Goal: Task Accomplishment & Management: Use online tool/utility

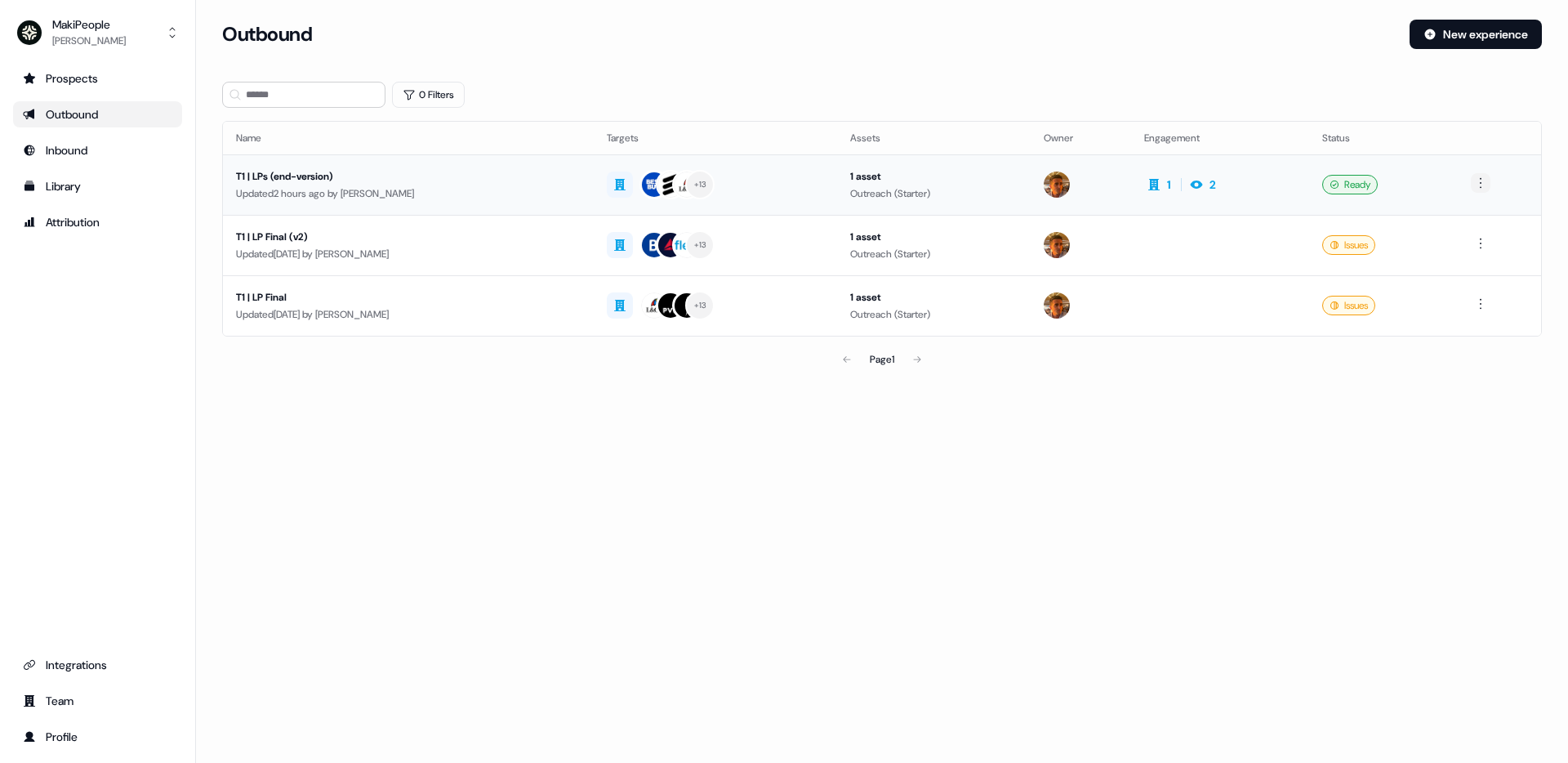
click at [1488, 181] on html "For the best experience switch devices to a bigger screen. Go to [DOMAIN_NAME] …" at bounding box center [784, 381] width 1568 height 763
click at [1481, 215] on span "Duplicate" at bounding box center [1460, 213] width 42 height 13
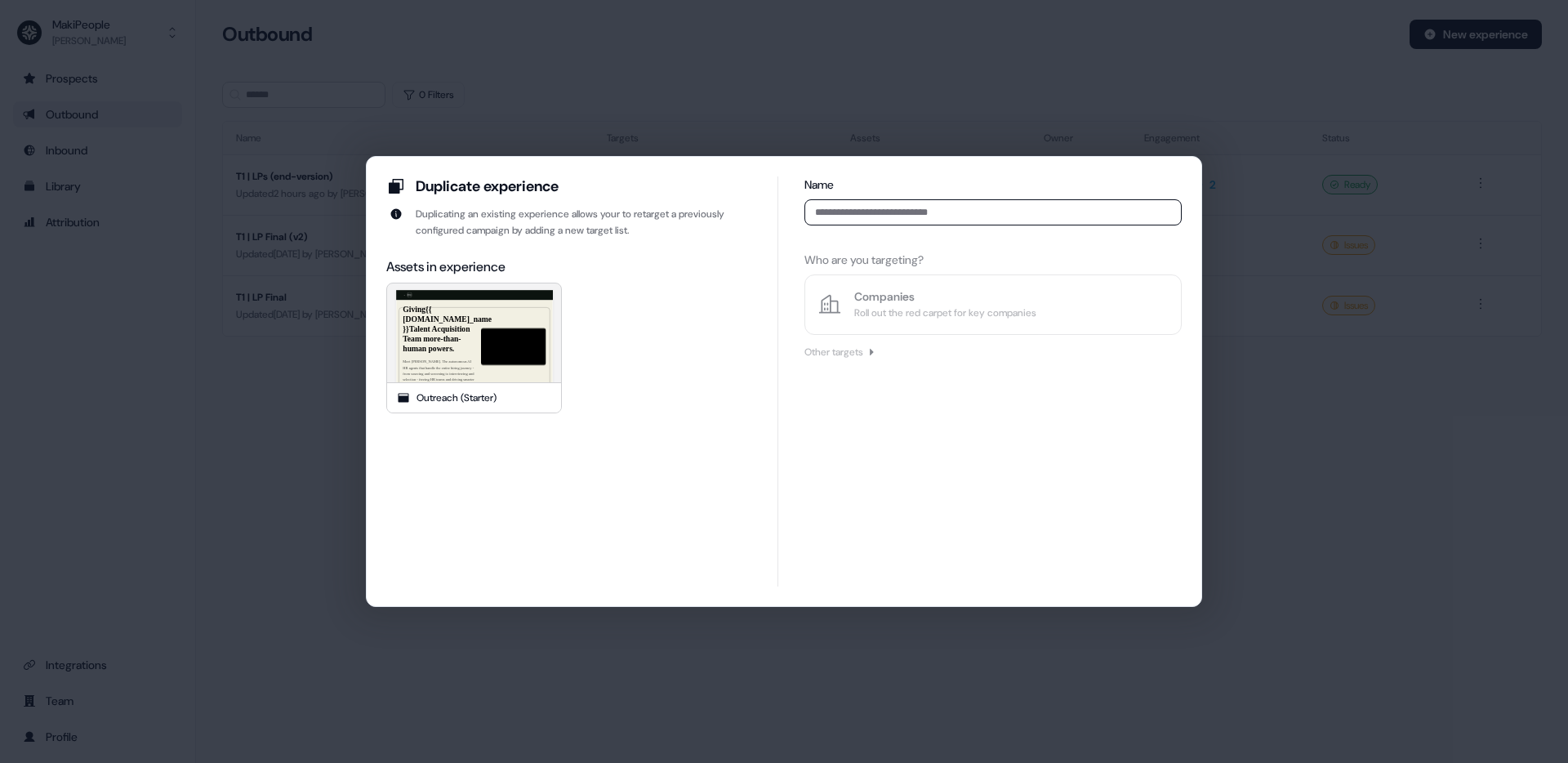
click at [883, 213] on input at bounding box center [993, 212] width 378 height 26
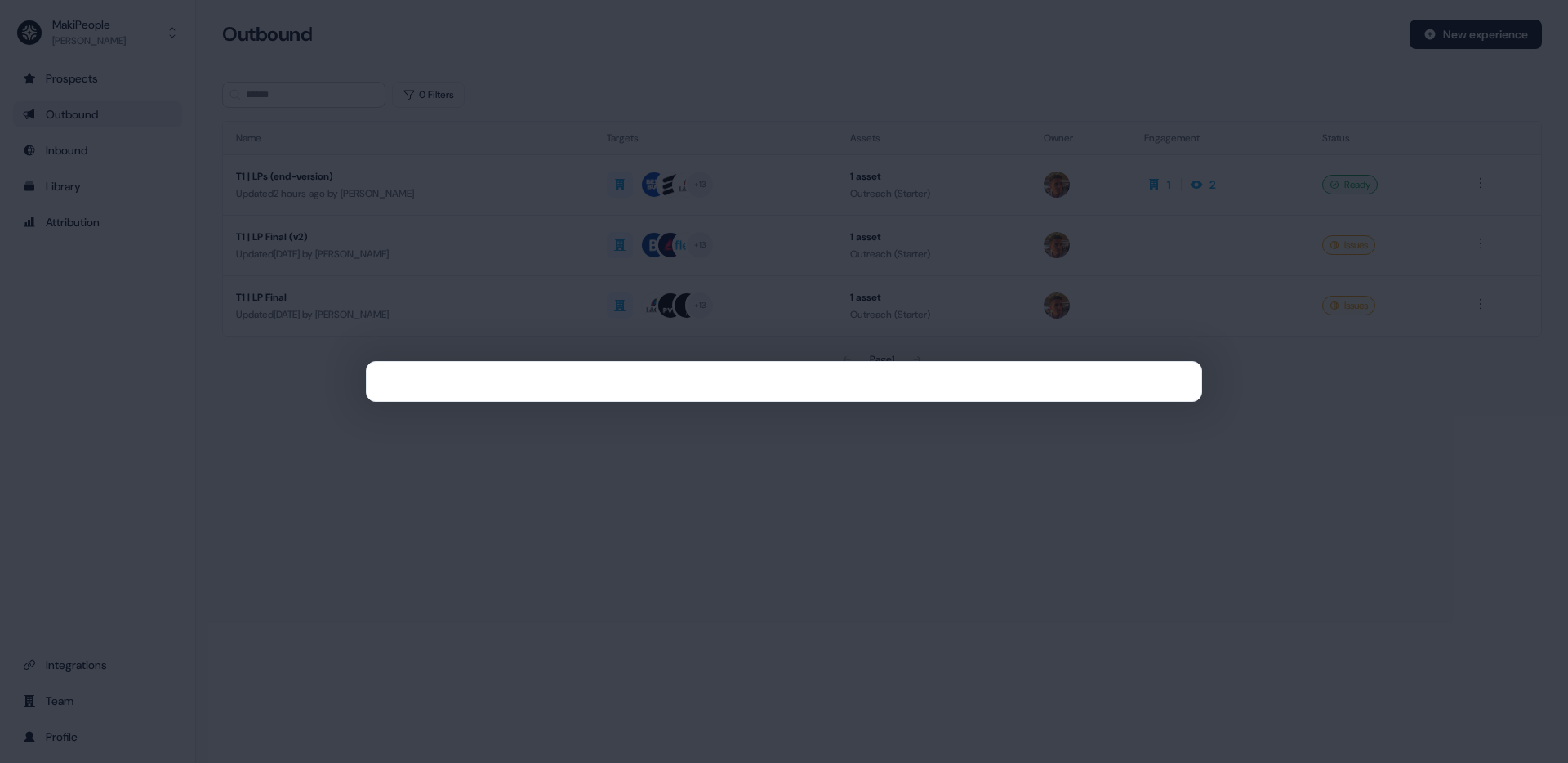
click at [905, 110] on div at bounding box center [784, 381] width 1568 height 763
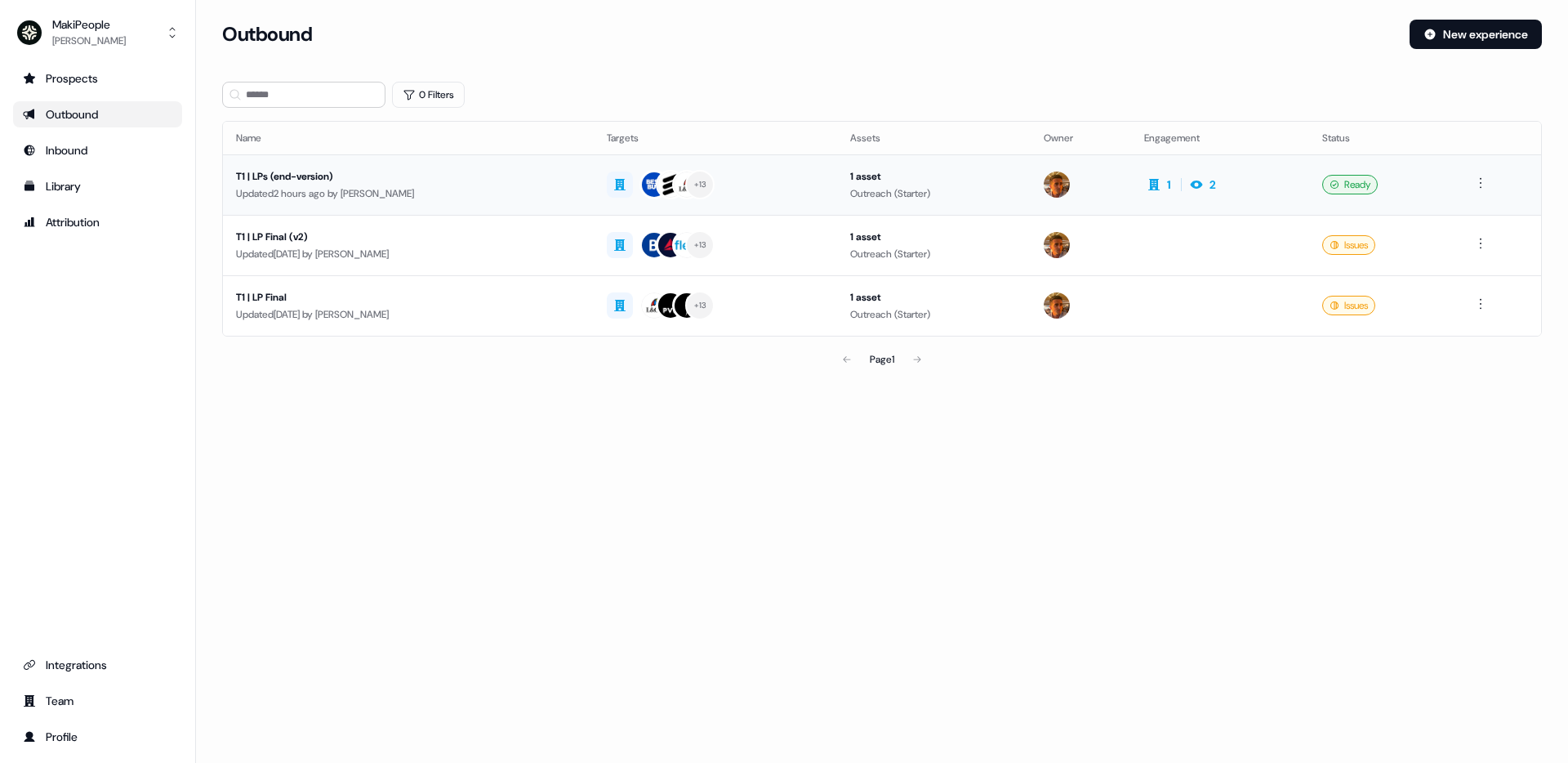
click at [379, 175] on div "T1 | LPs (end-version)" at bounding box center [408, 176] width 344 height 16
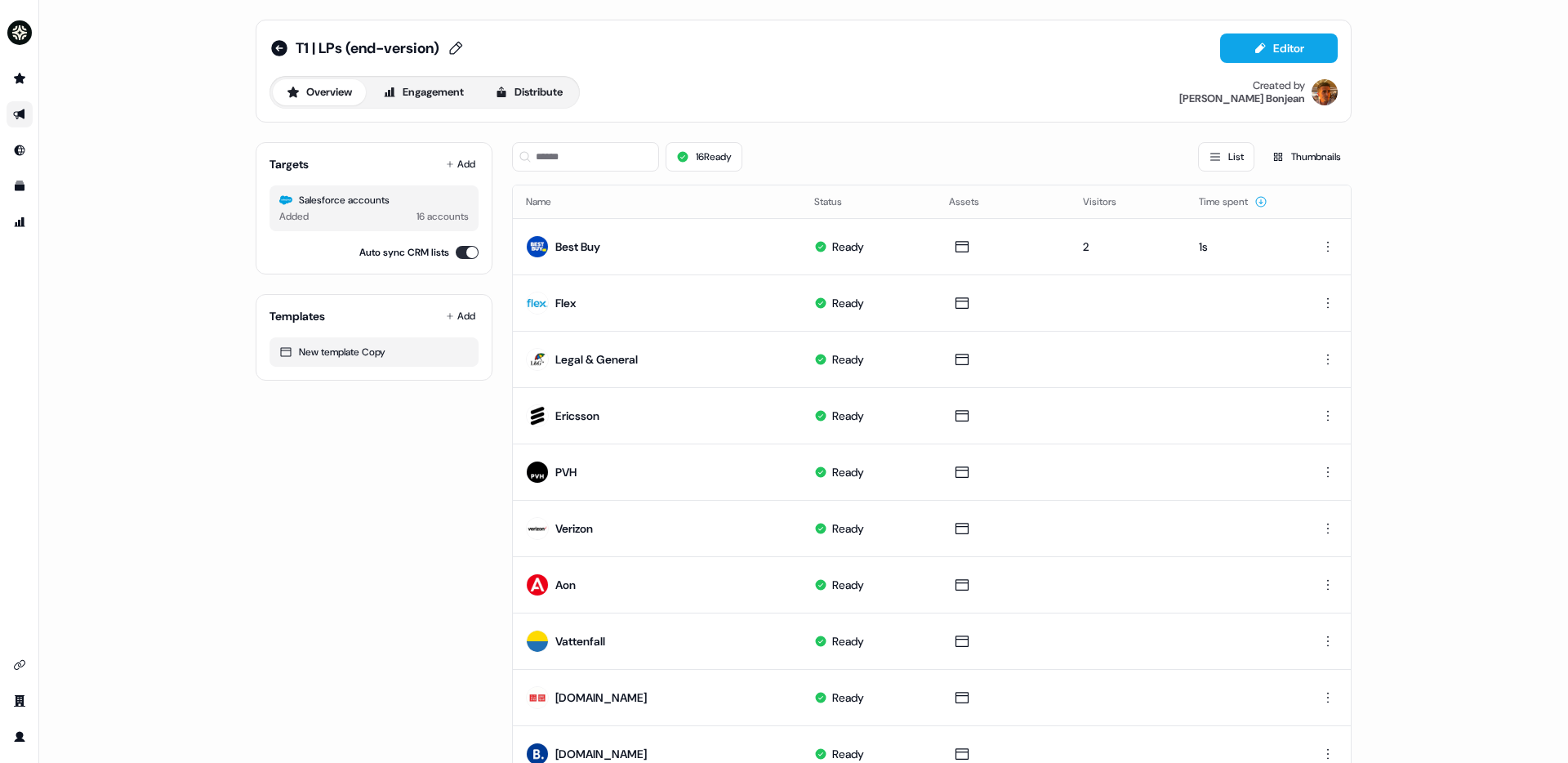
click at [303, 44] on span "T1 | LPs (end-version)" at bounding box center [367, 48] width 143 height 20
click at [326, 47] on input "**********" at bounding box center [368, 48] width 147 height 16
click at [289, 48] on div "**********" at bounding box center [381, 48] width 222 height 26
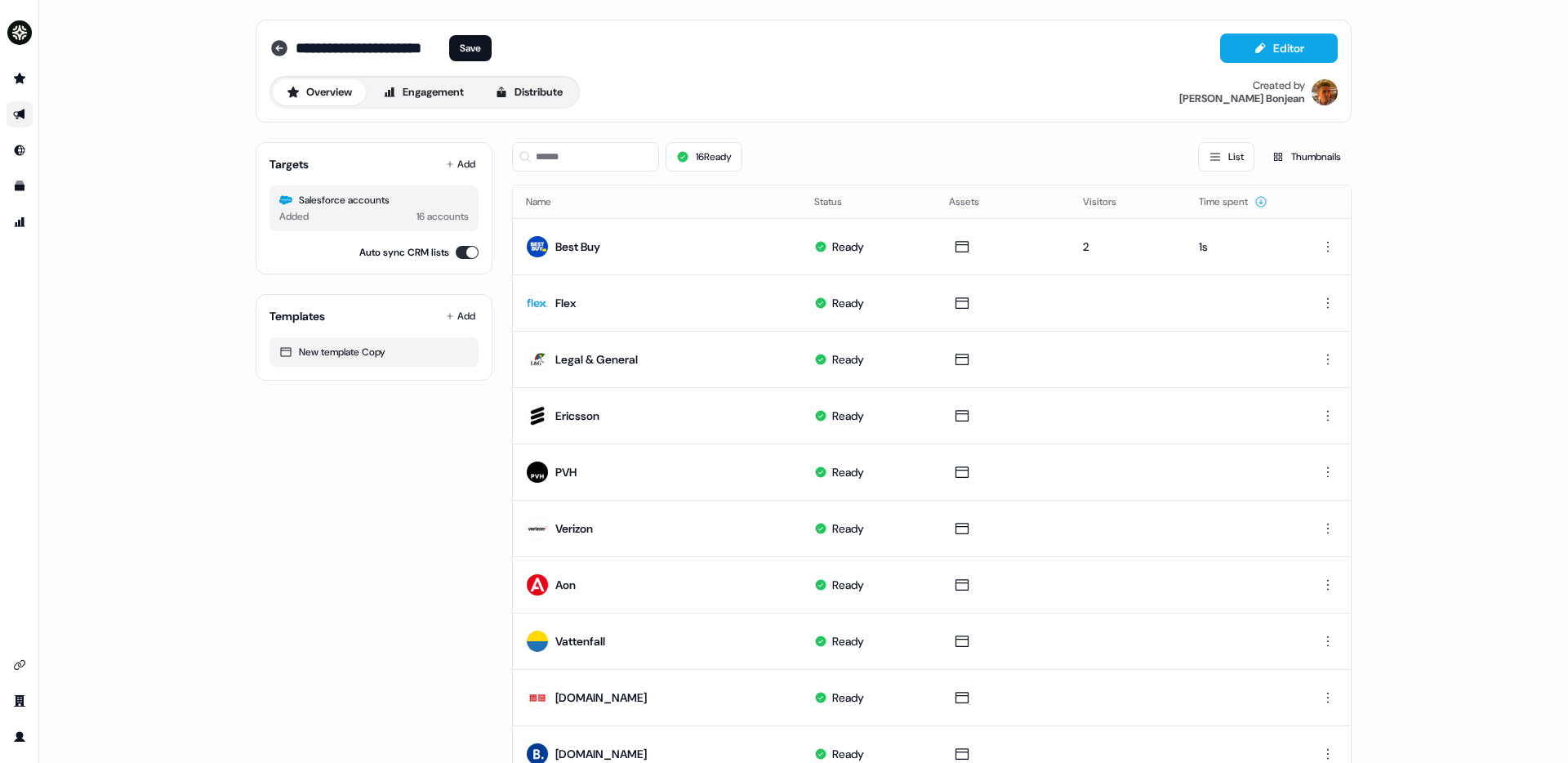
click at [283, 48] on icon at bounding box center [279, 48] width 16 height 16
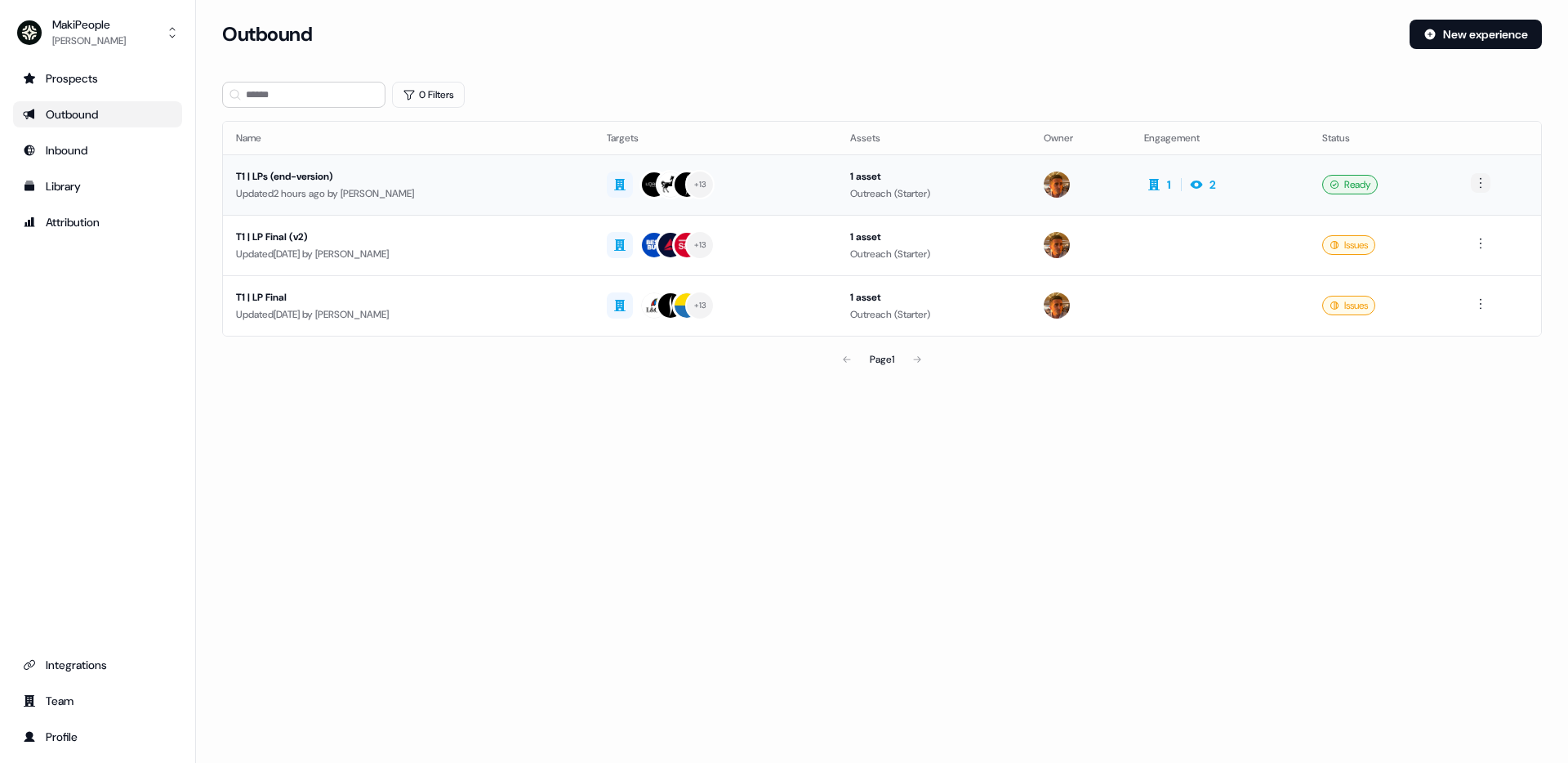
click at [1488, 184] on html "For the best experience switch devices to a bigger screen. Go to Userled.io Mak…" at bounding box center [784, 381] width 1568 height 763
click at [1485, 207] on div "Duplicate" at bounding box center [1483, 213] width 97 height 26
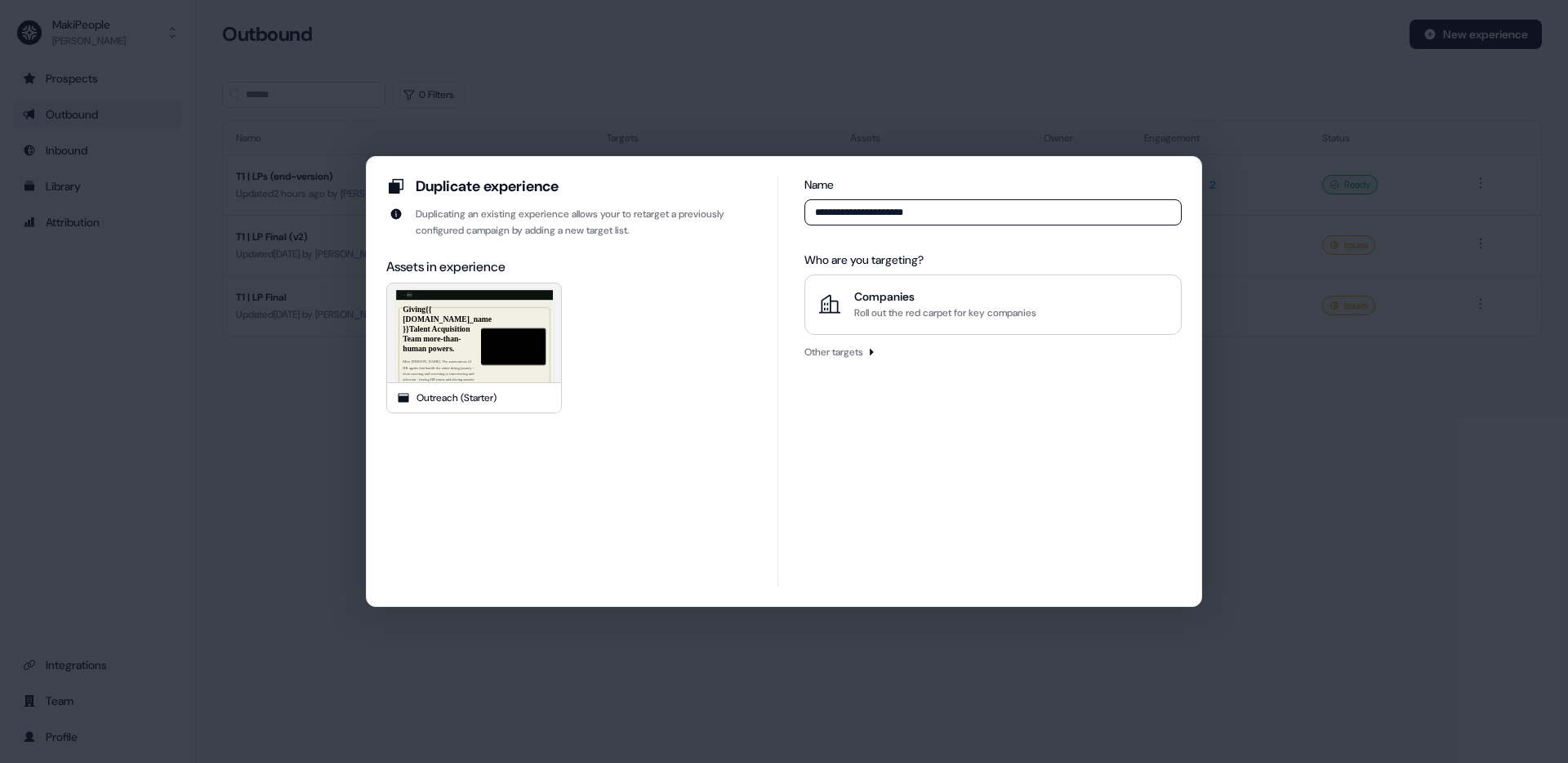
click at [873, 215] on input "**********" at bounding box center [993, 212] width 378 height 26
click at [861, 215] on input "**********" at bounding box center [993, 212] width 378 height 26
click at [902, 212] on input "**********" at bounding box center [993, 212] width 378 height 26
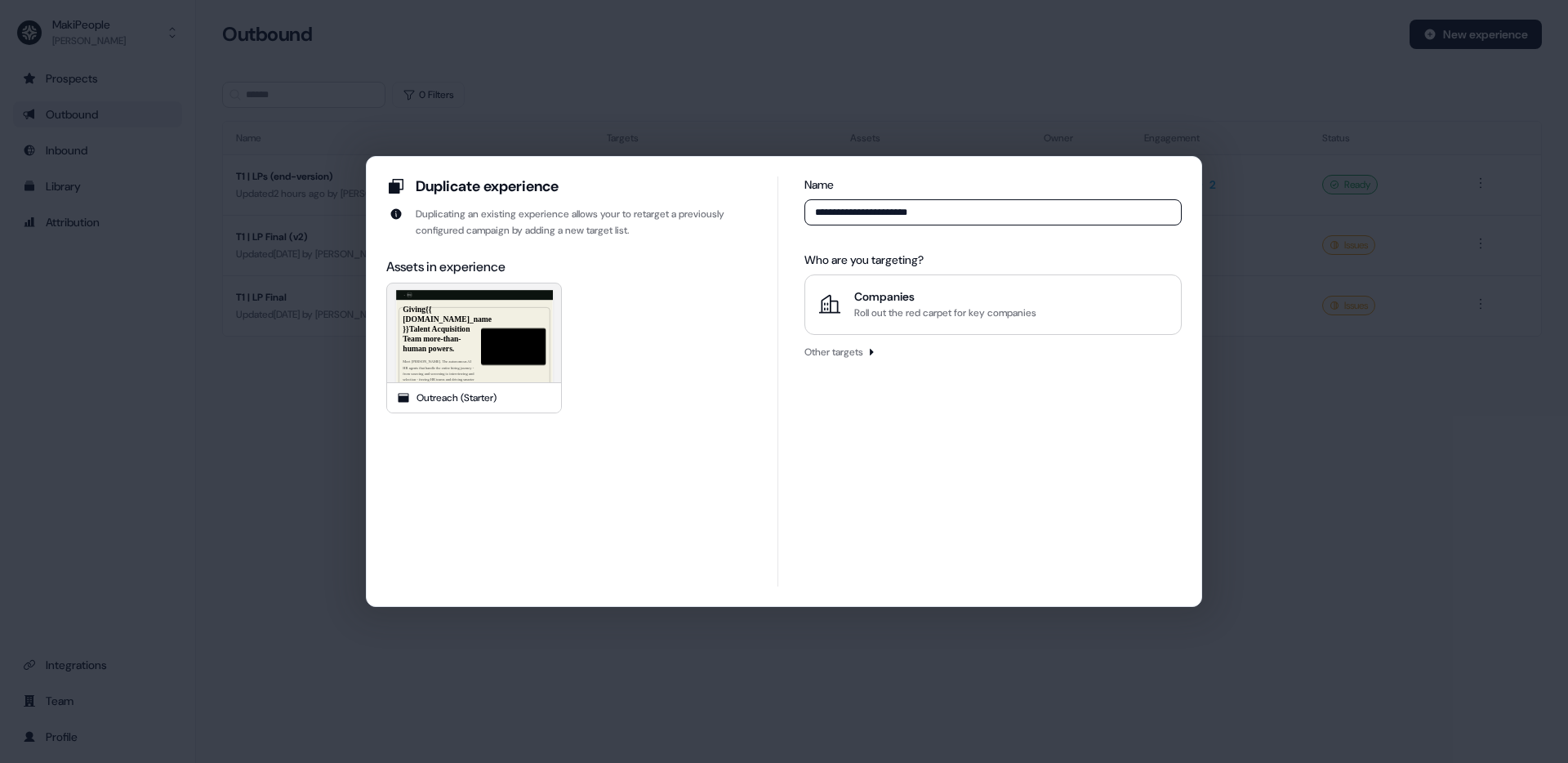
type input "**********"
click at [1000, 317] on div "Roll out the red carpet for key companies" at bounding box center [945, 312] width 182 height 16
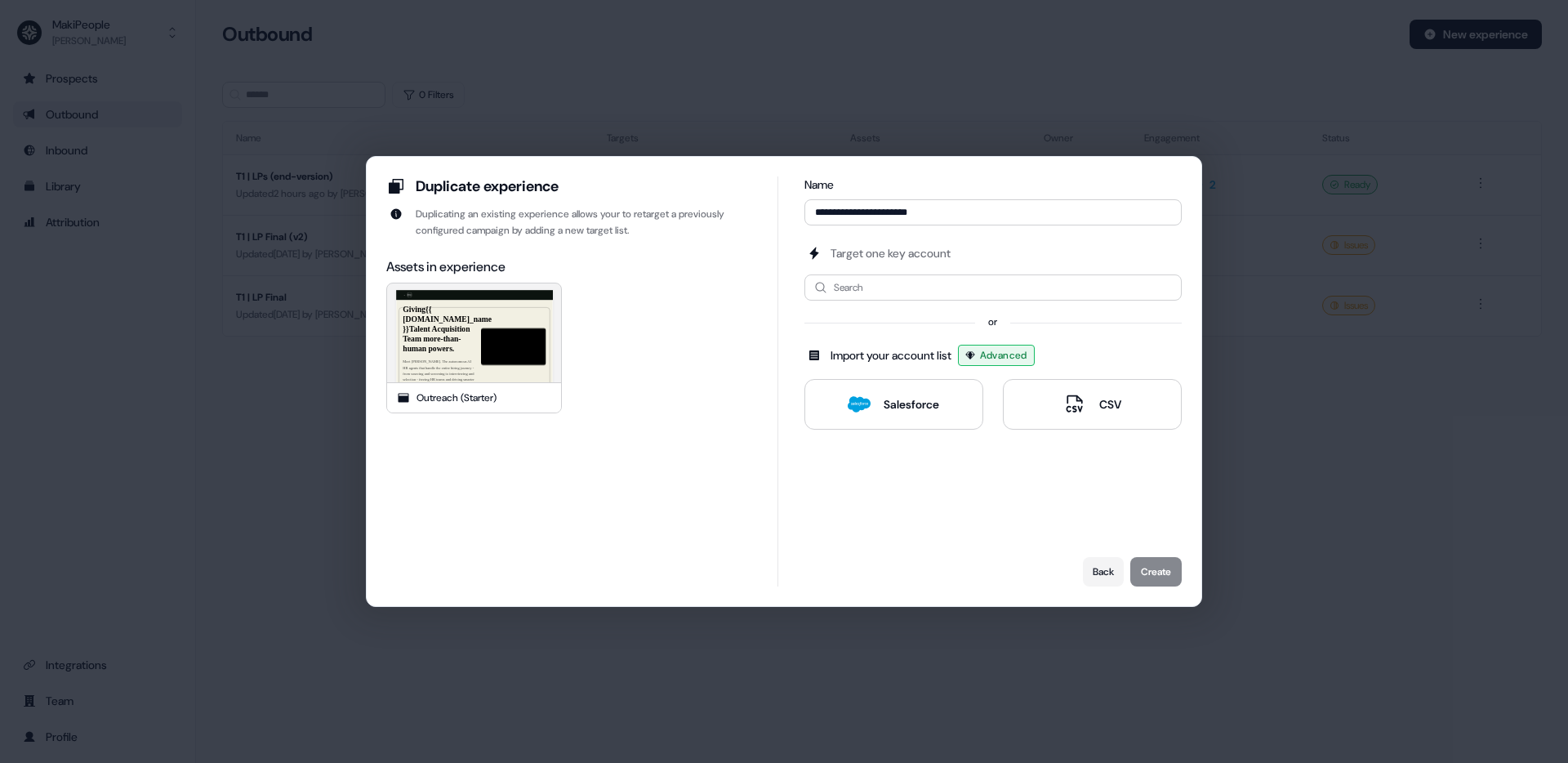
click at [934, 399] on div "Salesforce" at bounding box center [910, 404] width 55 height 16
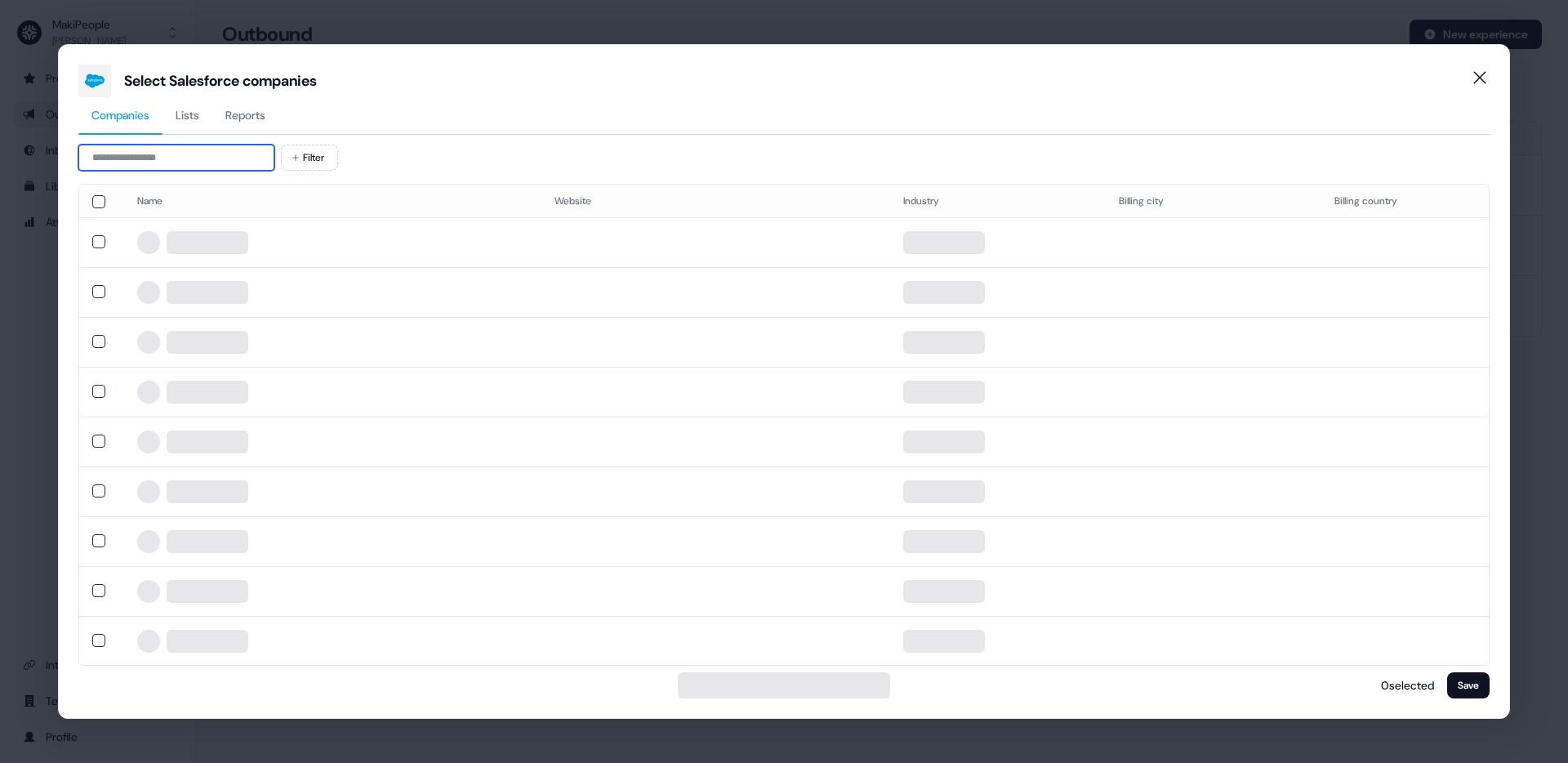
click at [207, 164] on input at bounding box center [176, 157] width 196 height 26
type input "***"
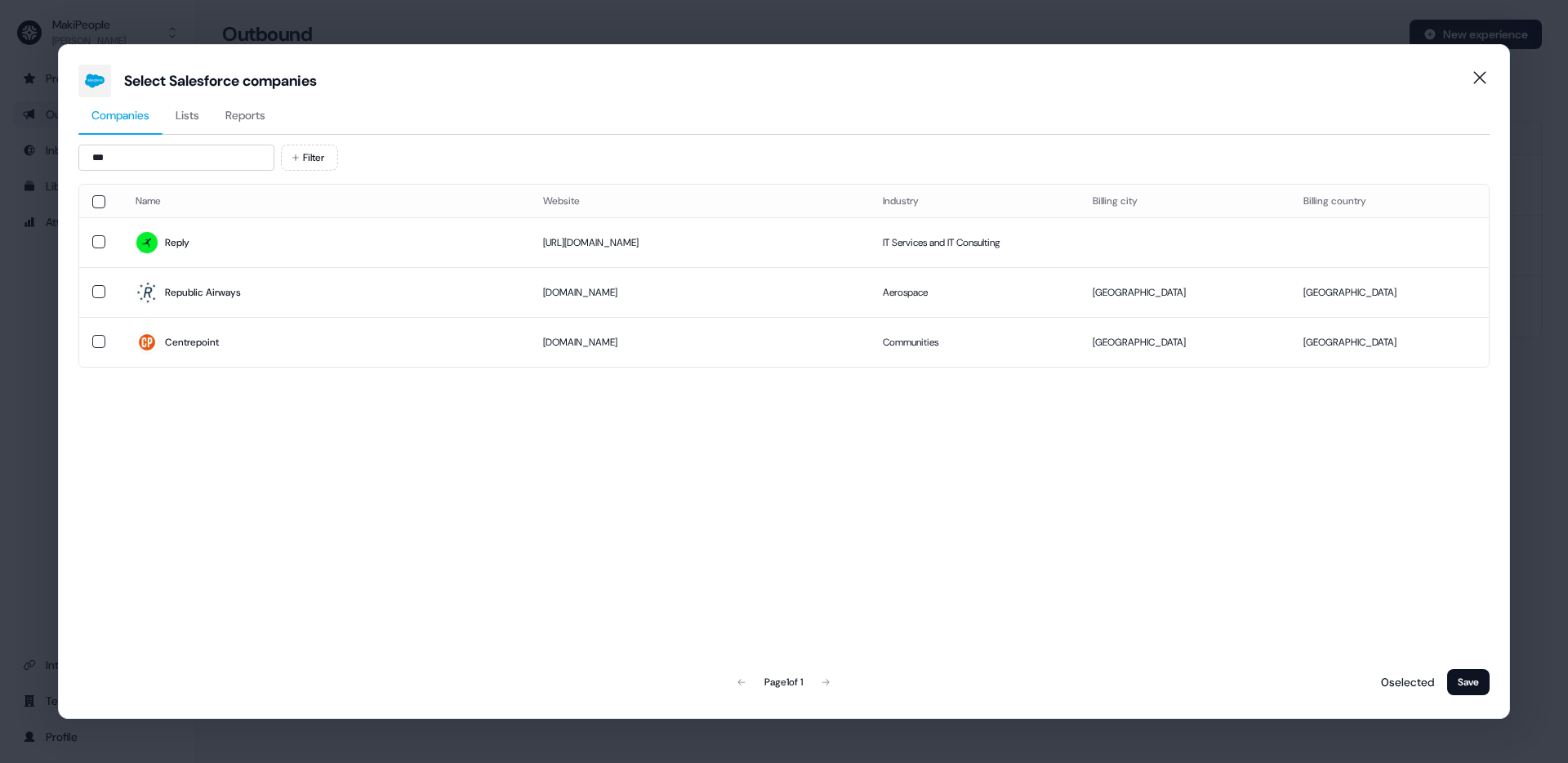
click at [252, 120] on span "Reports" at bounding box center [245, 115] width 40 height 16
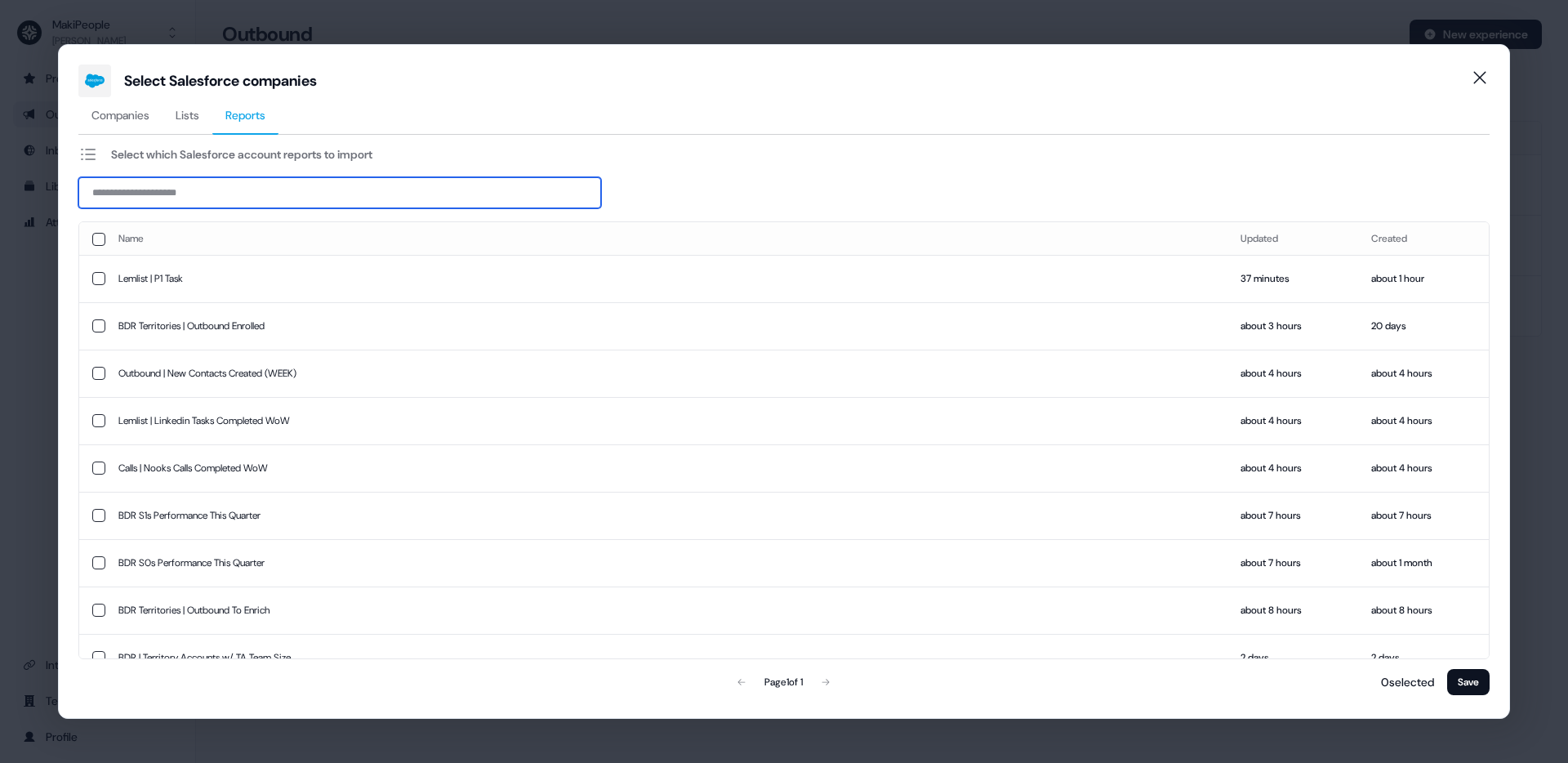
click at [247, 198] on input at bounding box center [339, 193] width 523 height 31
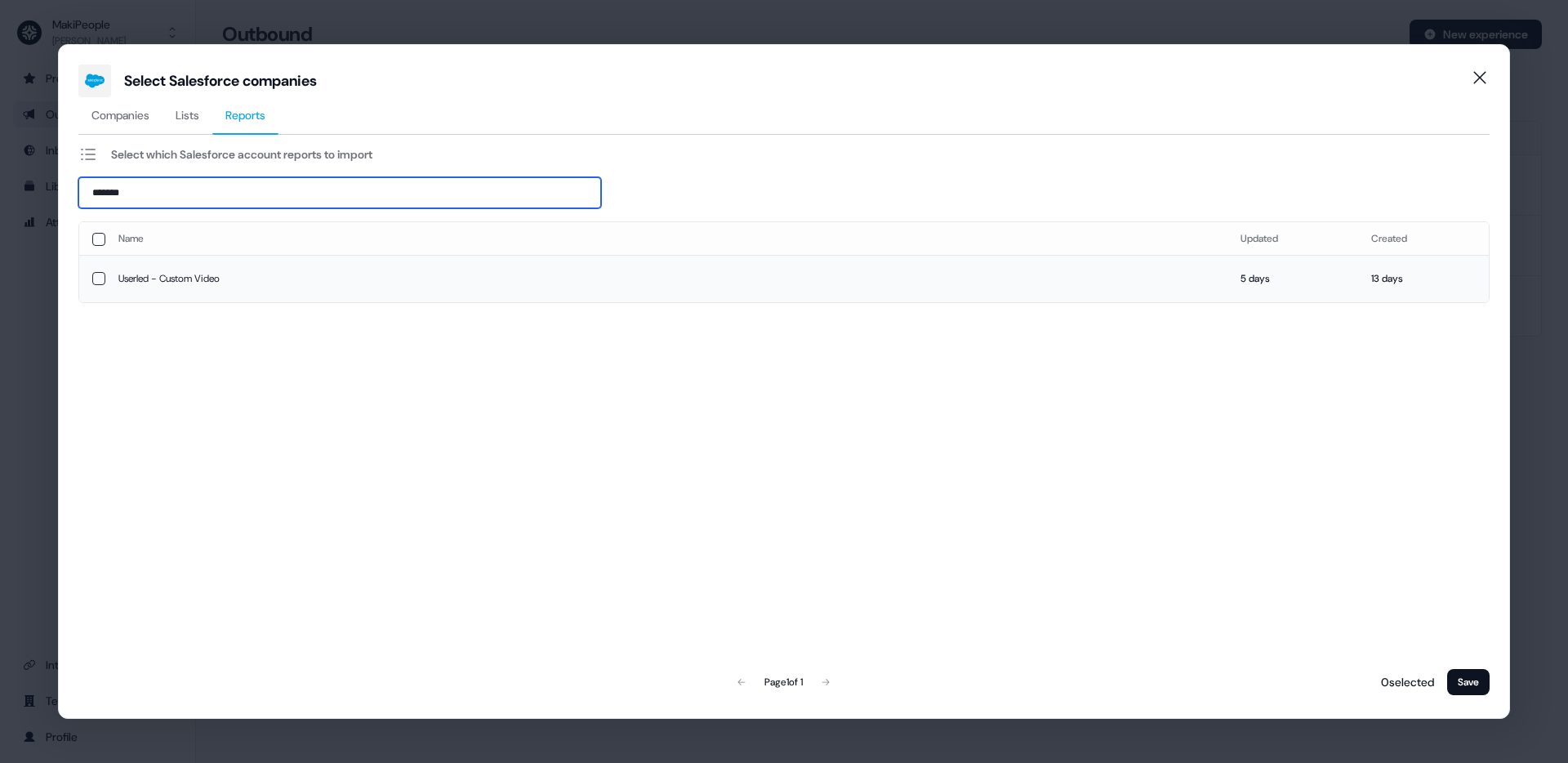
type input "*******"
click at [102, 282] on button "button" at bounding box center [98, 278] width 13 height 13
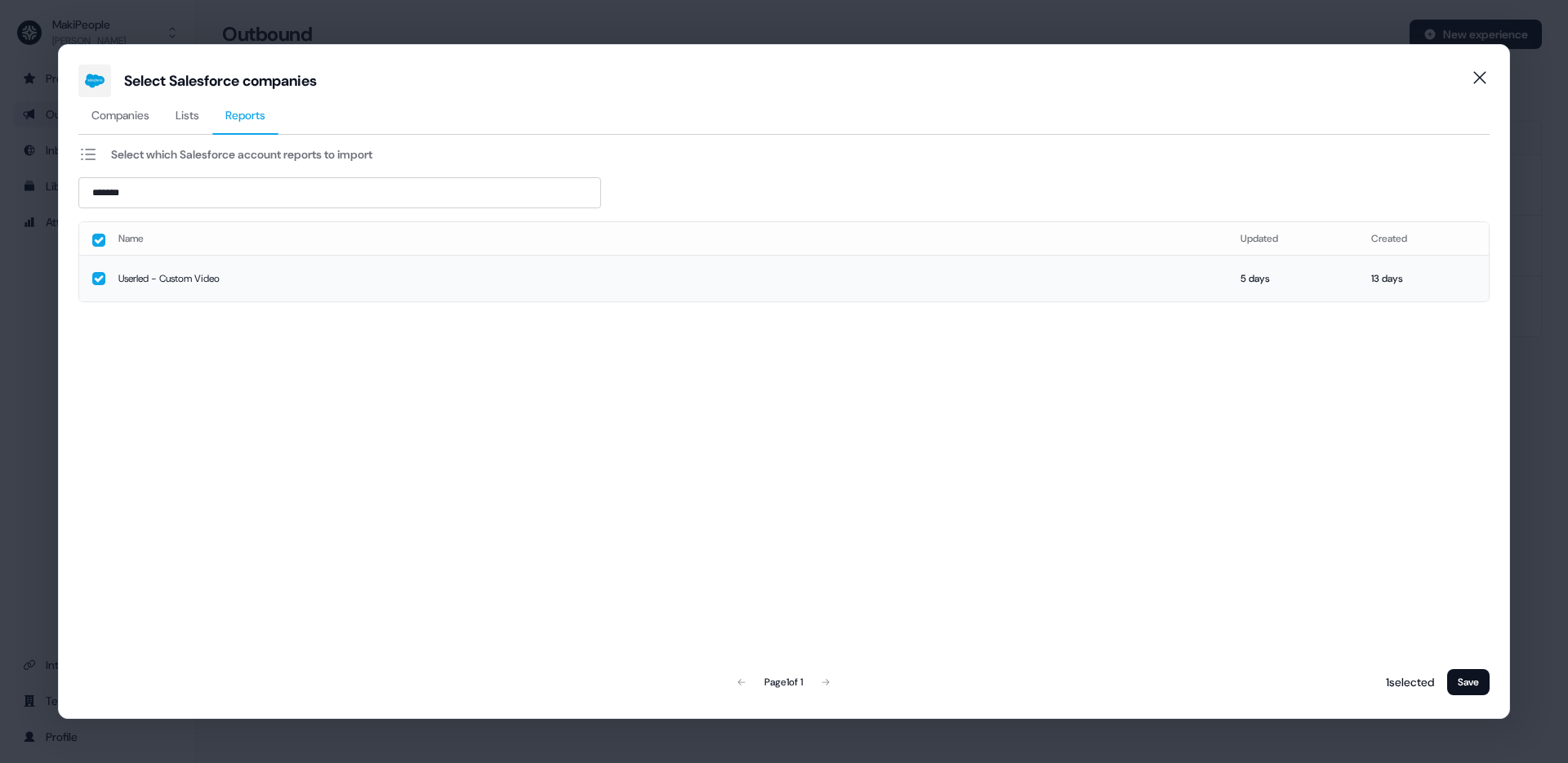
click at [1476, 682] on button "Save" at bounding box center [1469, 682] width 42 height 26
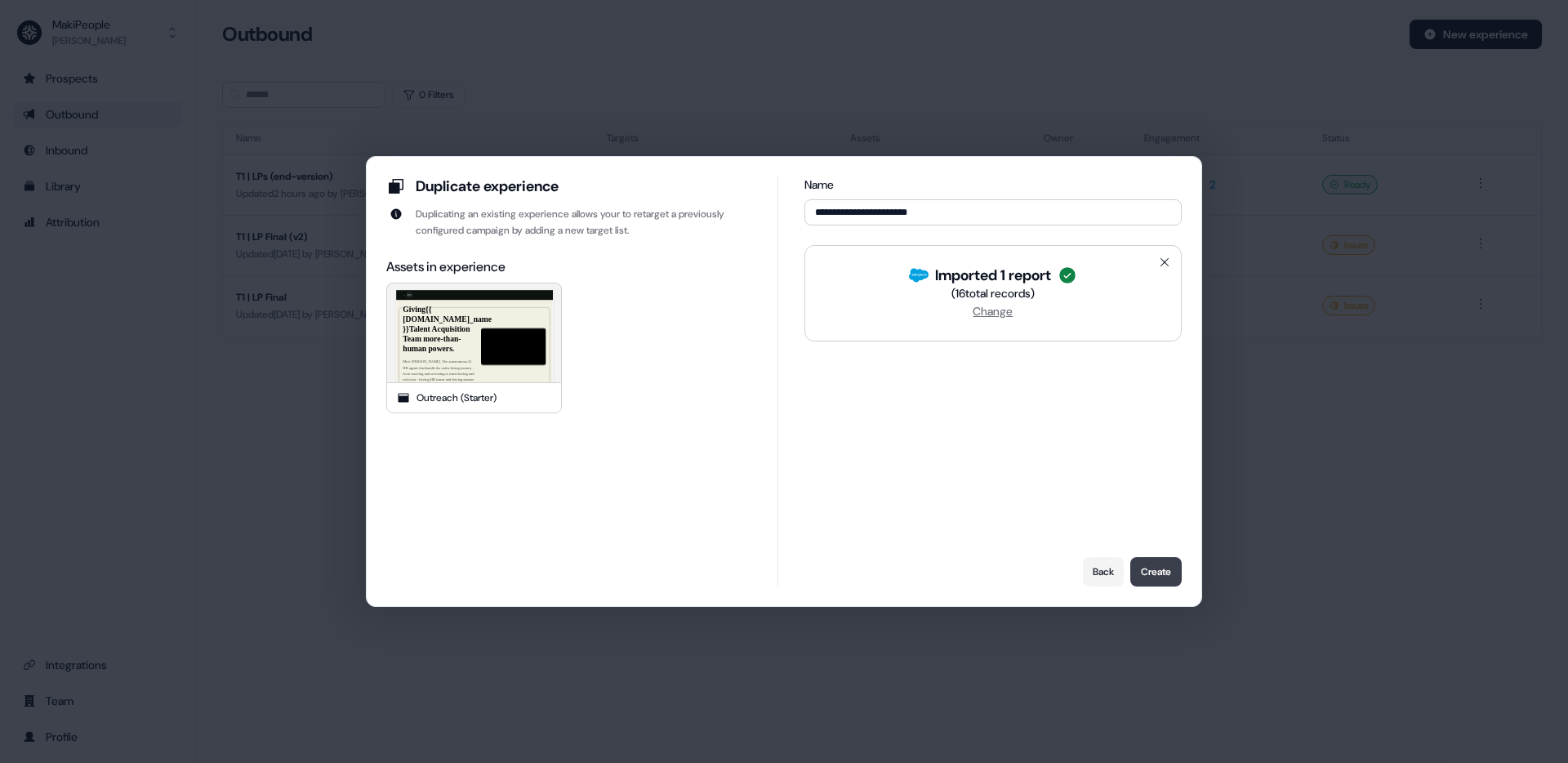
click at [1162, 563] on button "Create" at bounding box center [1156, 571] width 52 height 30
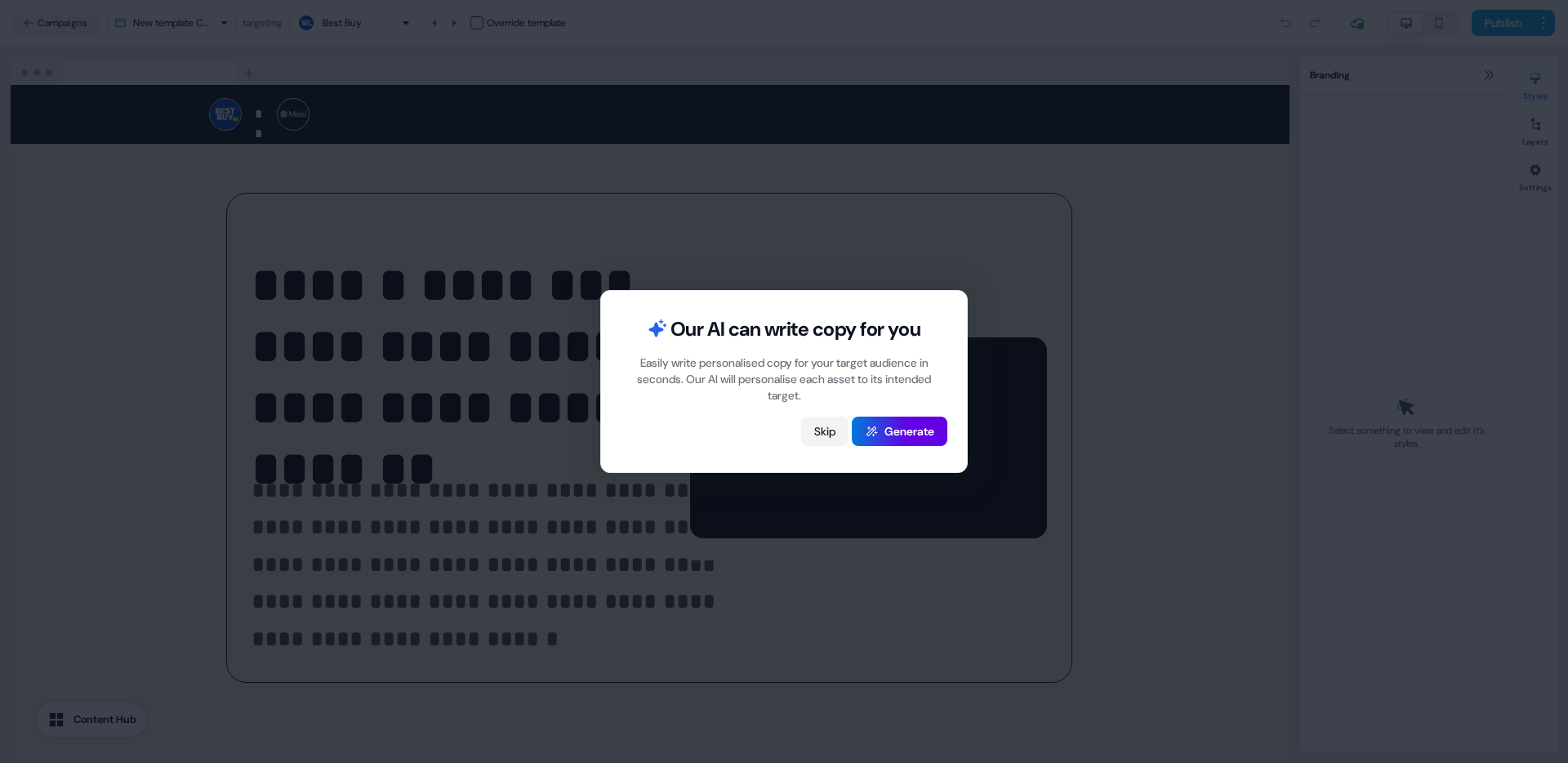
click at [823, 434] on button "Skip" at bounding box center [825, 431] width 48 height 30
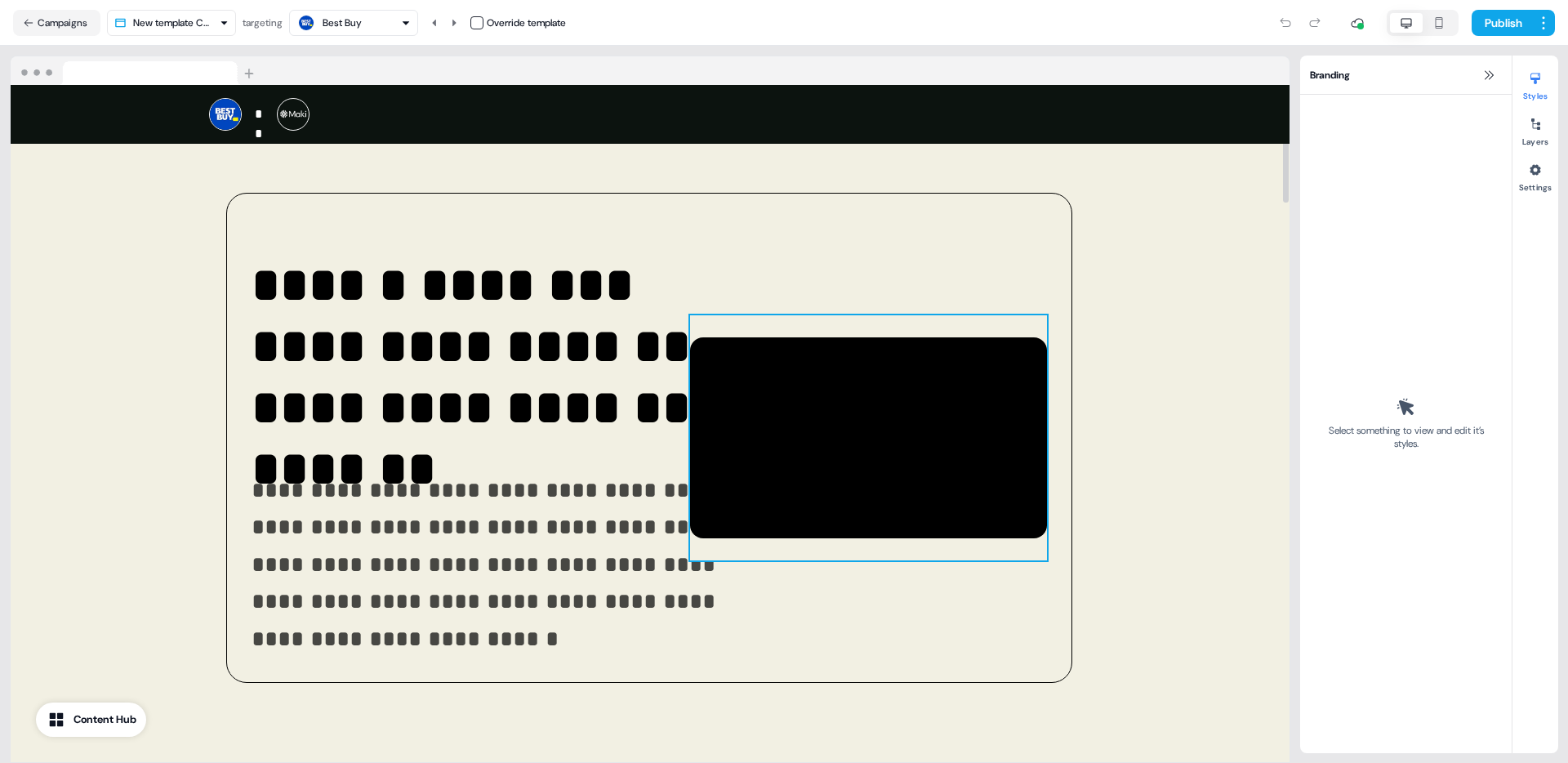
click at [830, 399] on div at bounding box center [868, 438] width 357 height 245
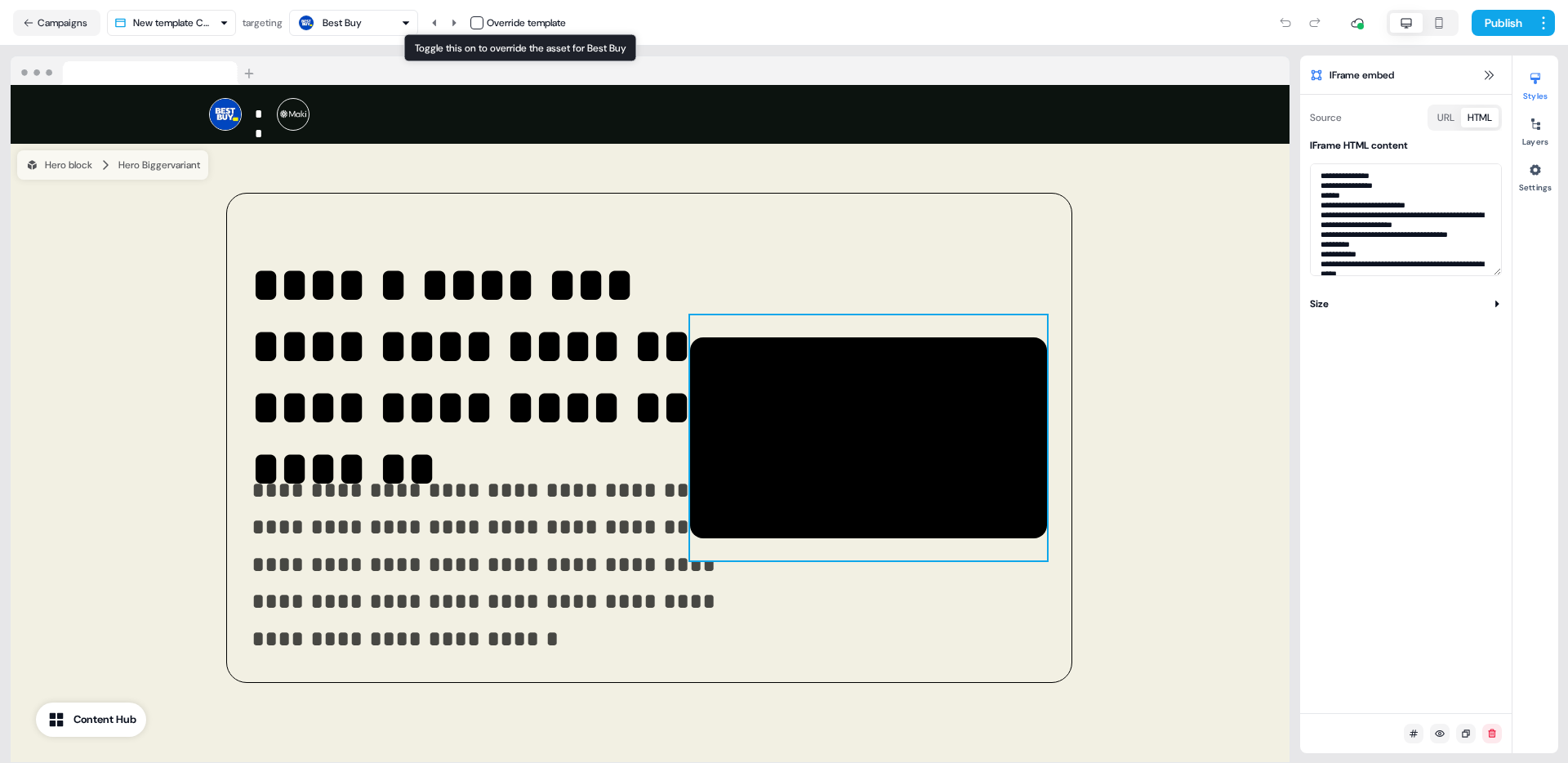
click at [482, 20] on button "button" at bounding box center [476, 22] width 13 height 13
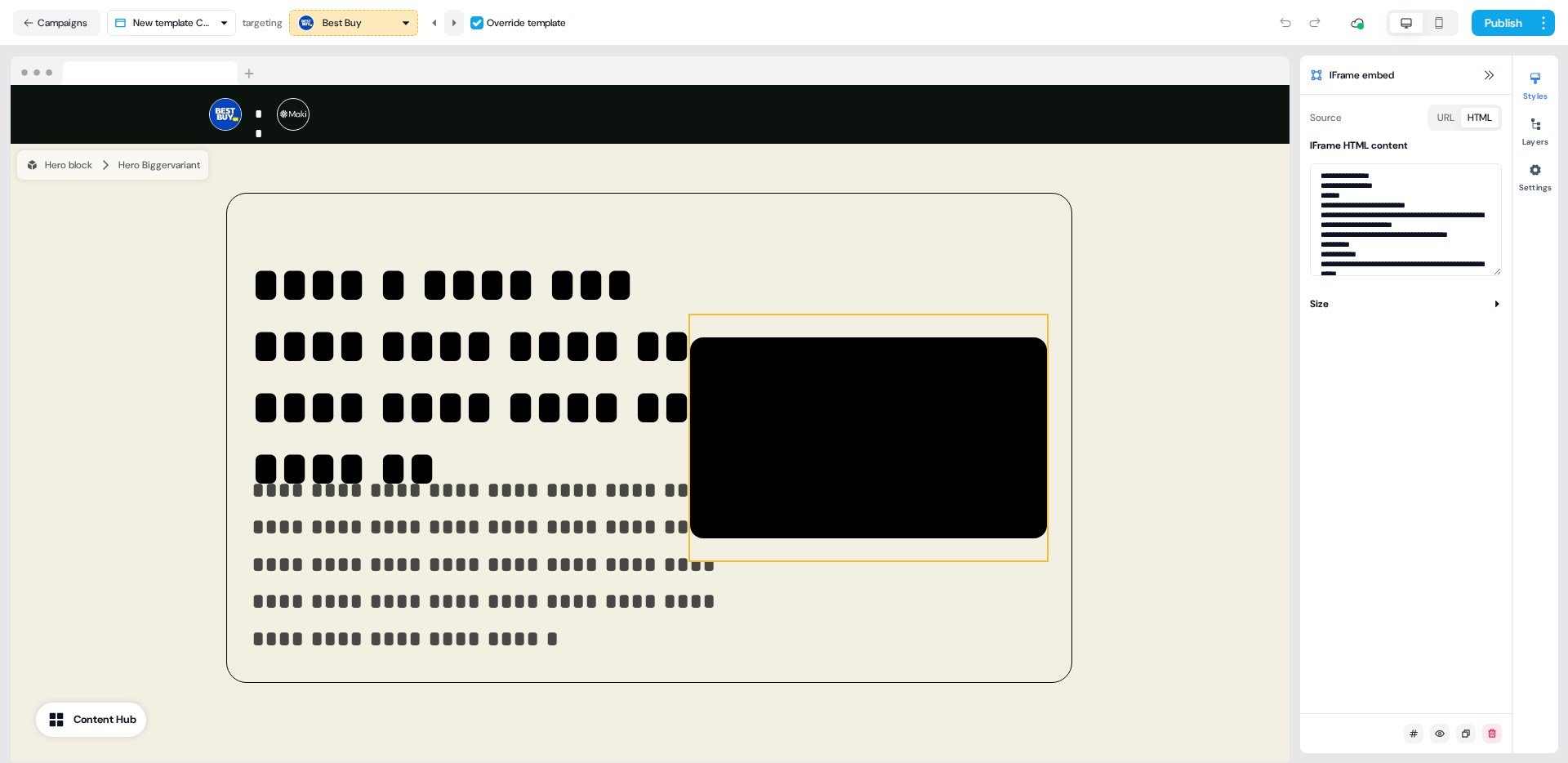
click at [456, 24] on icon at bounding box center [454, 23] width 10 height 10
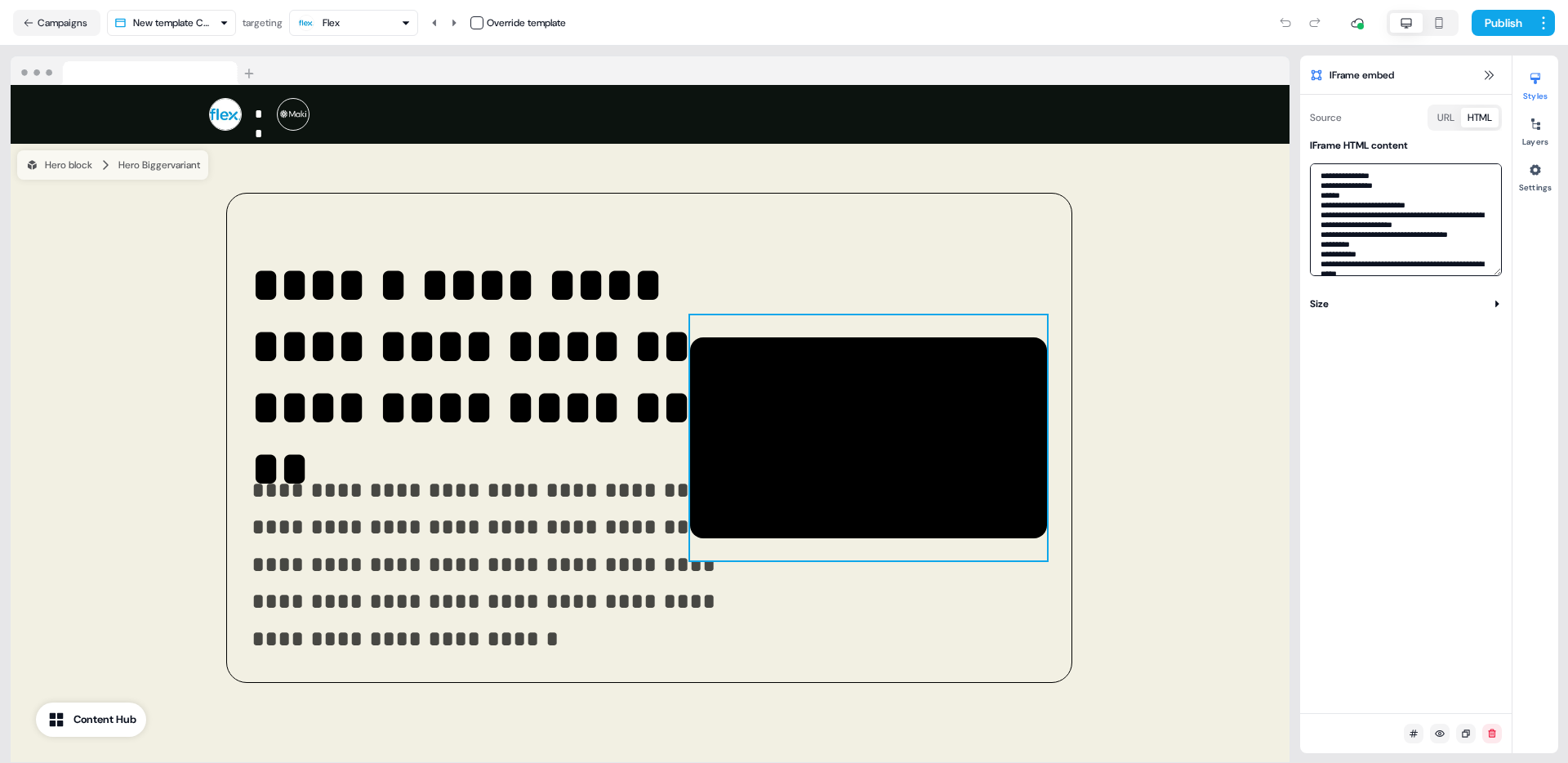
click at [1436, 193] on textarea at bounding box center [1406, 219] width 192 height 113
paste textarea "**********"
click at [475, 17] on button "button" at bounding box center [476, 22] width 13 height 13
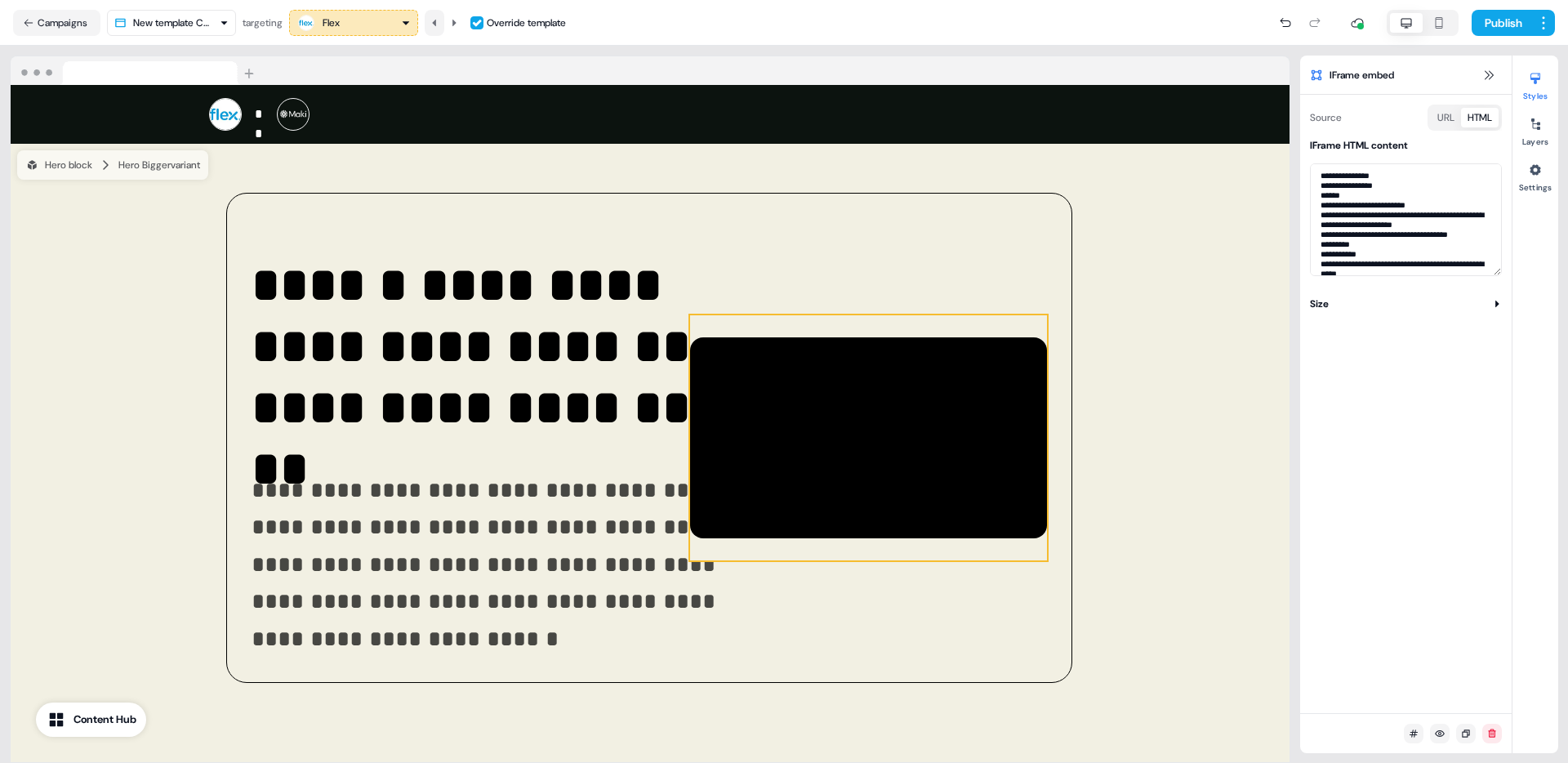
click at [440, 26] on icon at bounding box center [434, 23] width 10 height 10
click at [455, 23] on icon at bounding box center [454, 23] width 10 height 10
click at [454, 23] on icon at bounding box center [454, 23] width 10 height 10
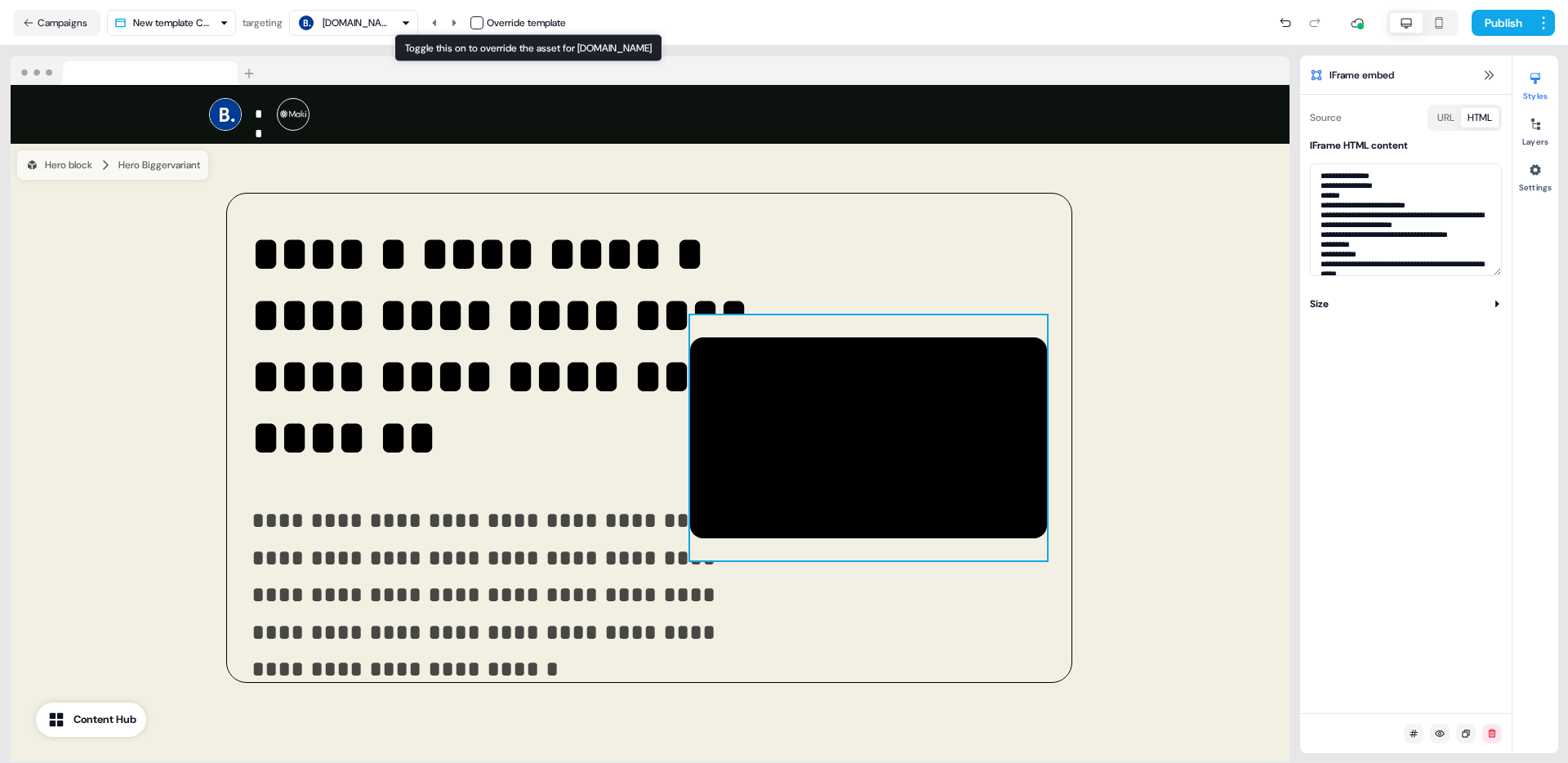
click at [483, 21] on button "button" at bounding box center [476, 22] width 13 height 13
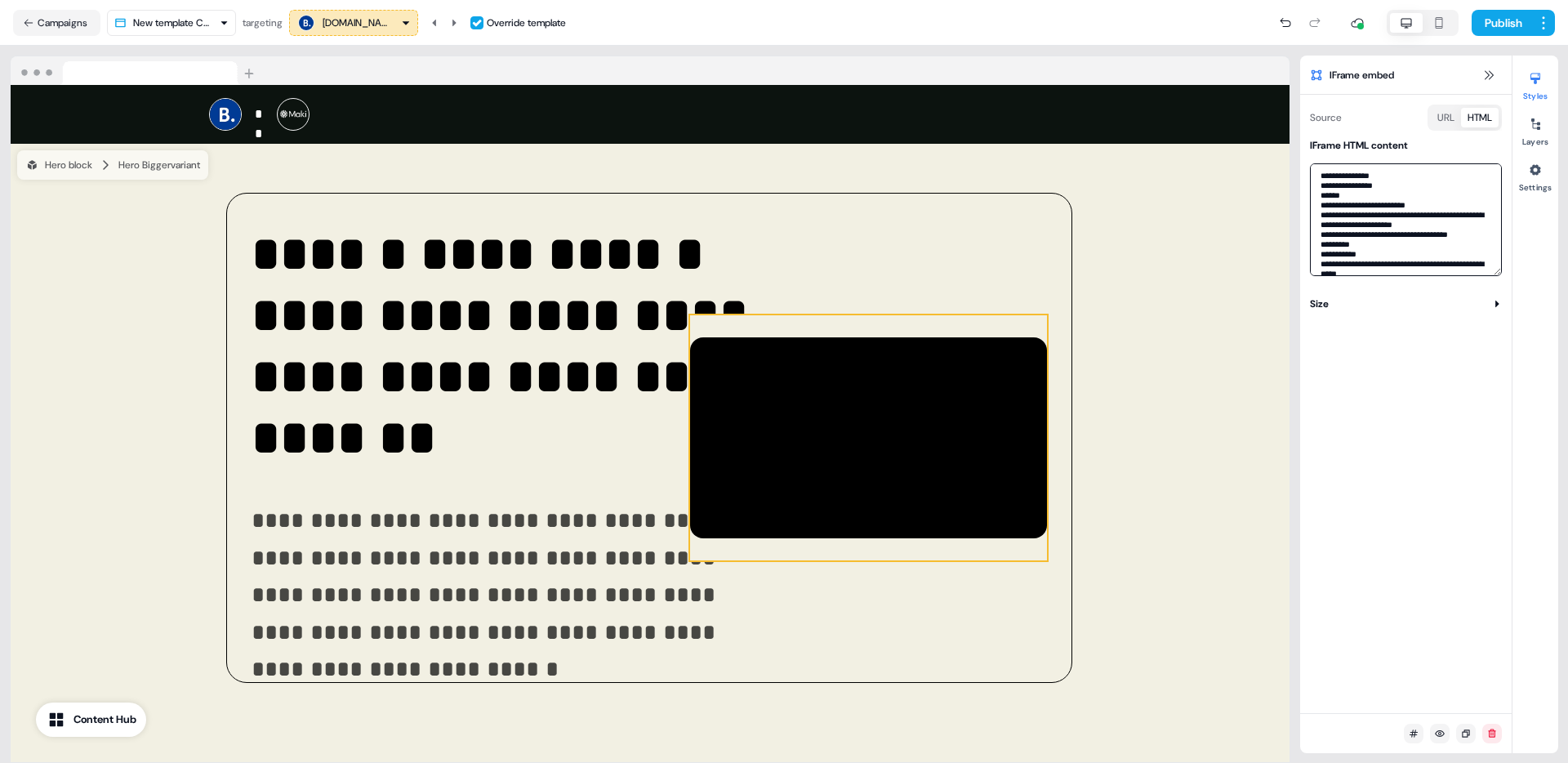
click at [1373, 233] on textarea at bounding box center [1406, 219] width 192 height 113
paste textarea
click at [459, 20] on icon at bounding box center [454, 23] width 10 height 10
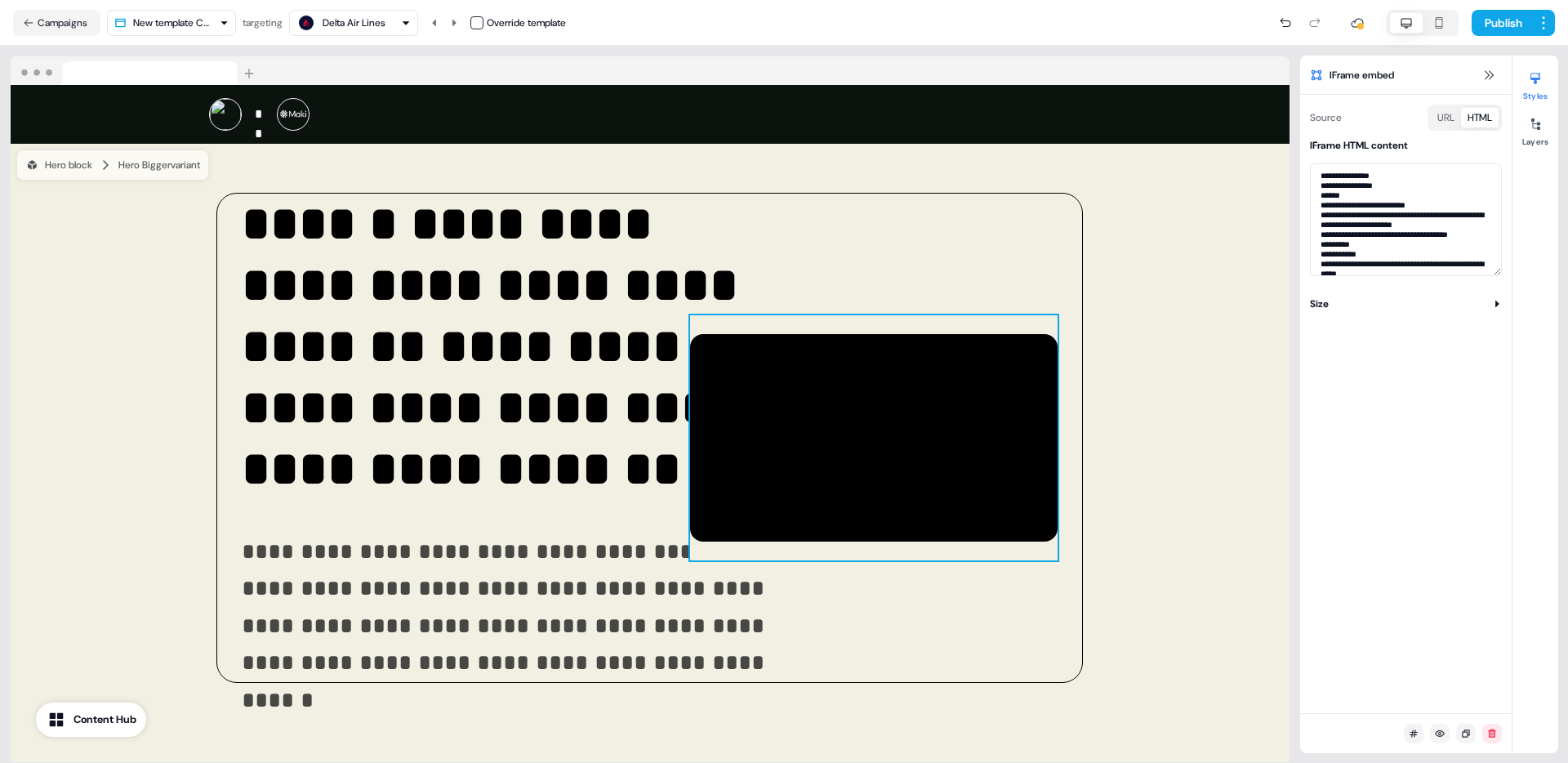
click at [480, 21] on button "button" at bounding box center [476, 22] width 13 height 13
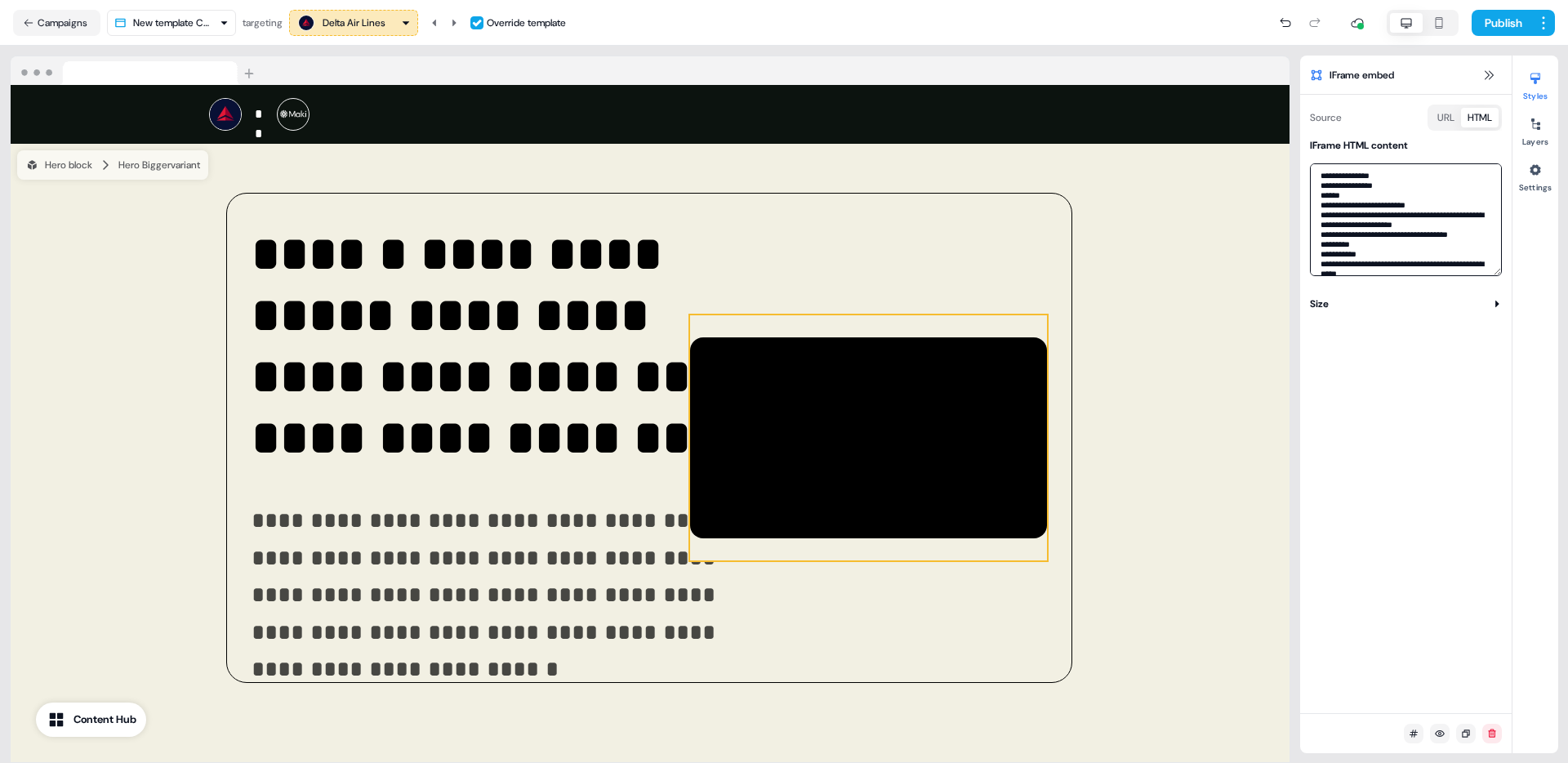
click at [1436, 189] on textarea at bounding box center [1406, 219] width 192 height 113
paste textarea
click at [454, 20] on icon at bounding box center [454, 23] width 10 height 10
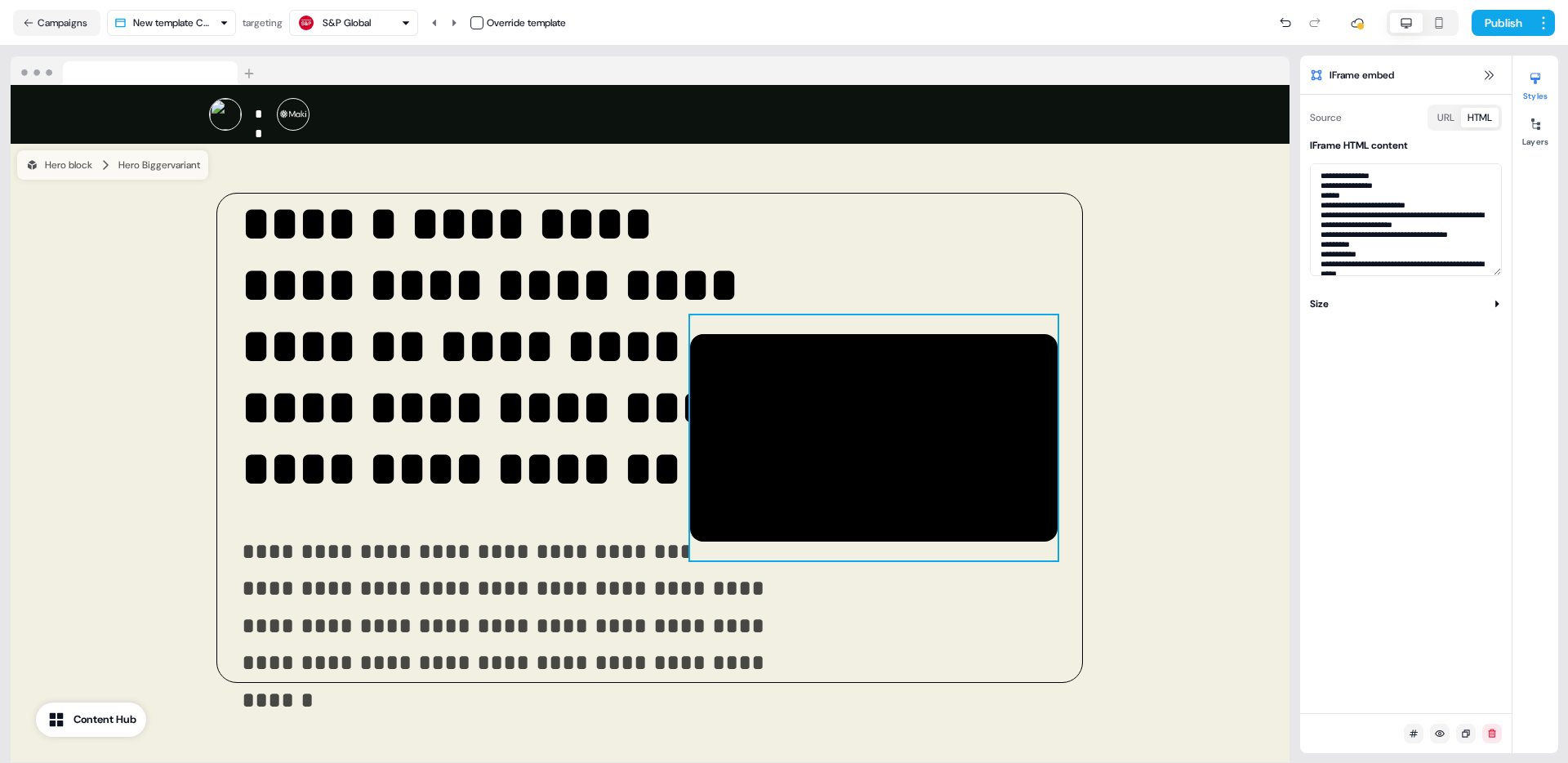
click at [488, 23] on div "Override template" at bounding box center [518, 22] width 96 height 16
click at [484, 22] on button "button" at bounding box center [476, 22] width 13 height 13
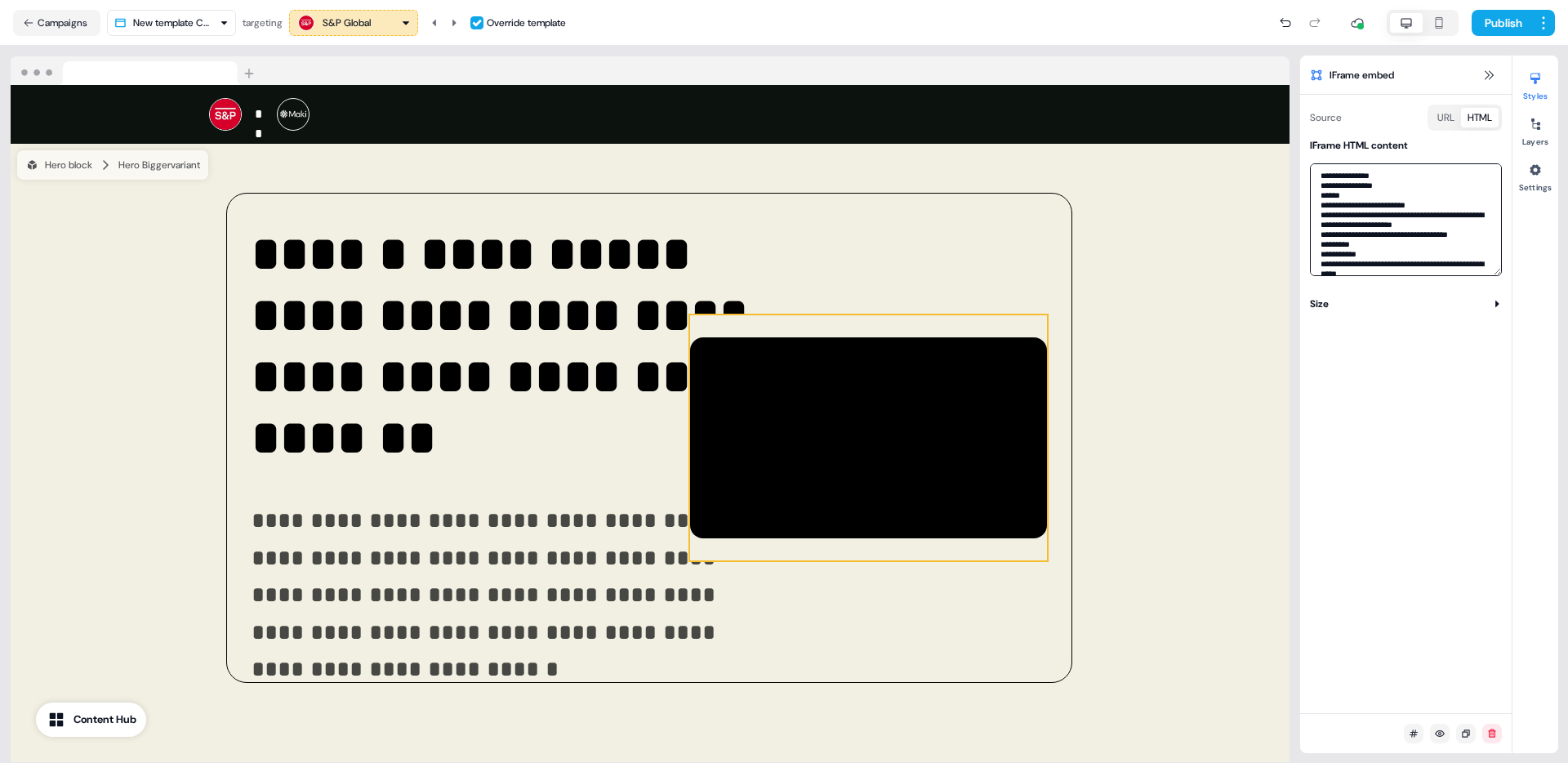
click at [1426, 204] on textarea at bounding box center [1406, 219] width 192 height 113
paste textarea
click at [456, 20] on icon at bounding box center [454, 23] width 10 height 10
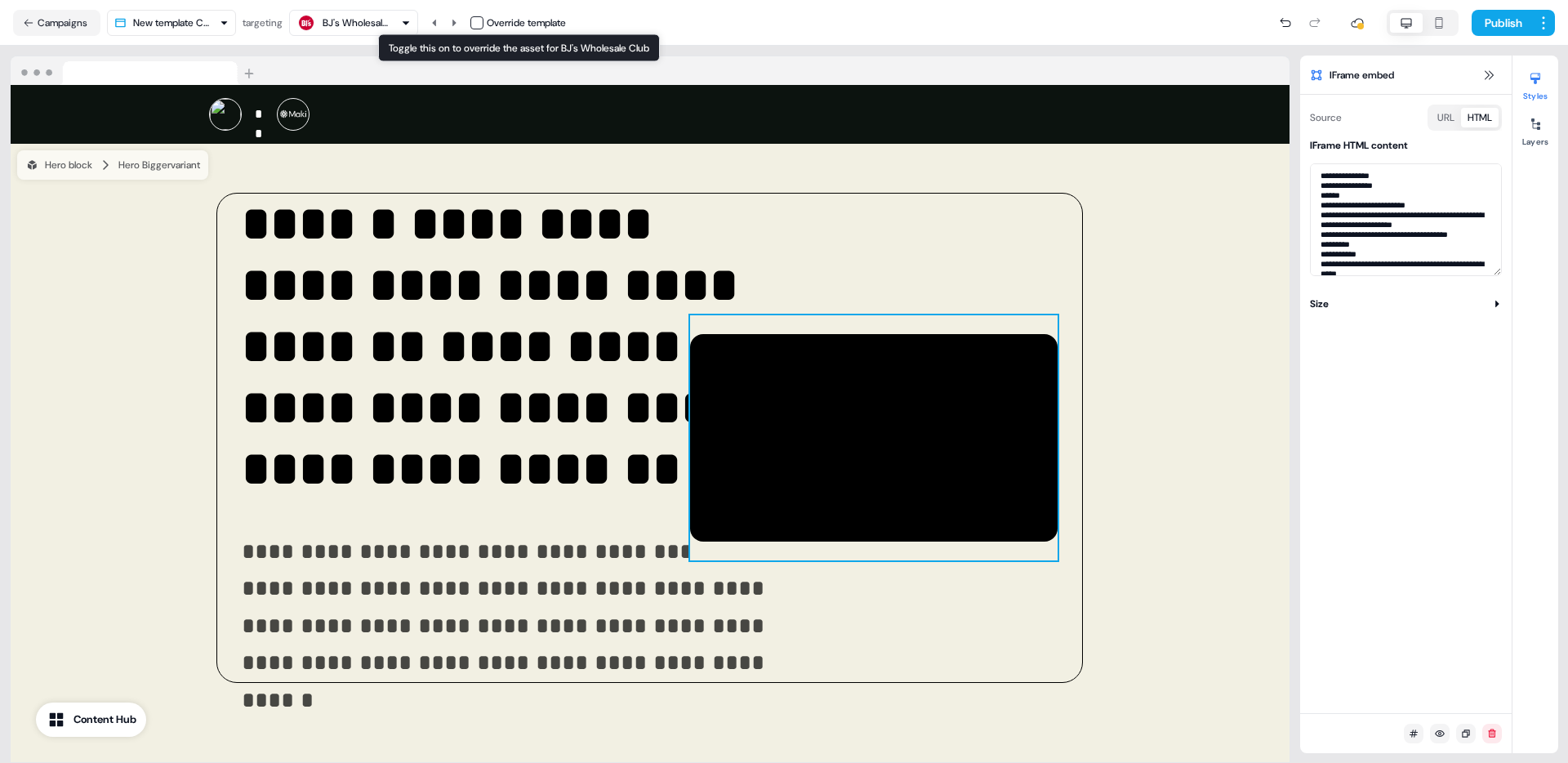
drag, startPoint x: 482, startPoint y: 21, endPoint x: 42, endPoint y: 244, distance: 493.3
click at [483, 21] on button "button" at bounding box center [476, 22] width 13 height 13
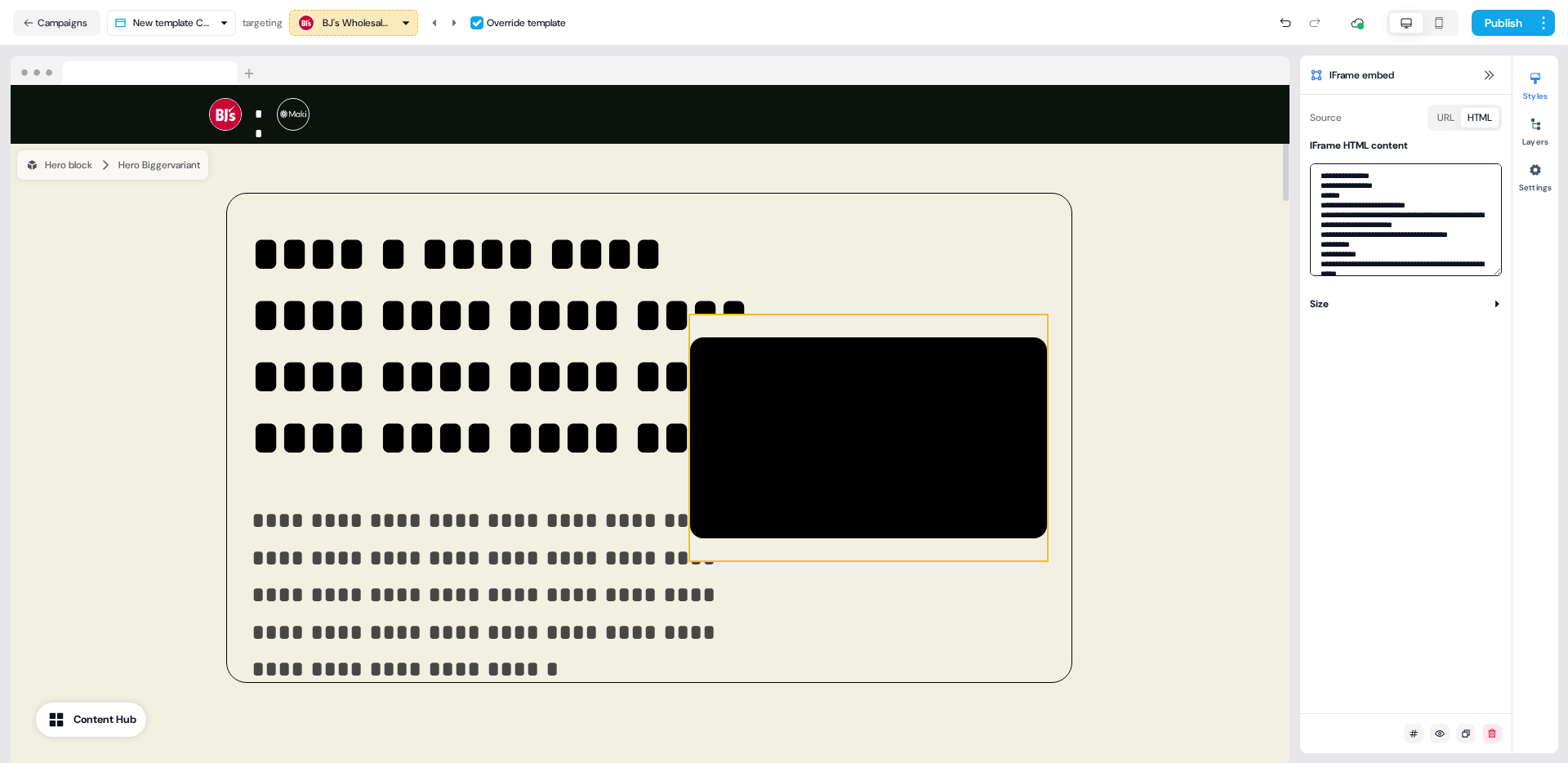
click at [1391, 204] on textarea at bounding box center [1406, 219] width 192 height 113
paste textarea
click at [457, 25] on icon at bounding box center [454, 23] width 10 height 10
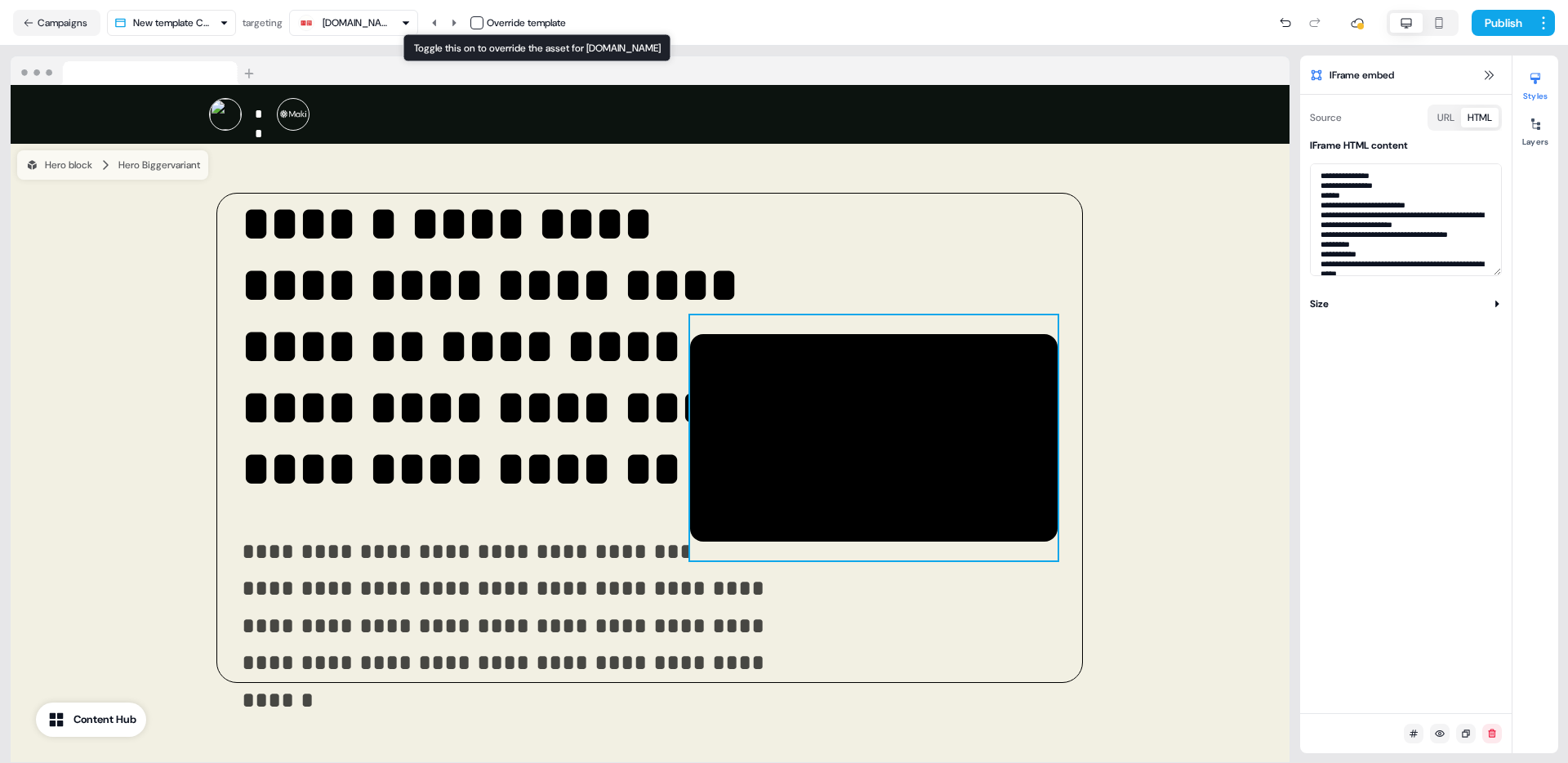
click at [484, 20] on button "button" at bounding box center [476, 22] width 13 height 13
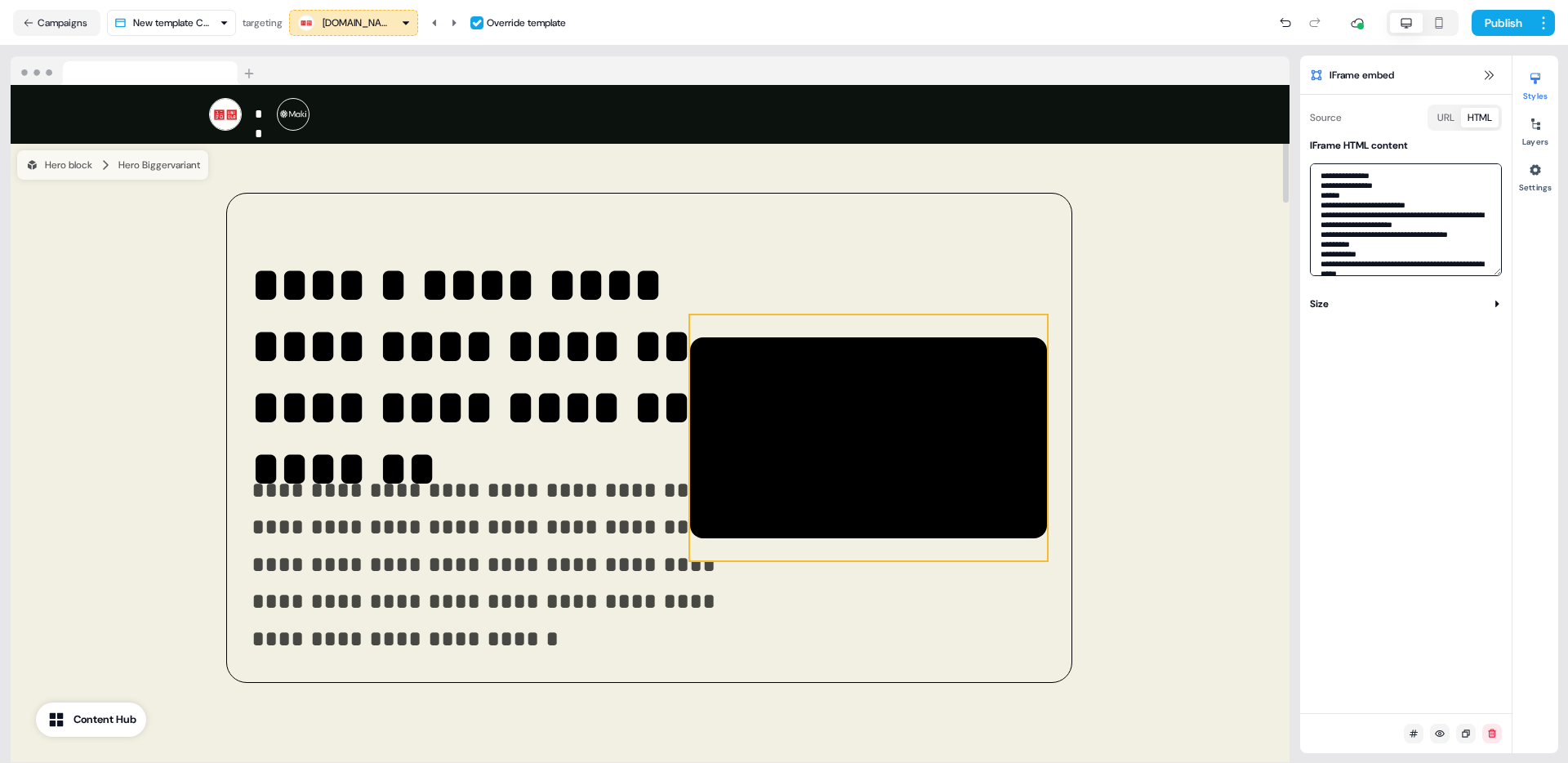
click at [1464, 213] on textarea at bounding box center [1406, 219] width 192 height 113
paste textarea
type textarea "**********"
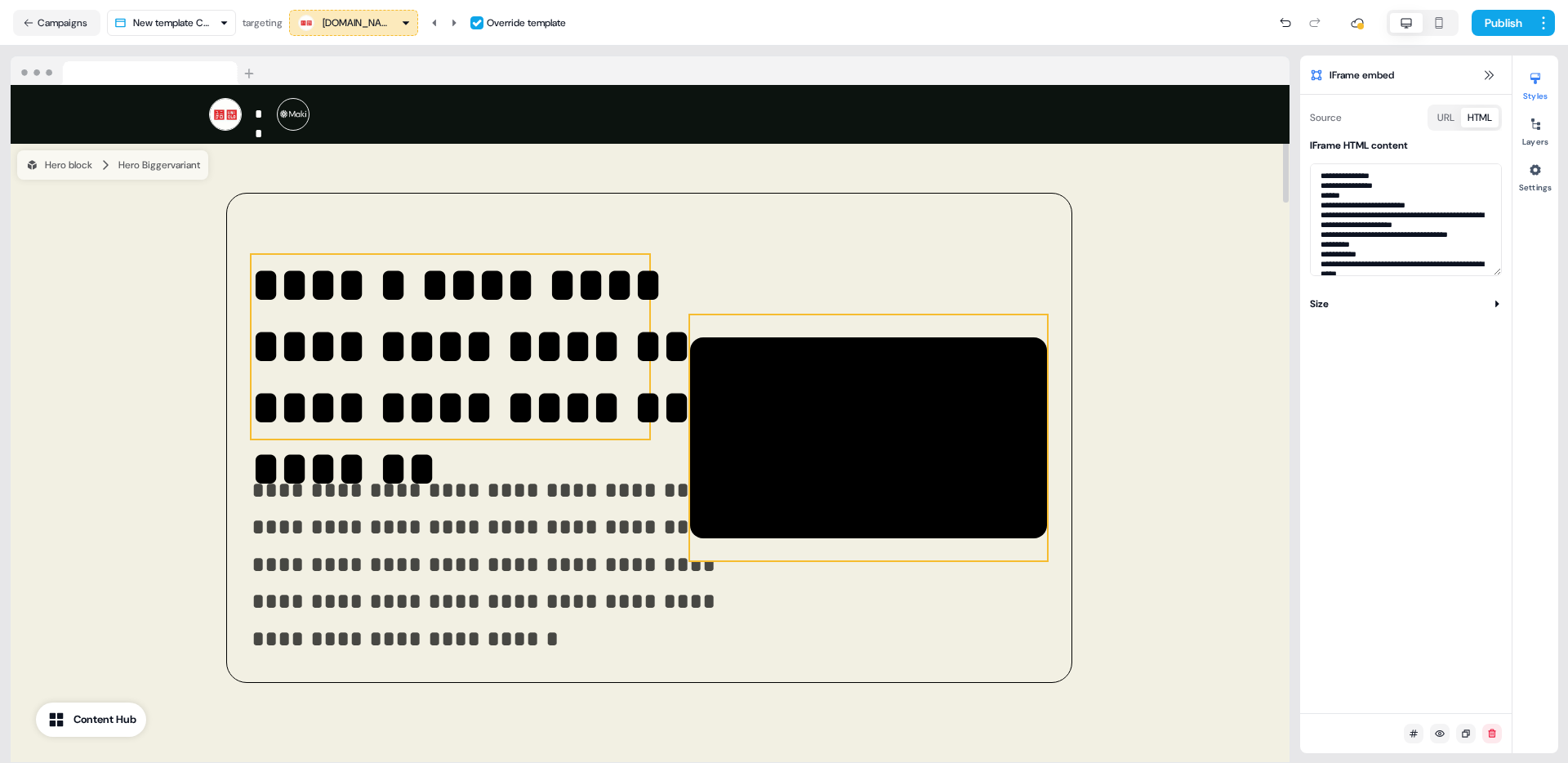
click at [288, 299] on p "**********" at bounding box center [506, 346] width 510 height 184
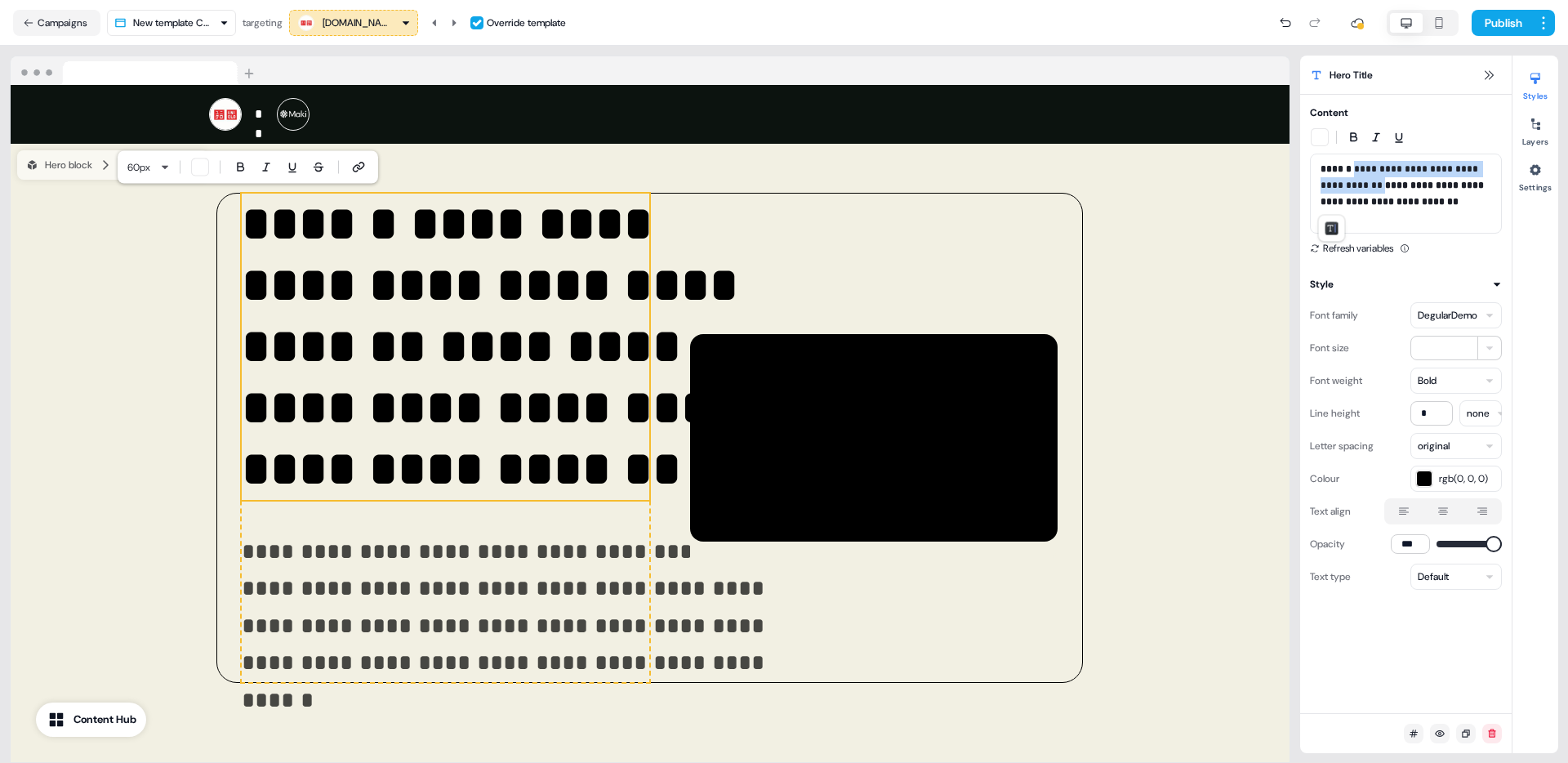
drag, startPoint x: 1330, startPoint y: 200, endPoint x: 1354, endPoint y: 166, distance: 41.6
click at [1354, 166] on p "**********" at bounding box center [1405, 194] width 171 height 65
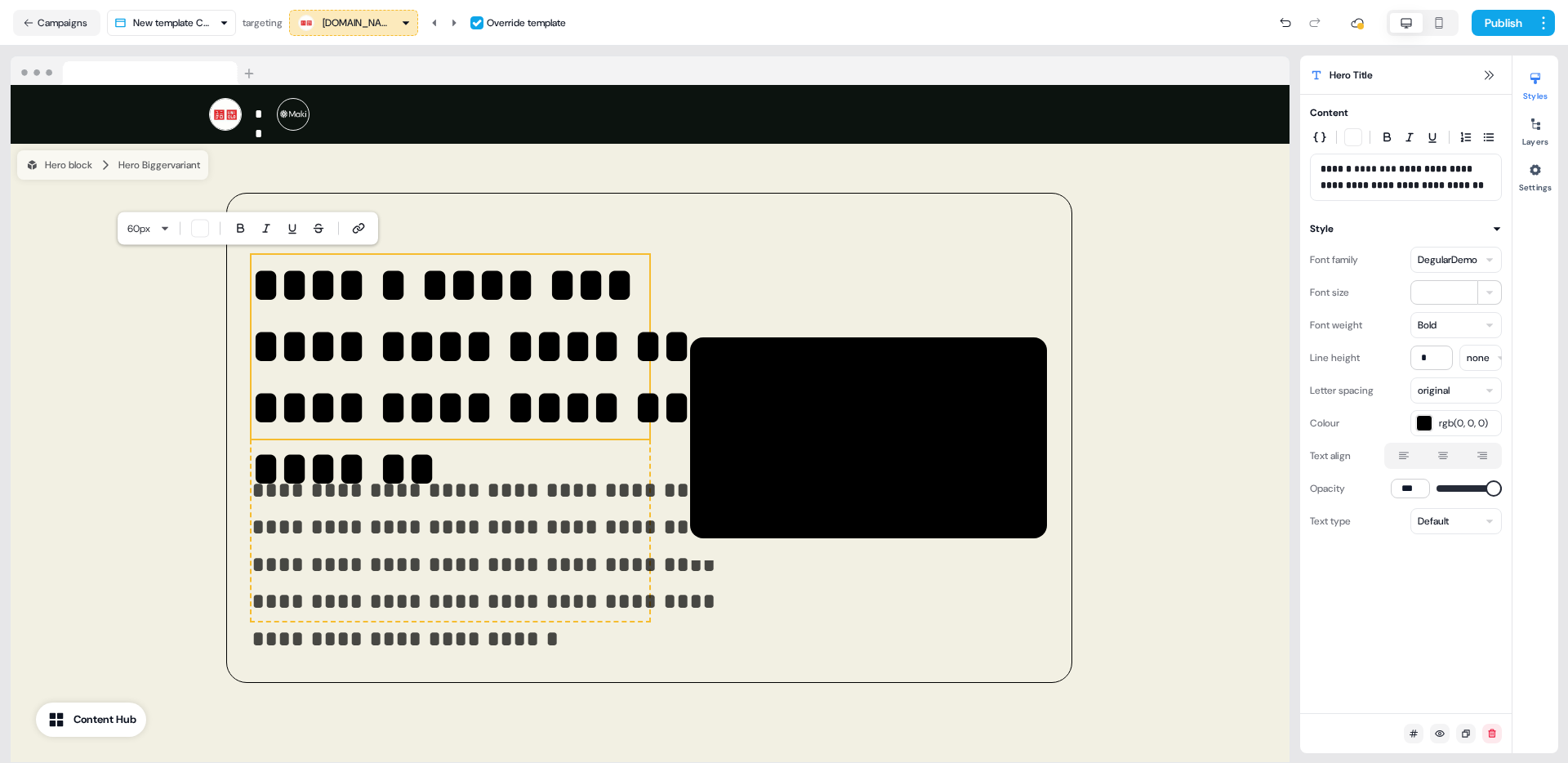
click at [1365, 168] on p "**********" at bounding box center [1405, 177] width 171 height 32
copy p "********"
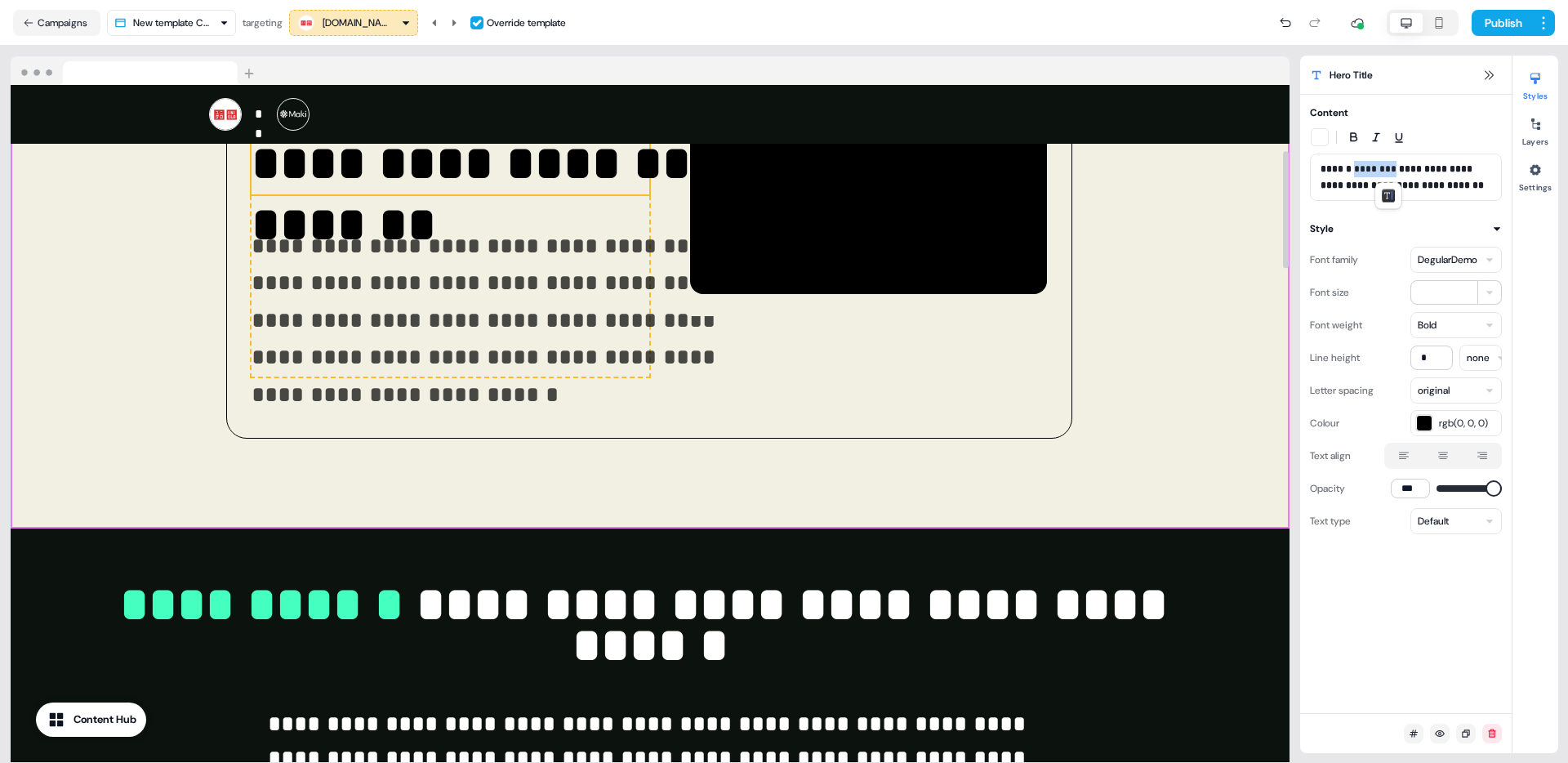
scroll to position [509, 0]
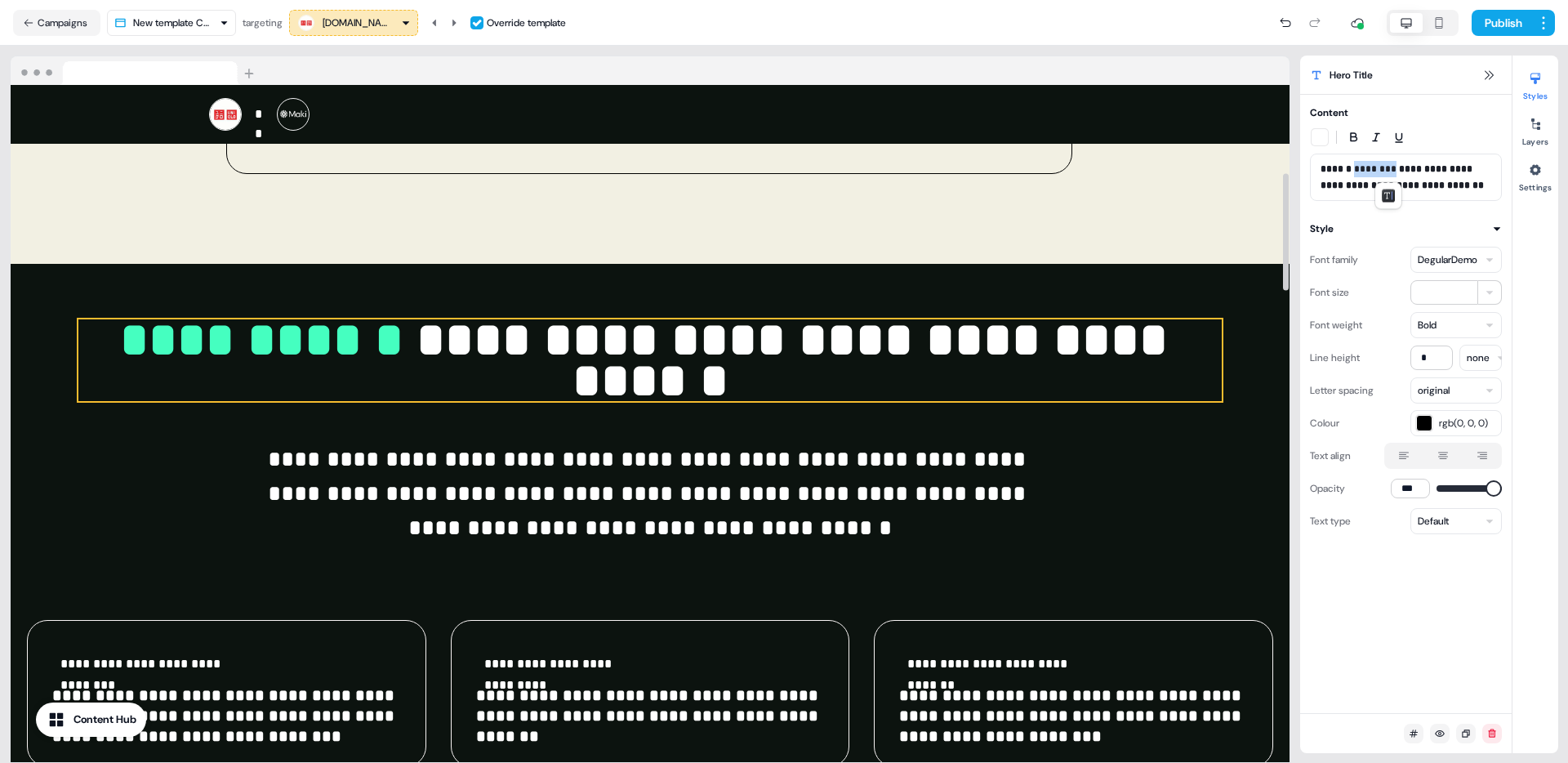
click at [550, 339] on strong "**********" at bounding box center [798, 361] width 764 height 90
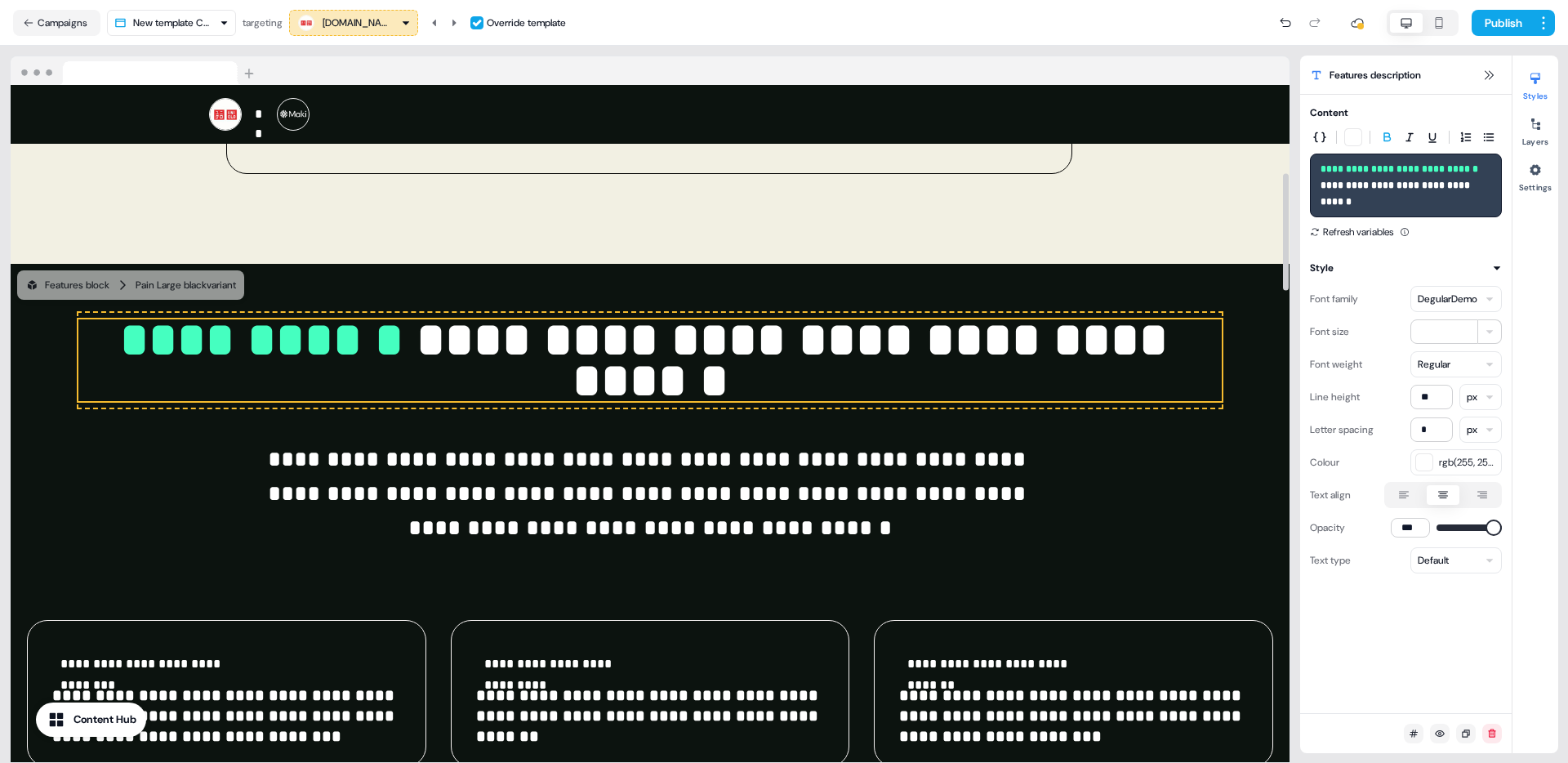
click at [1362, 166] on strong "**********" at bounding box center [1400, 169] width 160 height 10
drag, startPoint x: 1319, startPoint y: 169, endPoint x: 1459, endPoint y: 167, distance: 140.0
click at [1459, 167] on div "**********" at bounding box center [1406, 185] width 192 height 64
drag, startPoint x: 1467, startPoint y: 167, endPoint x: 1221, endPoint y: 168, distance: 246.0
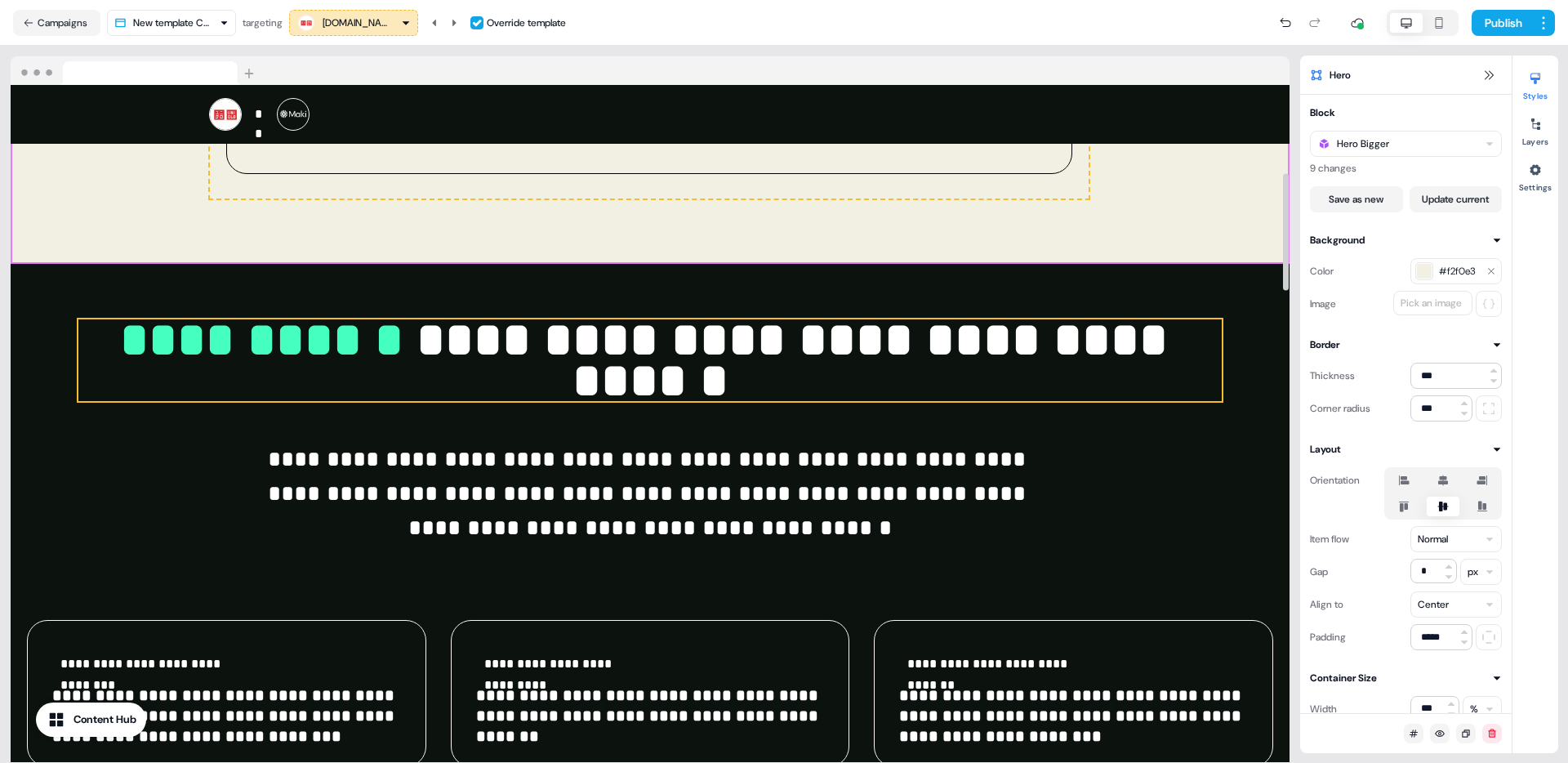
click at [811, 335] on strong "**********" at bounding box center [798, 361] width 764 height 90
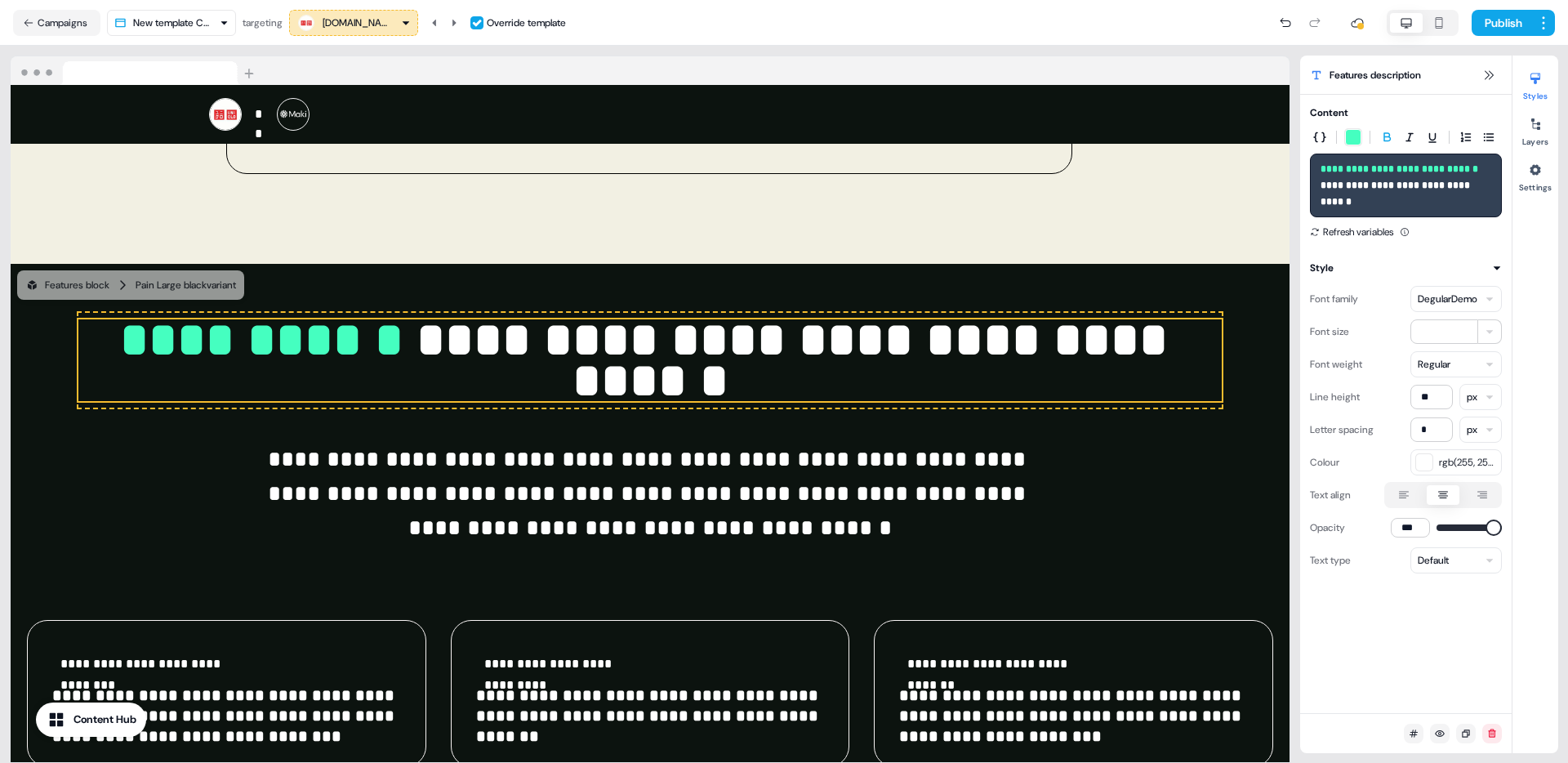
click at [1463, 169] on strong "**********" at bounding box center [1400, 169] width 160 height 10
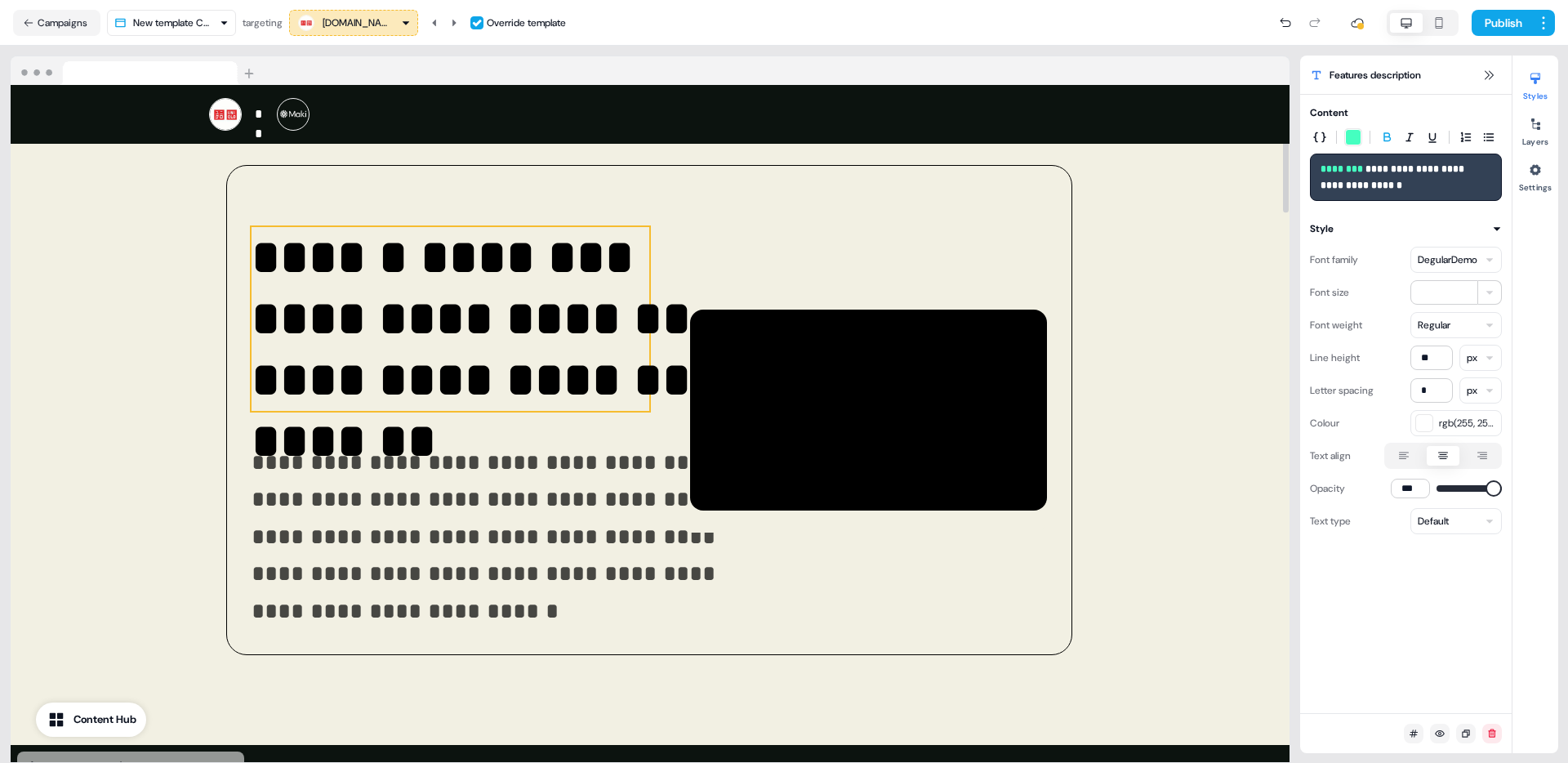
scroll to position [0, 0]
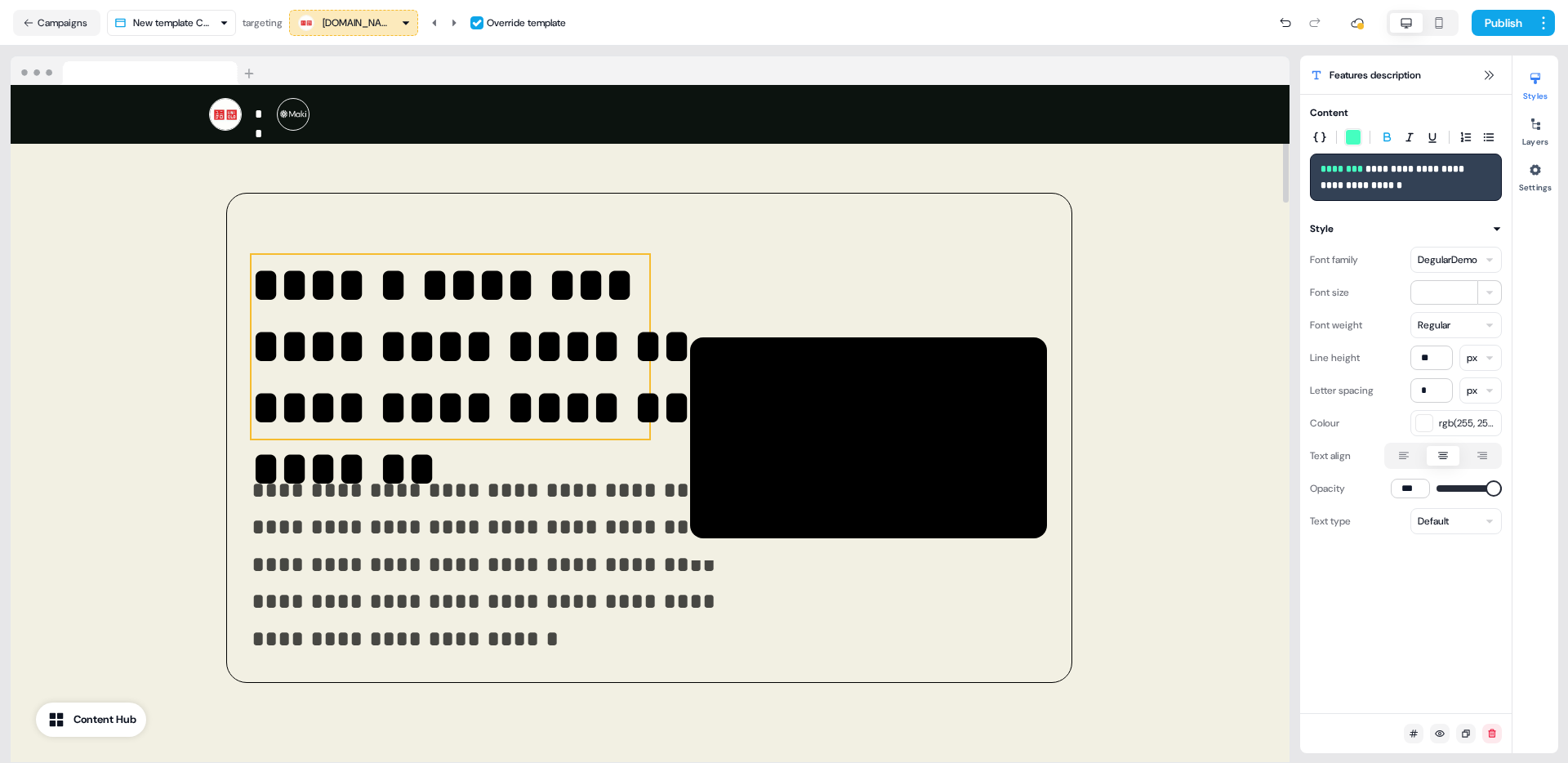
click at [344, 384] on strong "**********" at bounding box center [506, 407] width 510 height 171
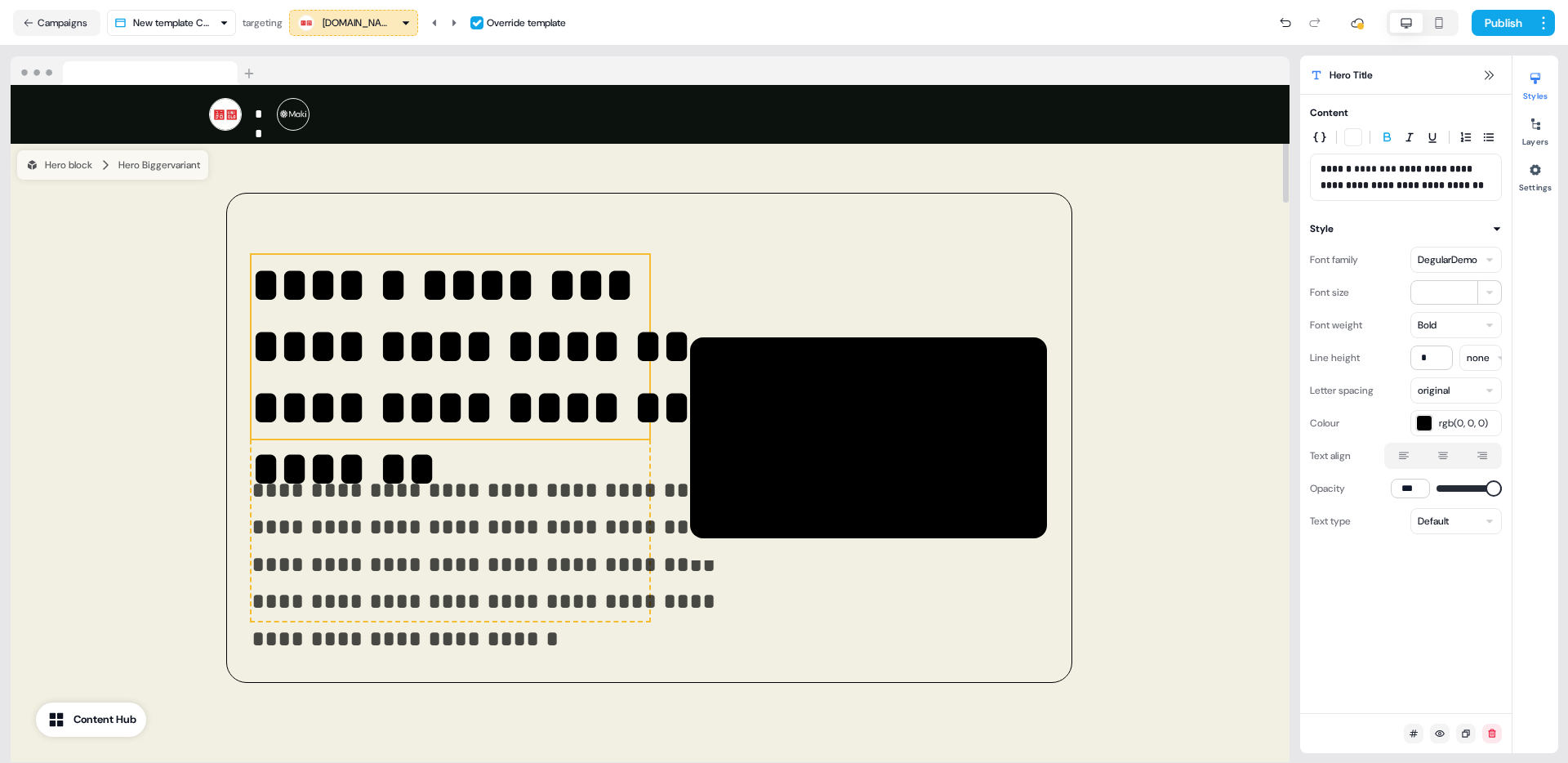
click at [1380, 161] on p "**********" at bounding box center [1405, 177] width 171 height 32
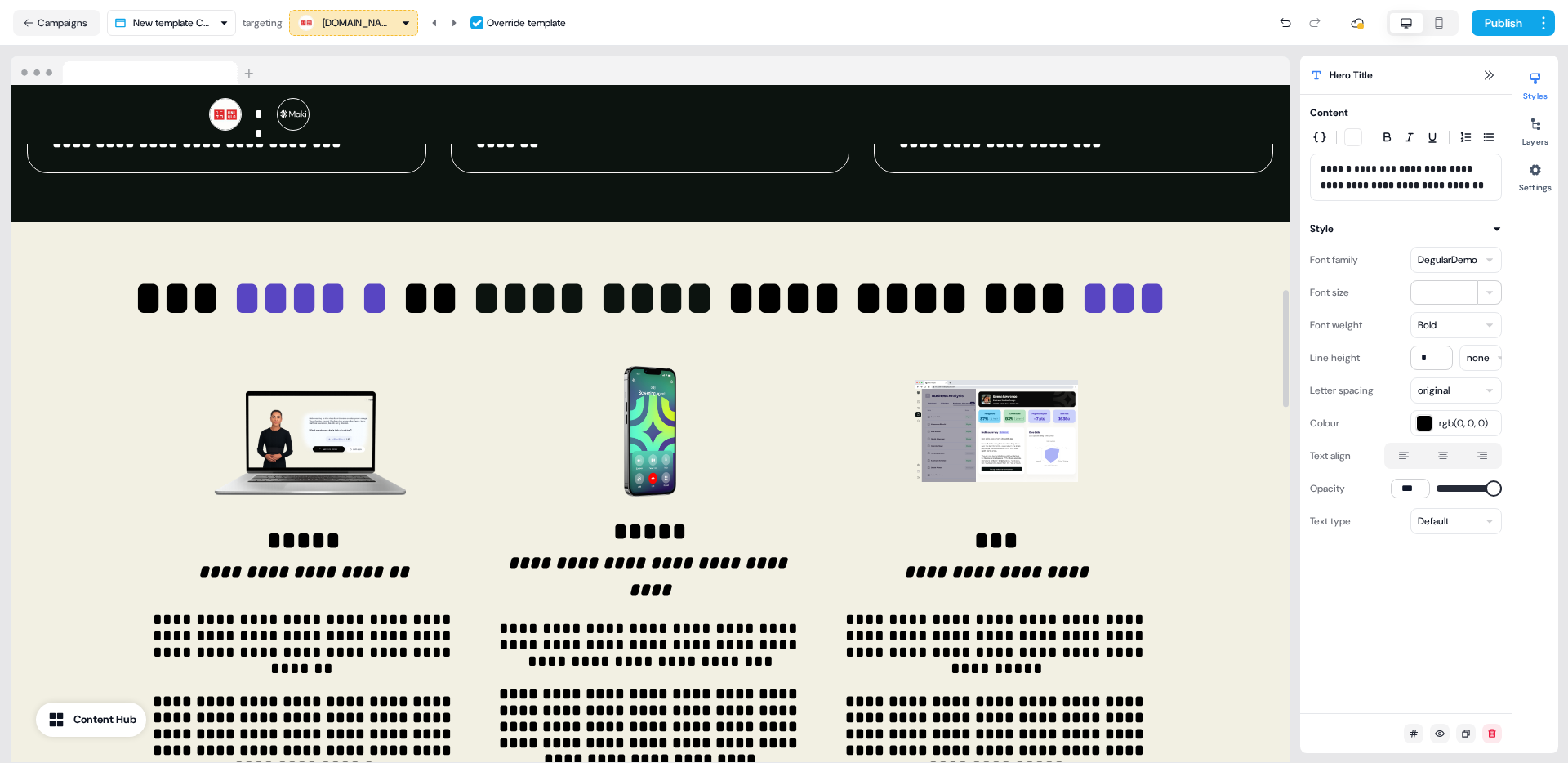
scroll to position [1185, 0]
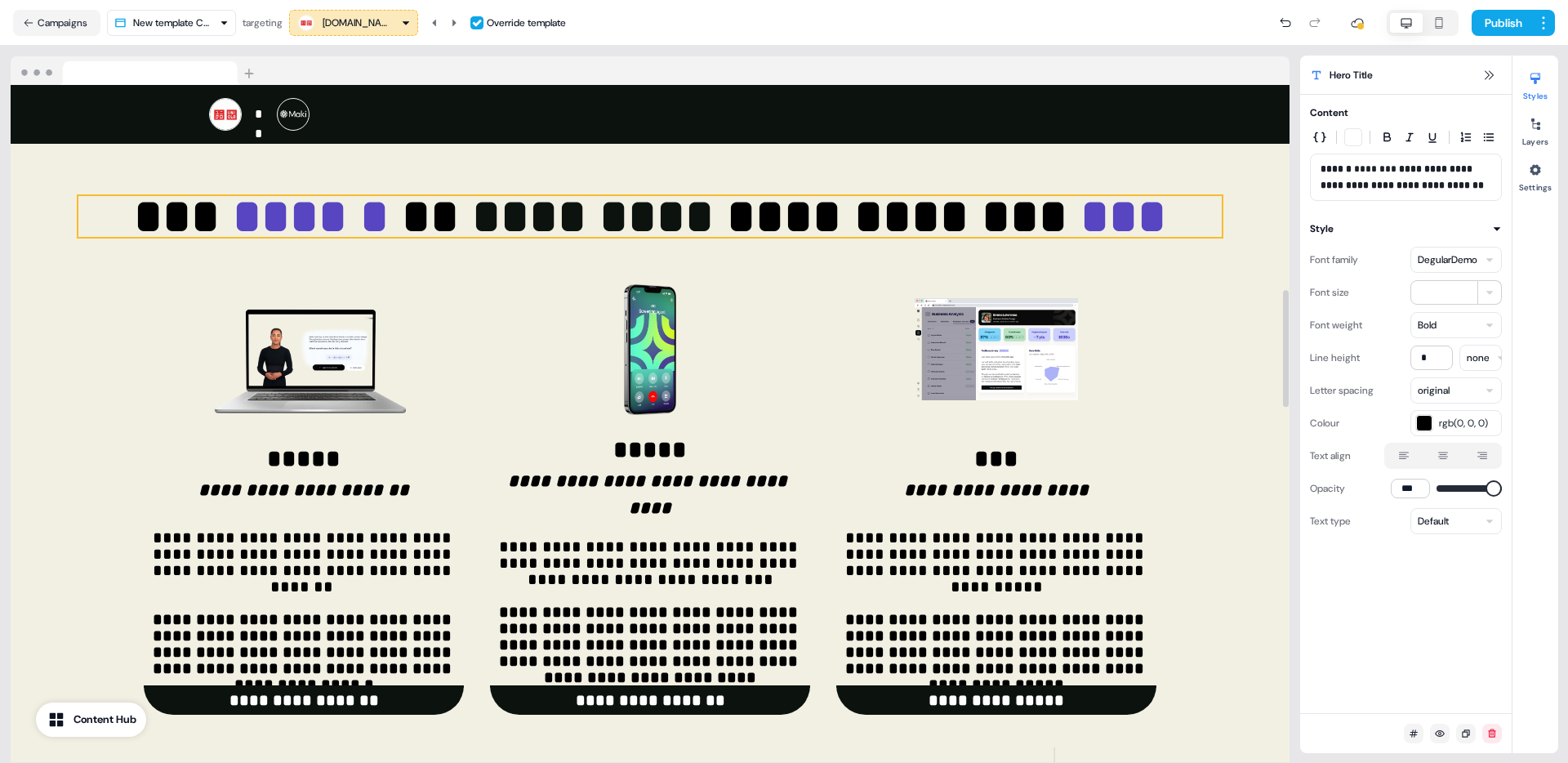
click at [558, 192] on strong "*********" at bounding box center [599, 216] width 255 height 49
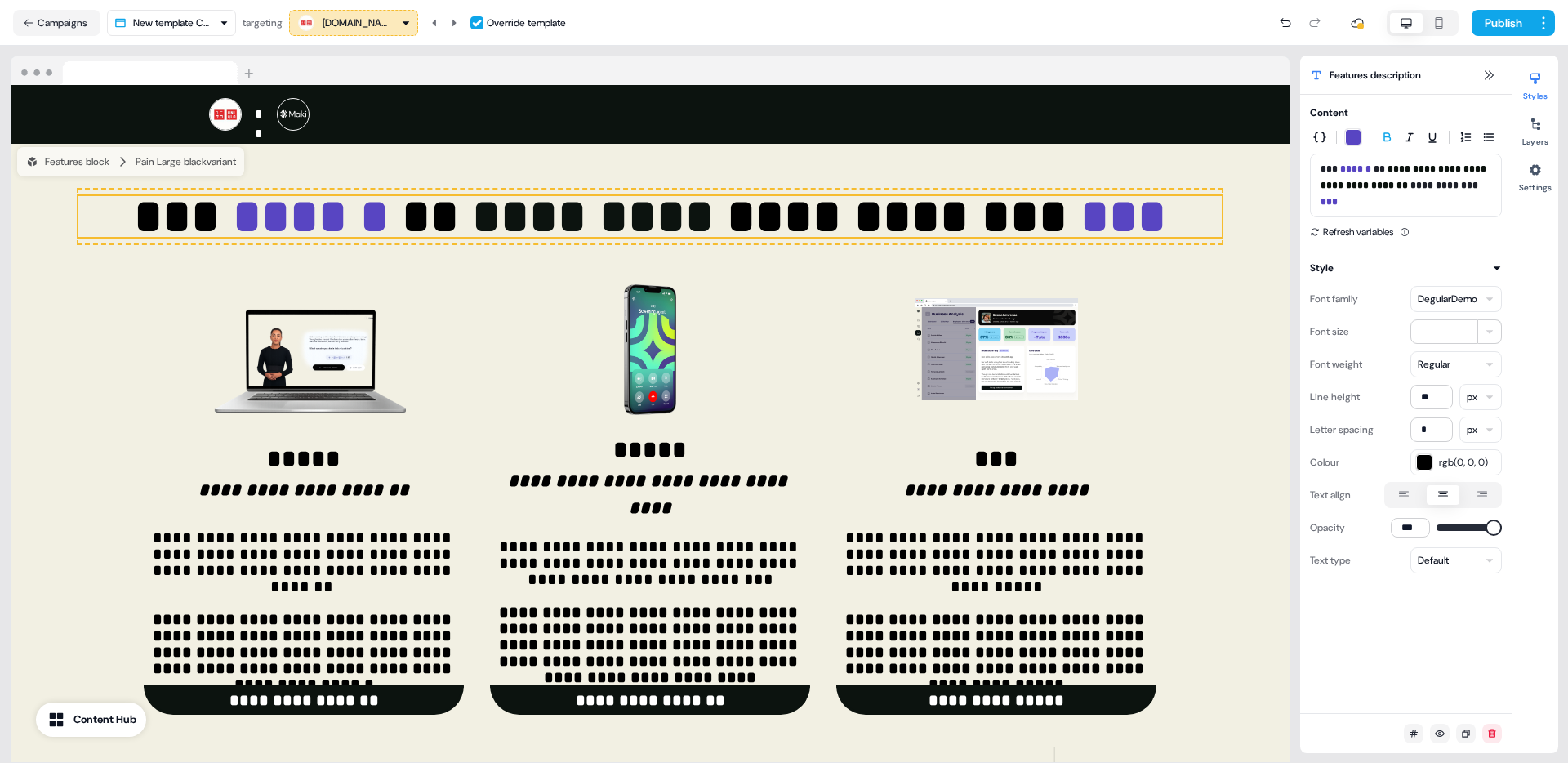
click at [1389, 185] on strong "**********" at bounding box center [1404, 177] width 168 height 26
drag, startPoint x: 1339, startPoint y: 204, endPoint x: 1386, endPoint y: 172, distance: 56.9
click at [1386, 172] on strong "**********" at bounding box center [1404, 177] width 168 height 26
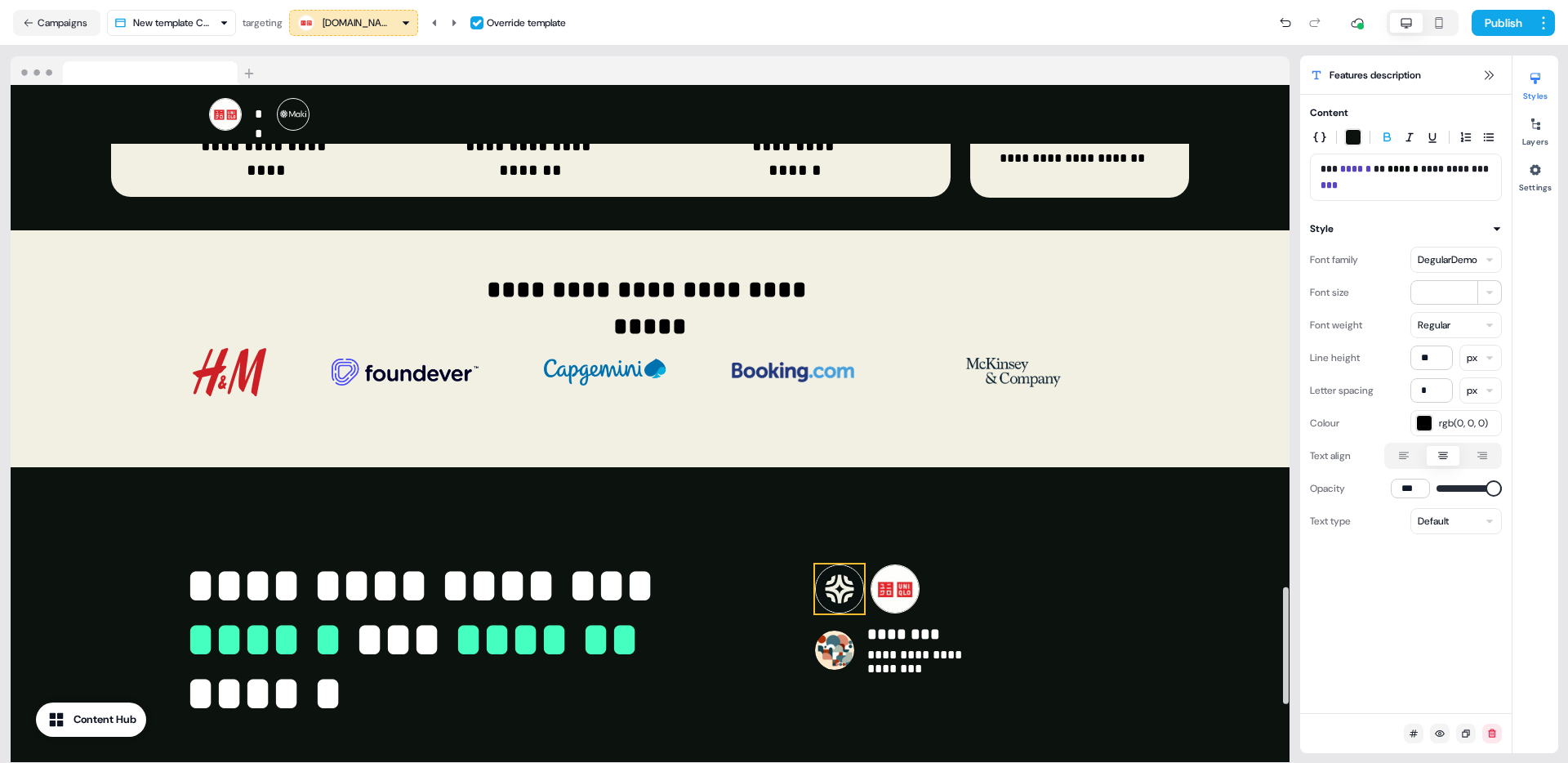
scroll to position [2905, 0]
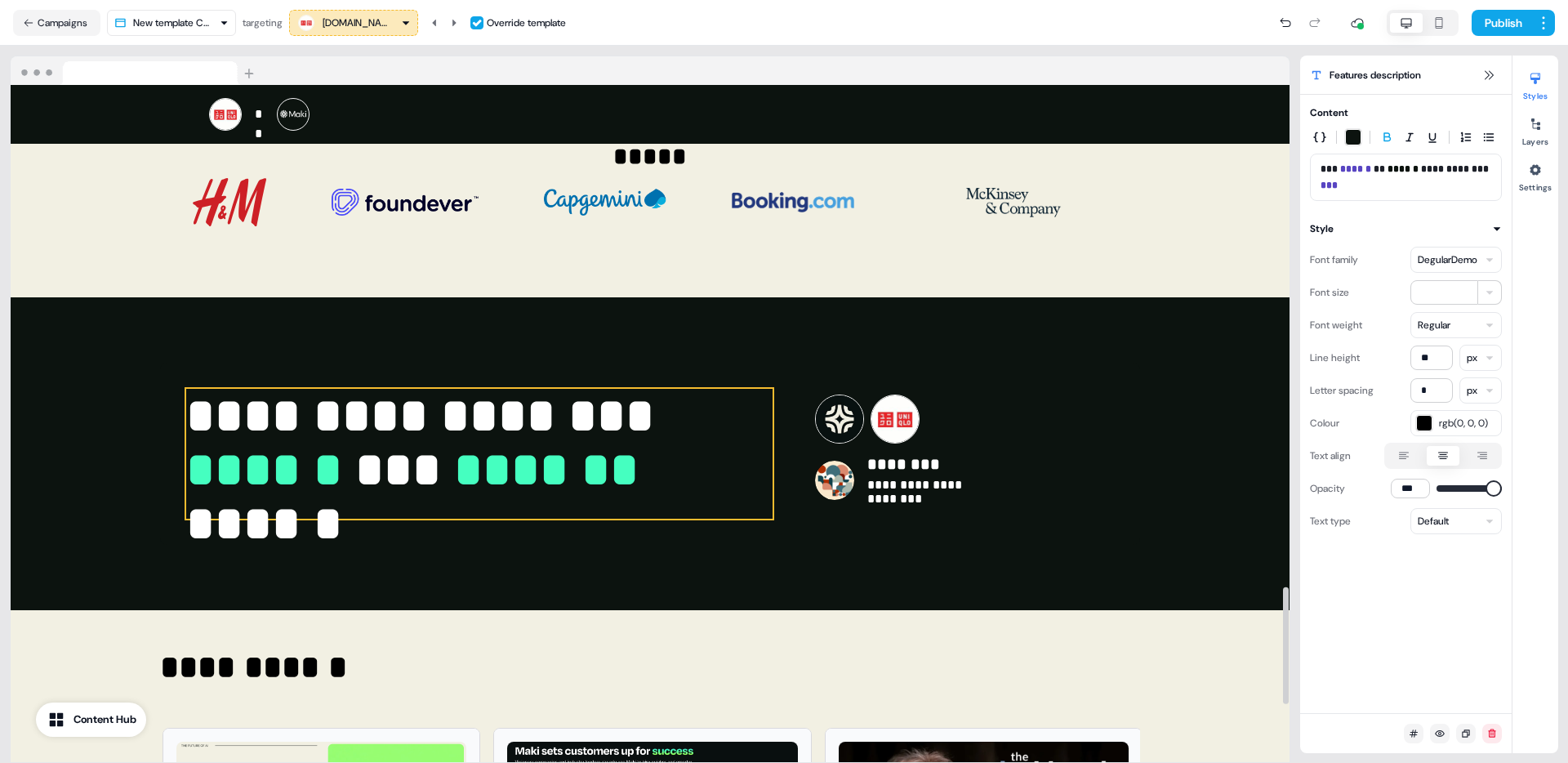
click at [456, 400] on p "**********" at bounding box center [479, 453] width 586 height 130
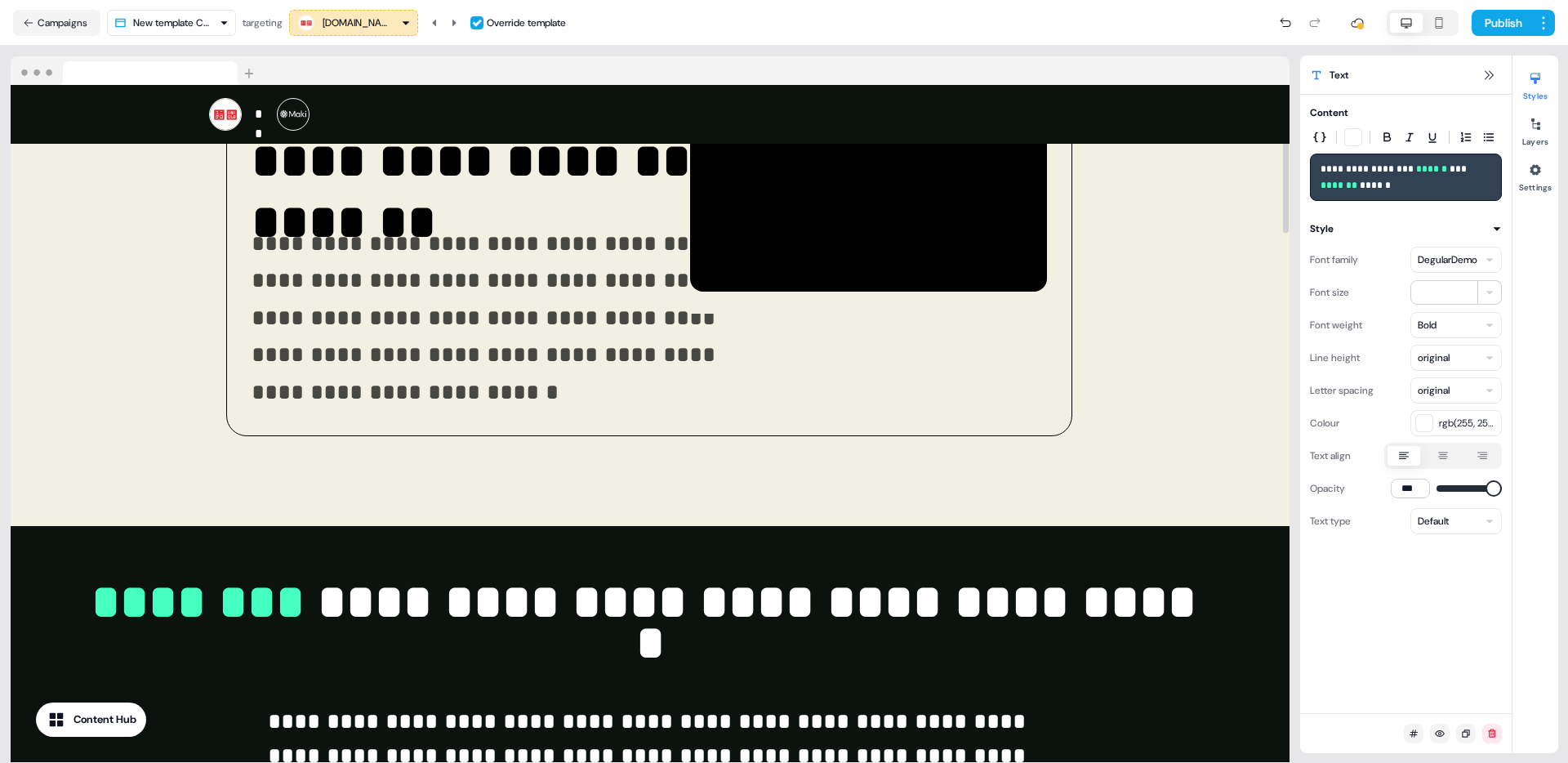
scroll to position [0, 0]
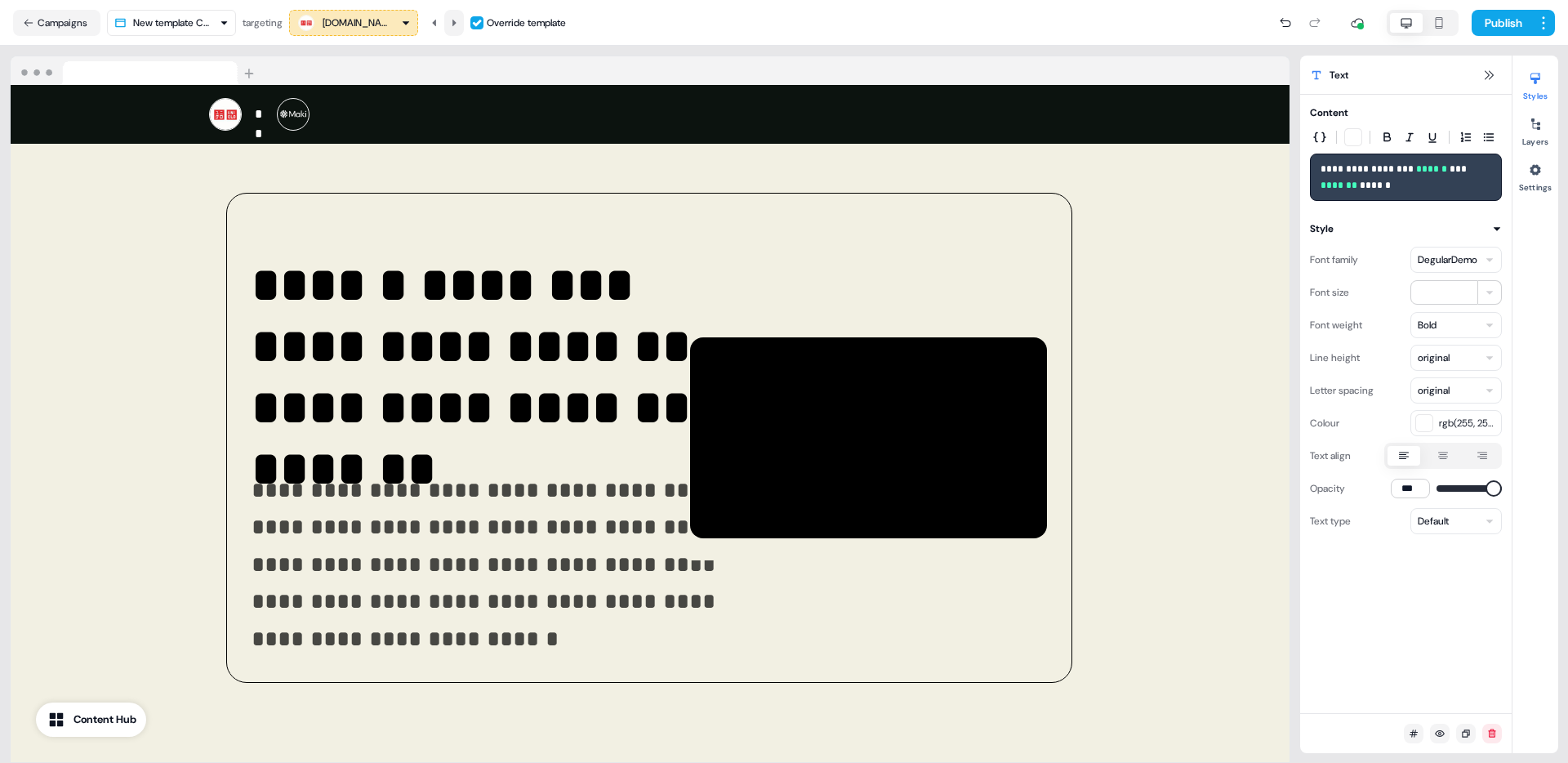
click at [456, 19] on icon at bounding box center [454, 22] width 4 height 7
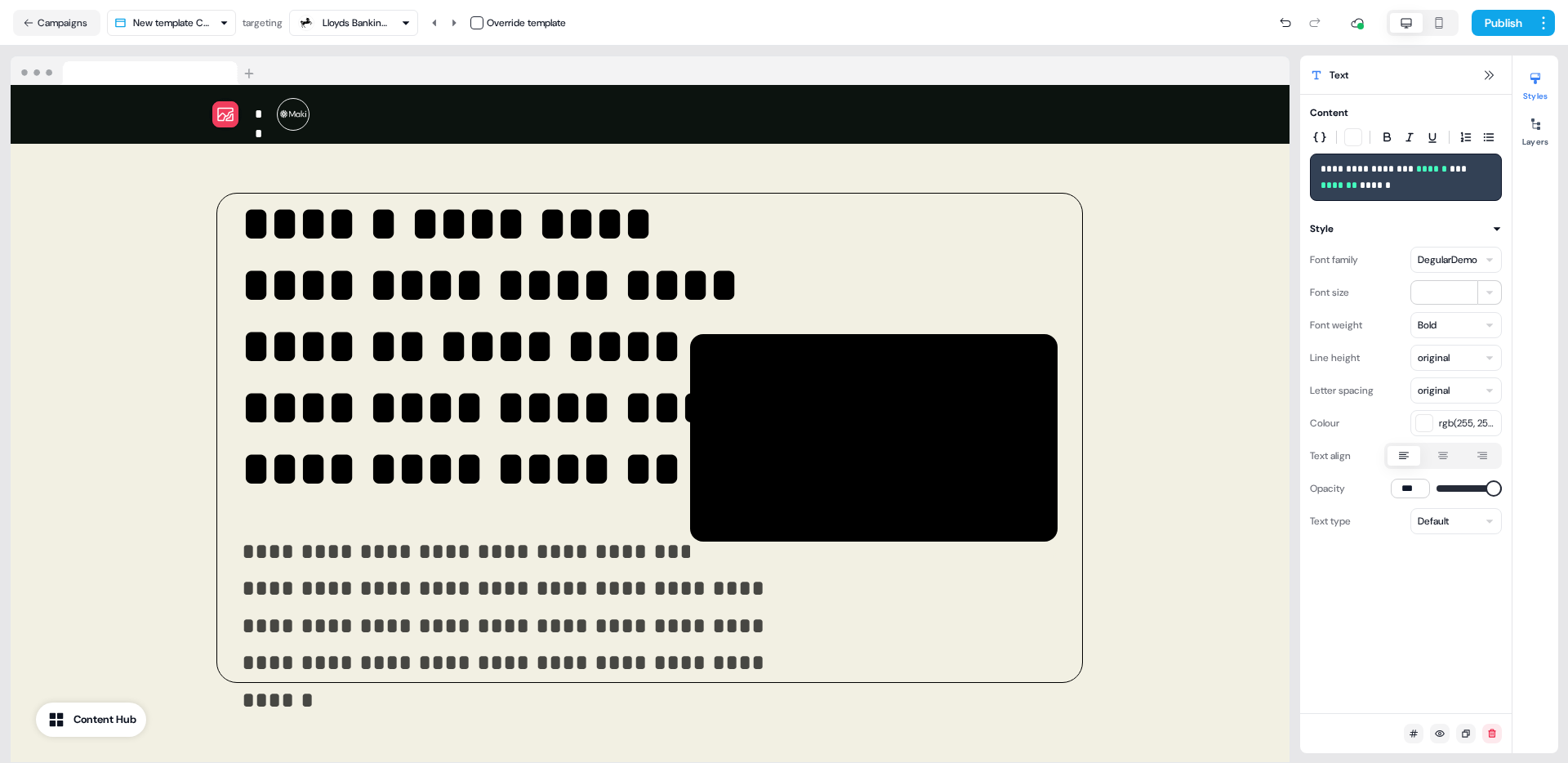
click at [489, 23] on div "Override template" at bounding box center [518, 22] width 96 height 16
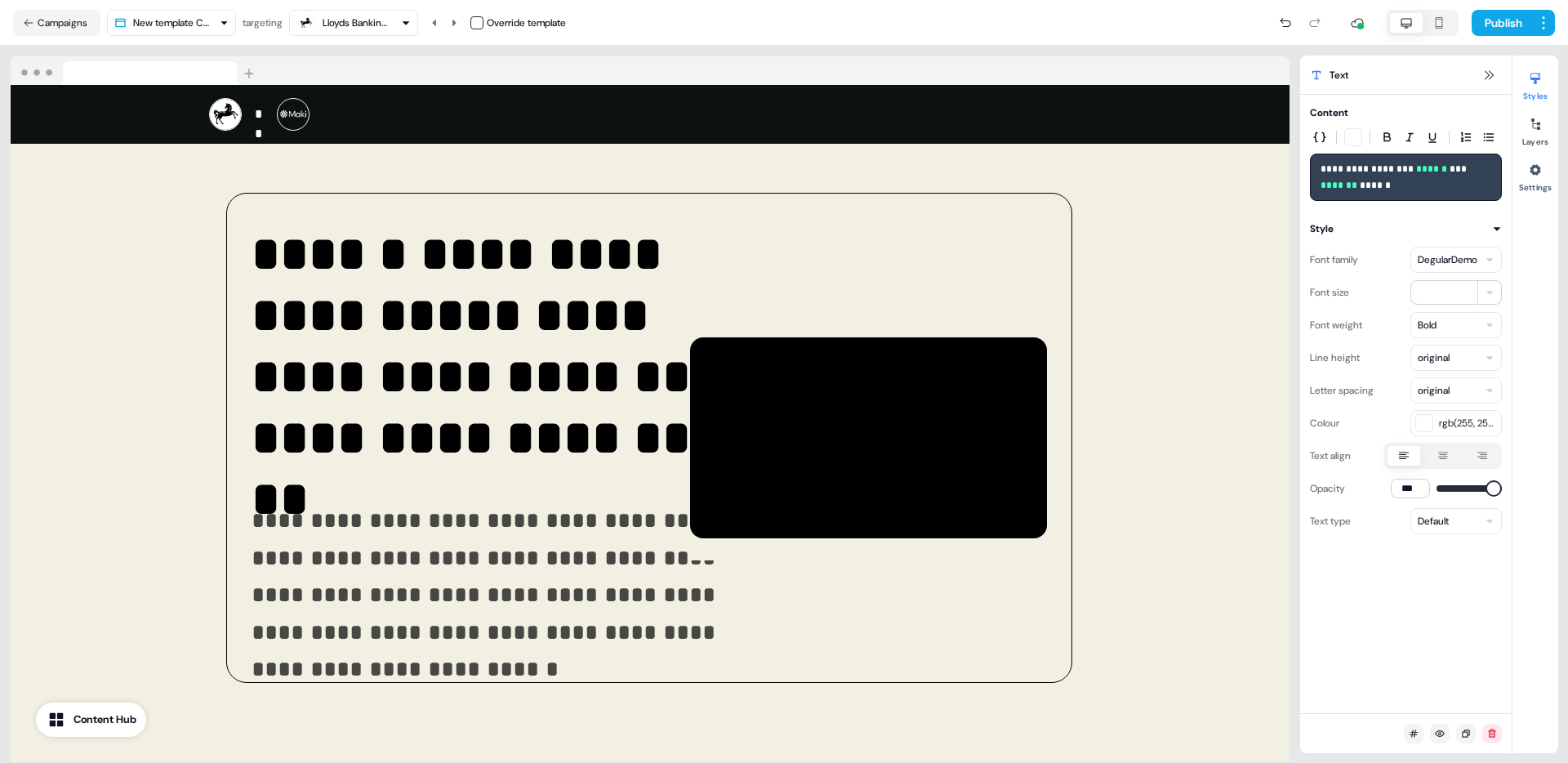
click at [484, 23] on button "button" at bounding box center [476, 22] width 13 height 13
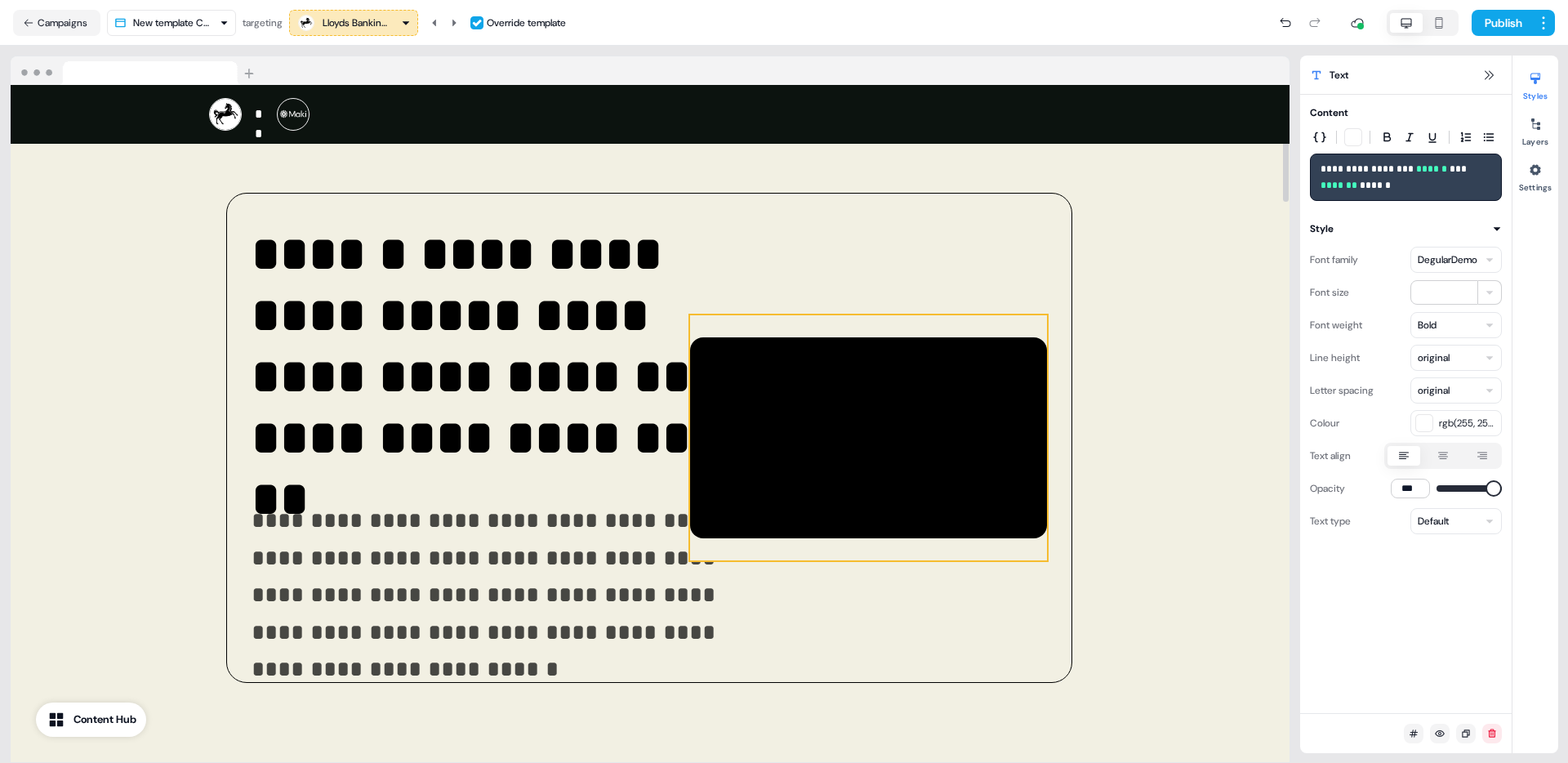
click at [947, 395] on div at bounding box center [868, 438] width 357 height 245
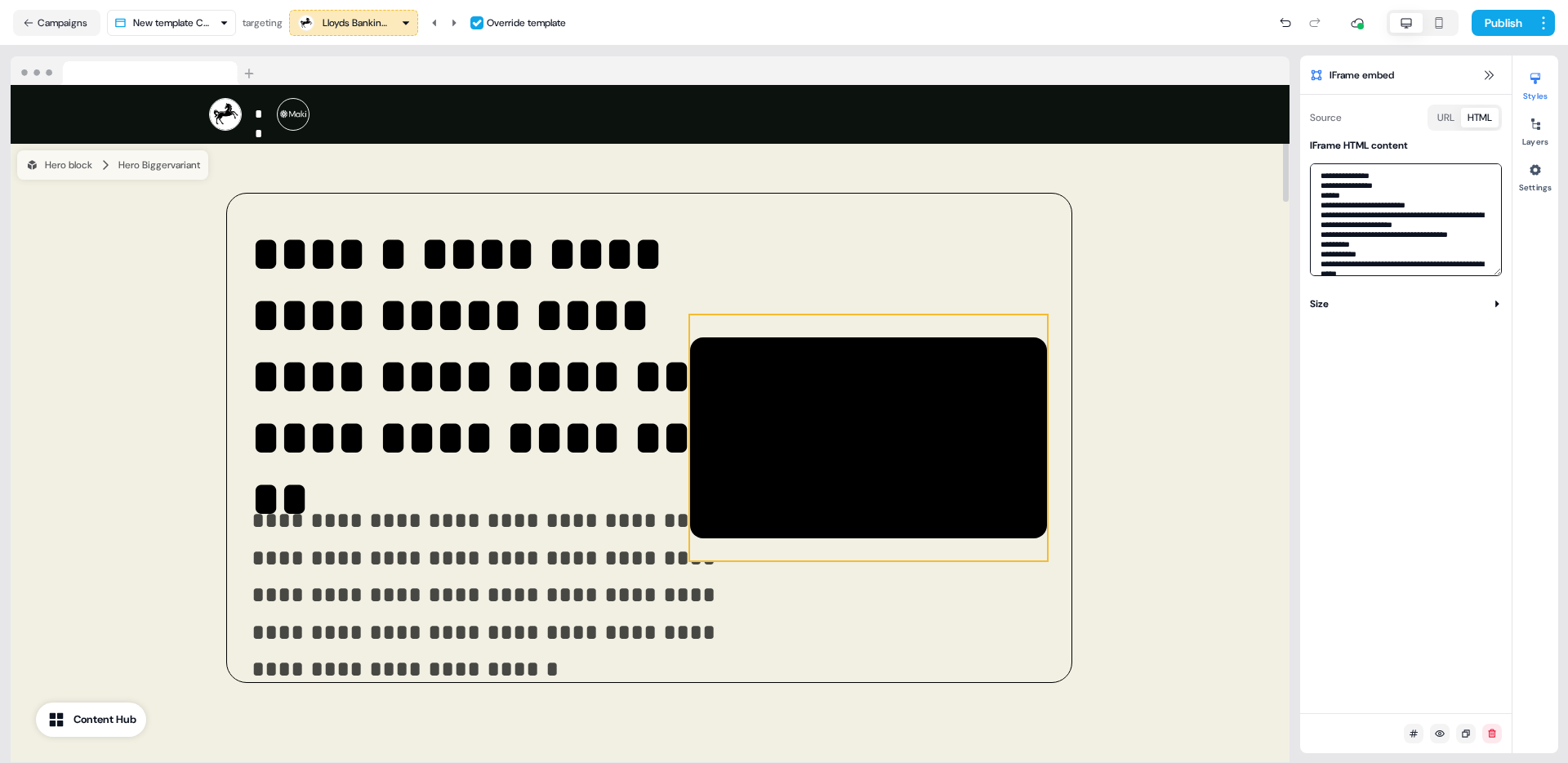
click at [1345, 218] on textarea at bounding box center [1406, 219] width 192 height 113
paste textarea
click at [459, 20] on icon at bounding box center [454, 23] width 10 height 10
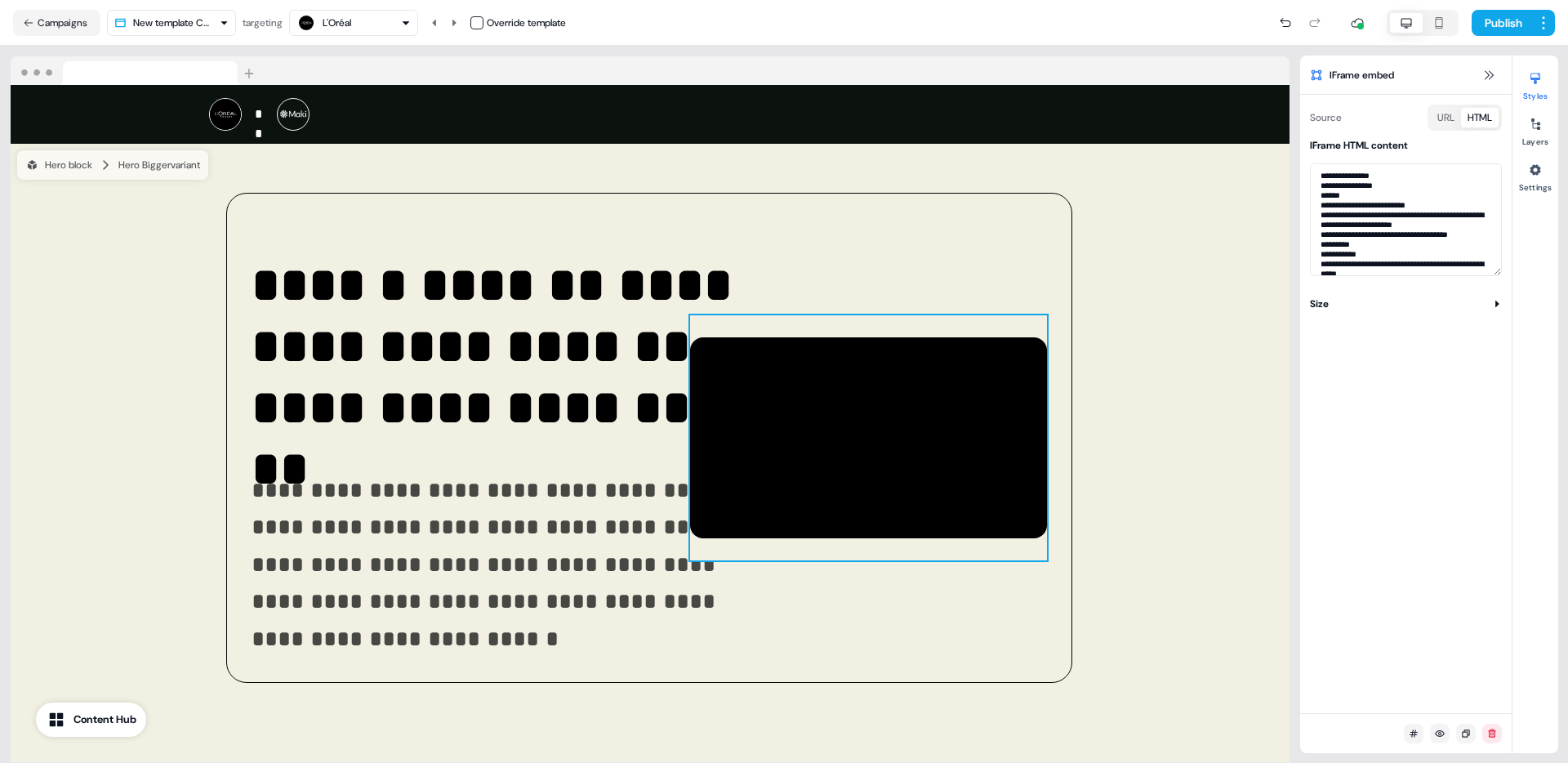
click at [477, 24] on button "button" at bounding box center [476, 22] width 13 height 13
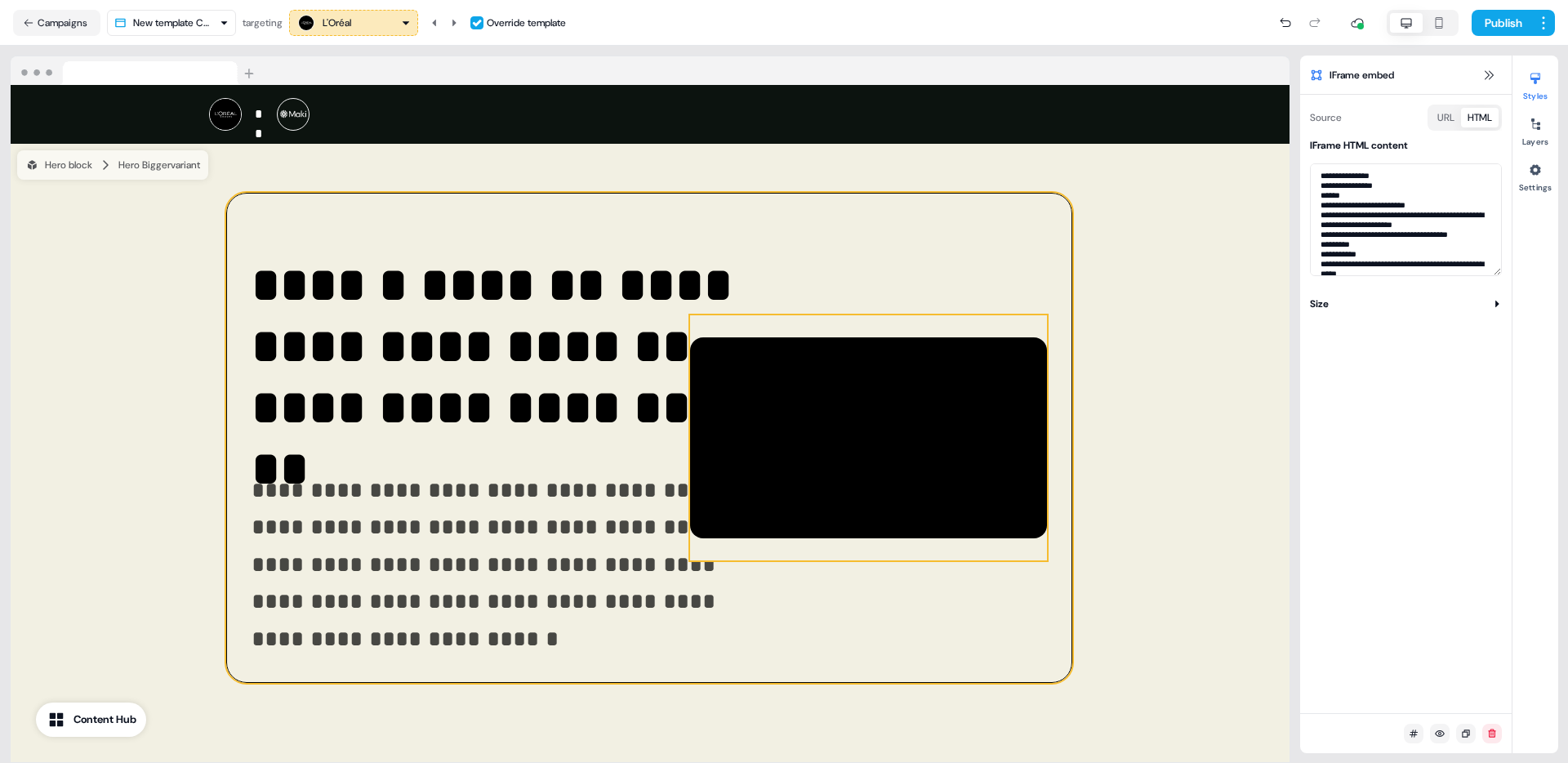
click at [977, 359] on div at bounding box center [868, 438] width 357 height 245
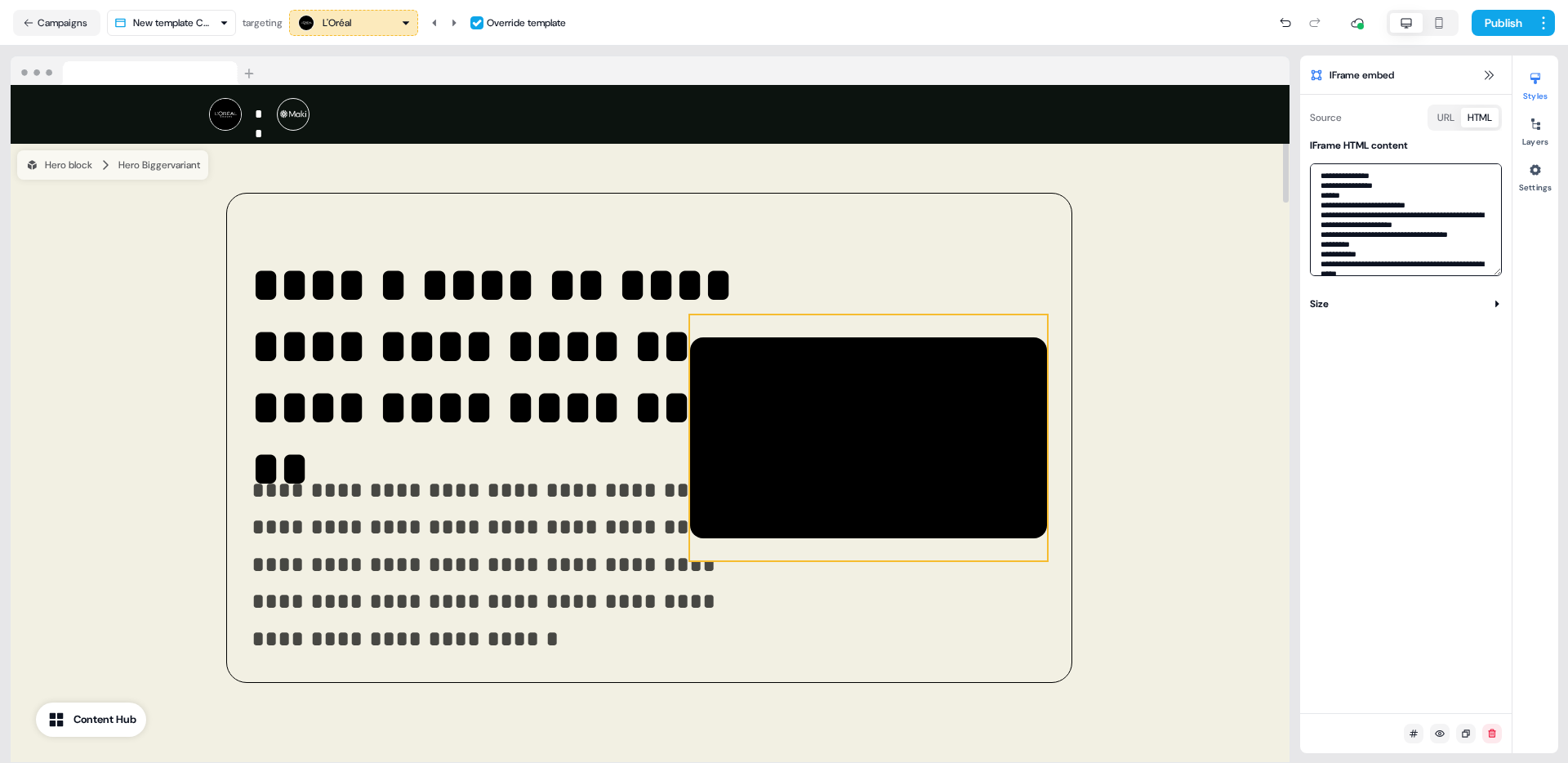
click at [1396, 188] on textarea at bounding box center [1406, 219] width 192 height 113
paste textarea
click at [459, 24] on icon at bounding box center [454, 23] width 10 height 10
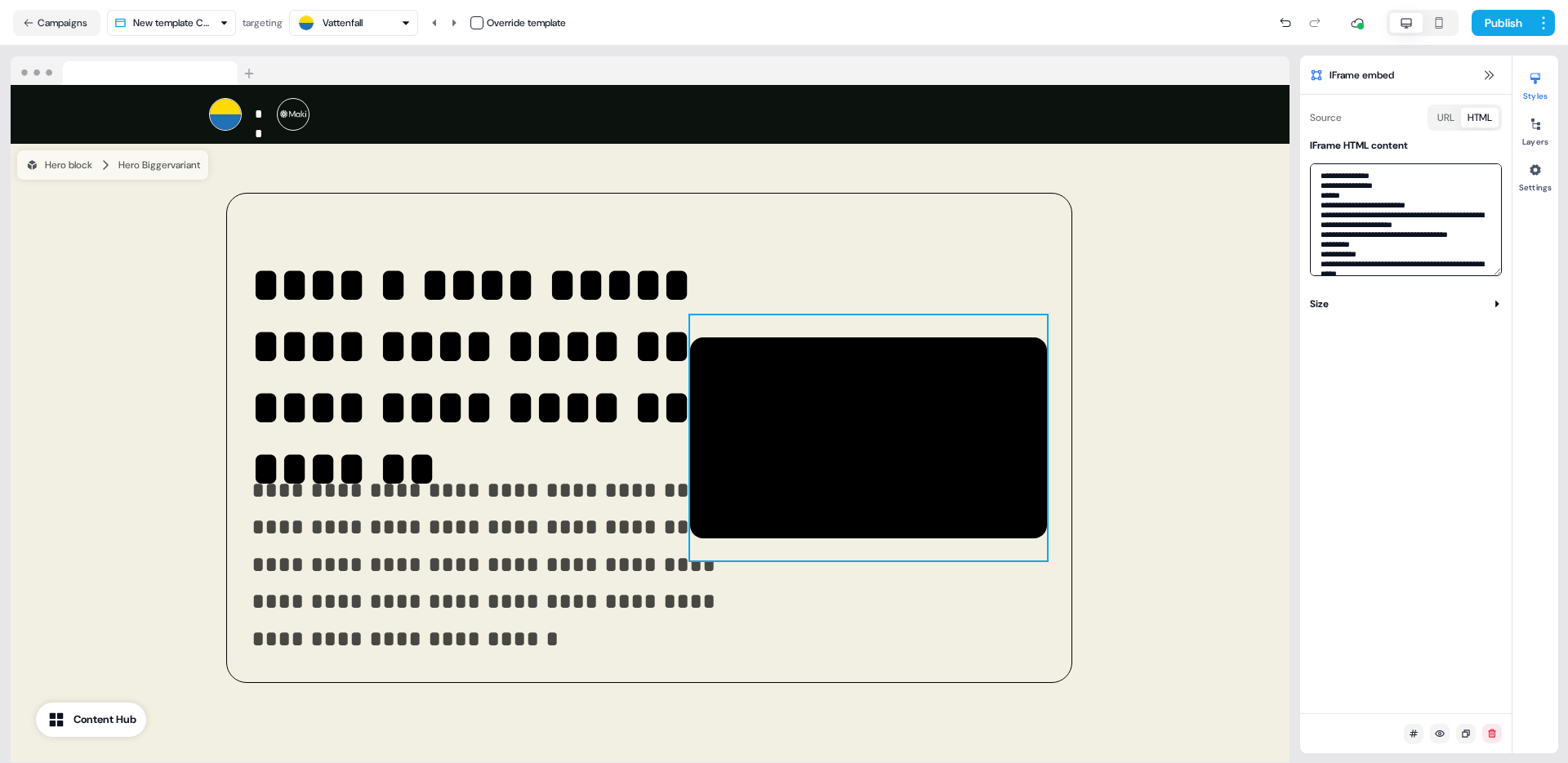
click at [1414, 198] on textarea at bounding box center [1406, 219] width 192 height 113
paste textarea
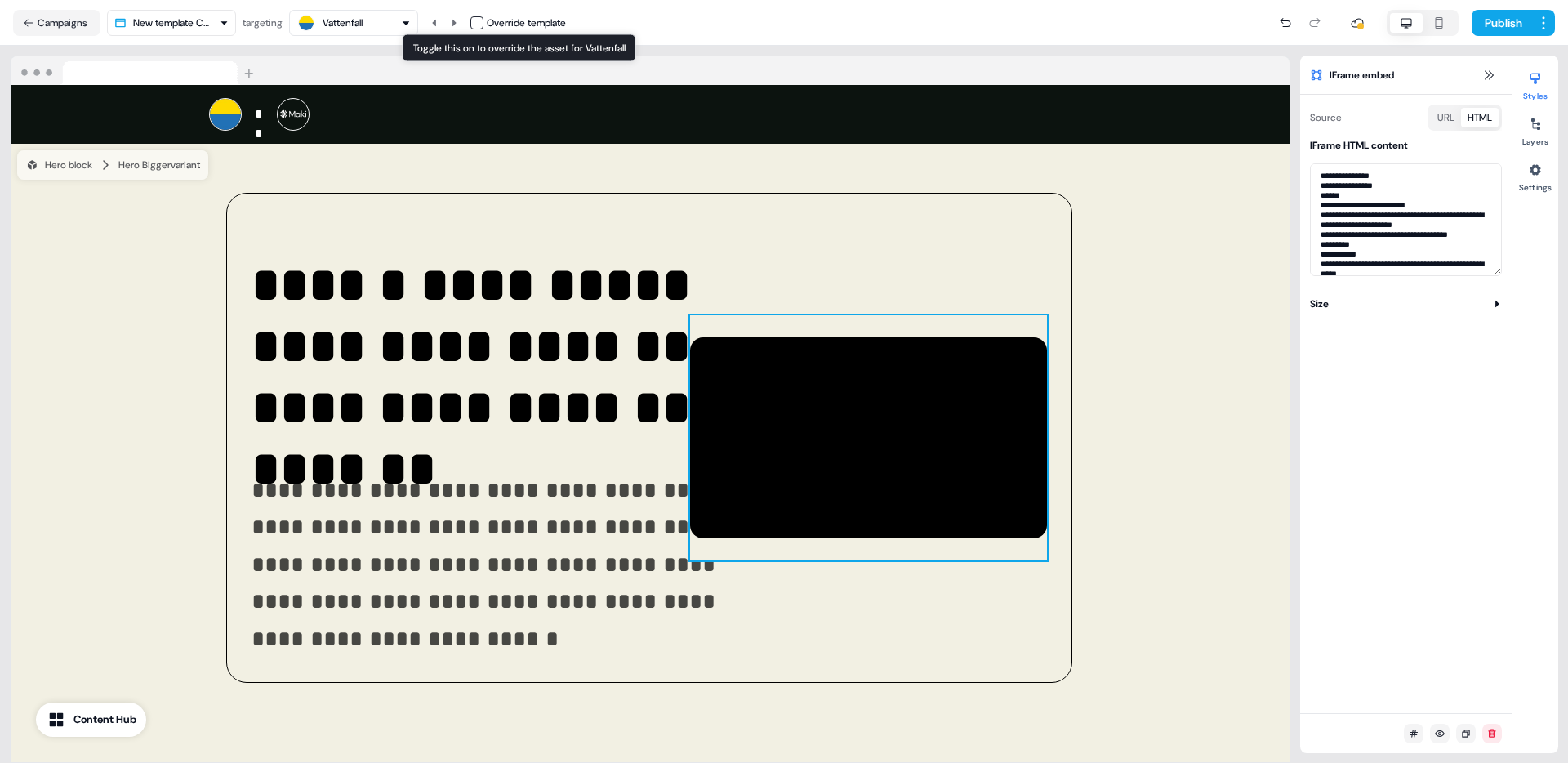
click at [484, 20] on button "button" at bounding box center [476, 22] width 13 height 13
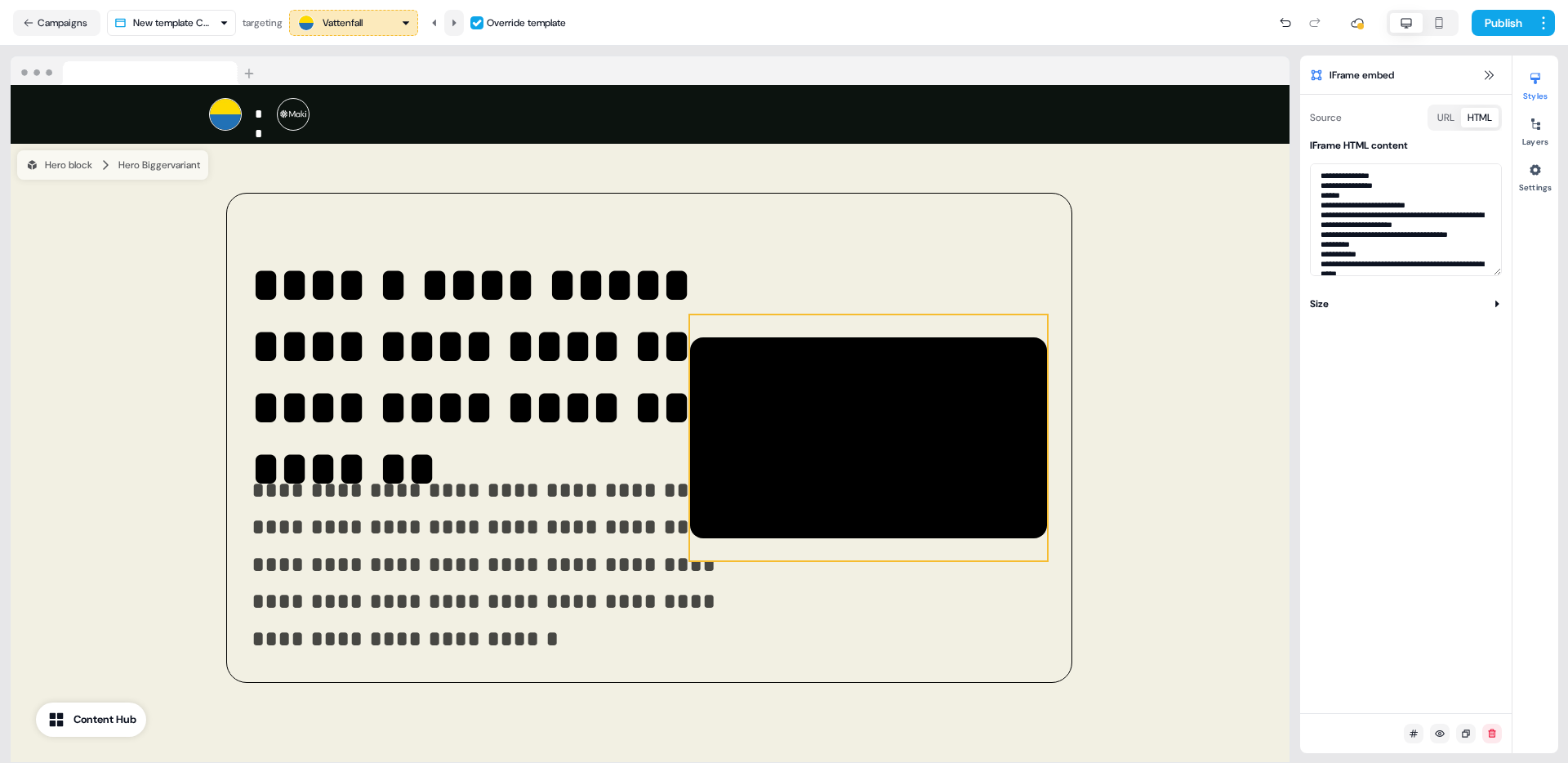
click at [459, 24] on icon at bounding box center [454, 23] width 10 height 10
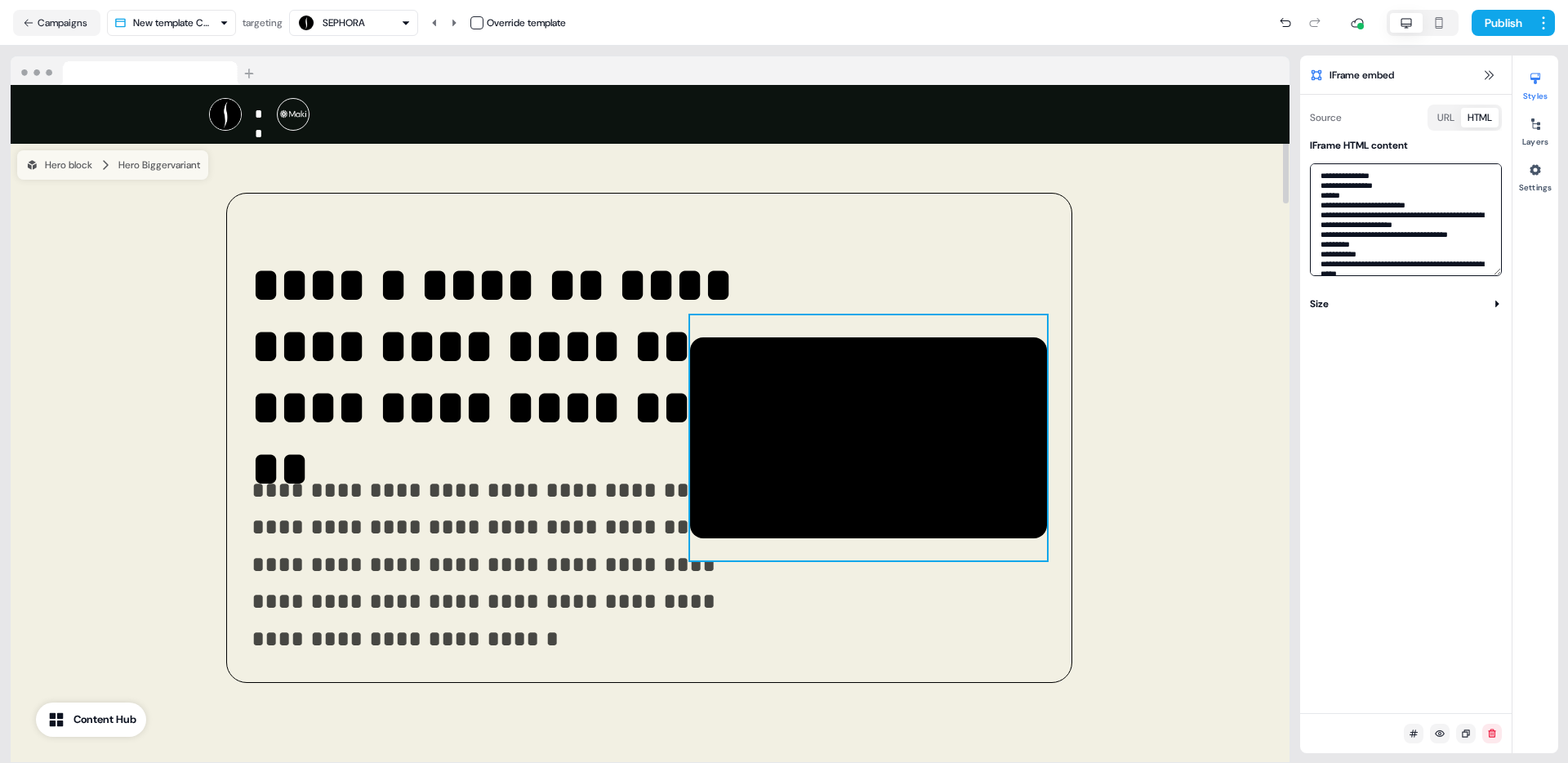
click at [1382, 221] on textarea at bounding box center [1406, 219] width 192 height 113
paste textarea
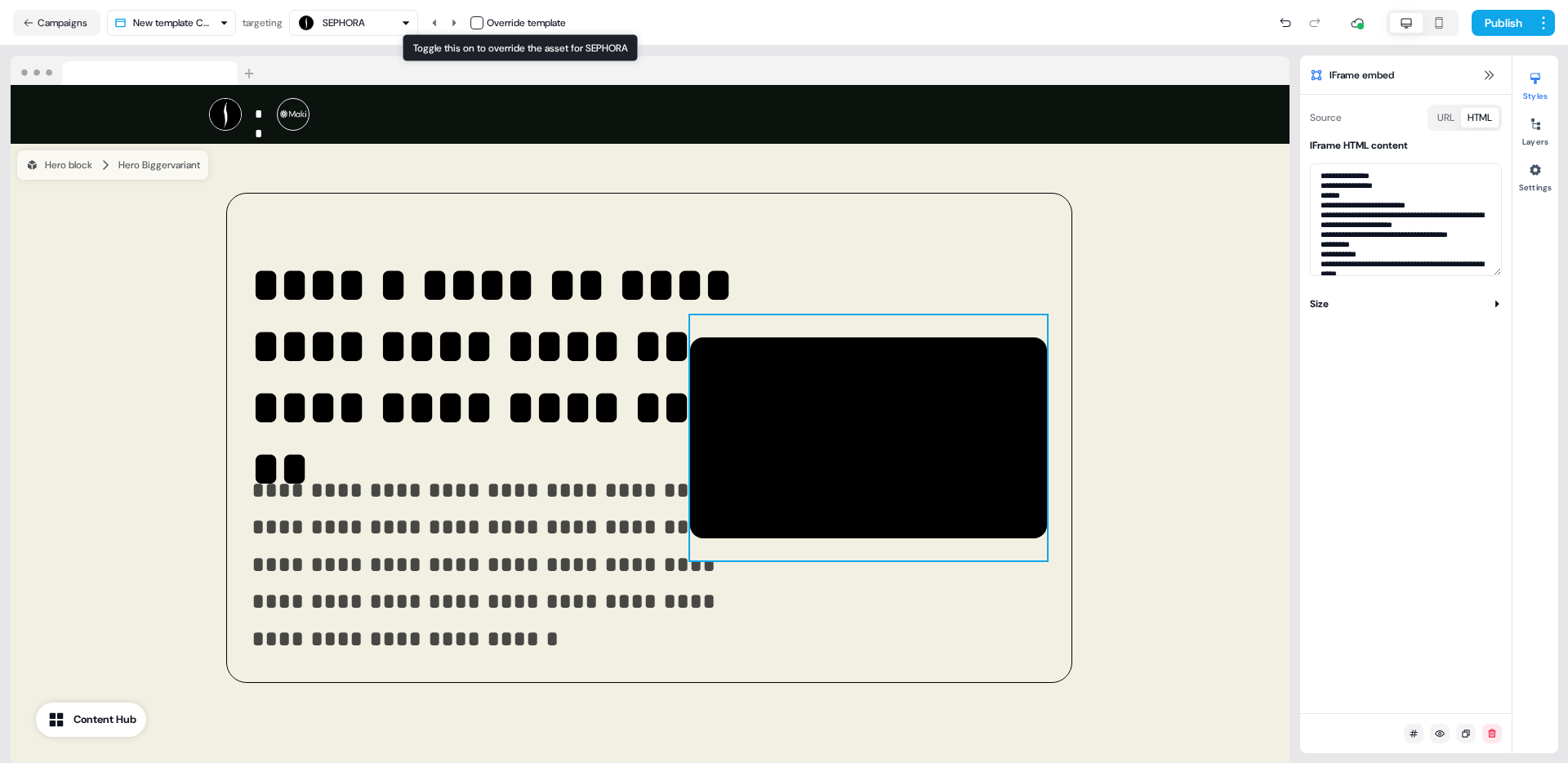
drag, startPoint x: 484, startPoint y: 20, endPoint x: 460, endPoint y: 36, distance: 28.8
click at [484, 20] on button "button" at bounding box center [476, 22] width 13 height 13
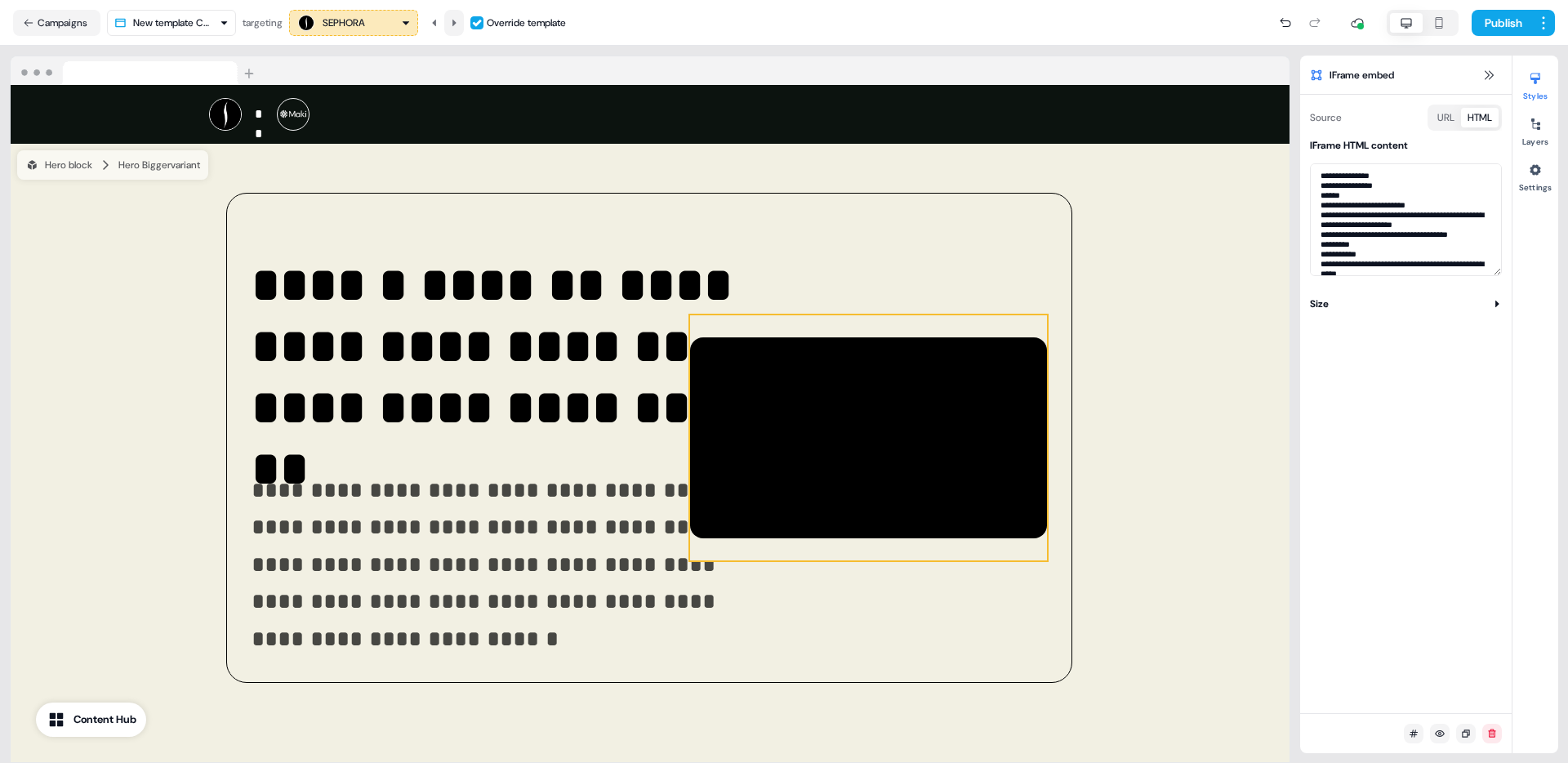
click at [456, 25] on icon at bounding box center [454, 23] width 10 height 10
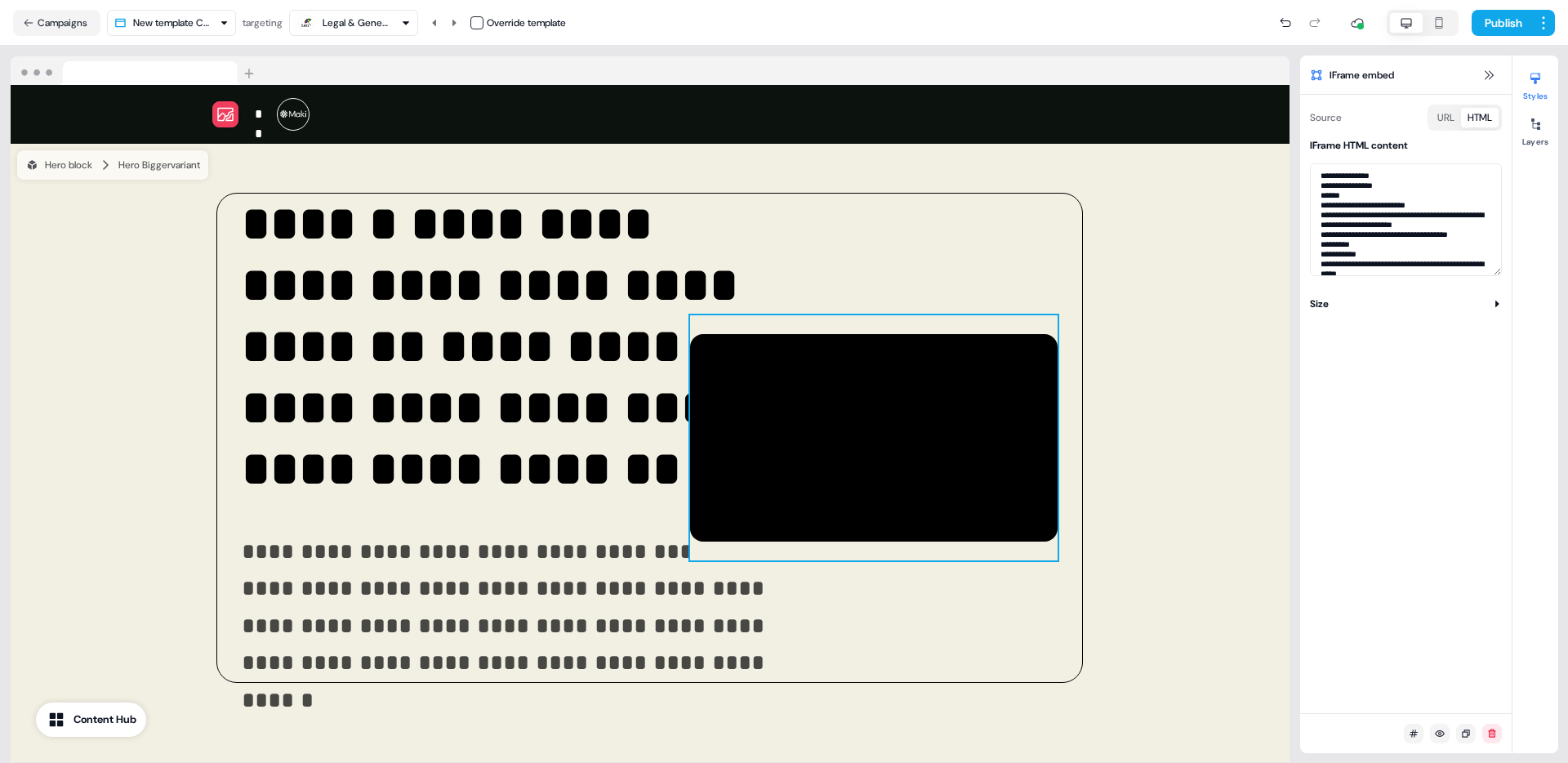
click at [475, 22] on button "button" at bounding box center [476, 22] width 13 height 13
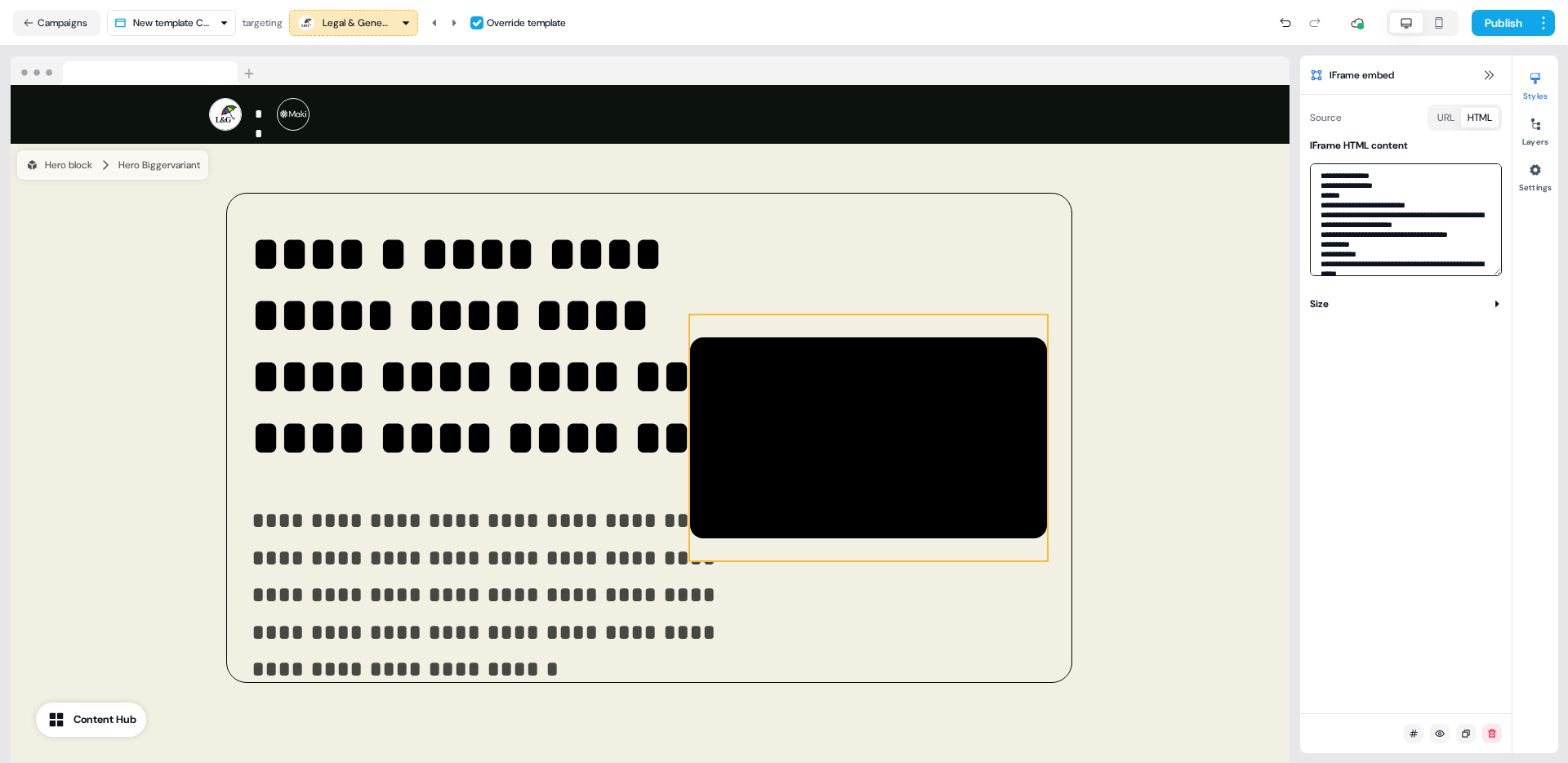
click at [1441, 186] on textarea at bounding box center [1406, 219] width 192 height 113
paste textarea
click at [456, 21] on icon at bounding box center [454, 23] width 10 height 10
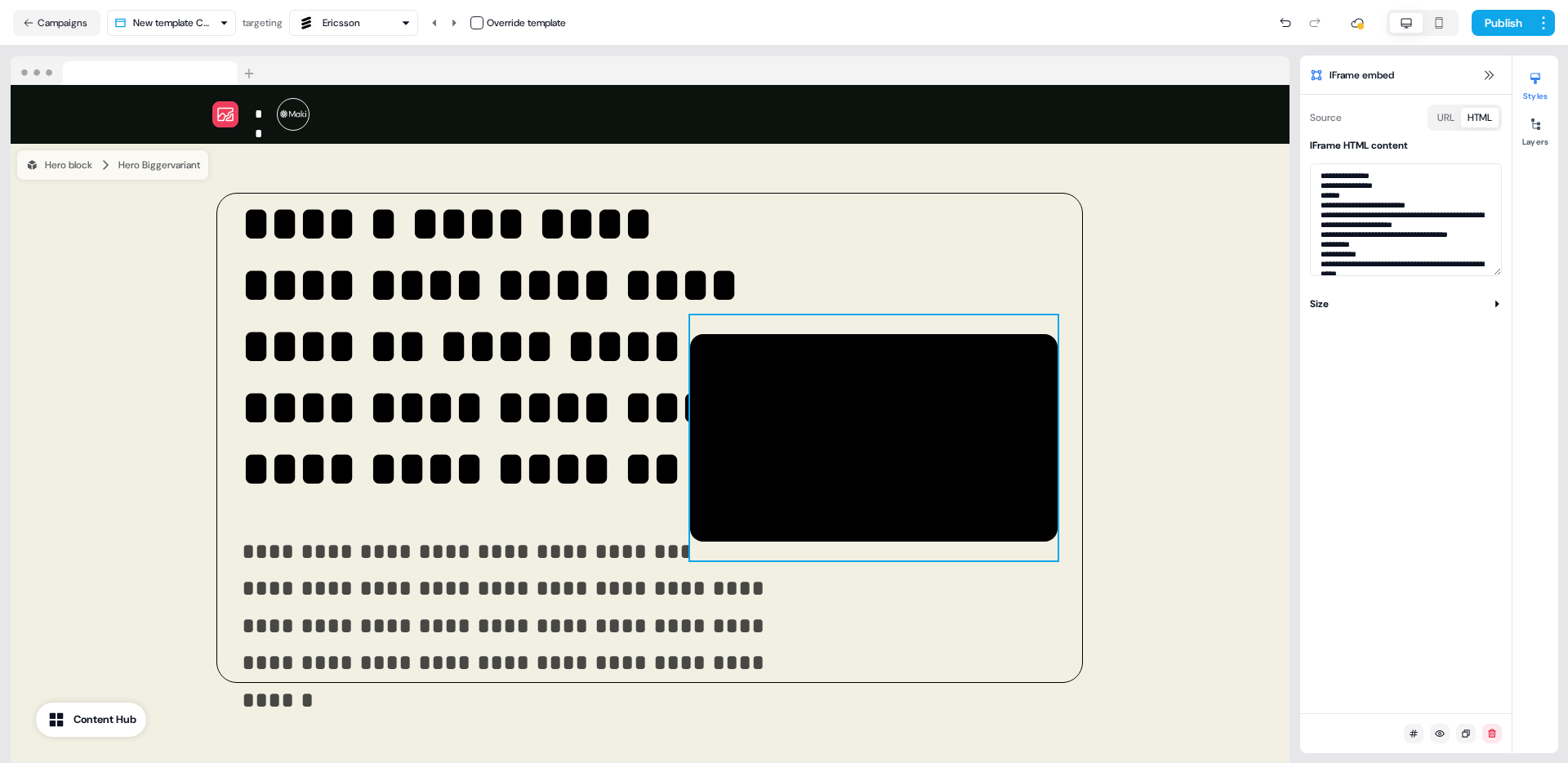
click at [479, 20] on button "button" at bounding box center [476, 22] width 13 height 13
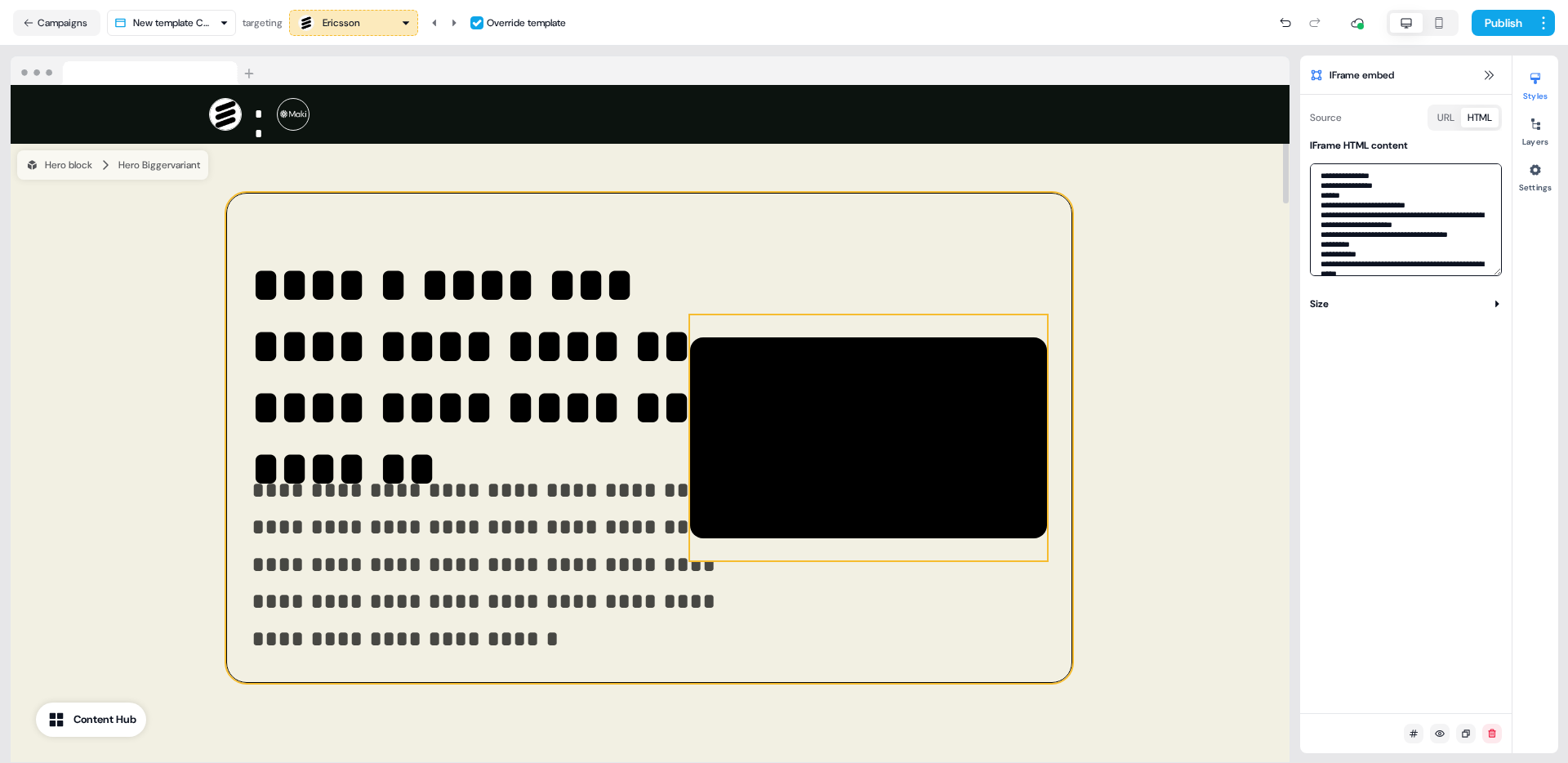
click at [1384, 240] on textarea at bounding box center [1406, 219] width 192 height 113
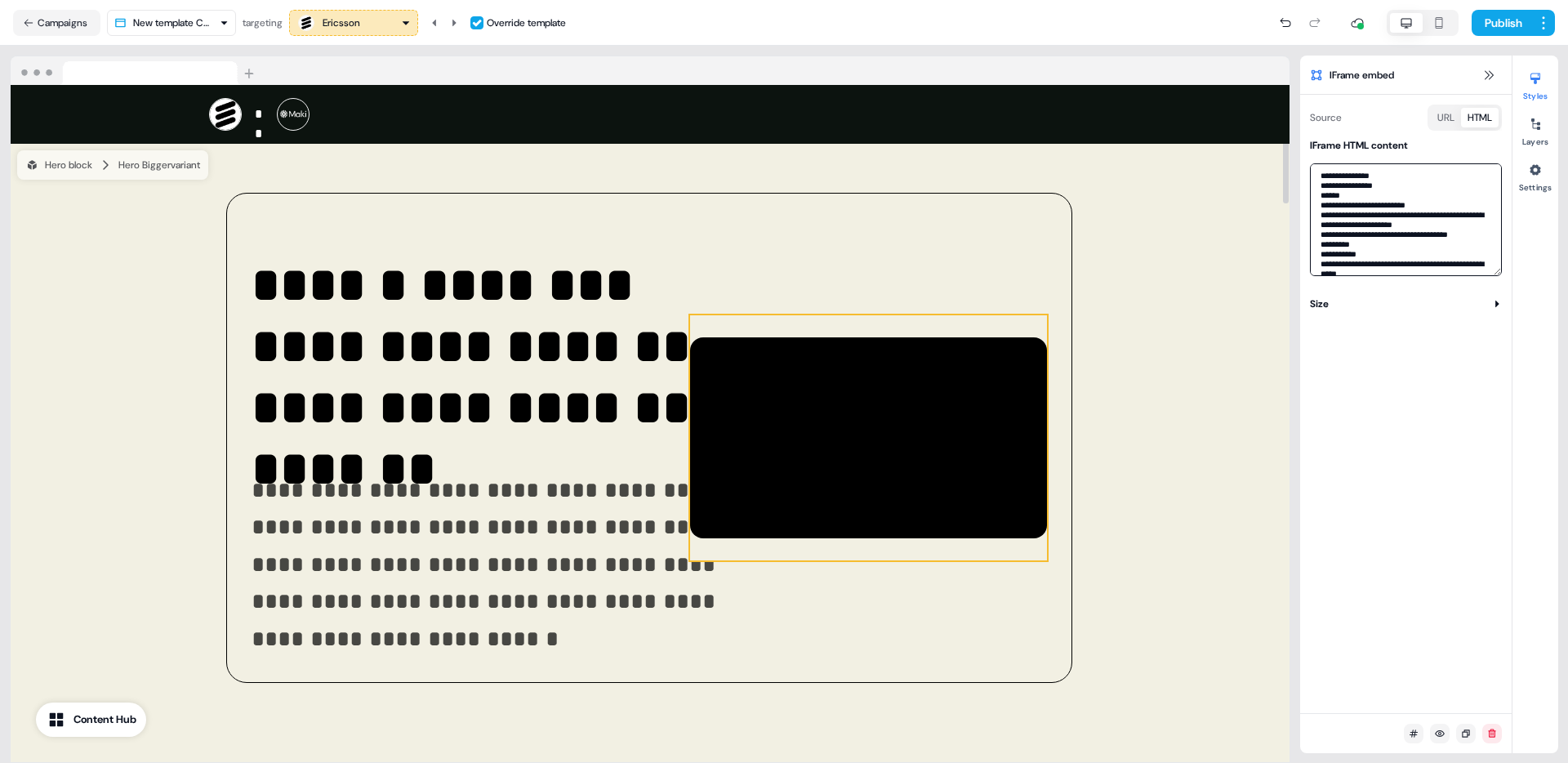
paste textarea
click at [452, 20] on button at bounding box center [454, 23] width 20 height 26
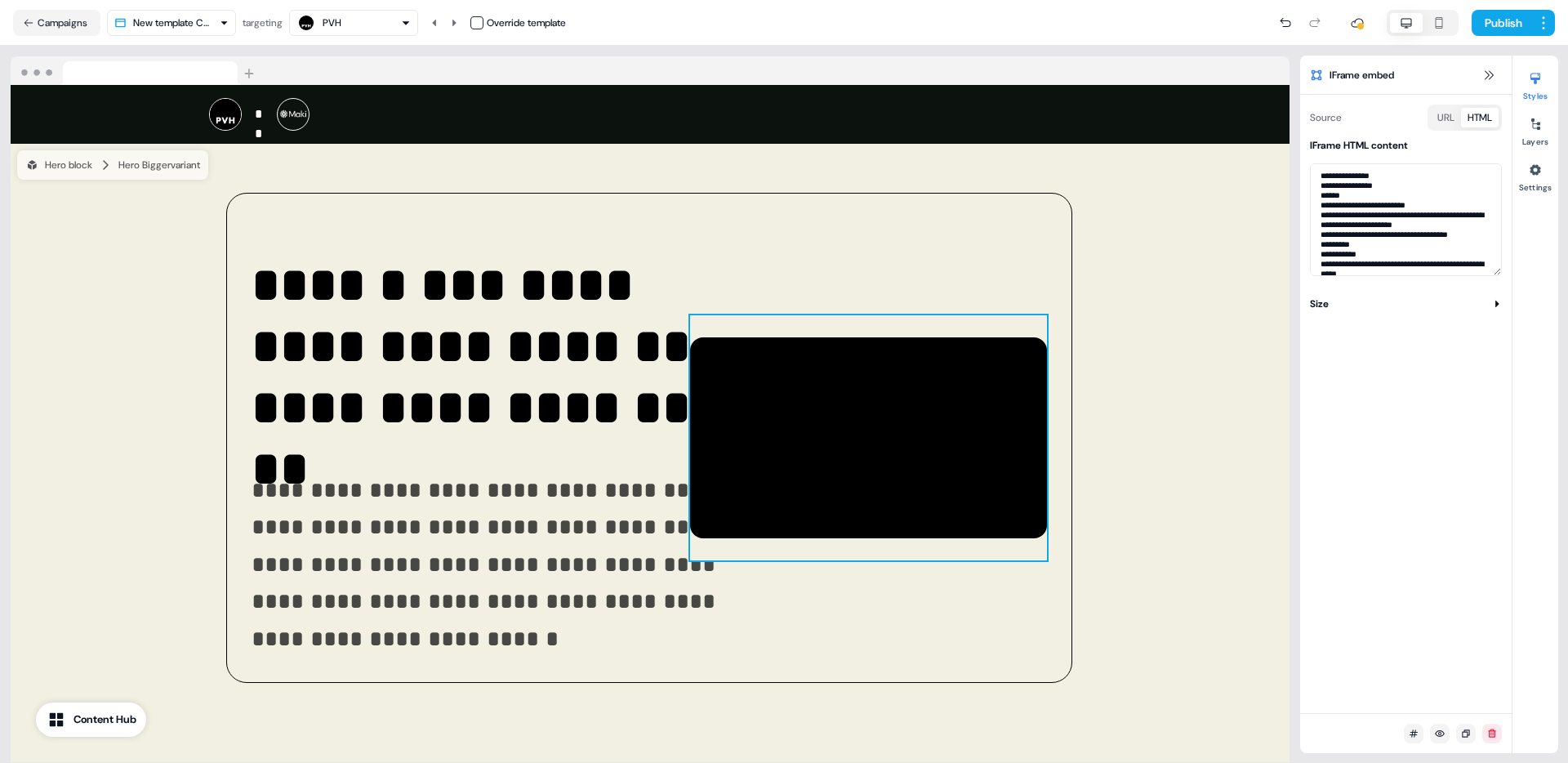
click at [475, 19] on button "button" at bounding box center [476, 22] width 13 height 13
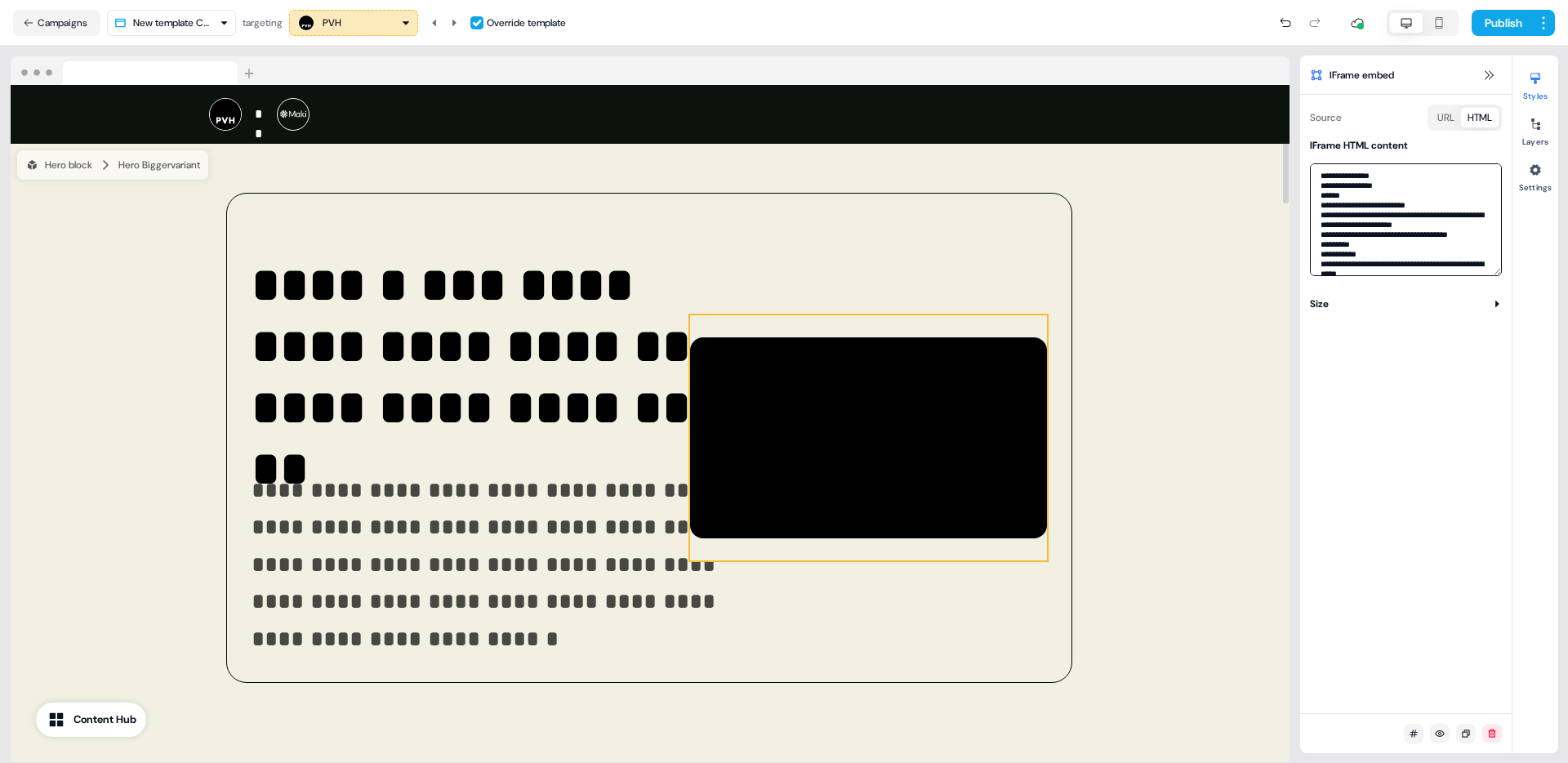
click at [1455, 196] on textarea at bounding box center [1406, 219] width 192 height 113
click at [1435, 194] on textarea at bounding box center [1406, 219] width 192 height 113
paste textarea
click at [456, 20] on icon at bounding box center [454, 23] width 10 height 10
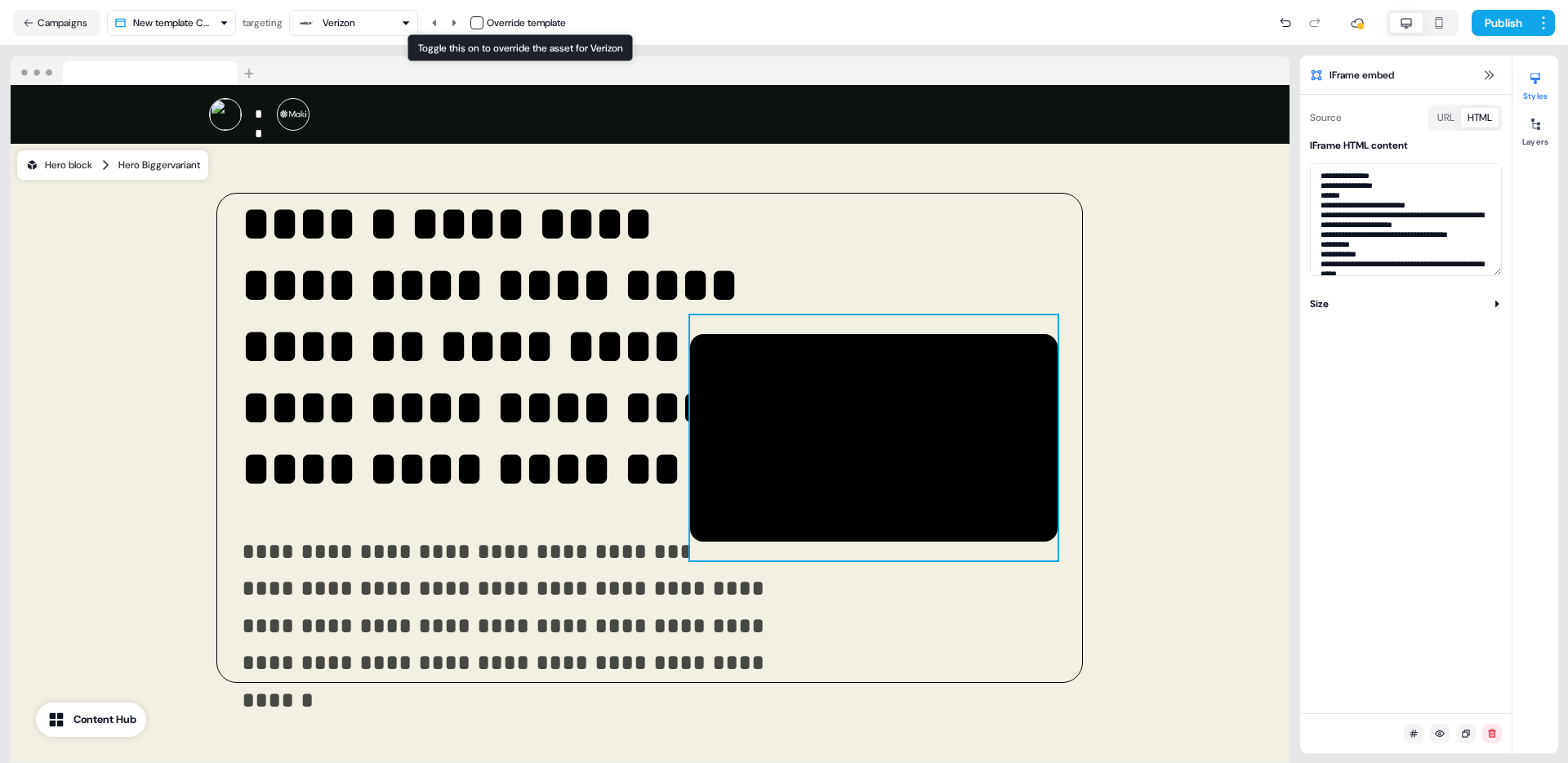
click at [479, 23] on button "button" at bounding box center [476, 22] width 13 height 13
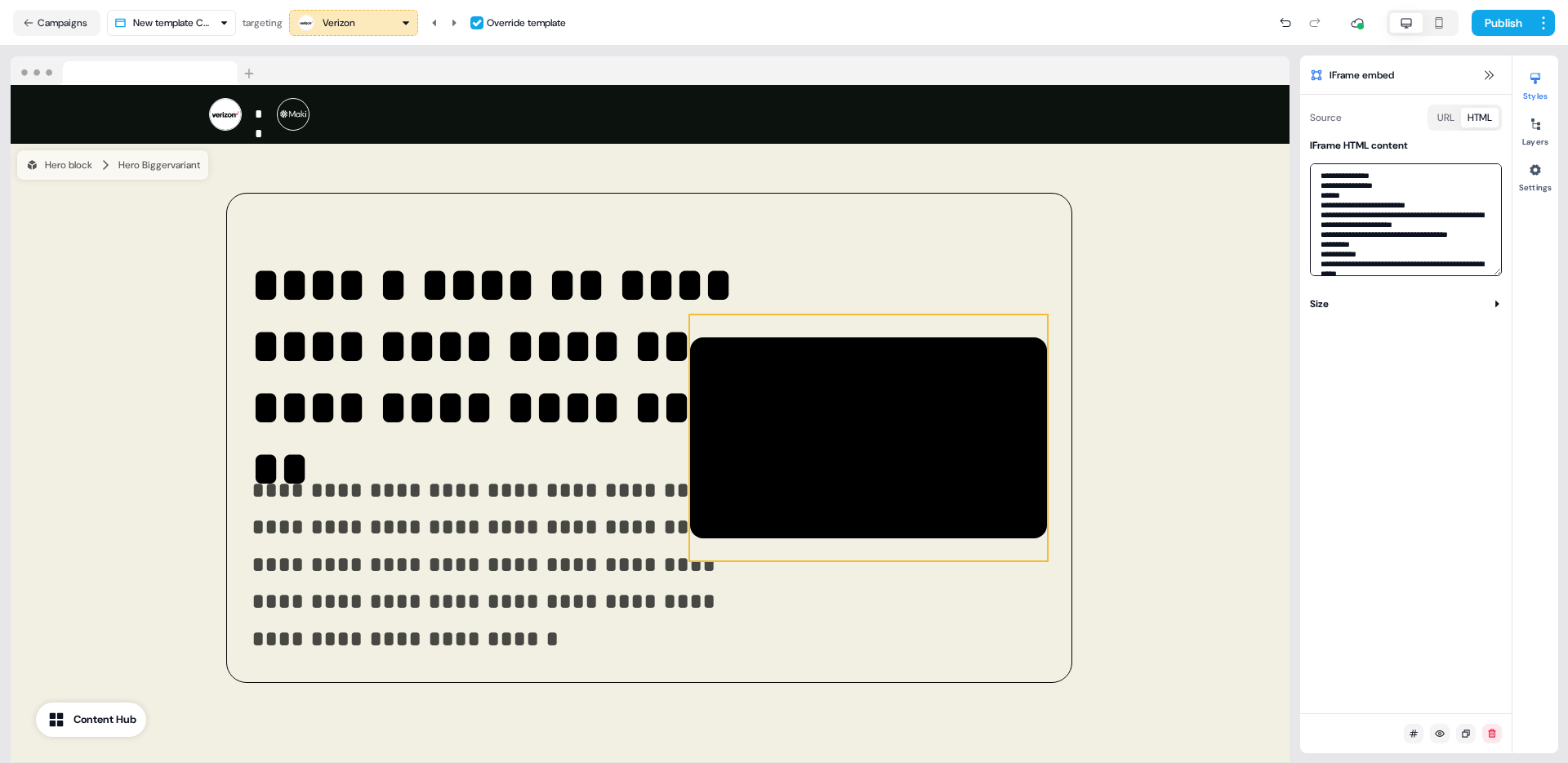
click at [1380, 207] on textarea at bounding box center [1406, 219] width 192 height 113
paste textarea
click at [456, 21] on icon at bounding box center [454, 22] width 4 height 7
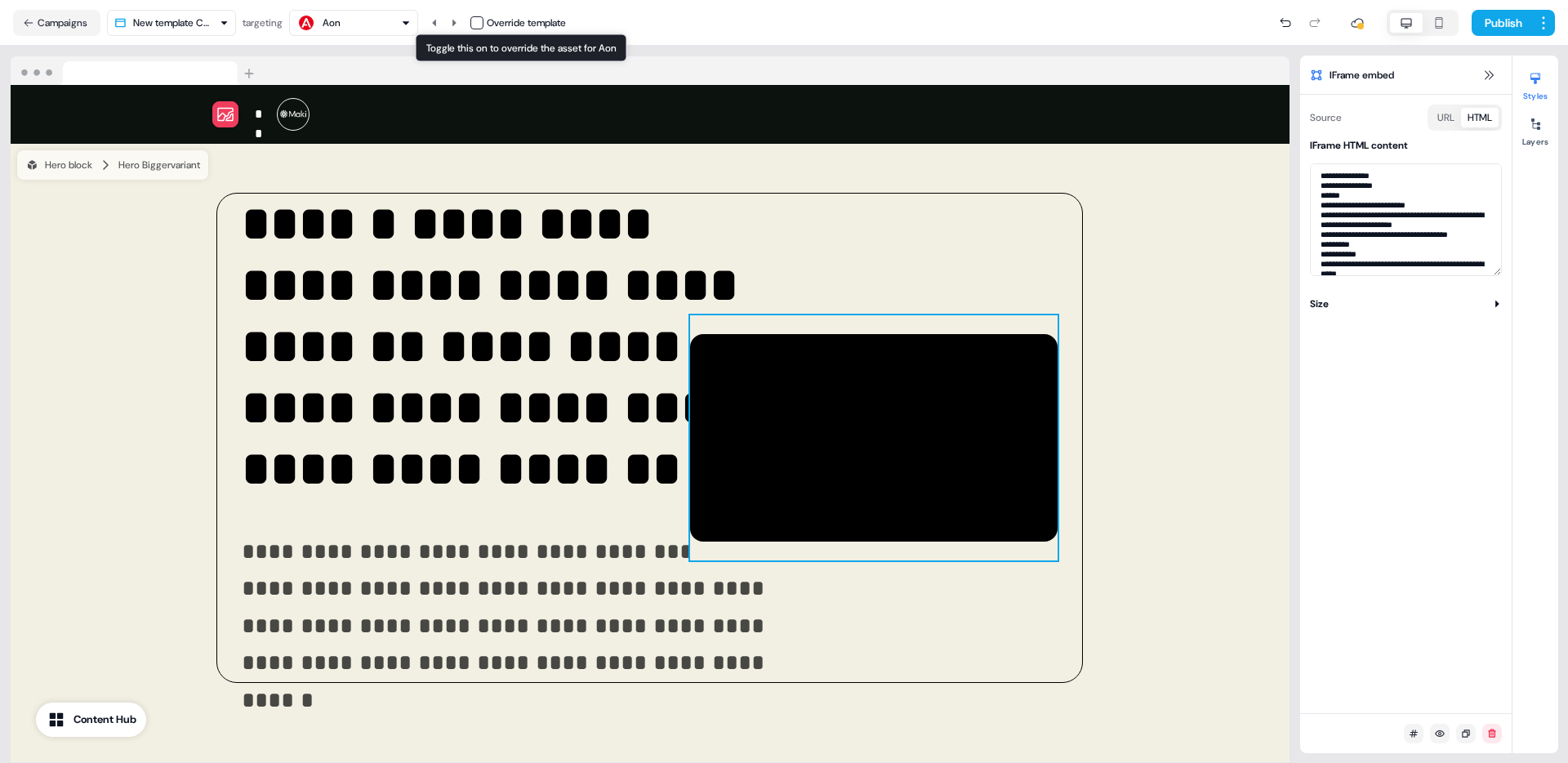
click at [482, 19] on button "button" at bounding box center [476, 22] width 13 height 13
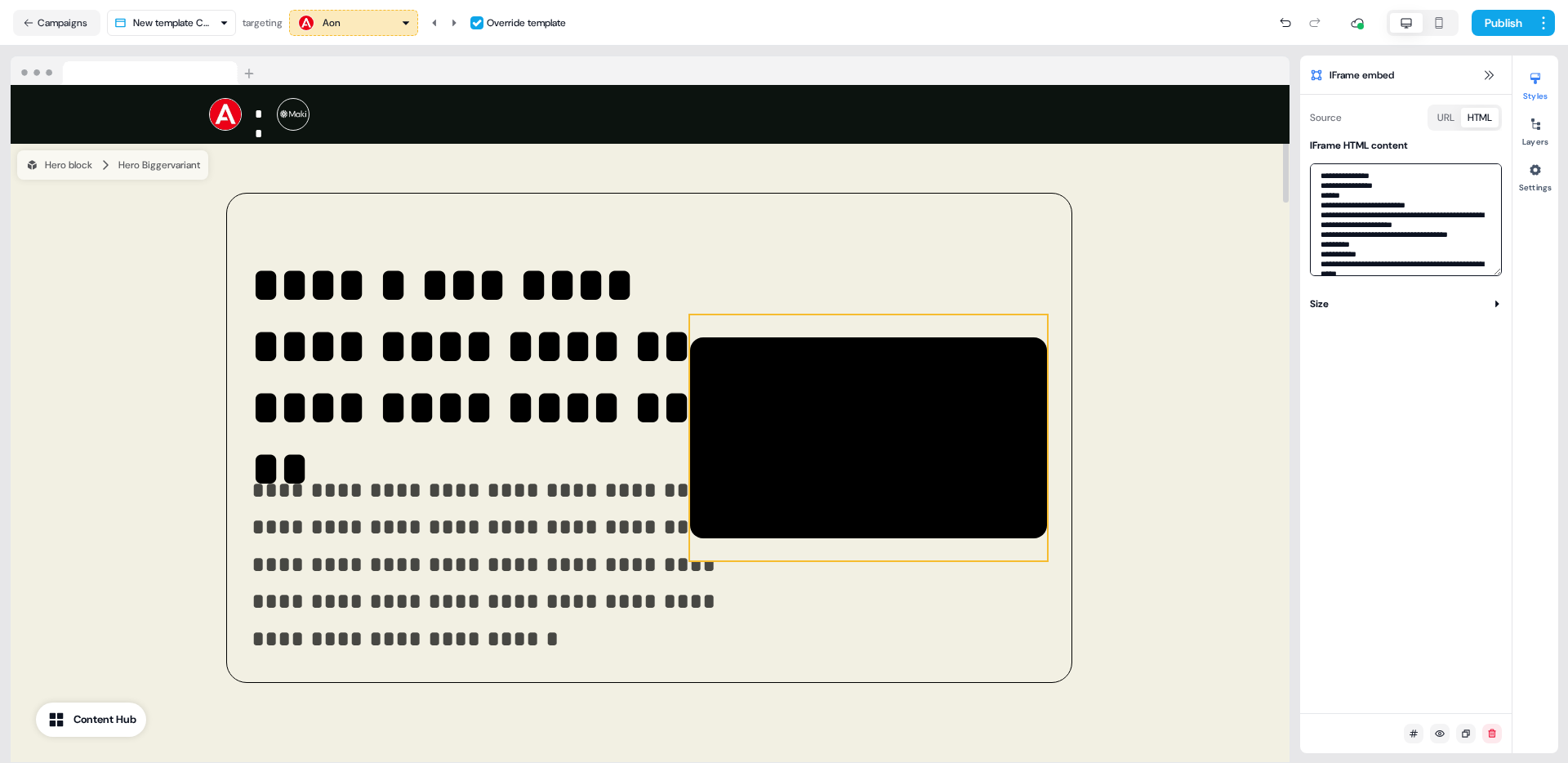
click at [1367, 204] on textarea at bounding box center [1406, 219] width 192 height 113
paste textarea
click at [456, 20] on icon at bounding box center [454, 23] width 10 height 10
click at [459, 25] on icon at bounding box center [454, 23] width 10 height 10
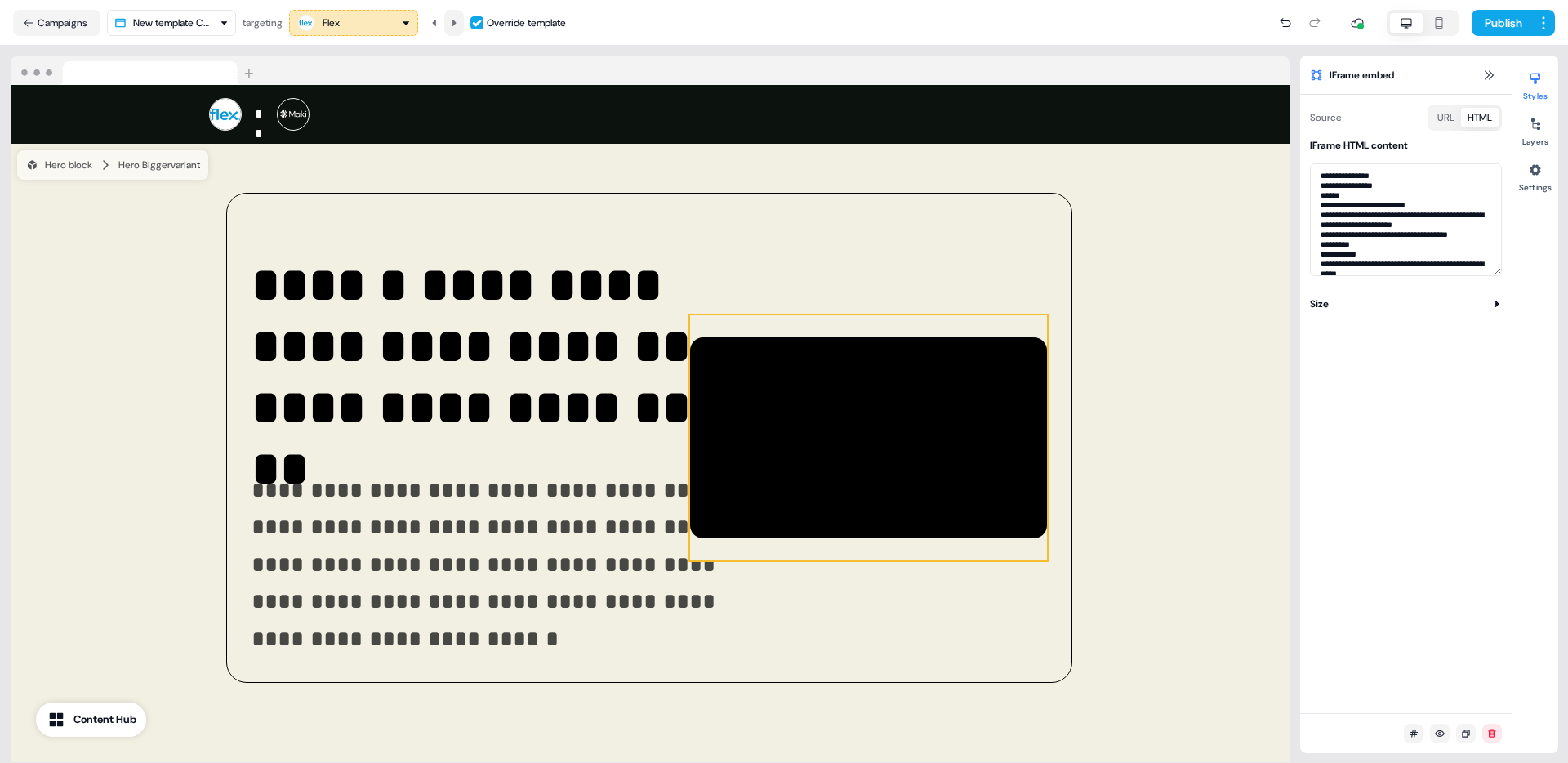
click at [459, 25] on icon at bounding box center [454, 23] width 10 height 10
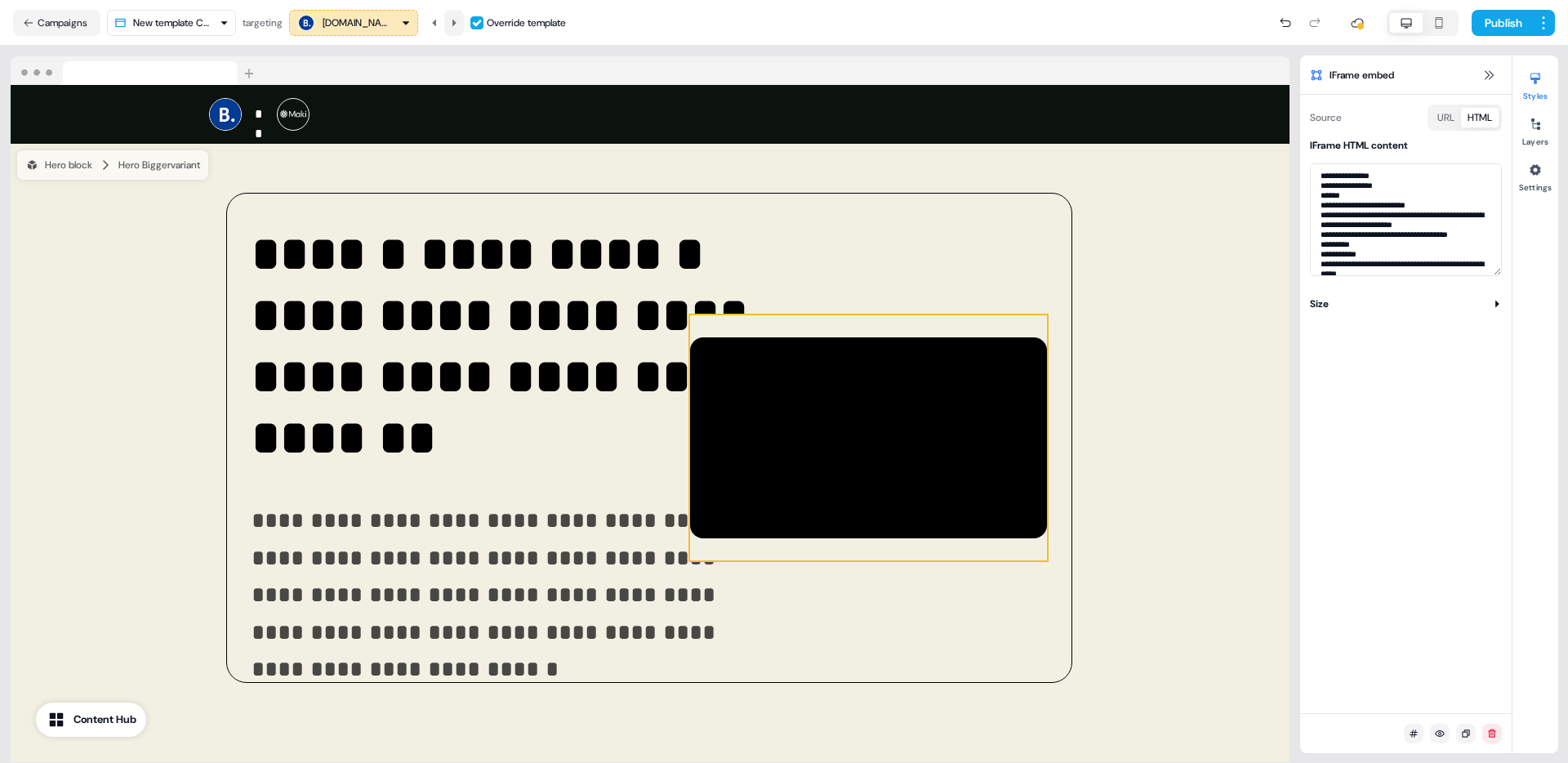
click at [459, 25] on icon at bounding box center [454, 23] width 10 height 10
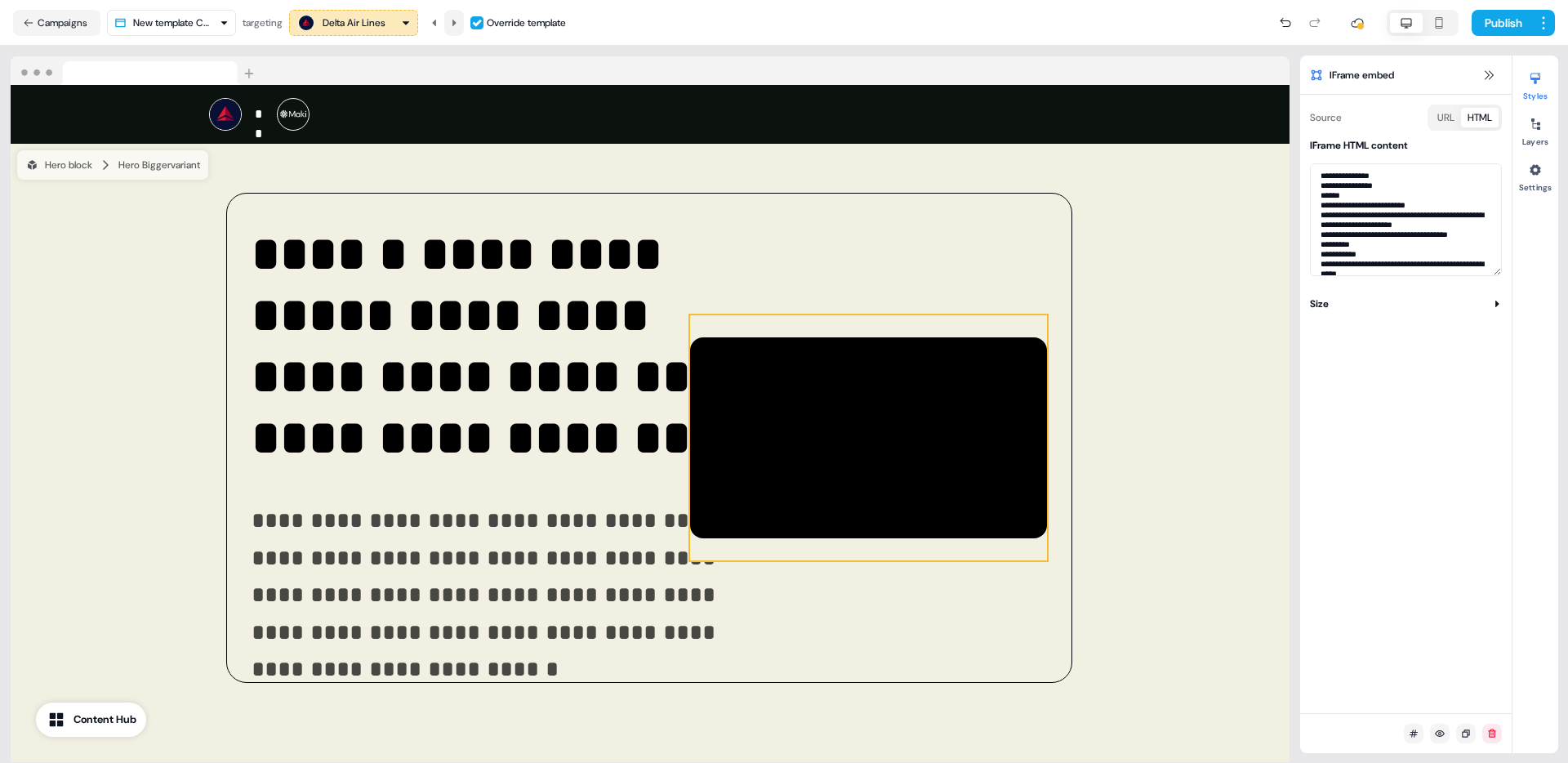
click at [459, 25] on icon at bounding box center [454, 23] width 10 height 10
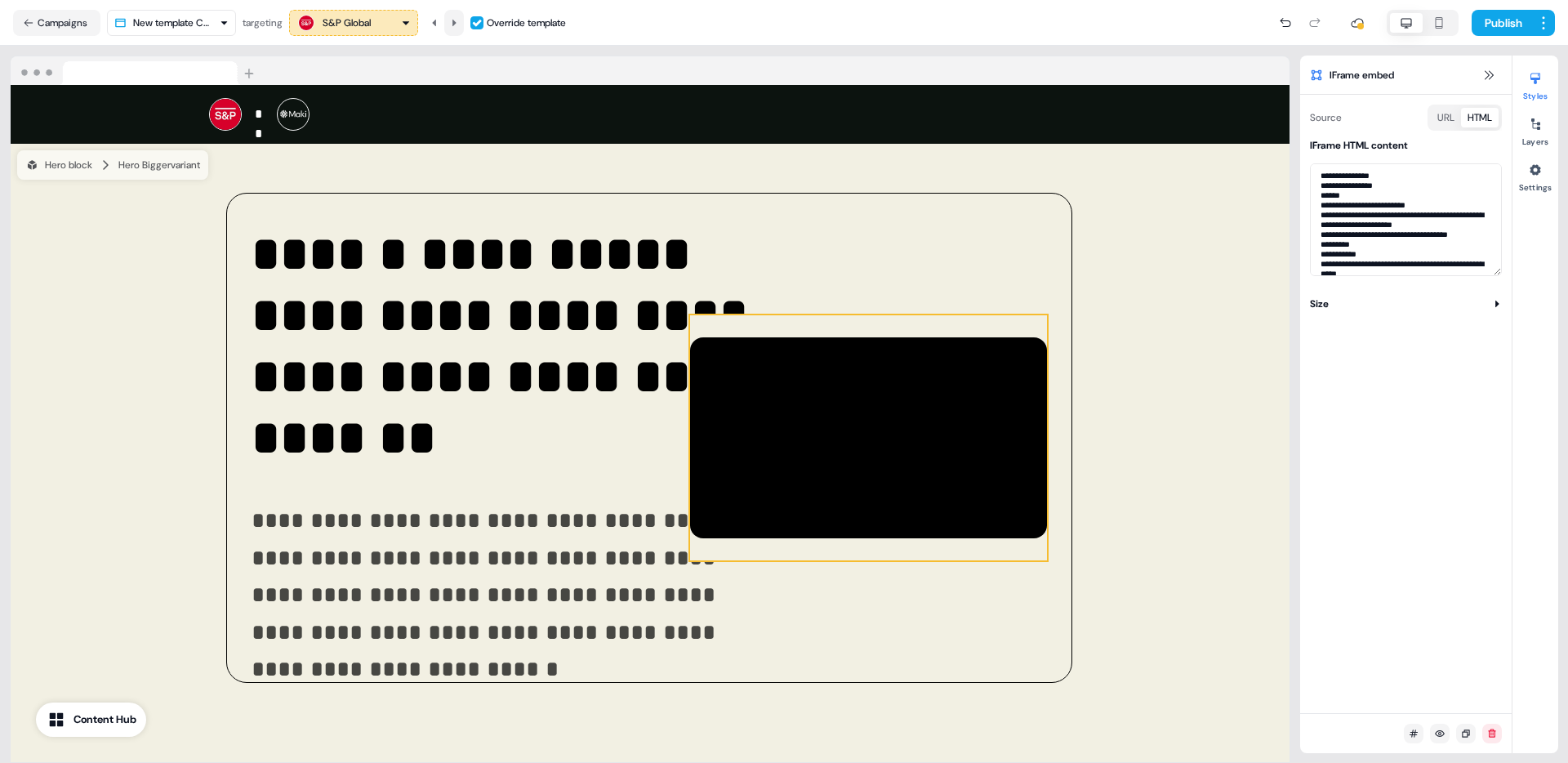
click at [459, 25] on icon at bounding box center [454, 23] width 10 height 10
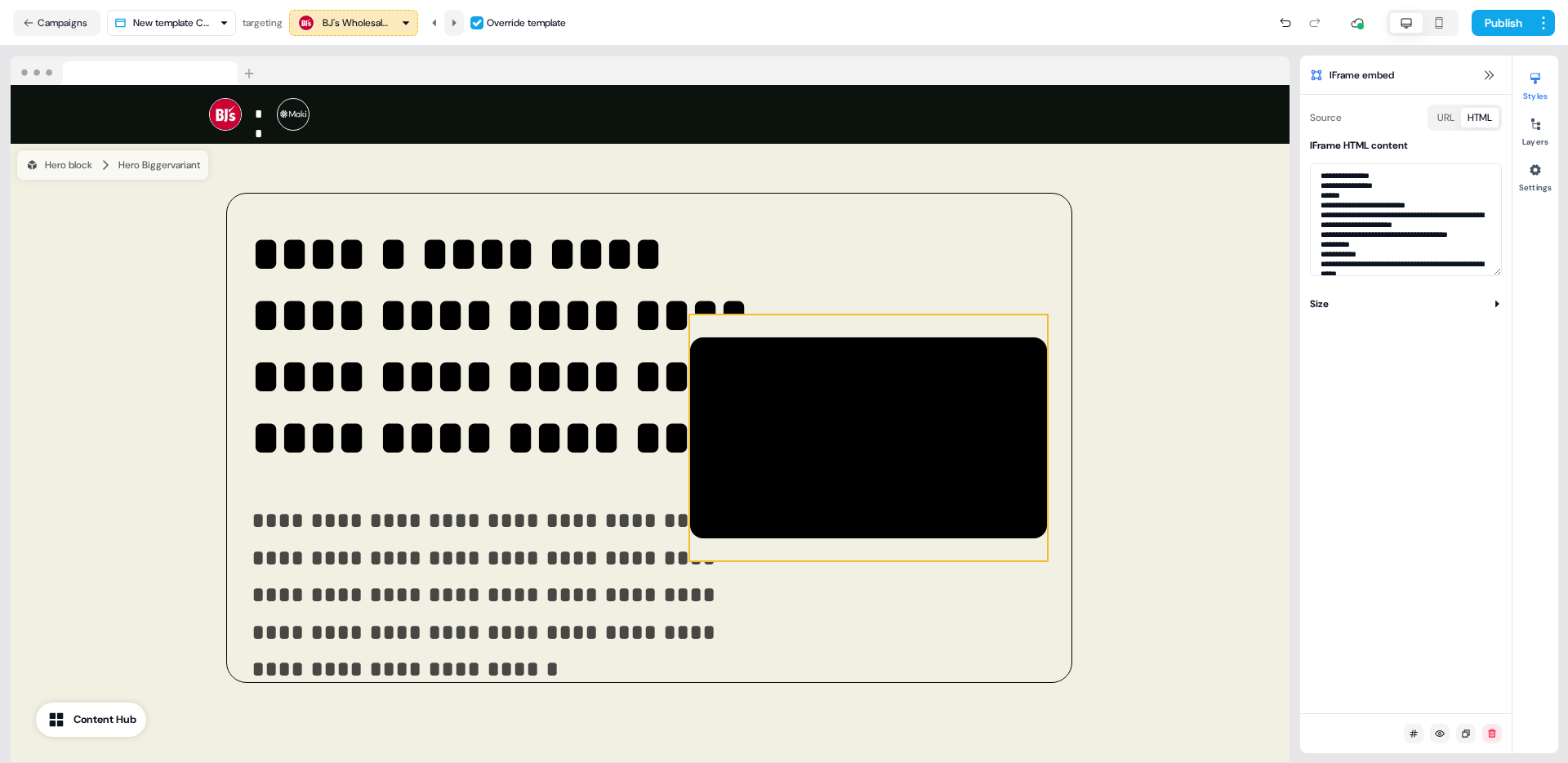
click at [459, 25] on icon at bounding box center [454, 23] width 10 height 10
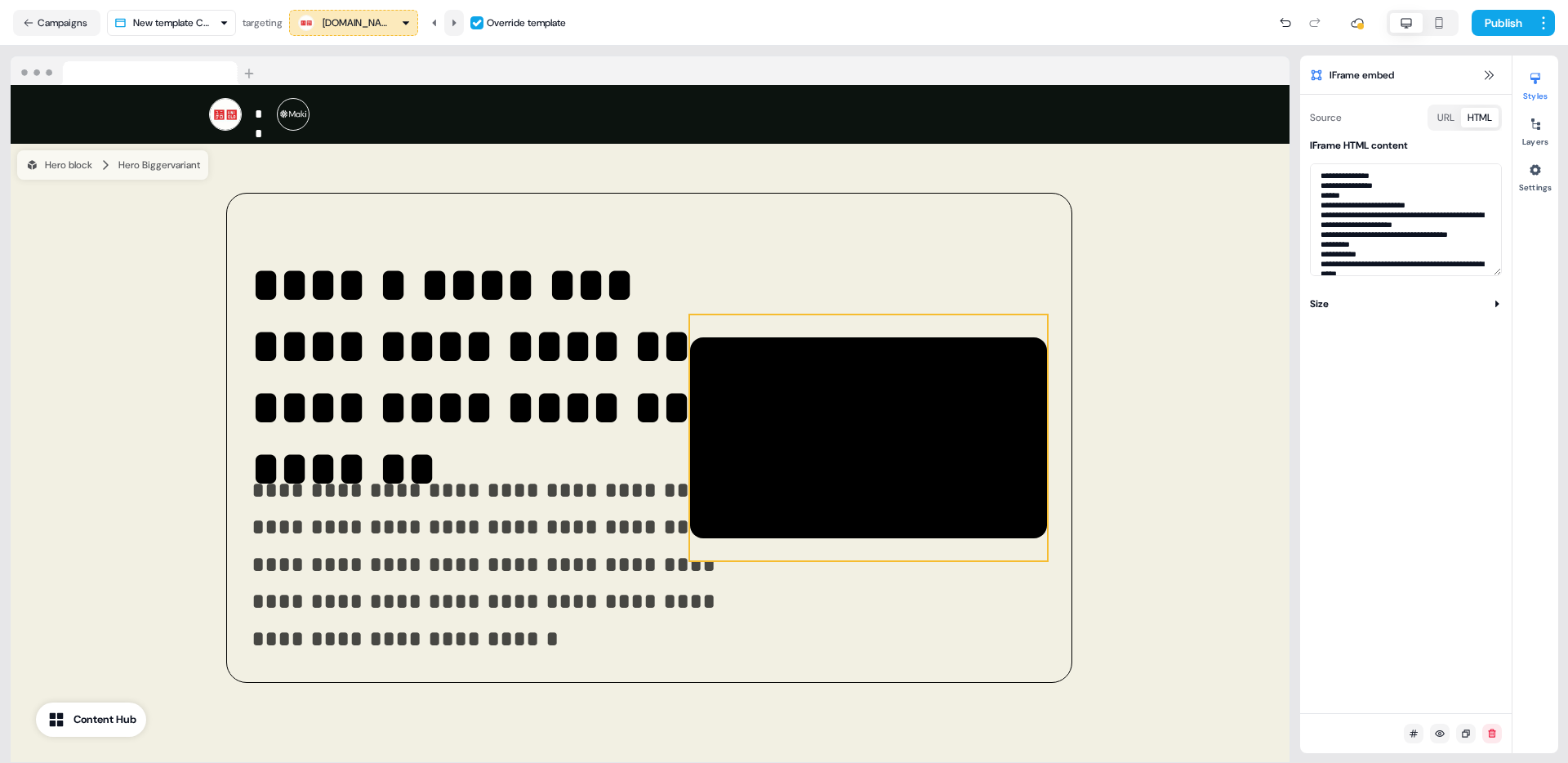
click at [459, 25] on icon at bounding box center [454, 23] width 10 height 10
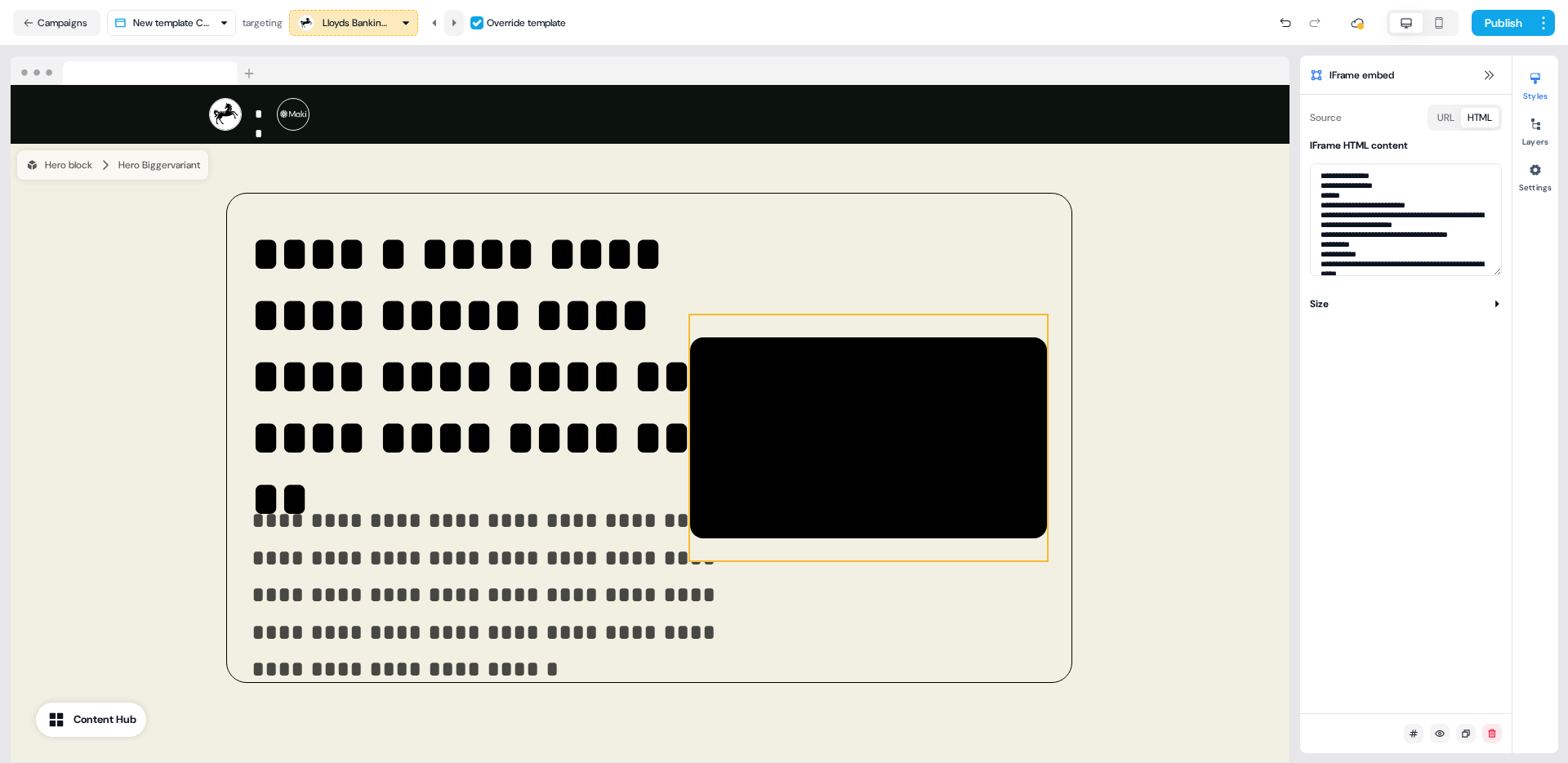
click at [463, 23] on button at bounding box center [454, 23] width 20 height 26
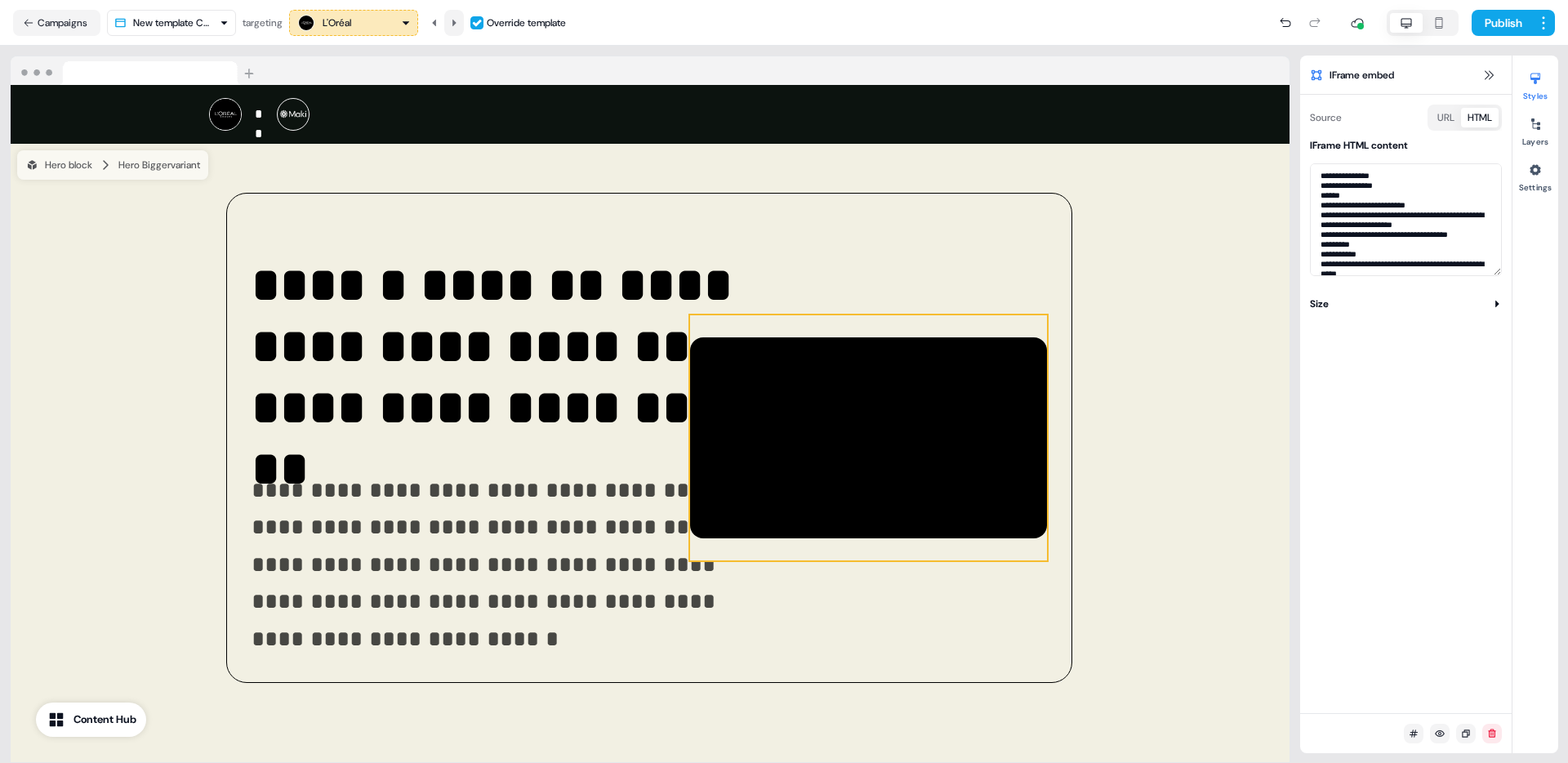
click at [463, 23] on button at bounding box center [454, 23] width 20 height 26
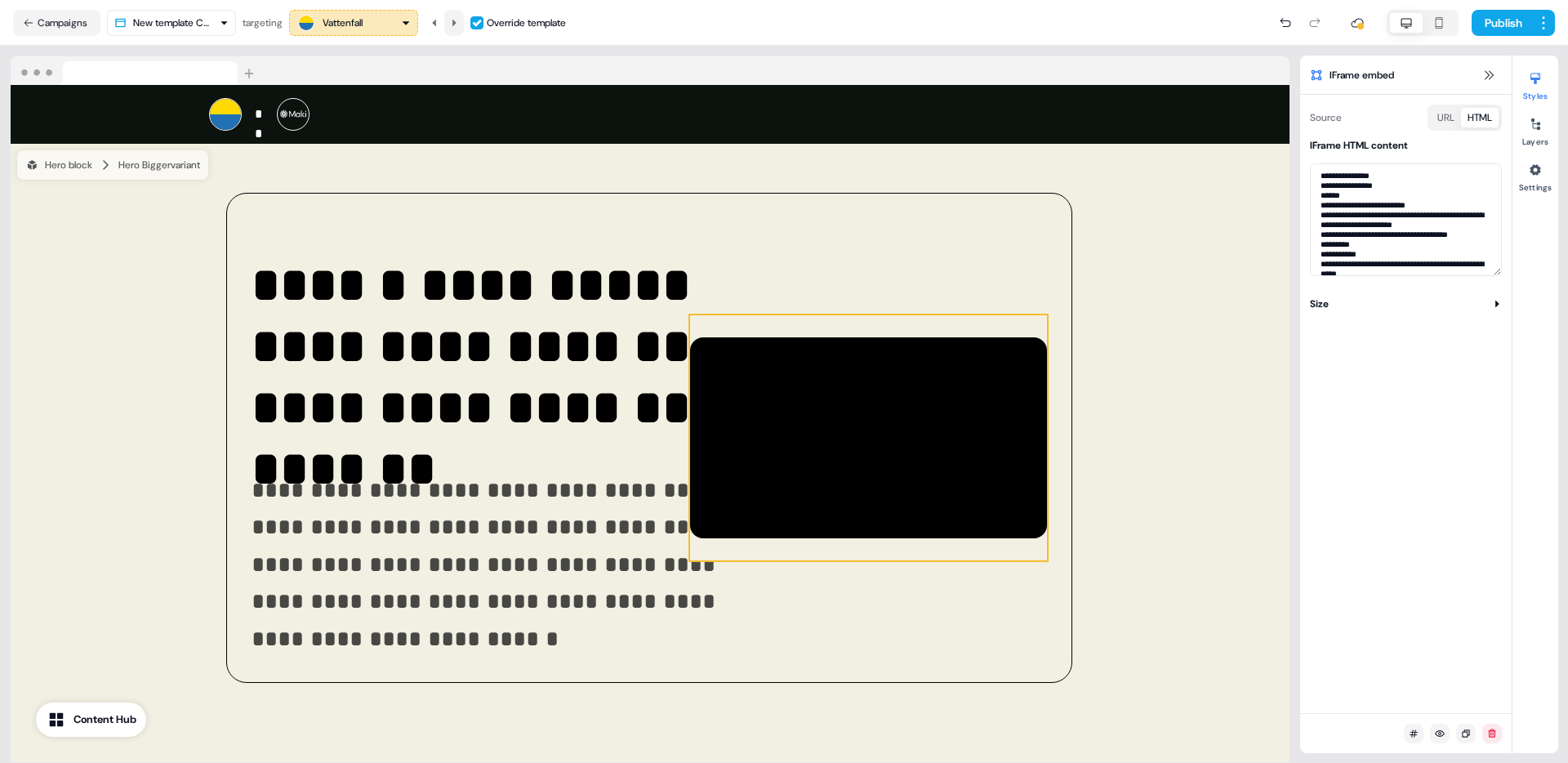
click at [463, 23] on button at bounding box center [454, 23] width 20 height 26
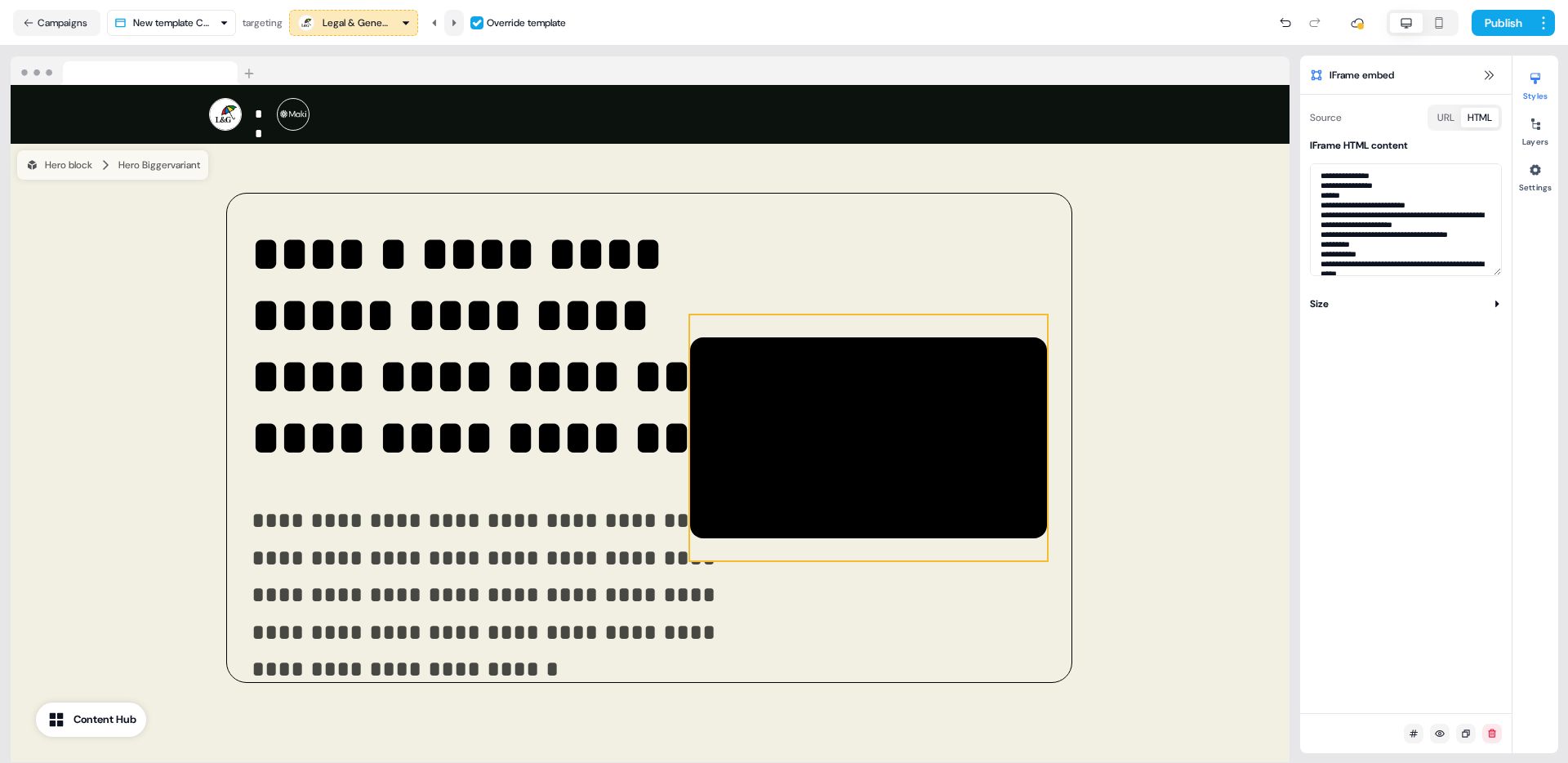
click at [463, 23] on button at bounding box center [454, 23] width 20 height 26
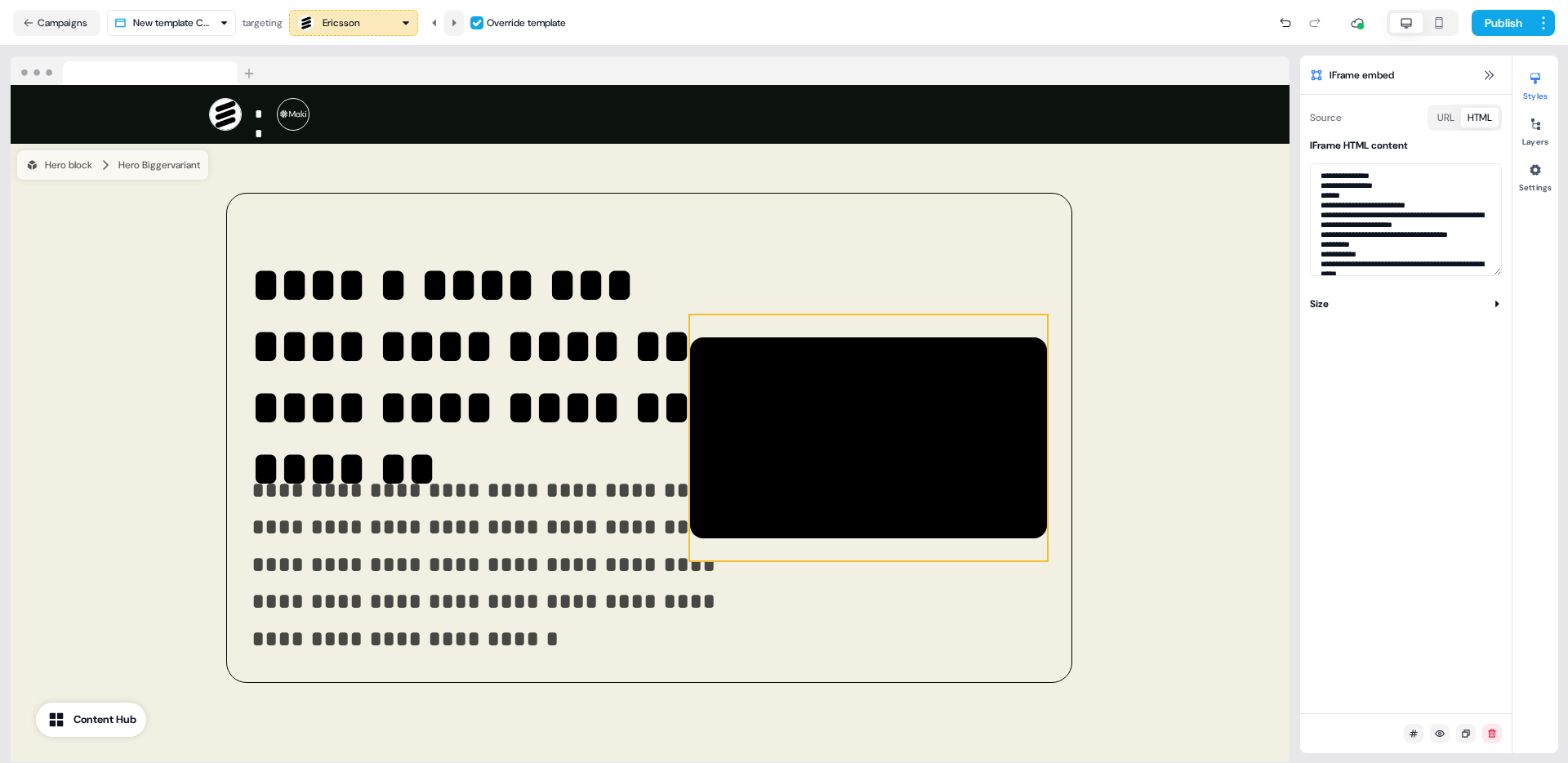
click at [457, 15] on button at bounding box center [454, 23] width 20 height 26
click at [459, 19] on icon at bounding box center [454, 23] width 10 height 10
click at [462, 15] on button at bounding box center [454, 23] width 20 height 26
type textarea "**********"
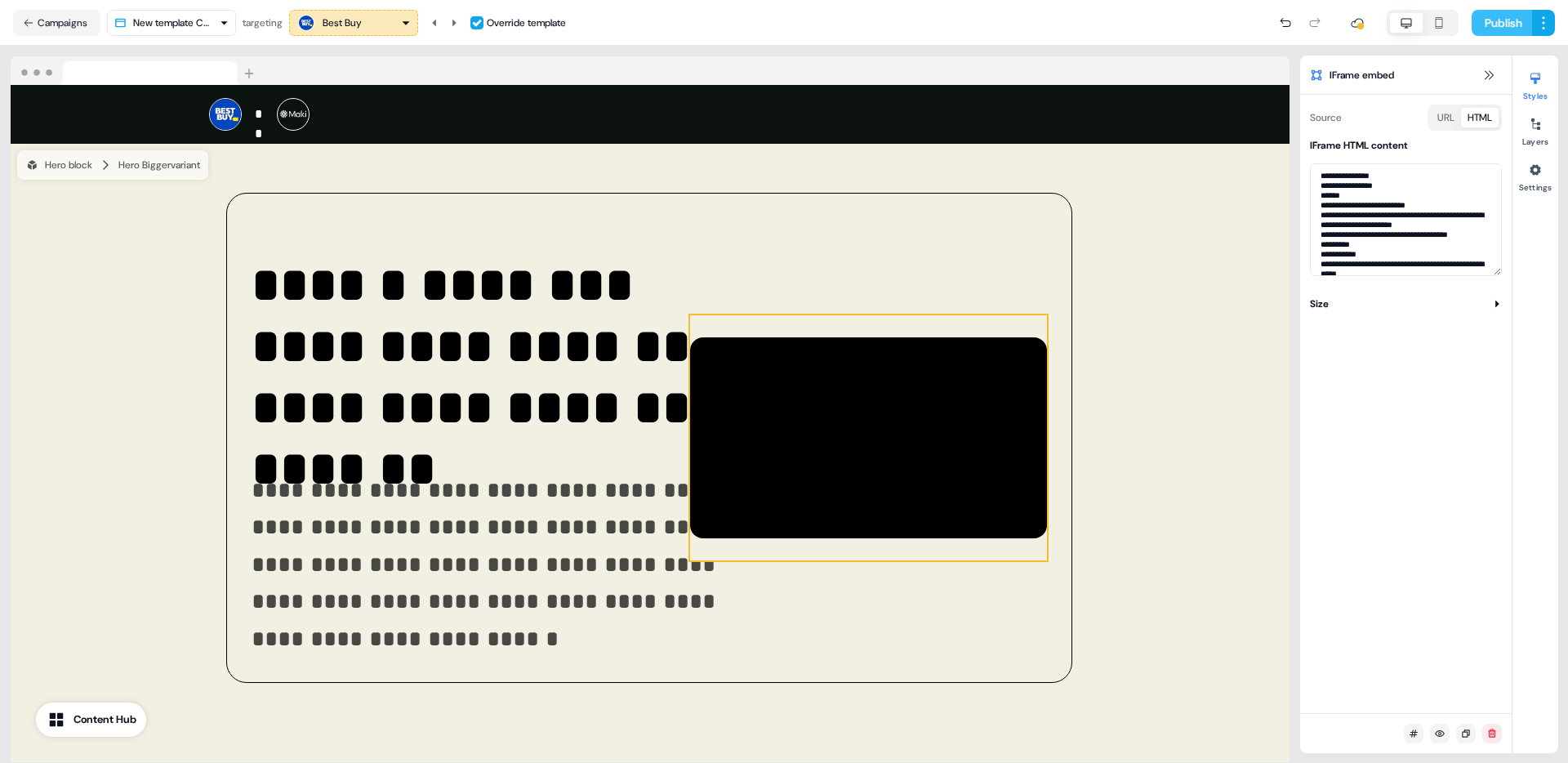
click at [1506, 21] on button "Publish" at bounding box center [1501, 23] width 60 height 26
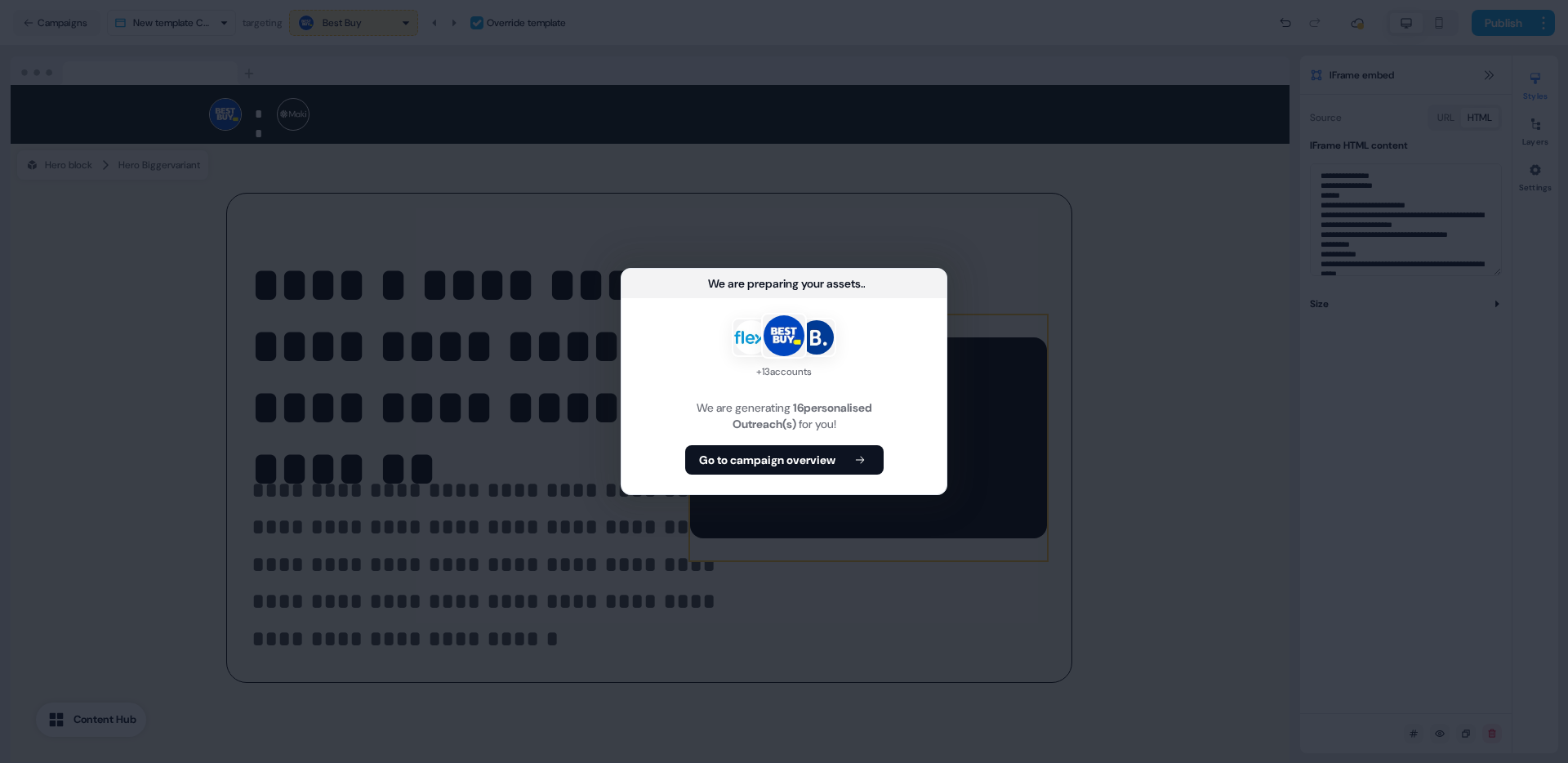
click at [840, 457] on button "Go to campaign overview" at bounding box center [785, 460] width 199 height 30
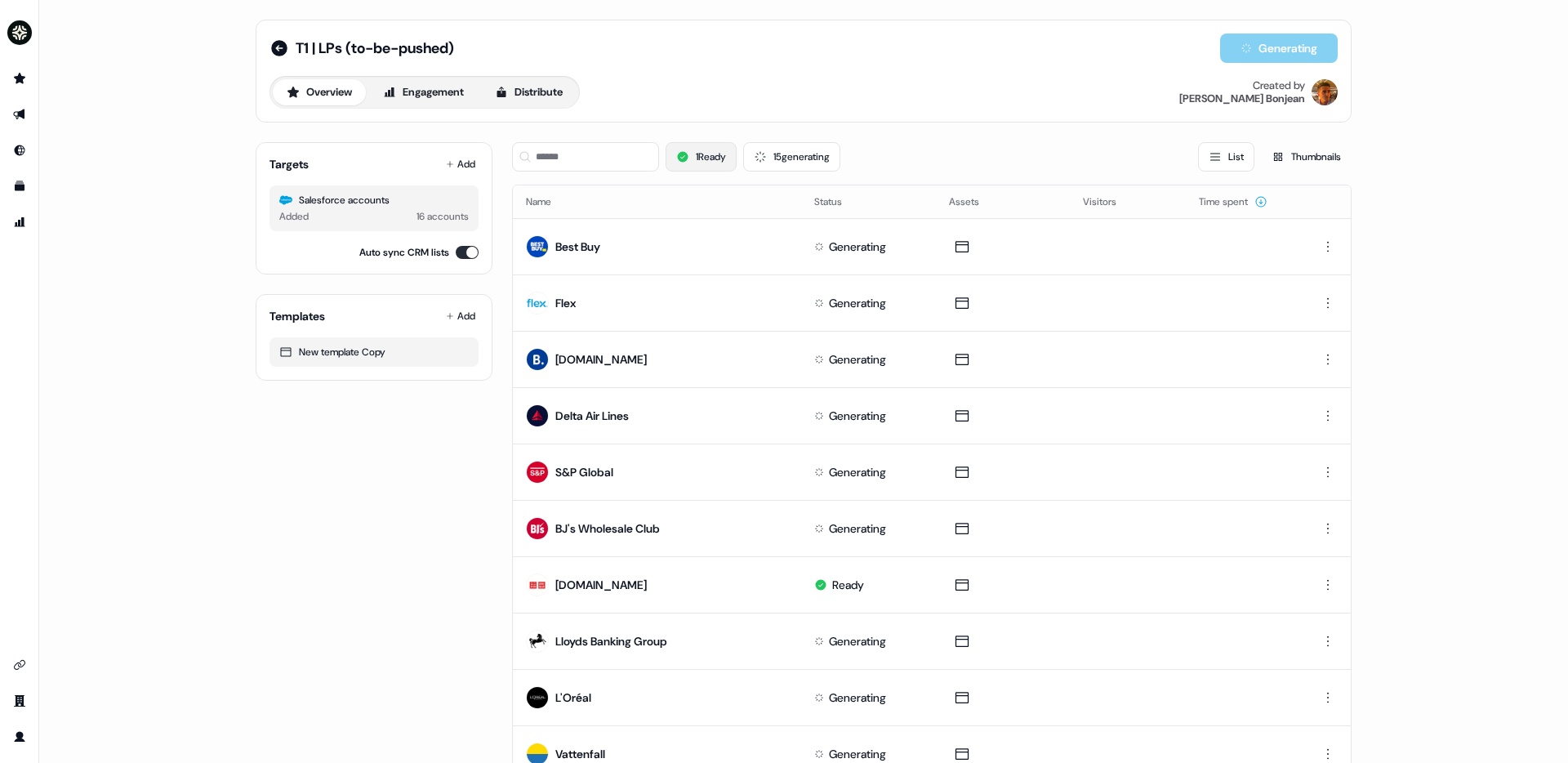
click at [709, 161] on button "1 Ready" at bounding box center [701, 156] width 71 height 30
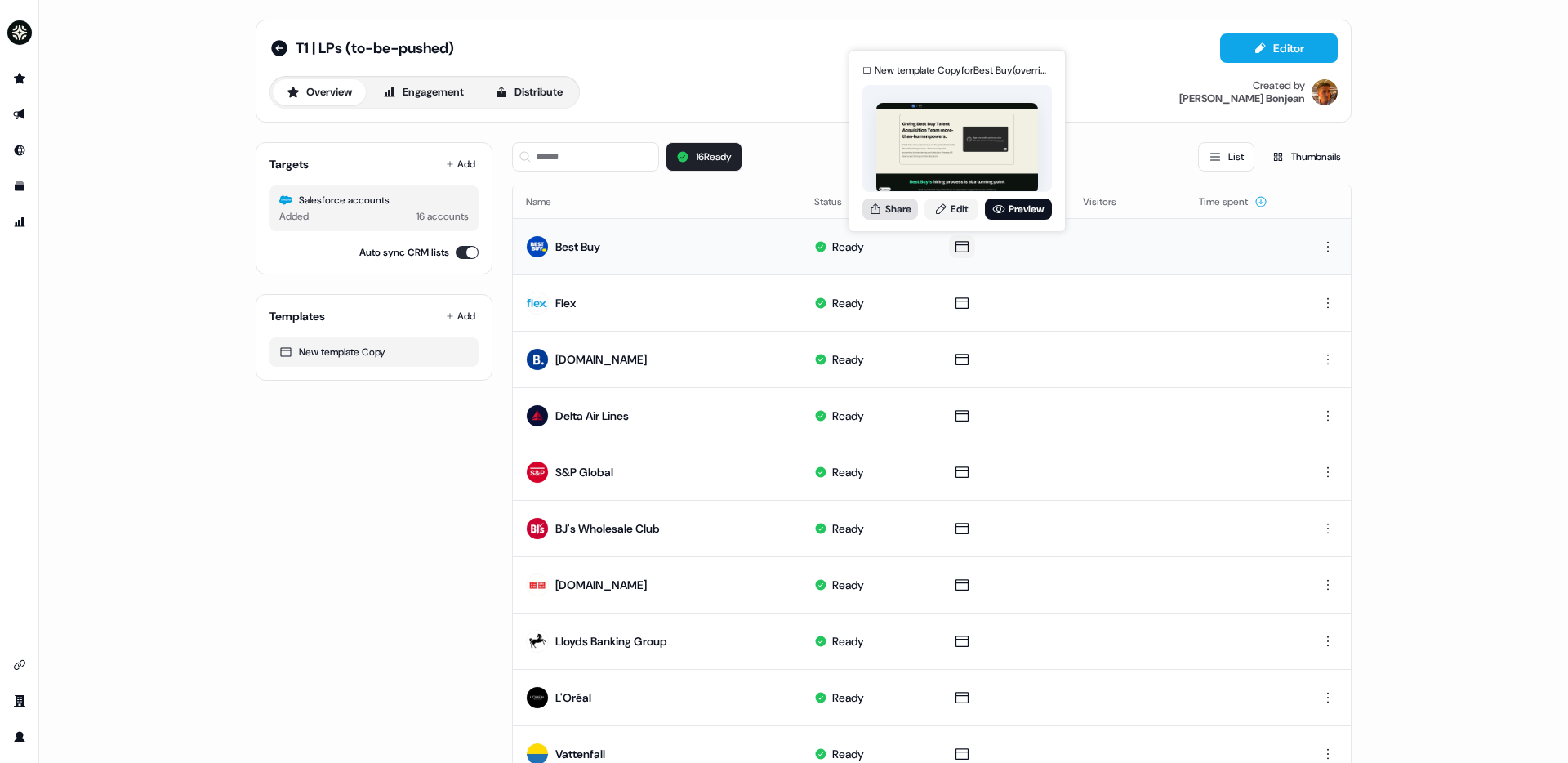
click at [902, 211] on button "Share" at bounding box center [889, 209] width 55 height 21
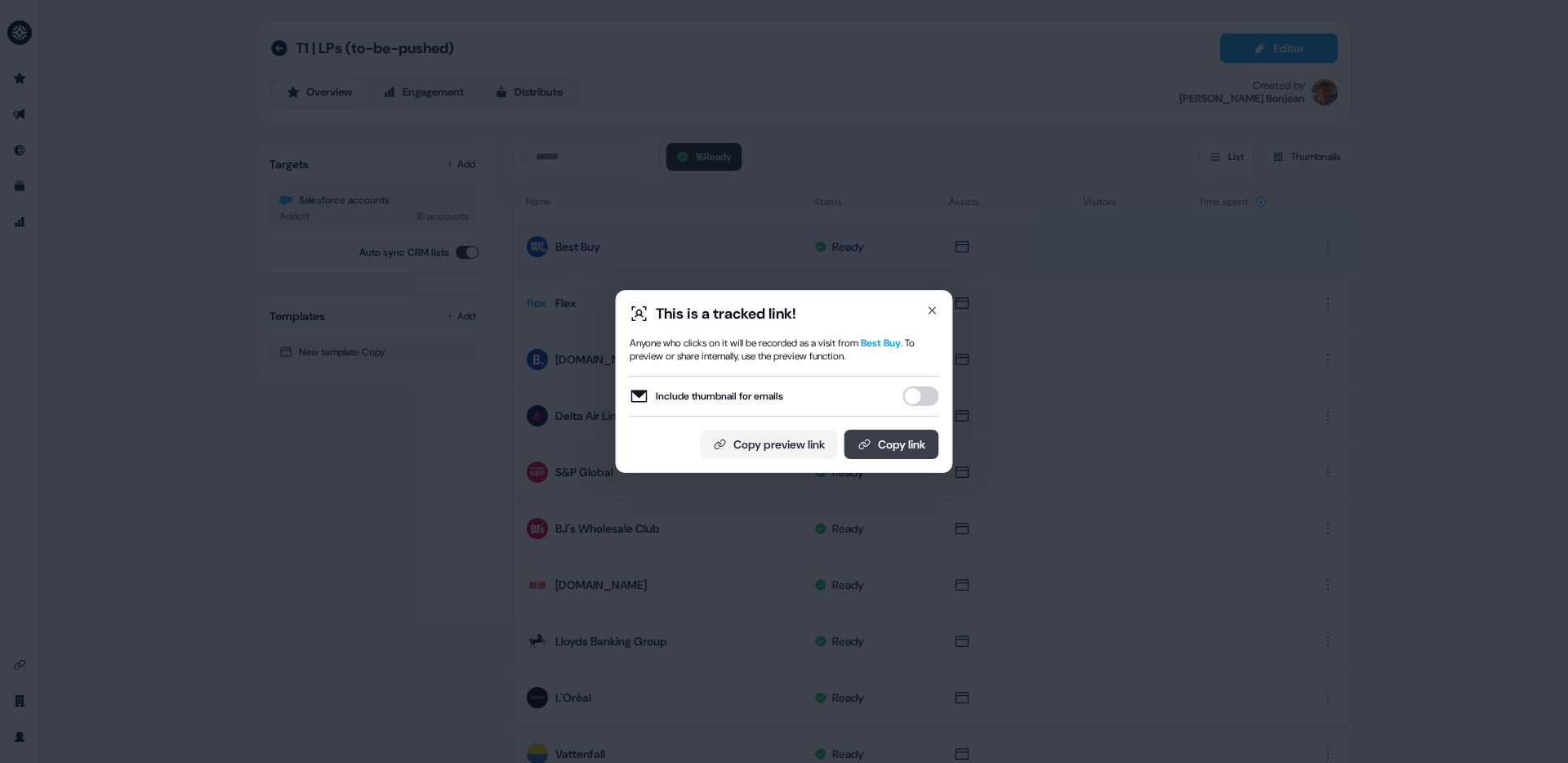
click at [904, 443] on button "Copy link" at bounding box center [892, 444] width 95 height 30
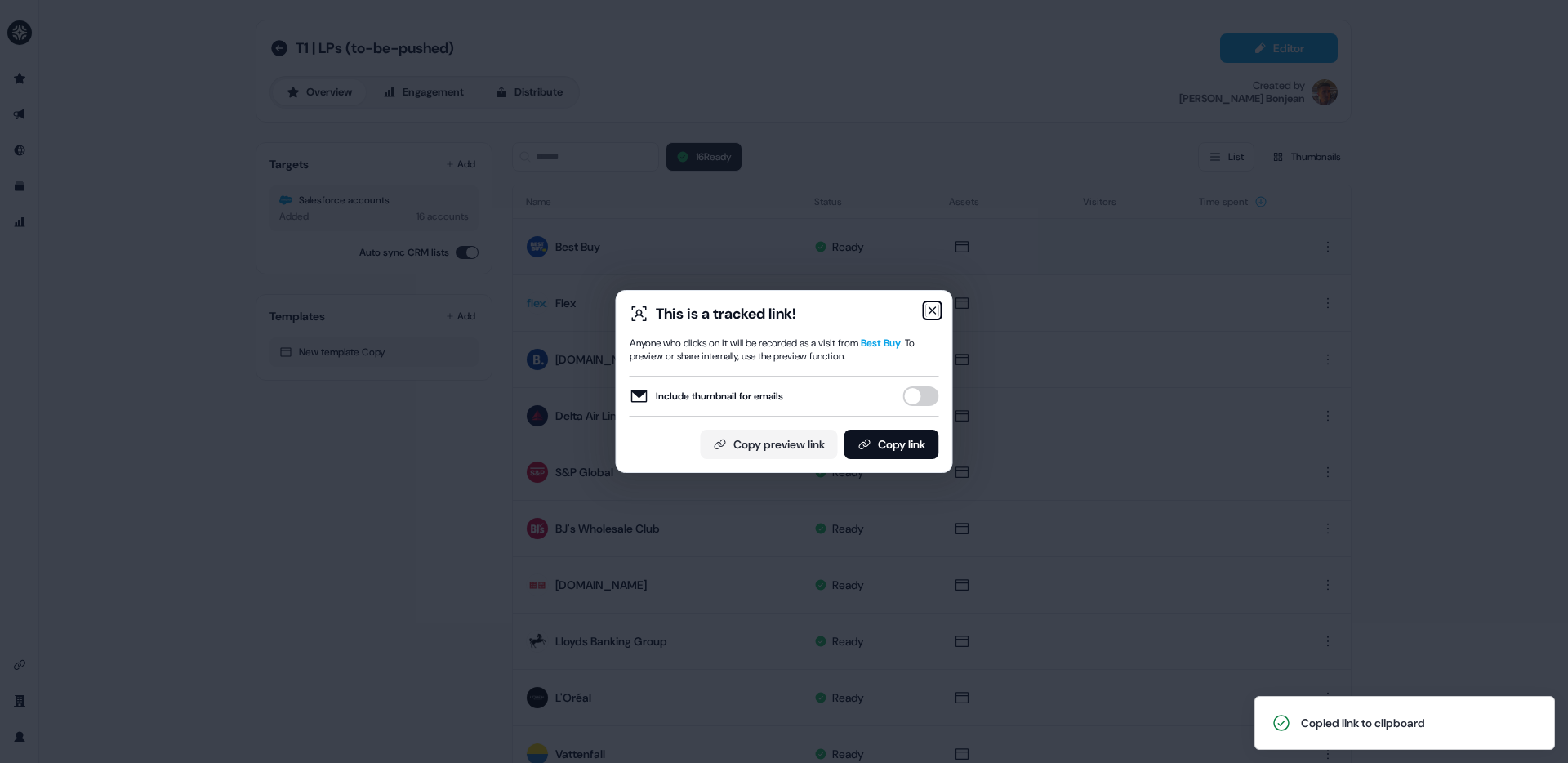
click at [938, 311] on icon "button" at bounding box center [932, 310] width 13 height 13
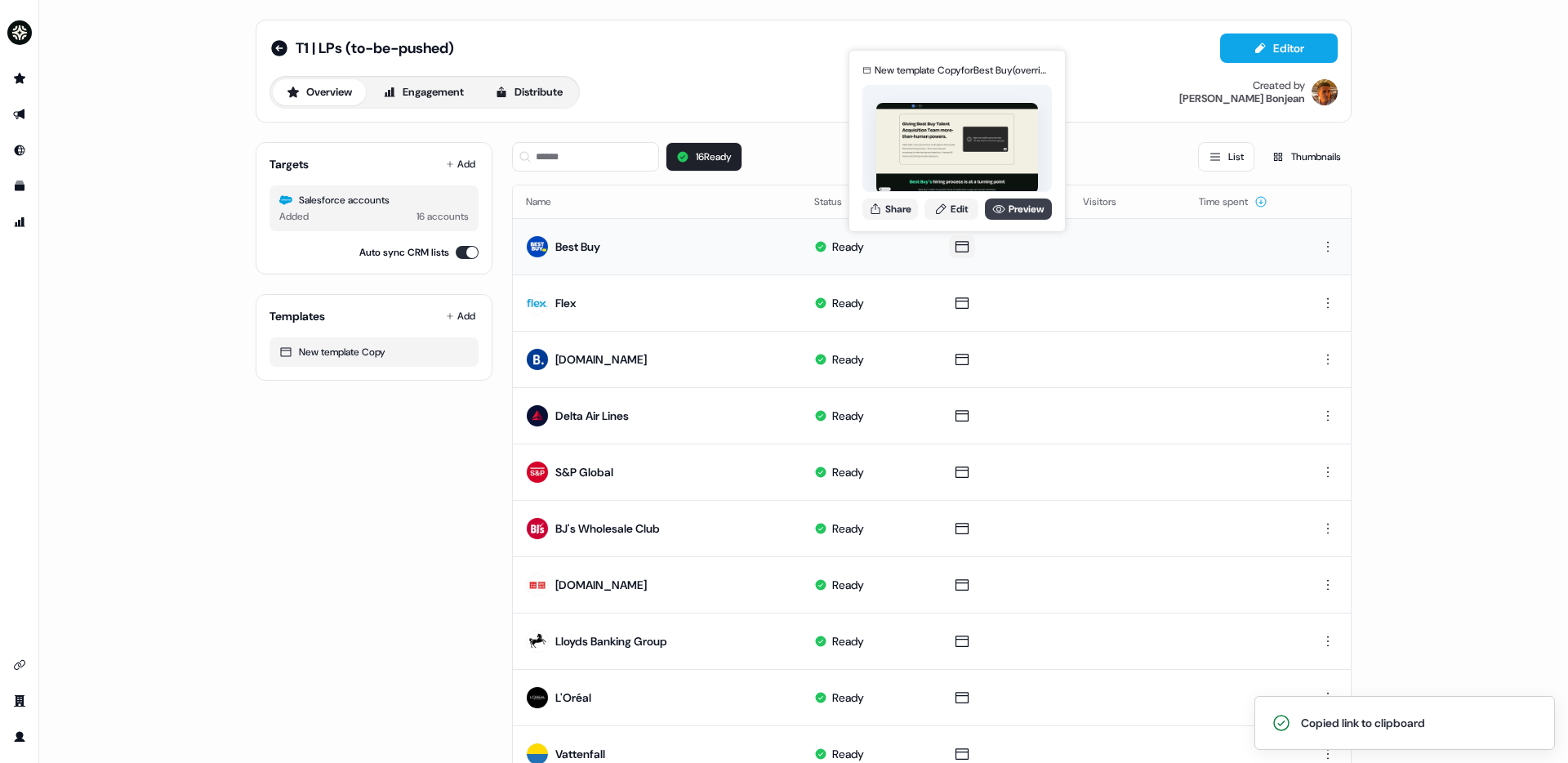
click at [1020, 210] on link "Preview" at bounding box center [1018, 209] width 67 height 21
click at [912, 207] on button "Share" at bounding box center [889, 209] width 55 height 21
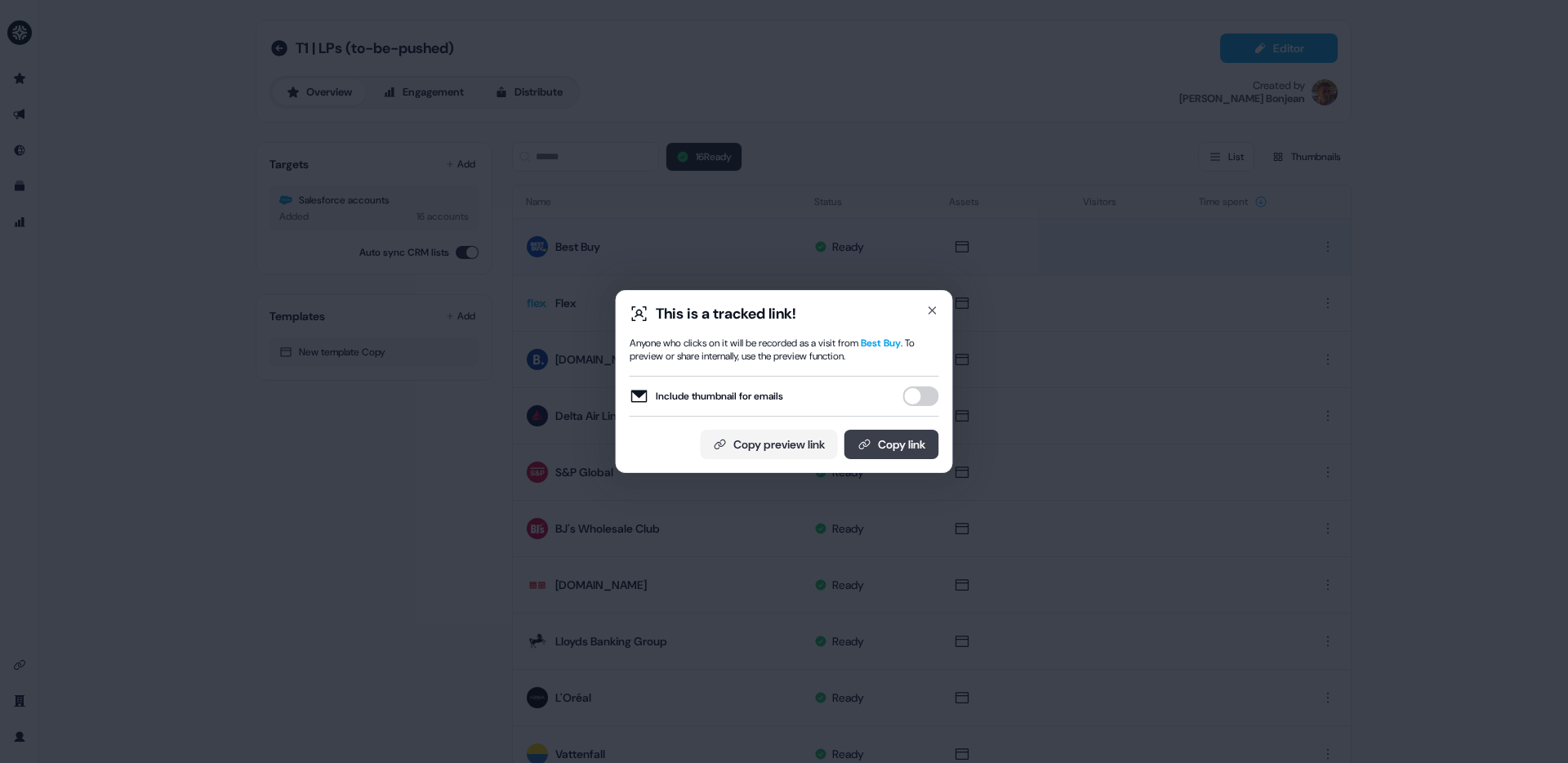
click at [937, 449] on button "Copy link" at bounding box center [892, 444] width 95 height 30
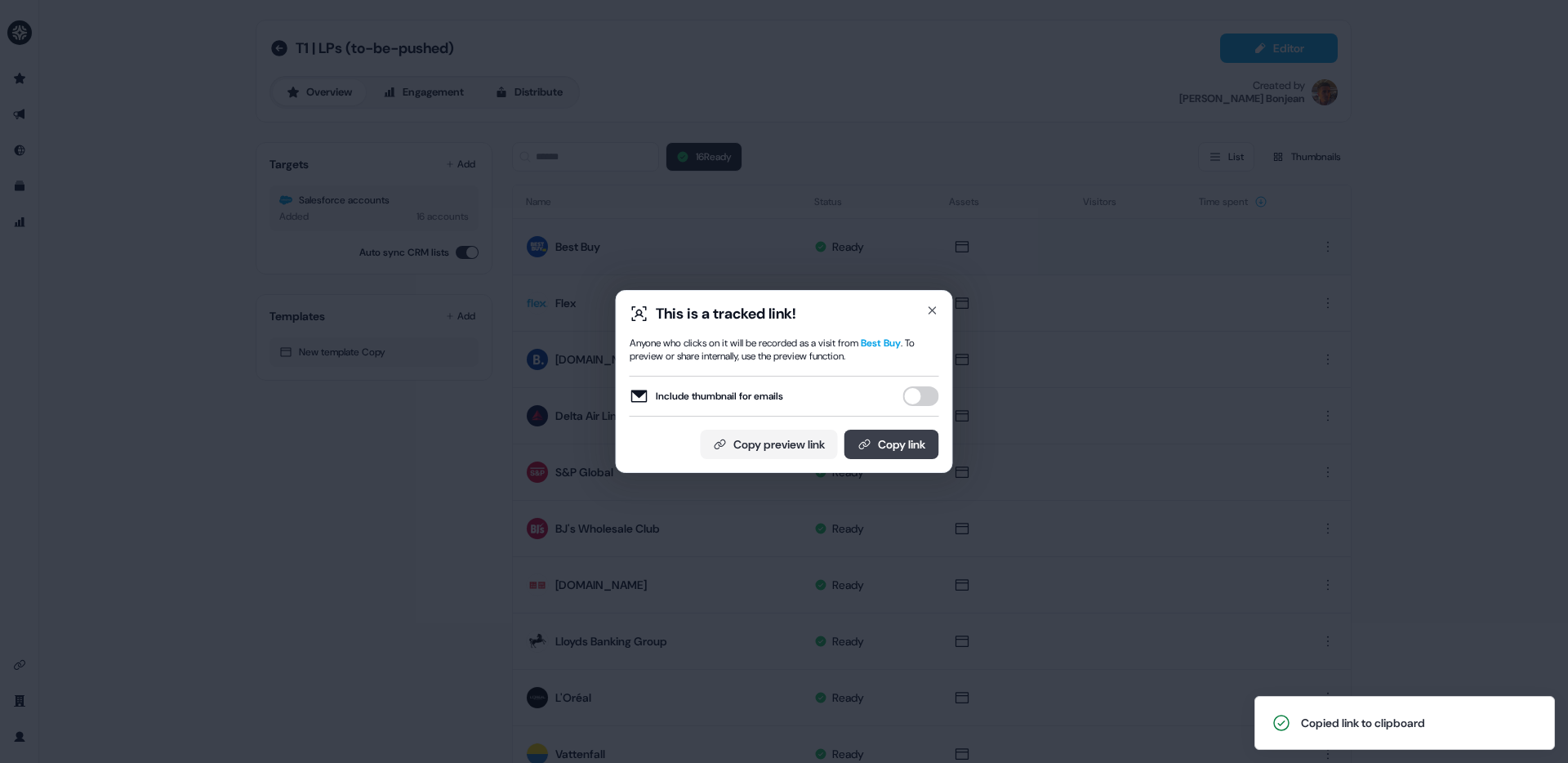
click at [921, 447] on button "Copy link" at bounding box center [892, 444] width 95 height 30
click at [187, 104] on div "This is a tracked link! Anyone who clicks on it will be recorded as a visit fro…" at bounding box center [784, 381] width 1568 height 763
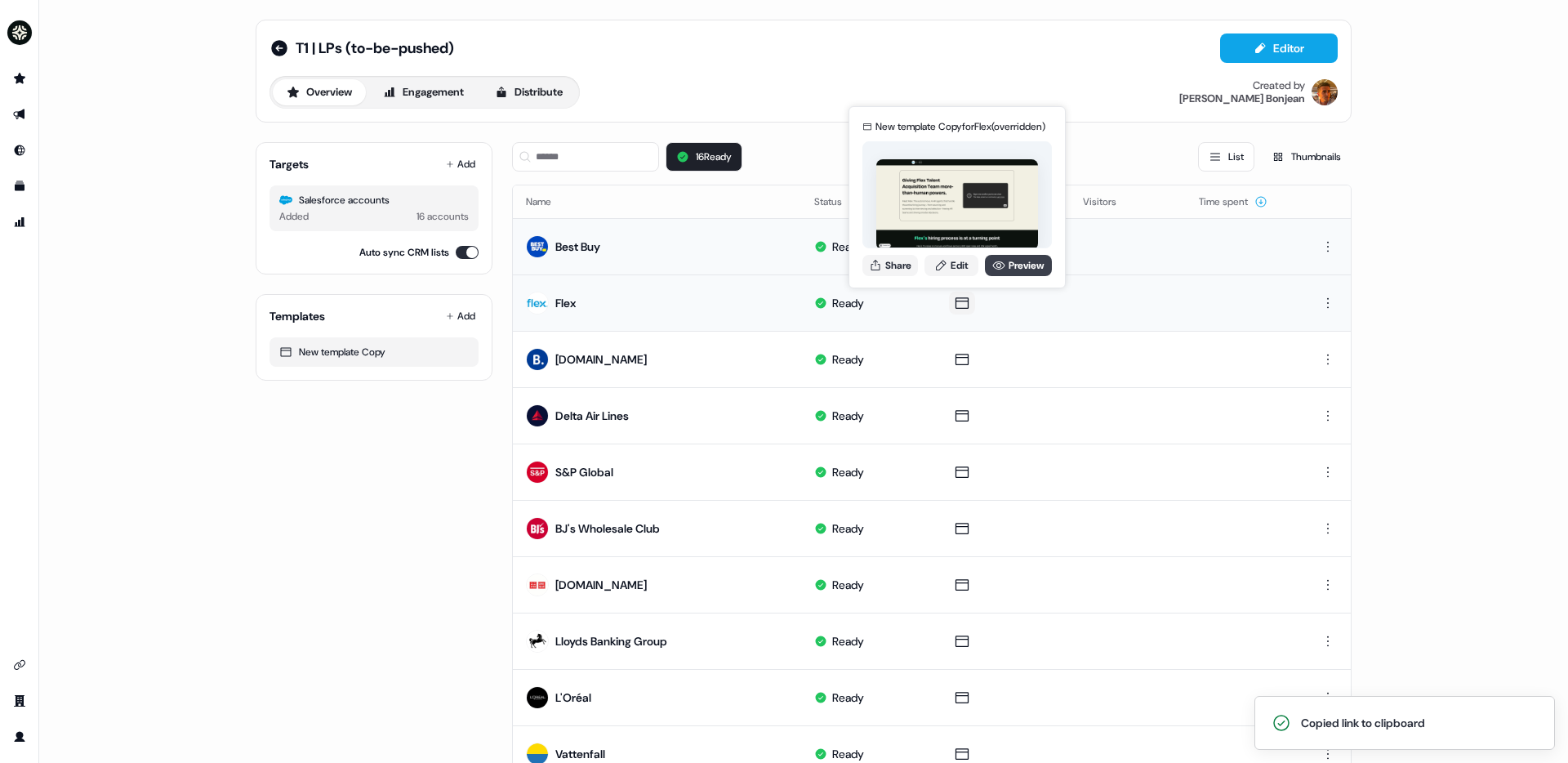
click at [999, 264] on icon at bounding box center [998, 265] width 13 height 13
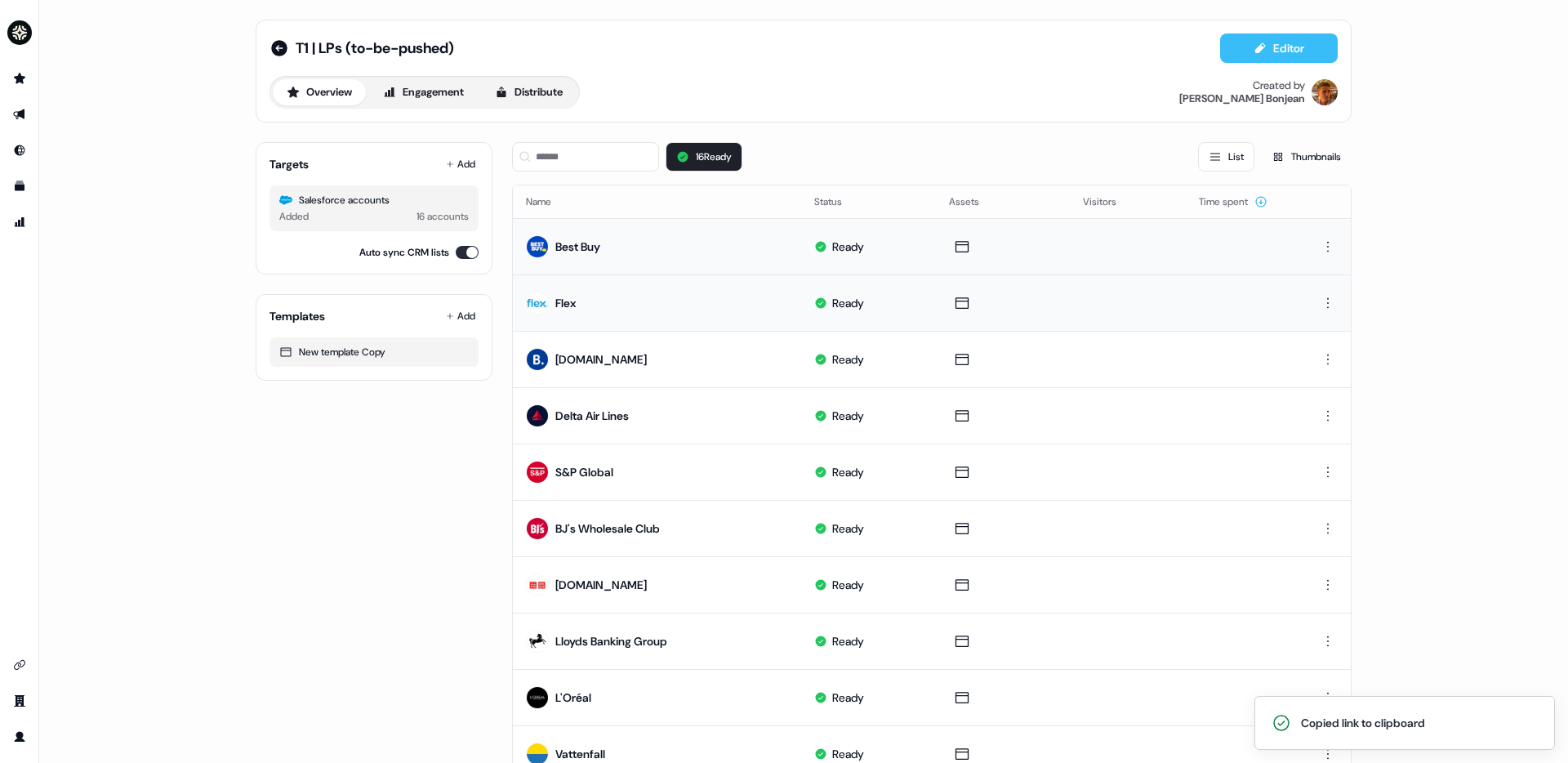
click at [1292, 48] on button "Editor" at bounding box center [1279, 48] width 118 height 30
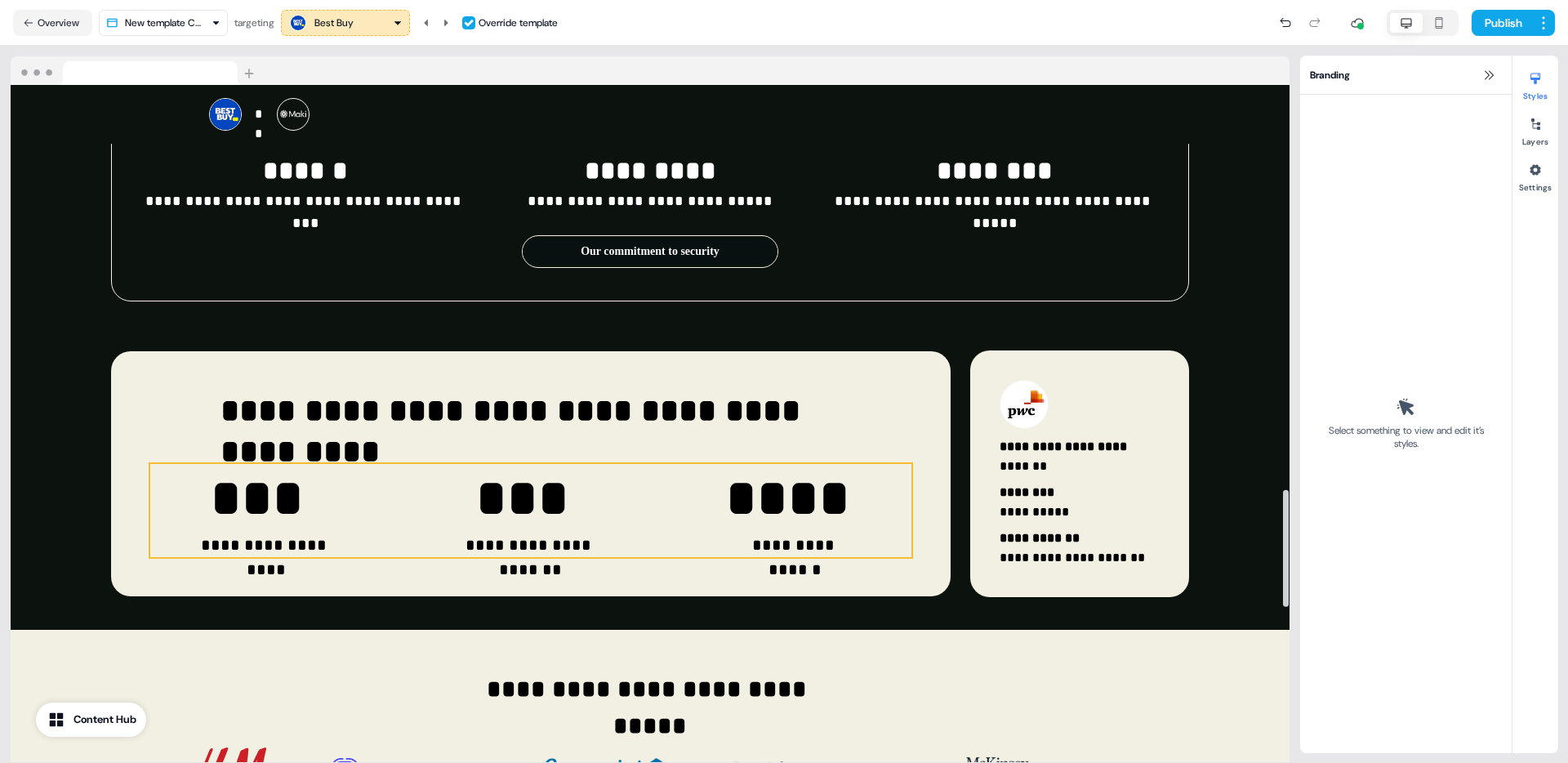
scroll to position [2369, 0]
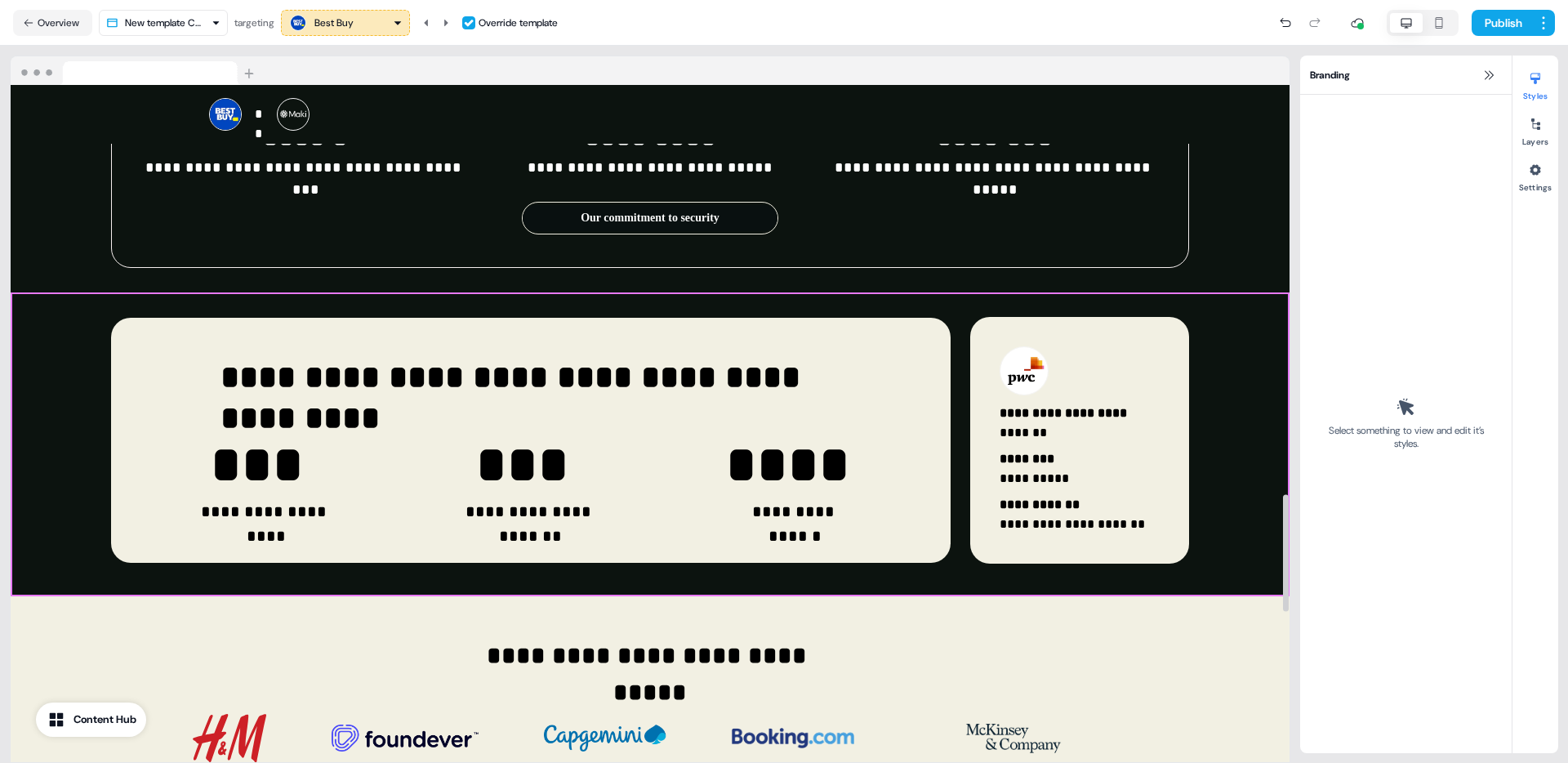
click at [1195, 350] on div "**********" at bounding box center [650, 445] width 1279 height 304
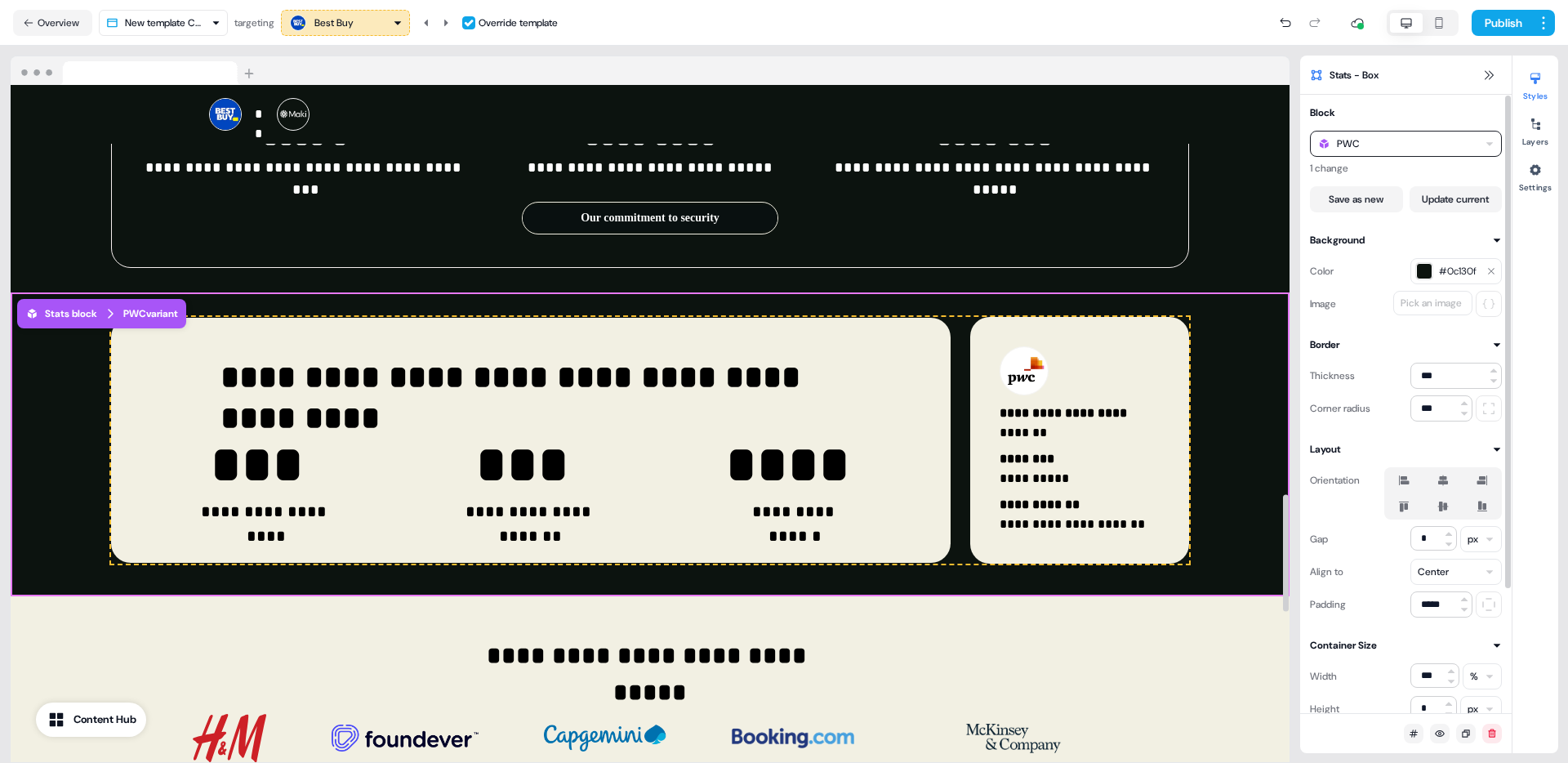
click at [1403, 139] on div "PWC" at bounding box center [1406, 143] width 192 height 26
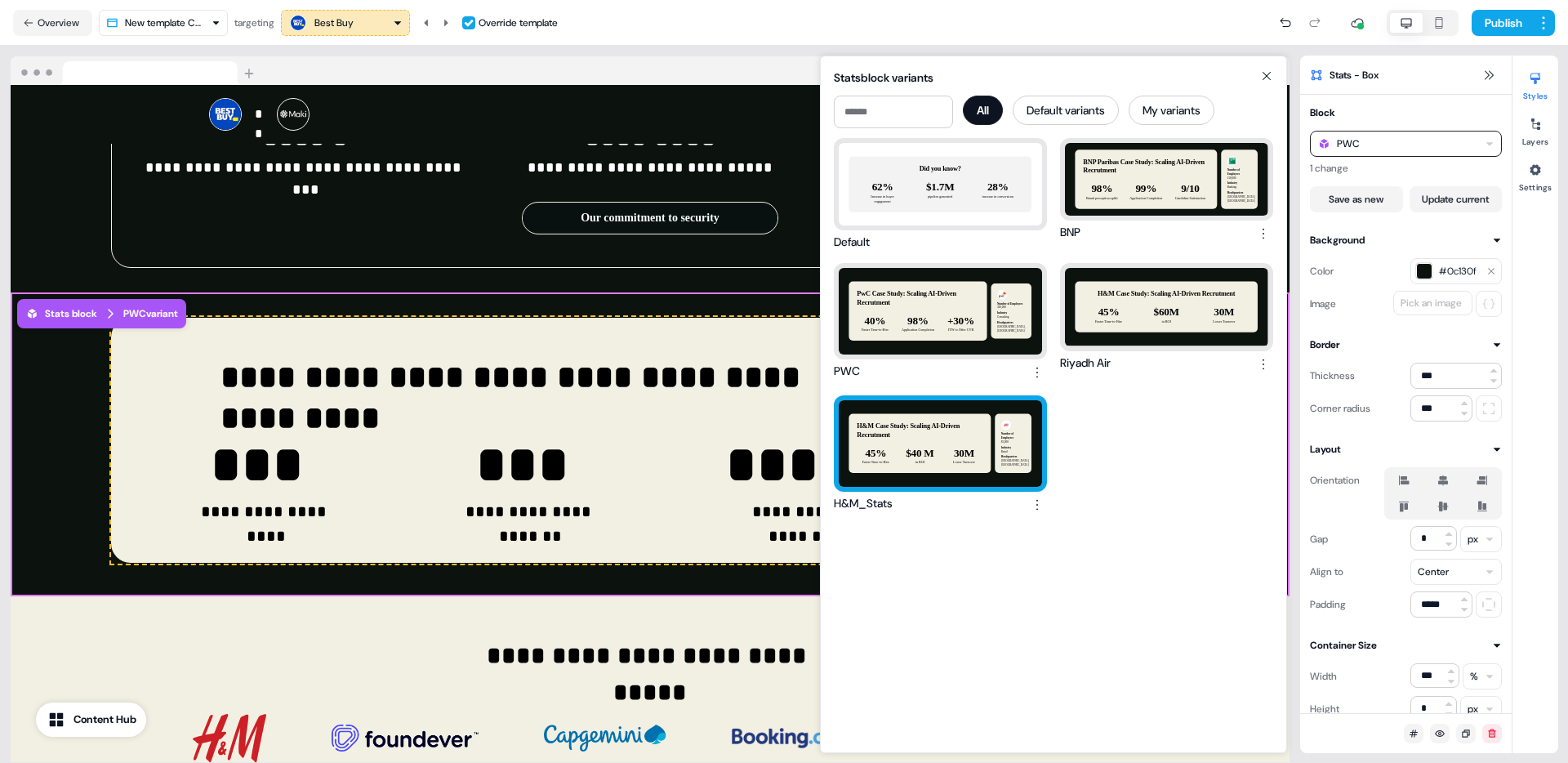
click at [968, 438] on div "H&M Case Study: Scaling AI-Driven Recrutment 45% Faster Time-to-Hire $40 M in R…" at bounding box center [940, 444] width 204 height 87
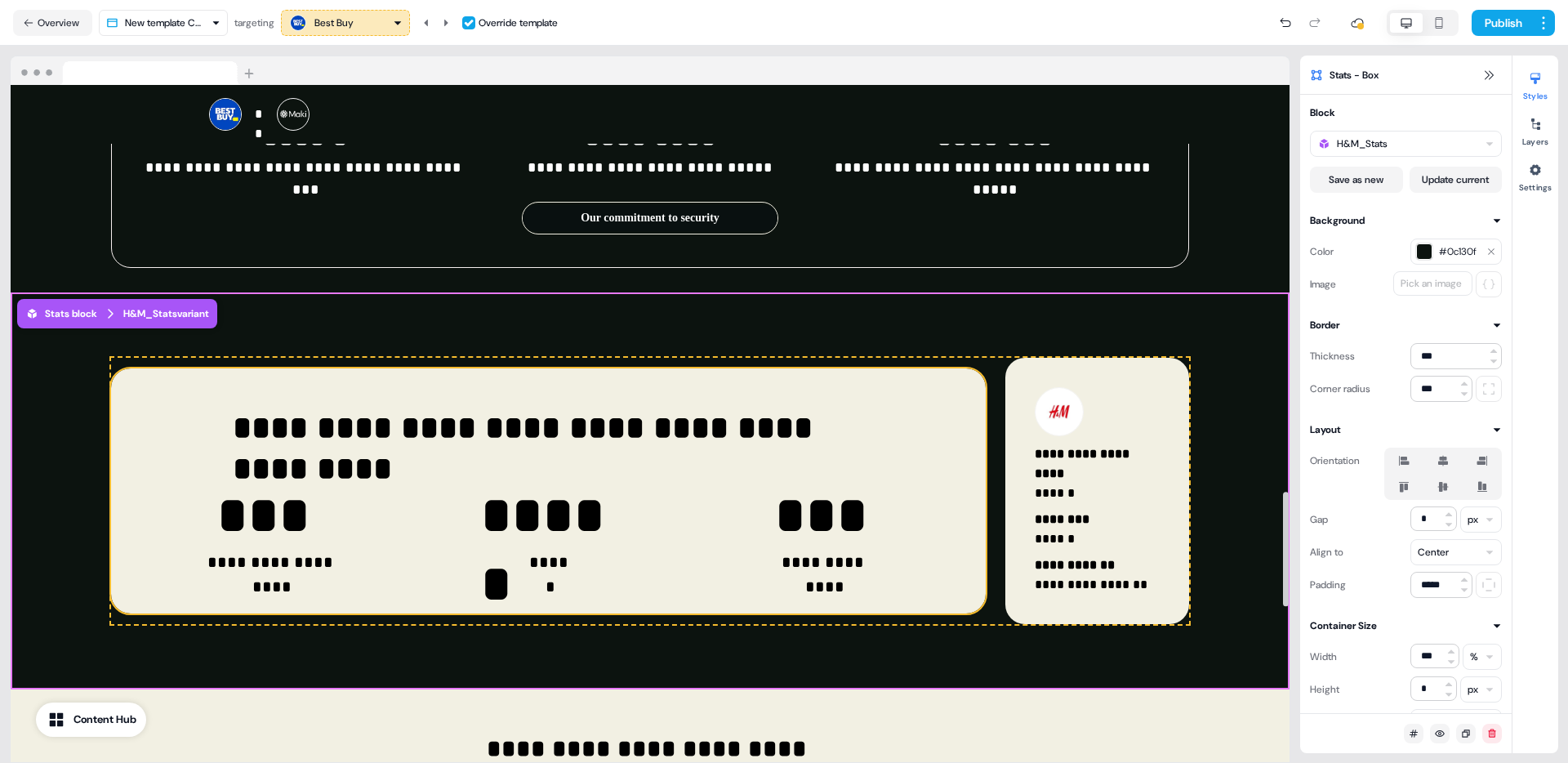
scroll to position [2694, 0]
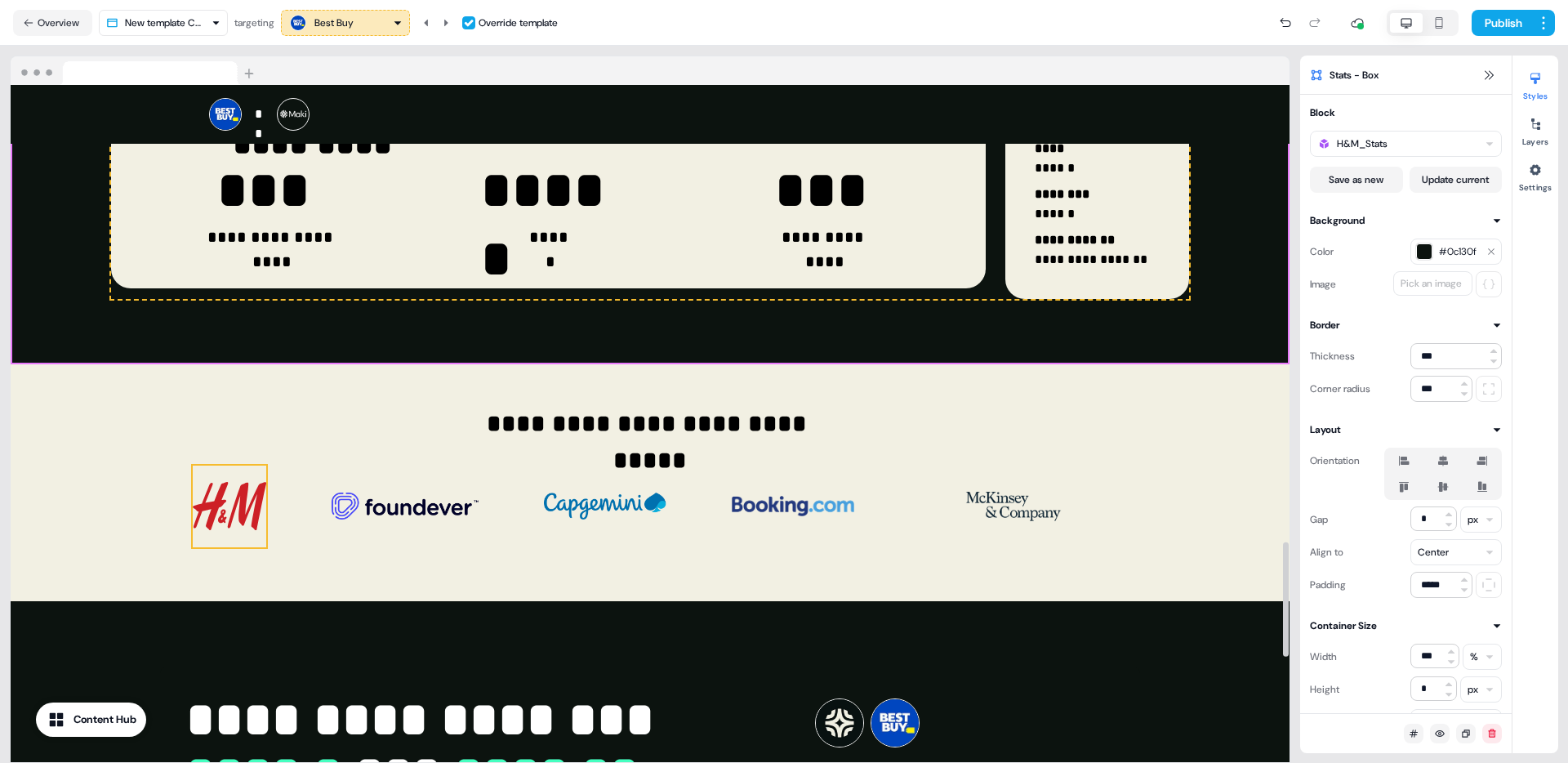
click at [244, 466] on img at bounding box center [229, 507] width 74 height 81
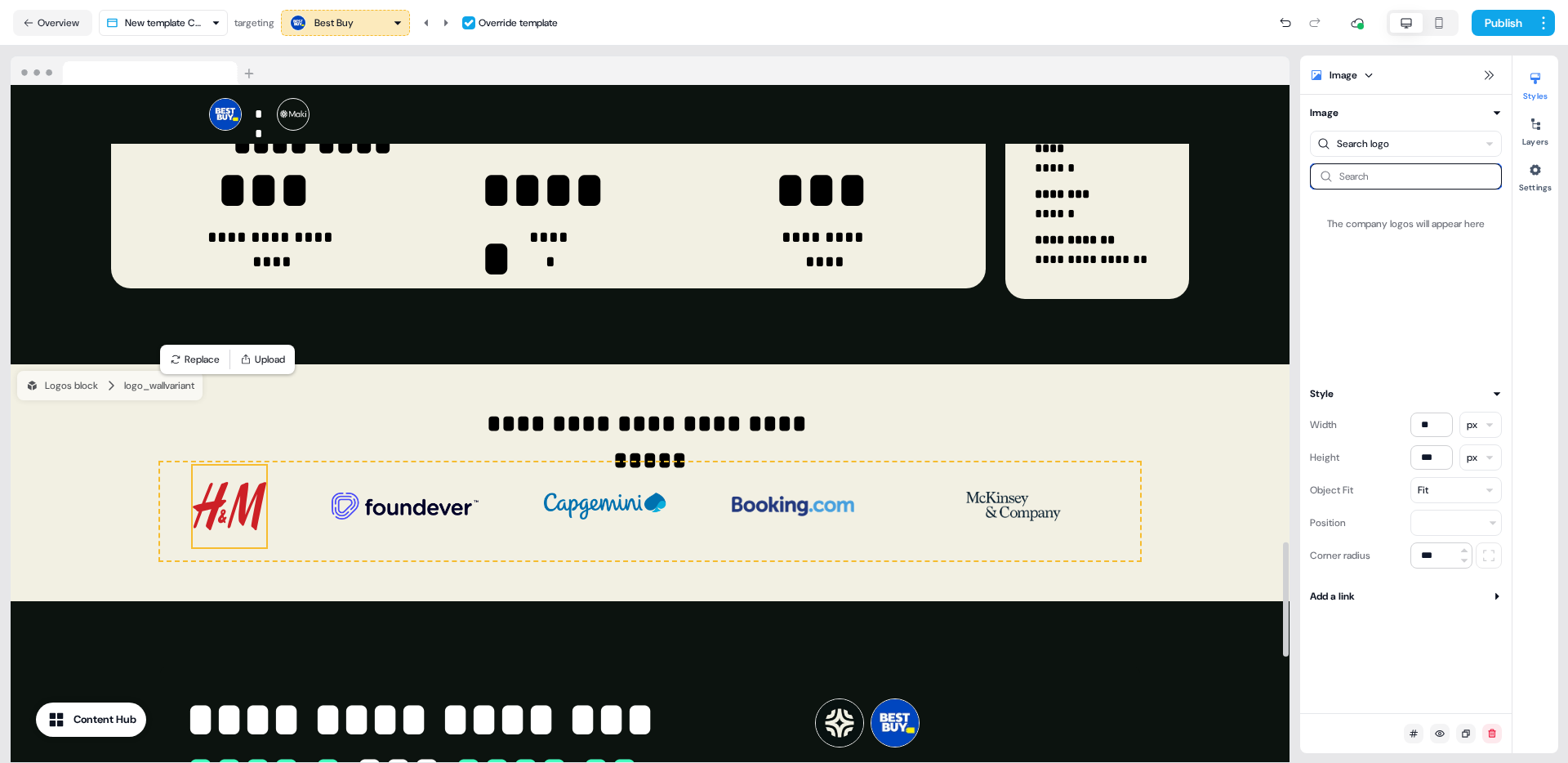
click at [1377, 166] on input at bounding box center [1406, 176] width 192 height 26
click at [1394, 149] on html "**********" at bounding box center [784, 381] width 1568 height 763
click at [1389, 190] on div "Search The company logos will appear here" at bounding box center [1406, 264] width 192 height 203
click at [1394, 177] on input at bounding box center [1406, 176] width 192 height 26
type input "***"
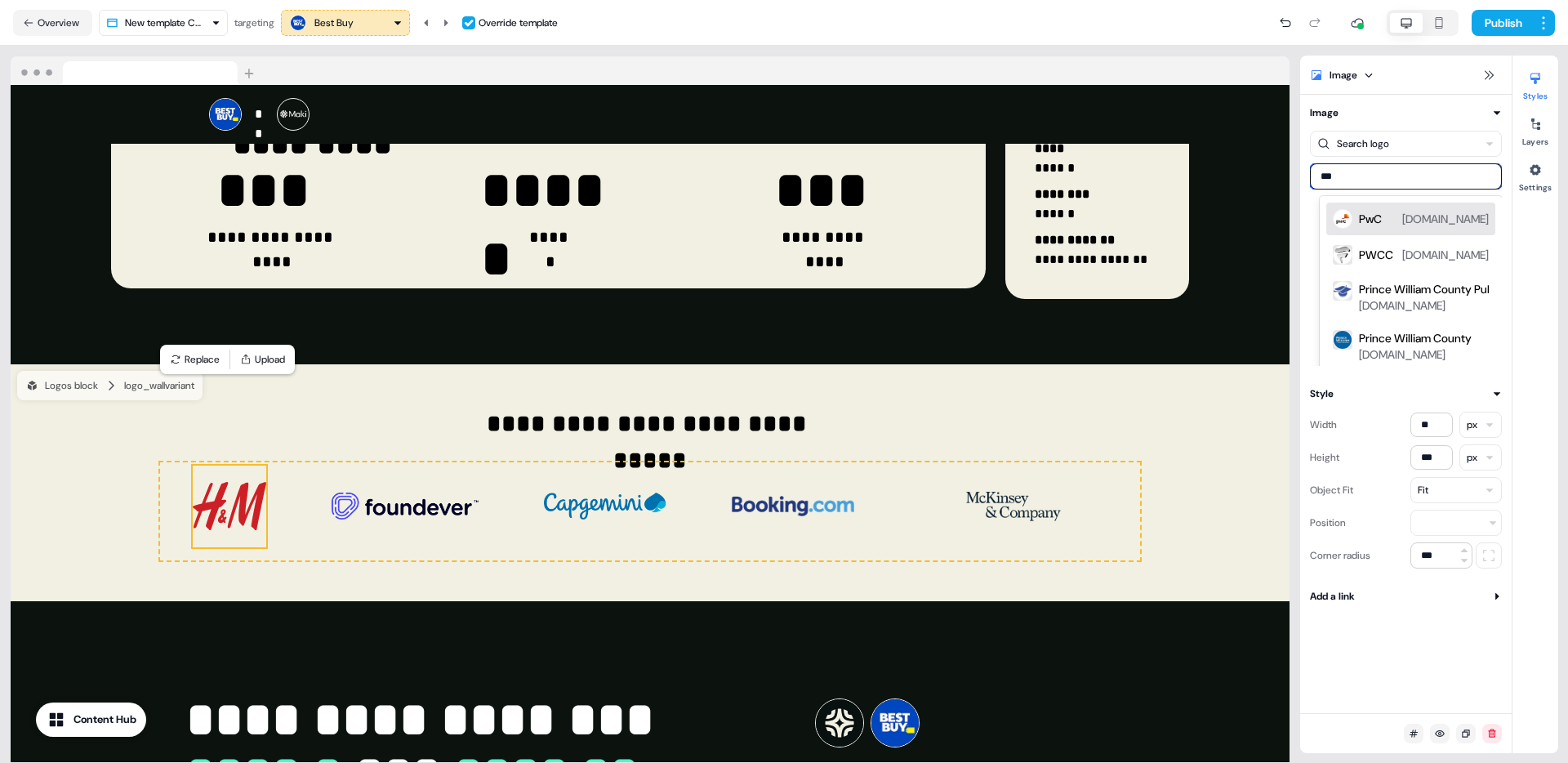
click at [1377, 222] on div "PwC" at bounding box center [1370, 218] width 23 height 16
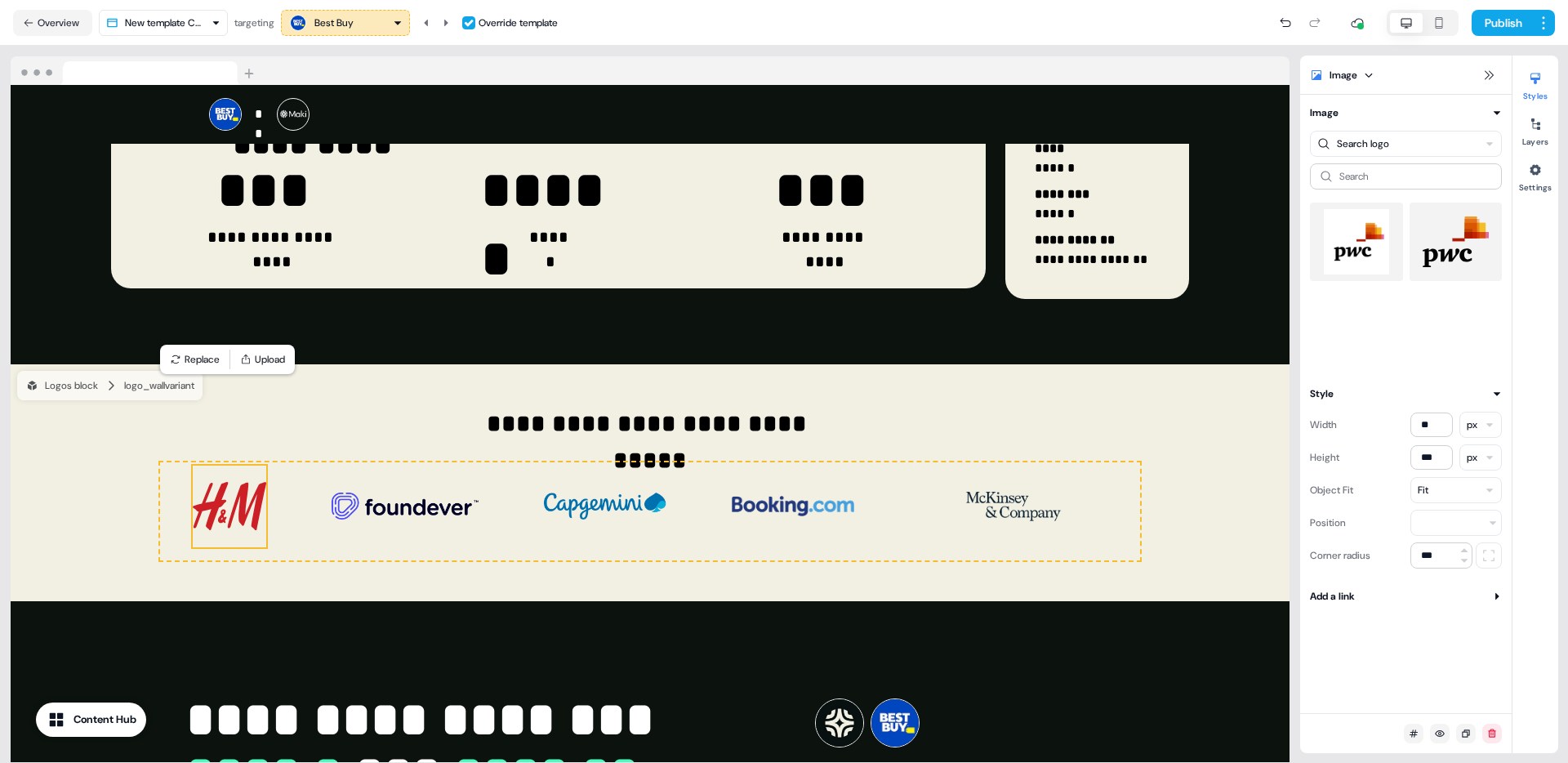
click at [1372, 226] on img at bounding box center [1356, 241] width 67 height 65
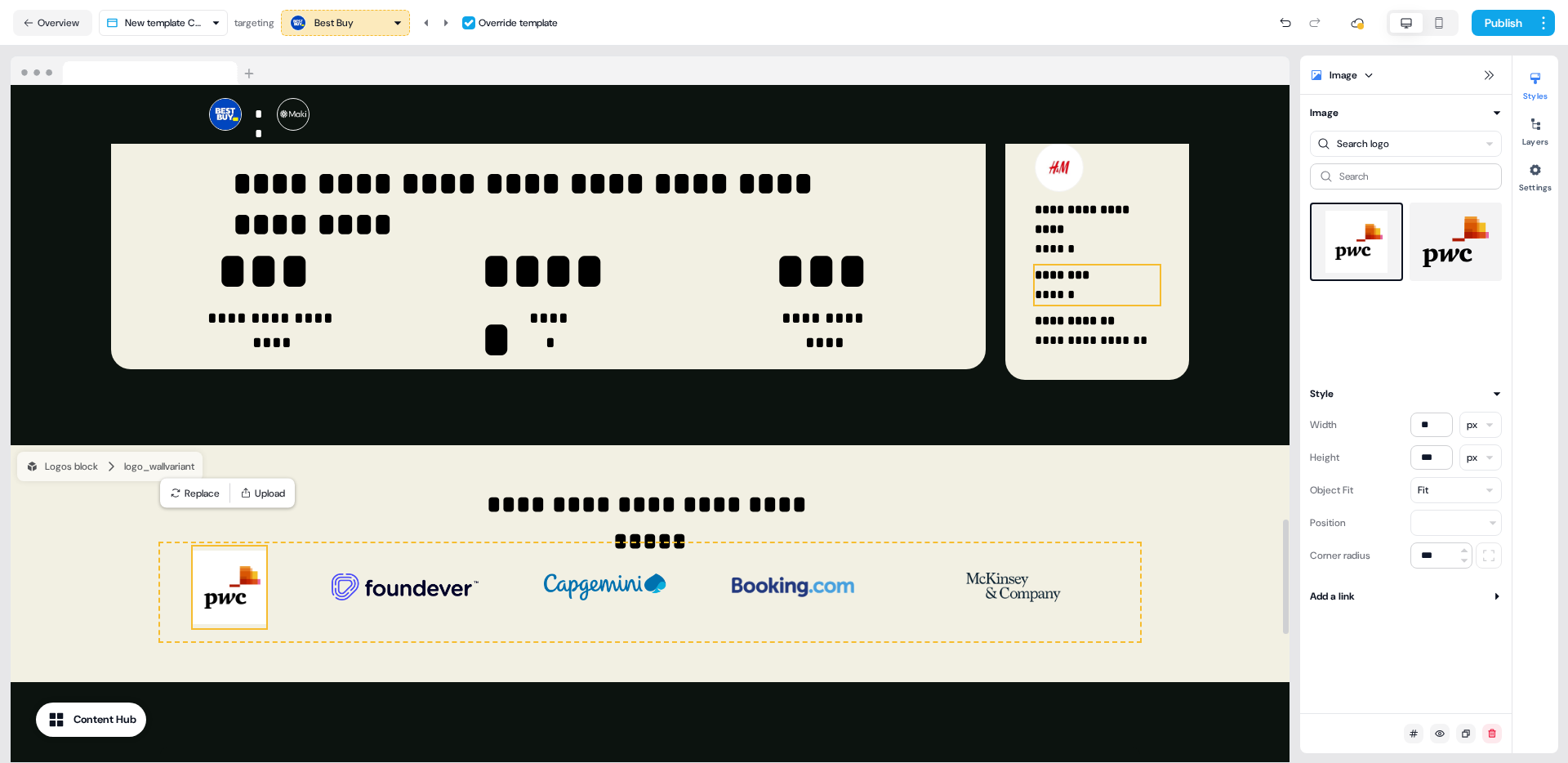
scroll to position [2544, 0]
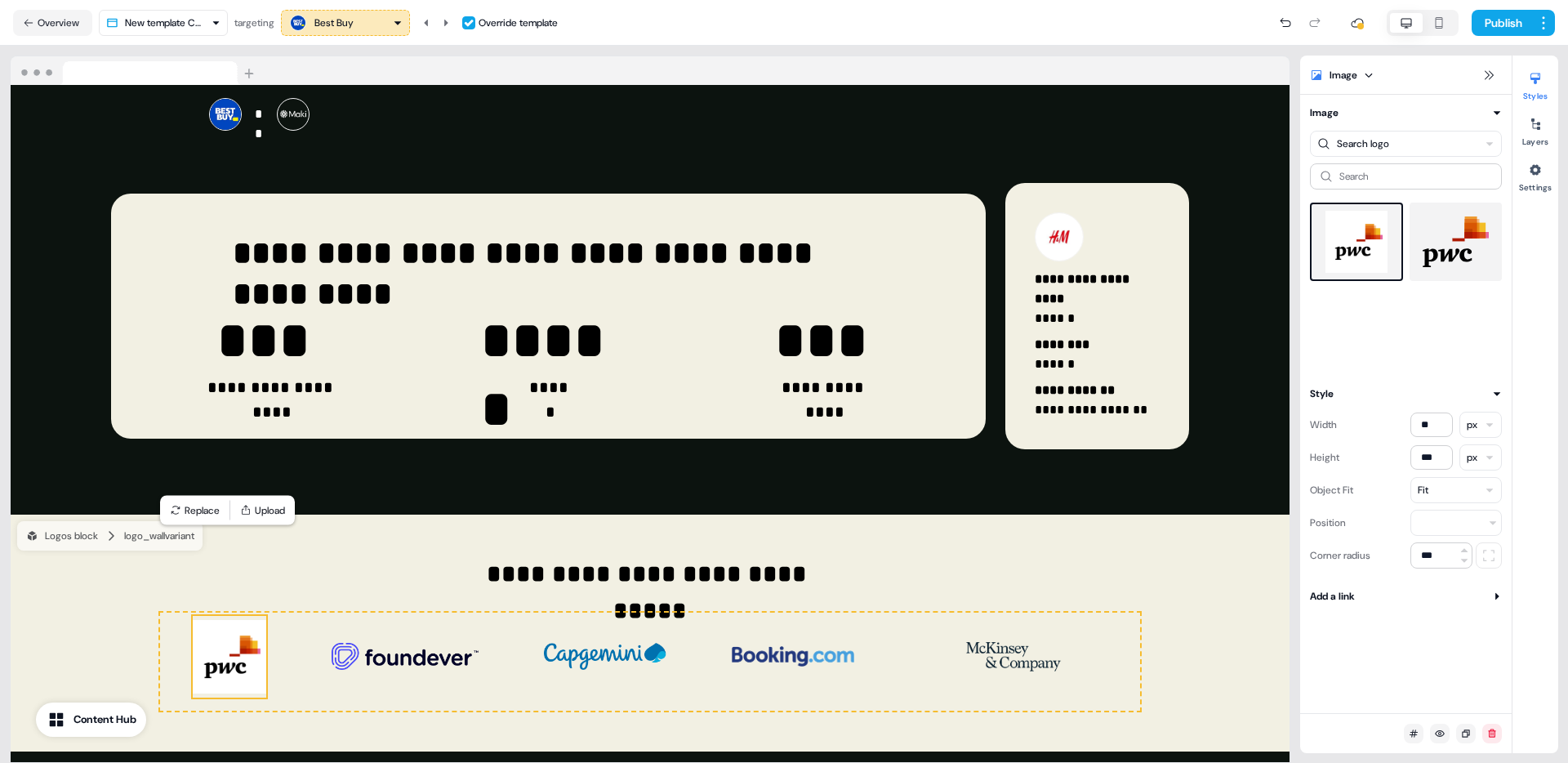
click at [1458, 256] on img at bounding box center [1456, 241] width 67 height 65
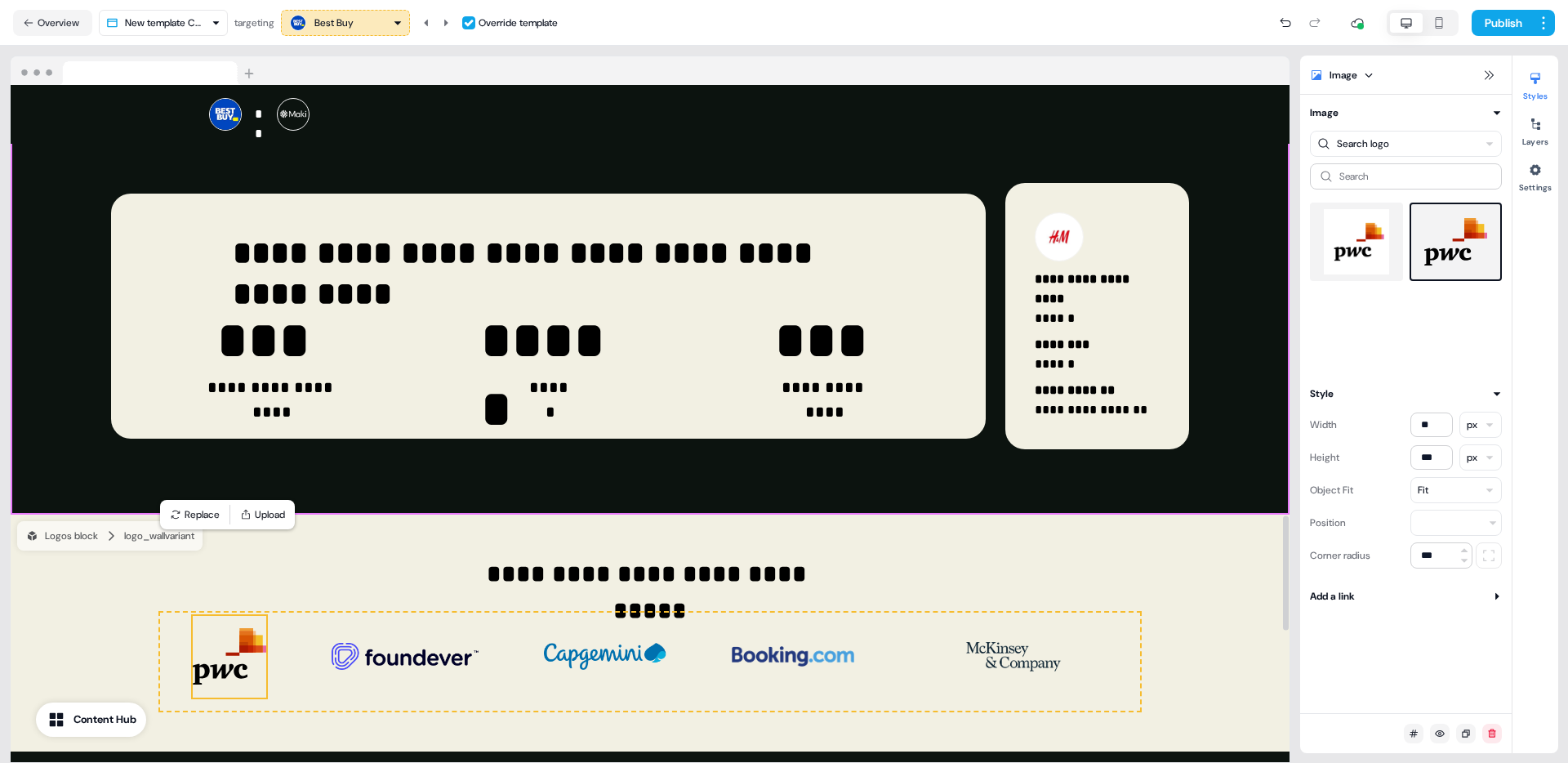
scroll to position [2516, 0]
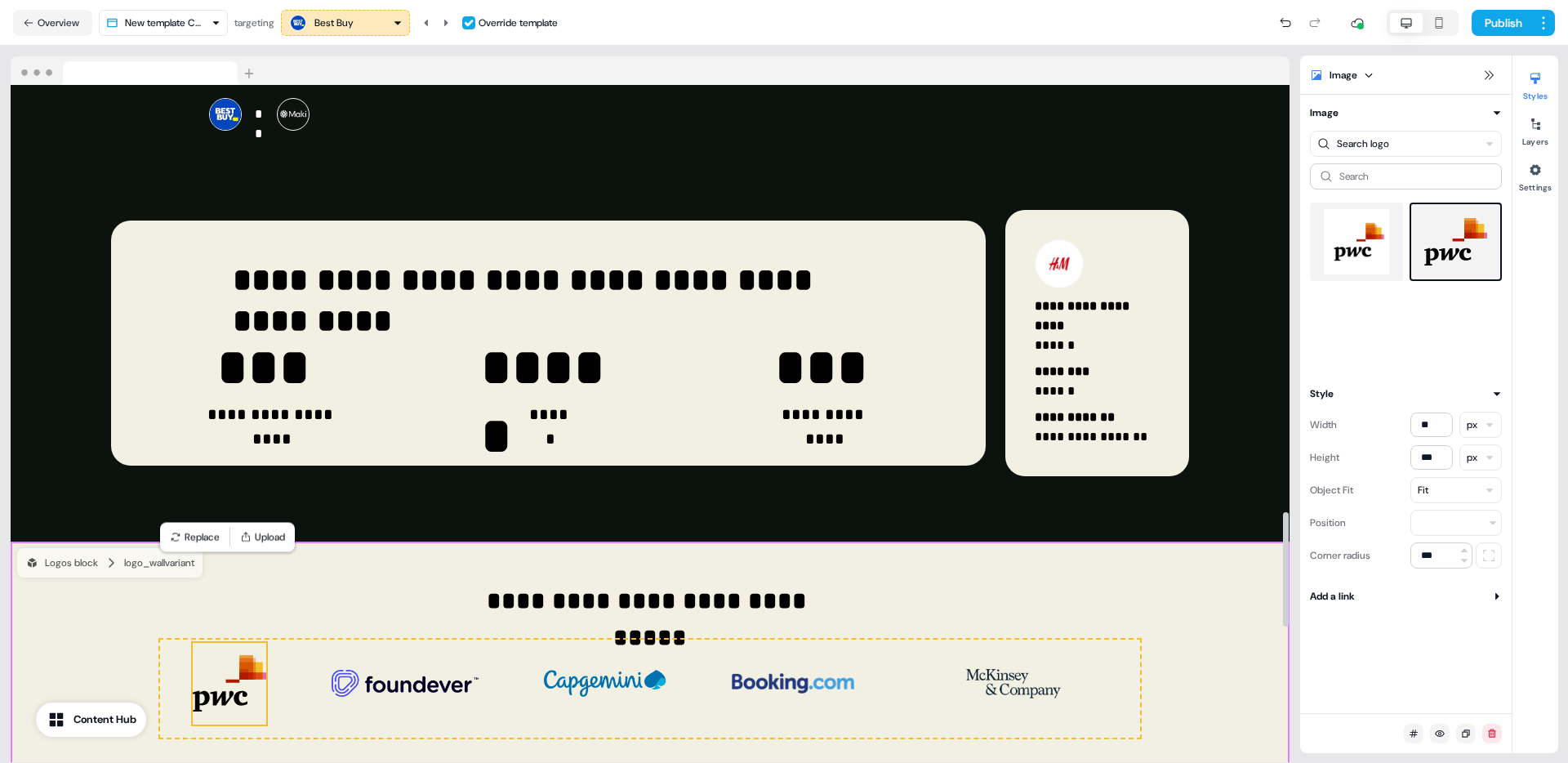
click at [1237, 541] on div "**********" at bounding box center [650, 659] width 1279 height 237
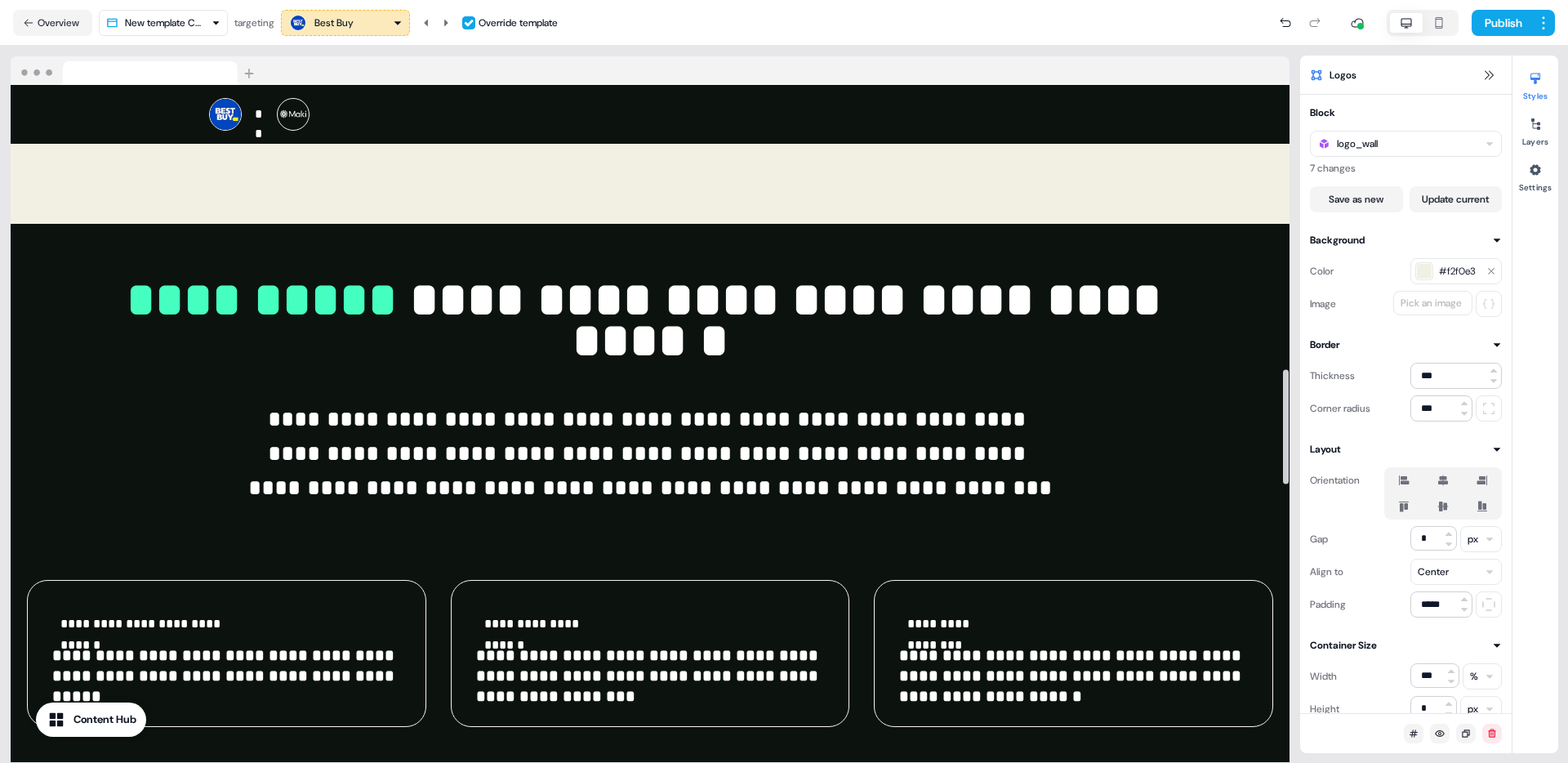
scroll to position [0, 0]
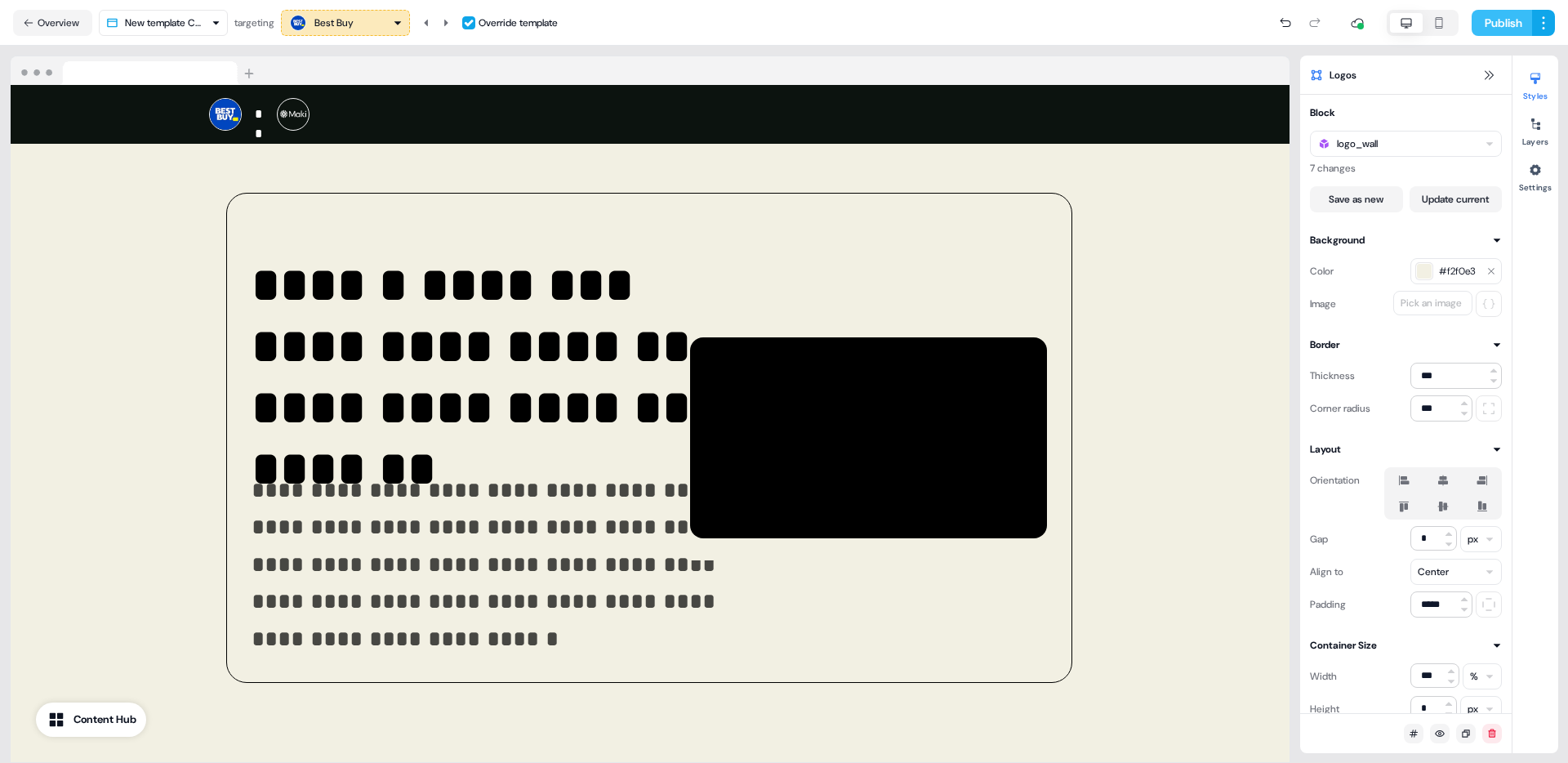
click at [1501, 18] on button "Publish" at bounding box center [1501, 23] width 60 height 26
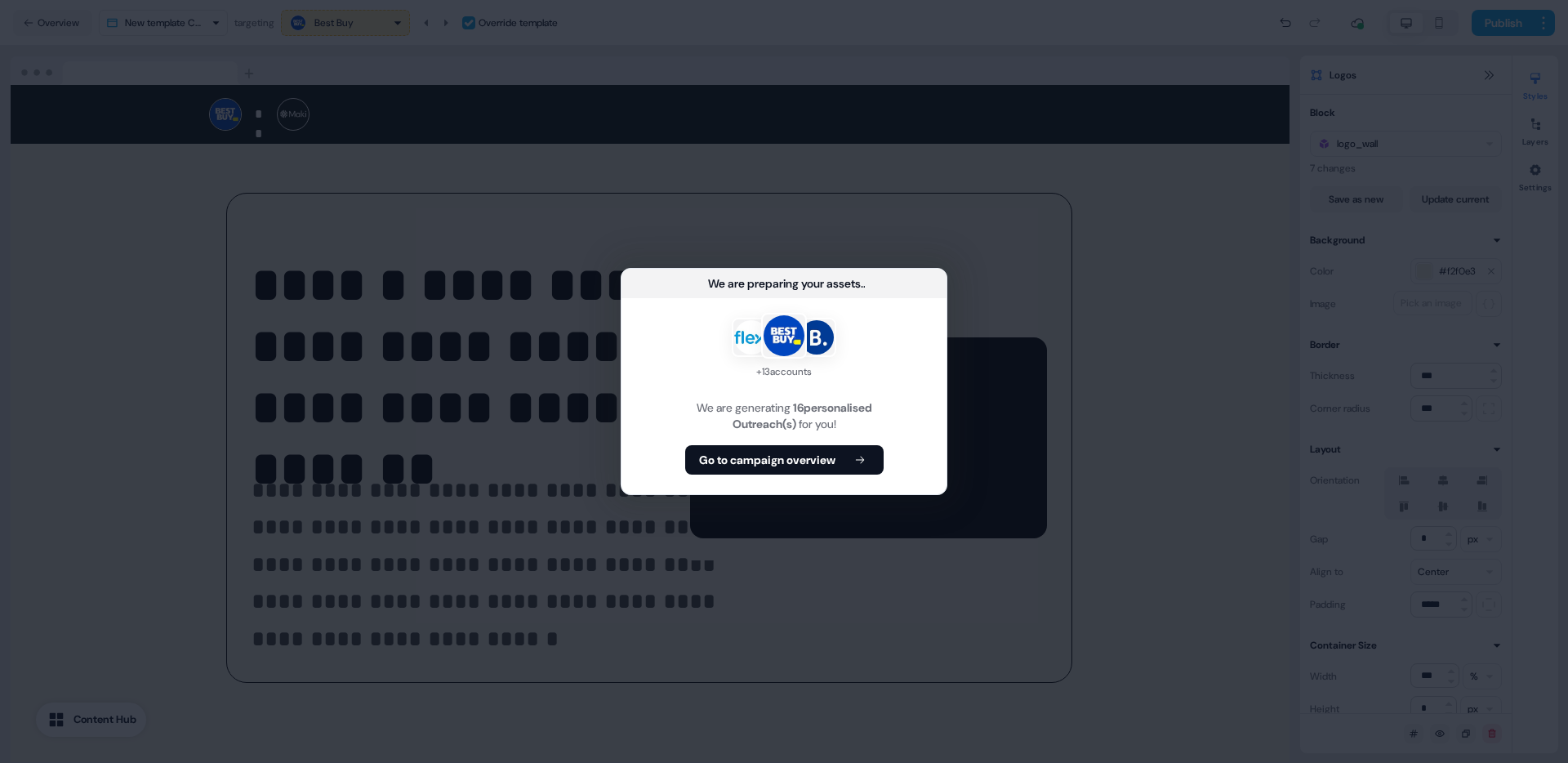
click at [821, 457] on b "Go to campaign overview" at bounding box center [767, 459] width 137 height 16
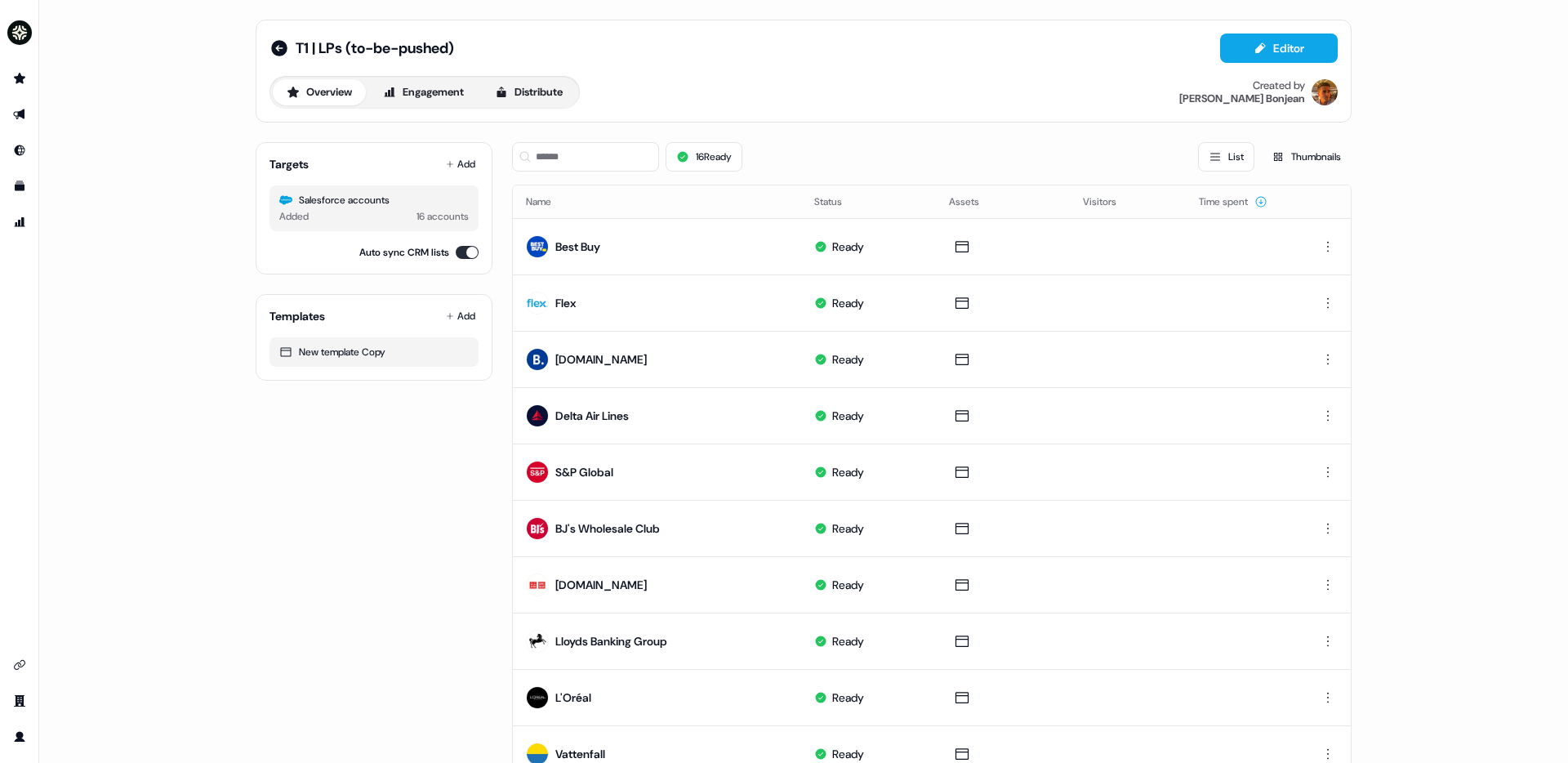
click at [932, 121] on div "T1 | LPs (to-be-pushed) Editor Overview Engagement Distribute Created by Vincen…" at bounding box center [804, 70] width 1096 height 103
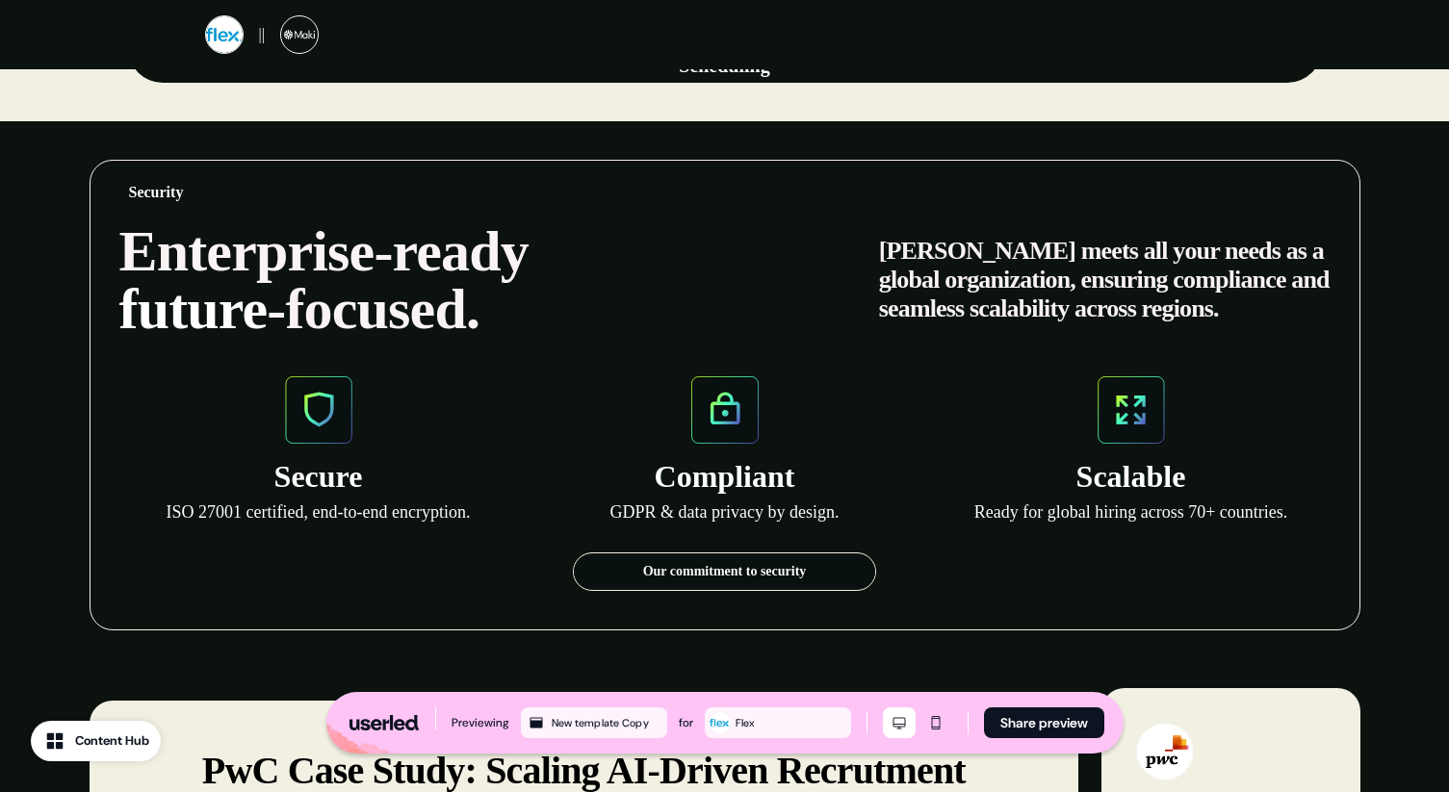
scroll to position [2059, 0]
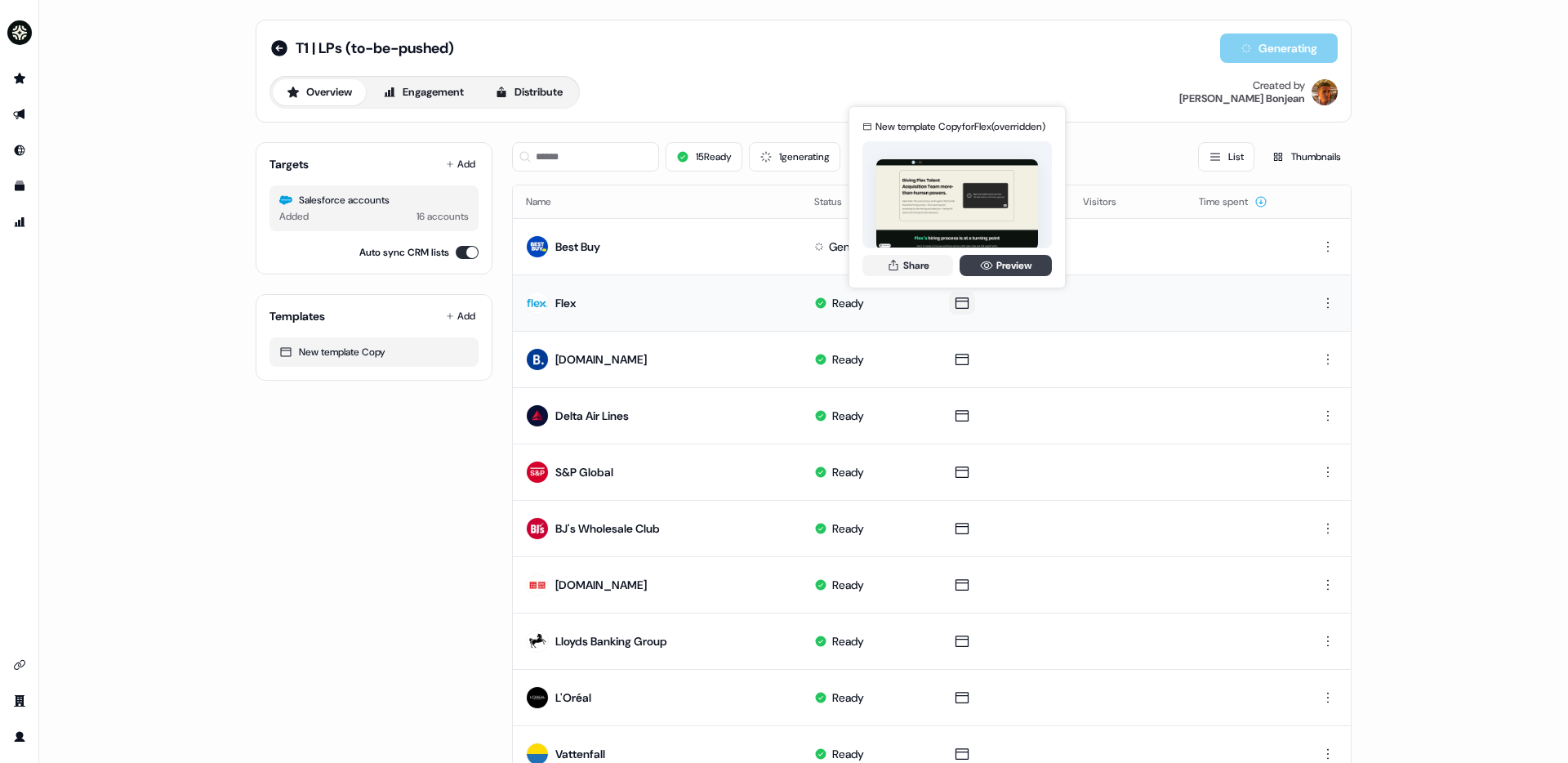
click at [1012, 266] on link "Preview" at bounding box center [1005, 265] width 92 height 21
click at [942, 266] on button "Share" at bounding box center [907, 265] width 91 height 21
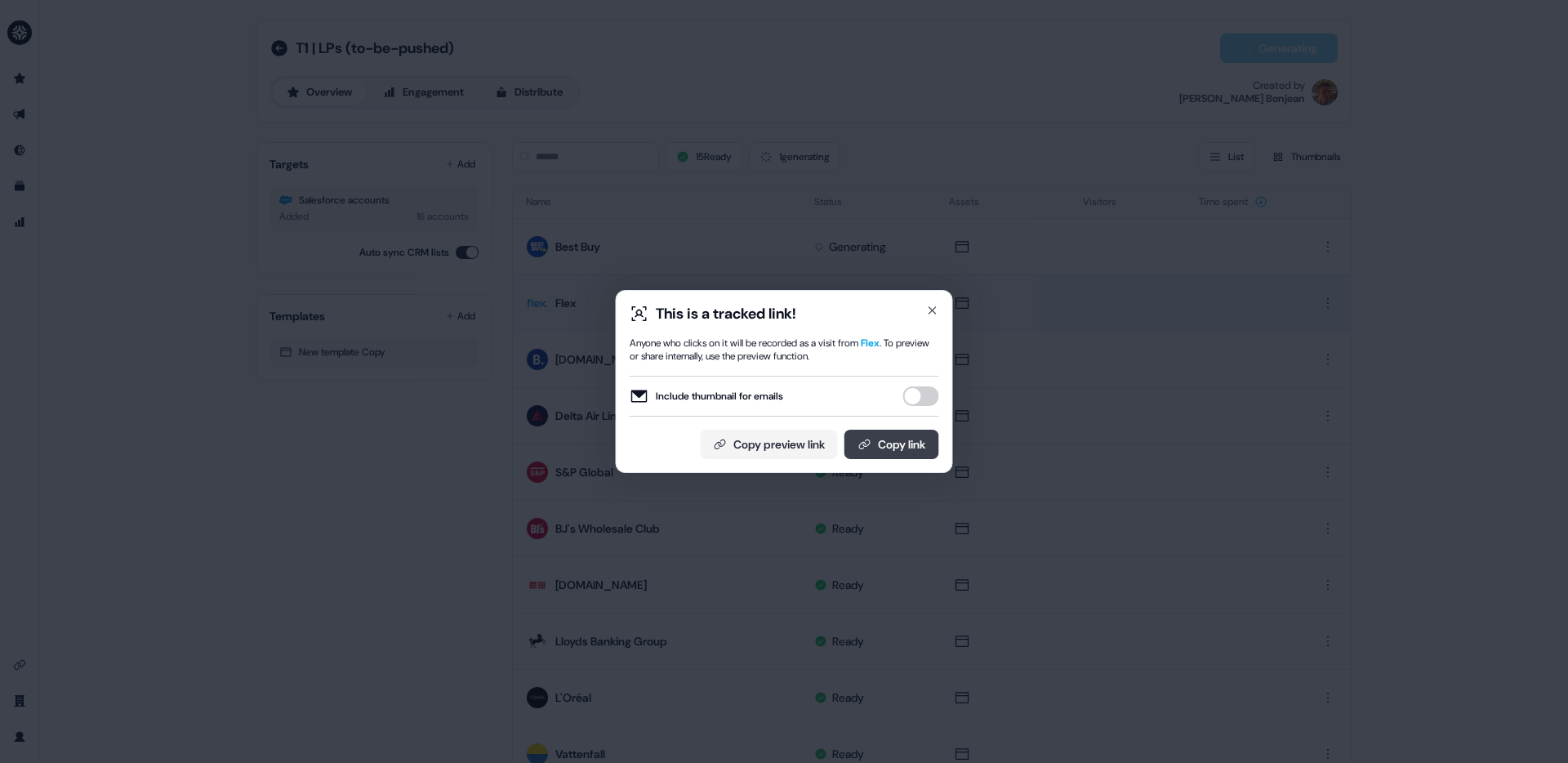
click at [908, 446] on button "Copy link" at bounding box center [892, 444] width 95 height 30
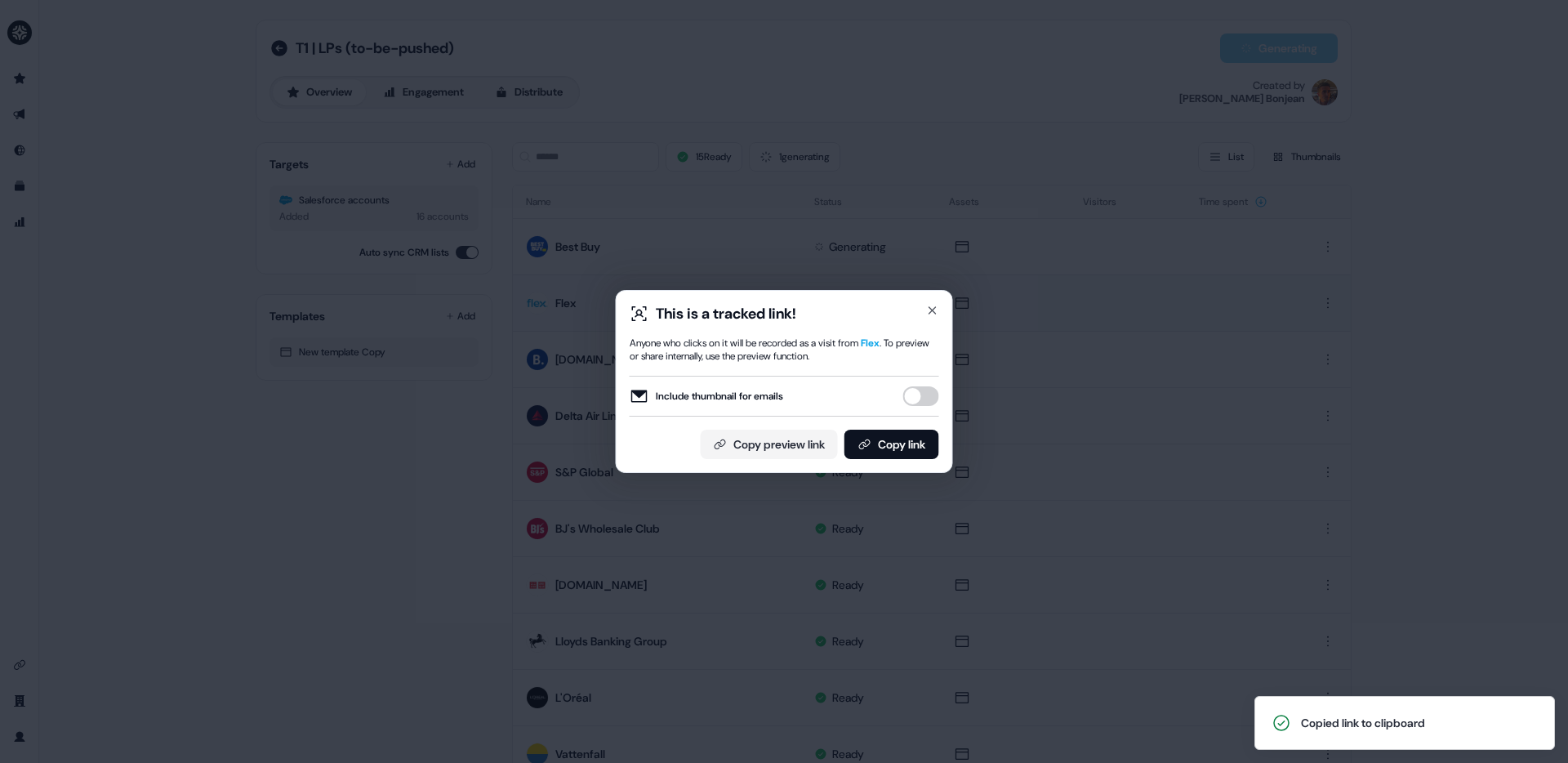
click at [673, 214] on div "This is a tracked link! Anyone who clicks on it will be recorded as a visit fro…" at bounding box center [784, 381] width 1568 height 763
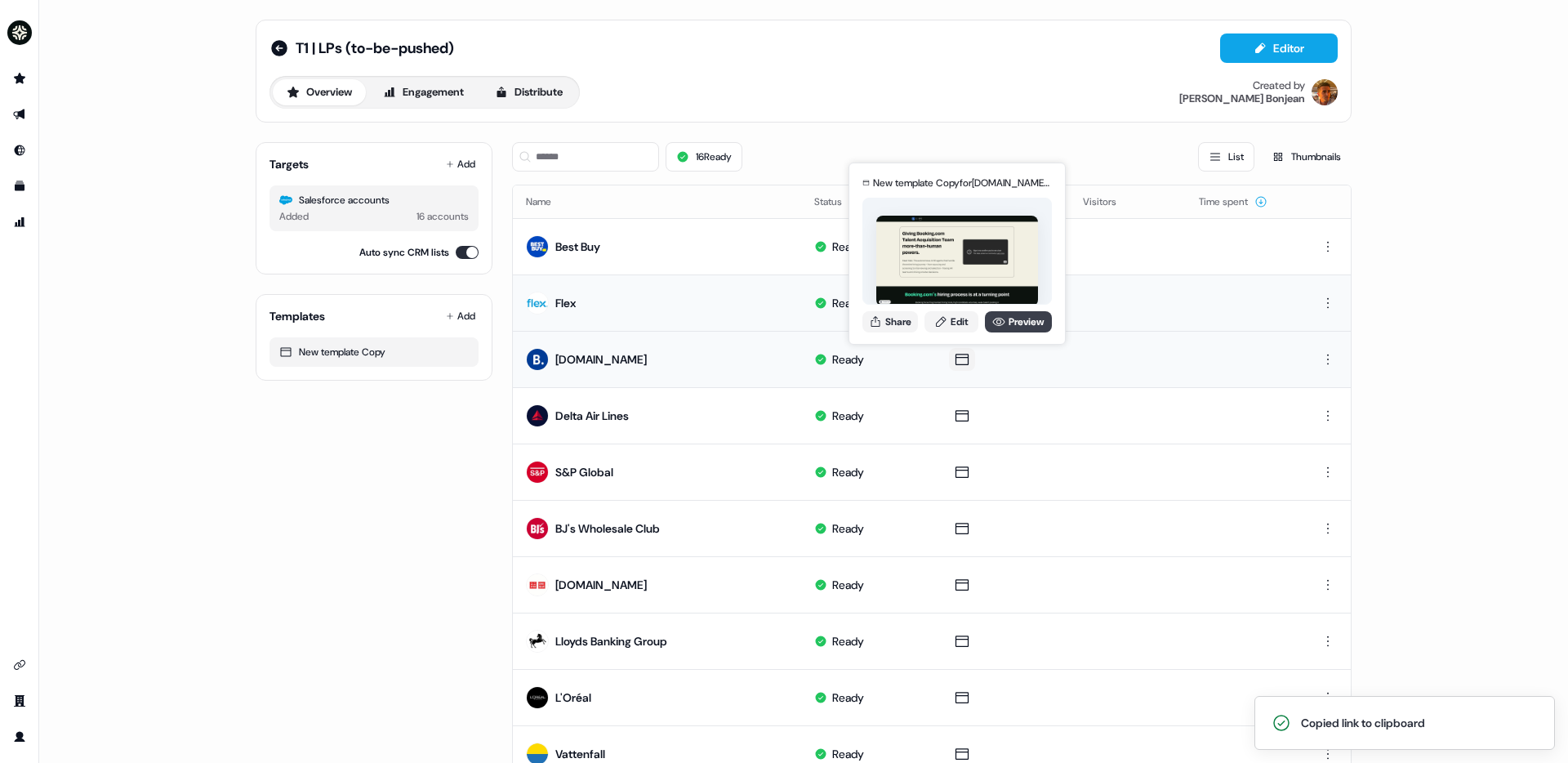
click at [1034, 317] on link "Preview" at bounding box center [1018, 322] width 67 height 21
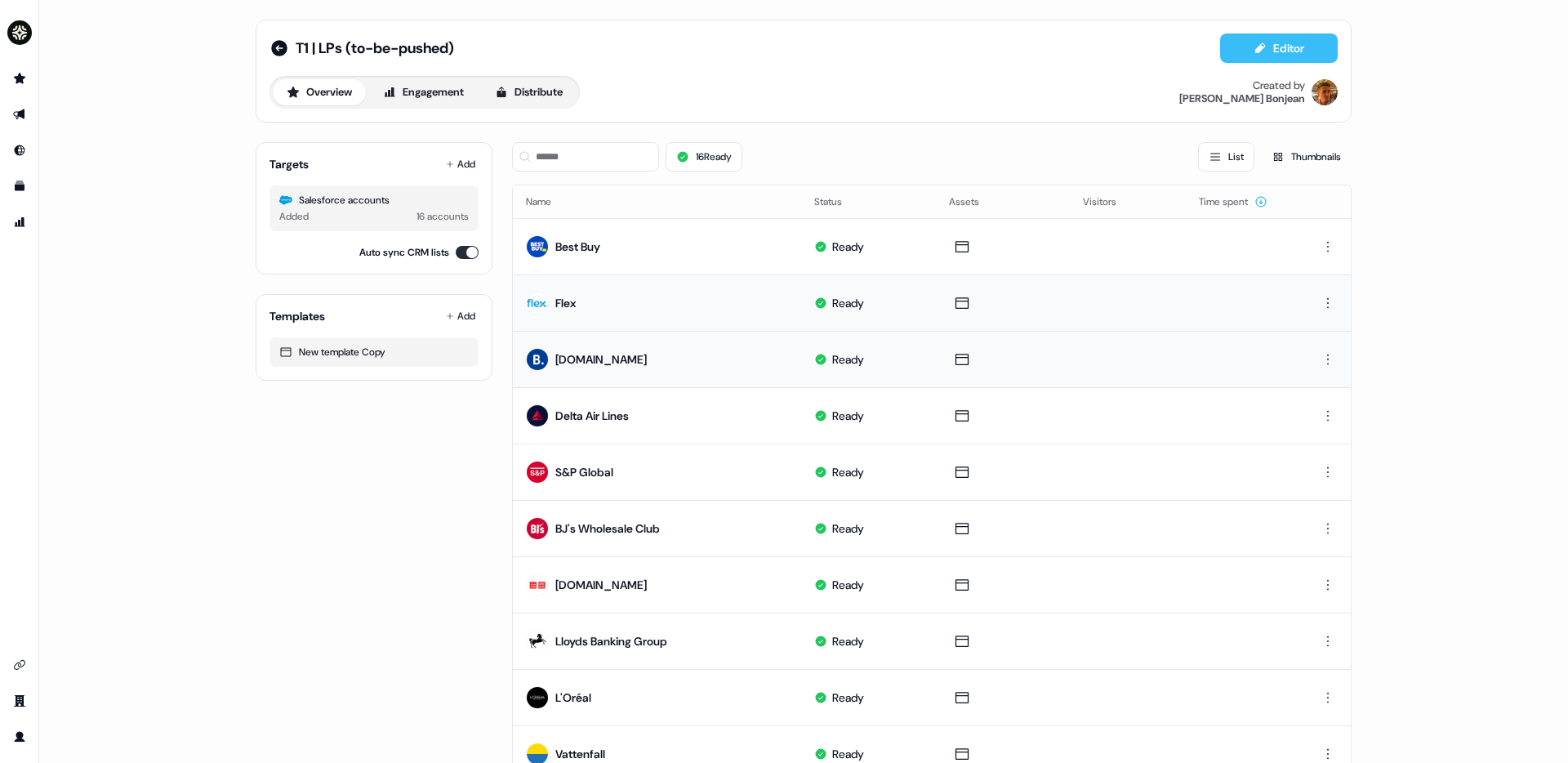
click at [1299, 44] on button "Editor" at bounding box center [1279, 48] width 118 height 30
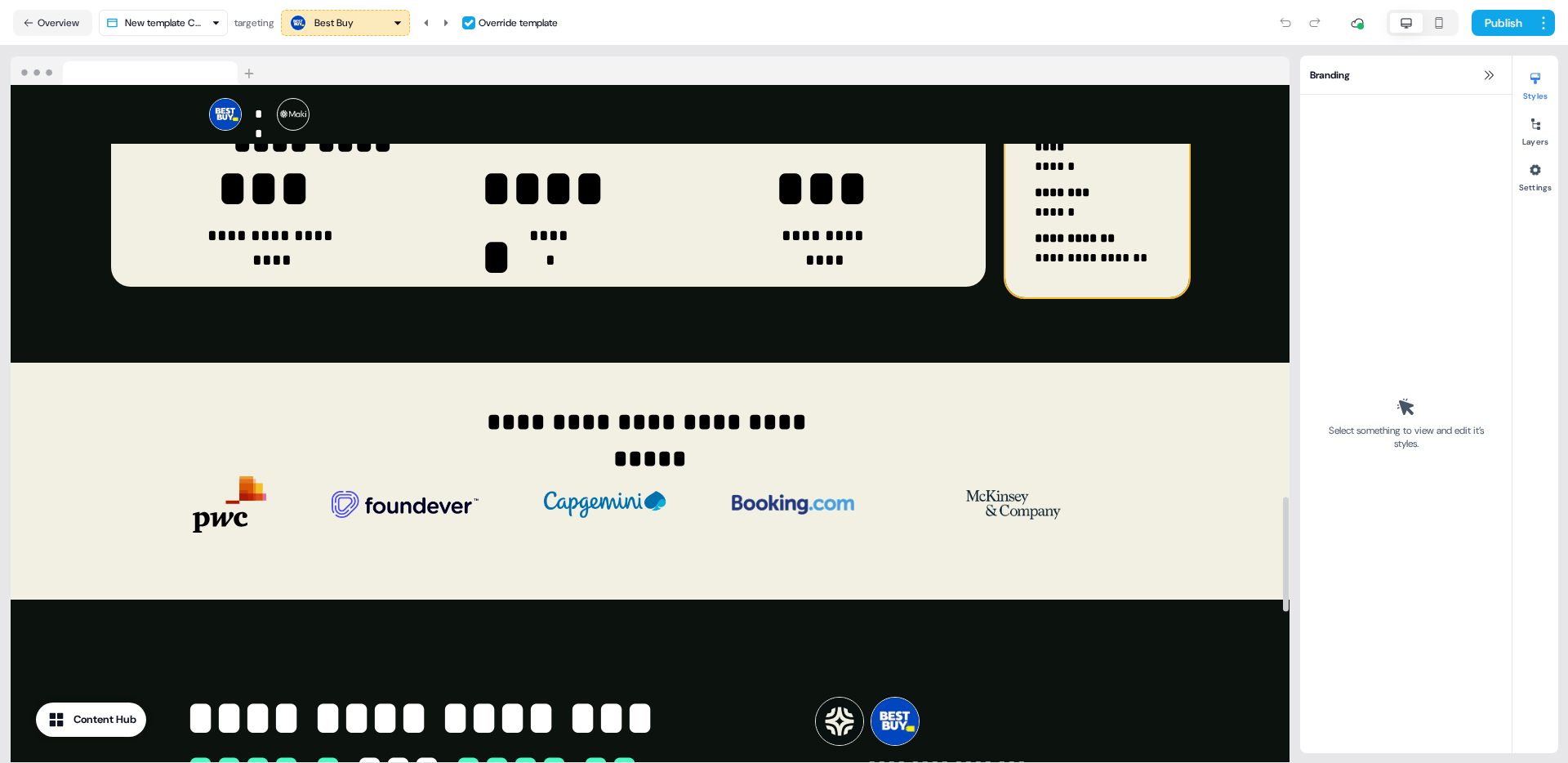
scroll to position [2301, 0]
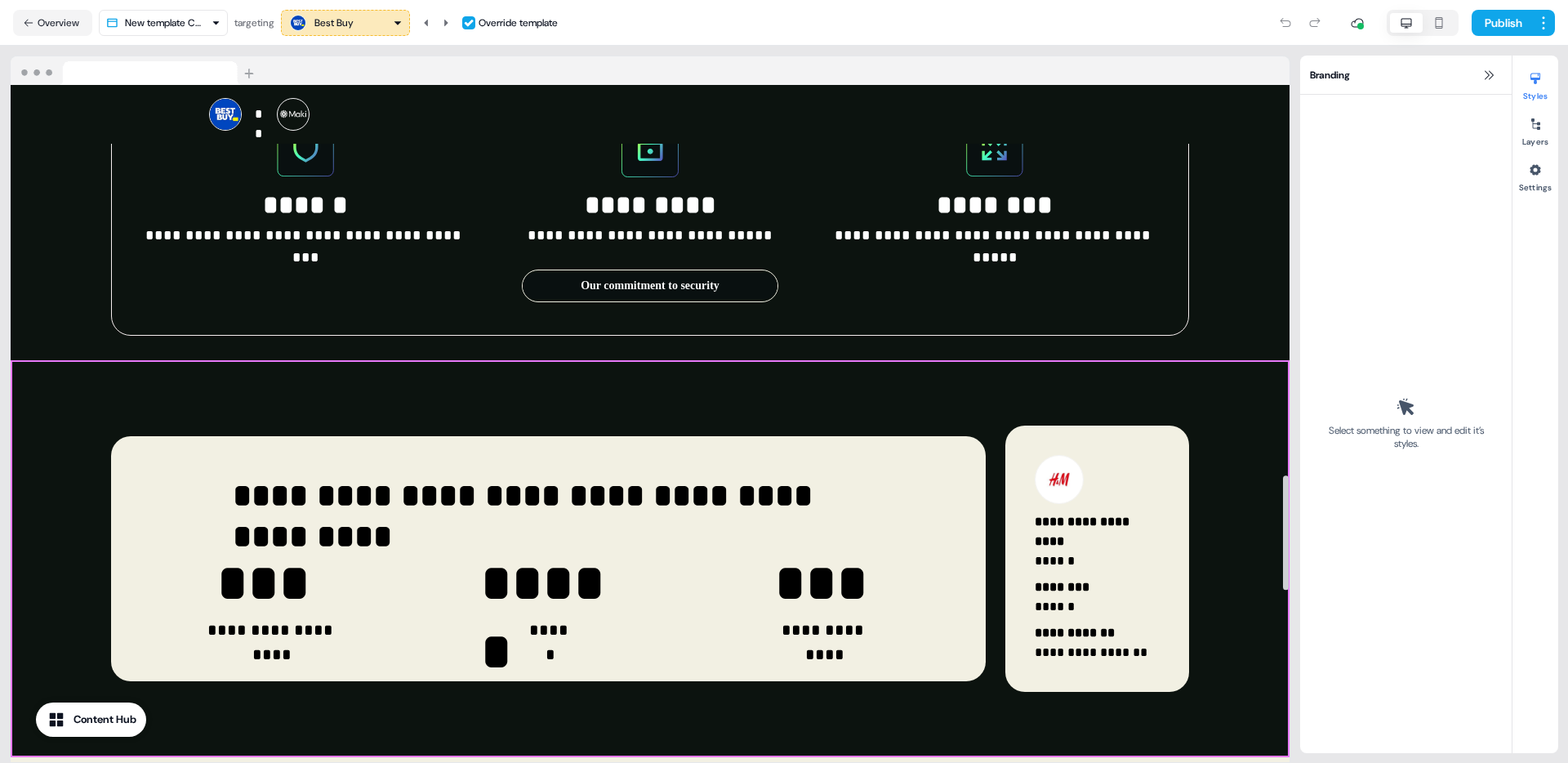
click at [1231, 395] on div "**********" at bounding box center [650, 558] width 1279 height 397
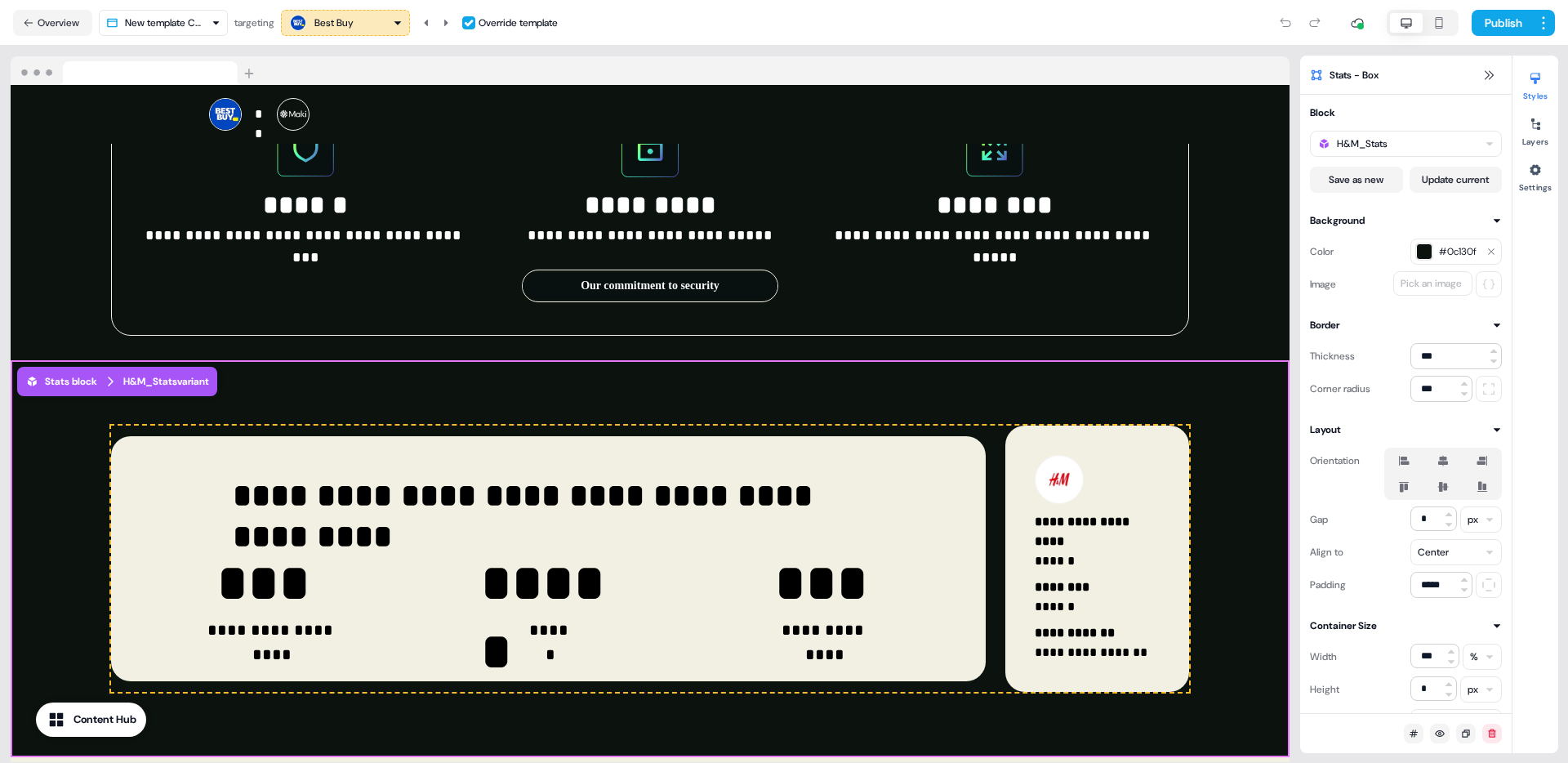
click at [464, 29] on div "Best Buy Override template" at bounding box center [419, 23] width 277 height 26
click at [448, 24] on icon at bounding box center [446, 22] width 4 height 7
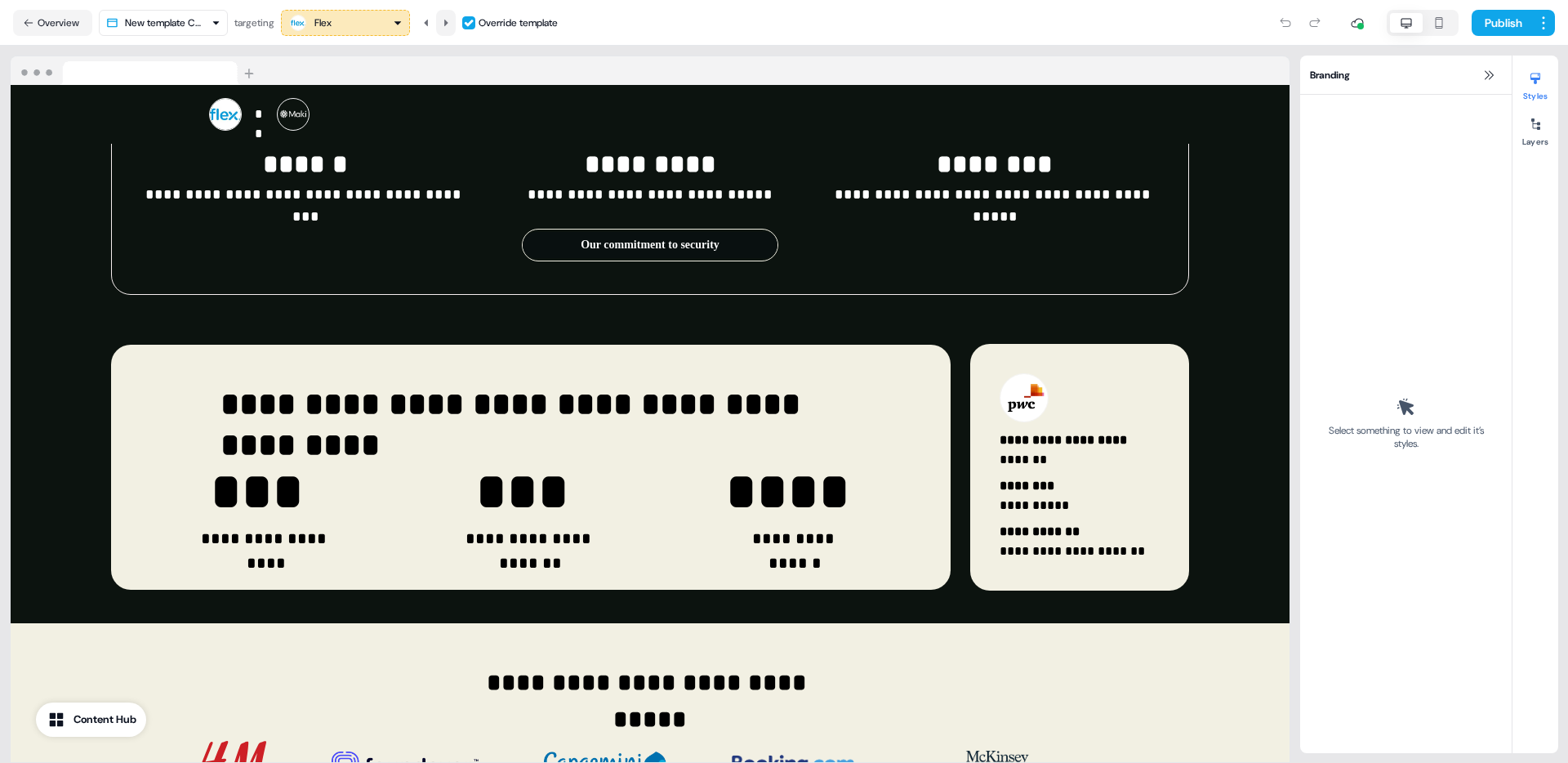
scroll to position [2267, 0]
click at [448, 24] on icon at bounding box center [446, 22] width 4 height 7
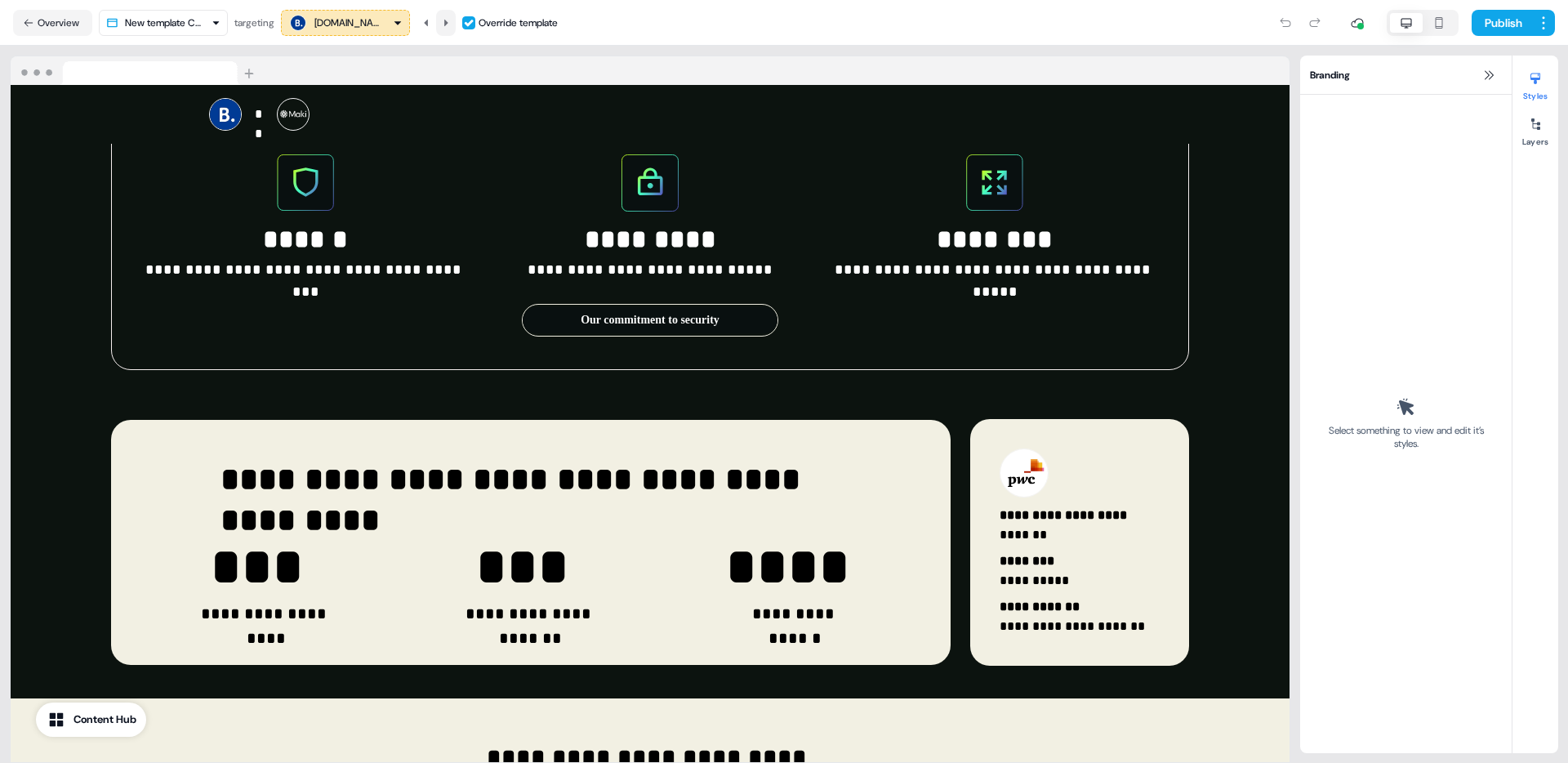
scroll to position [2301, 0]
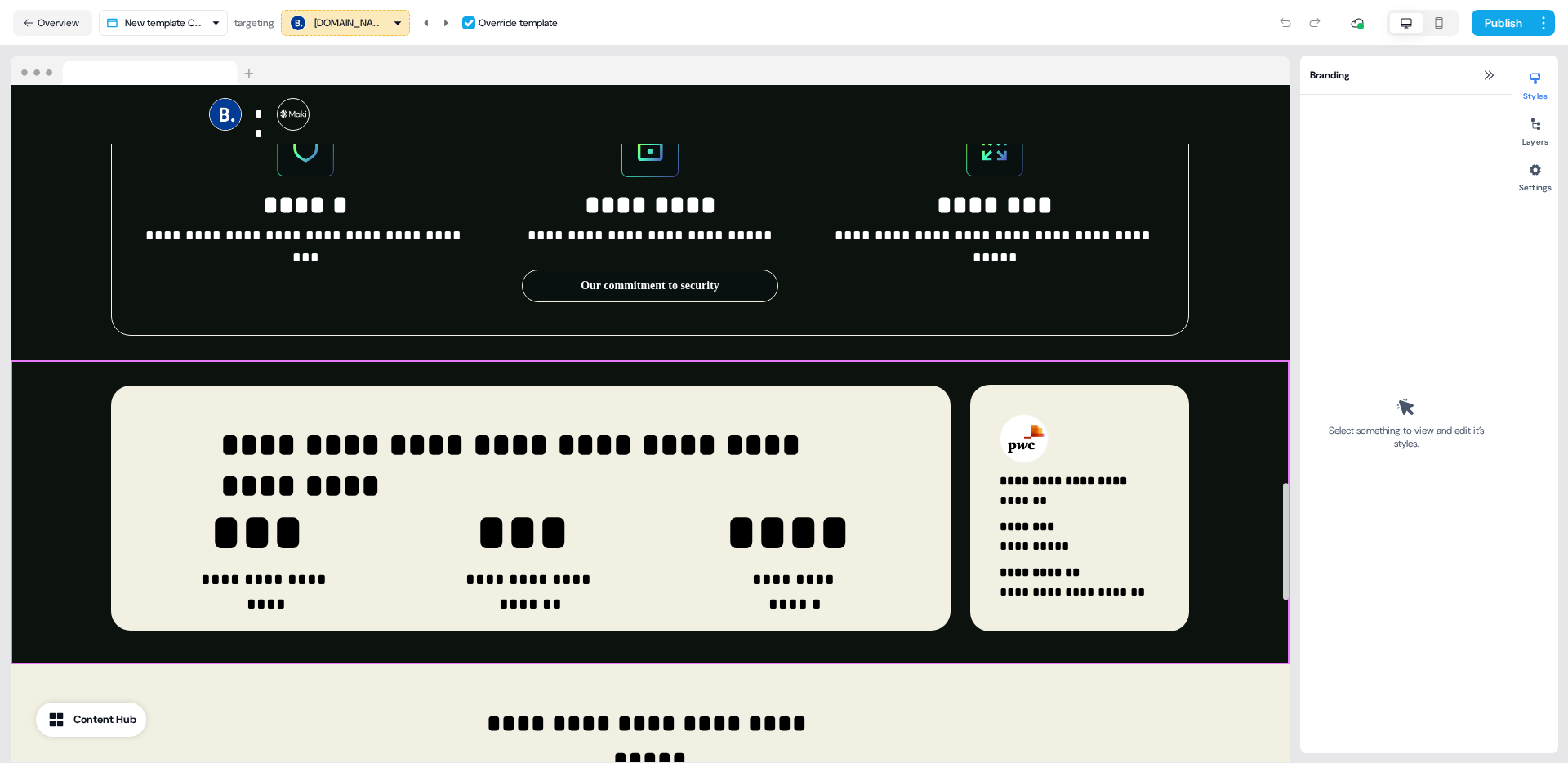
click at [1225, 392] on div "**********" at bounding box center [650, 512] width 1279 height 304
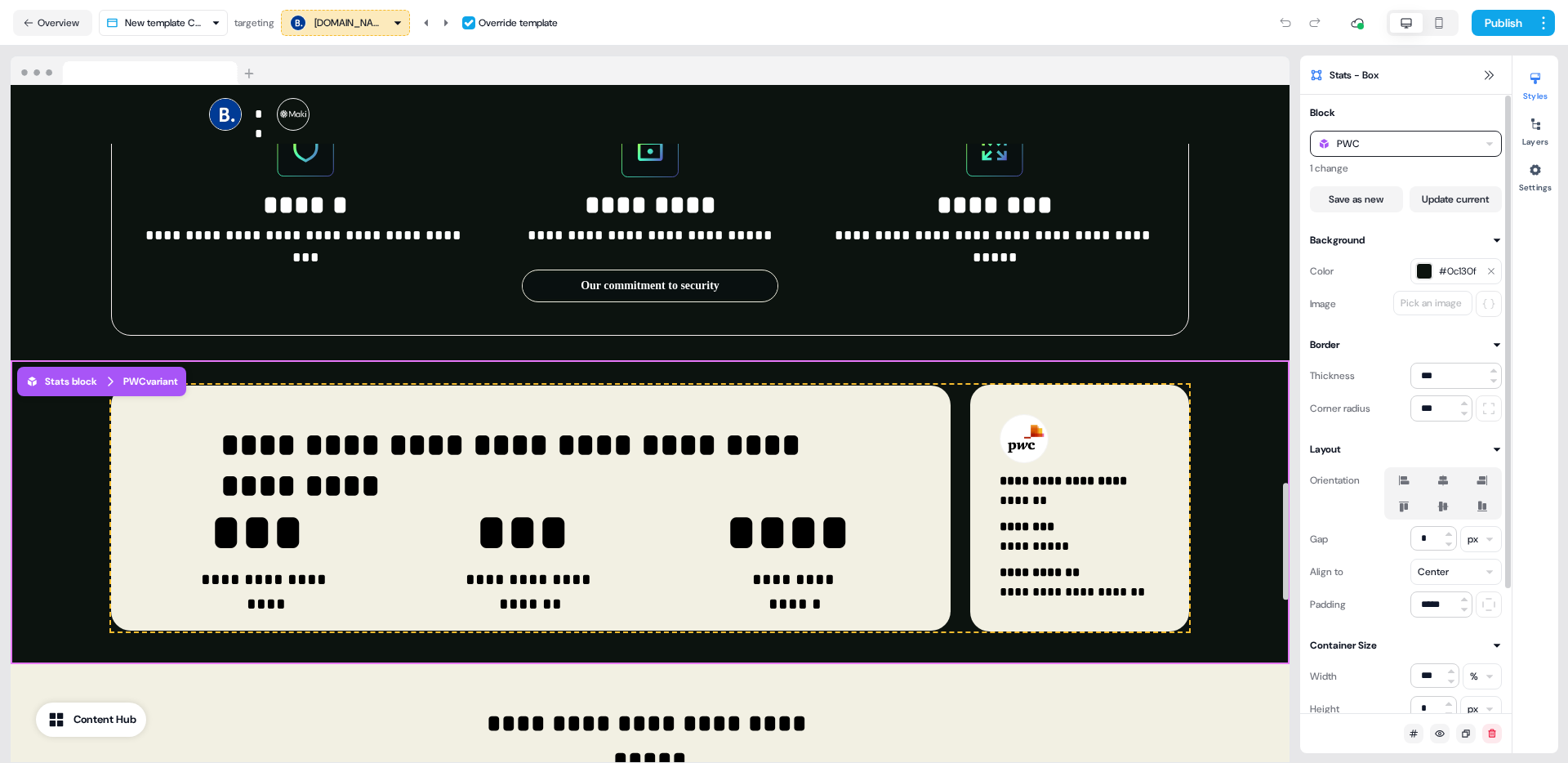
click at [1393, 142] on div "PWC" at bounding box center [1406, 143] width 192 height 26
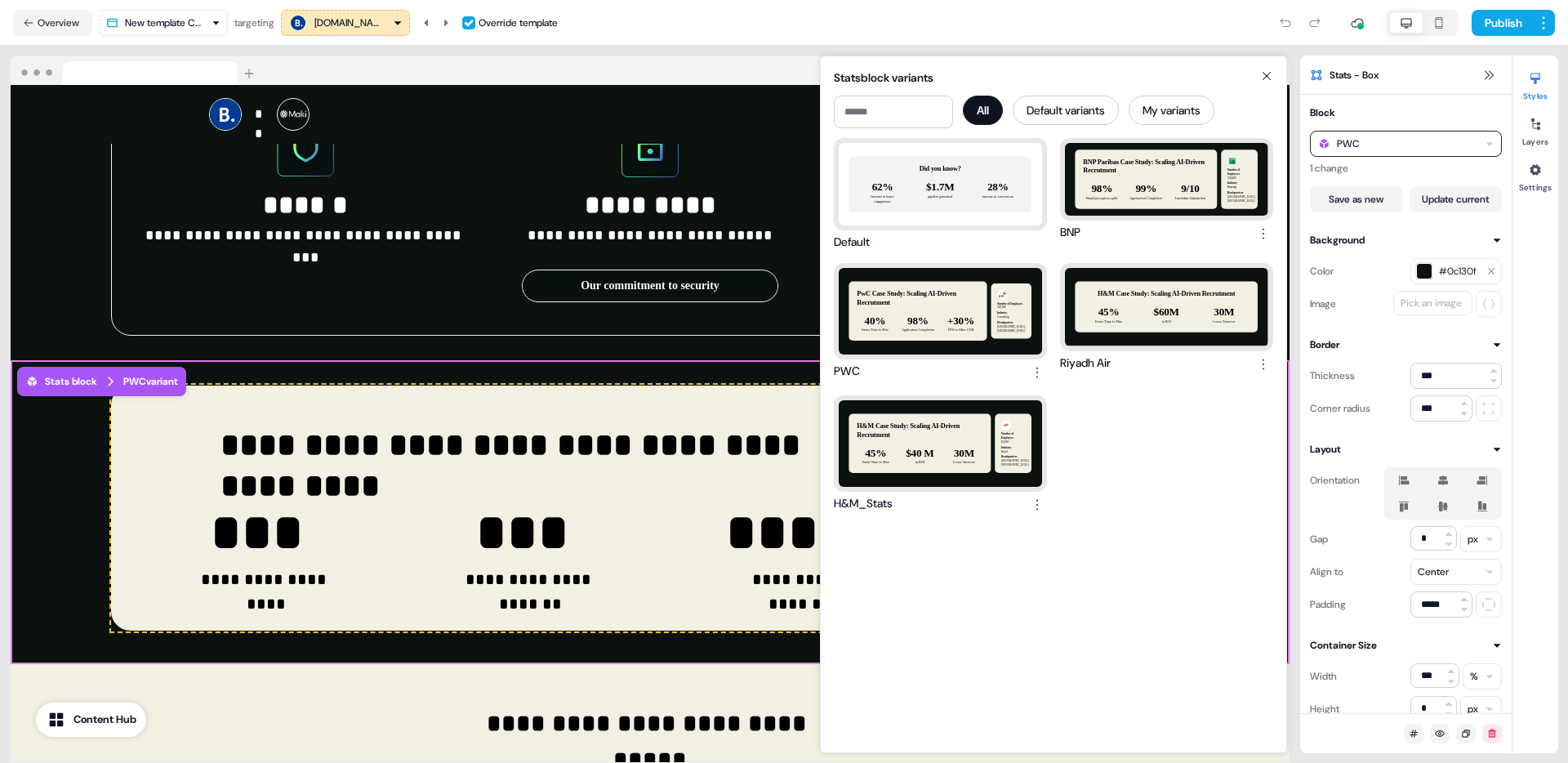
click at [961, 427] on div "H&M Case Study: Scaling AI-Driven Recrutment 45% Faster Time-to-Hire $40 M in R…" at bounding box center [940, 444] width 204 height 87
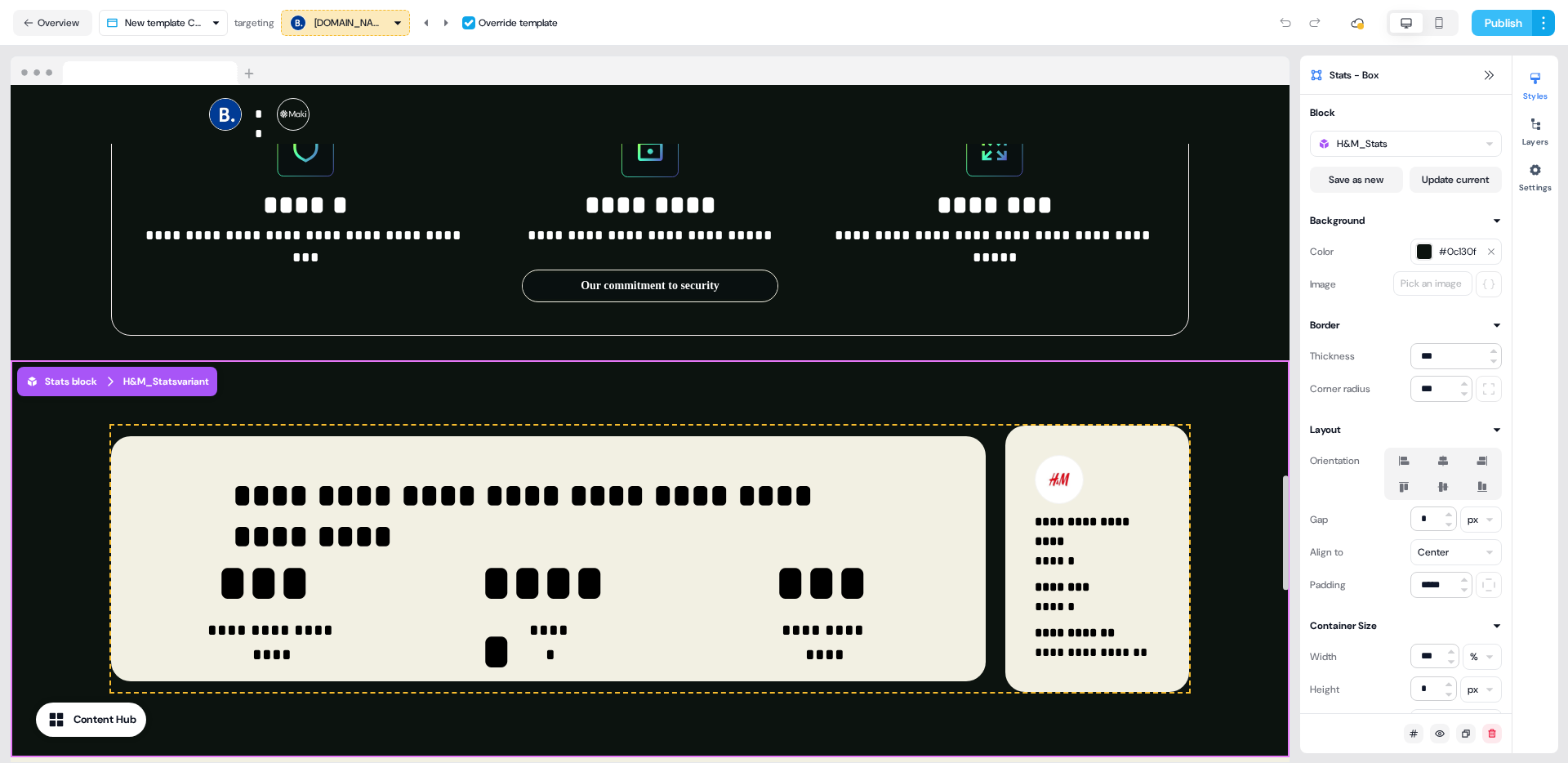
click at [1479, 29] on button "Publish" at bounding box center [1501, 23] width 60 height 26
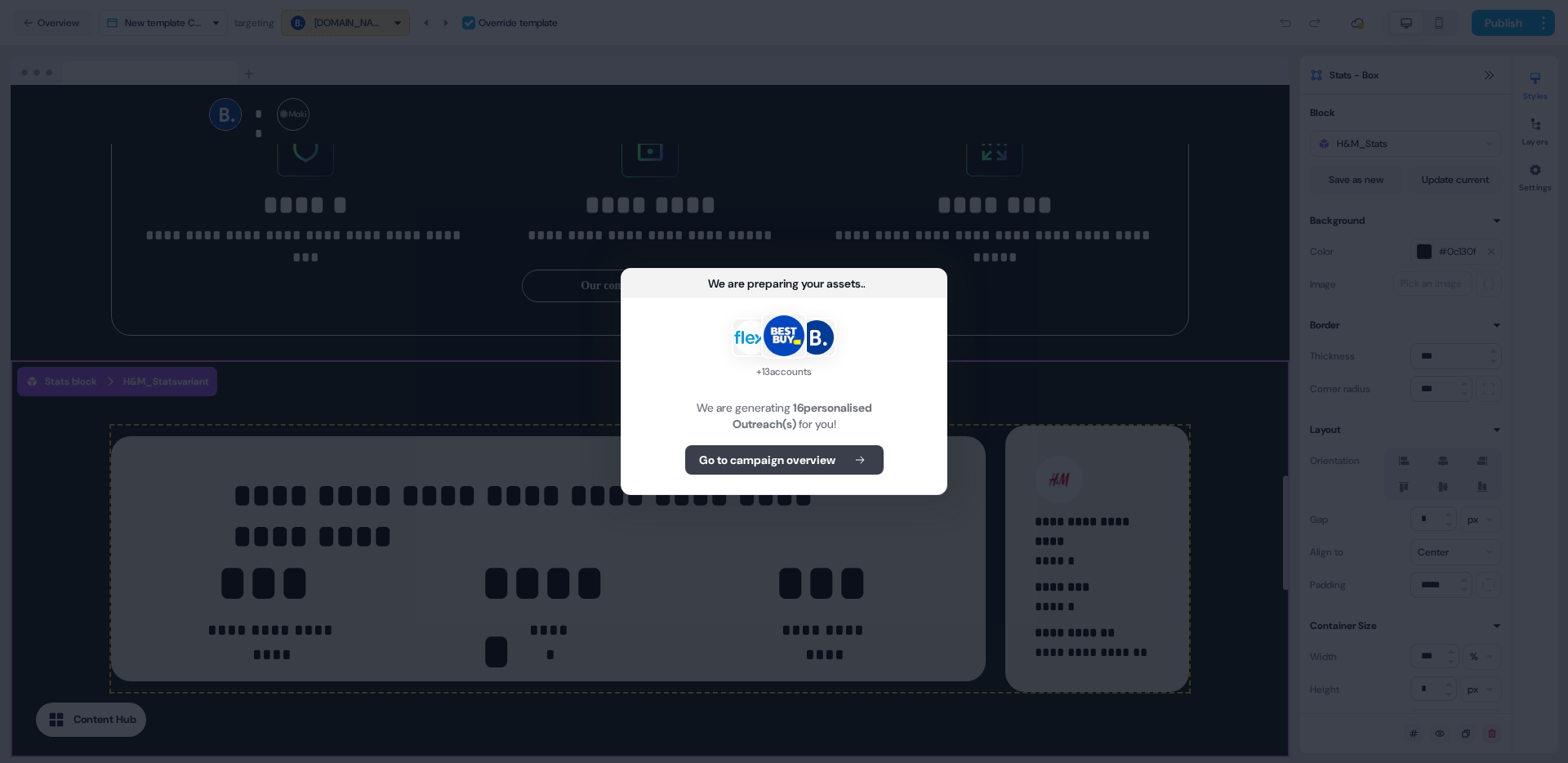
click at [827, 466] on b "Go to campaign overview" at bounding box center [767, 459] width 137 height 16
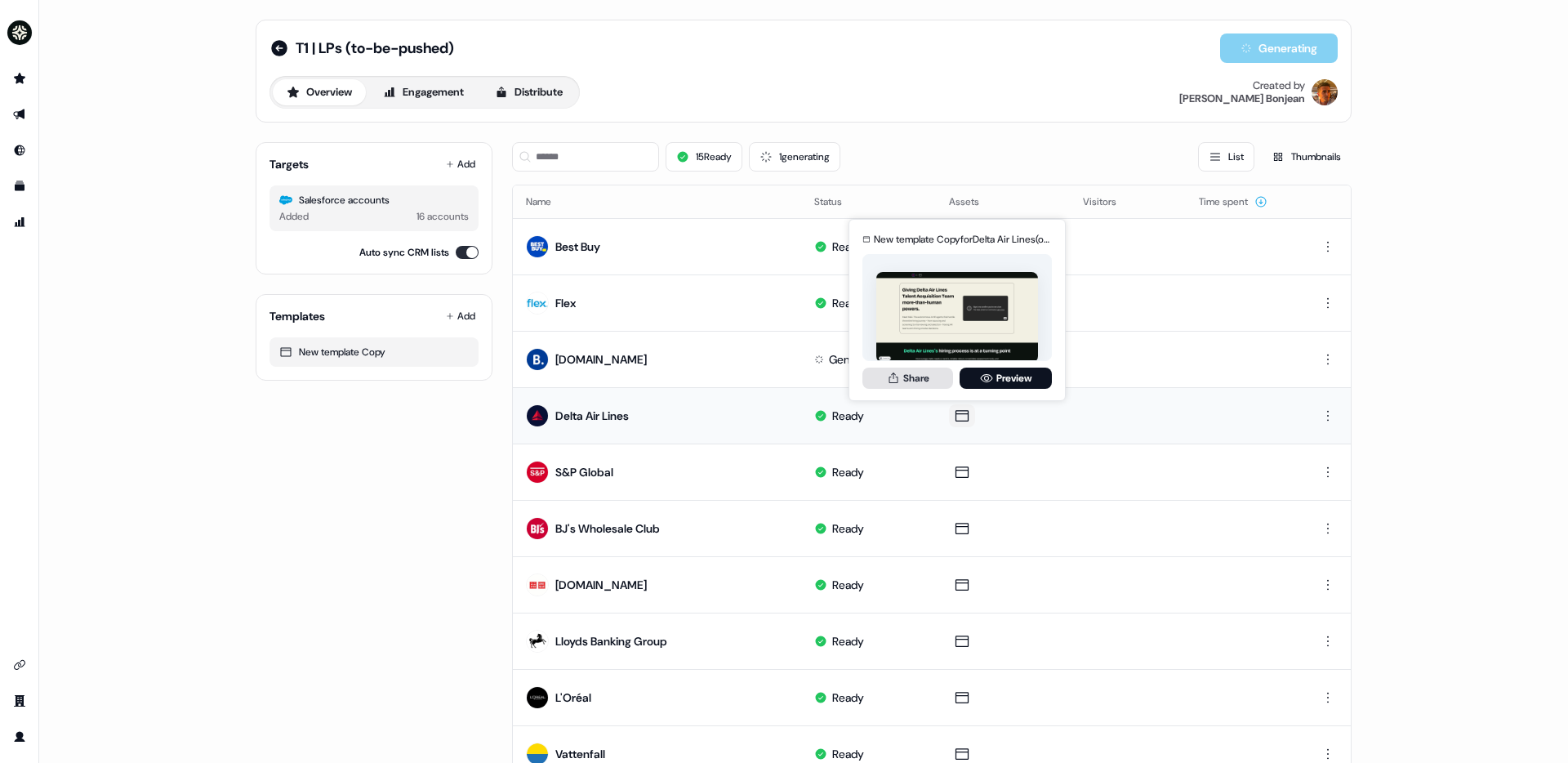
click at [907, 379] on button "Share" at bounding box center [907, 378] width 91 height 21
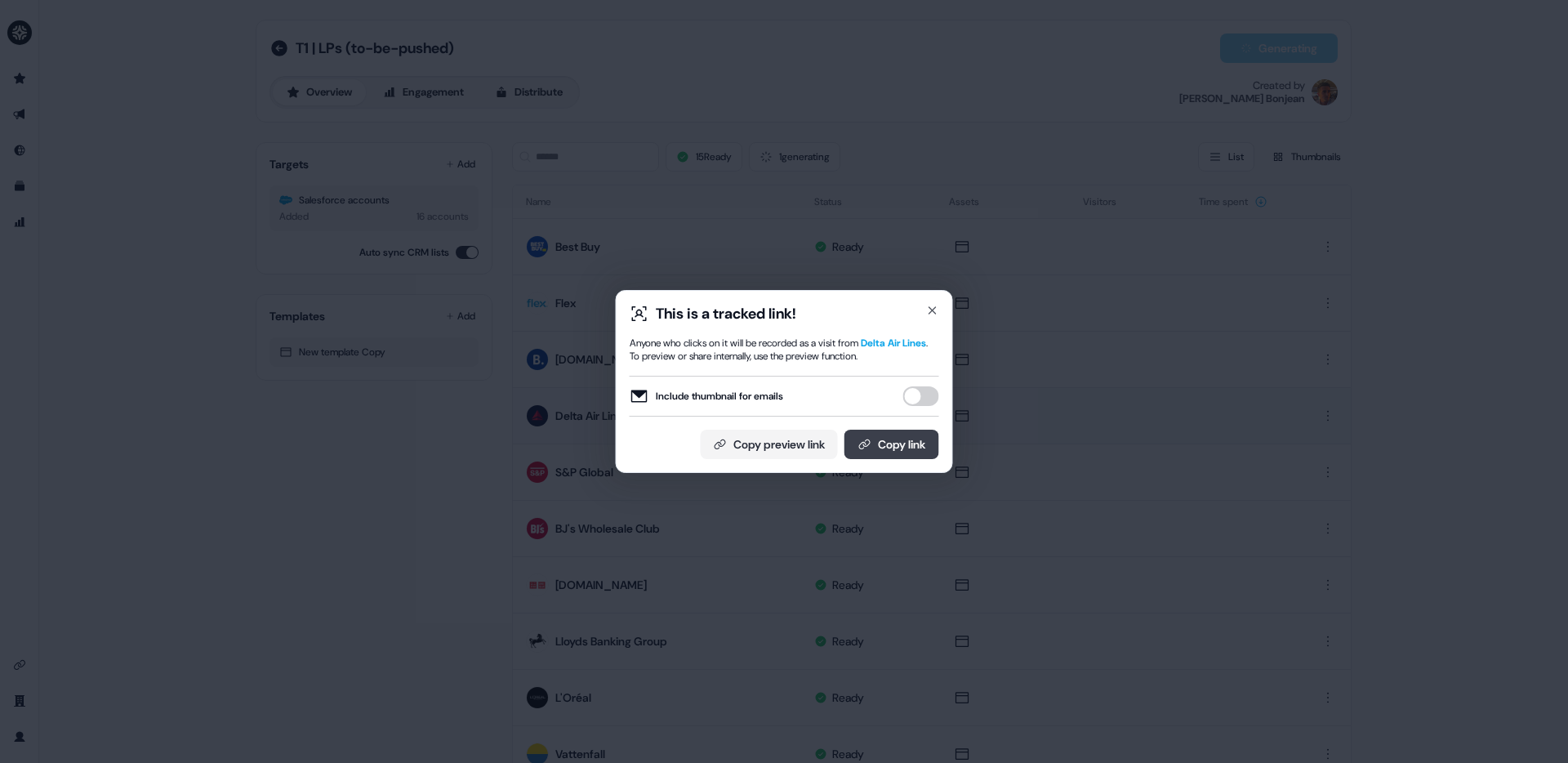
click at [912, 444] on button "Copy link" at bounding box center [892, 444] width 95 height 30
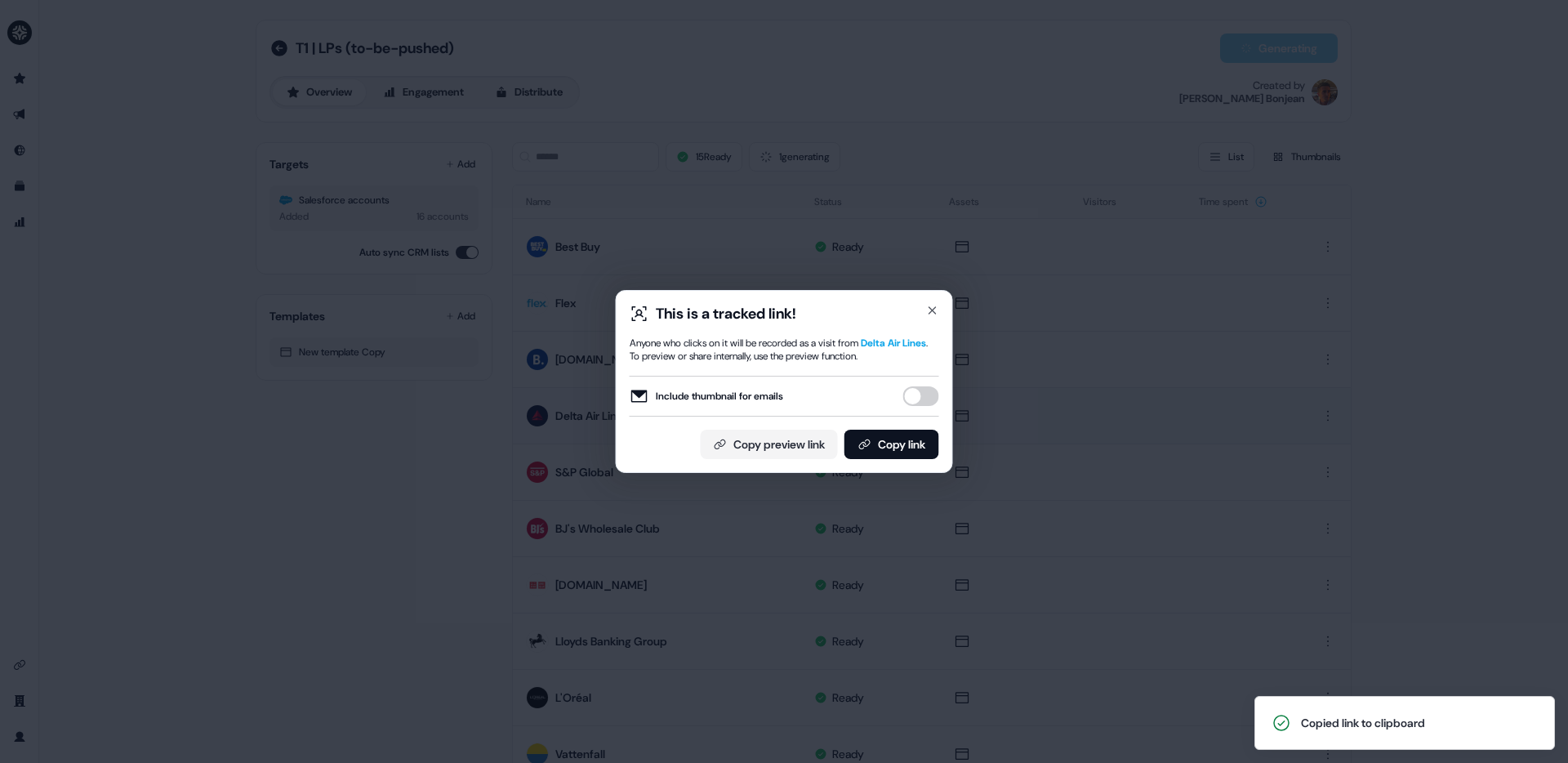
click at [892, 149] on div "This is a tracked link! Anyone who clicks on it will be recorded as a visit fro…" at bounding box center [784, 381] width 1568 height 763
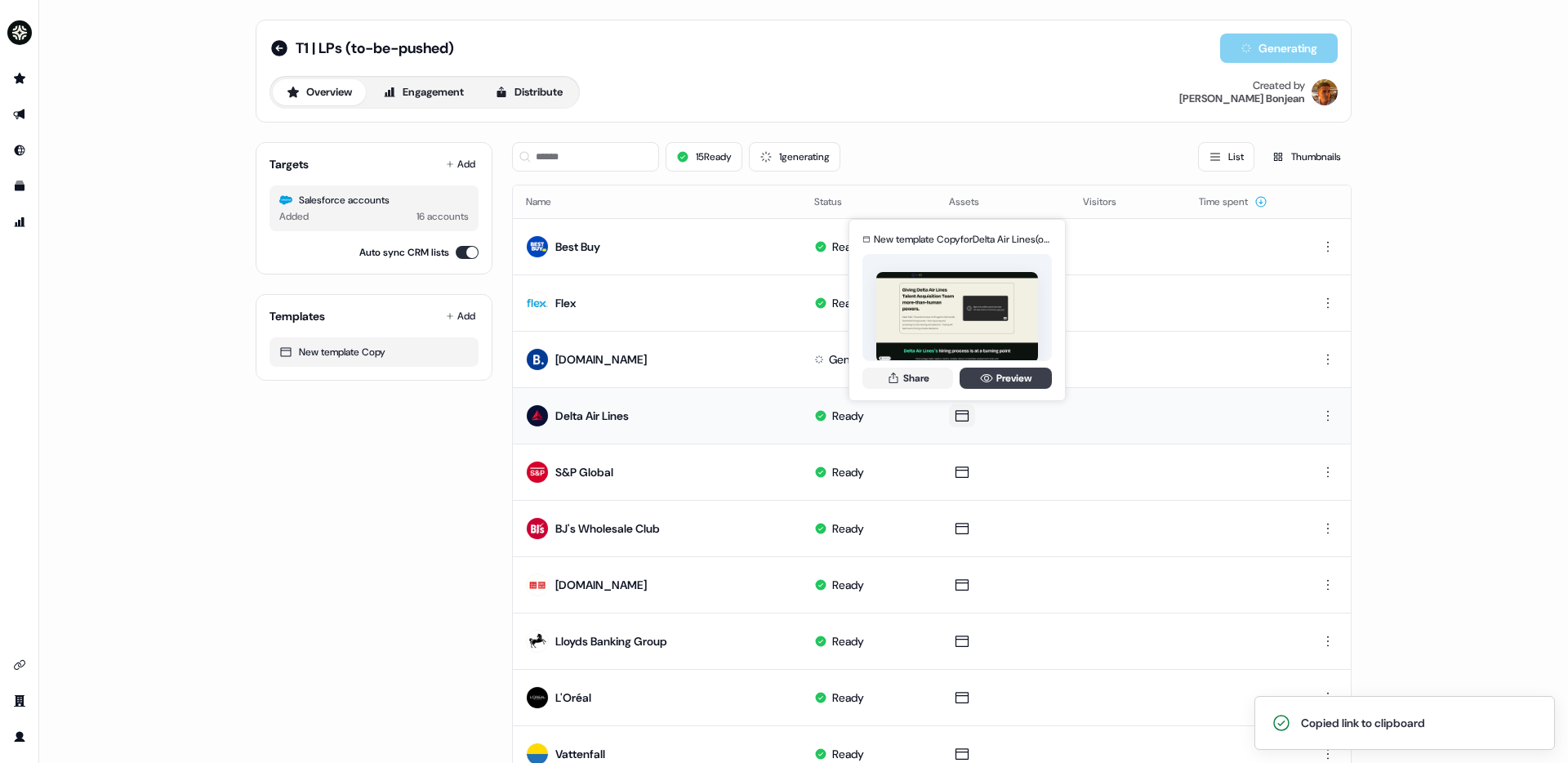
click at [995, 380] on link "Preview" at bounding box center [1005, 378] width 92 height 21
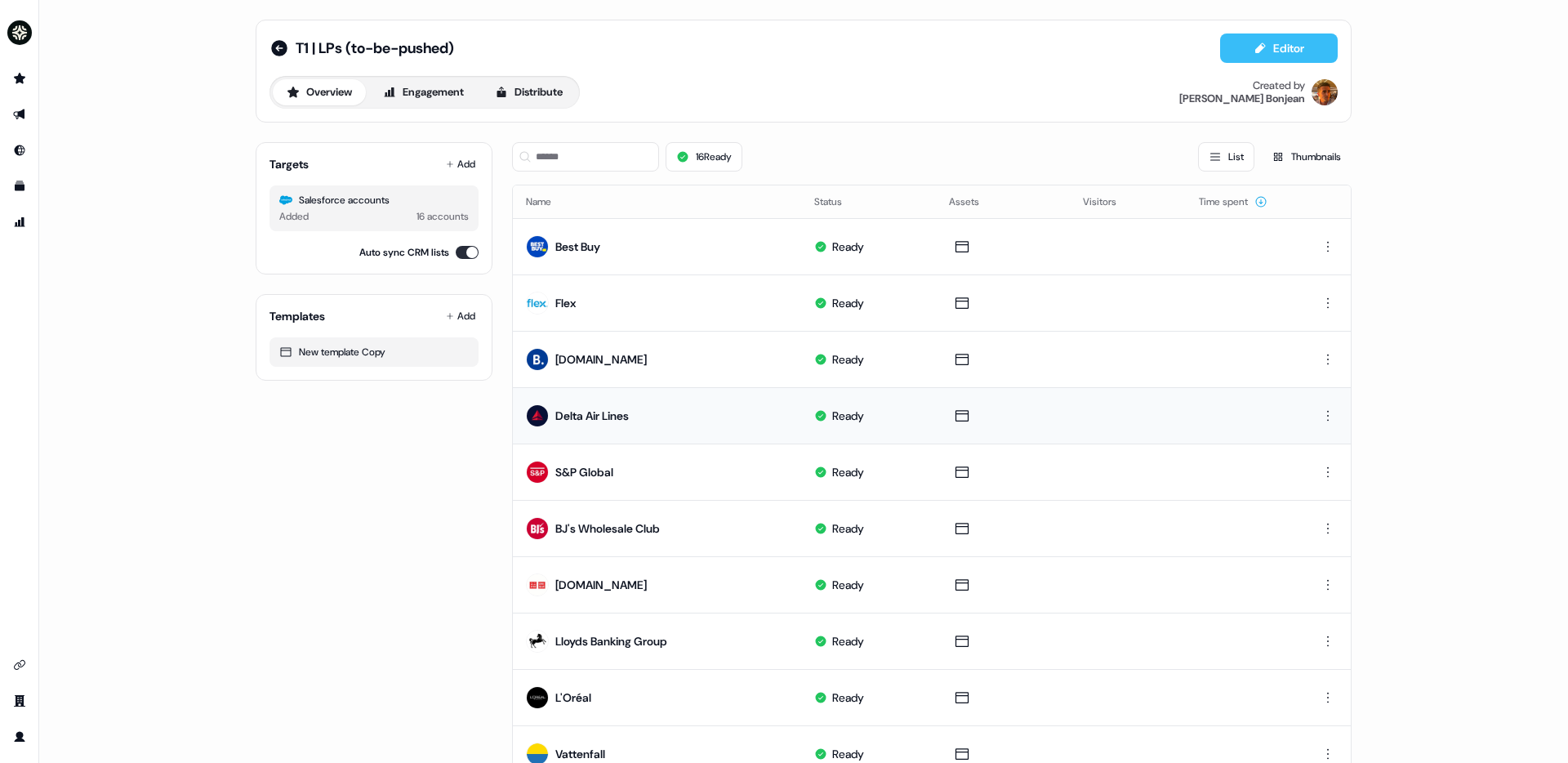
click at [1257, 48] on icon at bounding box center [1260, 48] width 10 height 11
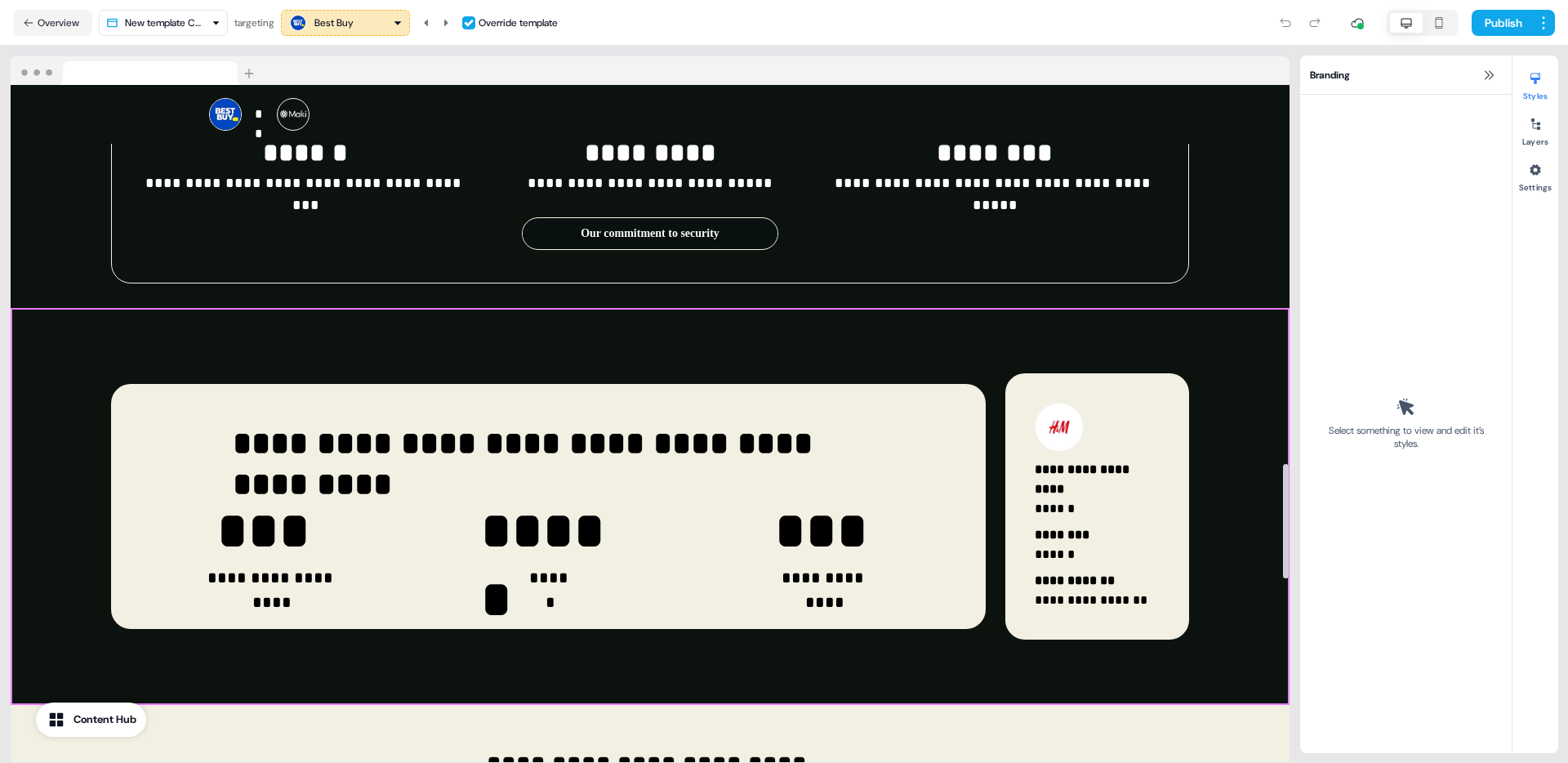
scroll to position [2232, 0]
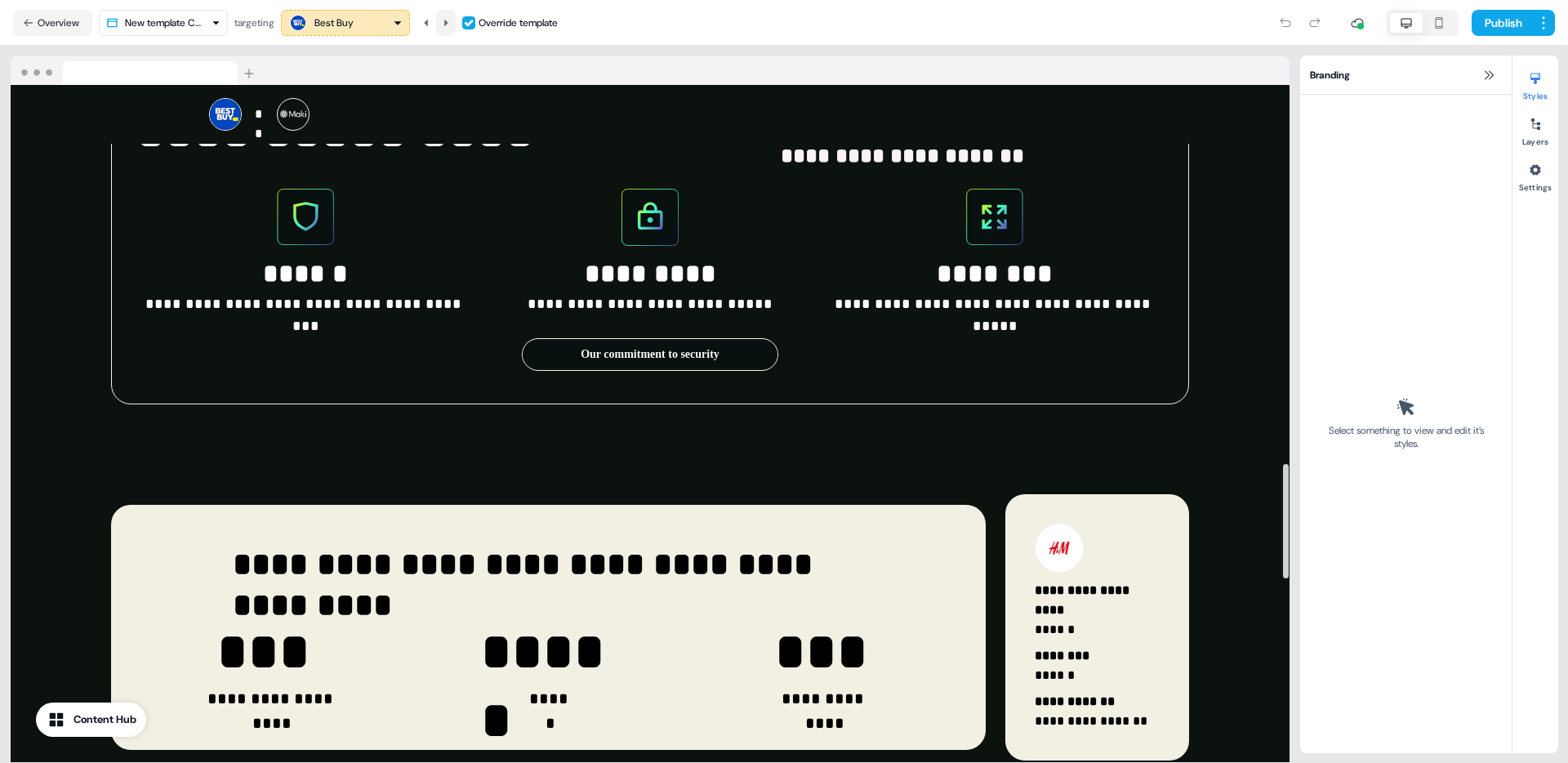
click at [451, 22] on icon at bounding box center [446, 23] width 10 height 10
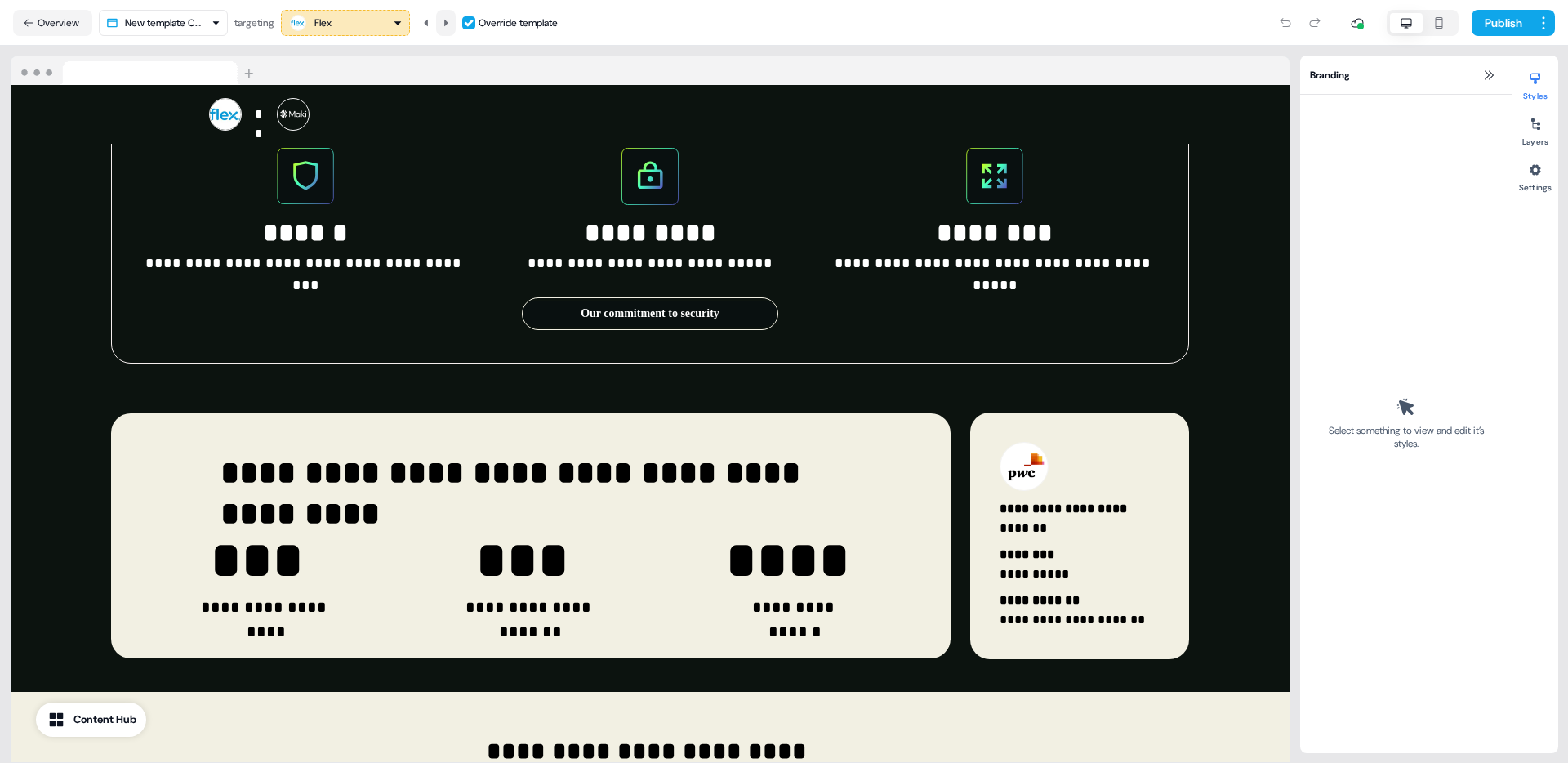
click at [451, 22] on icon at bounding box center [446, 23] width 10 height 10
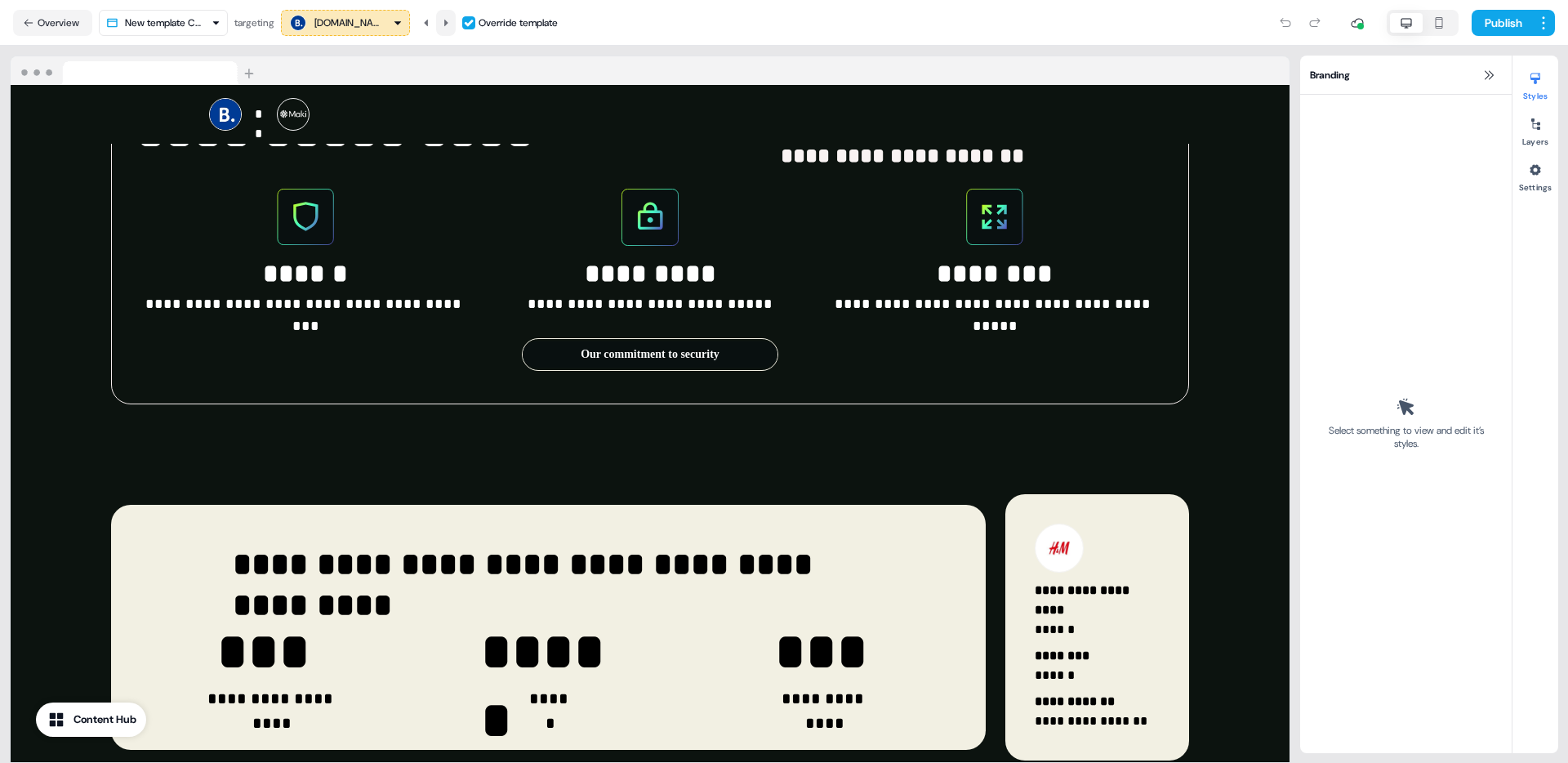
click at [451, 22] on icon at bounding box center [446, 23] width 10 height 10
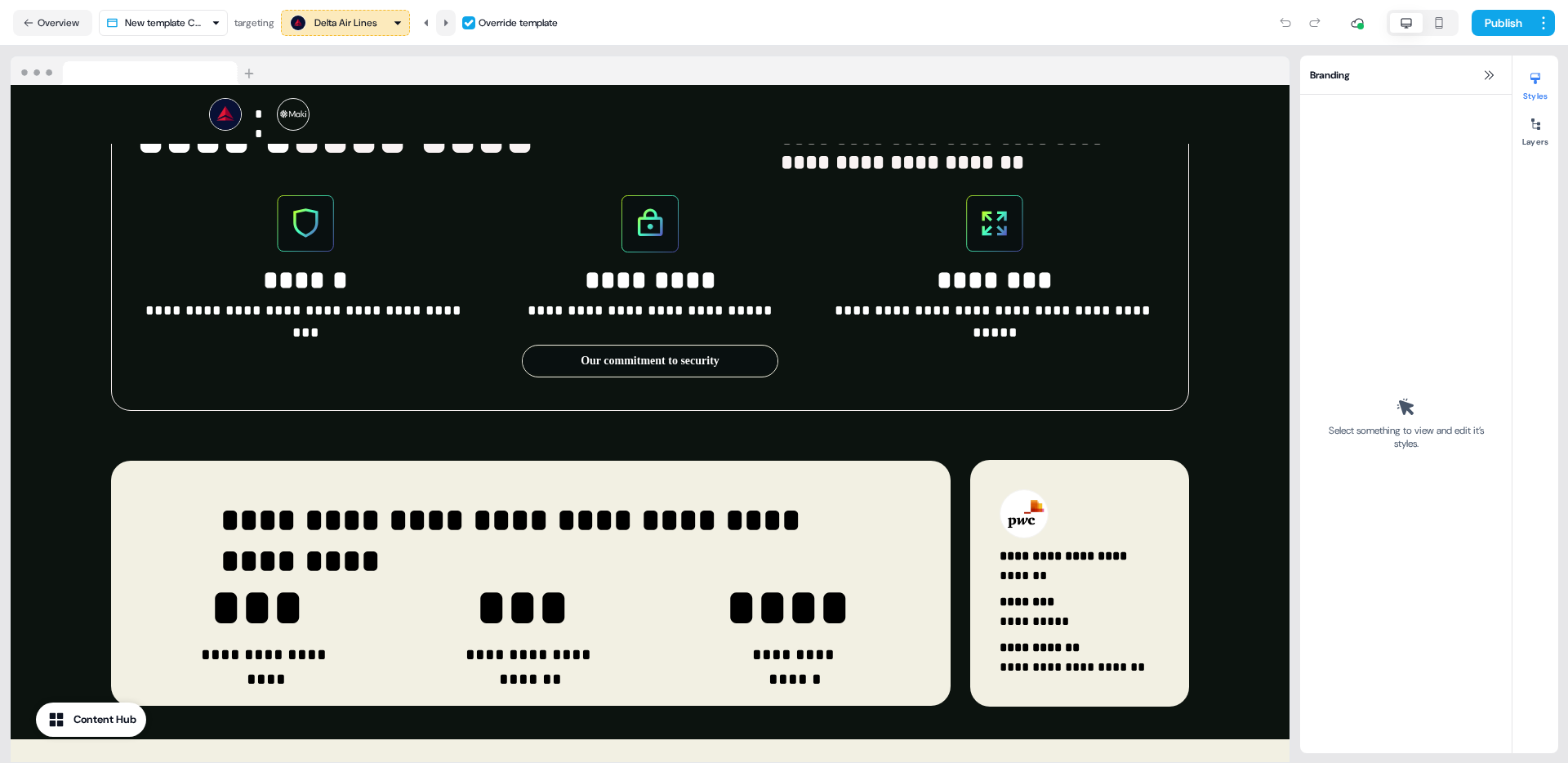
scroll to position [2198, 0]
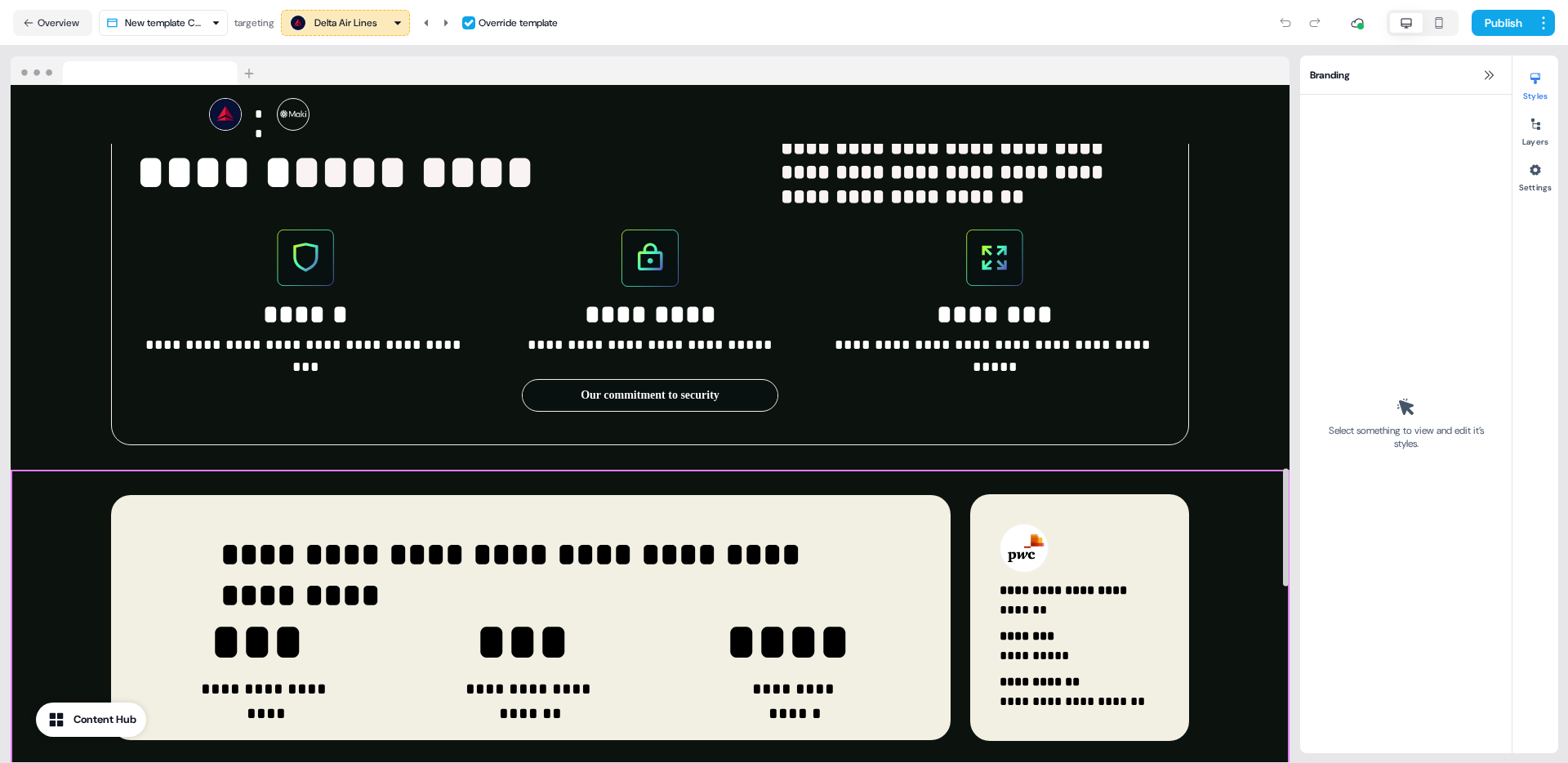
click at [1222, 469] on div "**********" at bounding box center [650, 621] width 1279 height 304
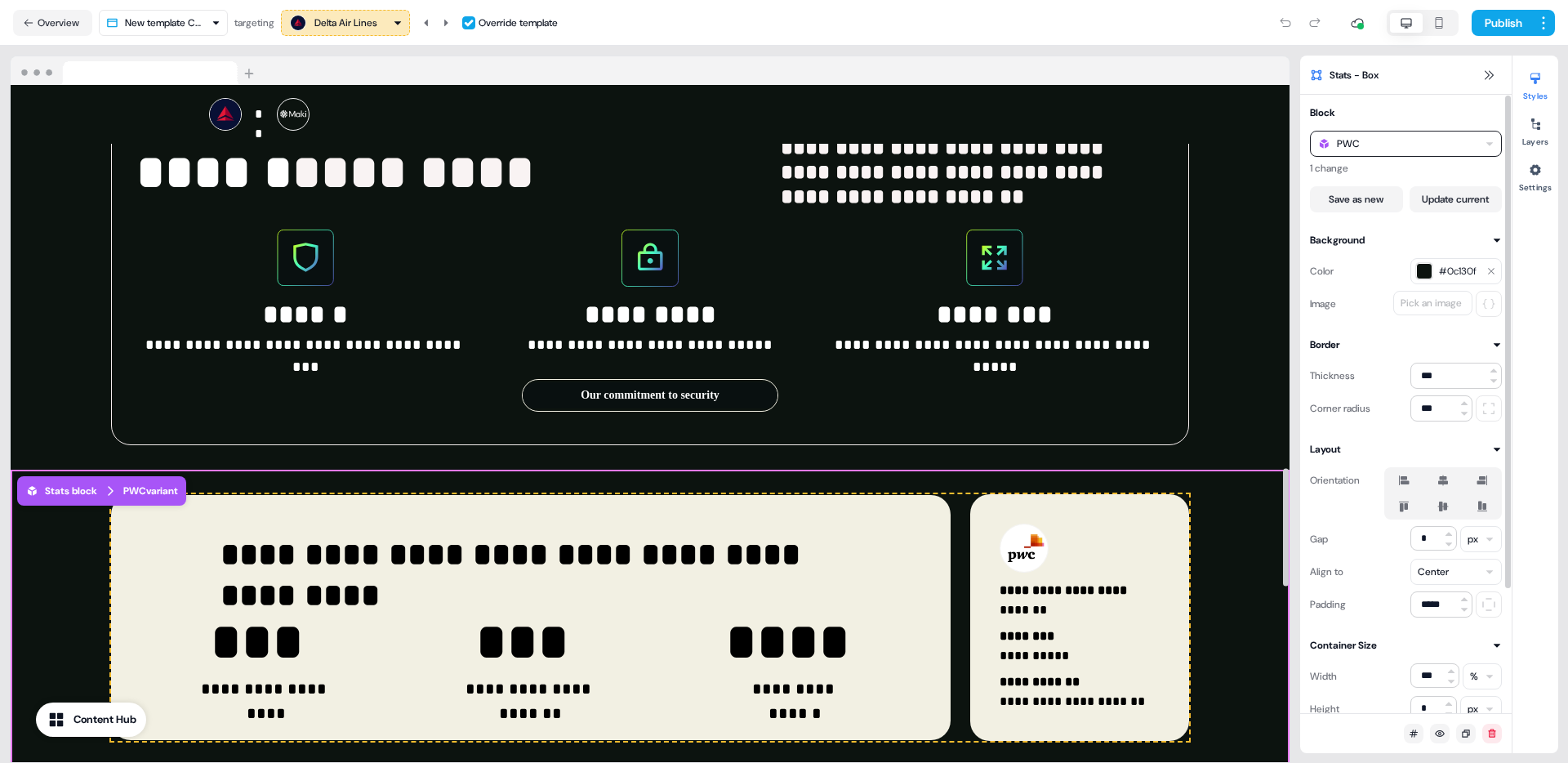
click at [1420, 141] on div "PWC" at bounding box center [1406, 143] width 192 height 26
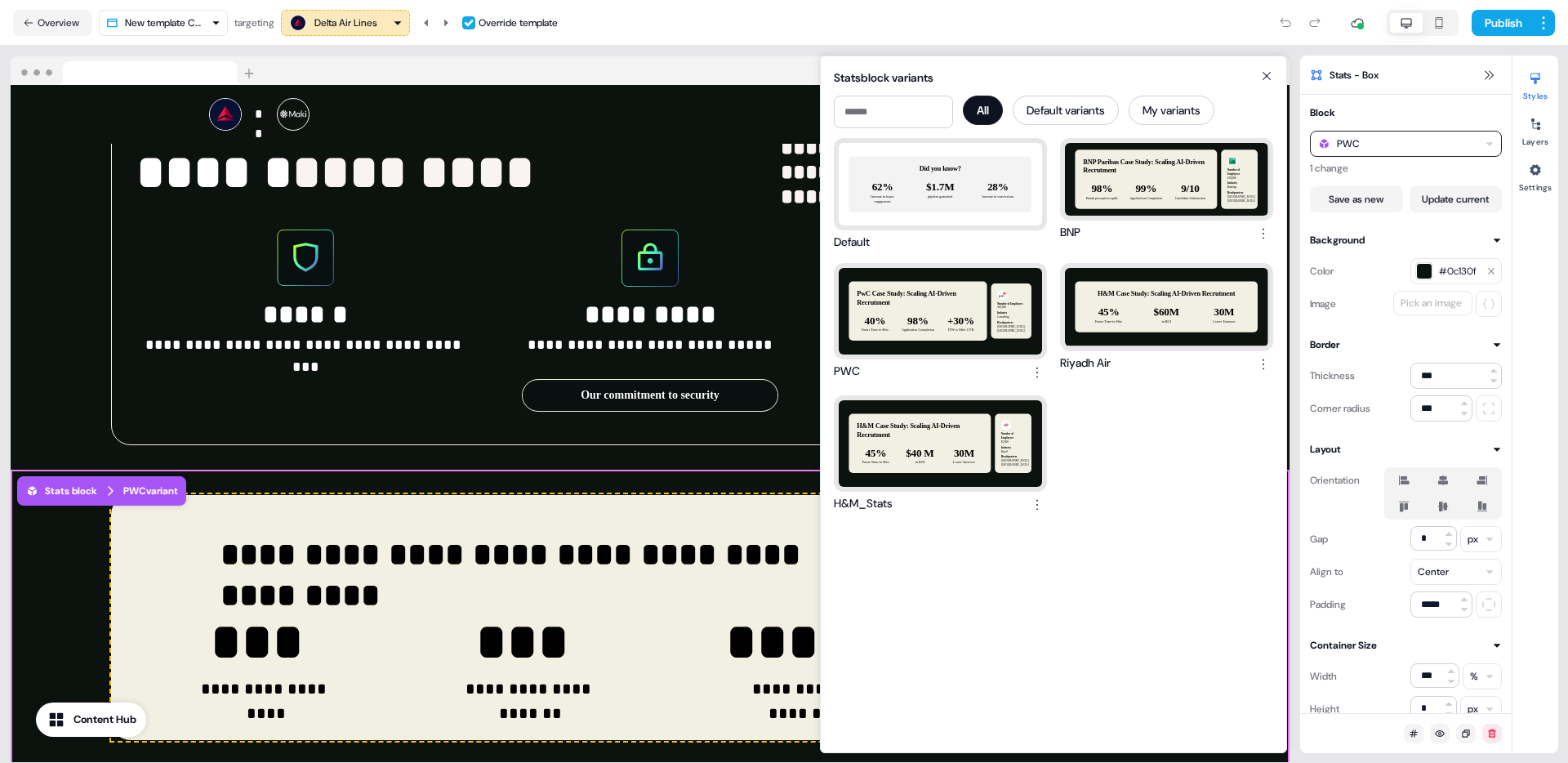
click at [981, 423] on div "H&M Case Study: Scaling AI-Driven Recrutment 45% Faster Time-to-Hire $40 M in R…" at bounding box center [940, 444] width 204 height 87
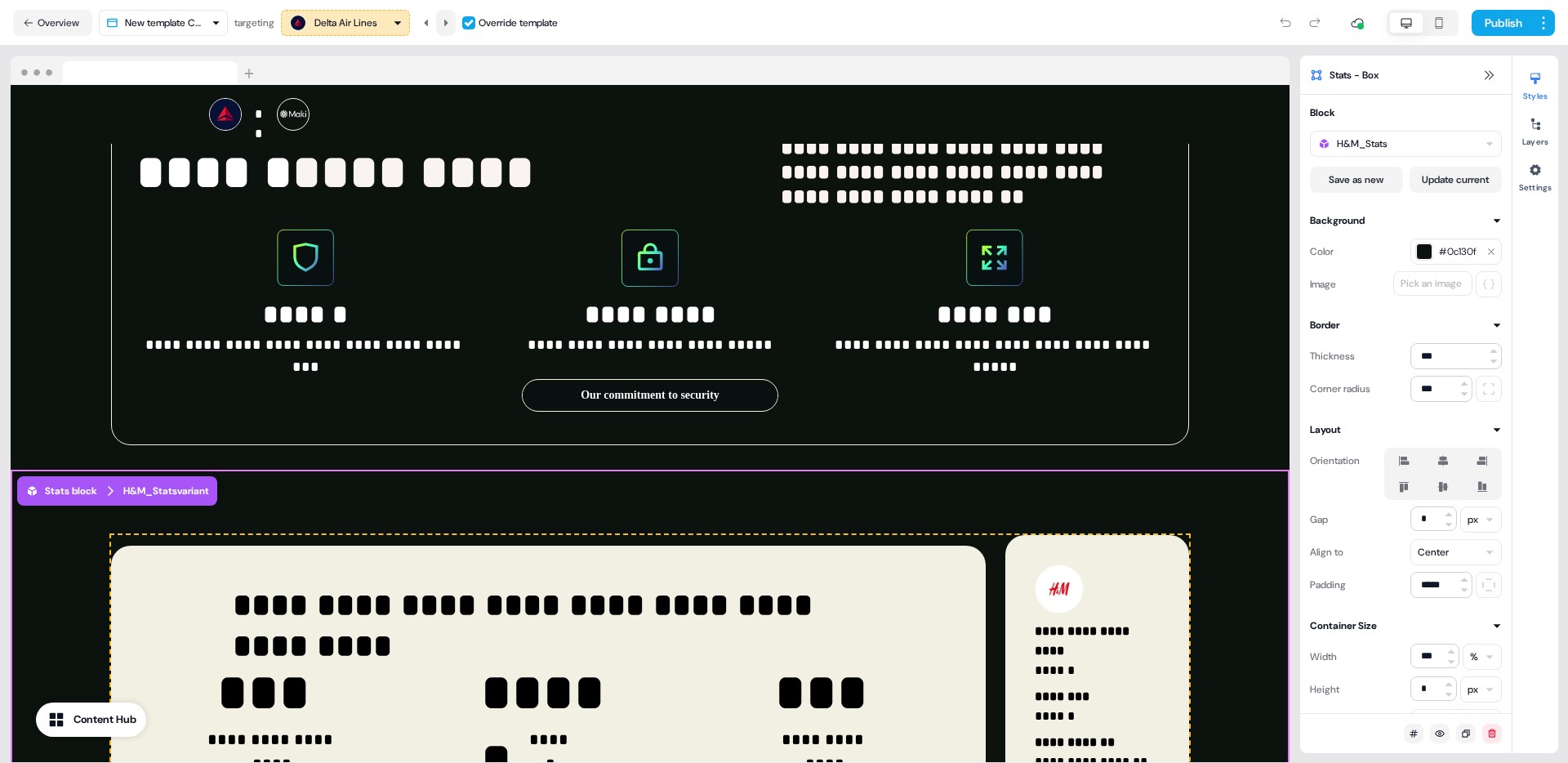
click at [447, 25] on icon at bounding box center [446, 22] width 4 height 7
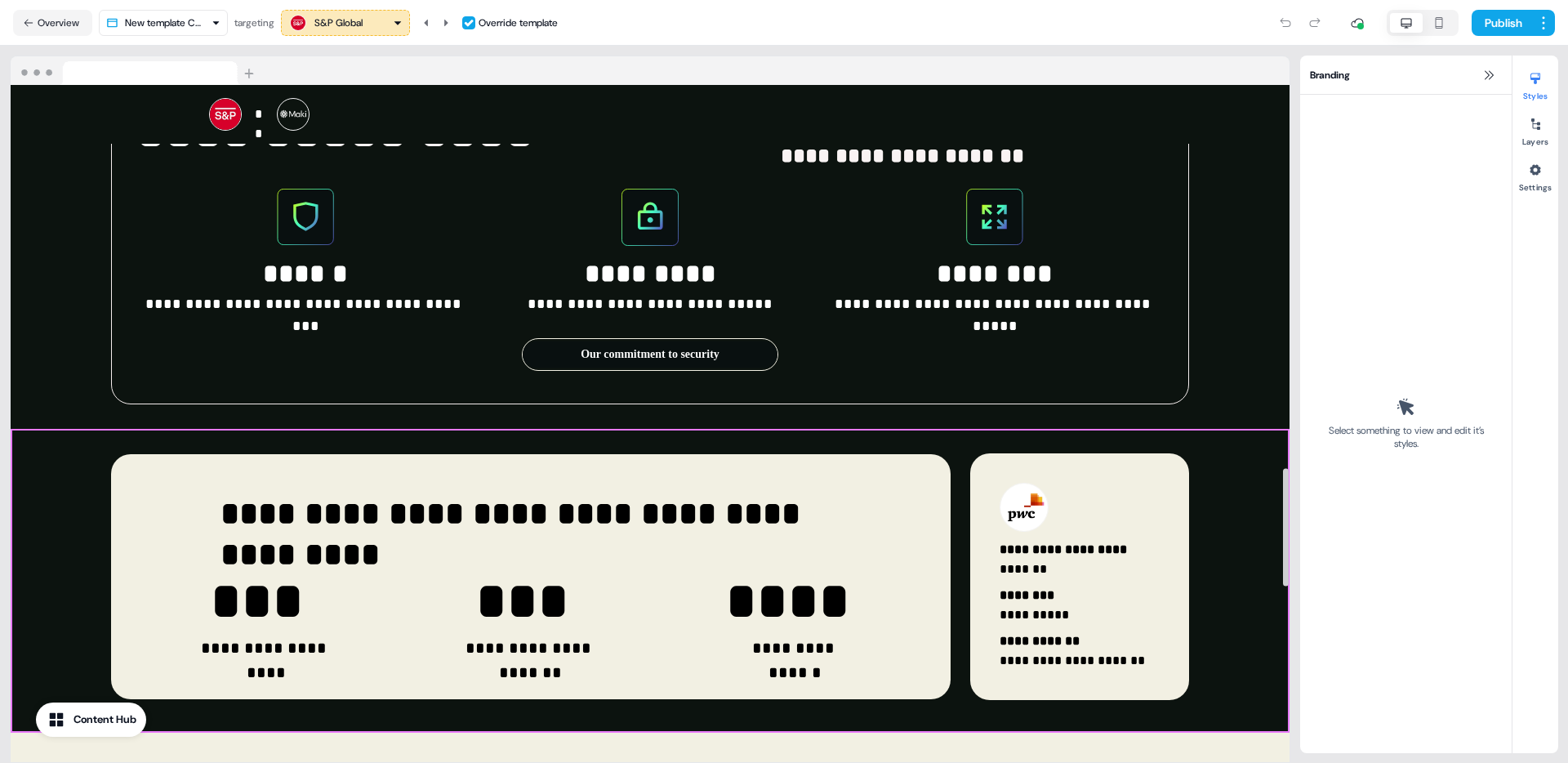
click at [1190, 429] on div "**********" at bounding box center [650, 581] width 1279 height 304
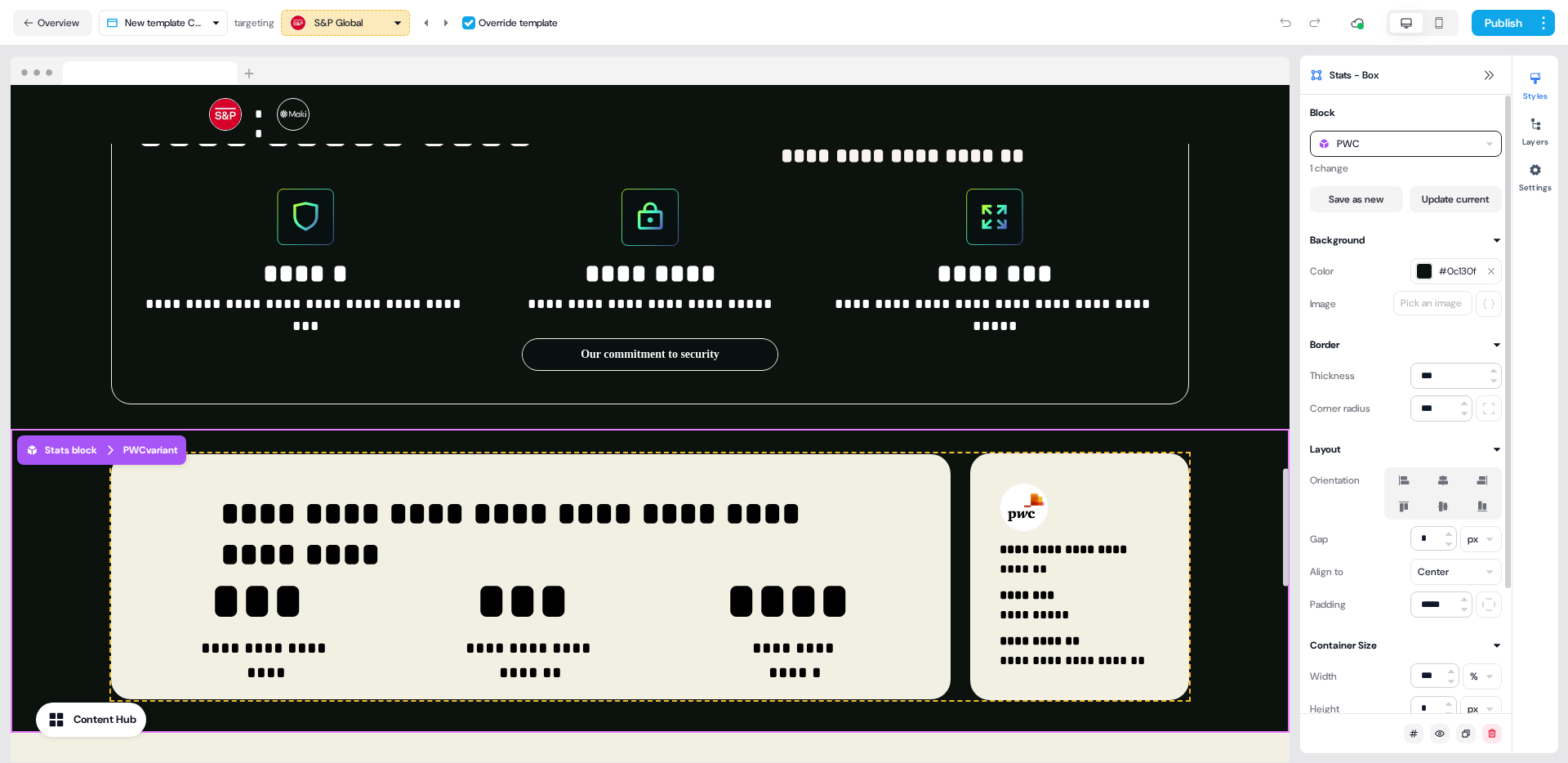
click at [1436, 137] on div "PWC" at bounding box center [1406, 143] width 192 height 26
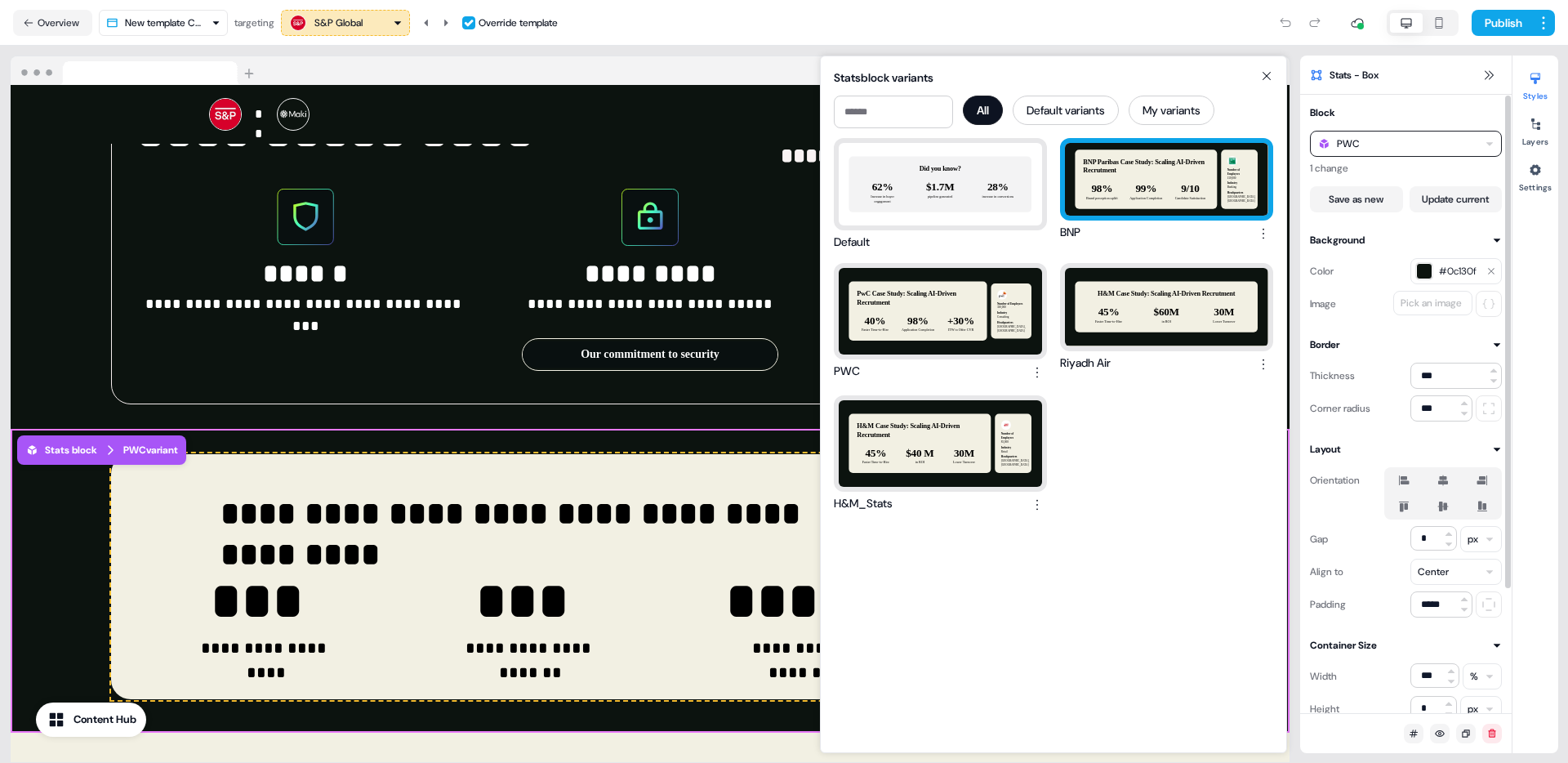
click at [1143, 194] on div "BNP Paribas Case Study: Scaling AI-Driven Recrutment 98% Brand perception uplif…" at bounding box center [1167, 179] width 204 height 73
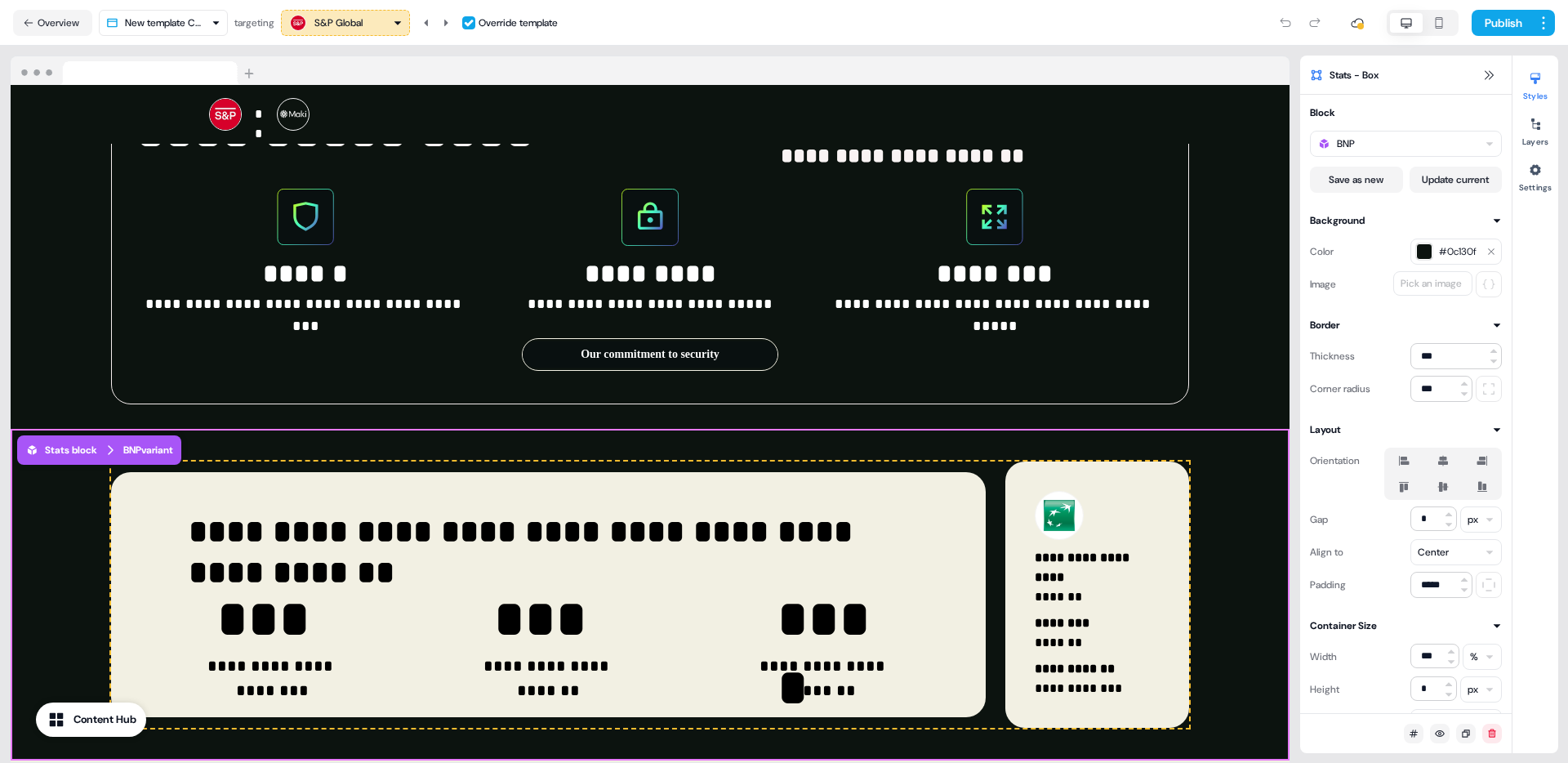
click at [456, 22] on button at bounding box center [445, 23] width 20 height 26
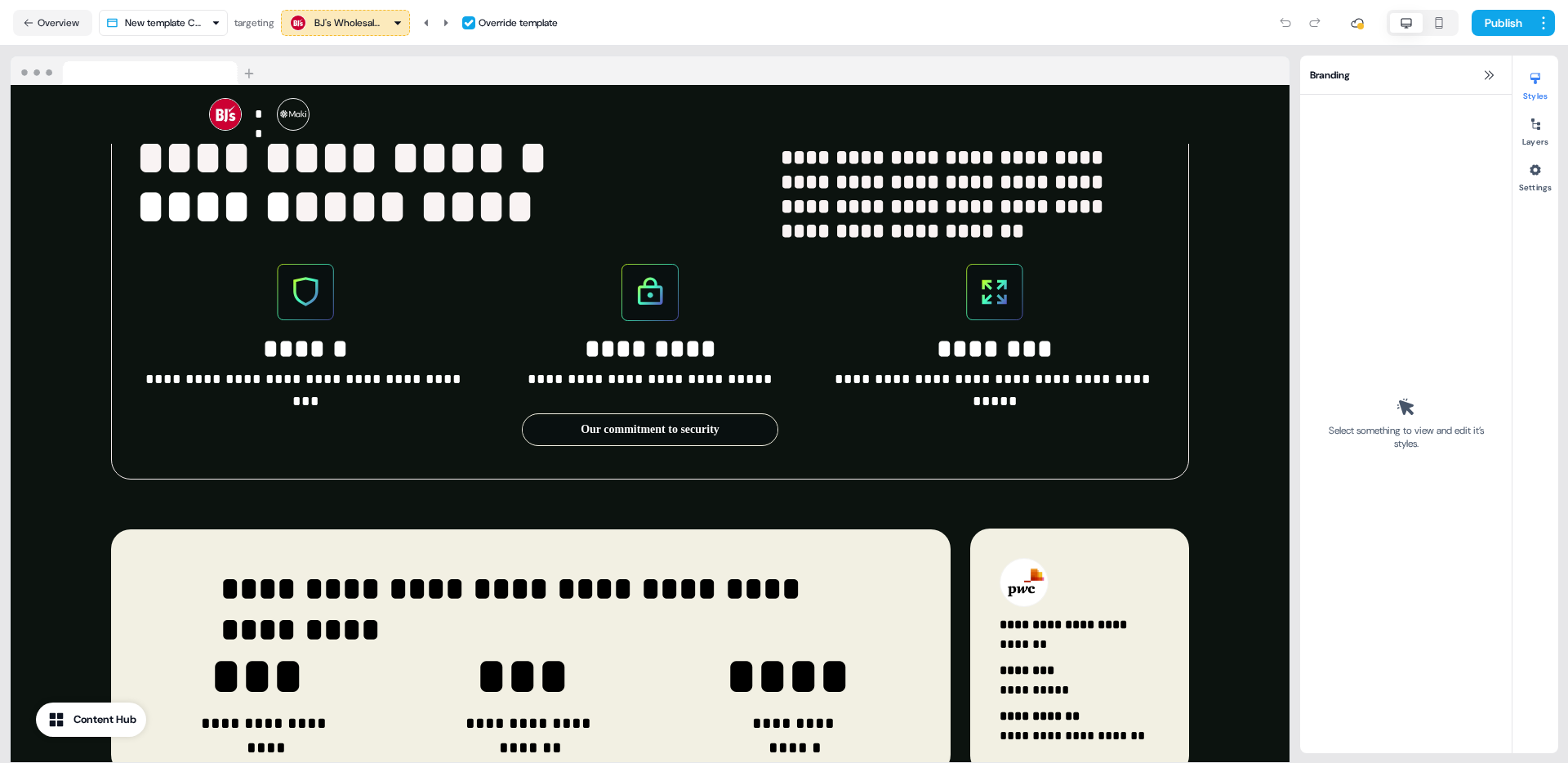
scroll to position [2274, 0]
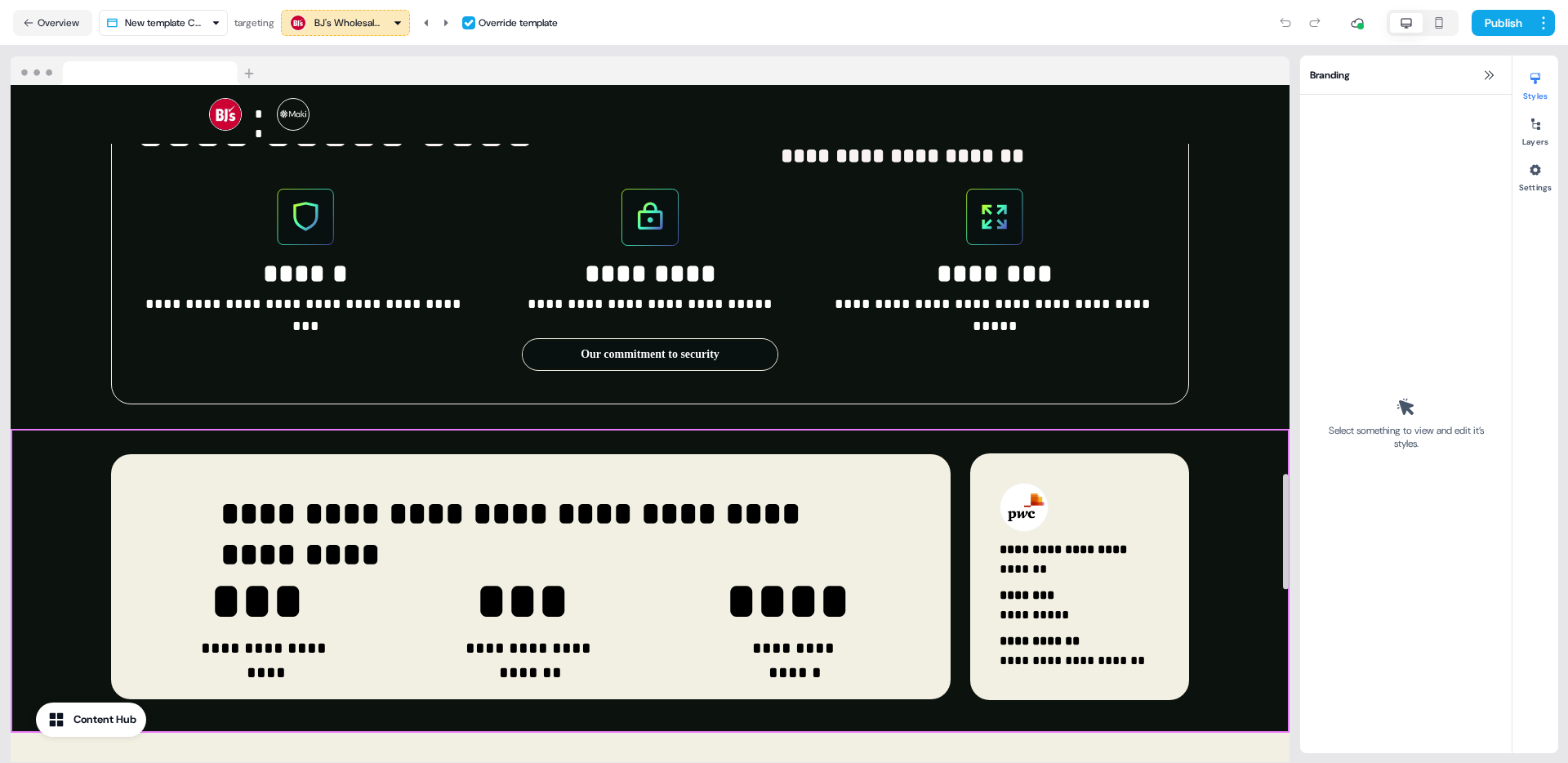
click at [1235, 462] on div "**********" at bounding box center [650, 581] width 1279 height 304
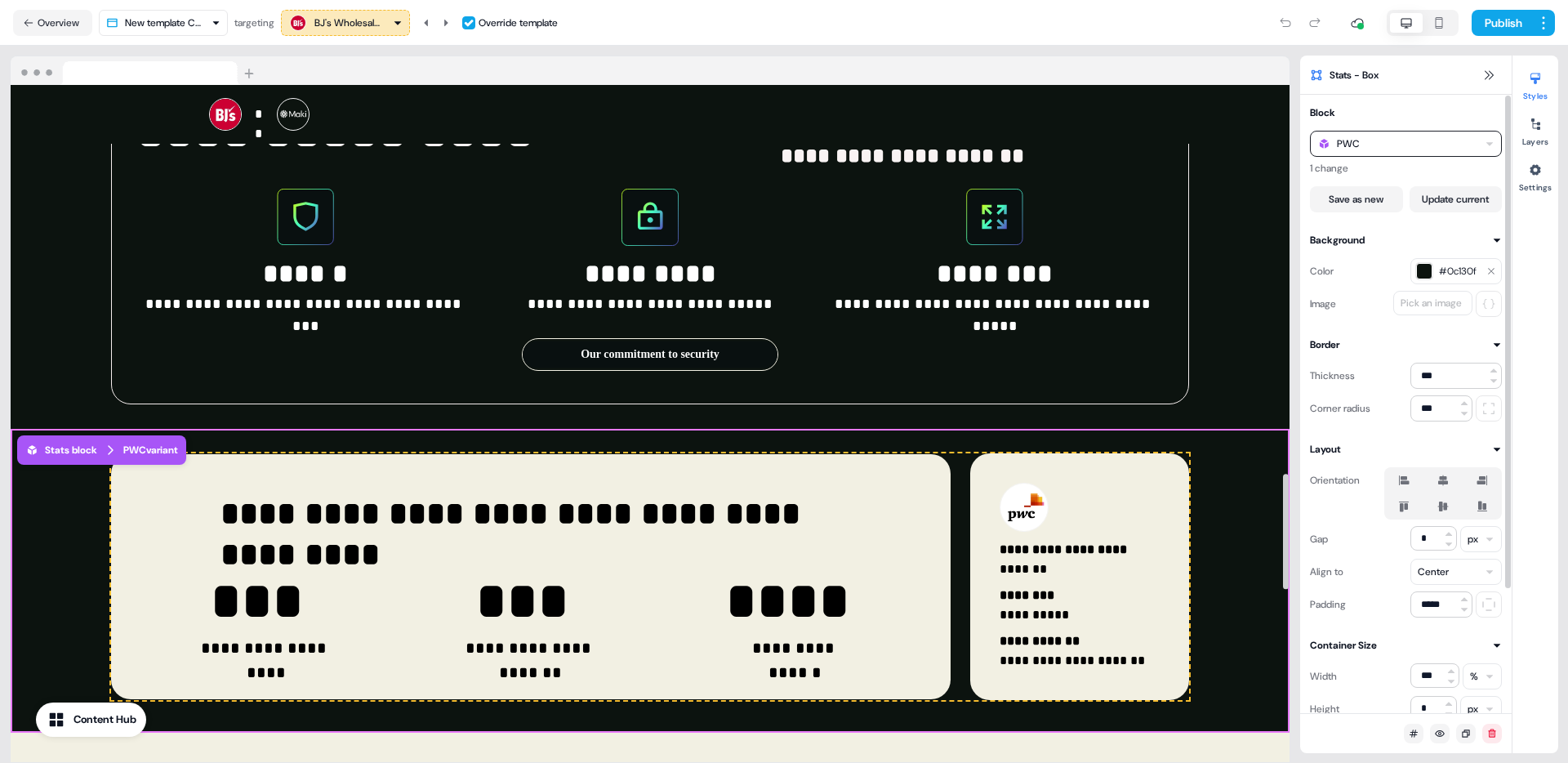
click at [1447, 146] on div "PWC" at bounding box center [1406, 143] width 192 height 26
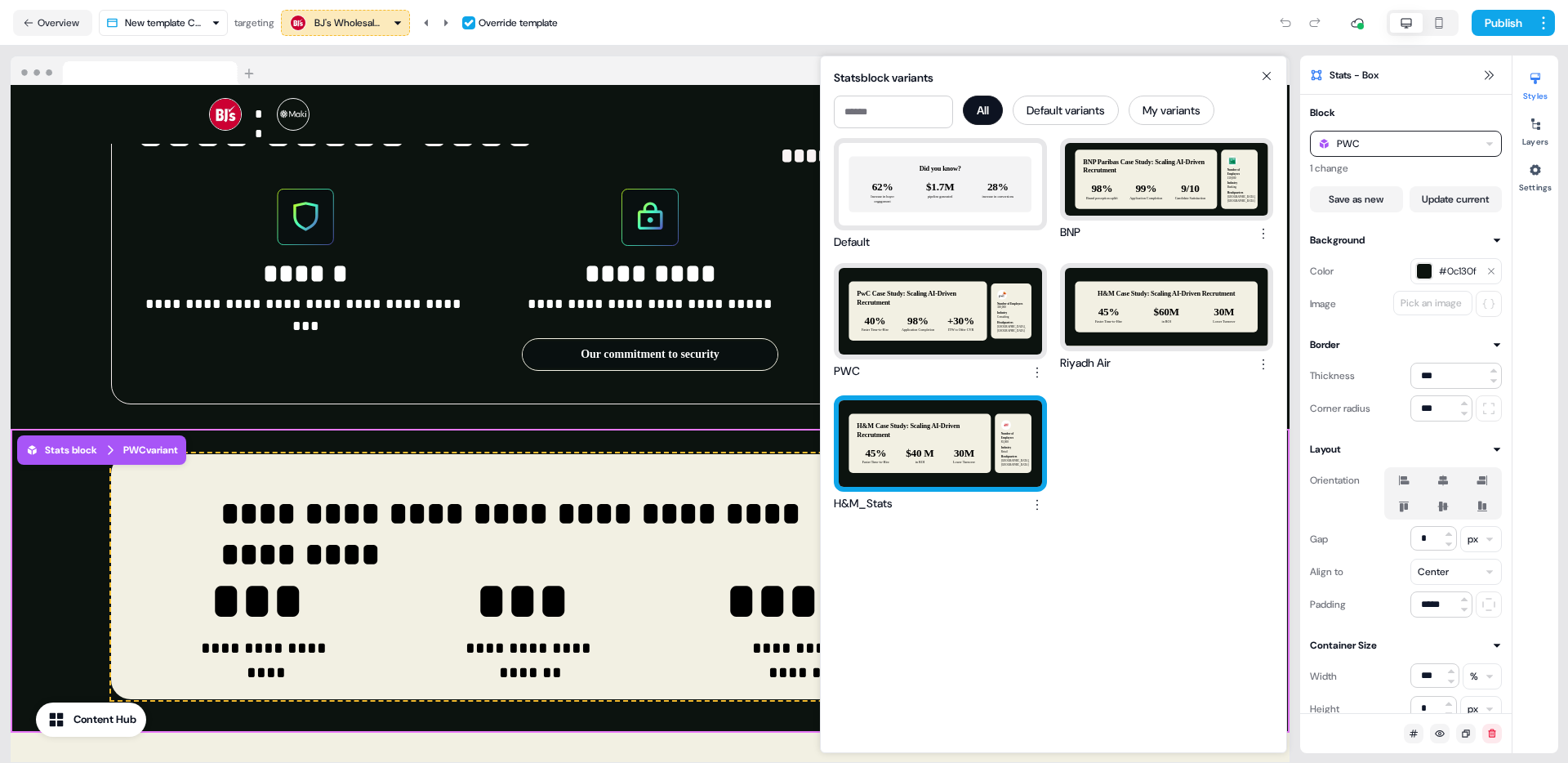
click at [972, 428] on div "H&M Case Study: Scaling AI-Driven Recrutment 45% Faster Time-to-Hire $40 M in R…" at bounding box center [940, 444] width 204 height 87
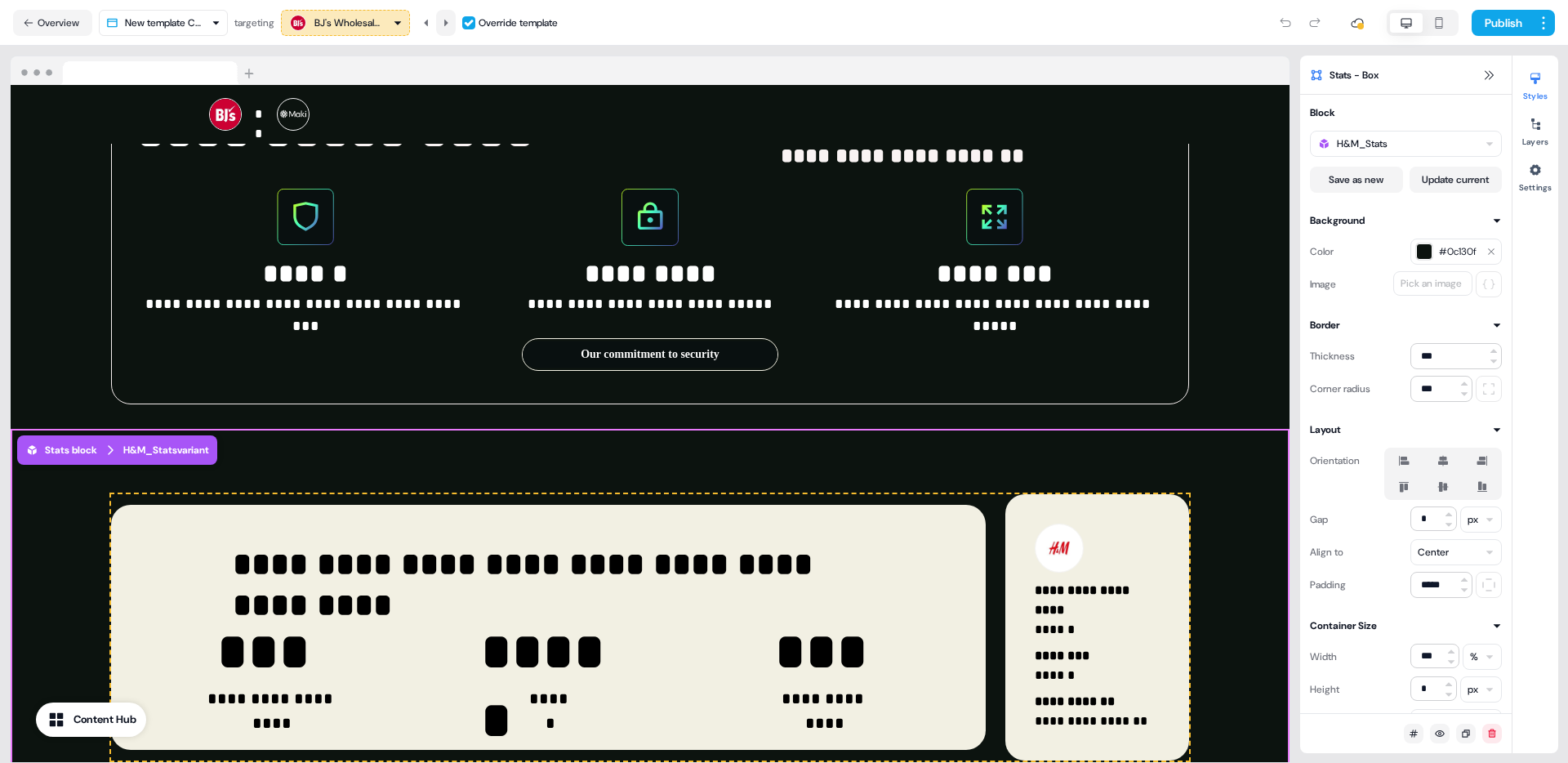
click at [448, 24] on icon at bounding box center [446, 22] width 4 height 7
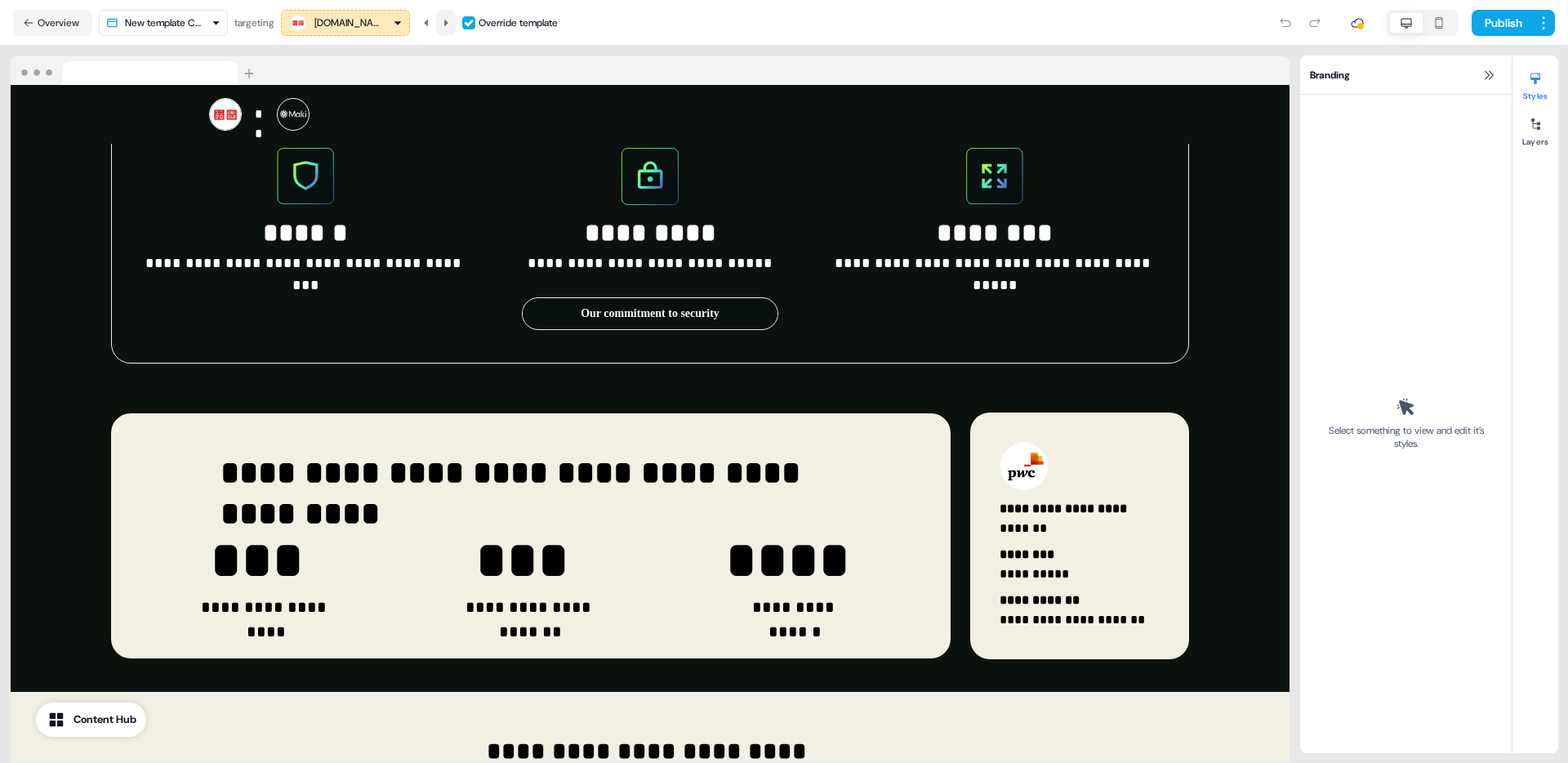
scroll to position [2232, 0]
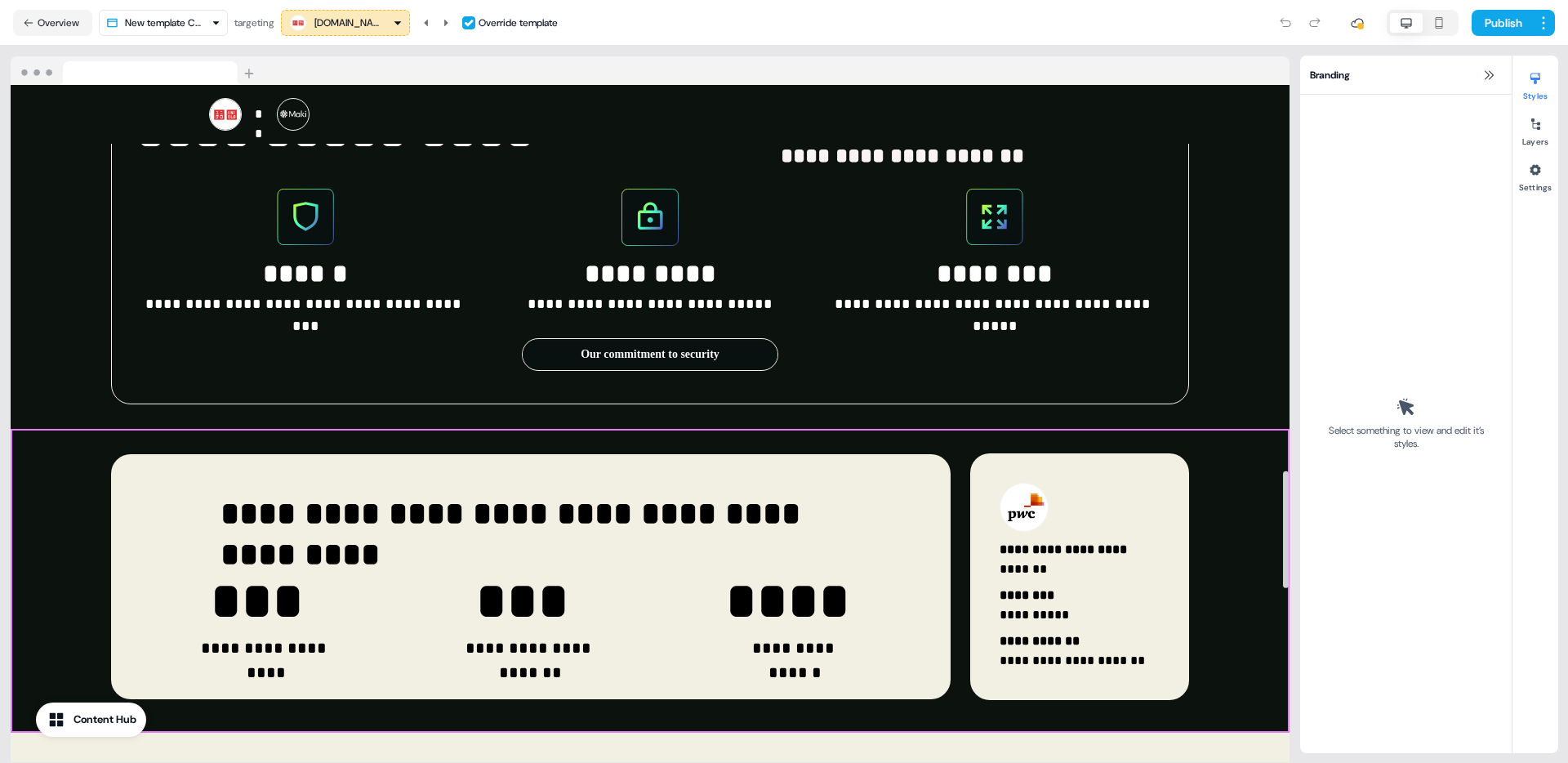
click at [1224, 480] on div "**********" at bounding box center [650, 581] width 1279 height 304
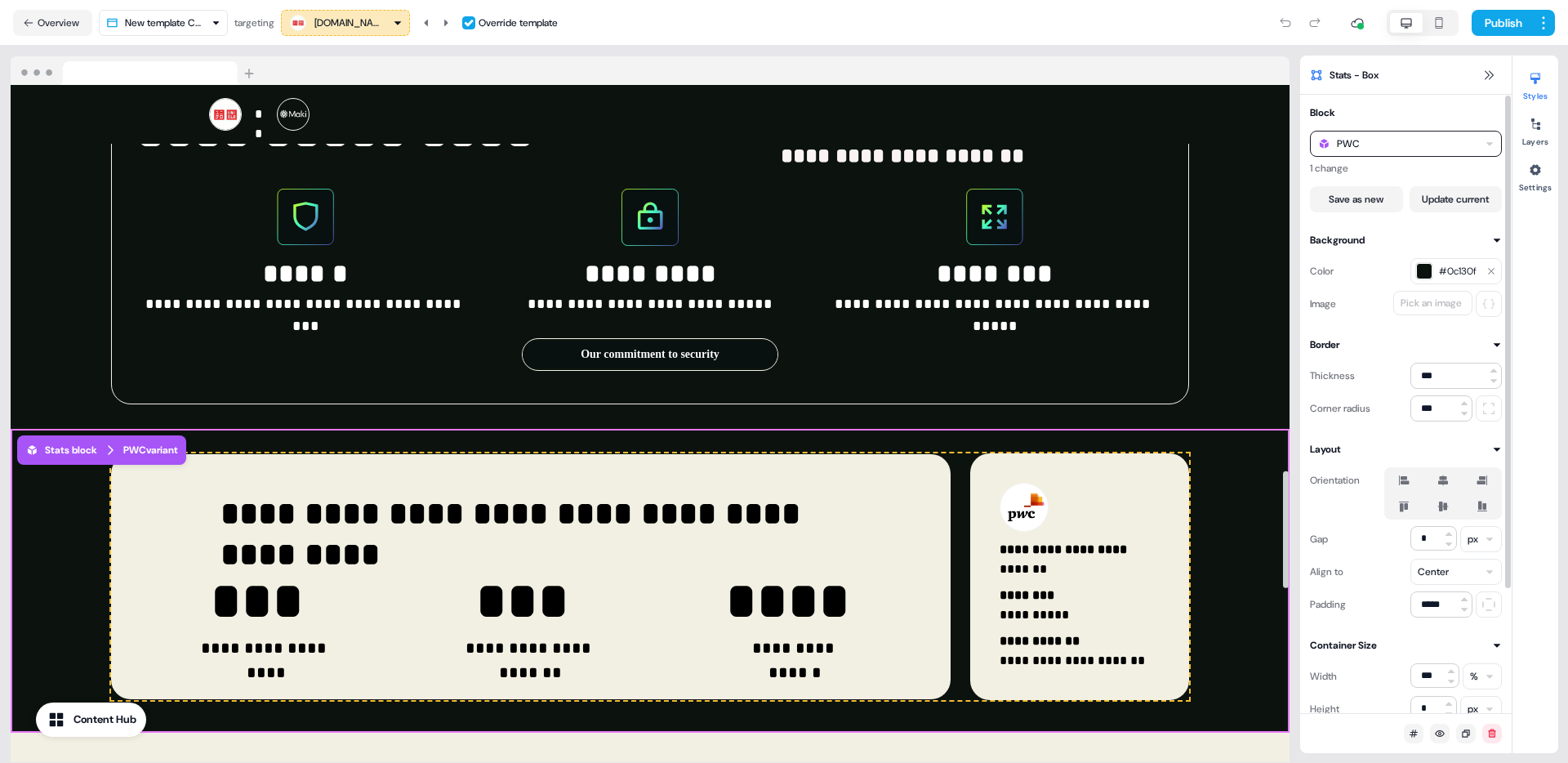
click at [1406, 141] on div "PWC" at bounding box center [1406, 143] width 192 height 26
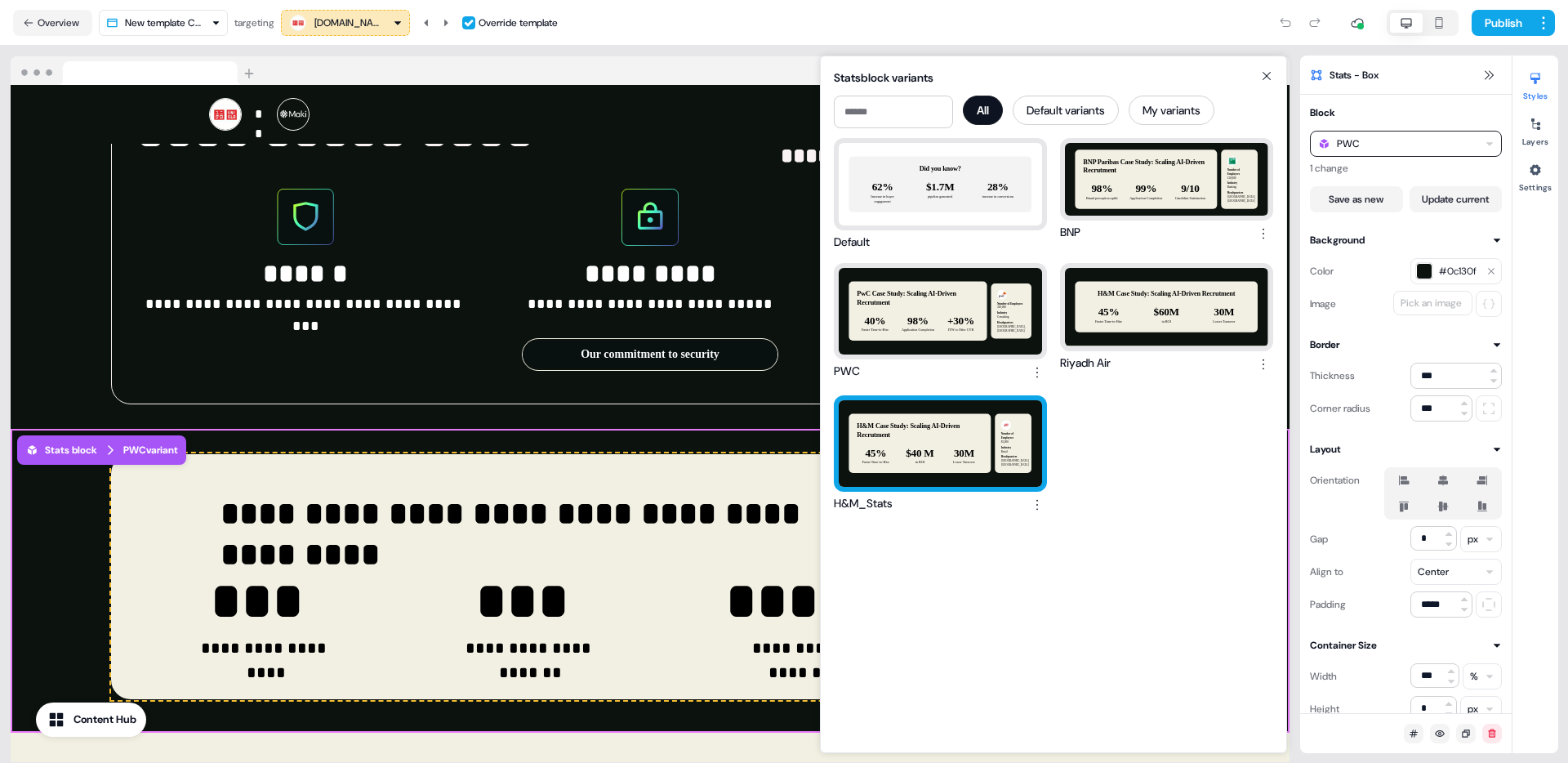
click at [942, 427] on div "H&M Case Study: Scaling AI-Driven Recrutment 45% Faster Time-to-Hire $40 M in R…" at bounding box center [940, 444] width 204 height 87
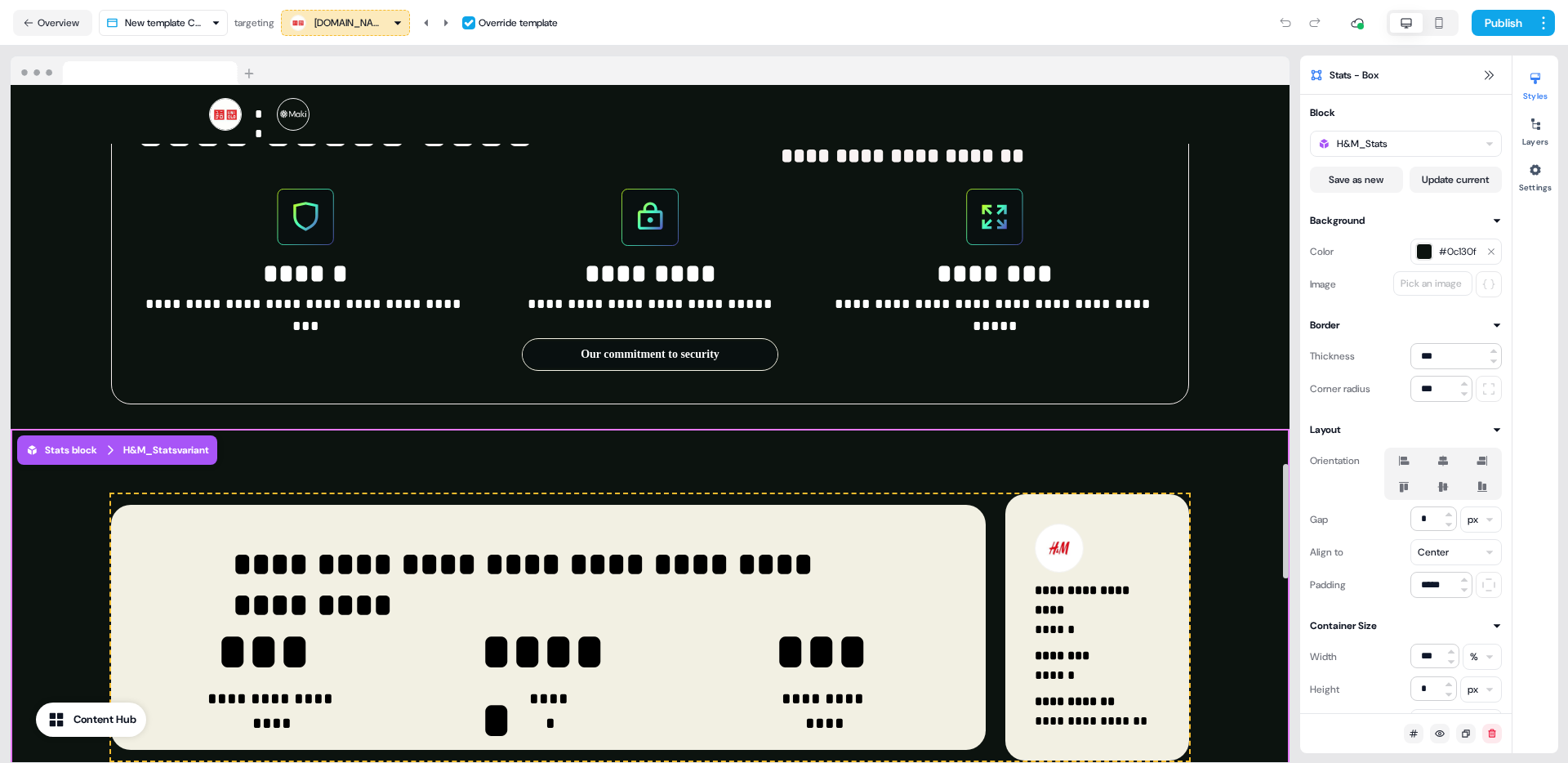
click at [451, 20] on icon at bounding box center [446, 23] width 10 height 10
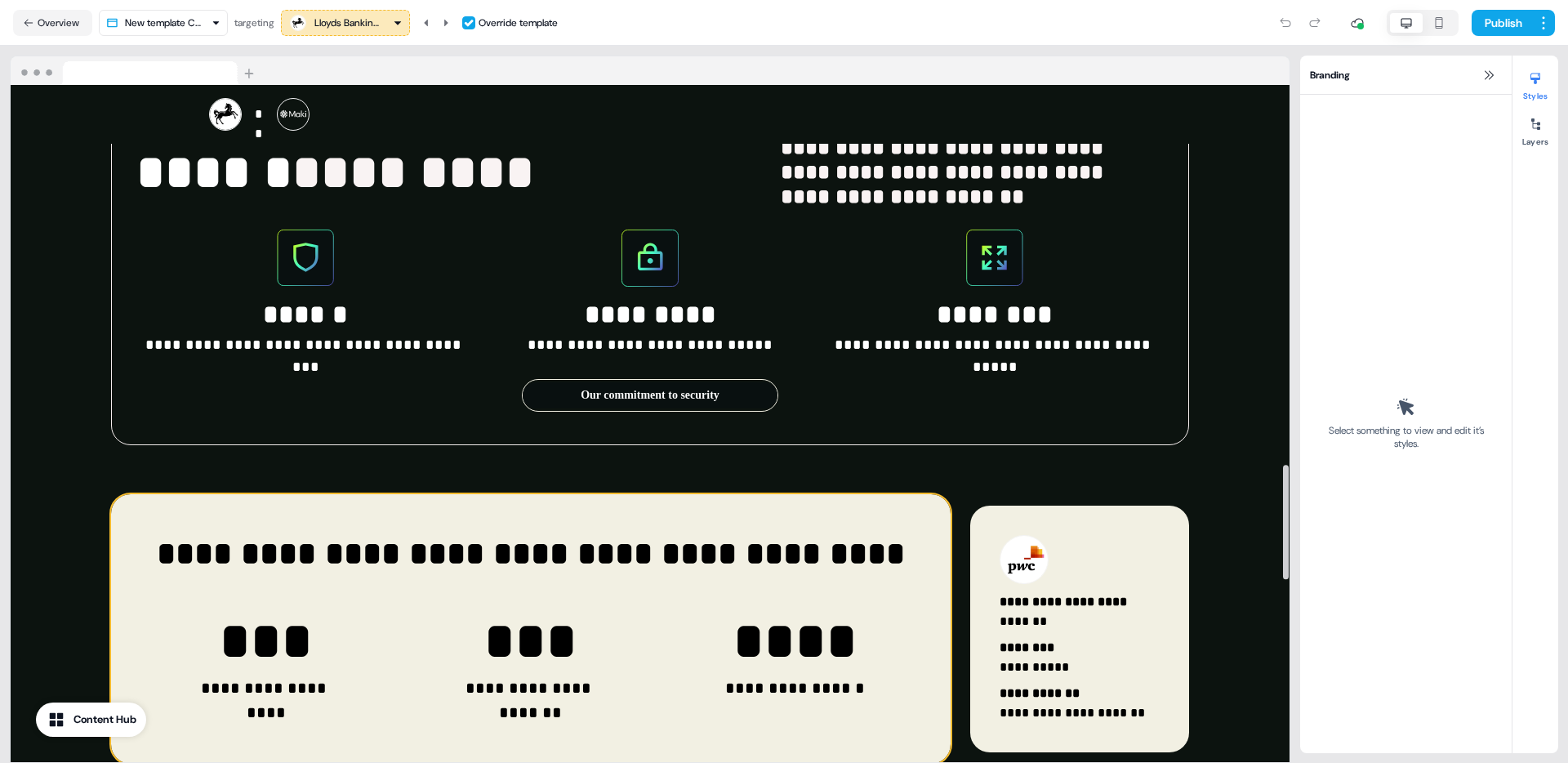
scroll to position [2239, 0]
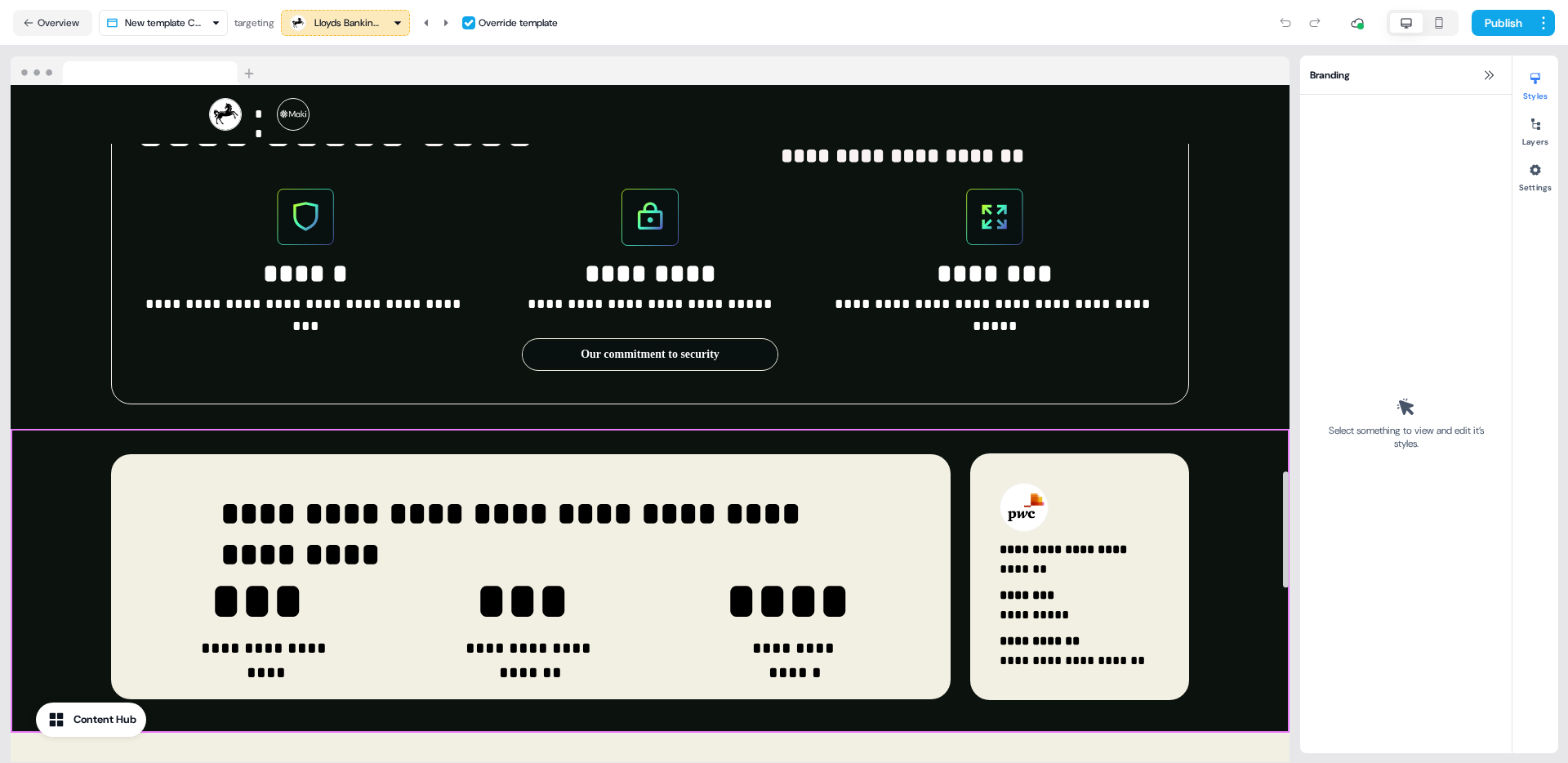
click at [1212, 429] on div "**********" at bounding box center [650, 581] width 1279 height 304
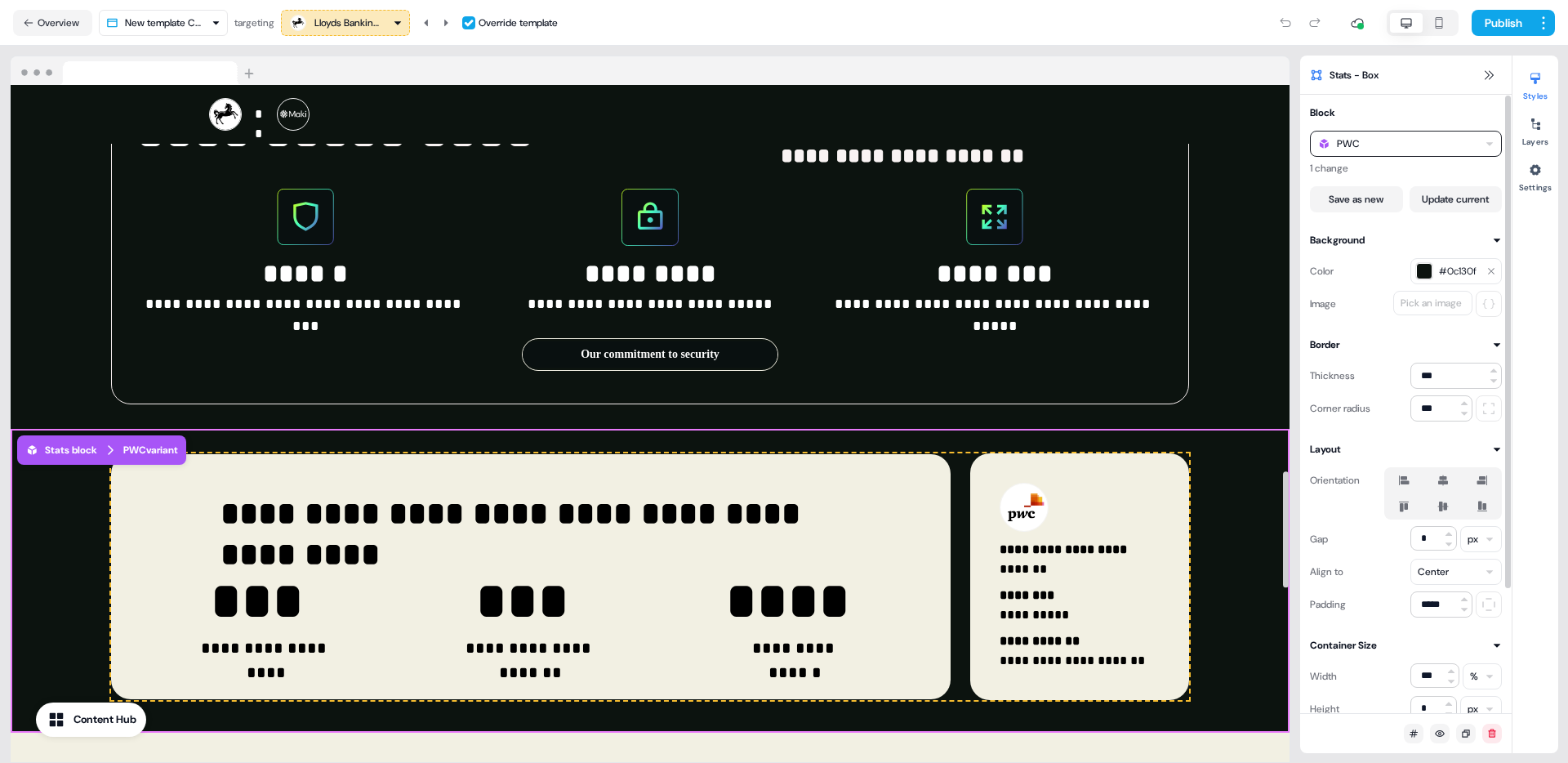
click at [1375, 151] on div "PWC" at bounding box center [1406, 143] width 192 height 26
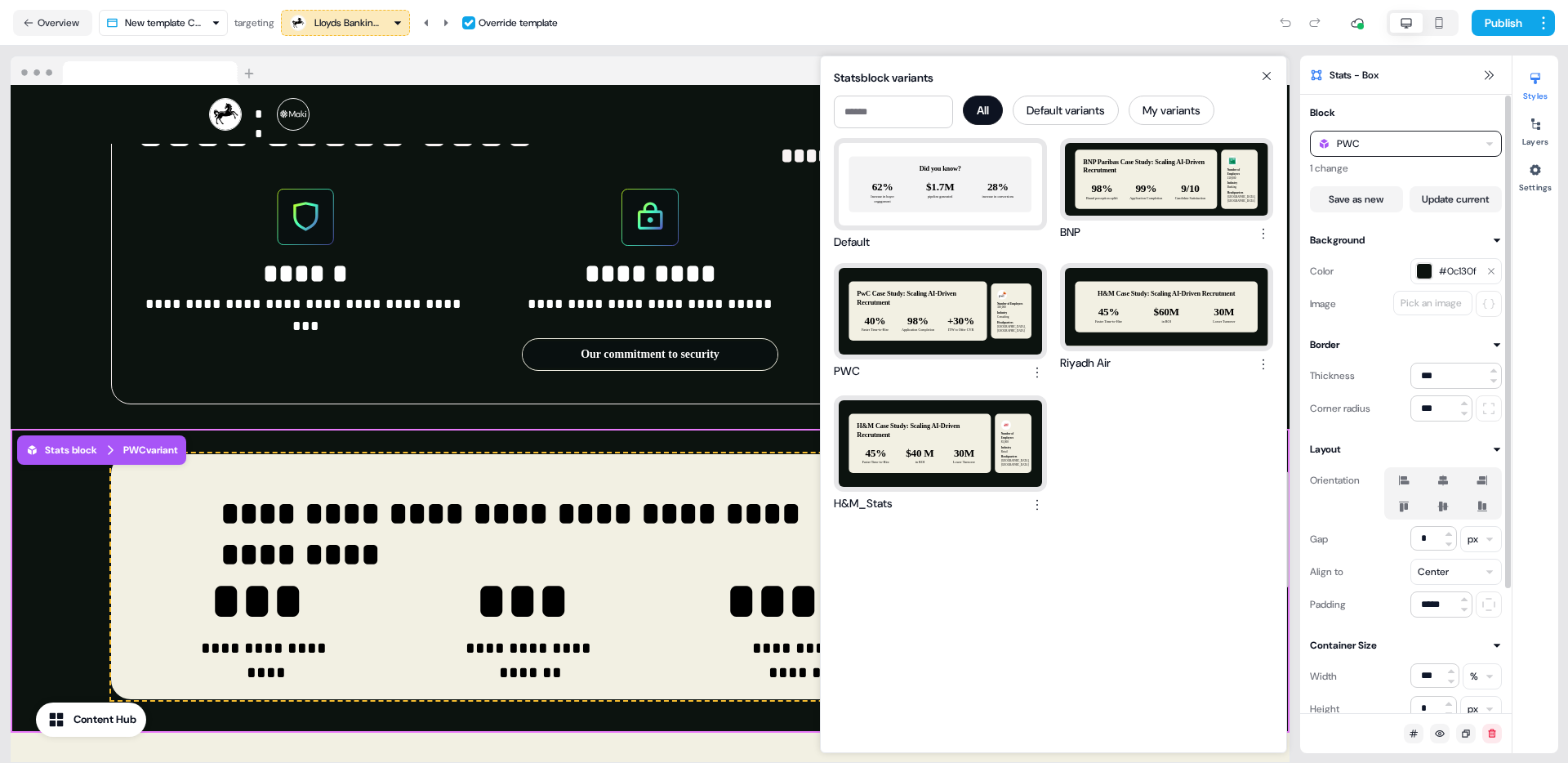
click at [1156, 194] on div "BNP Paribas Case Study: Scaling AI-Driven Recrutment 98% Brand perception uplif…" at bounding box center [1167, 179] width 204 height 73
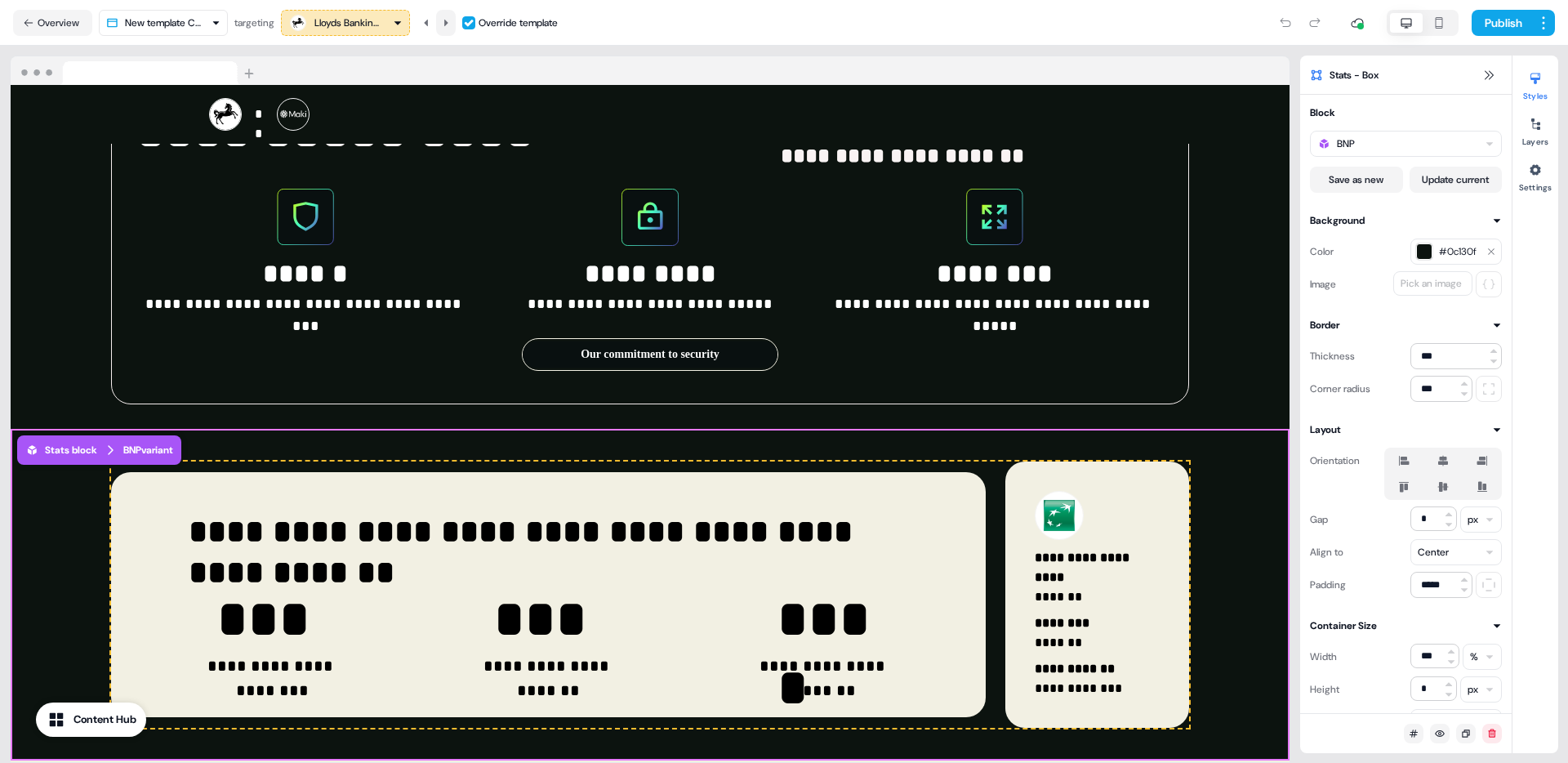
click at [451, 24] on icon at bounding box center [446, 23] width 10 height 10
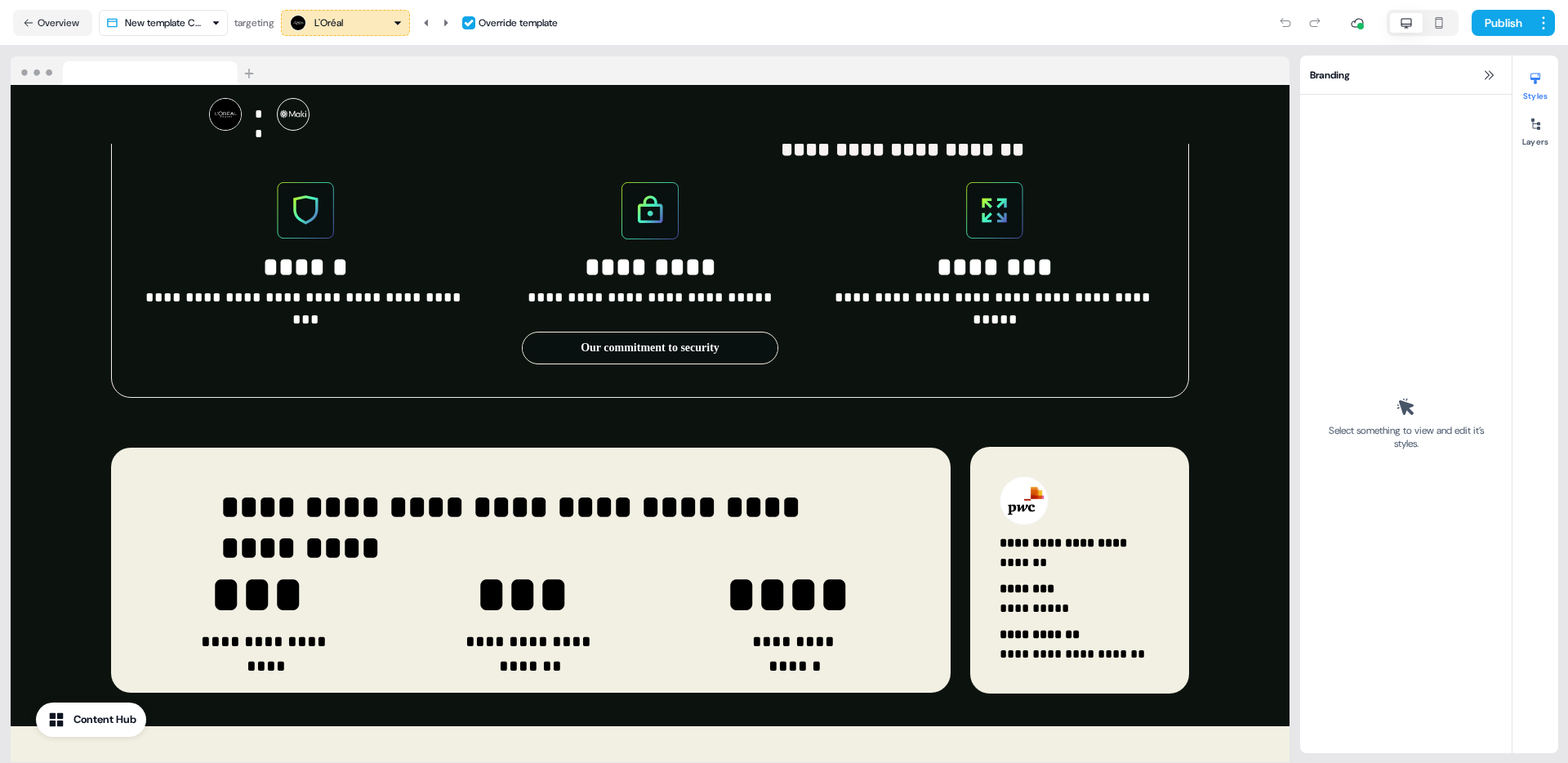
scroll to position [2232, 0]
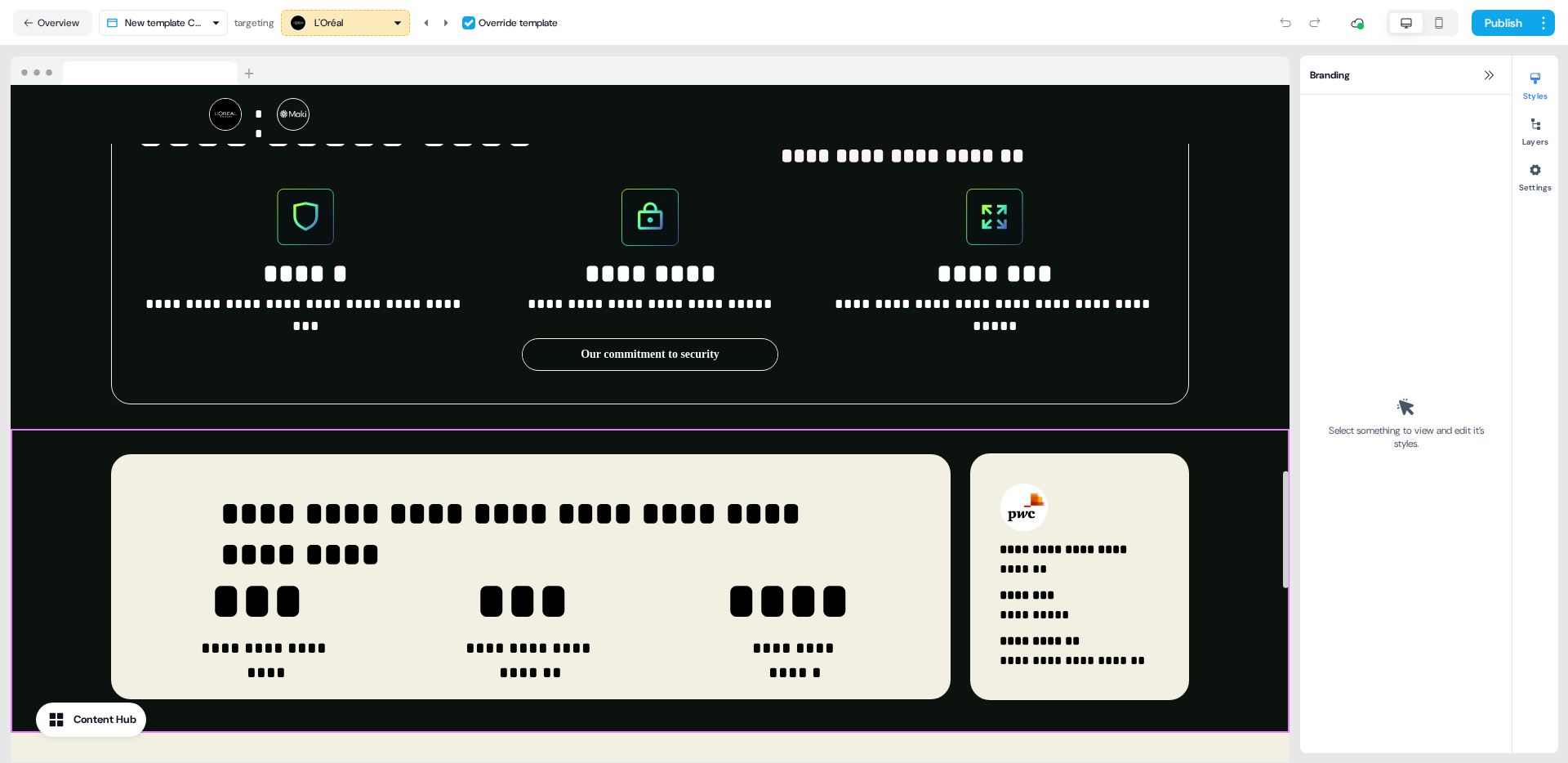
click at [1212, 437] on div "**********" at bounding box center [650, 581] width 1279 height 304
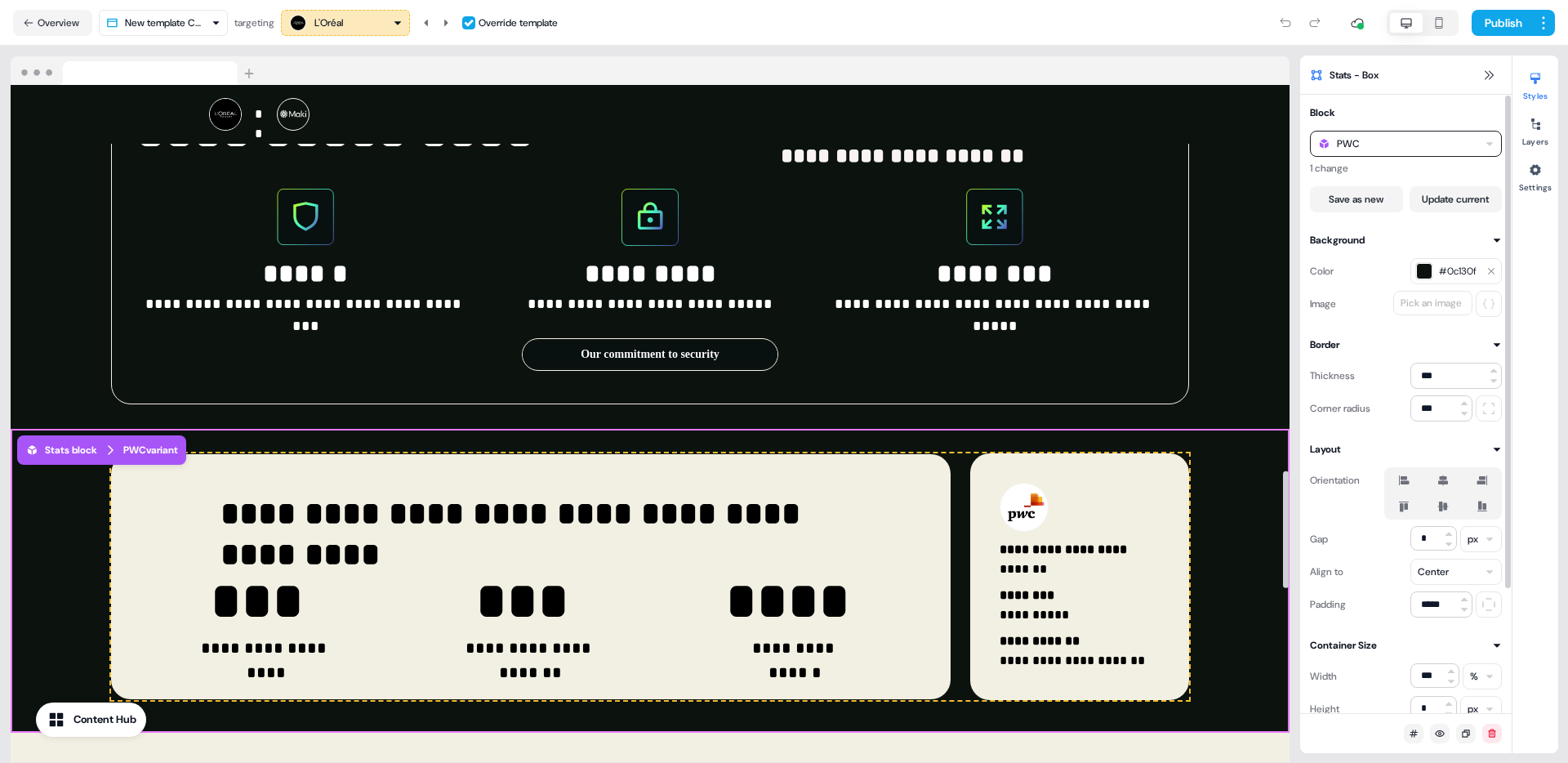
click at [1377, 148] on div "PWC" at bounding box center [1406, 143] width 192 height 26
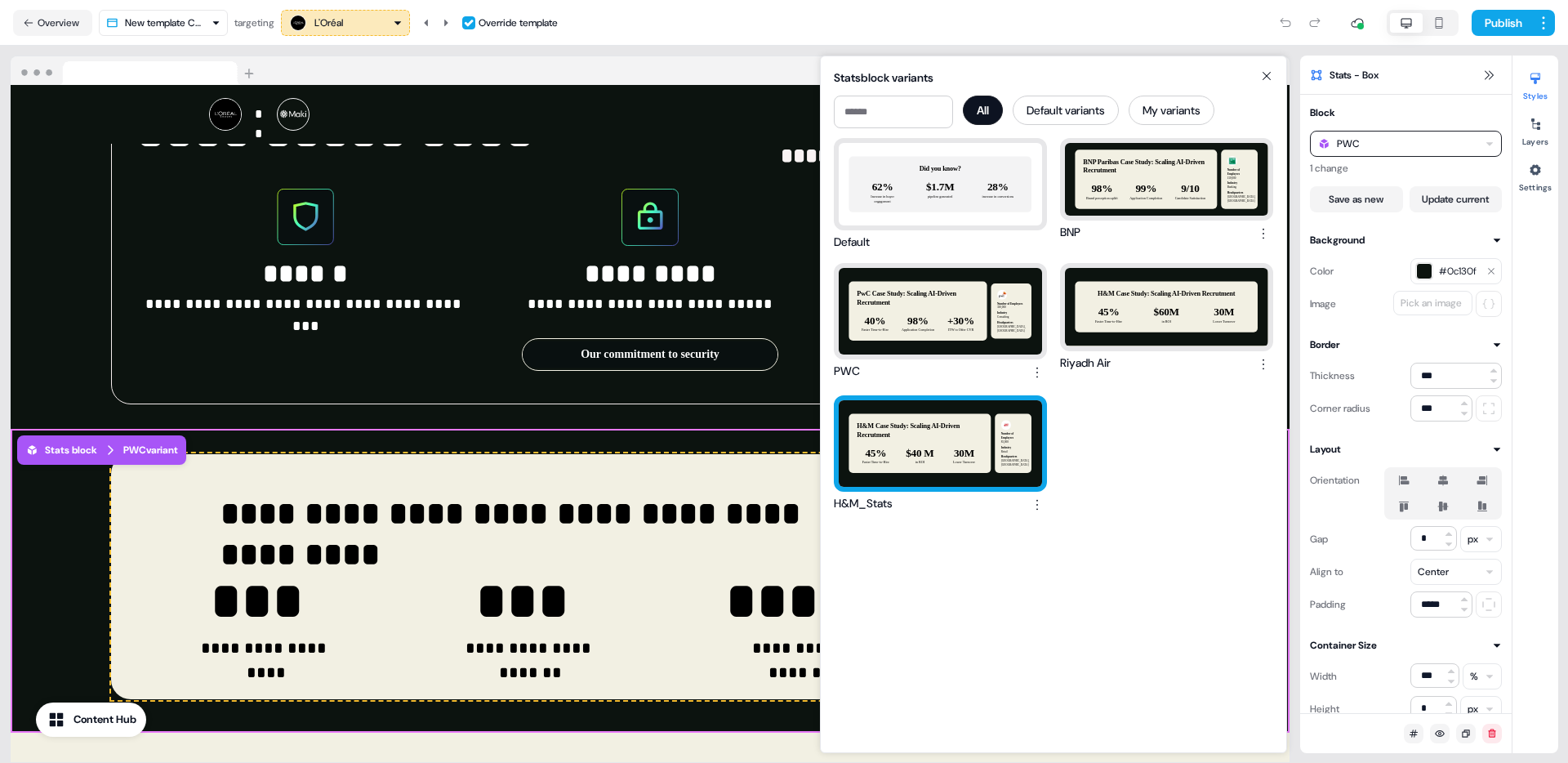
click at [977, 422] on div "H&M Case Study: Scaling AI-Driven Recrutment 45% Faster Time-to-Hire $40 M in R…" at bounding box center [940, 444] width 204 height 87
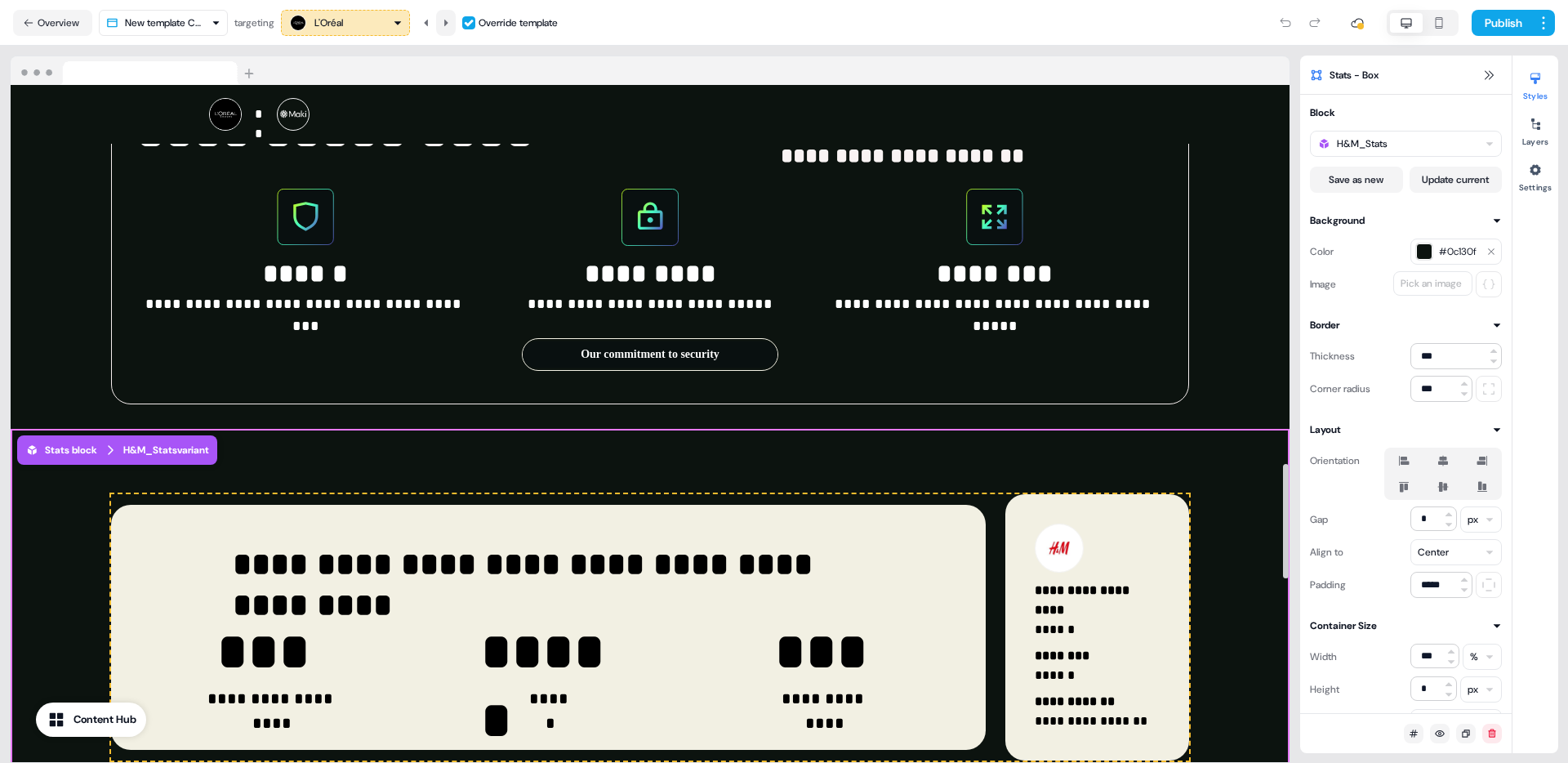
click at [446, 24] on icon at bounding box center [446, 23] width 10 height 10
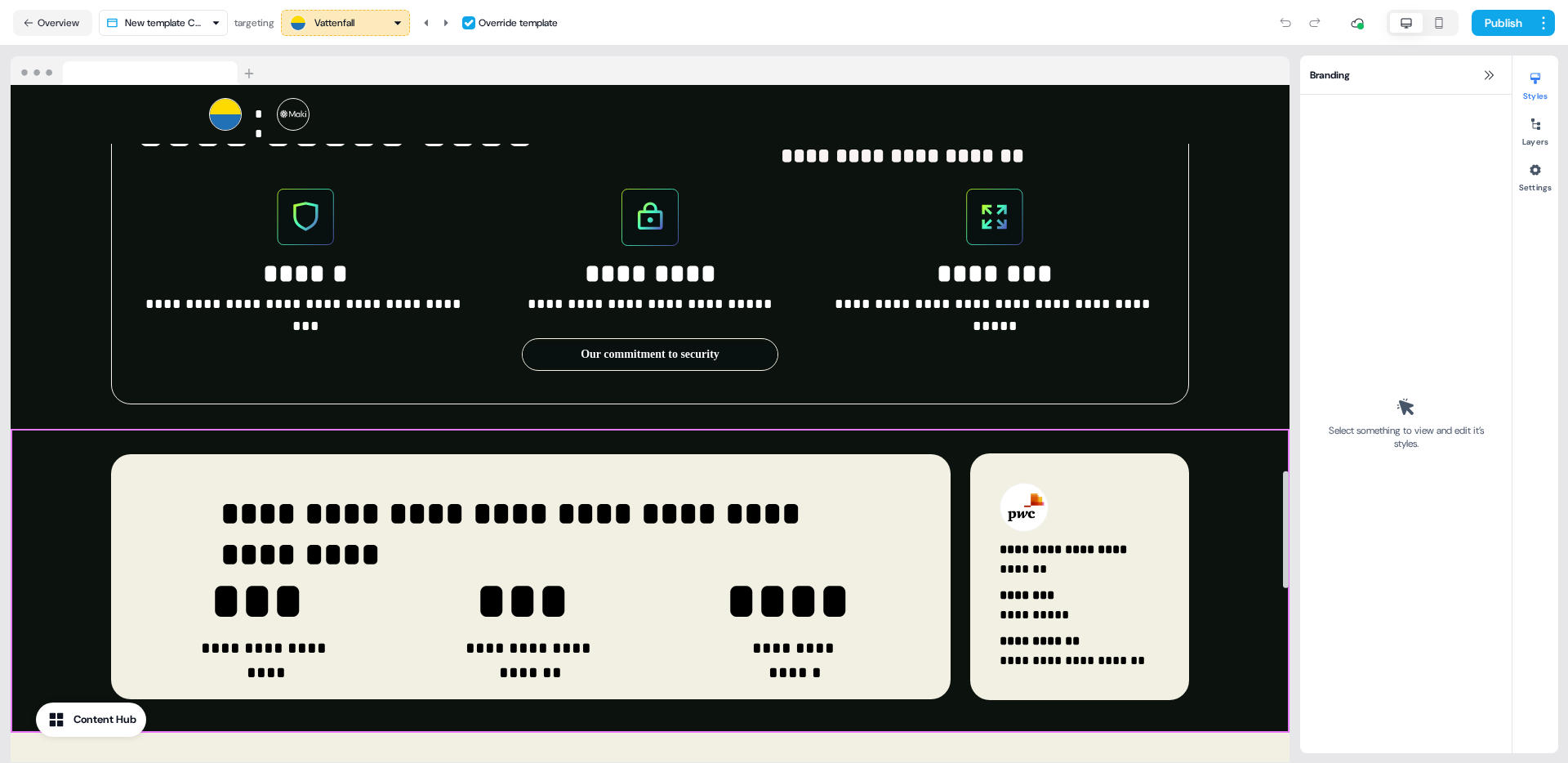
click at [1240, 433] on div "**********" at bounding box center [650, 581] width 1279 height 304
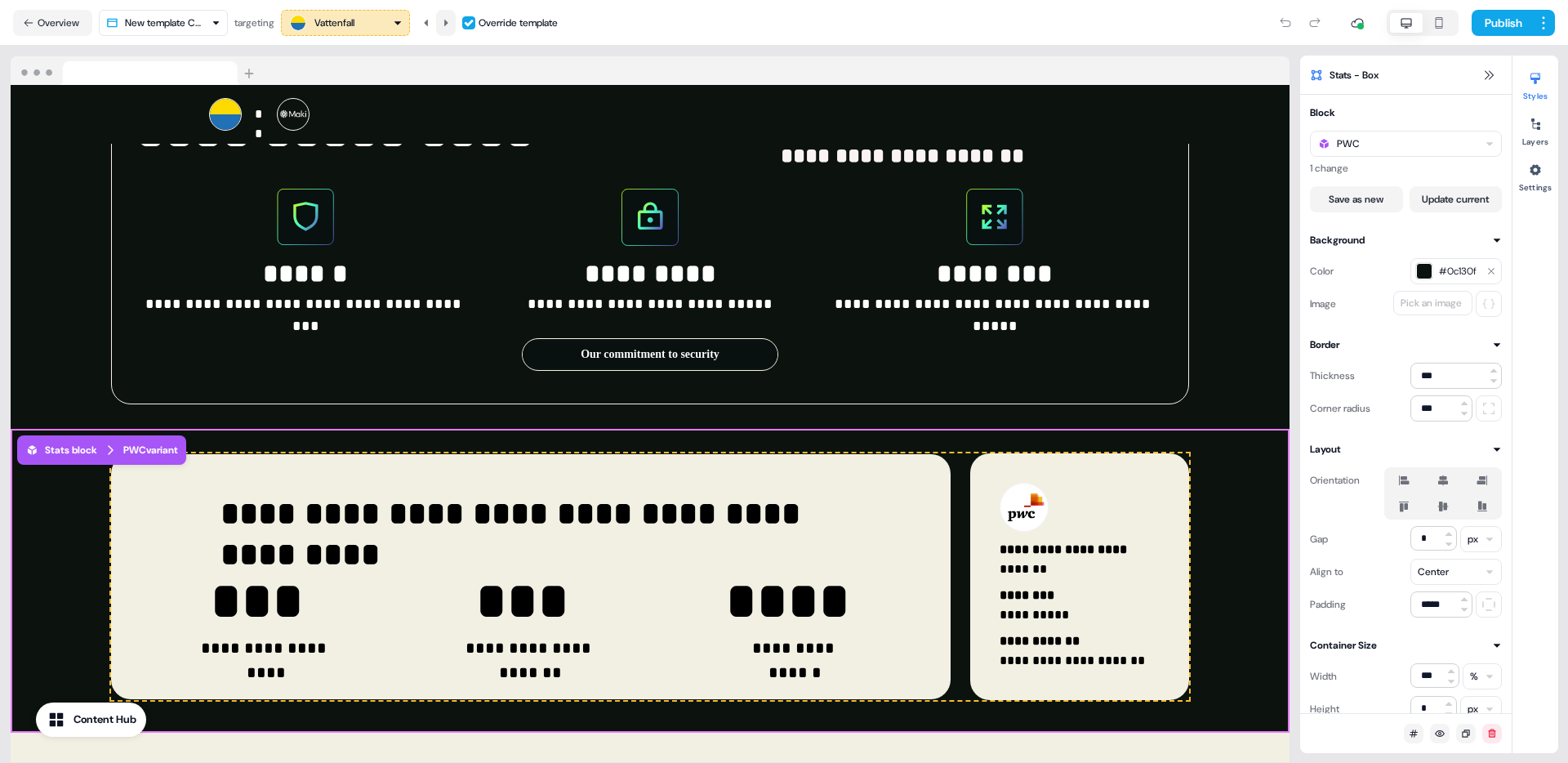
click at [456, 15] on button at bounding box center [445, 23] width 20 height 26
click at [1215, 484] on div "**********" at bounding box center [650, 581] width 1279 height 304
click at [1406, 156] on div "PWC" at bounding box center [1406, 143] width 192 height 26
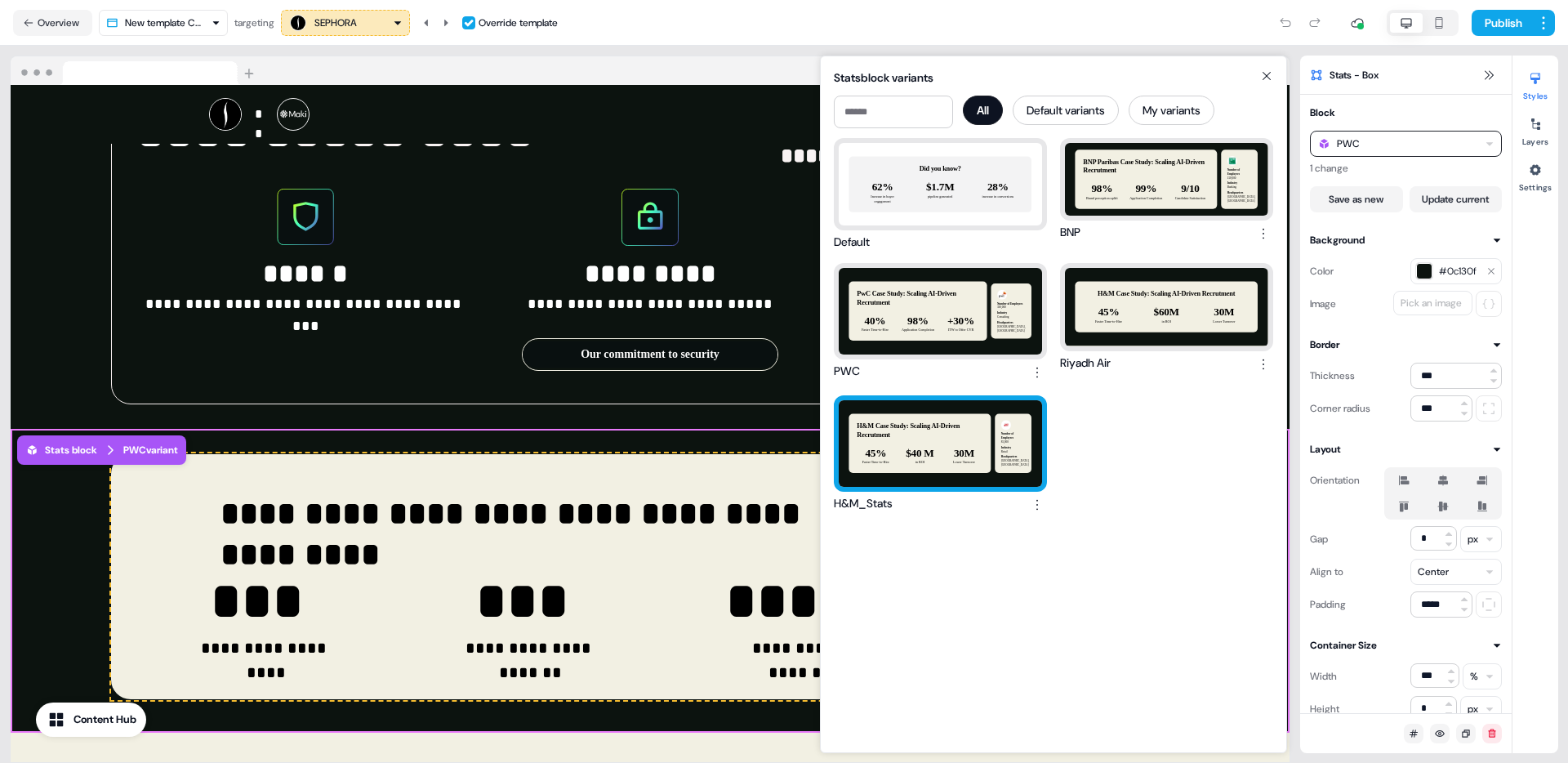
click at [977, 422] on div "H&M Case Study: Scaling AI-Driven Recrutment 45% Faster Time-to-Hire $40 M in R…" at bounding box center [940, 444] width 204 height 87
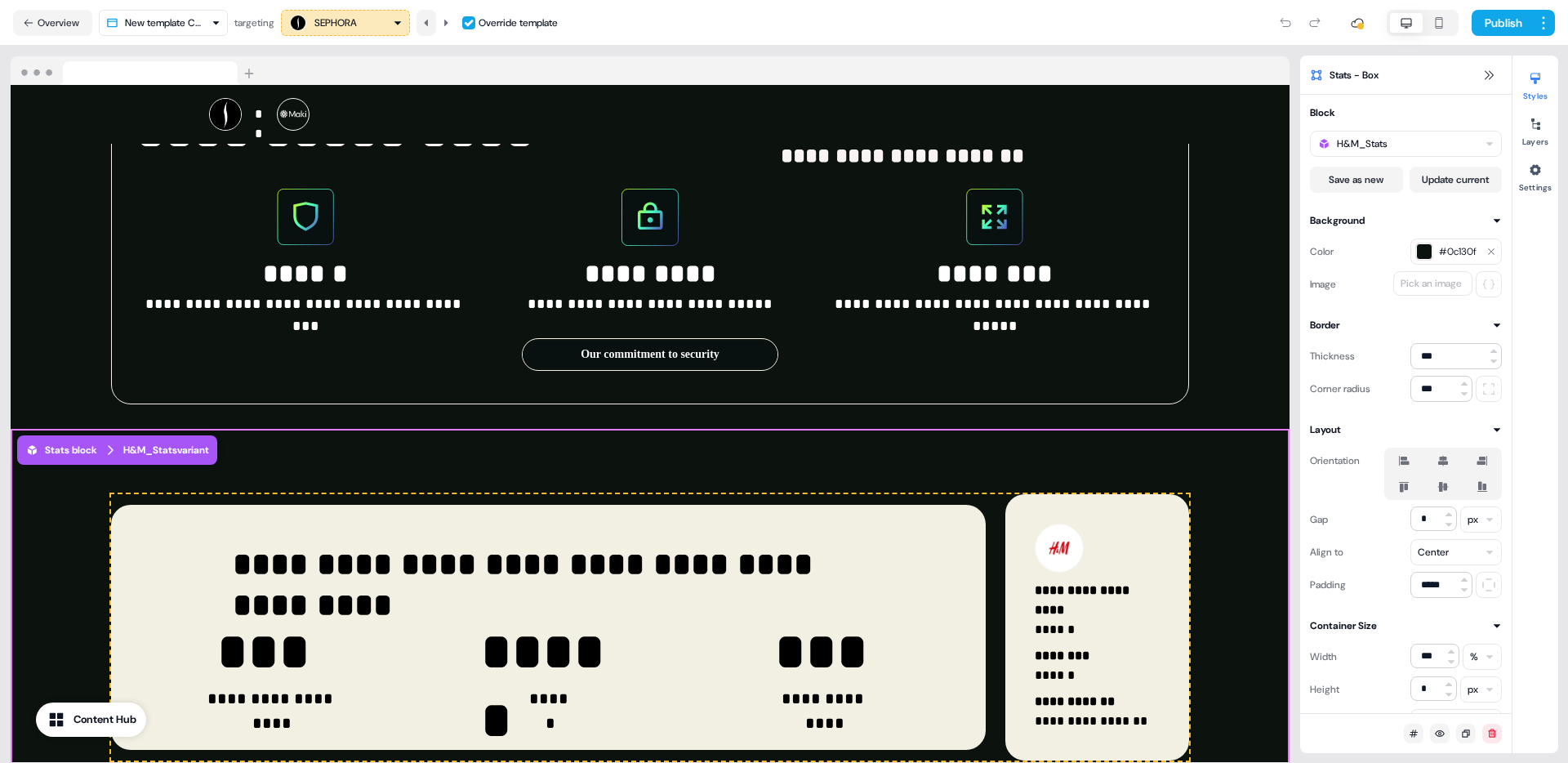
click at [422, 18] on button at bounding box center [426, 23] width 20 height 26
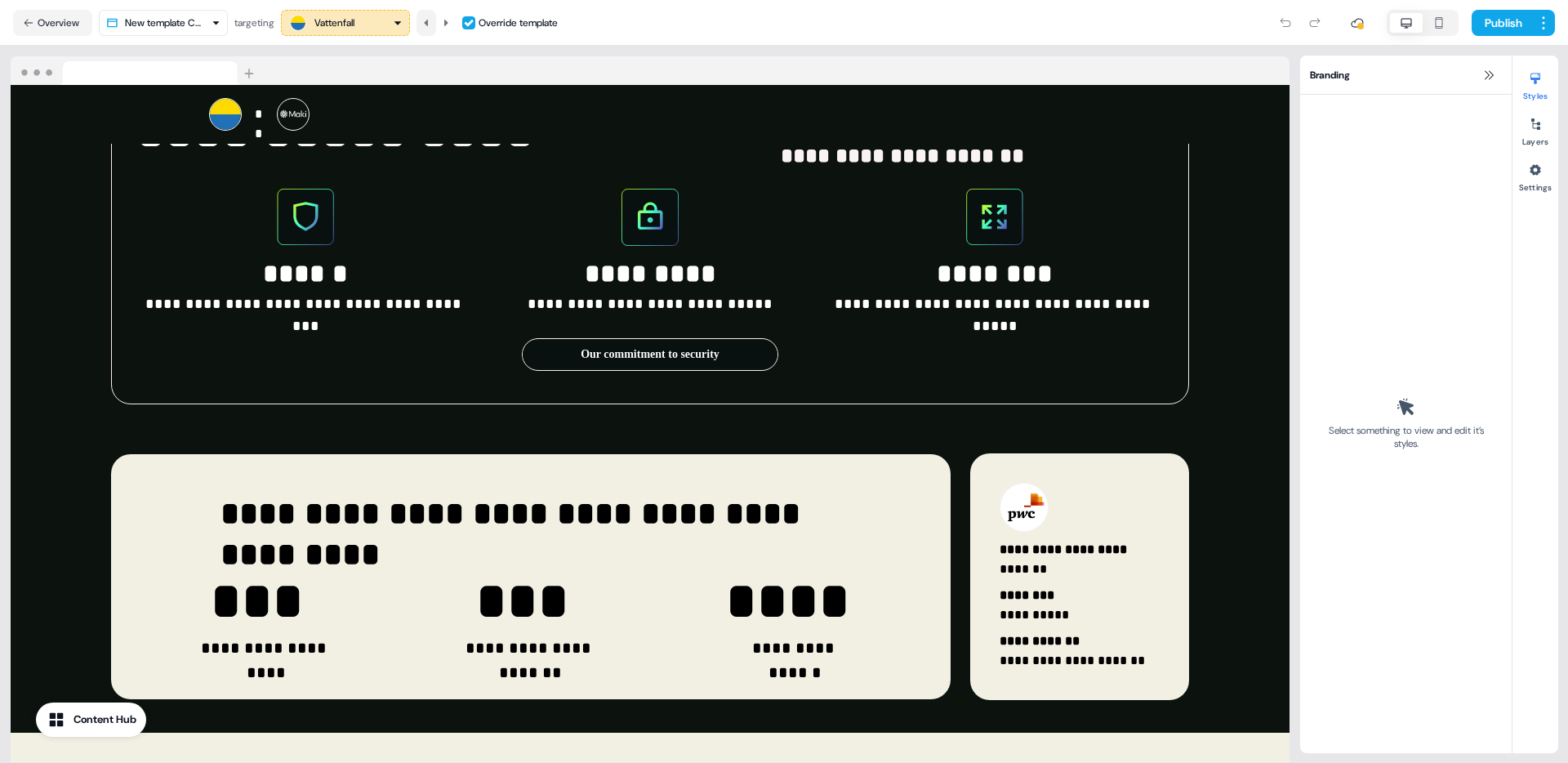
scroll to position [2232, 0]
click at [451, 21] on icon at bounding box center [446, 23] width 10 height 10
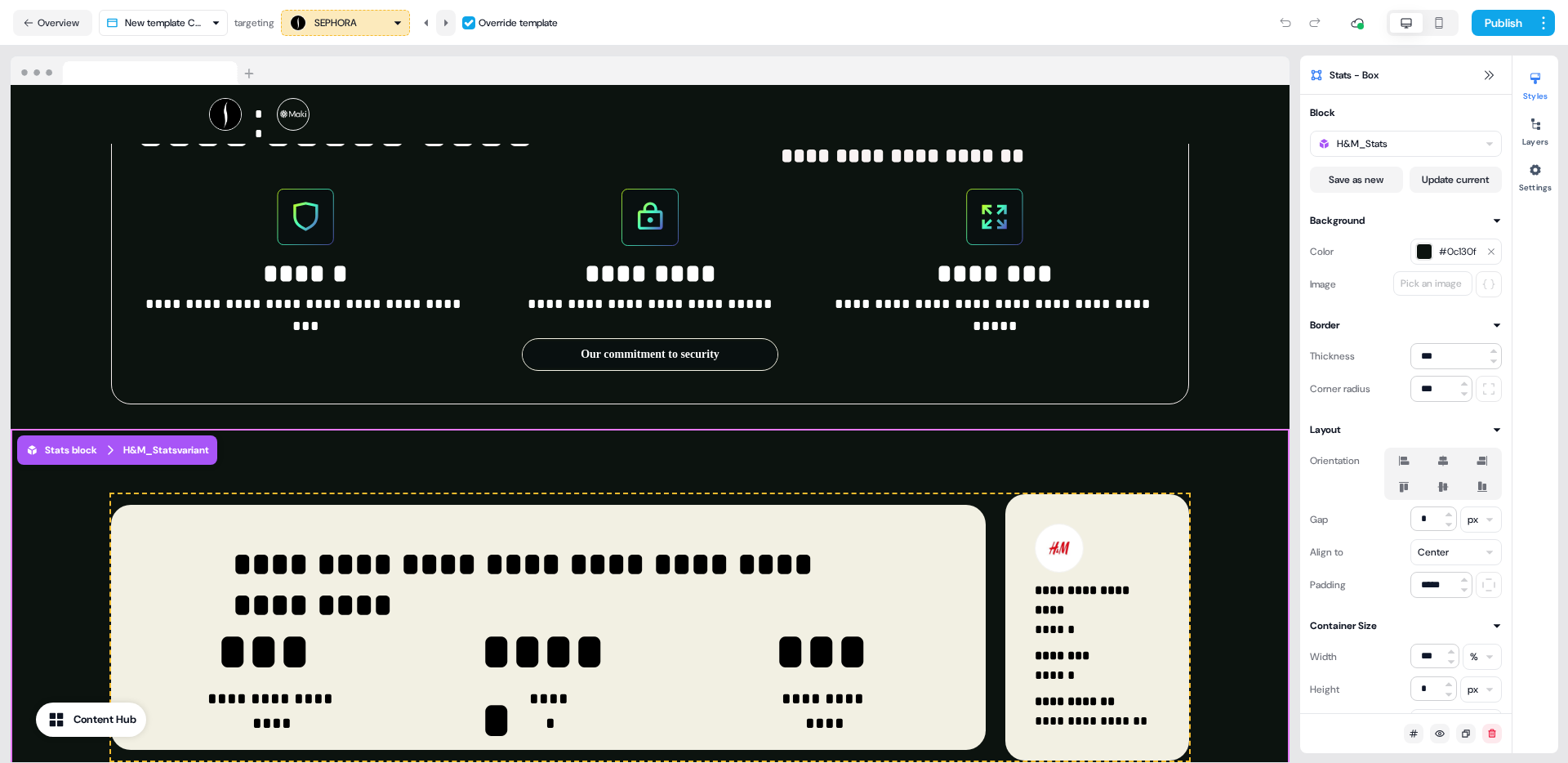
click at [451, 22] on icon at bounding box center [446, 23] width 10 height 10
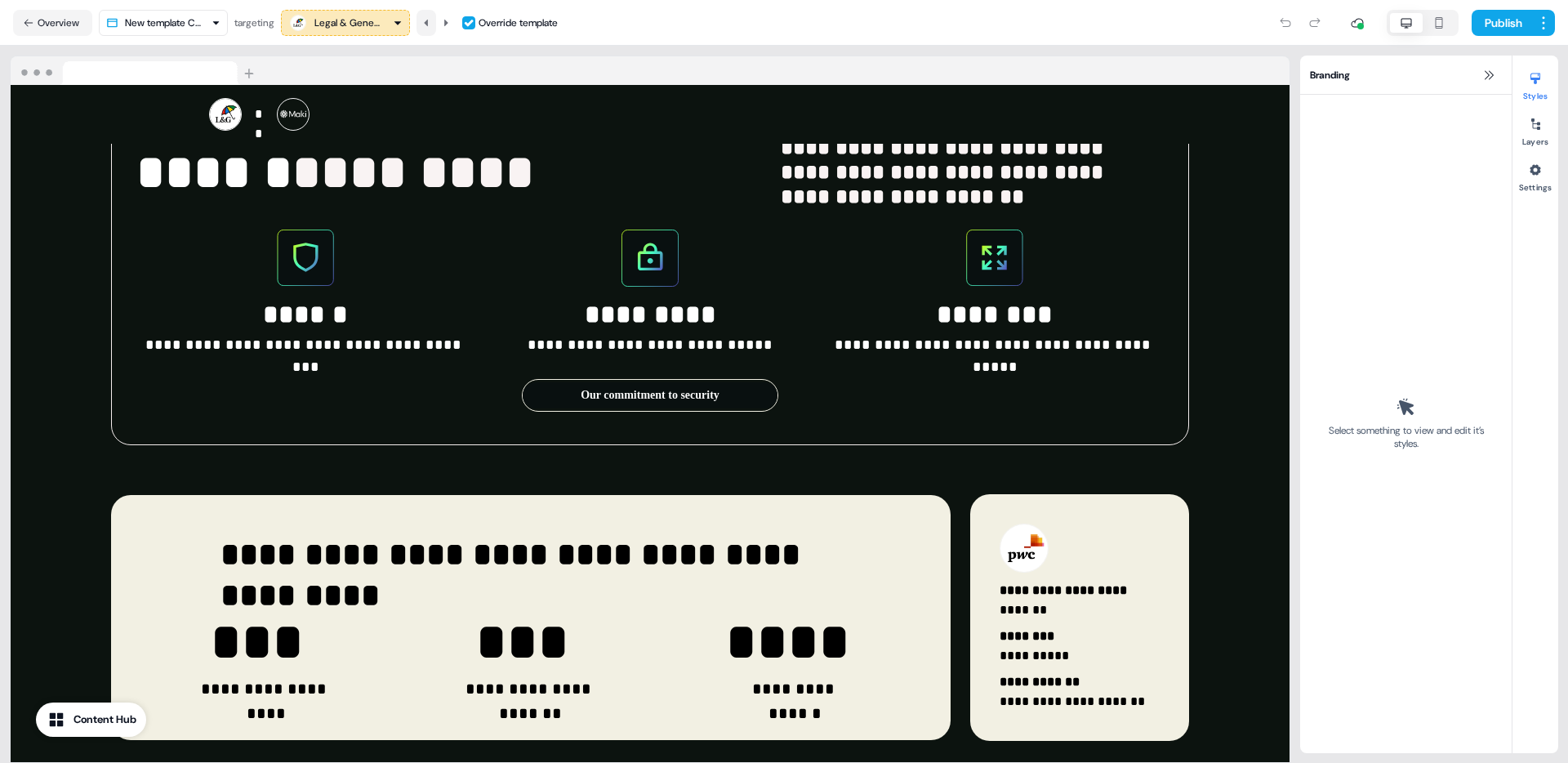
click at [431, 20] on icon at bounding box center [427, 23] width 10 height 10
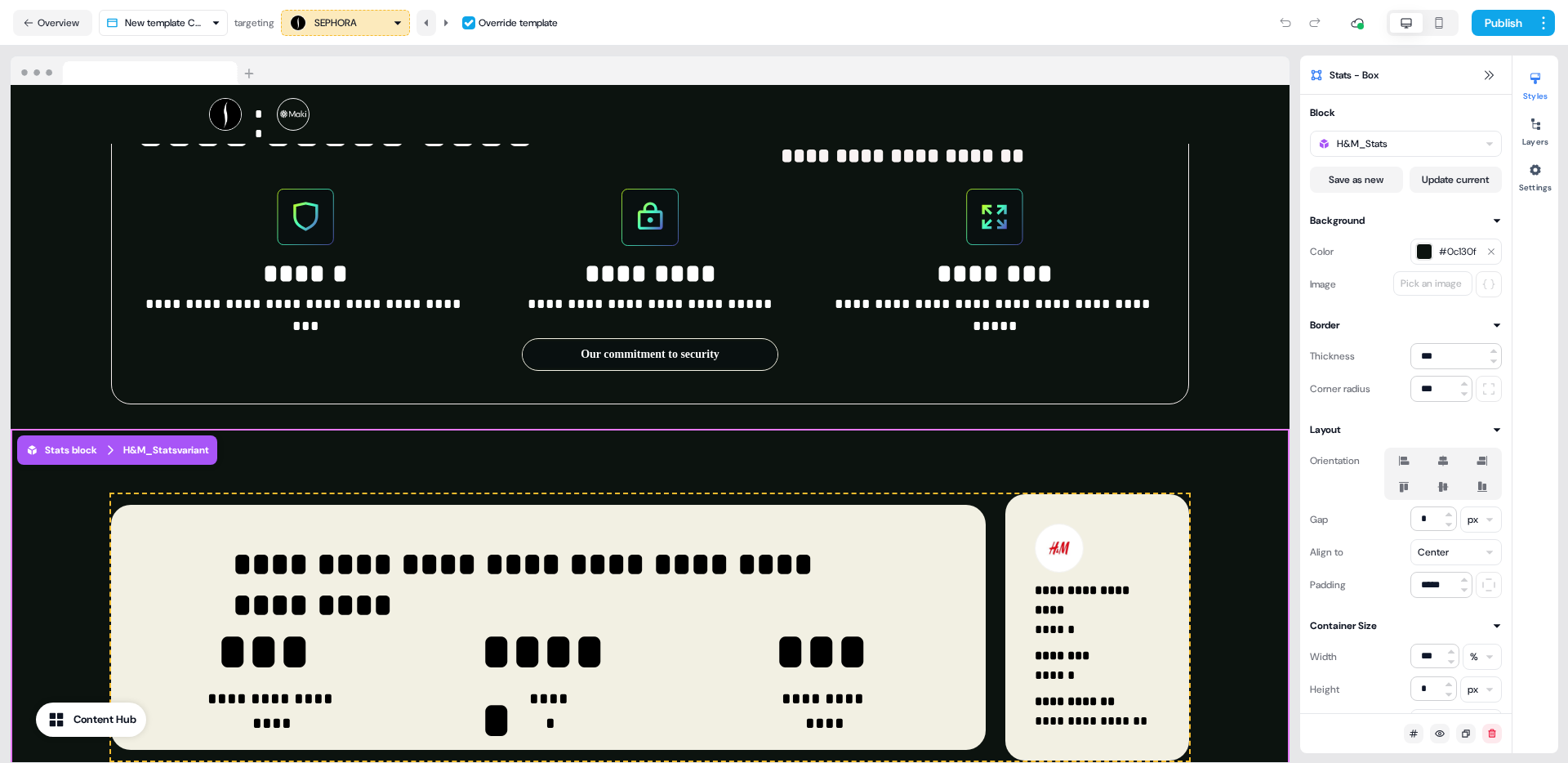
scroll to position [2198, 0]
click at [446, 14] on button at bounding box center [445, 23] width 20 height 26
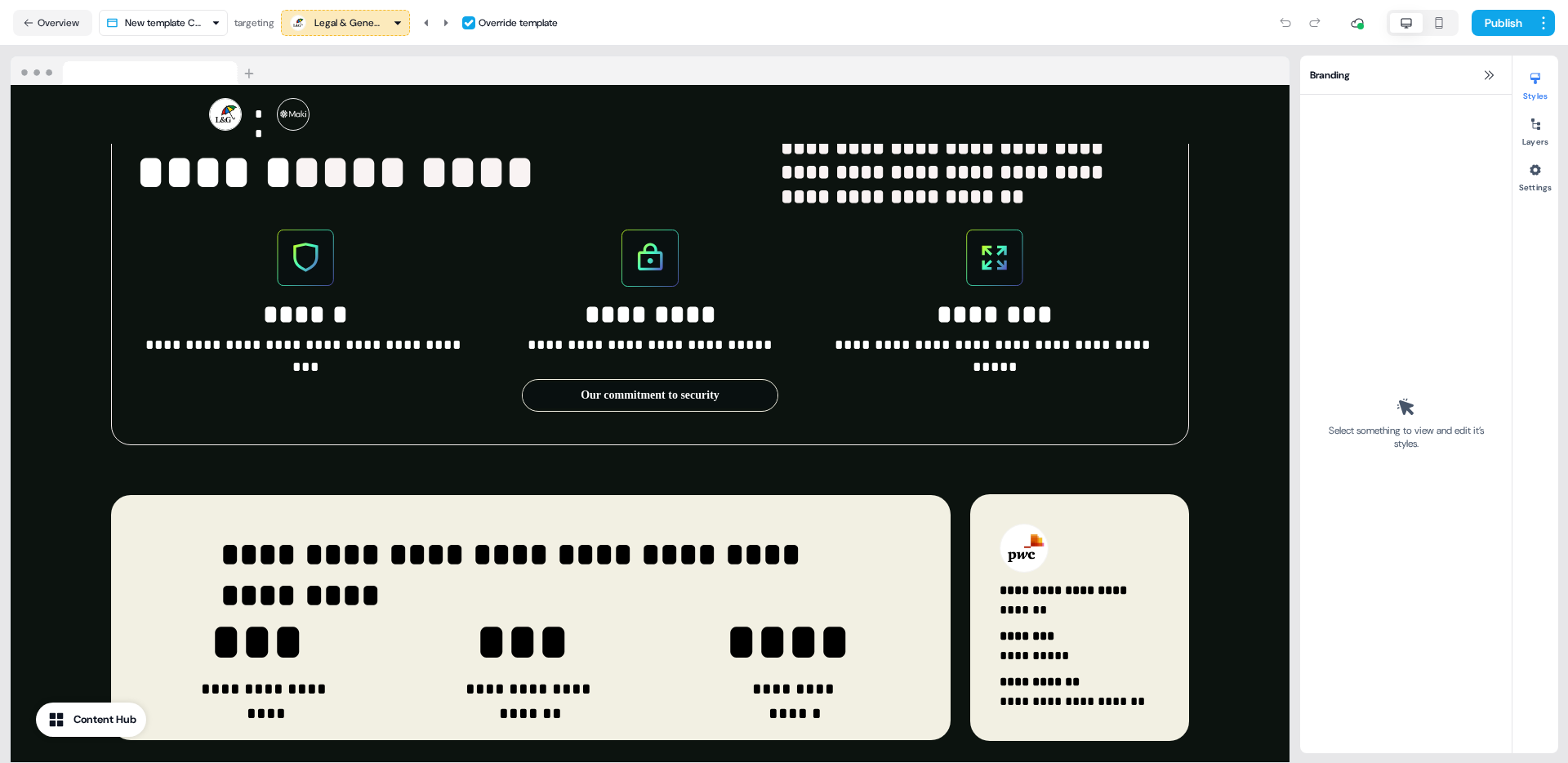
scroll to position [2232, 0]
click at [456, 23] on button at bounding box center [445, 23] width 20 height 26
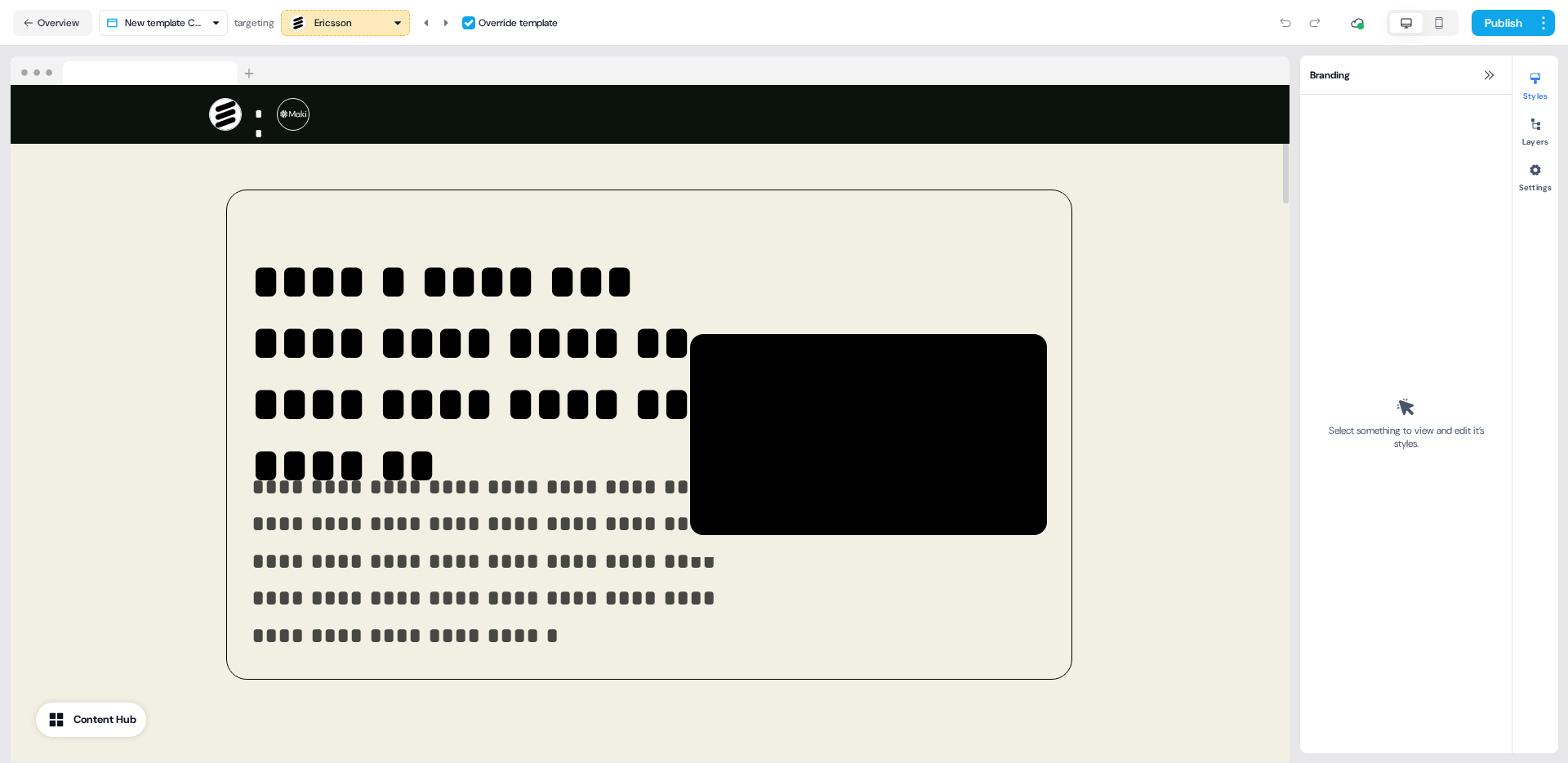
scroll to position [0, 0]
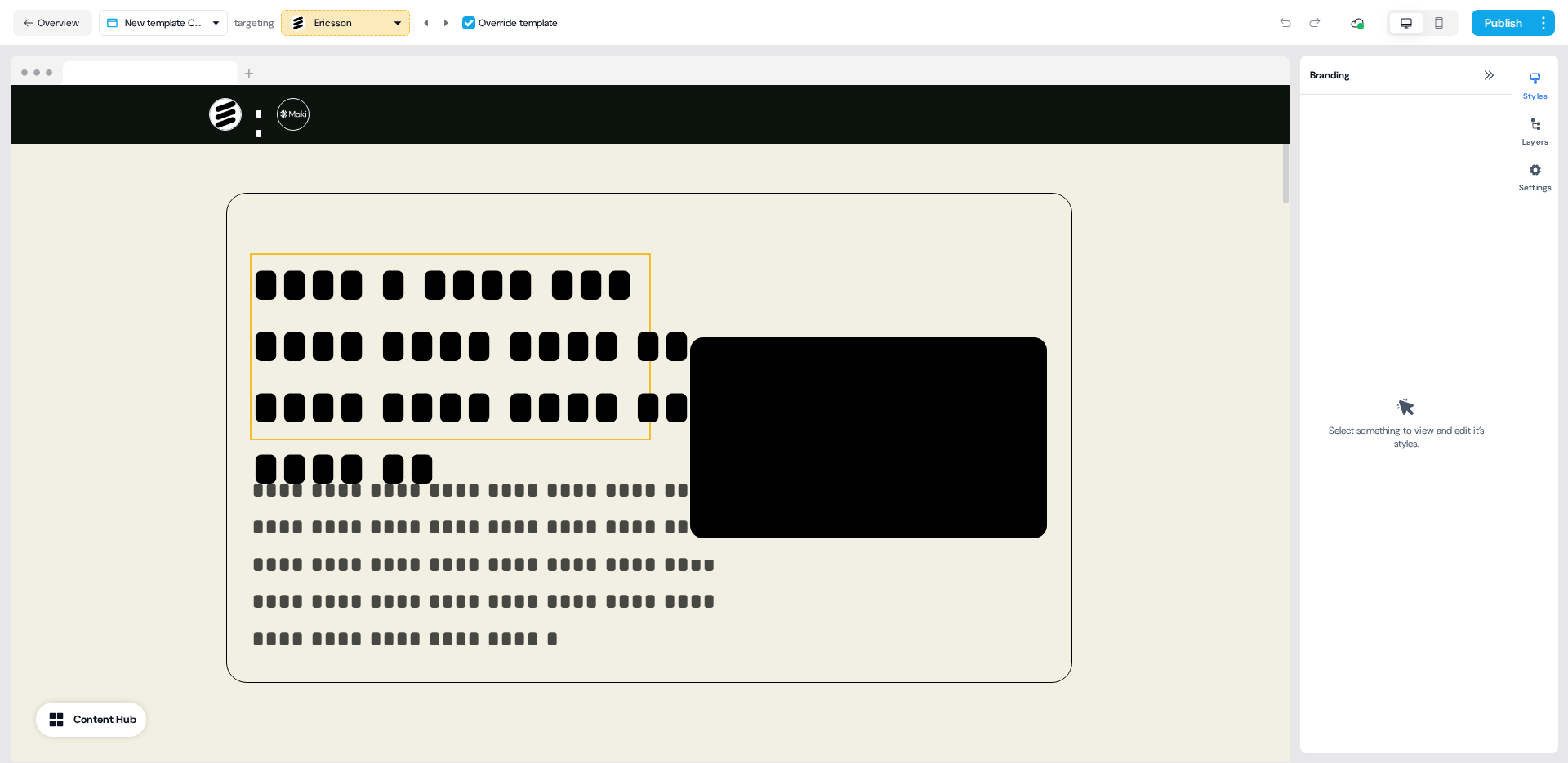
click at [404, 289] on p "**********" at bounding box center [506, 346] width 510 height 184
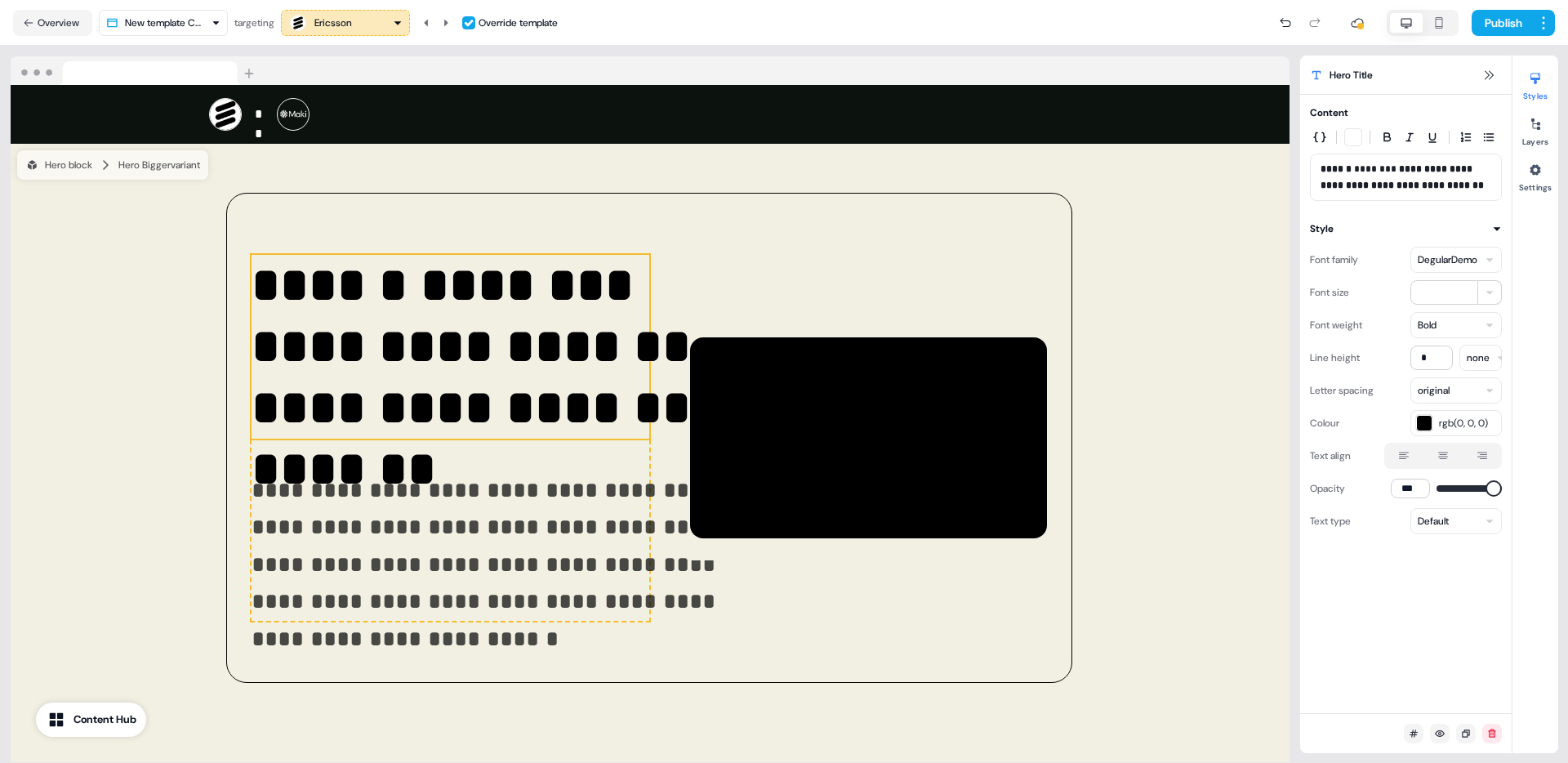
click at [1394, 171] on strong "**********" at bounding box center [1402, 177] width 163 height 26
copy p "**"
click at [451, 20] on icon at bounding box center [446, 23] width 10 height 10
click at [1375, 164] on strong "**********" at bounding box center [1397, 177] width 154 height 26
click at [1373, 165] on p "**********" at bounding box center [1405, 177] width 171 height 32
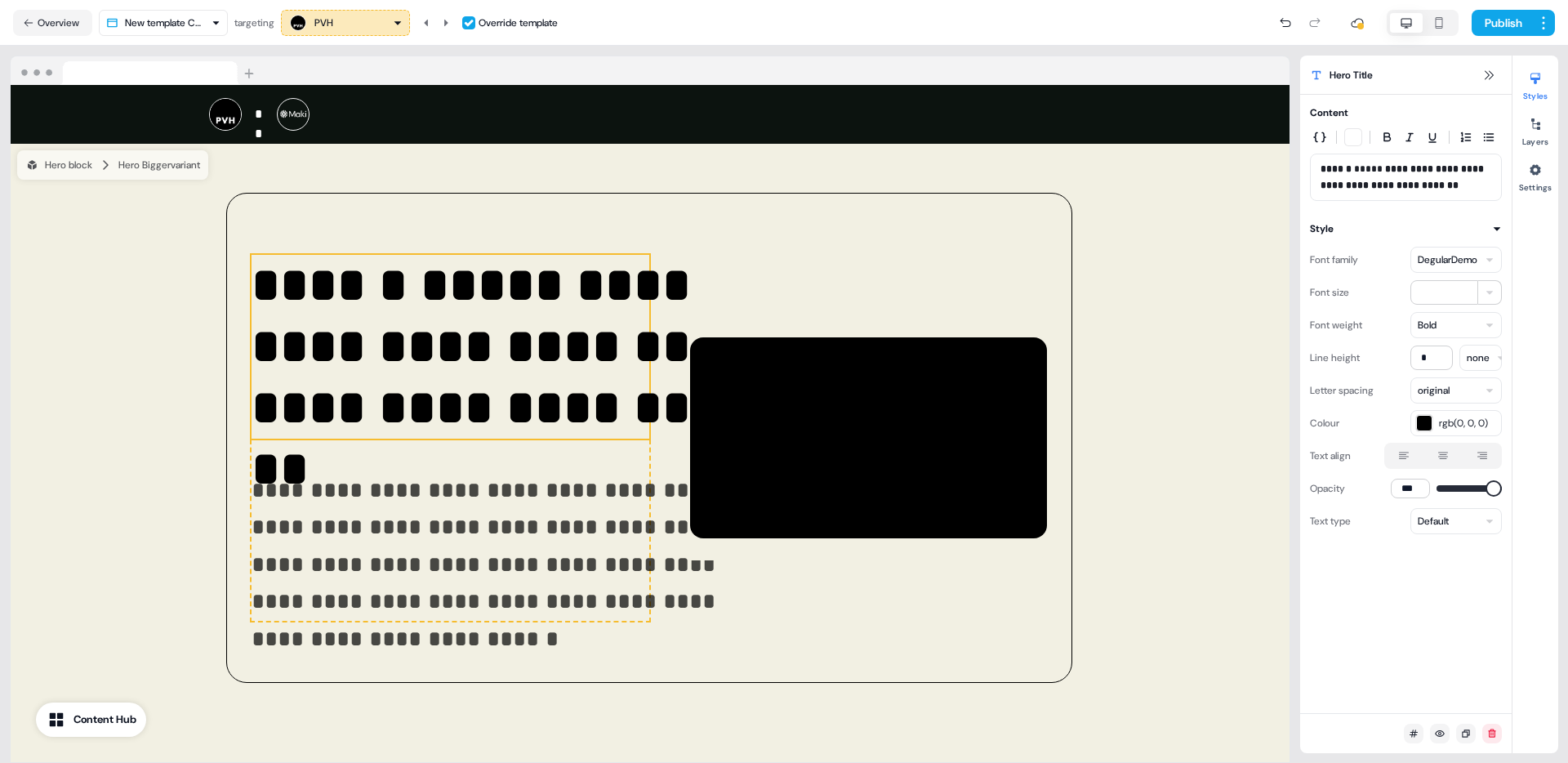
click at [451, 21] on icon at bounding box center [446, 23] width 10 height 10
click at [1387, 164] on p "**********" at bounding box center [1405, 177] width 171 height 32
click at [451, 26] on icon at bounding box center [446, 23] width 10 height 10
click at [1373, 167] on p "**********" at bounding box center [1405, 177] width 171 height 32
click at [445, 25] on icon at bounding box center [446, 23] width 10 height 10
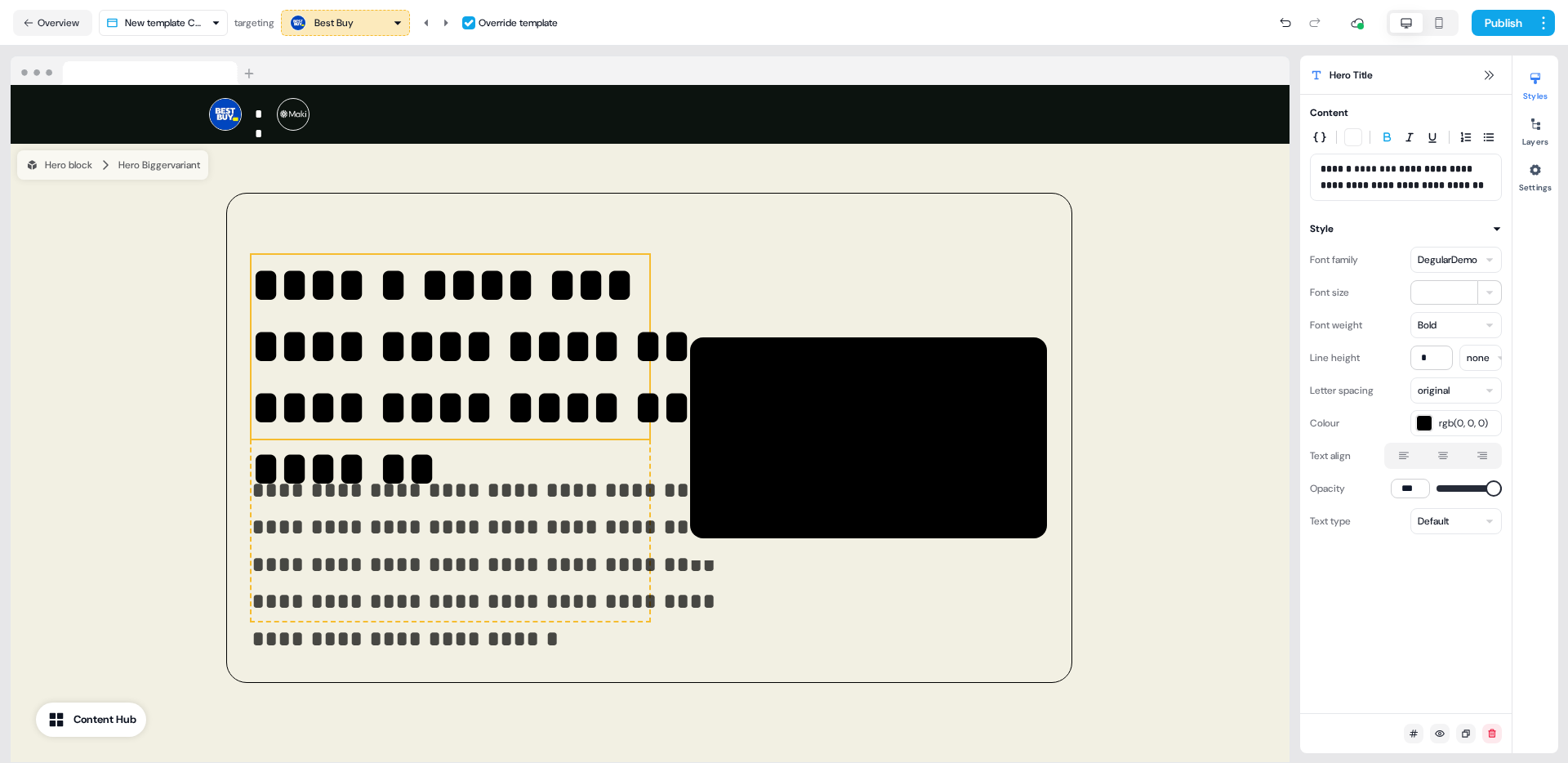
click at [1396, 164] on strong "**********" at bounding box center [1402, 177] width 163 height 26
drag, startPoint x: 450, startPoint y: 21, endPoint x: 856, endPoint y: 66, distance: 408.5
click at [448, 21] on icon at bounding box center [446, 22] width 4 height 7
click at [1373, 166] on p "**********" at bounding box center [1405, 177] width 171 height 32
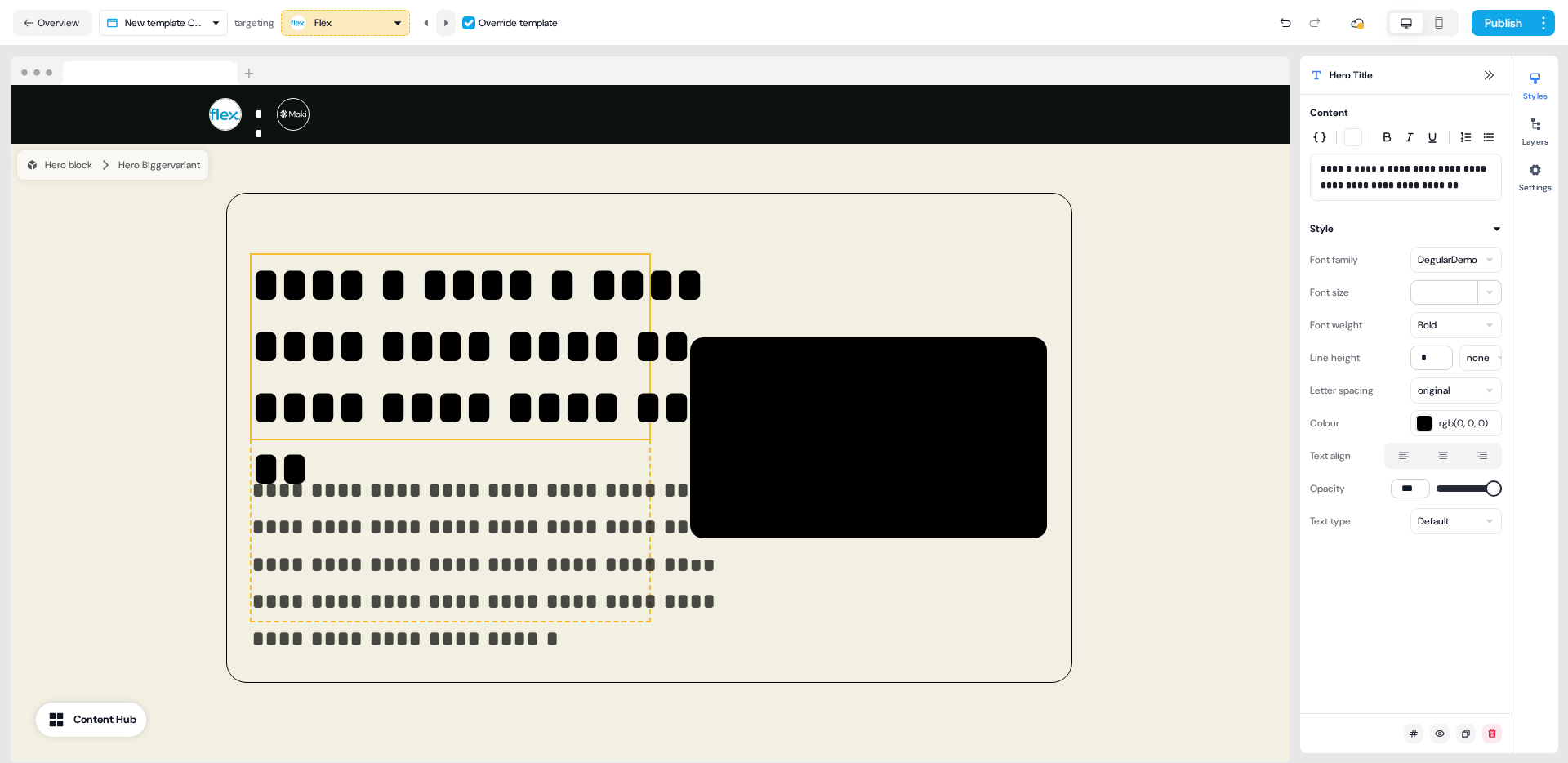
click at [451, 23] on icon at bounding box center [446, 23] width 10 height 10
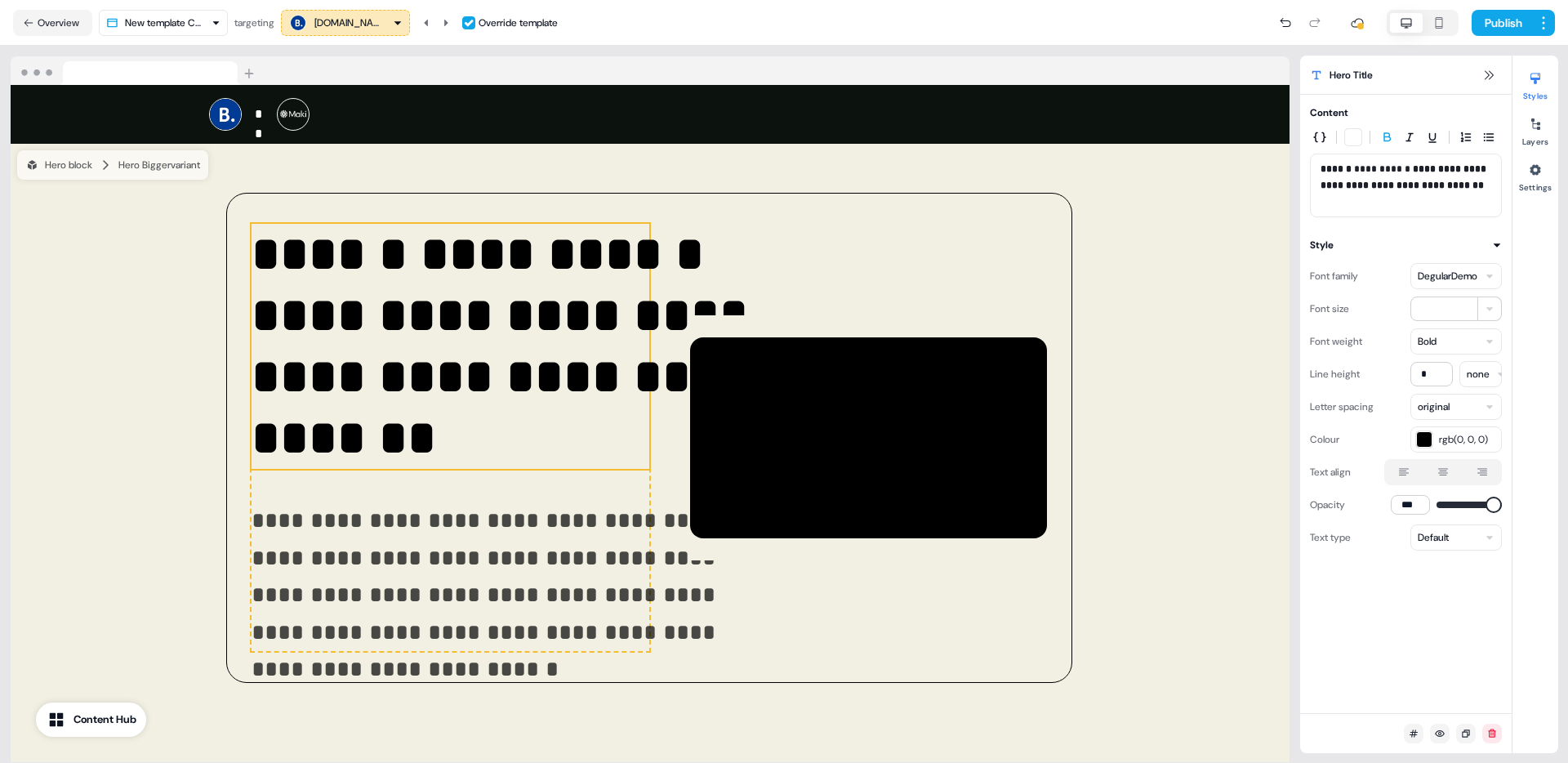
click at [1407, 165] on p "**********" at bounding box center [1405, 186] width 171 height 49
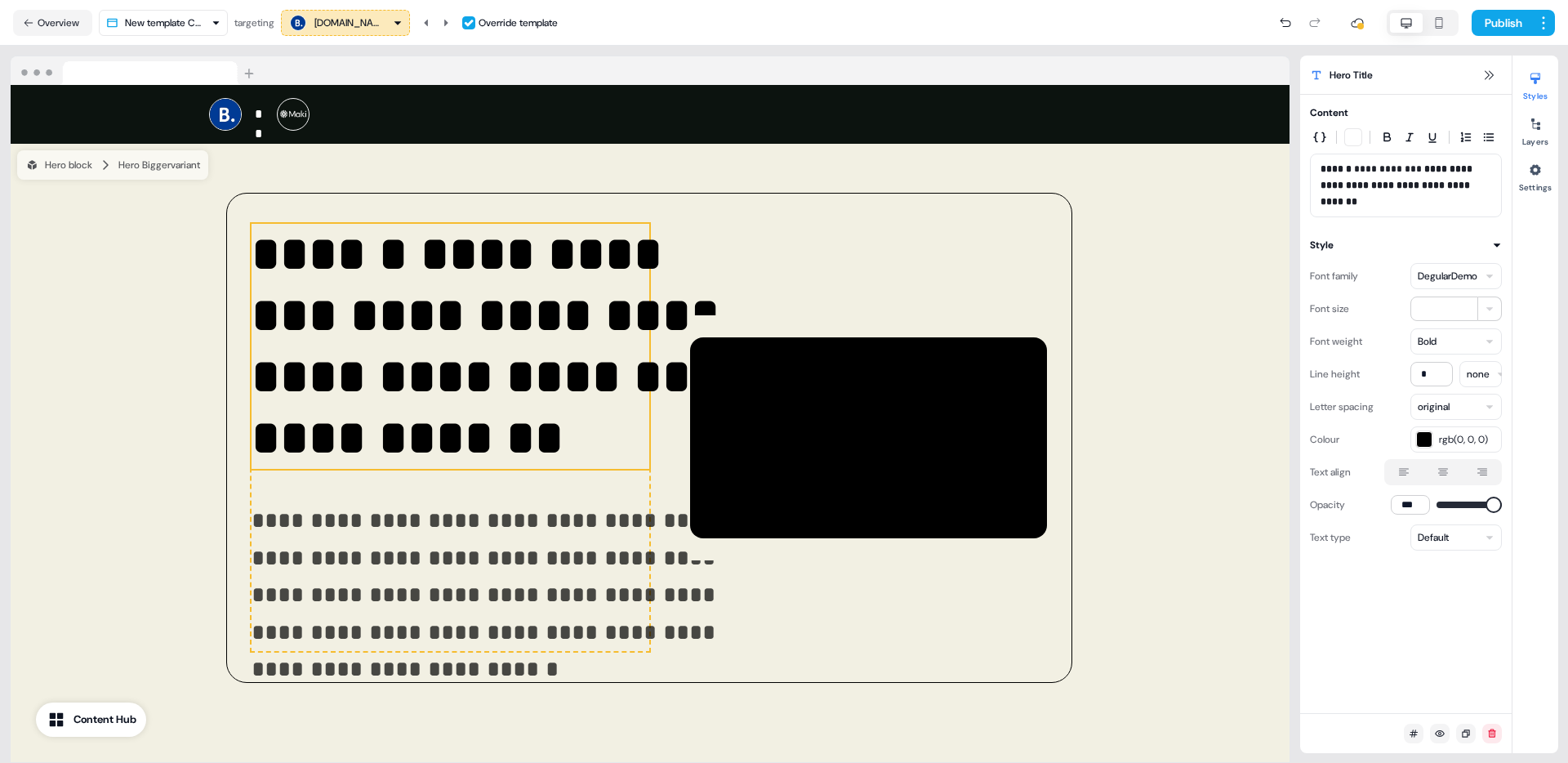
click at [451, 25] on icon at bounding box center [446, 23] width 10 height 10
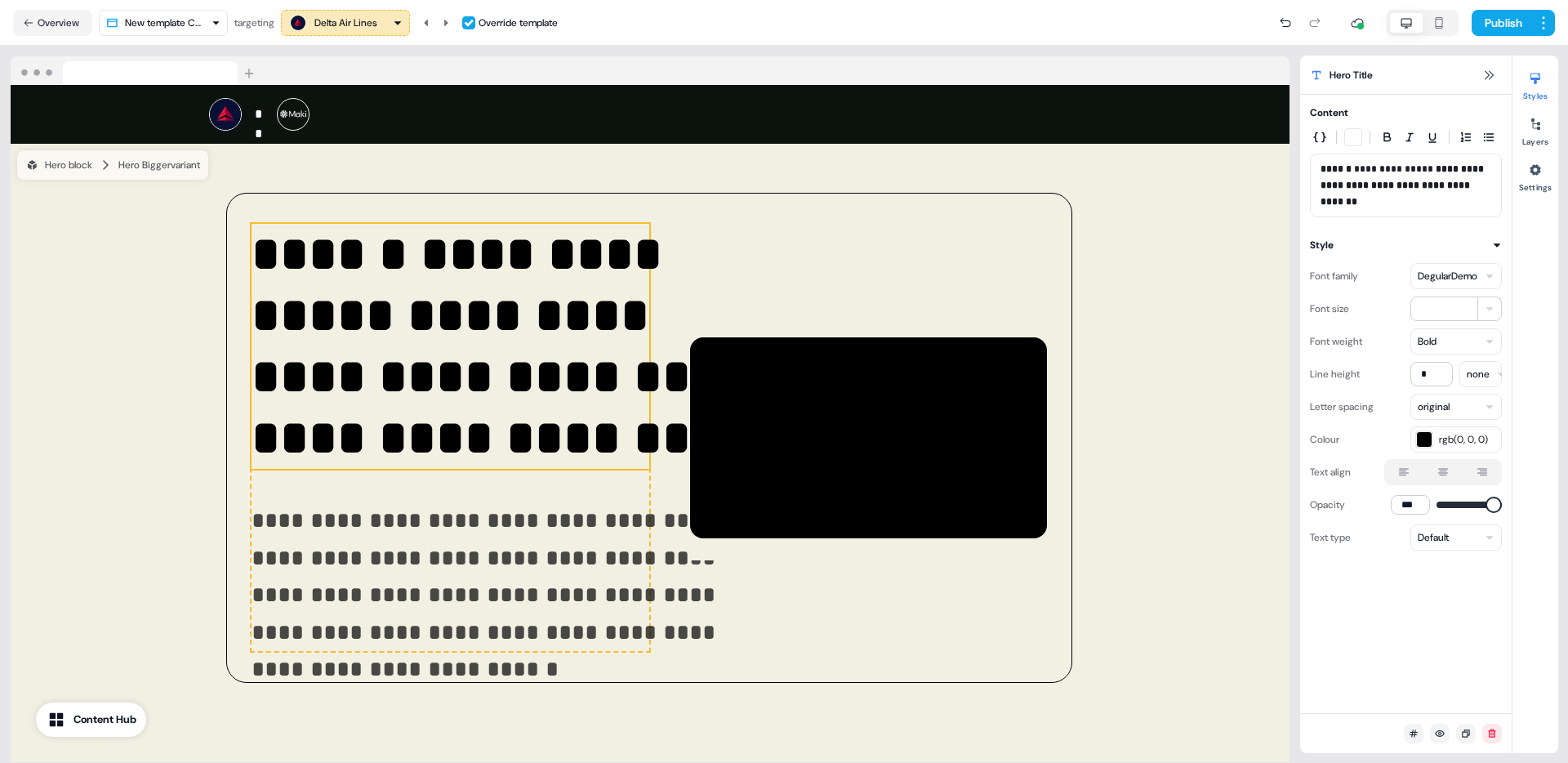
click at [1419, 166] on p "**********" at bounding box center [1405, 186] width 171 height 49
click at [447, 26] on icon at bounding box center [446, 23] width 10 height 10
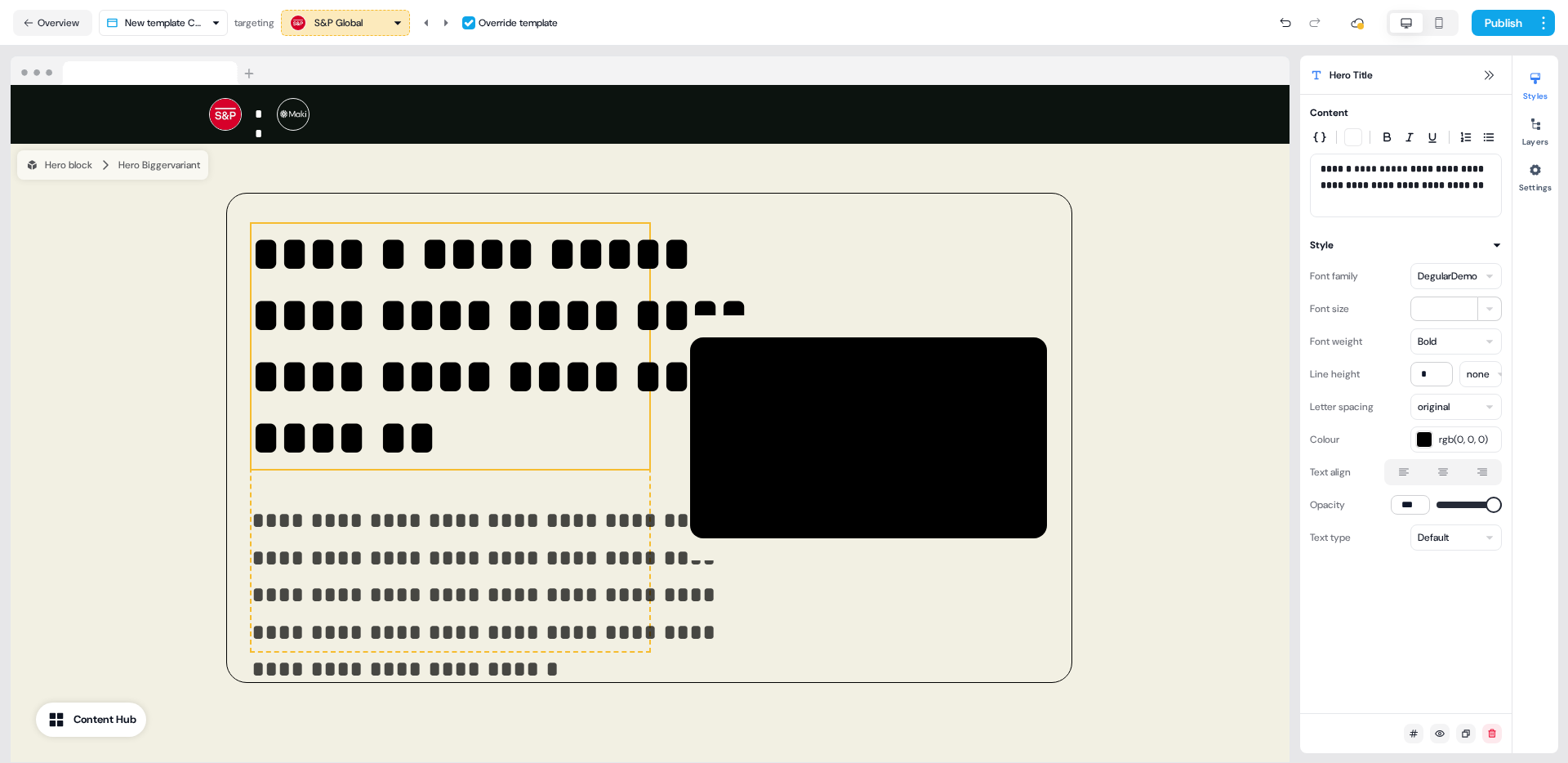
click at [1403, 170] on p "**********" at bounding box center [1405, 186] width 171 height 49
click at [448, 22] on icon at bounding box center [446, 22] width 4 height 7
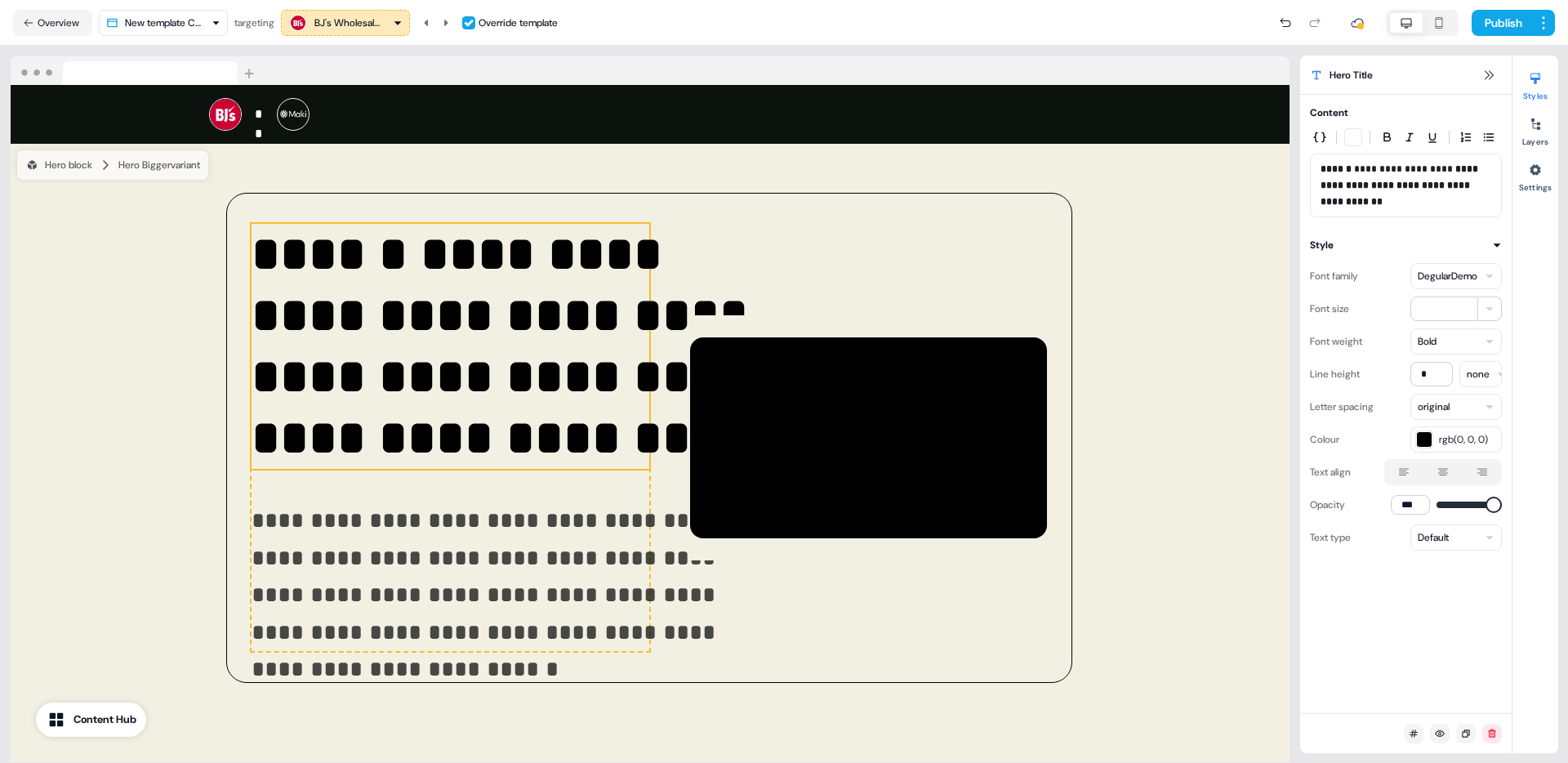
click at [1442, 166] on p "**********" at bounding box center [1405, 186] width 171 height 49
click at [451, 22] on icon at bounding box center [446, 23] width 10 height 10
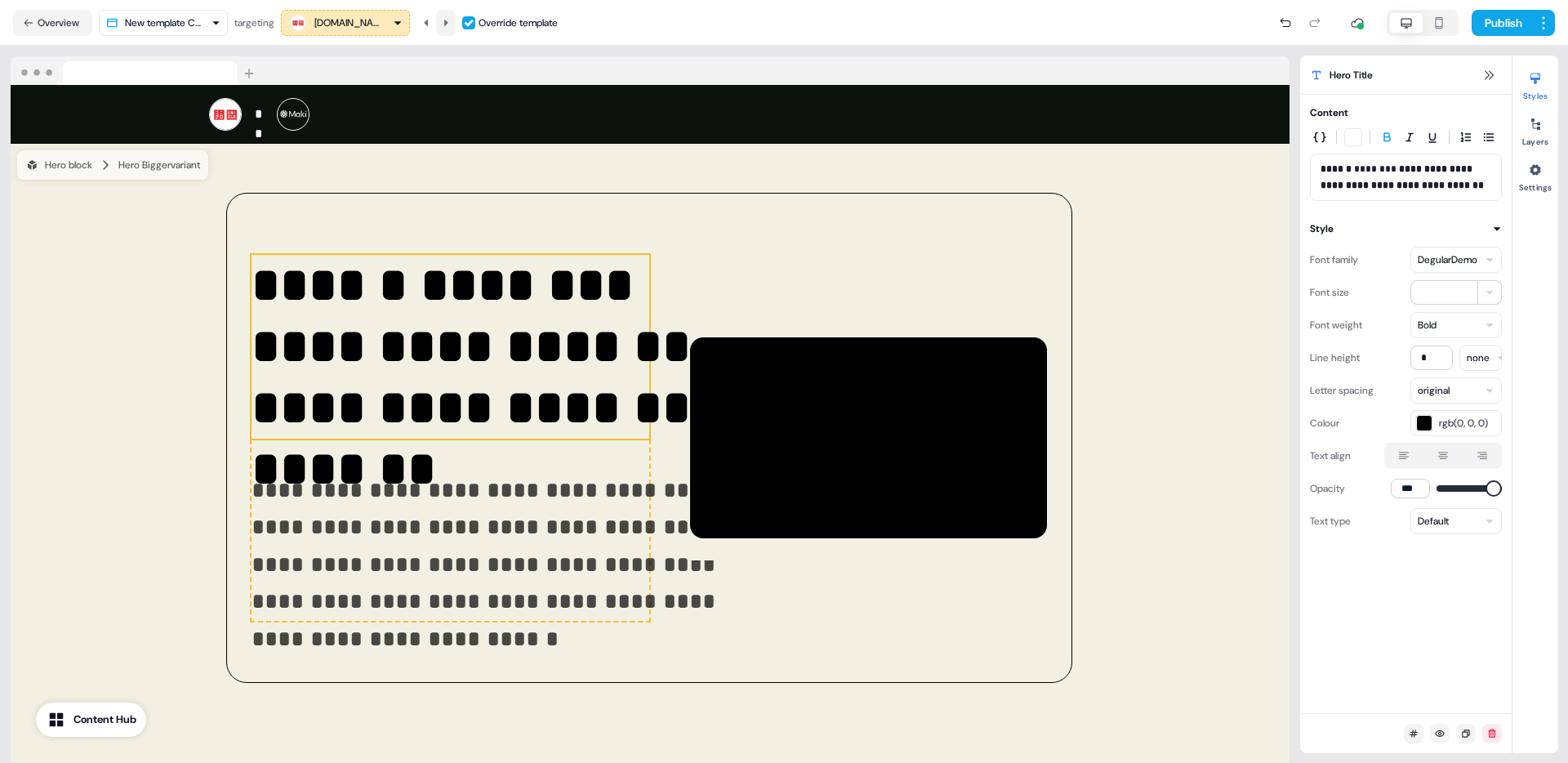
click at [451, 22] on icon at bounding box center [446, 23] width 10 height 10
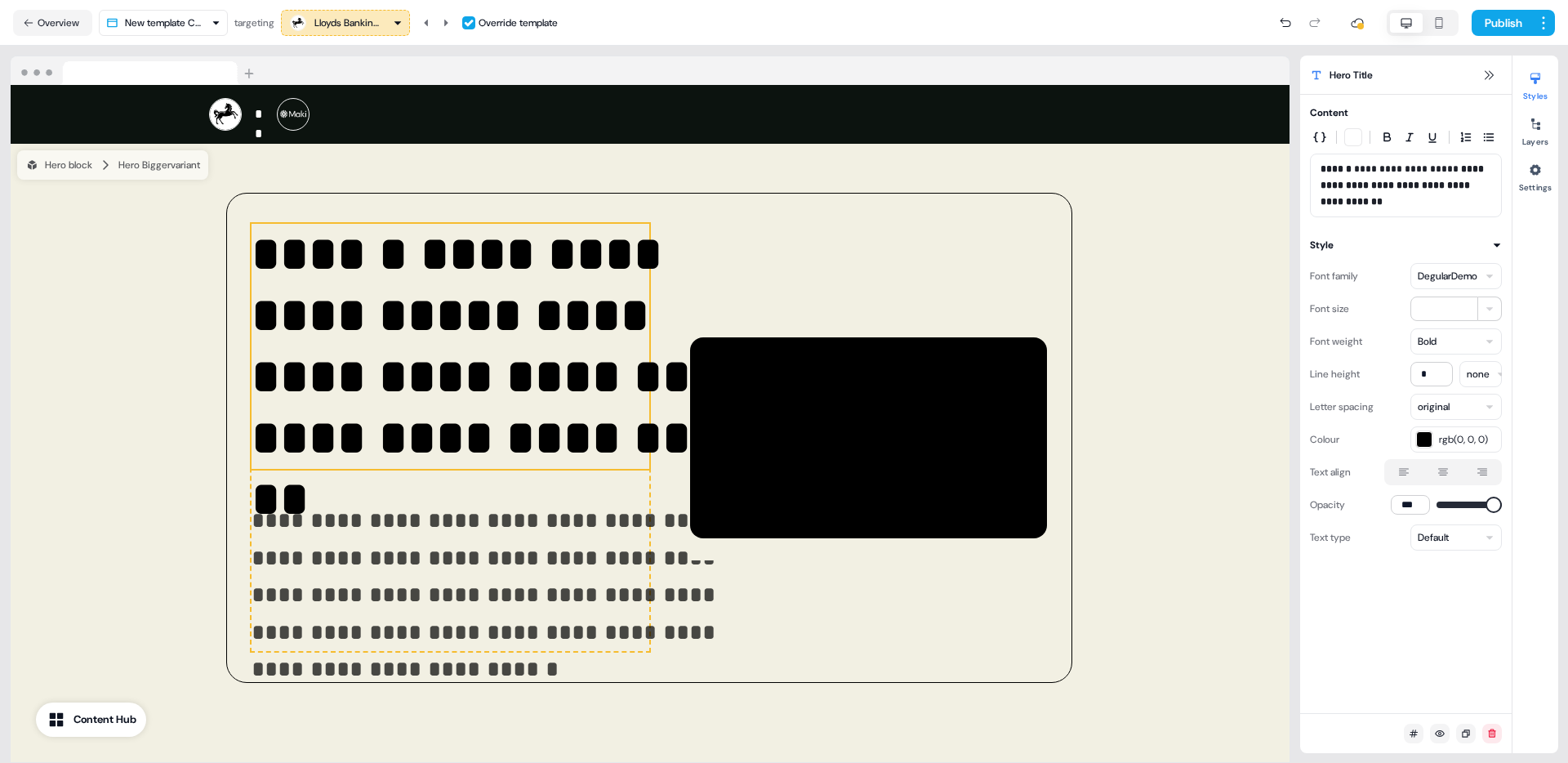
click at [1448, 166] on p "**********" at bounding box center [1405, 186] width 171 height 49
click at [443, 16] on button at bounding box center [445, 23] width 20 height 26
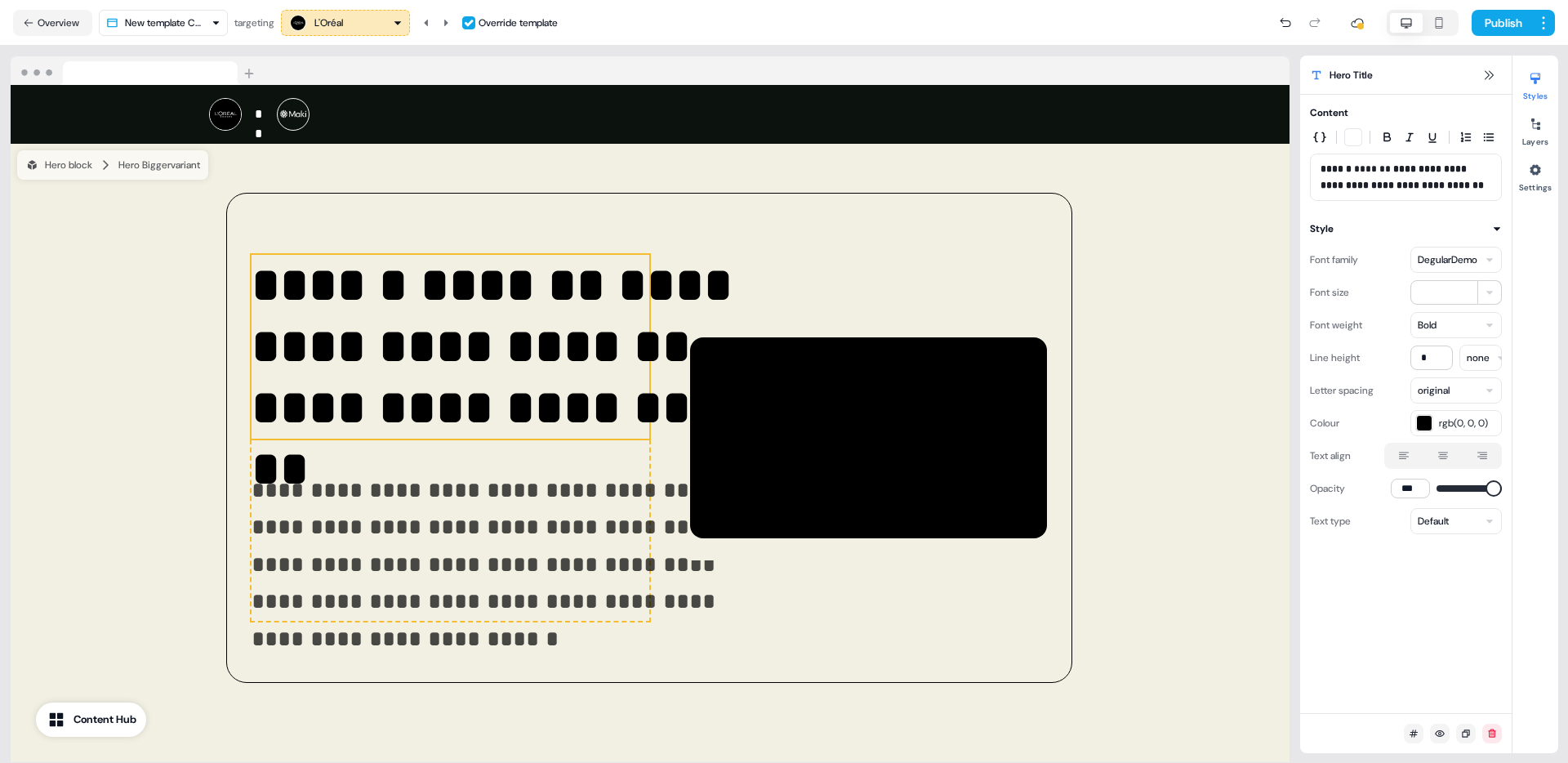
click at [1383, 164] on p "**********" at bounding box center [1405, 177] width 171 height 32
click at [464, 22] on div "L'Oréal Override template" at bounding box center [419, 23] width 277 height 26
click at [454, 24] on button at bounding box center [445, 23] width 20 height 26
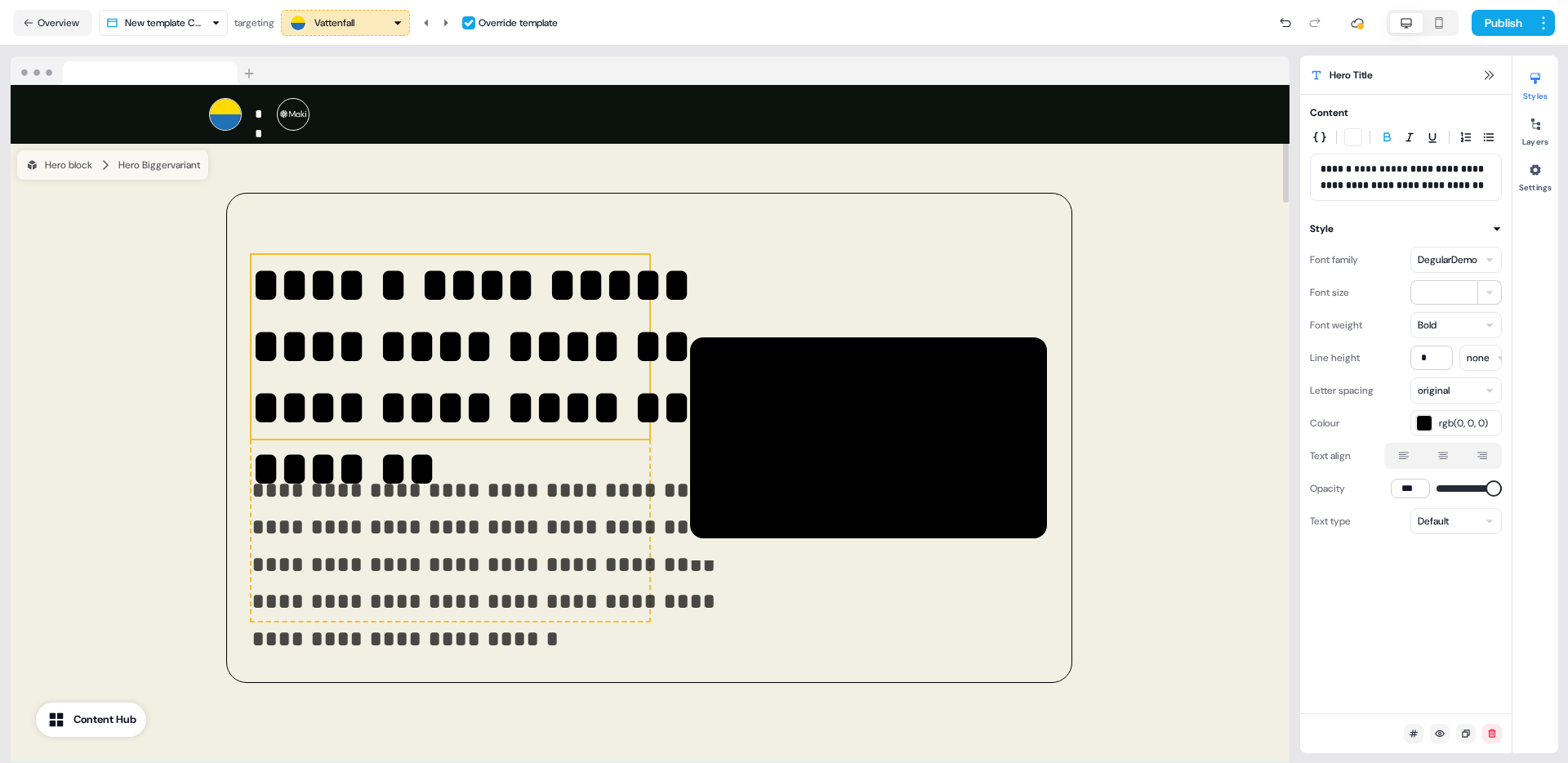
click at [1395, 166] on p "**********" at bounding box center [1405, 177] width 171 height 32
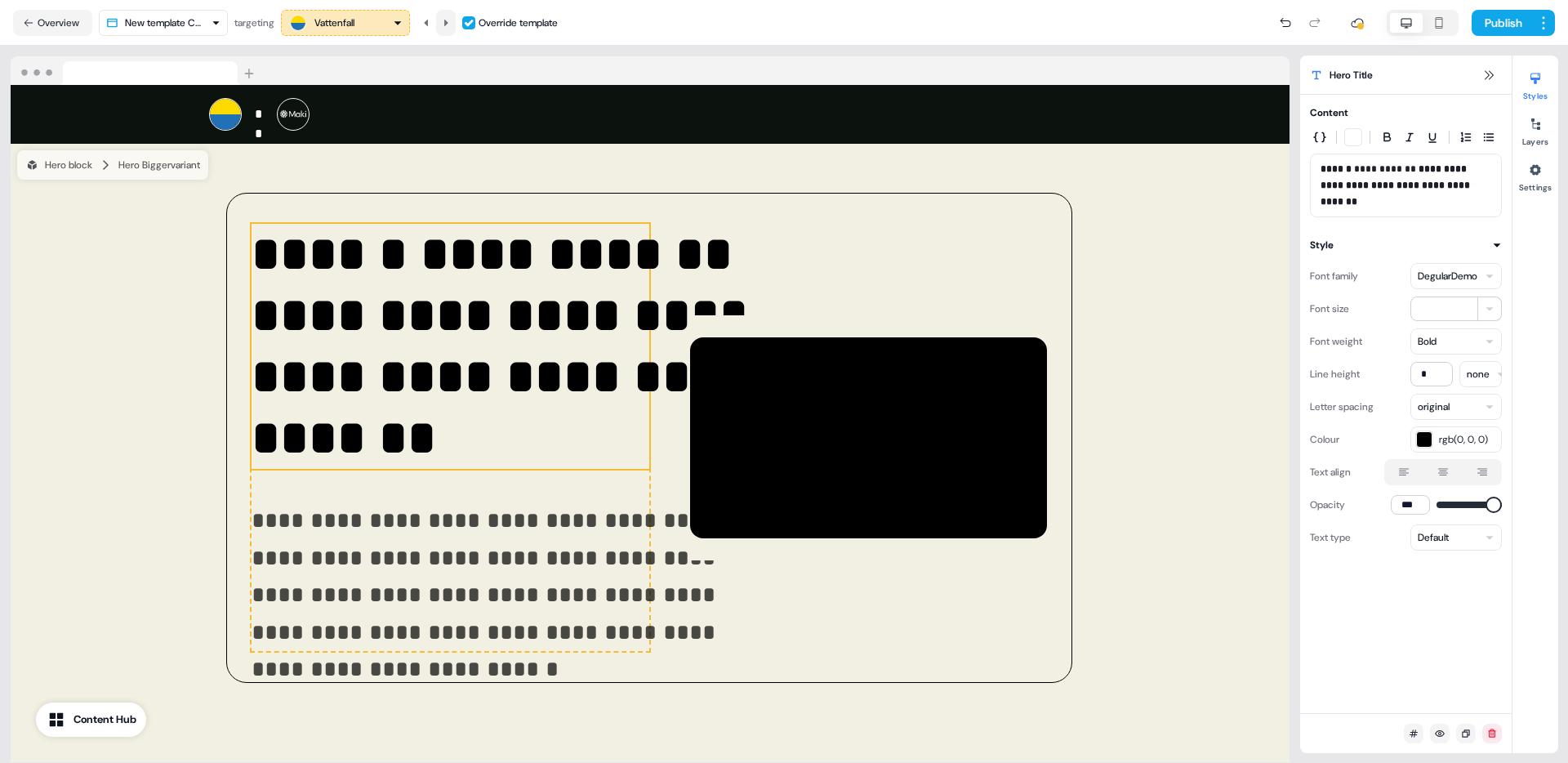
click at [446, 21] on icon at bounding box center [446, 23] width 10 height 10
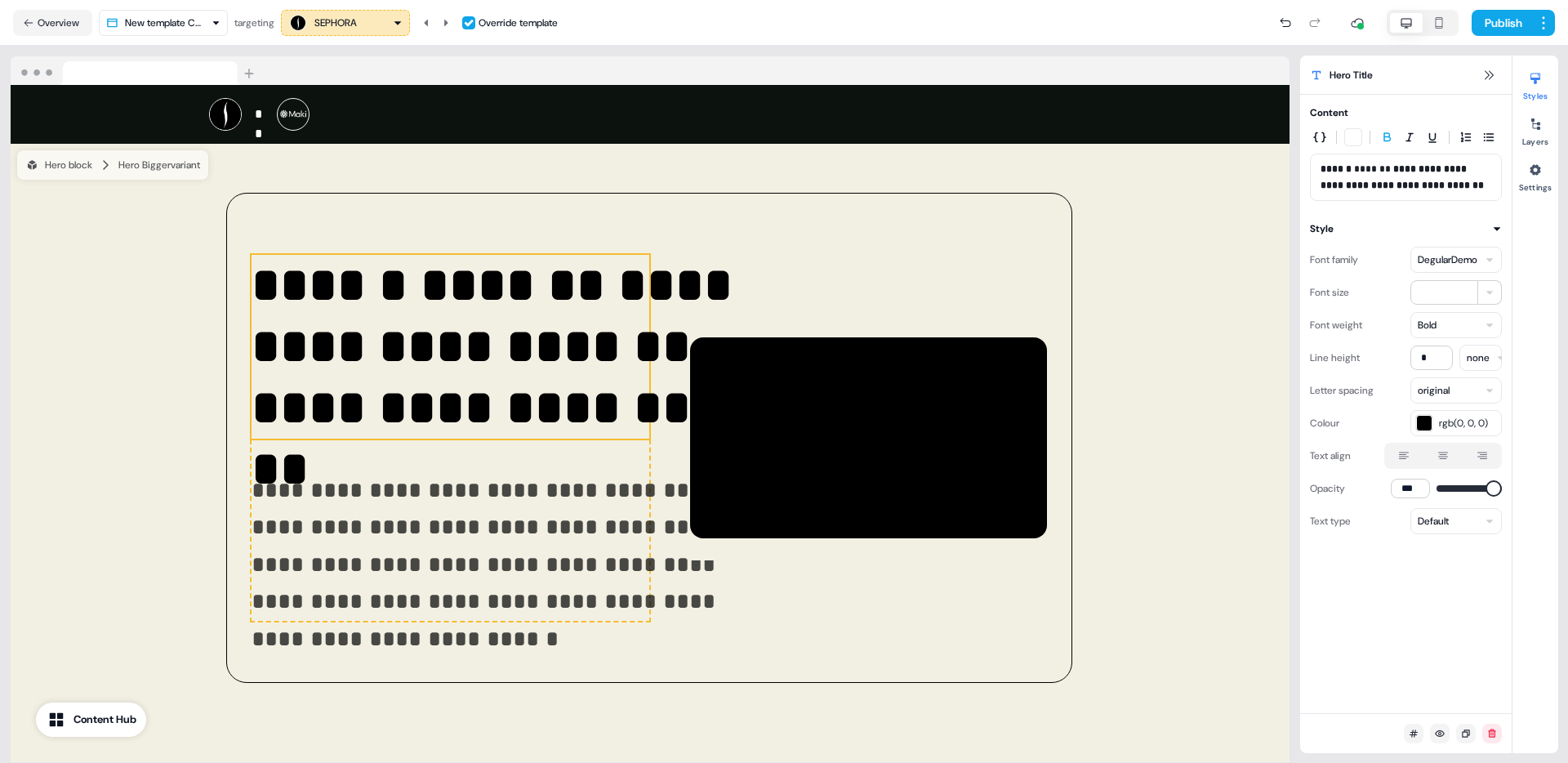
click at [1396, 163] on p "**********" at bounding box center [1405, 177] width 171 height 32
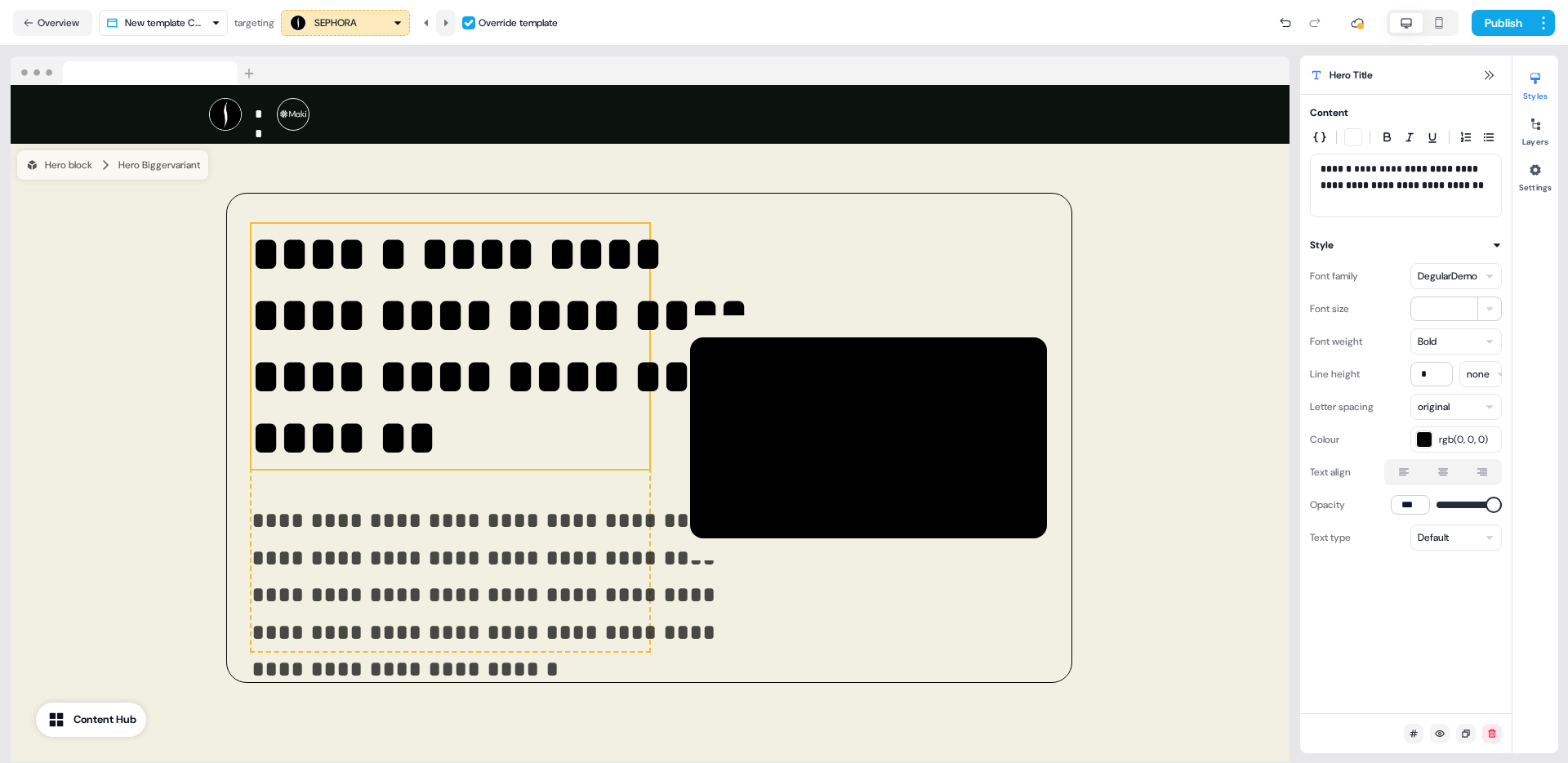
click at [451, 20] on icon at bounding box center [446, 23] width 10 height 10
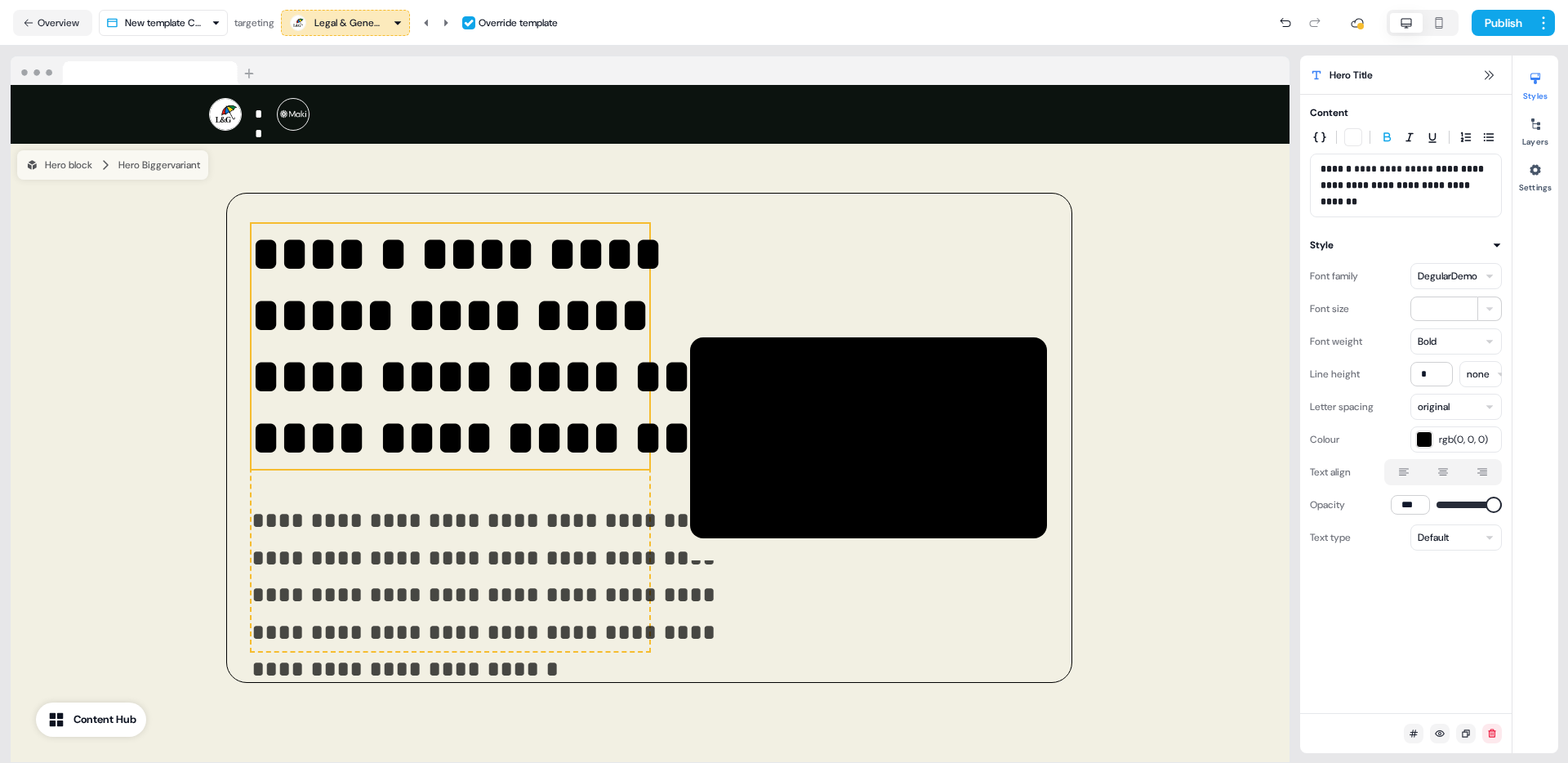
click at [1425, 171] on p "**********" at bounding box center [1405, 186] width 171 height 49
click at [445, 22] on icon at bounding box center [446, 23] width 10 height 10
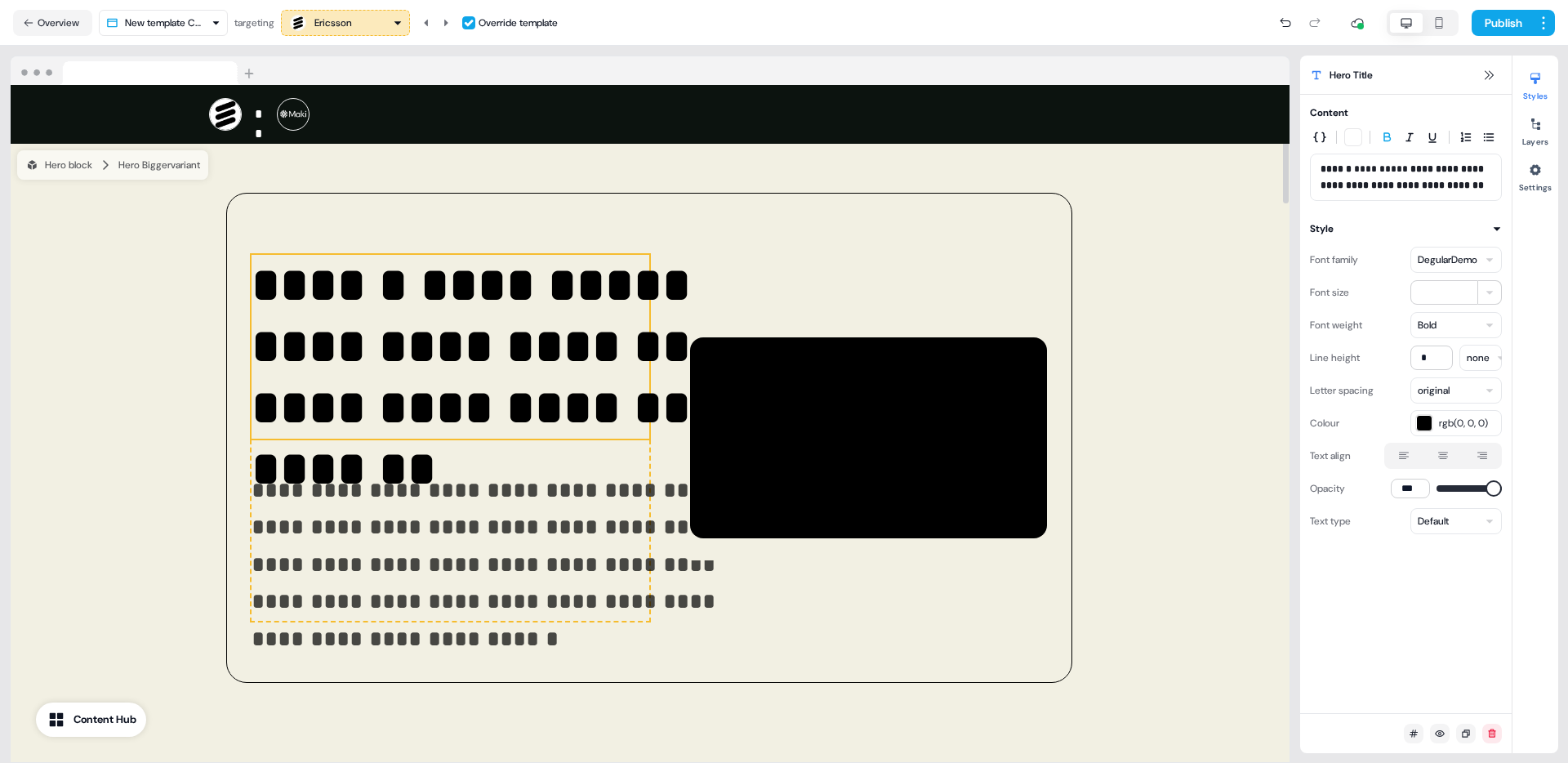
click at [445, 27] on button at bounding box center [445, 23] width 20 height 26
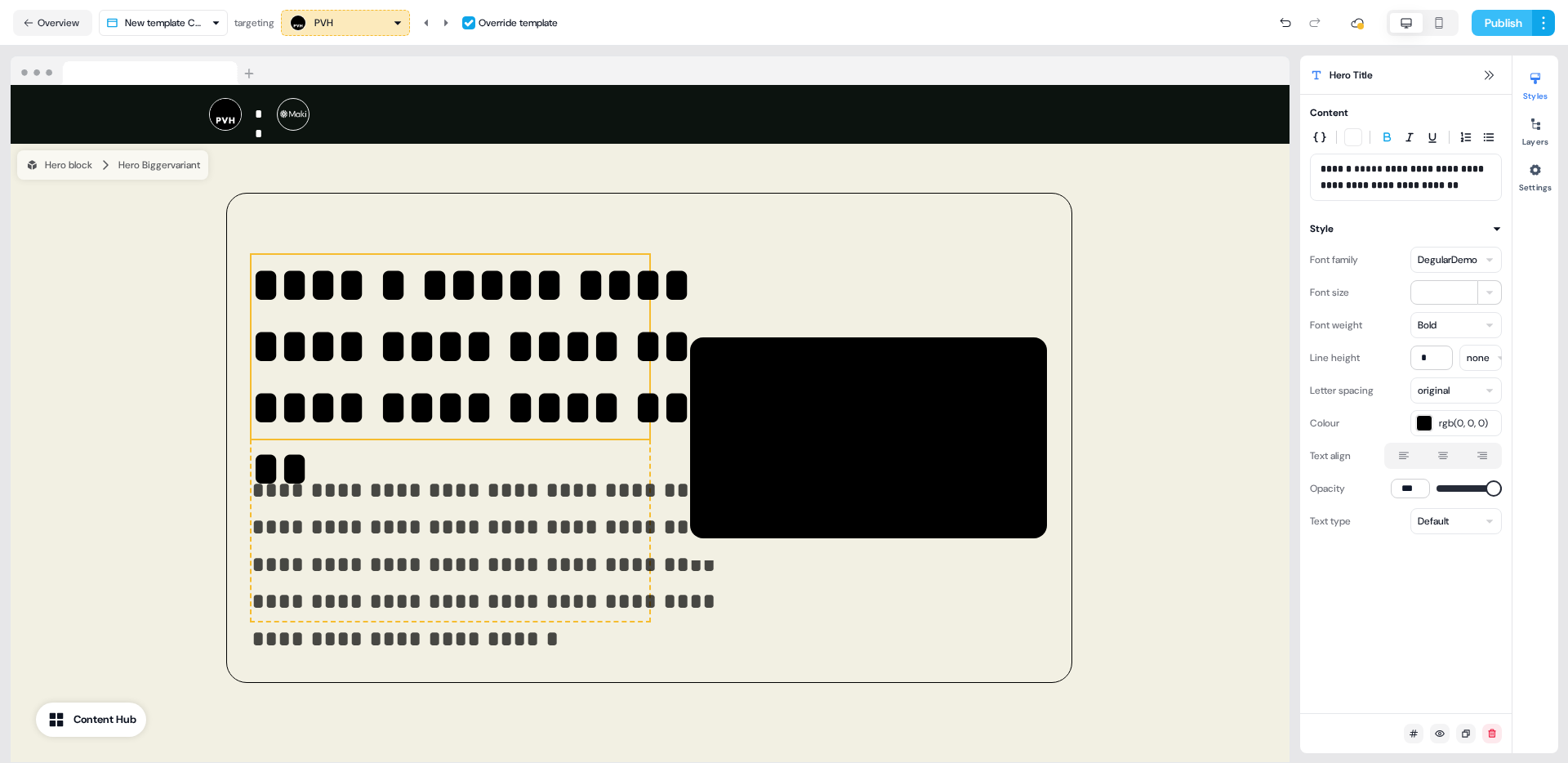
click at [1517, 25] on button "Publish" at bounding box center [1501, 23] width 60 height 26
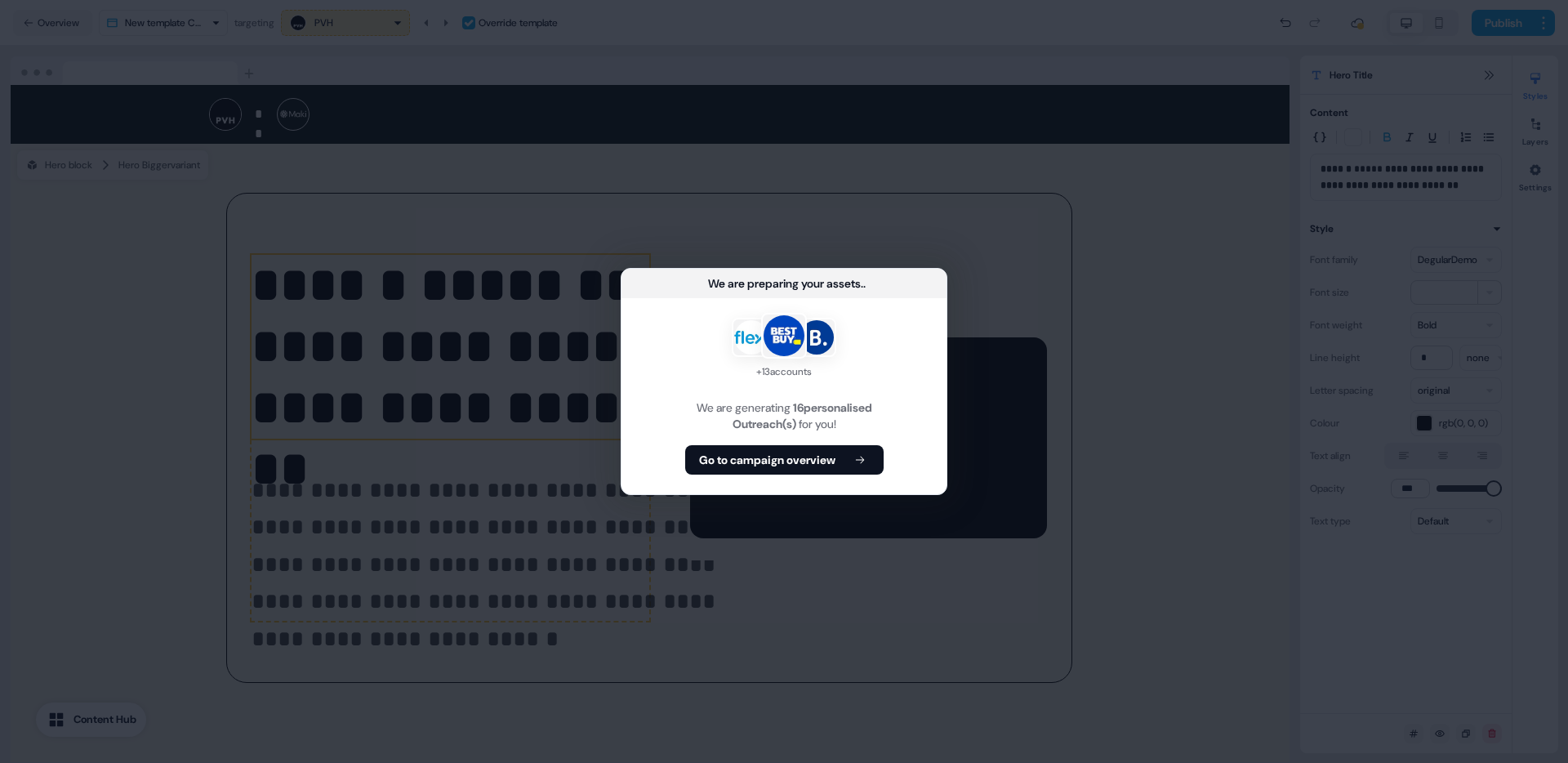
click at [798, 449] on button "Go to campaign overview" at bounding box center [785, 460] width 199 height 30
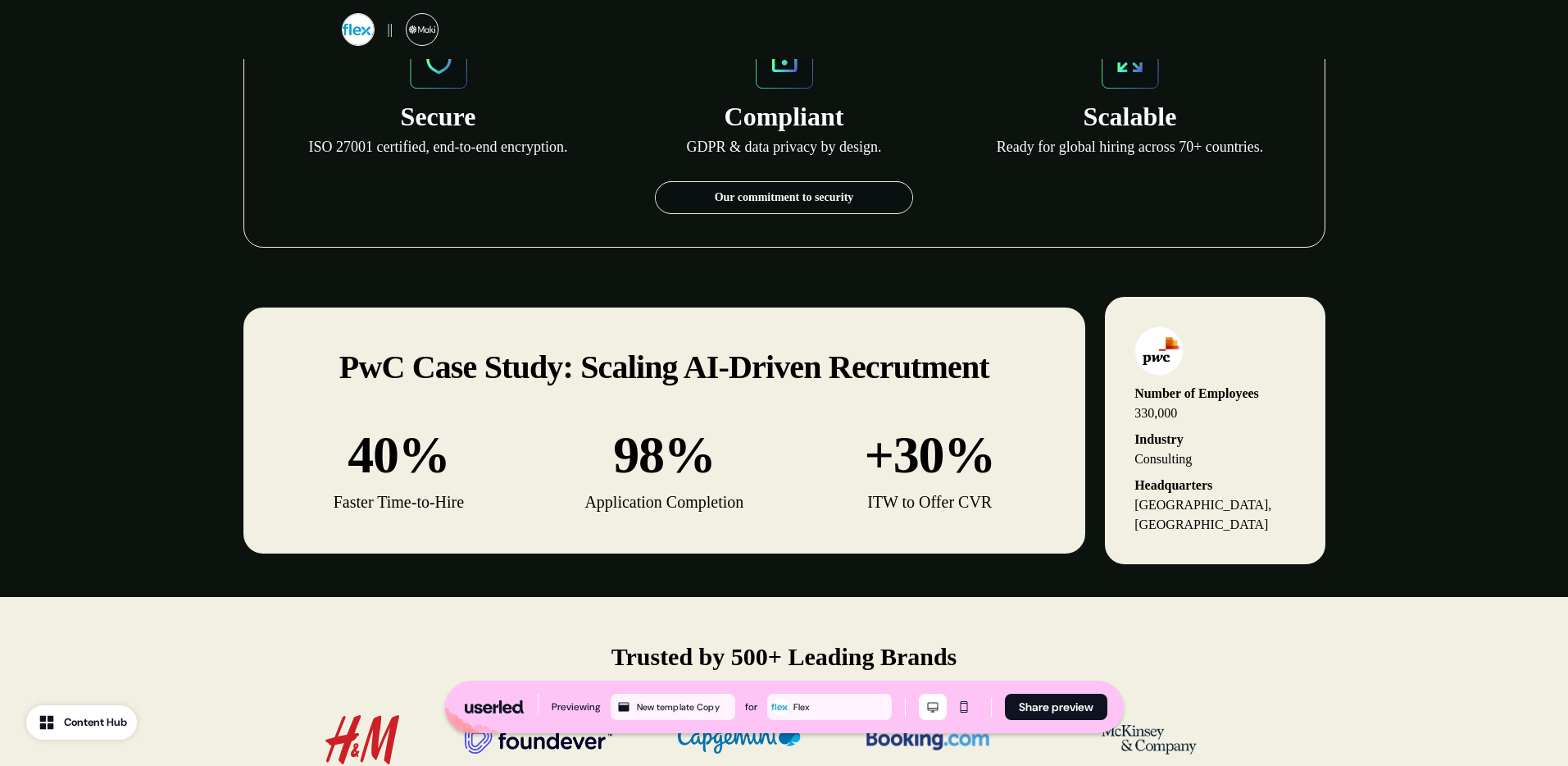
scroll to position [2244, 0]
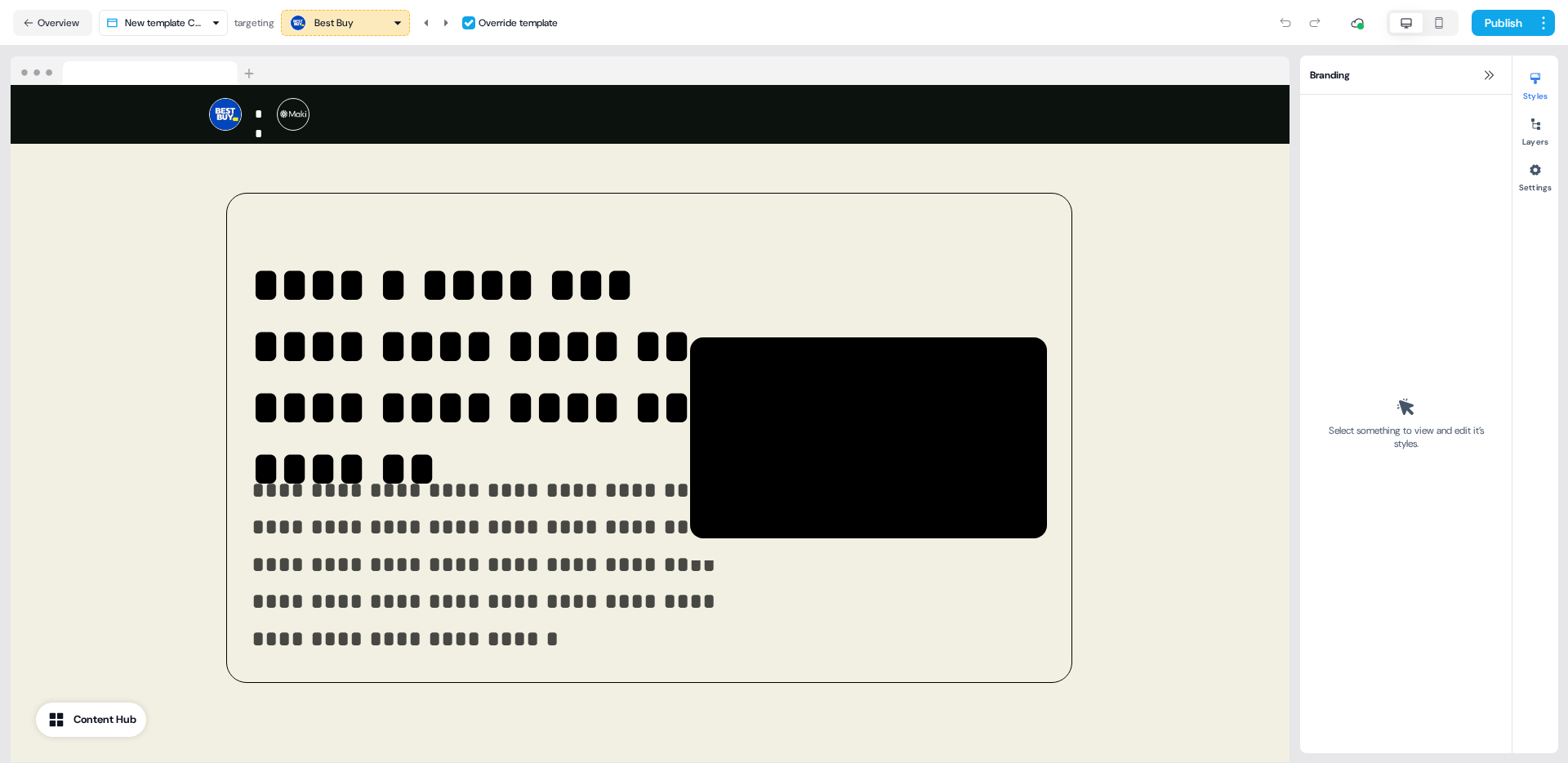
drag, startPoint x: 42, startPoint y: 20, endPoint x: 111, endPoint y: 6, distance: 70.4
click at [42, 20] on button "Overview" at bounding box center [52, 23] width 79 height 26
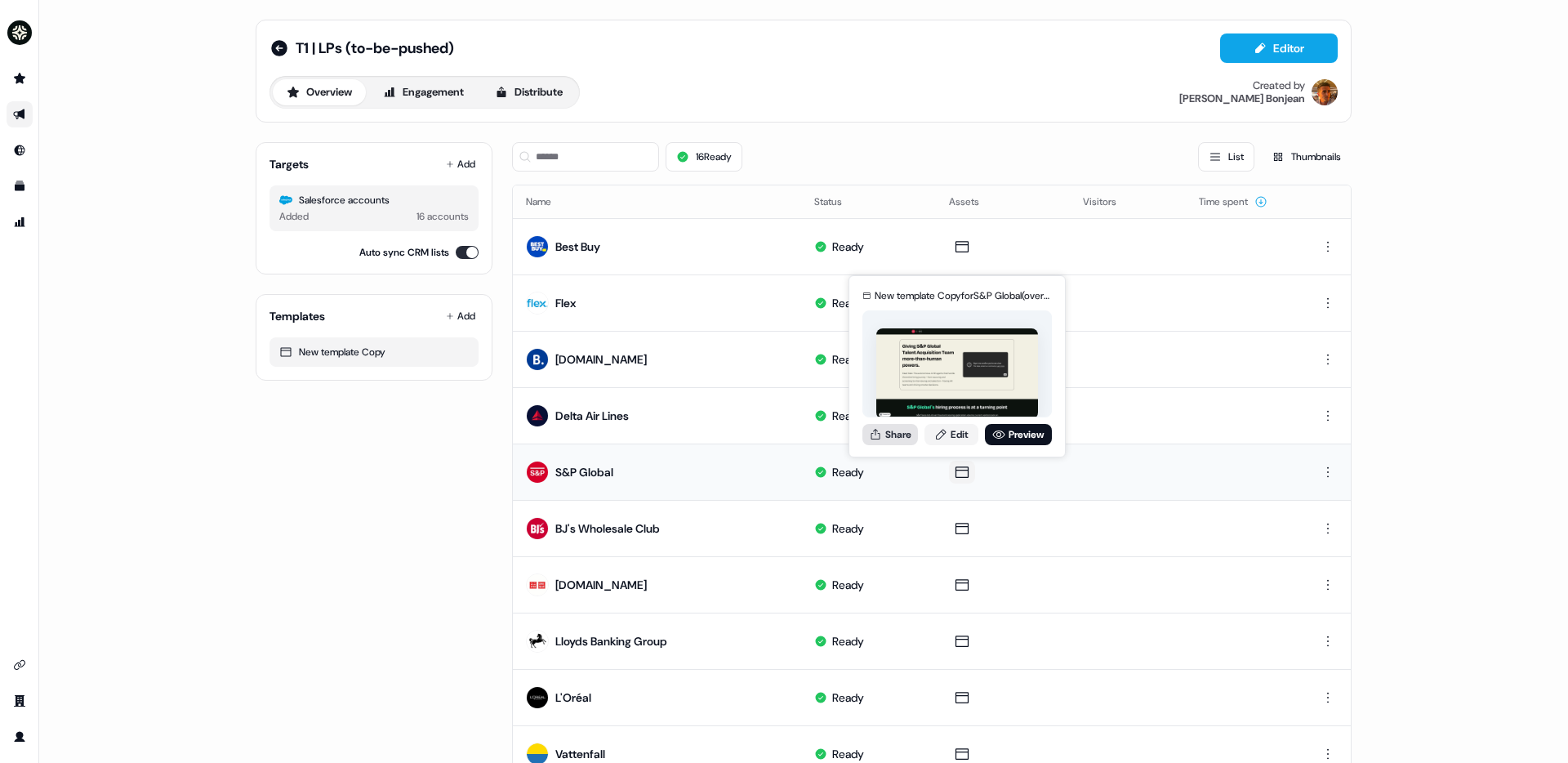
click at [916, 435] on button "Share" at bounding box center [889, 435] width 55 height 21
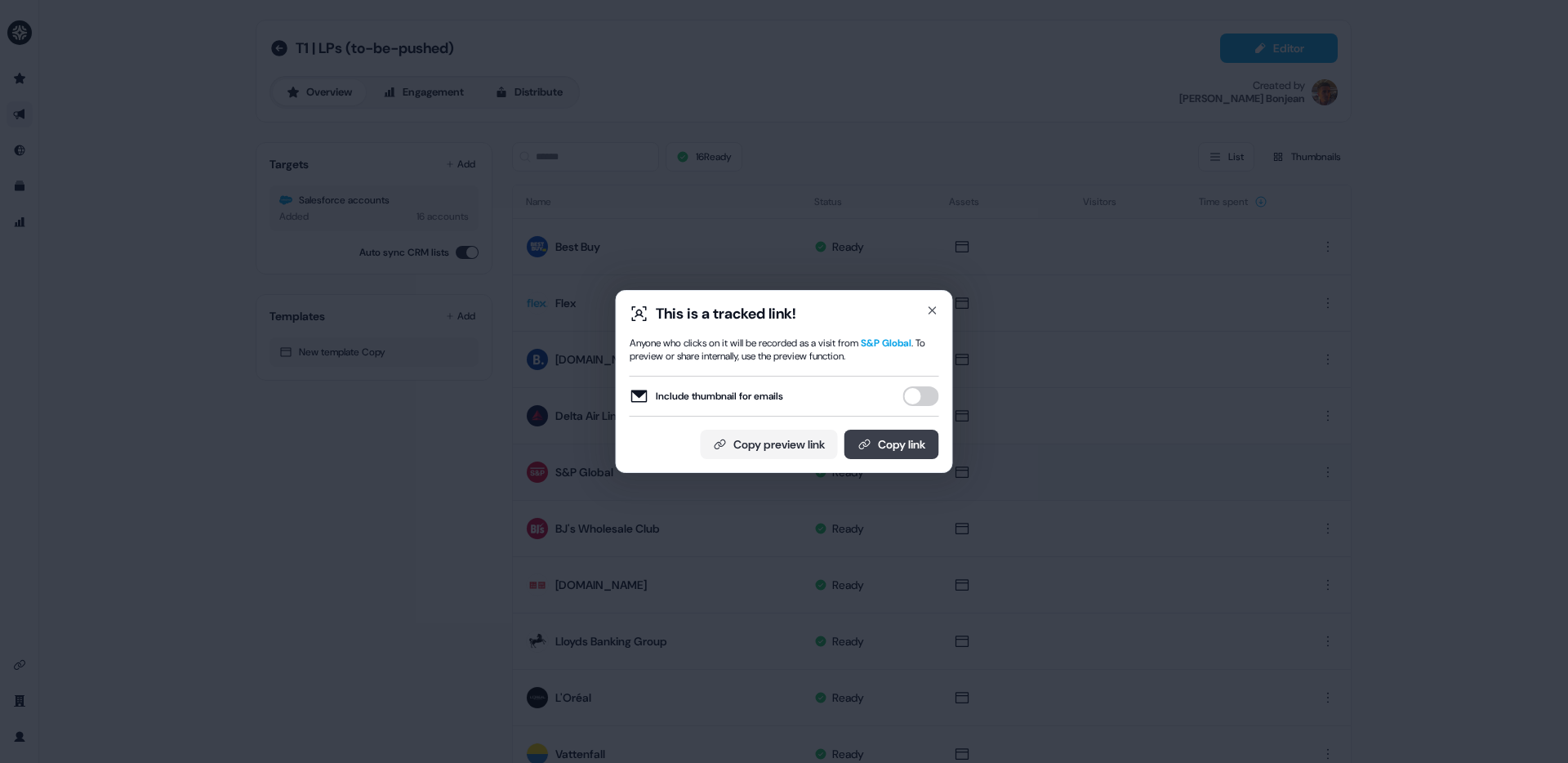
click at [915, 446] on button "Copy link" at bounding box center [892, 444] width 95 height 30
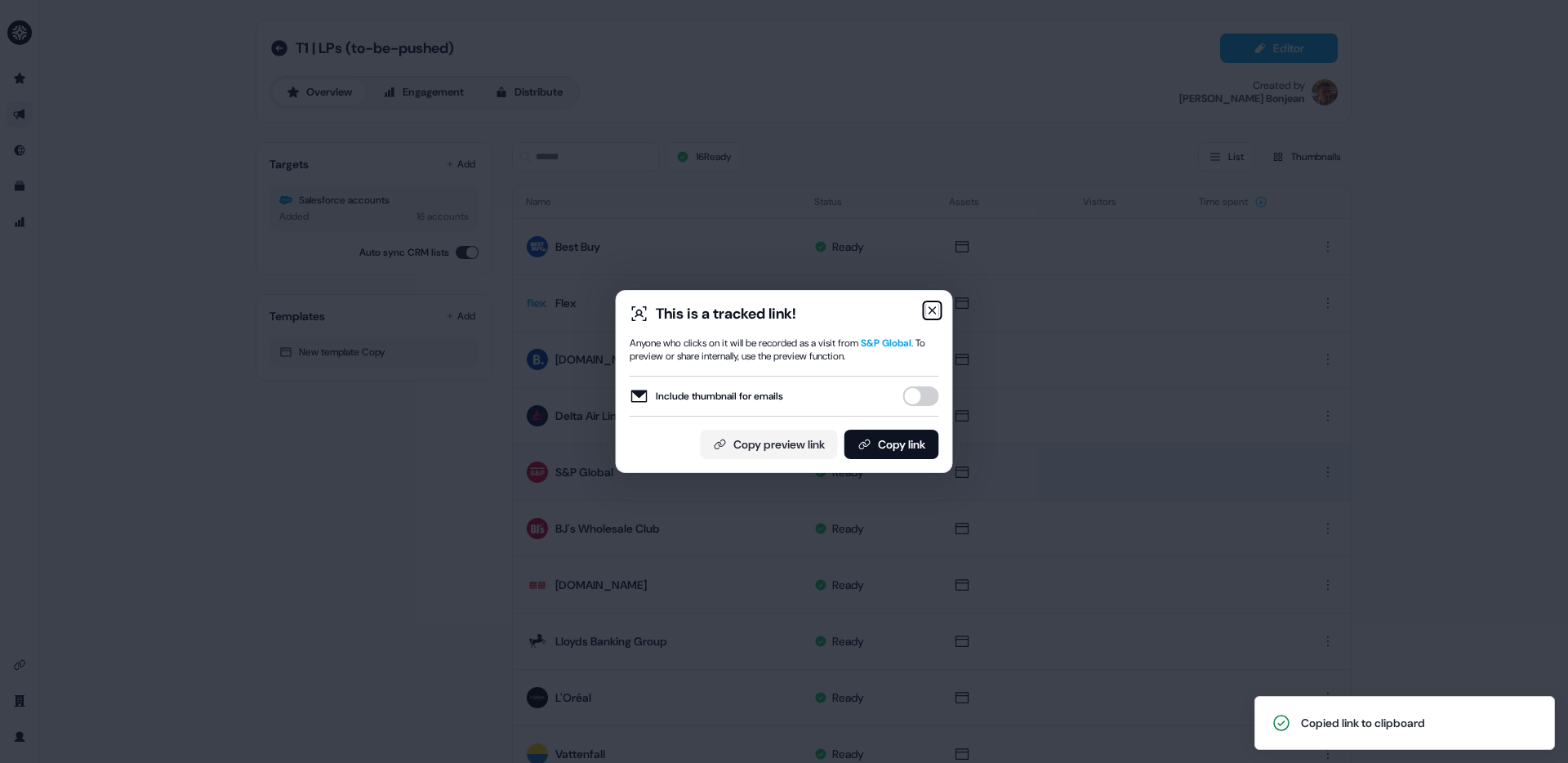
click at [933, 309] on icon "button" at bounding box center [932, 311] width 7 height 7
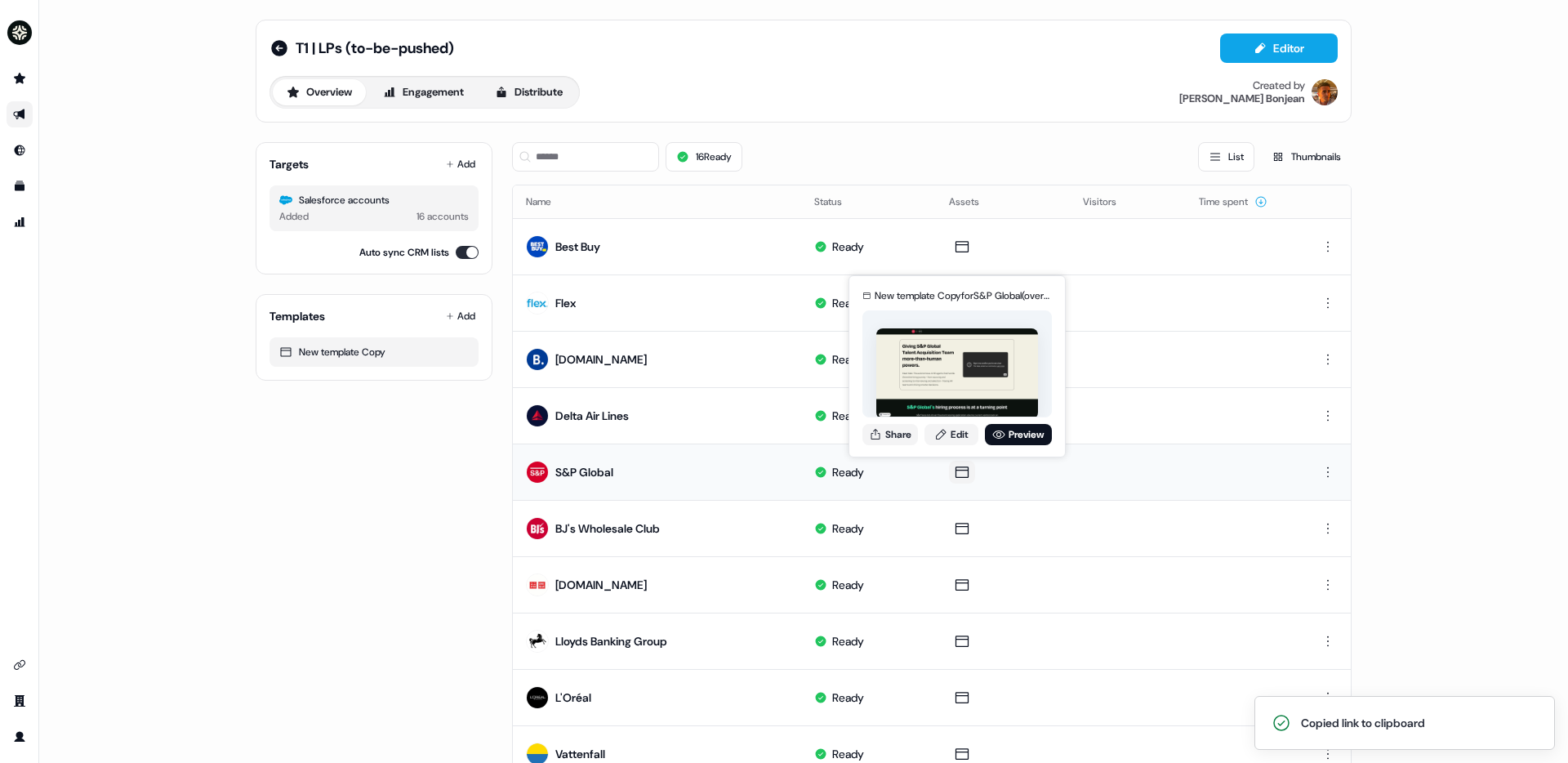
drag, startPoint x: 1012, startPoint y: 436, endPoint x: 1000, endPoint y: 338, distance: 98.7
click at [1012, 436] on link "Preview" at bounding box center [1018, 435] width 67 height 21
click at [896, 437] on button "Share" at bounding box center [889, 435] width 55 height 21
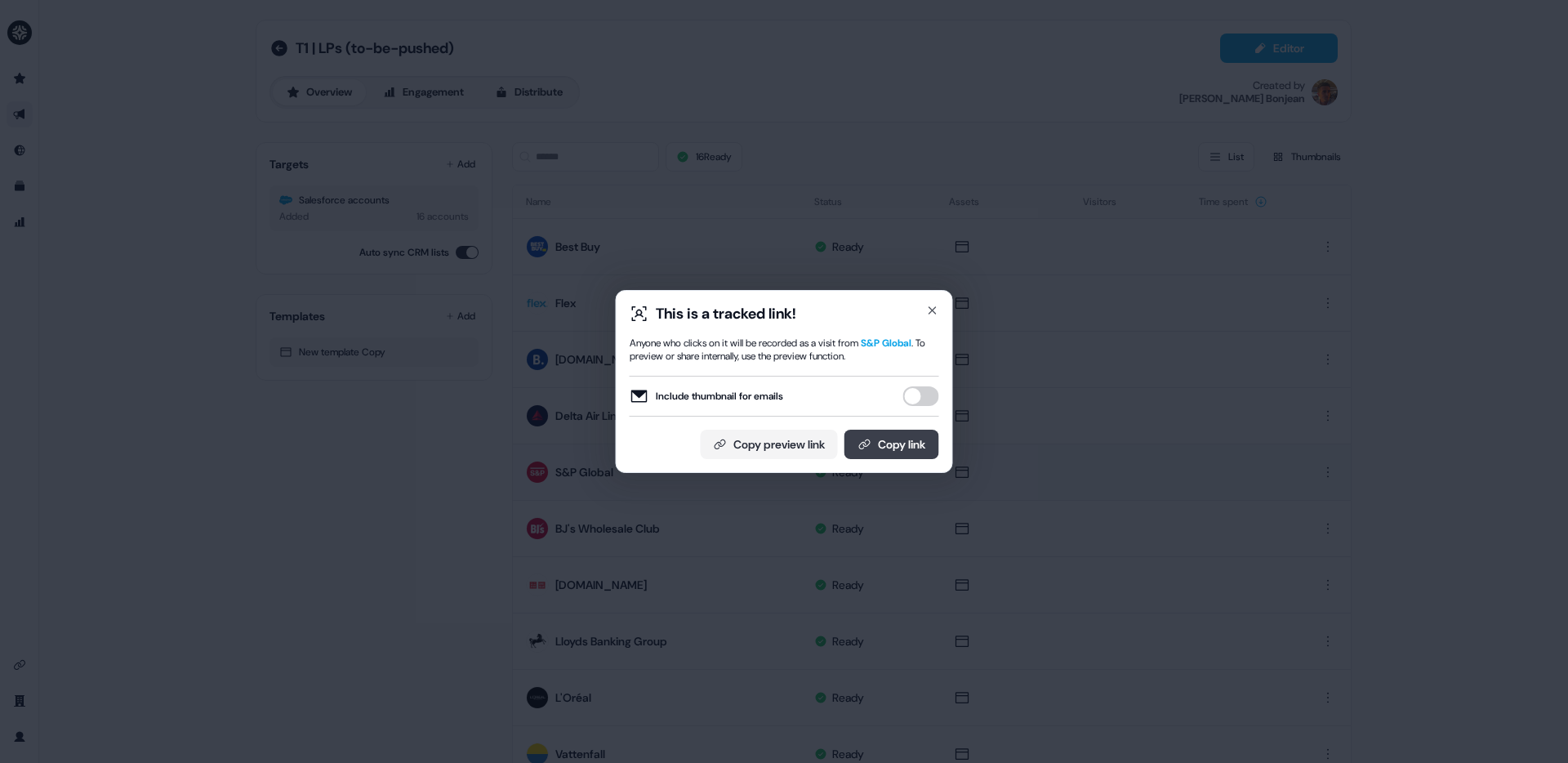
type button "on"
click at [888, 434] on button "Copy link" at bounding box center [892, 444] width 95 height 30
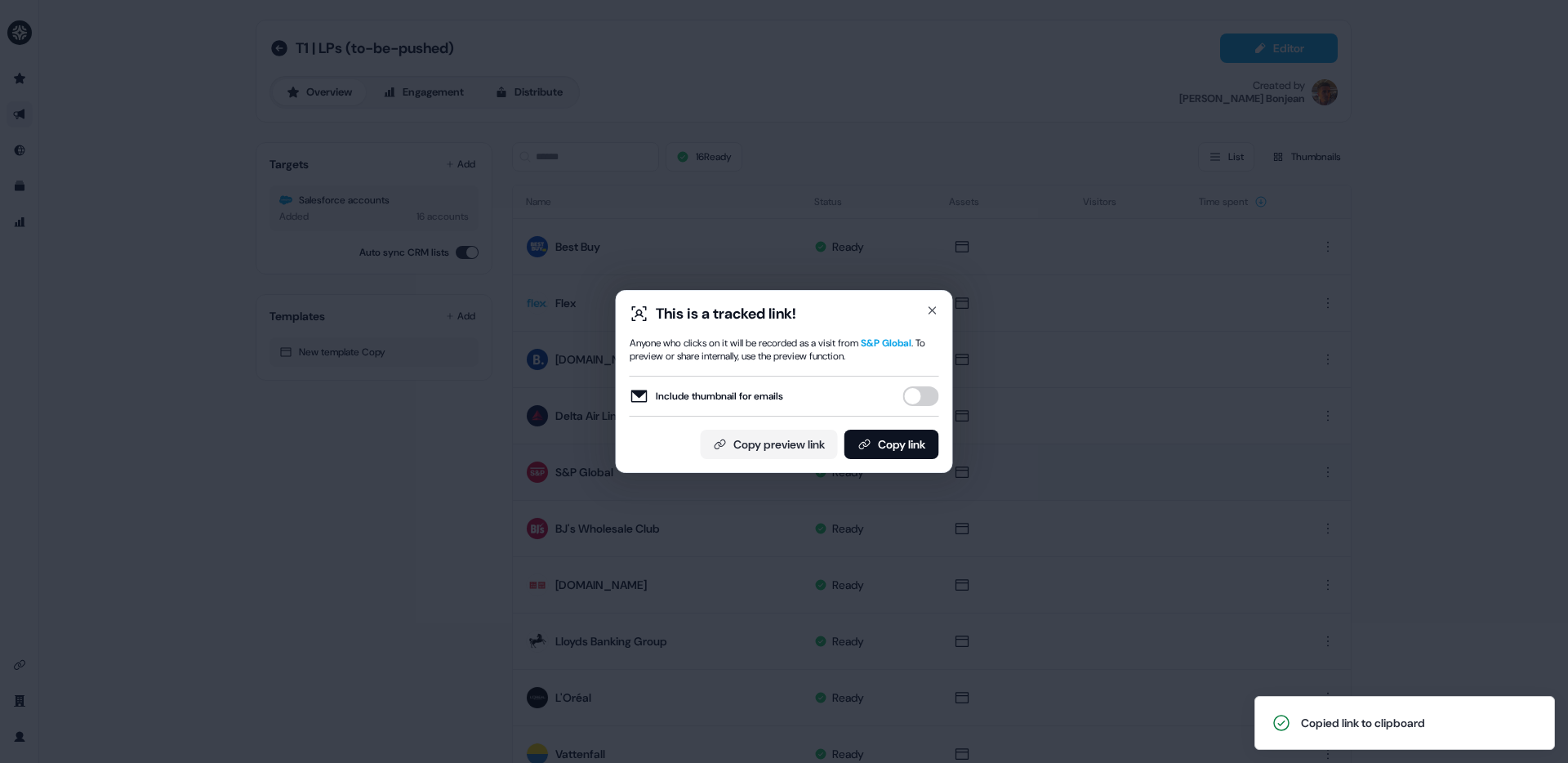
drag, startPoint x: 905, startPoint y: 304, endPoint x: 913, endPoint y: 299, distance: 9.4
click at [906, 304] on div "This is a tracked link!" at bounding box center [784, 313] width 310 height 20
click at [916, 298] on div "This is a tracked link! Anyone who clicks on it will be recorded as a visit fro…" at bounding box center [785, 382] width 338 height 183
click at [928, 305] on icon "button" at bounding box center [932, 310] width 13 height 13
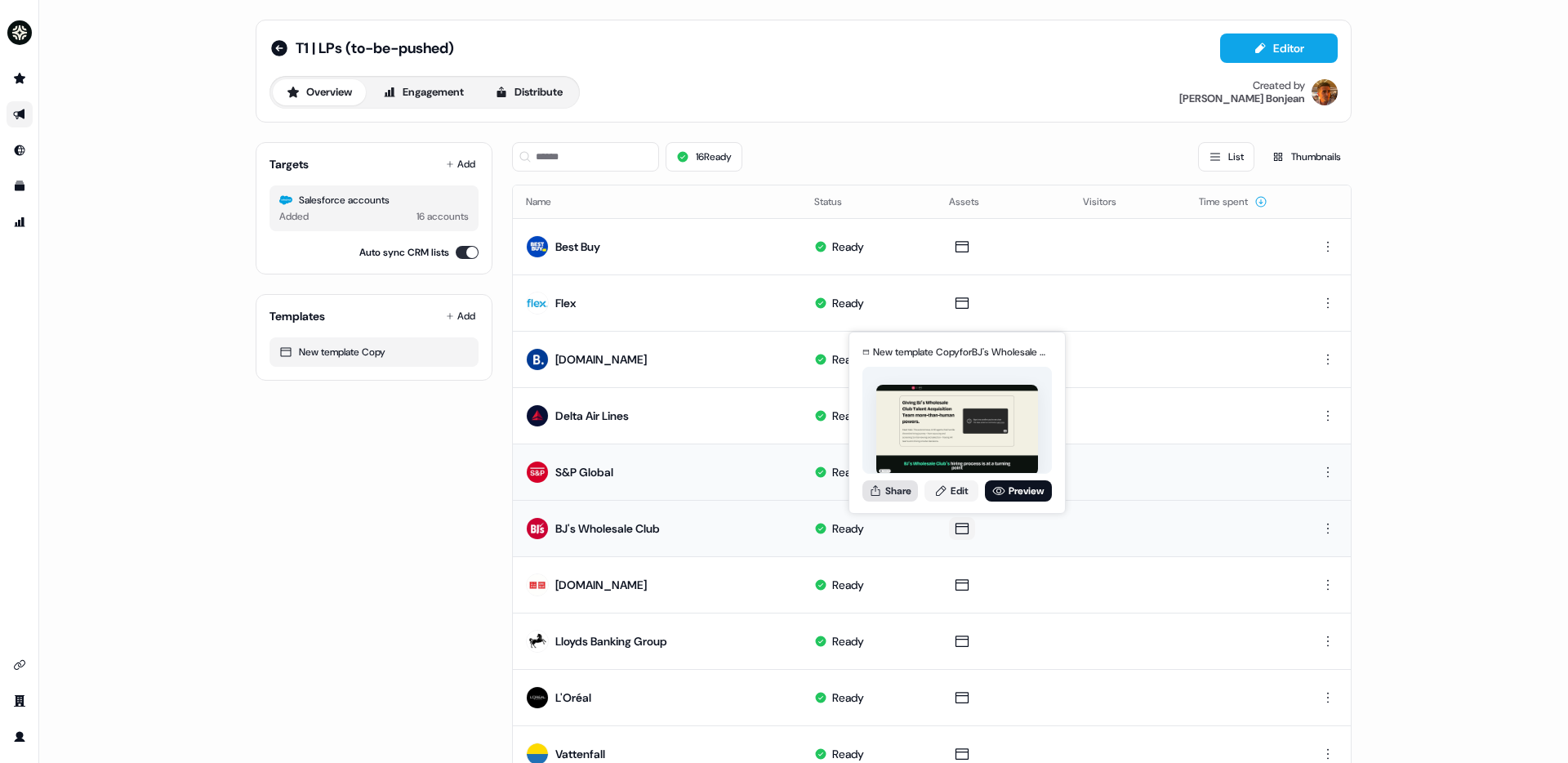
click at [909, 491] on button "Share" at bounding box center [889, 491] width 55 height 21
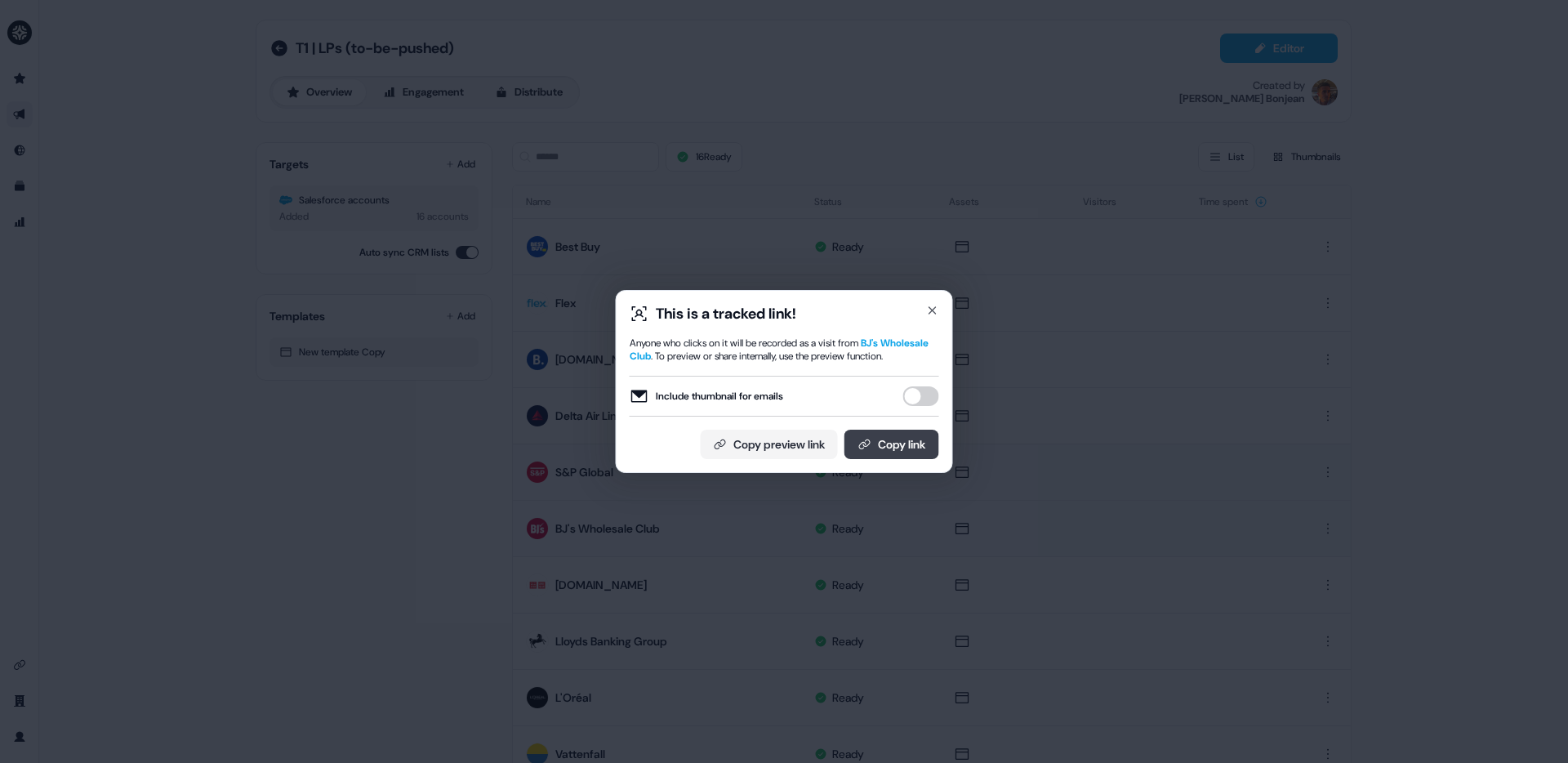
click at [908, 452] on button "Copy link" at bounding box center [892, 444] width 95 height 30
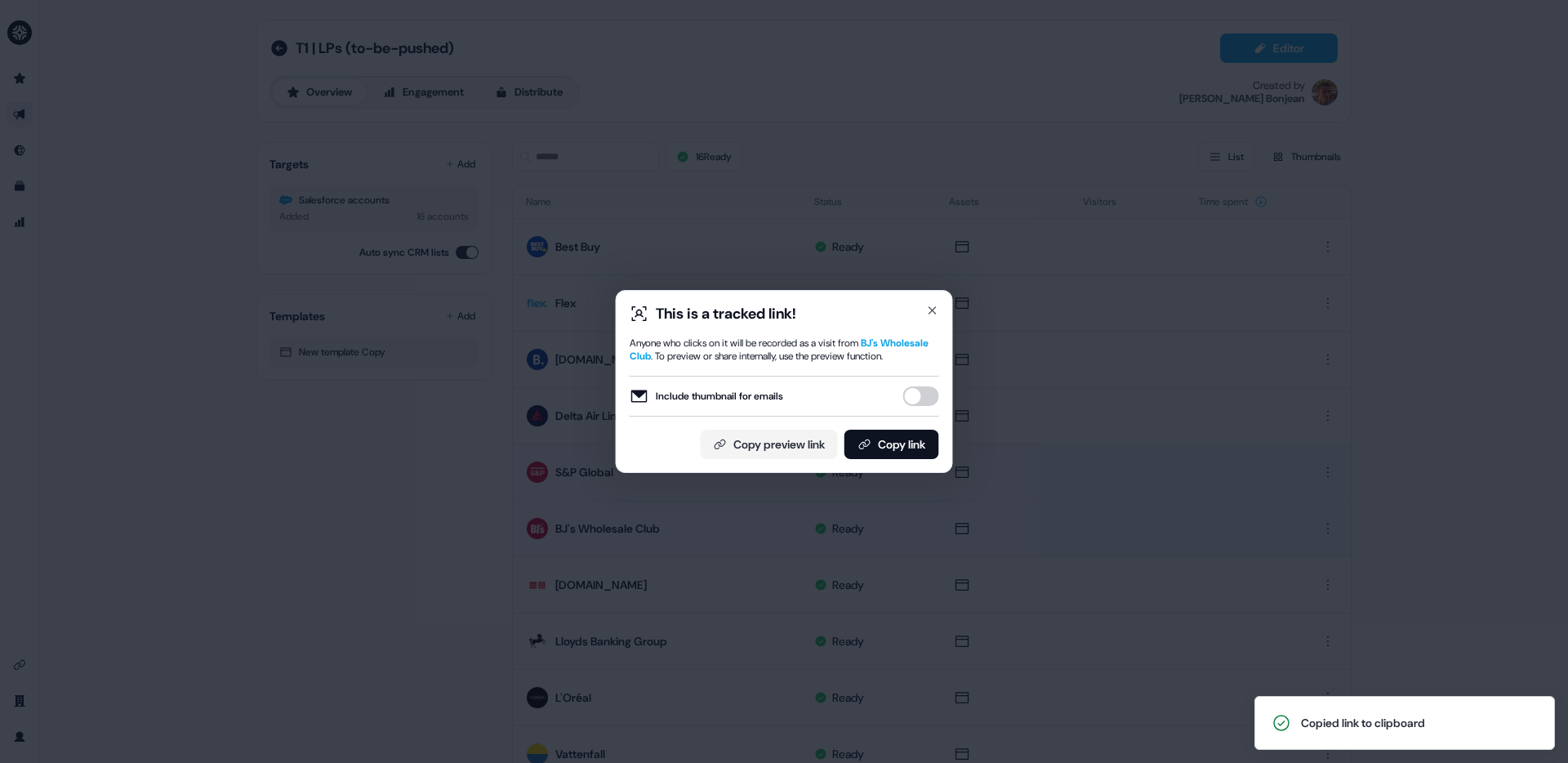
click at [1050, 516] on div "This is a tracked link! Anyone who clicks on it will be recorded as a visit fro…" at bounding box center [784, 381] width 1568 height 763
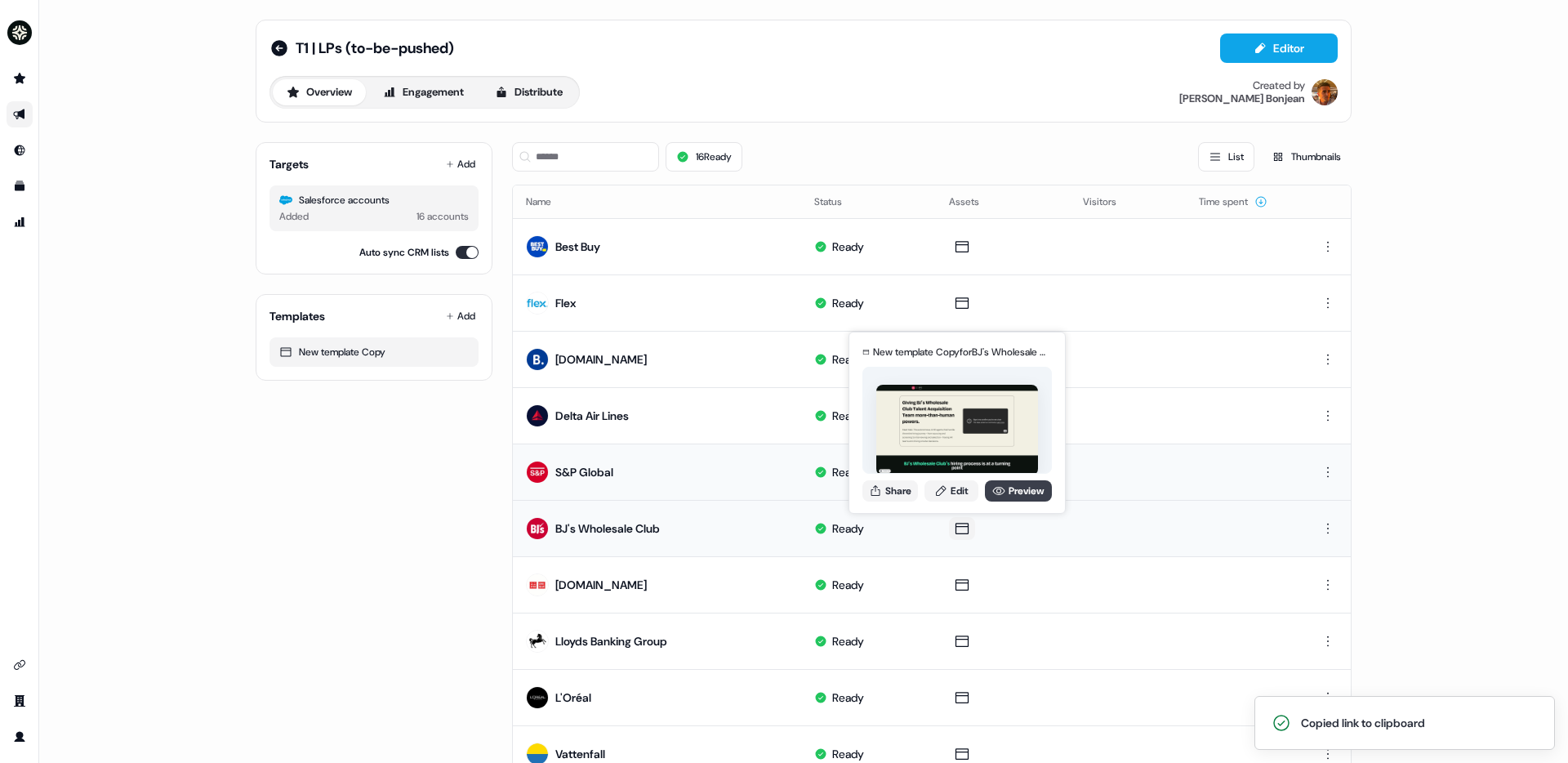
click at [1019, 489] on link "Preview" at bounding box center [1018, 491] width 67 height 21
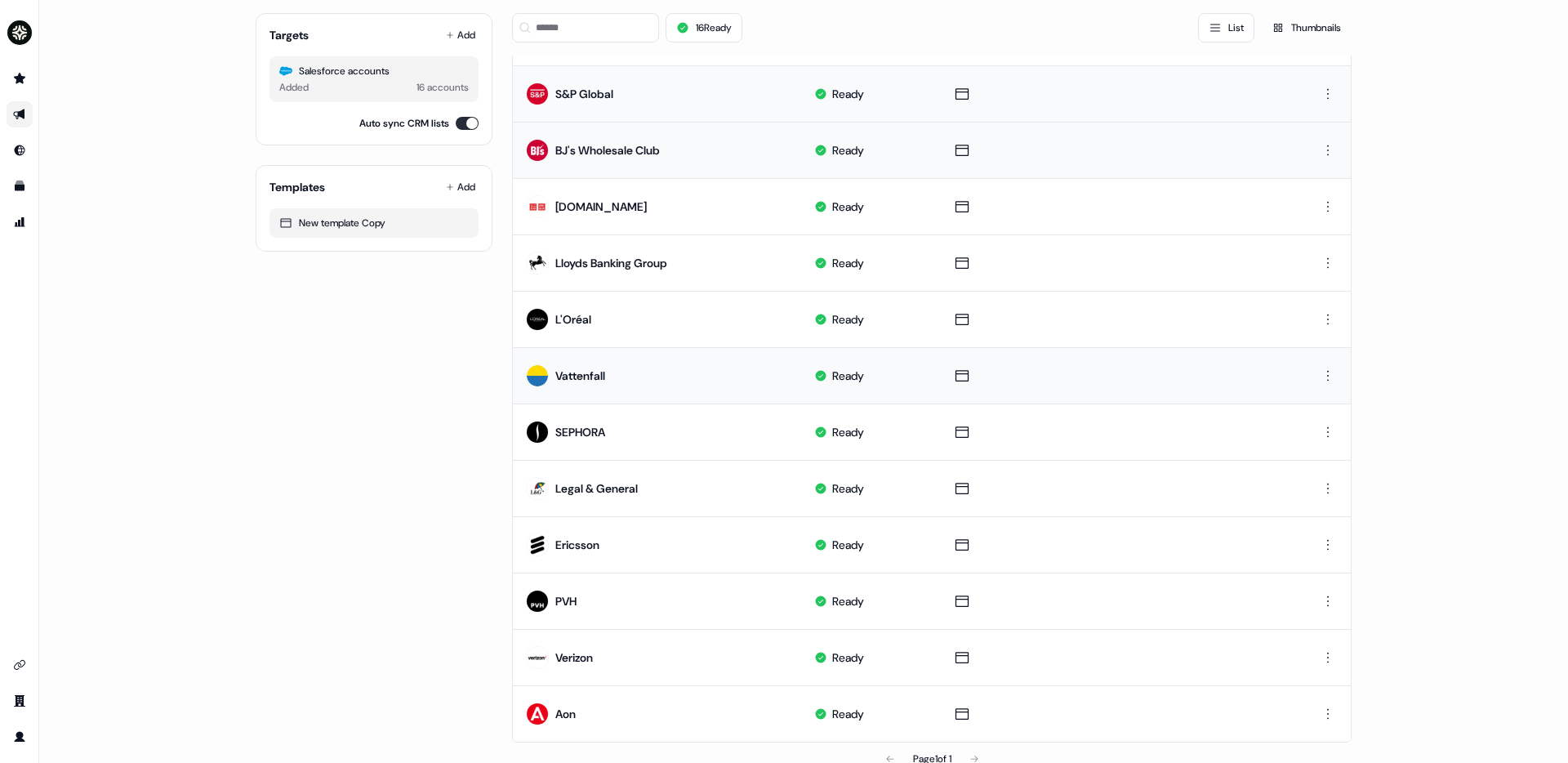
scroll to position [238, 0]
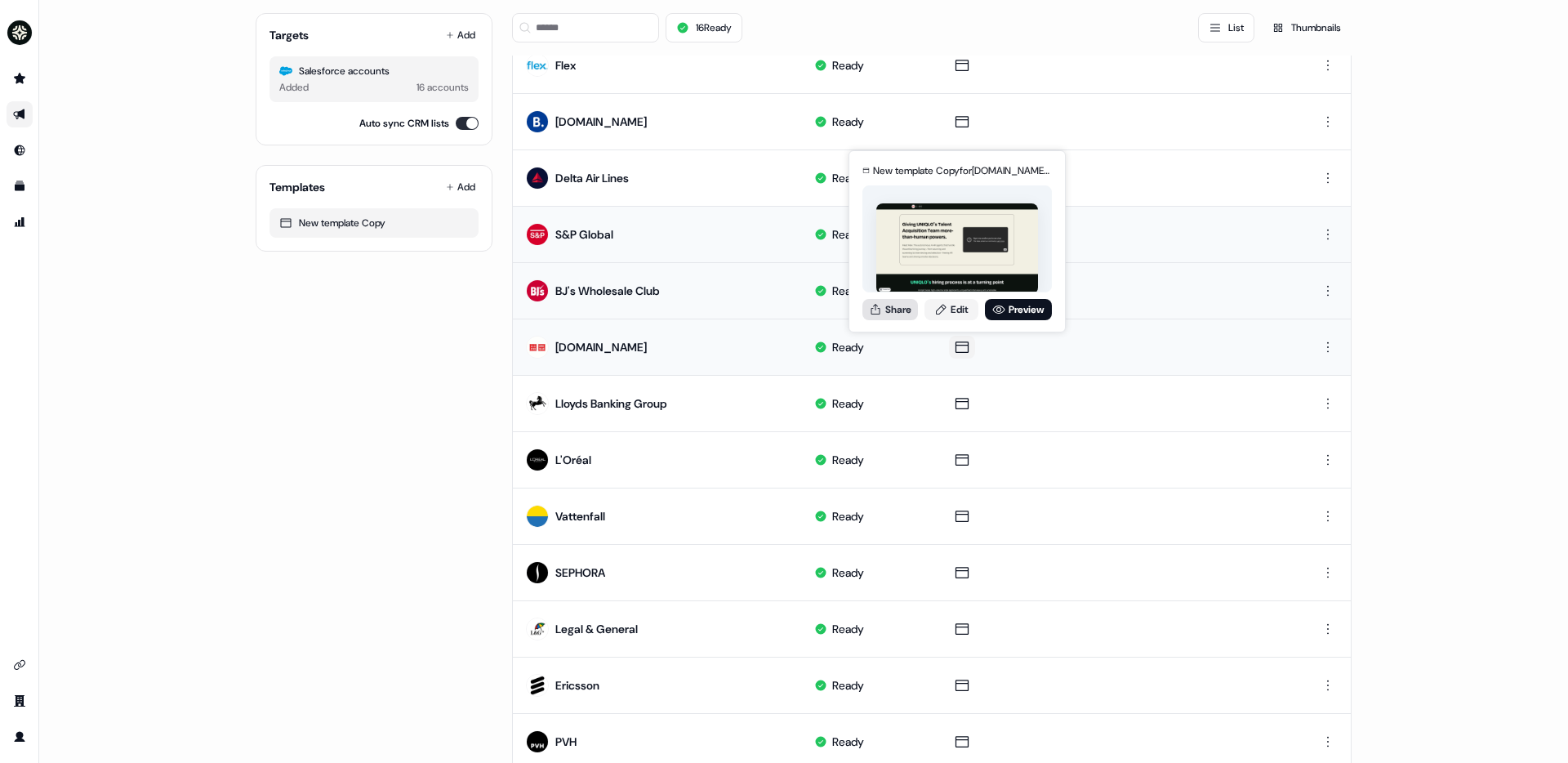
click at [909, 307] on button "Share" at bounding box center [889, 309] width 55 height 21
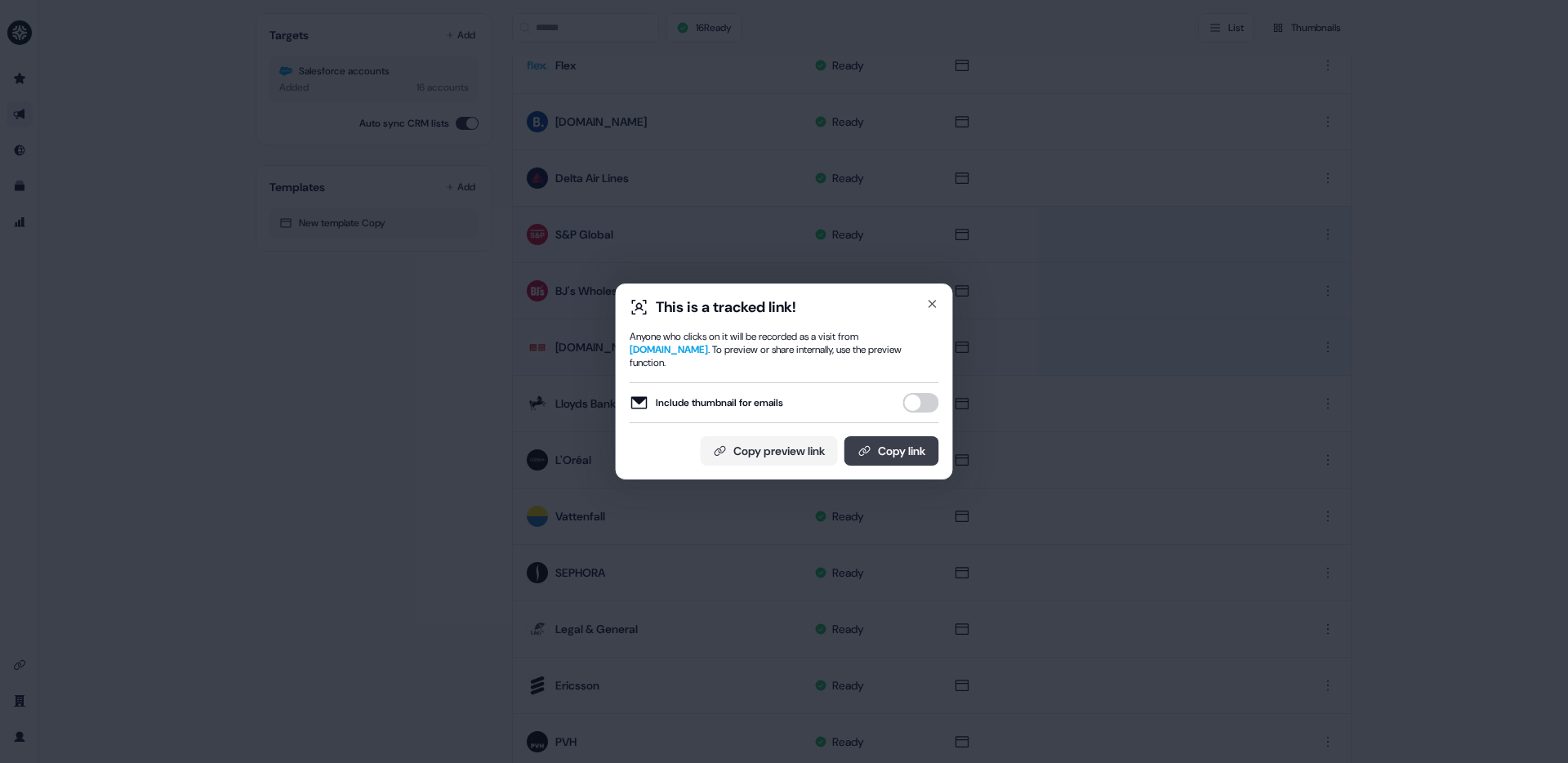
click at [893, 441] on button "Copy link" at bounding box center [892, 451] width 95 height 30
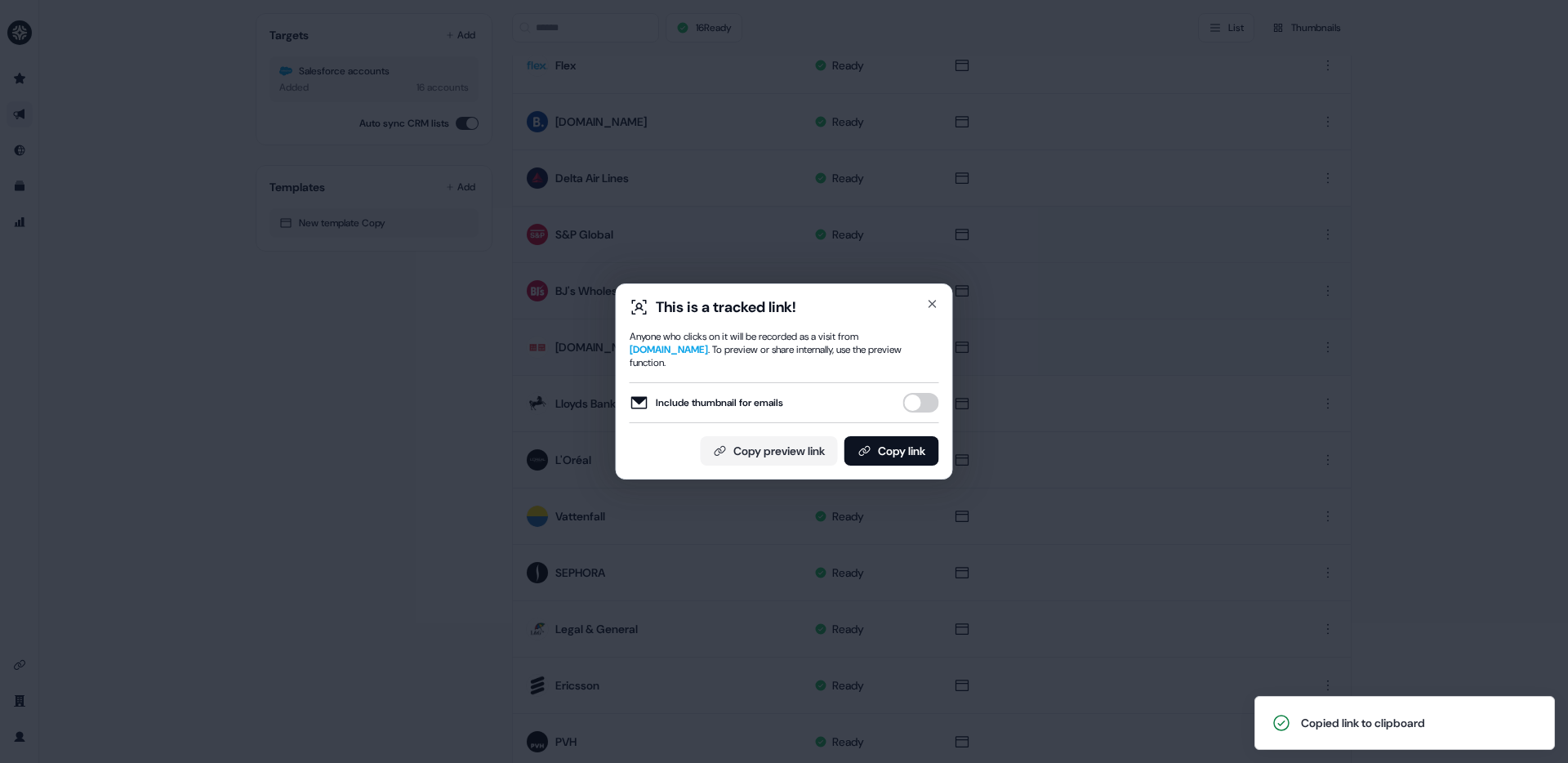
click at [300, 356] on div "This is a tracked link! Anyone who clicks on it will be recorded as a visit fro…" at bounding box center [784, 381] width 1568 height 763
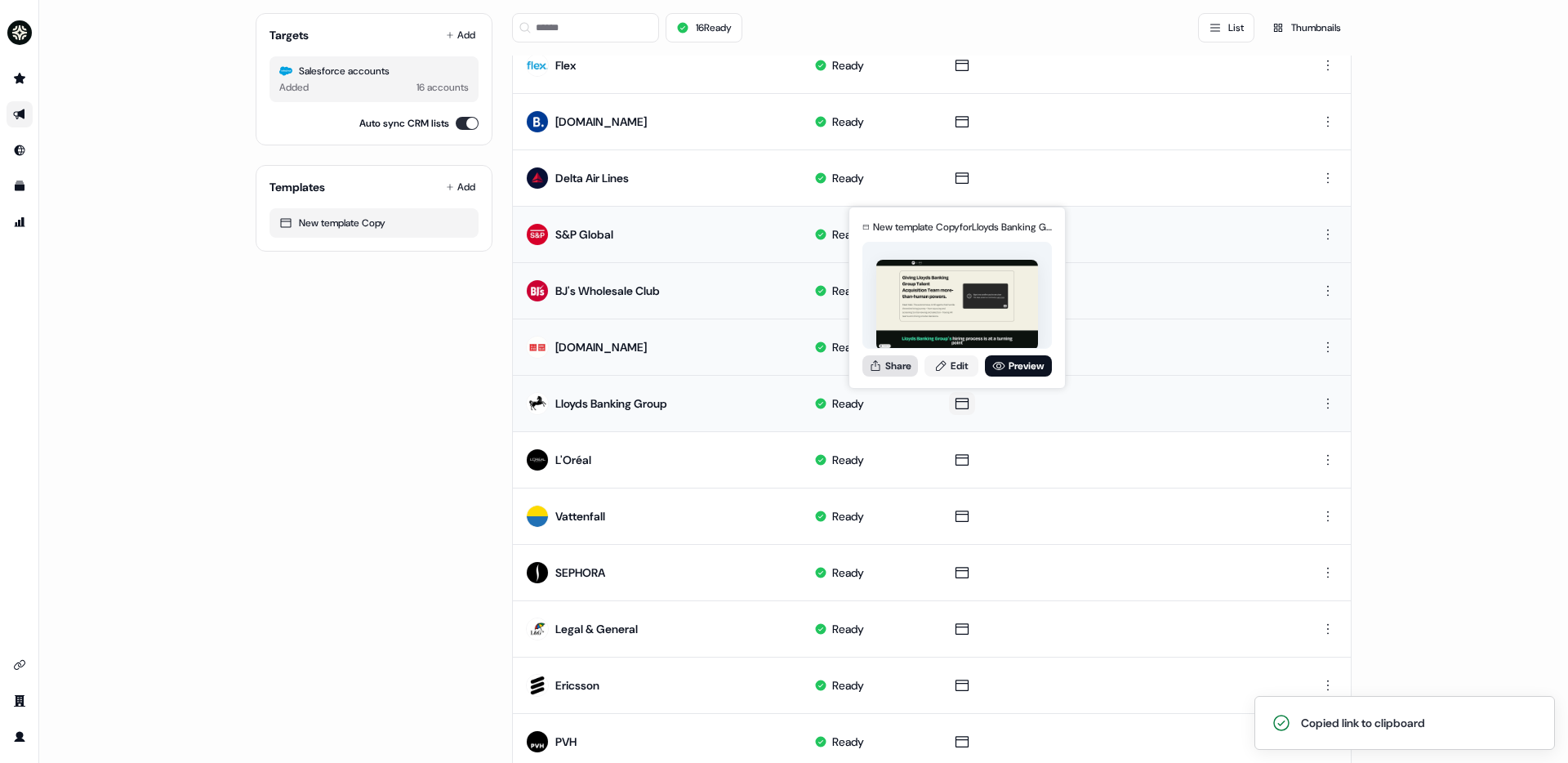
click at [906, 369] on button "Share" at bounding box center [889, 366] width 55 height 21
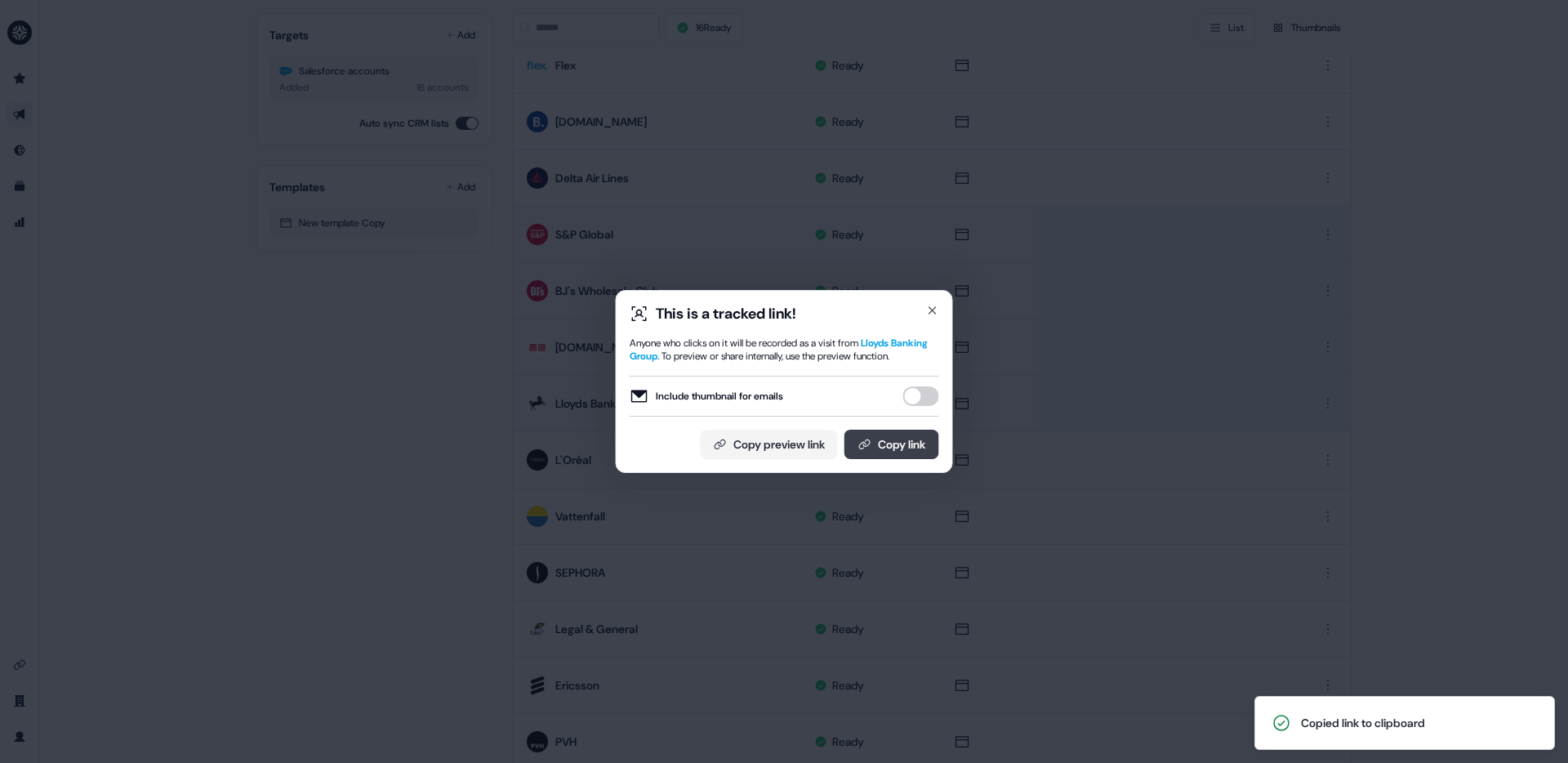
click at [884, 445] on button "Copy link" at bounding box center [892, 444] width 95 height 30
drag, startPoint x: 100, startPoint y: 303, endPoint x: 115, endPoint y: 313, distance: 18.0
click at [100, 303] on div "This is a tracked link! Anyone who clicks on it will be recorded as a visit fro…" at bounding box center [784, 381] width 1568 height 763
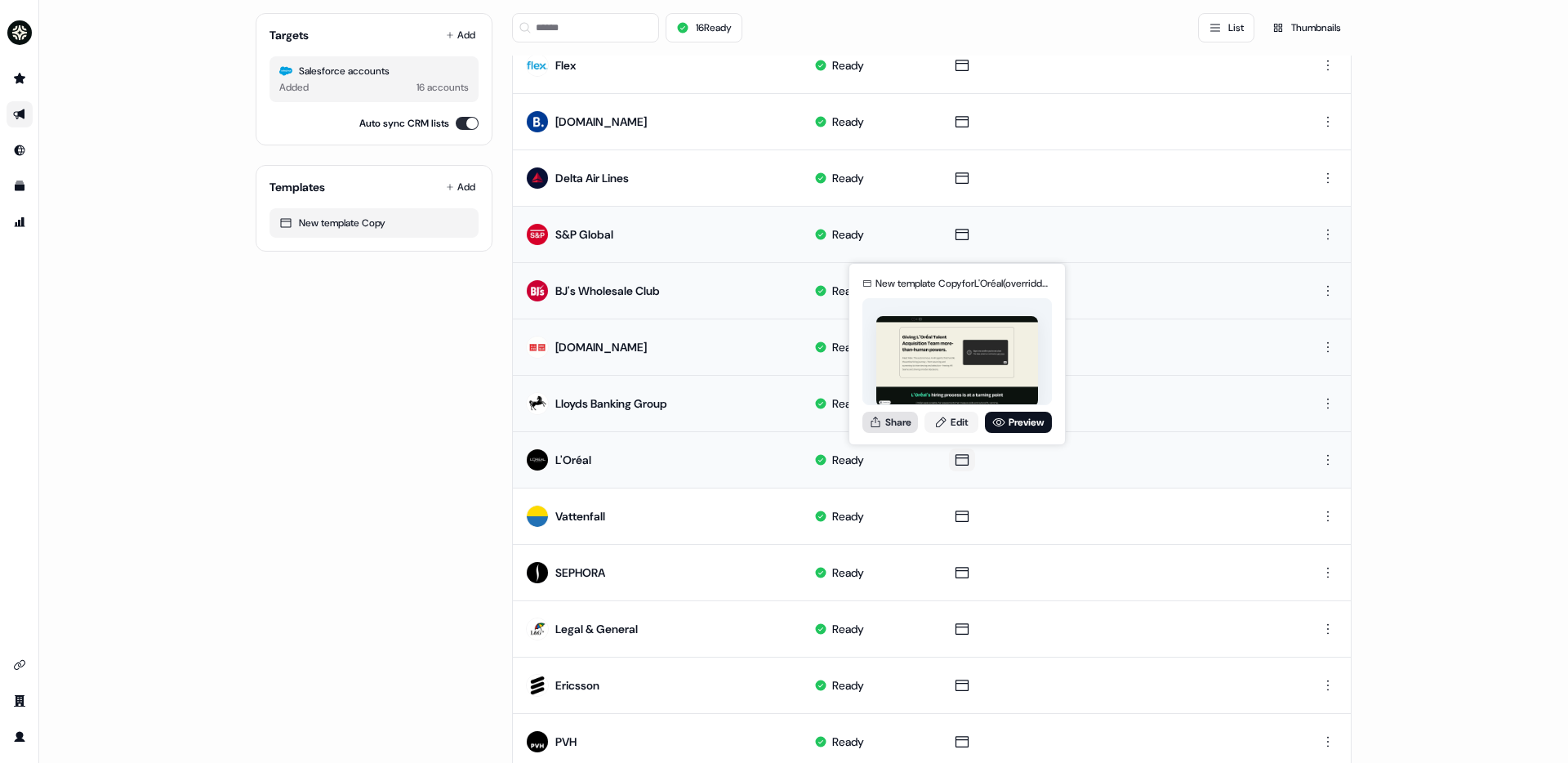
click at [898, 424] on button "Share" at bounding box center [889, 422] width 55 height 21
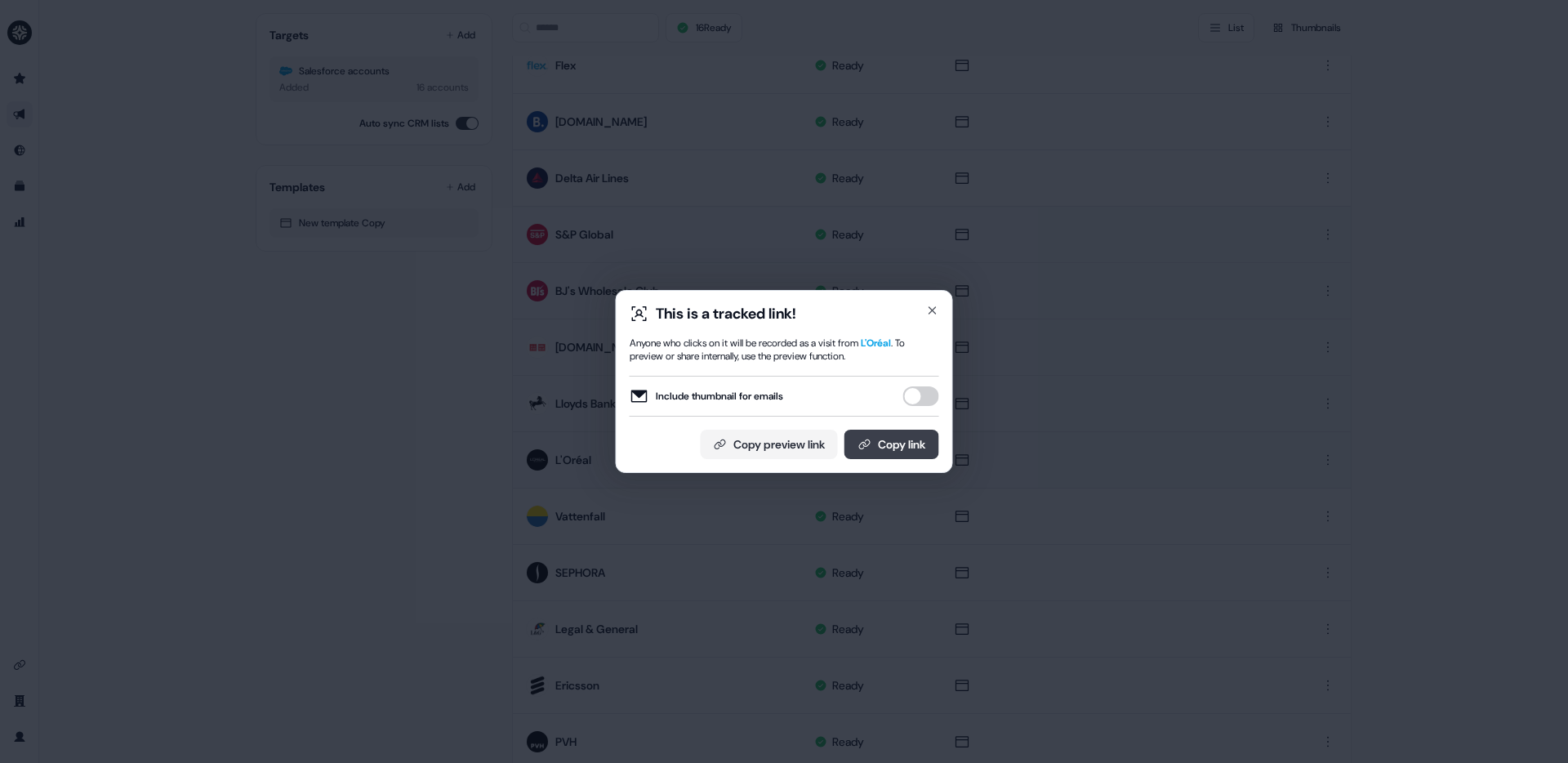
click at [916, 449] on button "Copy link" at bounding box center [892, 444] width 95 height 30
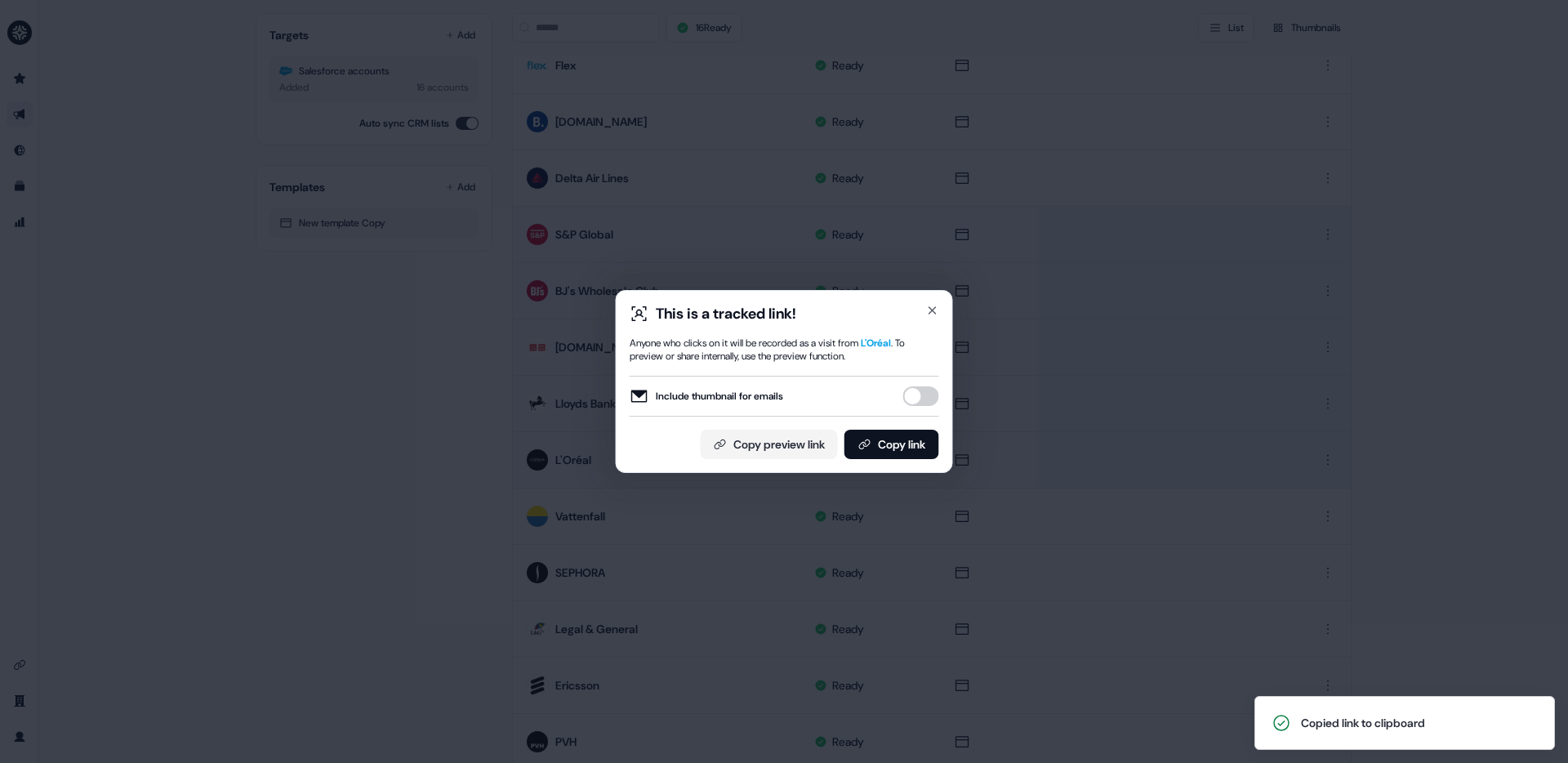
click at [936, 301] on div "This is a tracked link! Anyone who clicks on it will be recorded as a visit fro…" at bounding box center [785, 382] width 338 height 183
click at [933, 303] on div "This is a tracked link! Anyone who clicks on it will be recorded as a visit fro…" at bounding box center [785, 382] width 338 height 183
click at [937, 306] on icon "button" at bounding box center [932, 310] width 13 height 13
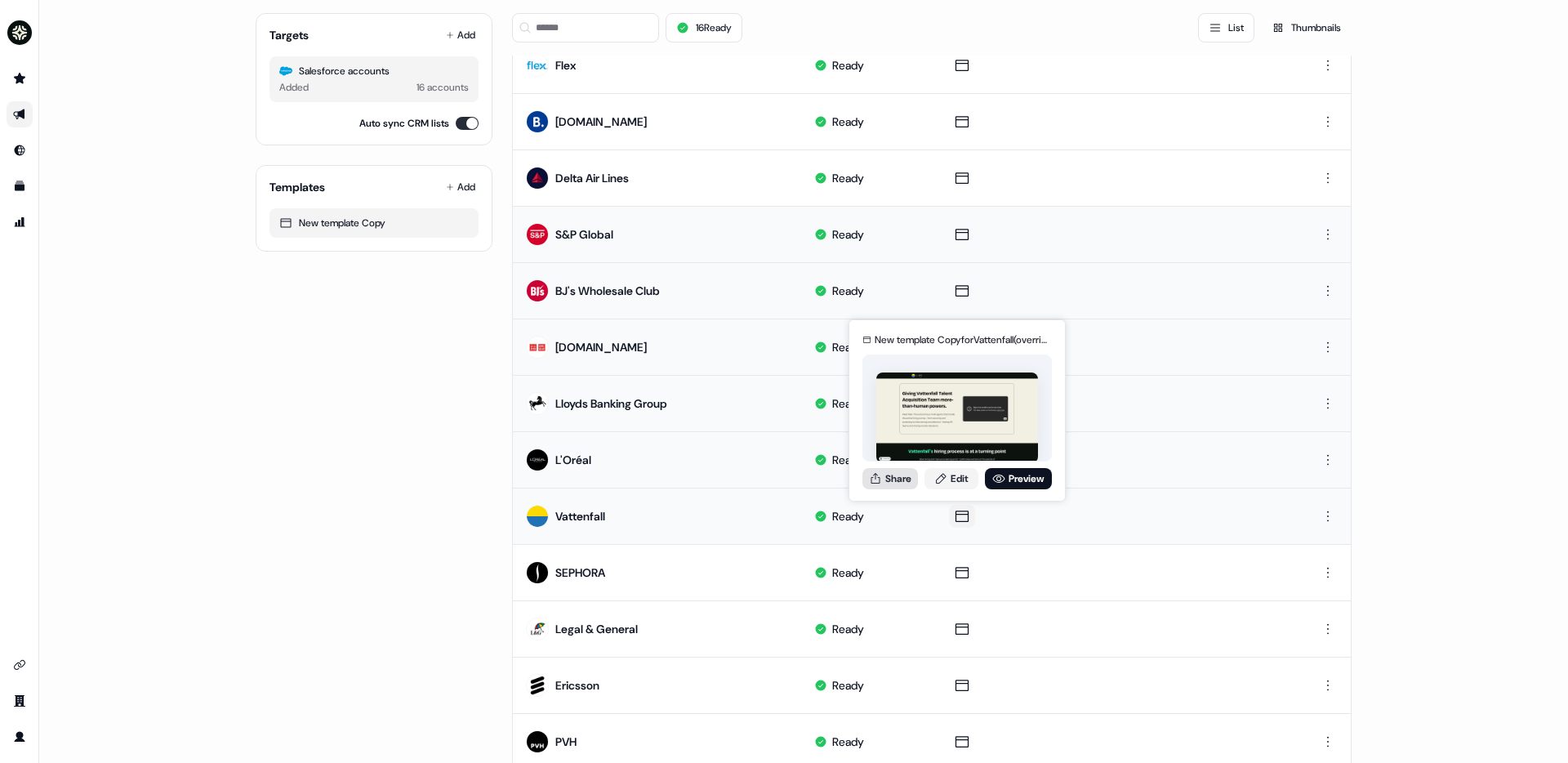
click at [893, 477] on button "Share" at bounding box center [889, 479] width 55 height 21
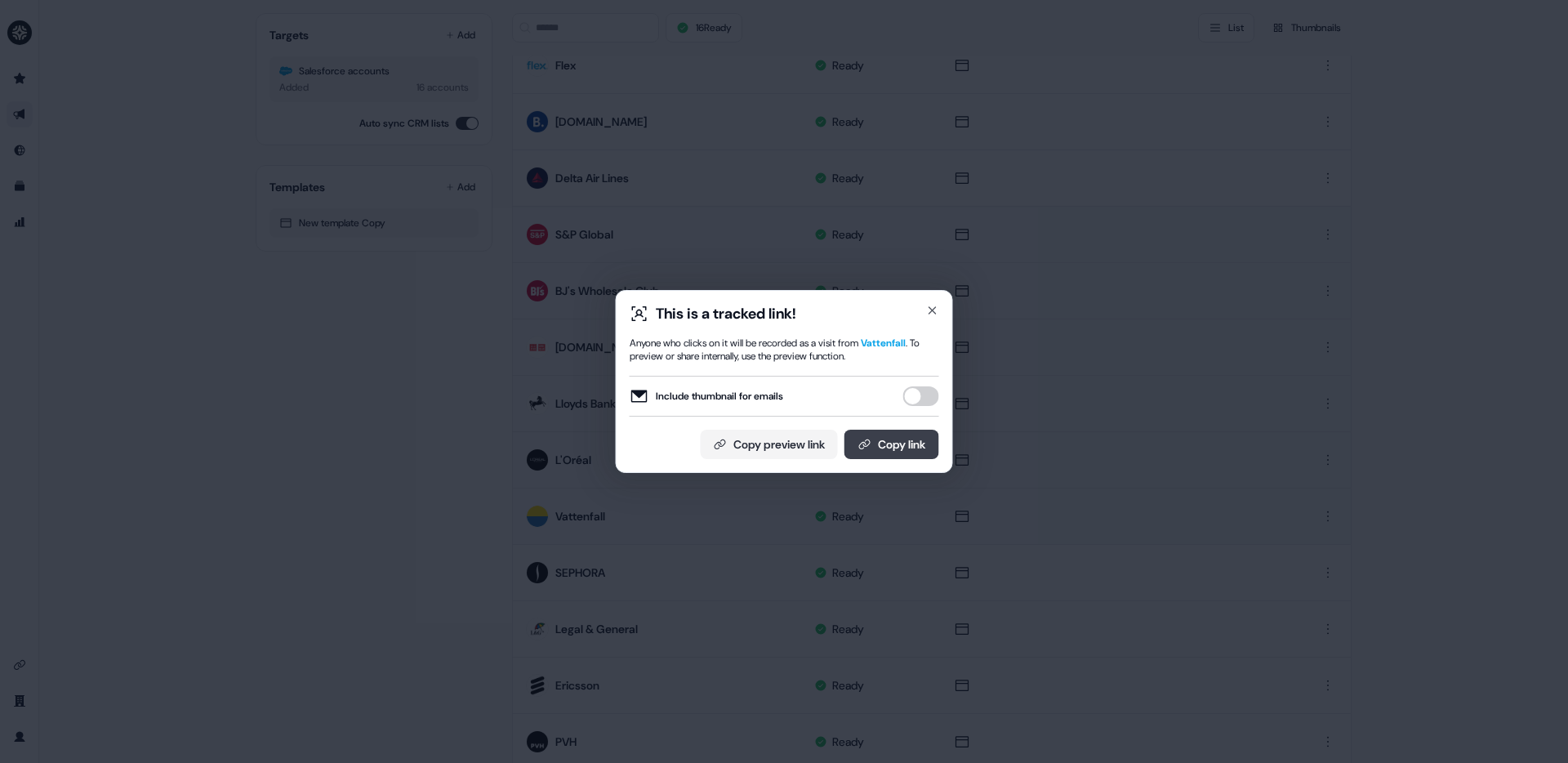
click at [900, 452] on button "Copy link" at bounding box center [892, 444] width 95 height 30
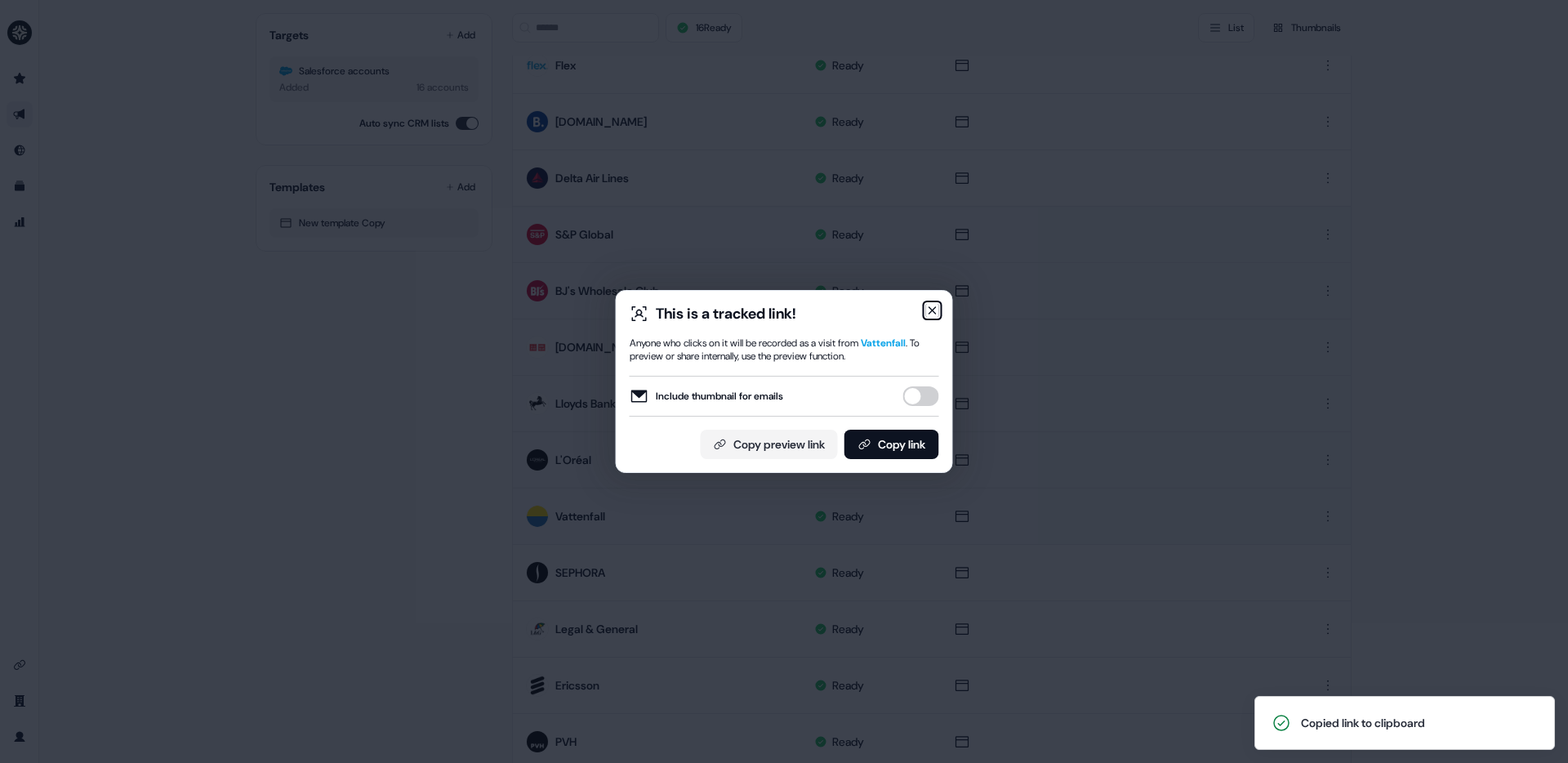
click at [935, 310] on icon "button" at bounding box center [932, 310] width 13 height 13
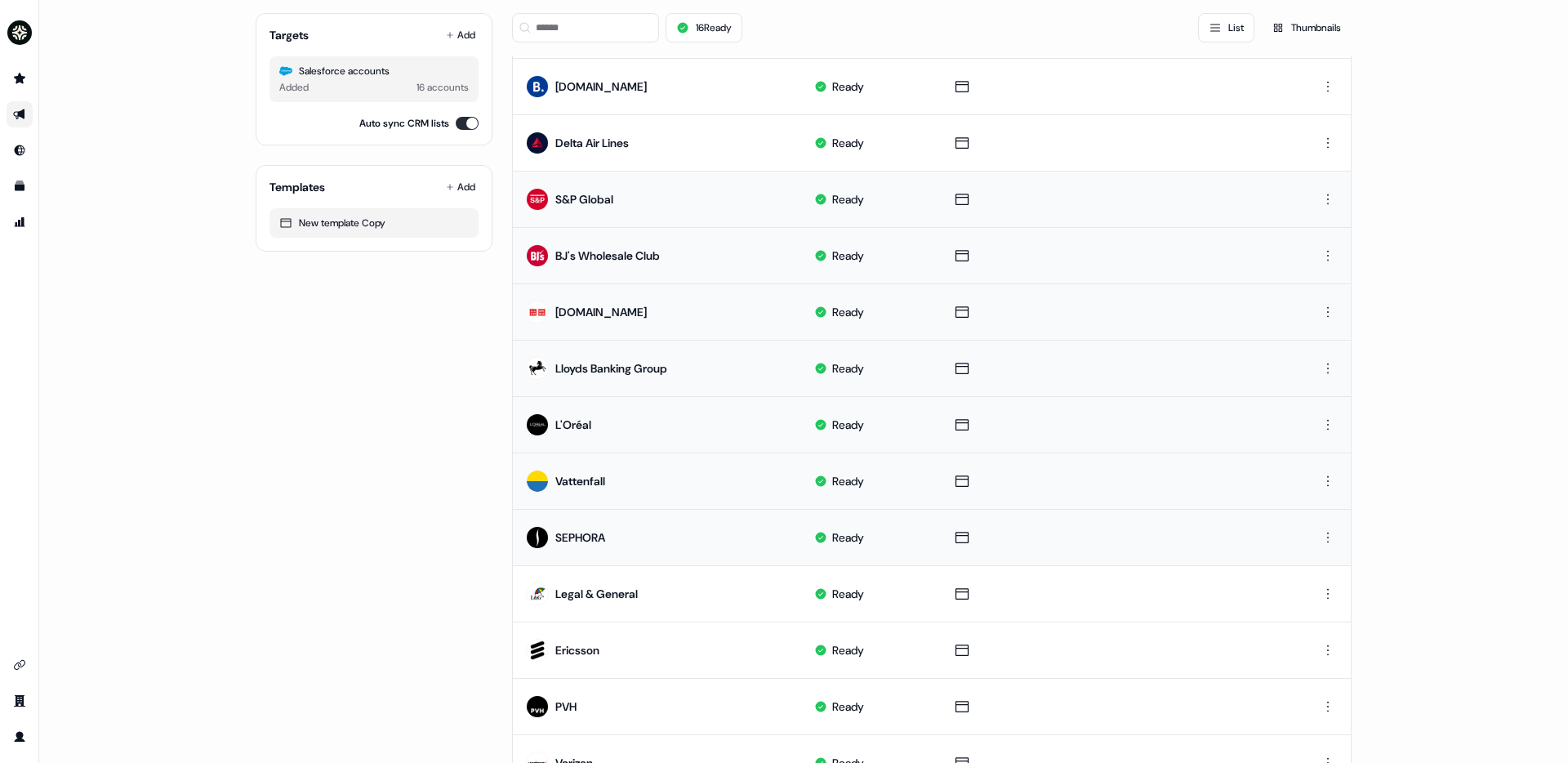
scroll to position [273, 0]
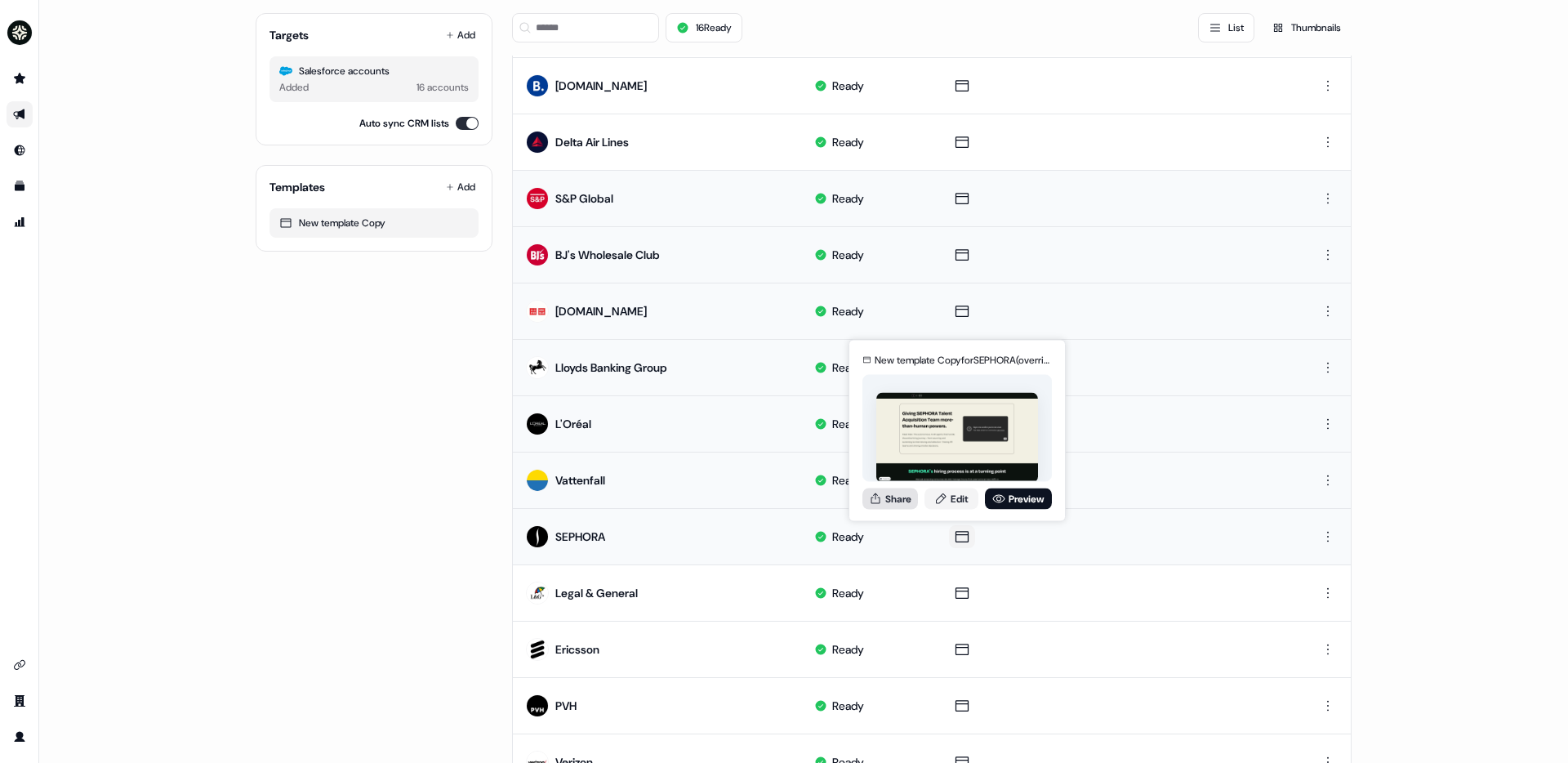
click at [910, 500] on button "Share" at bounding box center [889, 498] width 55 height 21
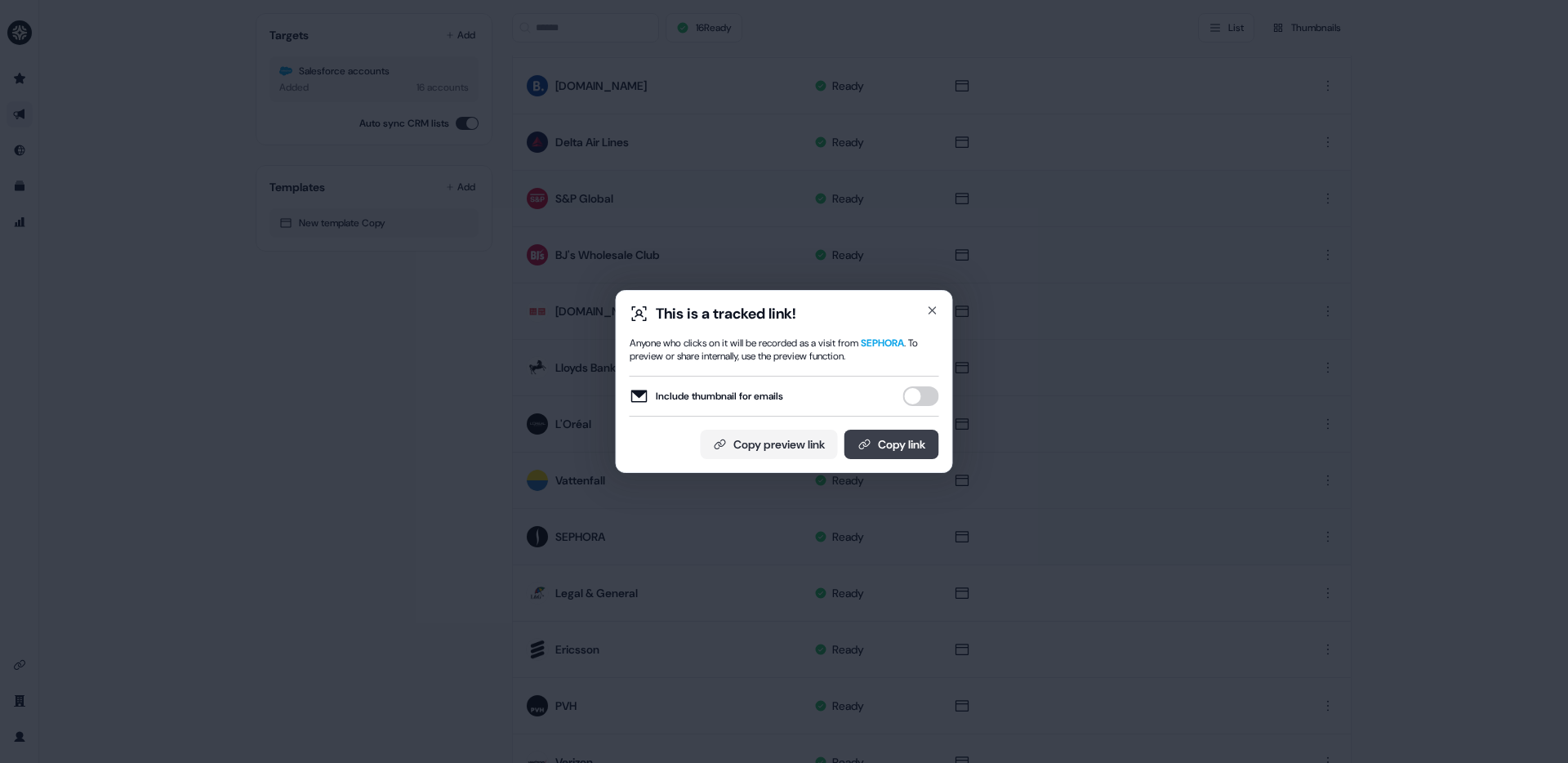
click at [887, 449] on button "Copy link" at bounding box center [892, 444] width 95 height 30
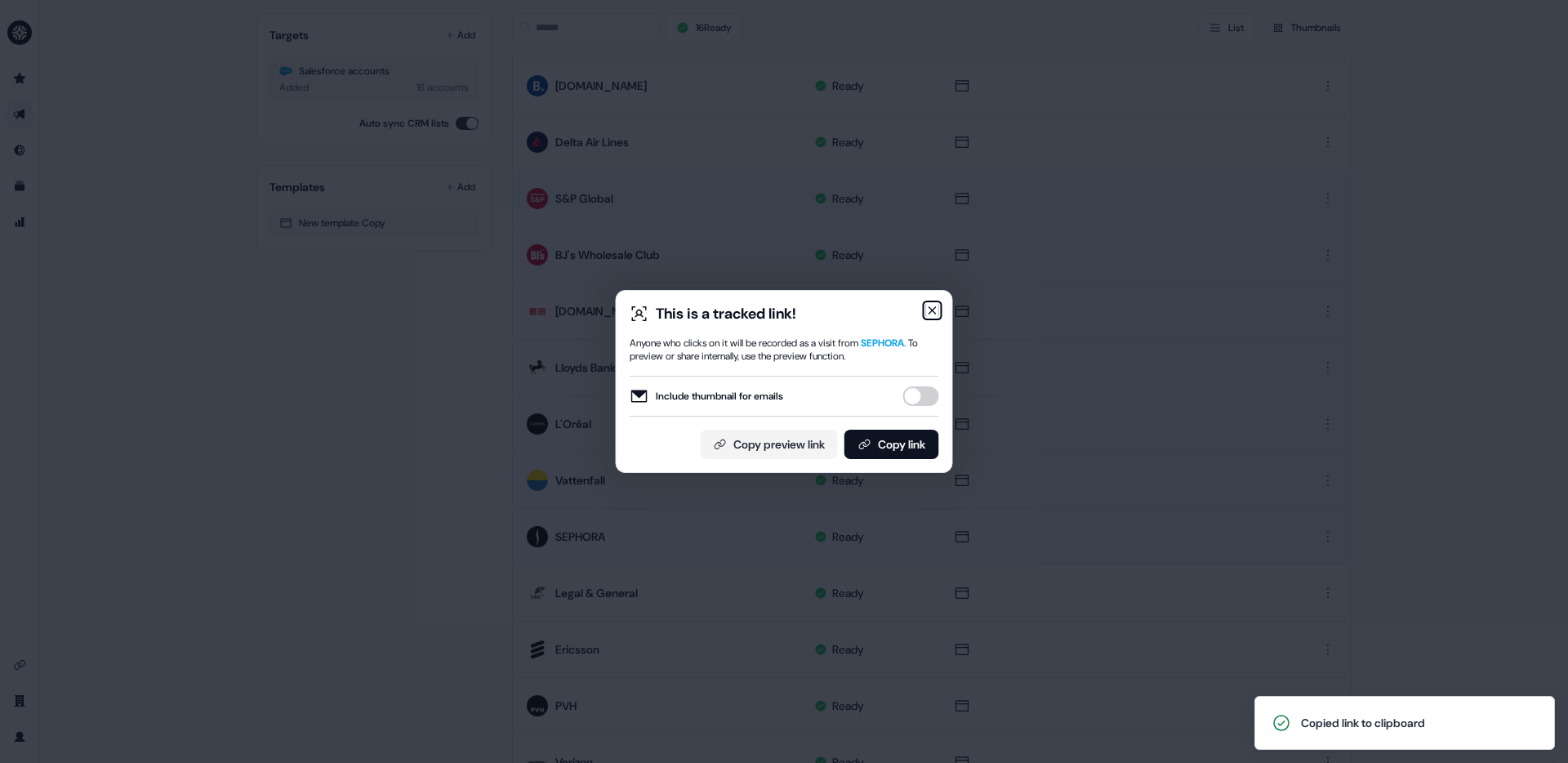
click at [938, 314] on icon "button" at bounding box center [932, 310] width 13 height 13
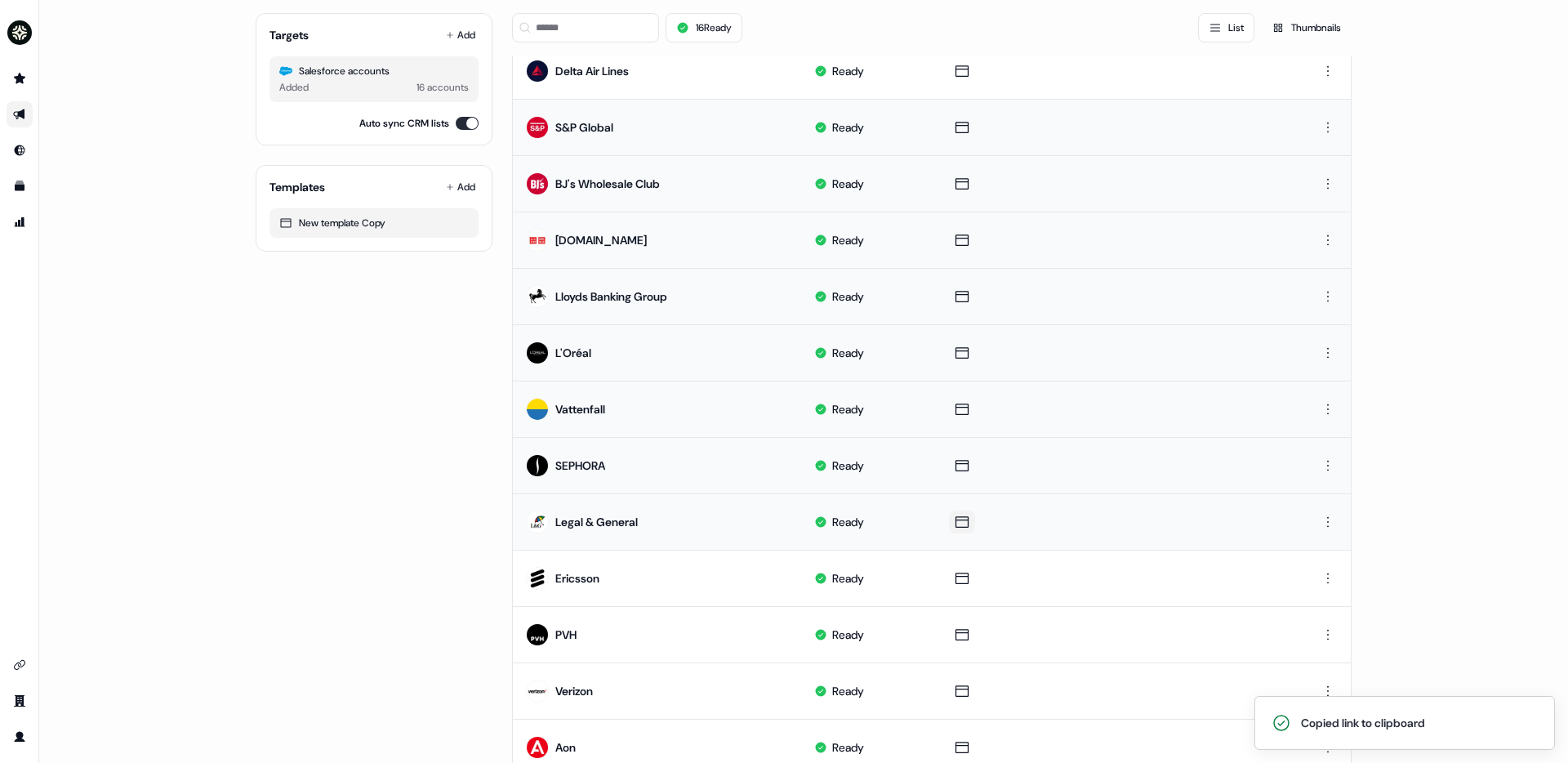
scroll to position [346, 0]
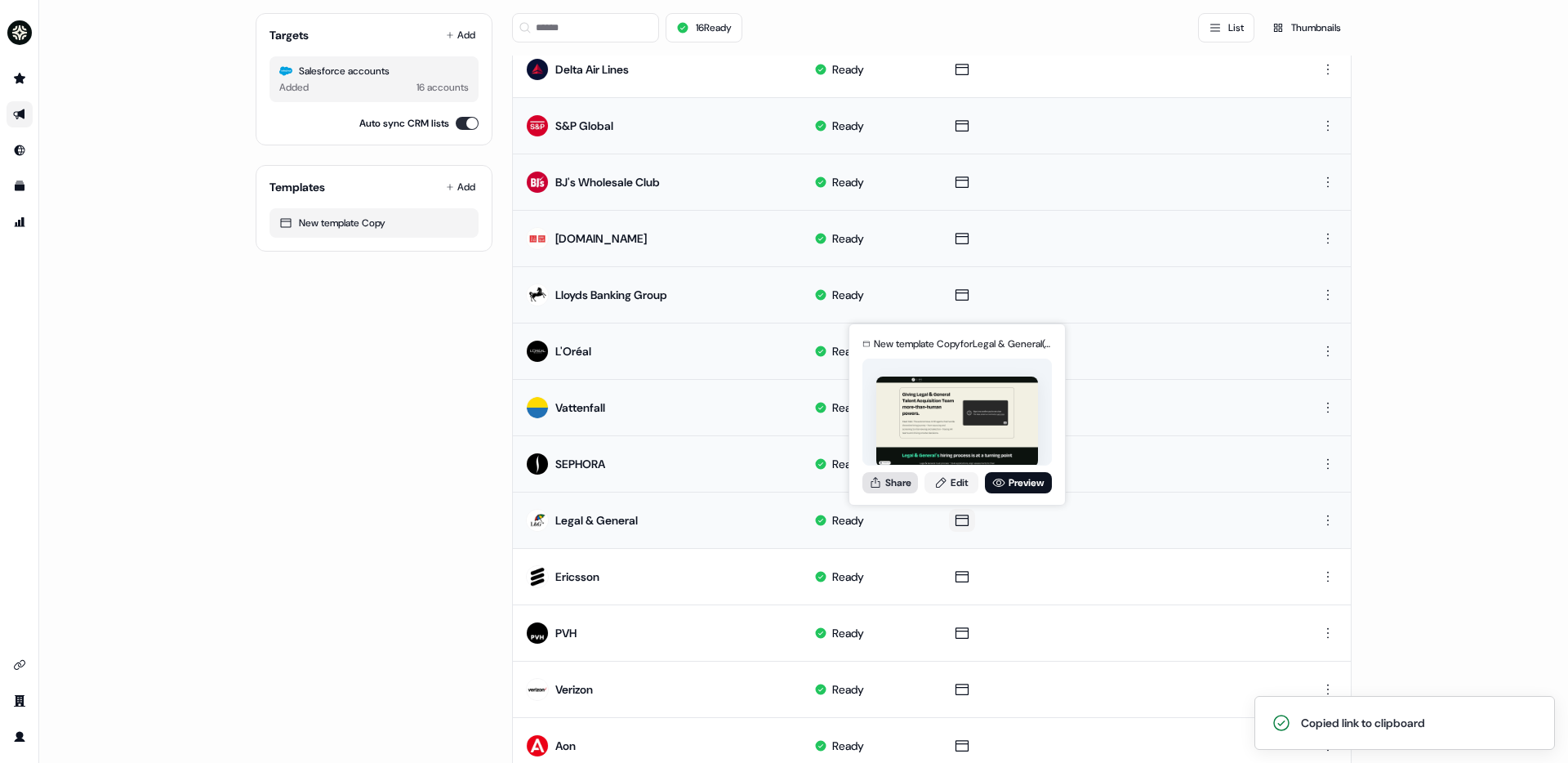
click at [914, 484] on button "Share" at bounding box center [889, 482] width 55 height 21
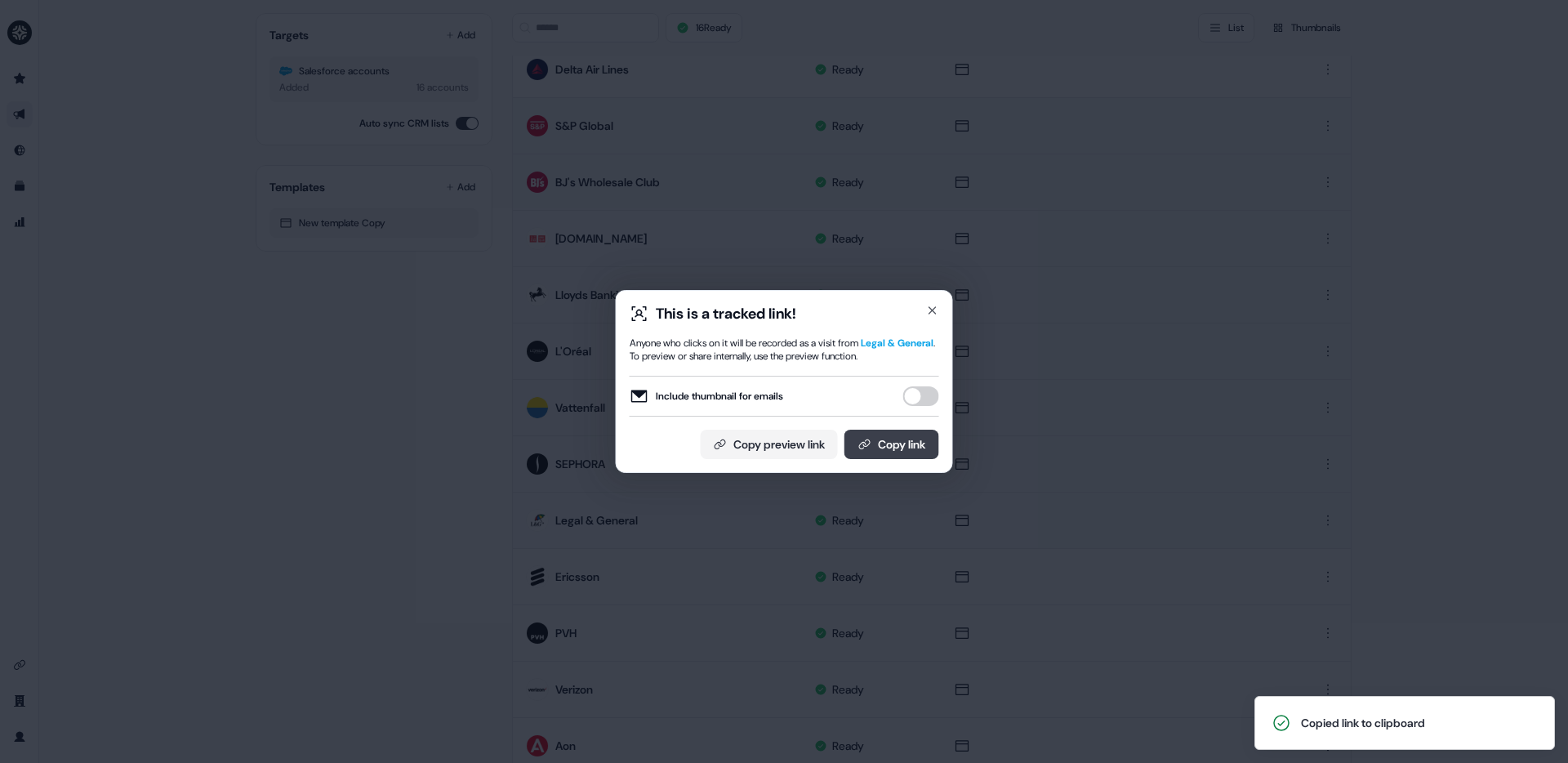
click at [914, 451] on button "Copy link" at bounding box center [892, 444] width 95 height 30
click at [929, 307] on icon "button" at bounding box center [932, 311] width 7 height 7
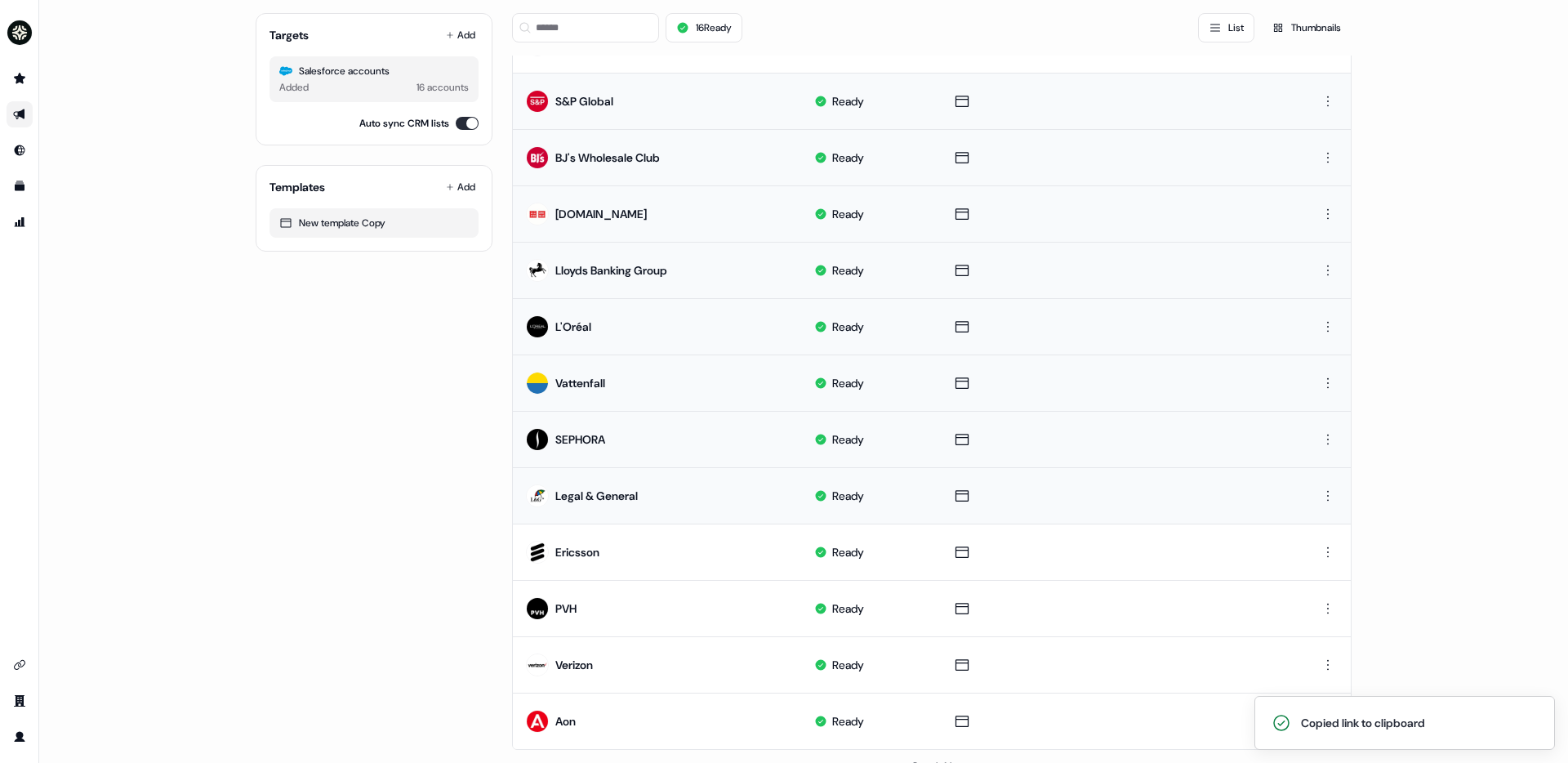
scroll to position [382, 0]
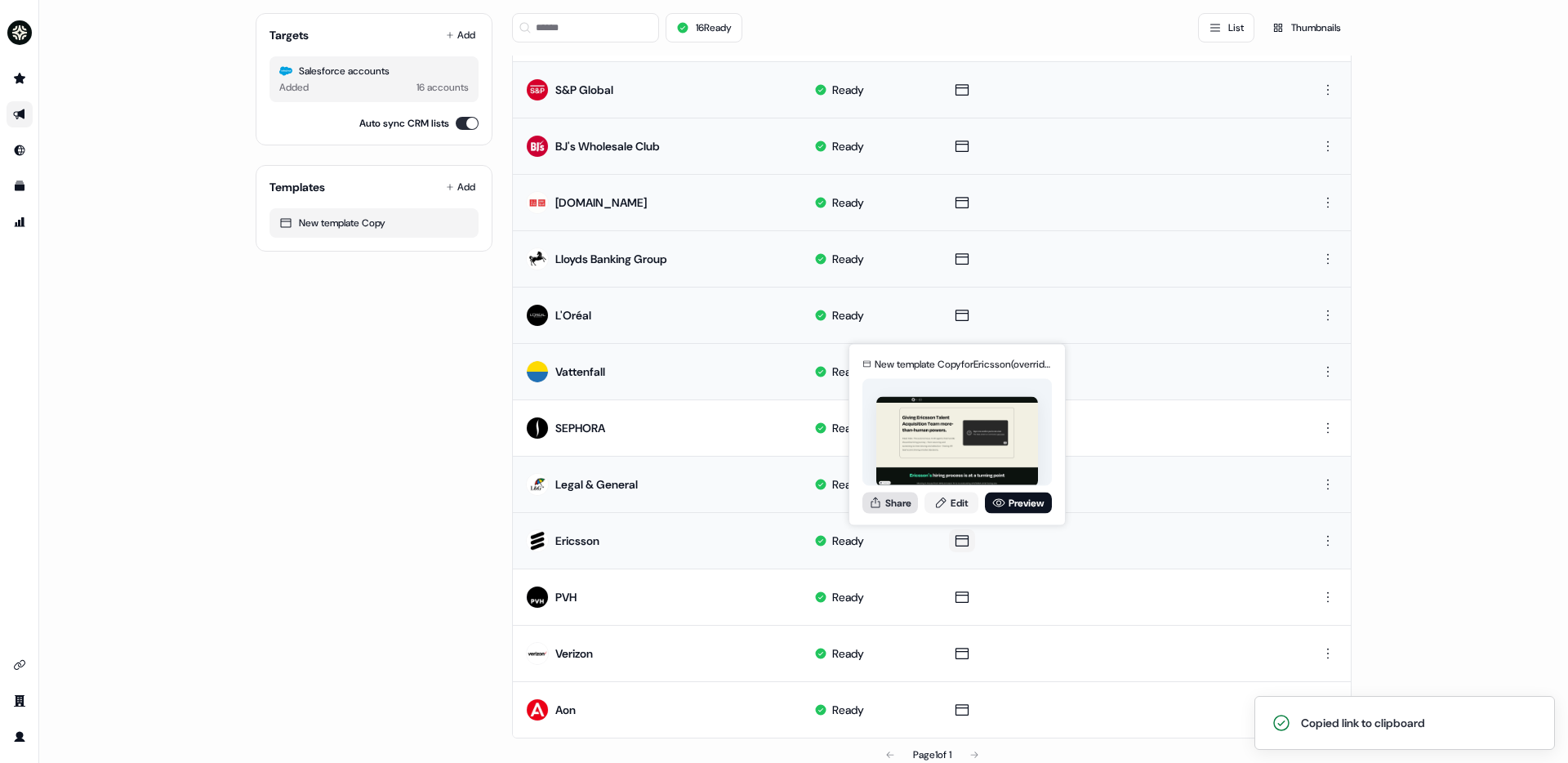
click at [913, 502] on button "Share" at bounding box center [889, 502] width 55 height 21
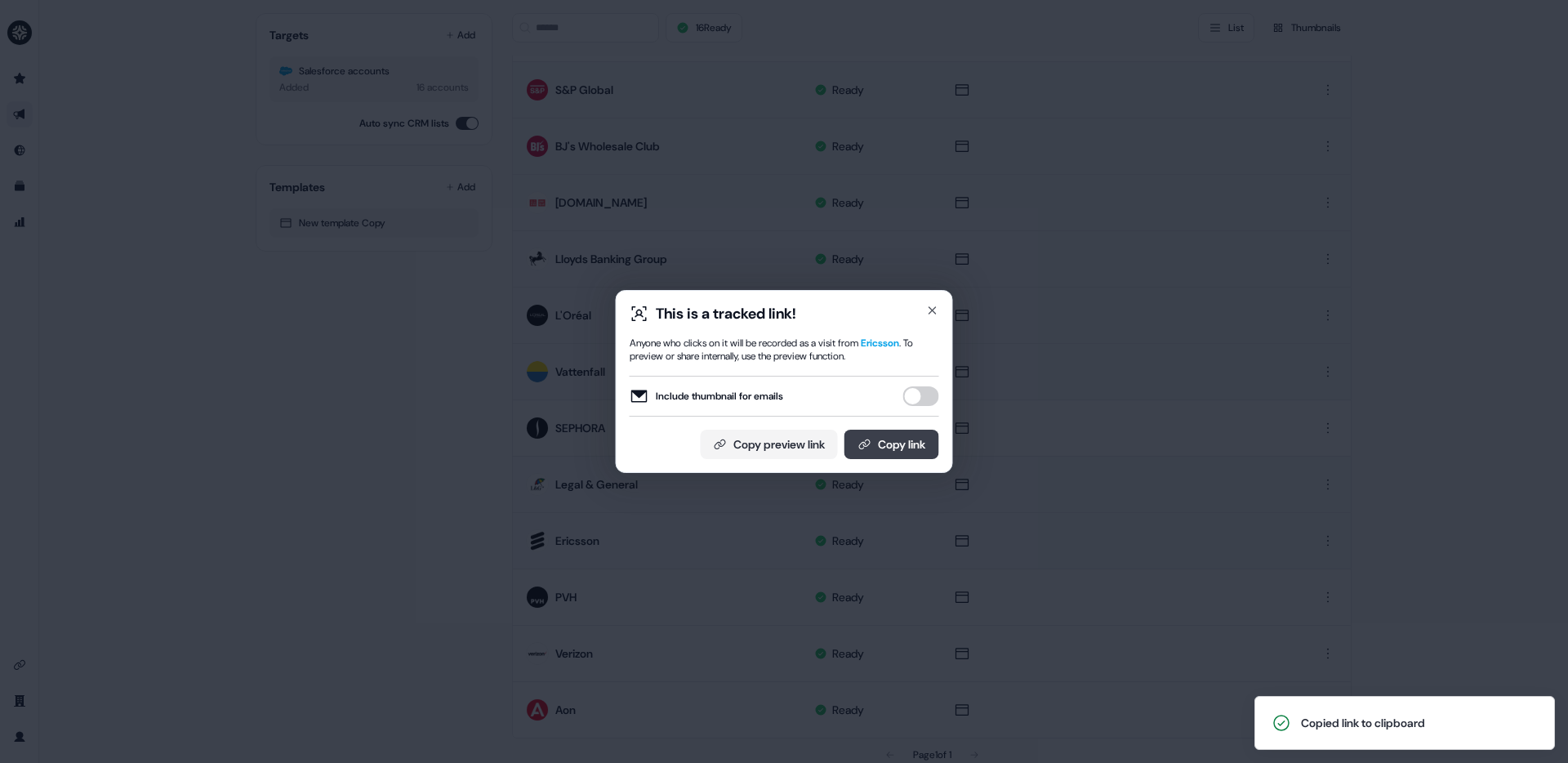
click at [906, 440] on button "Copy link" at bounding box center [892, 444] width 95 height 30
click at [928, 309] on icon "button" at bounding box center [932, 310] width 13 height 13
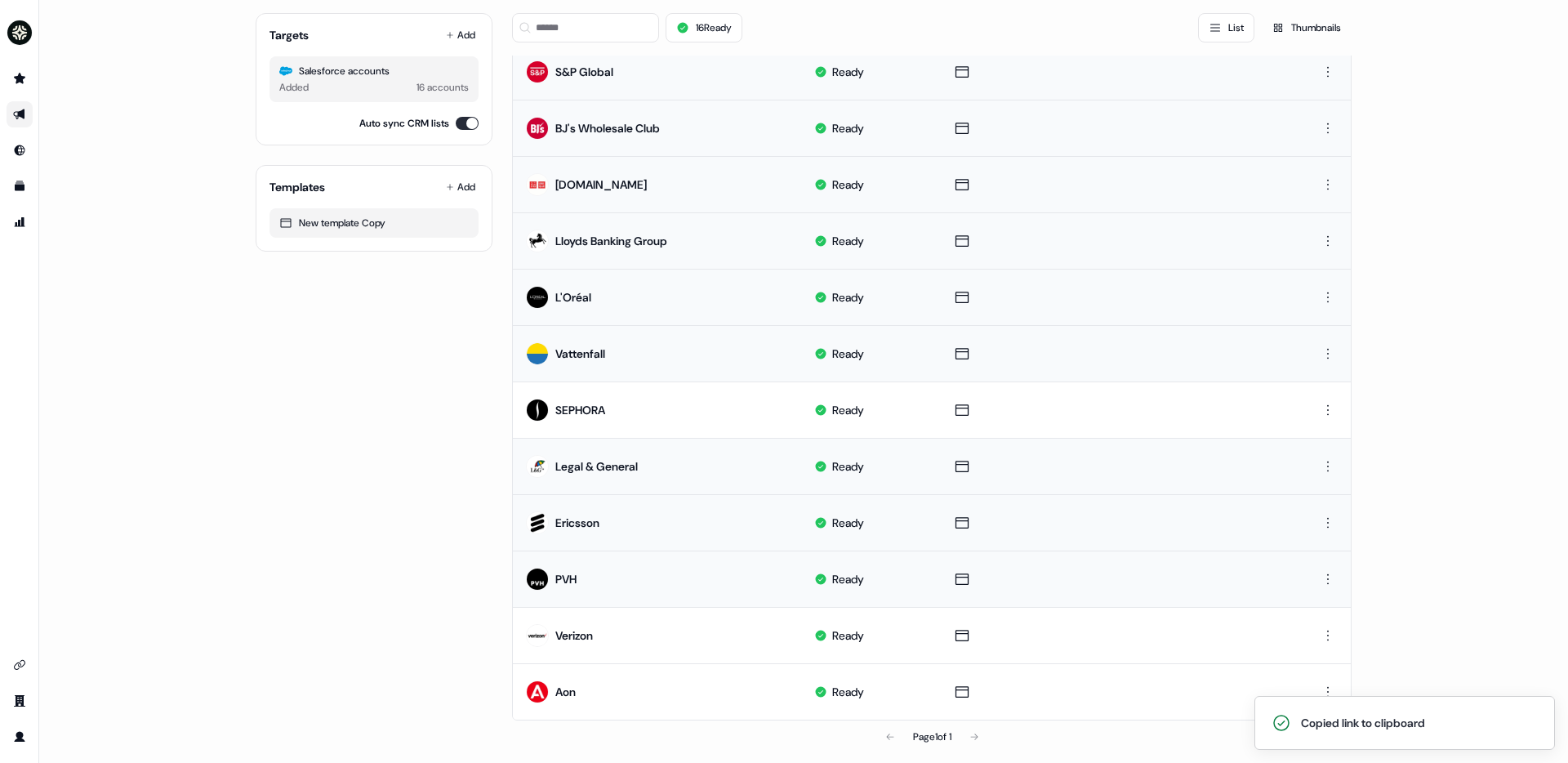
scroll to position [409, 0]
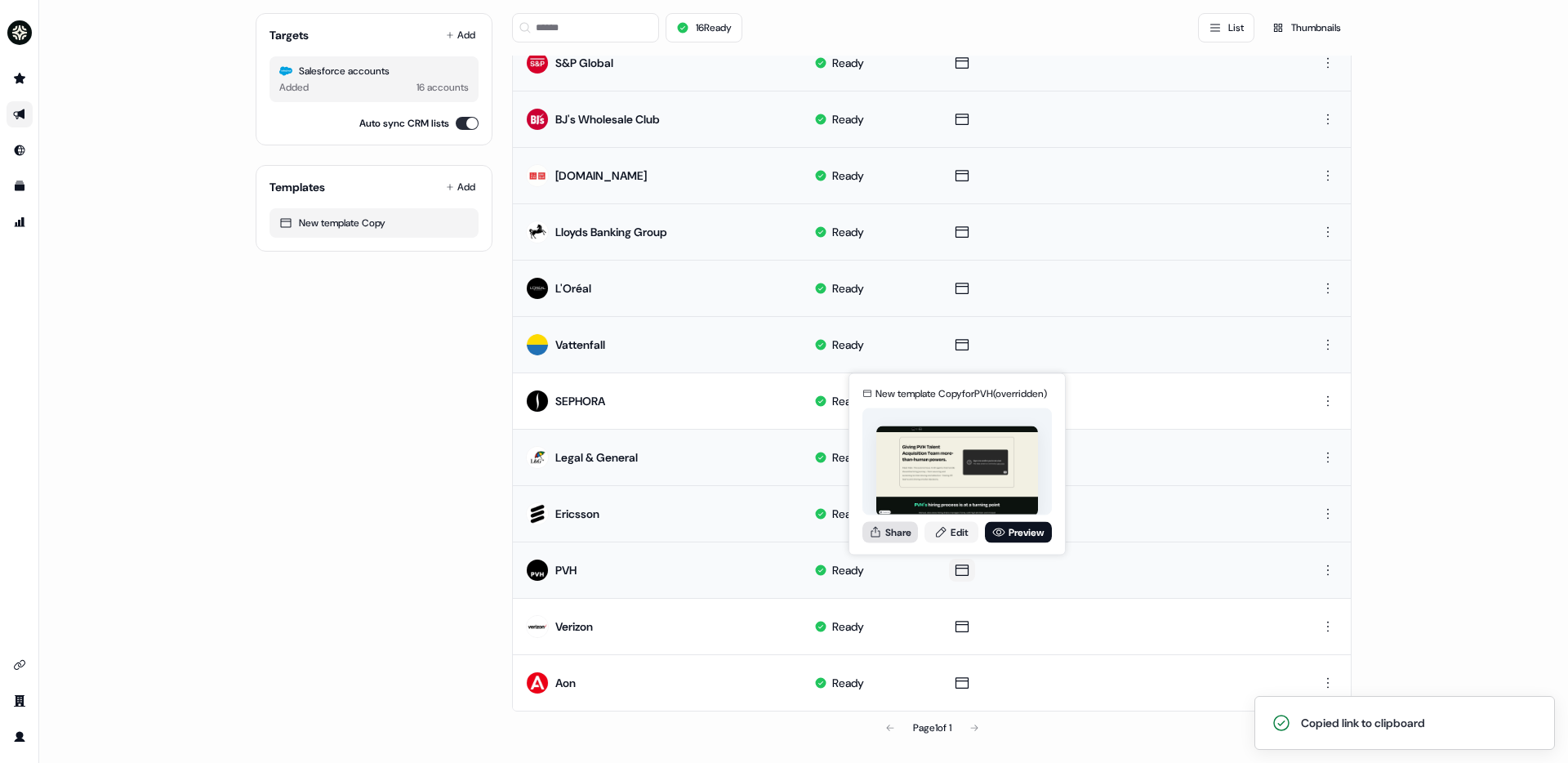
click at [913, 540] on button "Share" at bounding box center [889, 531] width 55 height 21
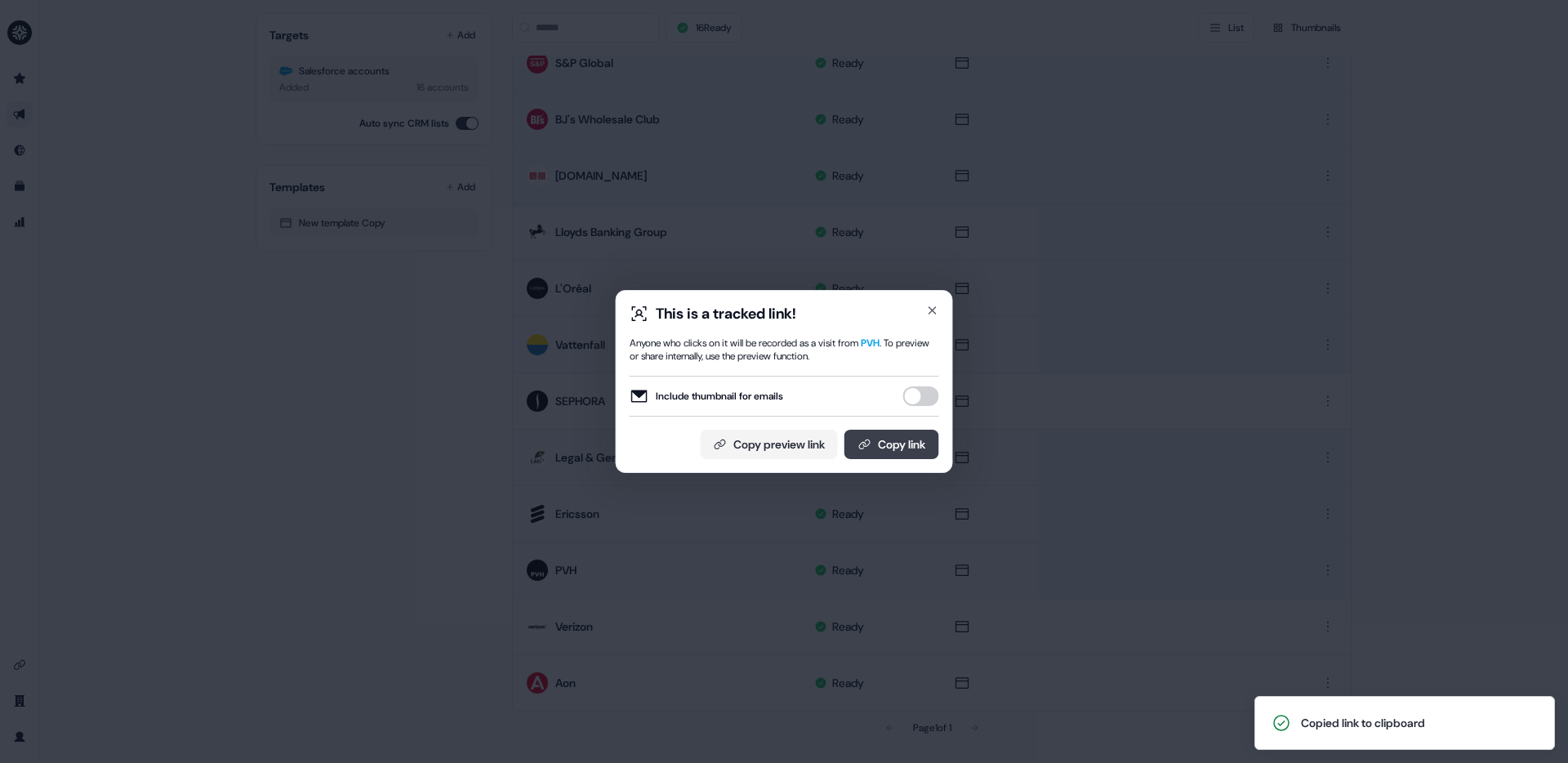
click at [893, 439] on button "Copy link" at bounding box center [892, 444] width 95 height 30
click at [943, 317] on div "This is a tracked link! Anyone who clicks on it will be recorded as a visit fro…" at bounding box center [785, 382] width 338 height 183
click at [932, 311] on icon "button" at bounding box center [932, 311] width 7 height 7
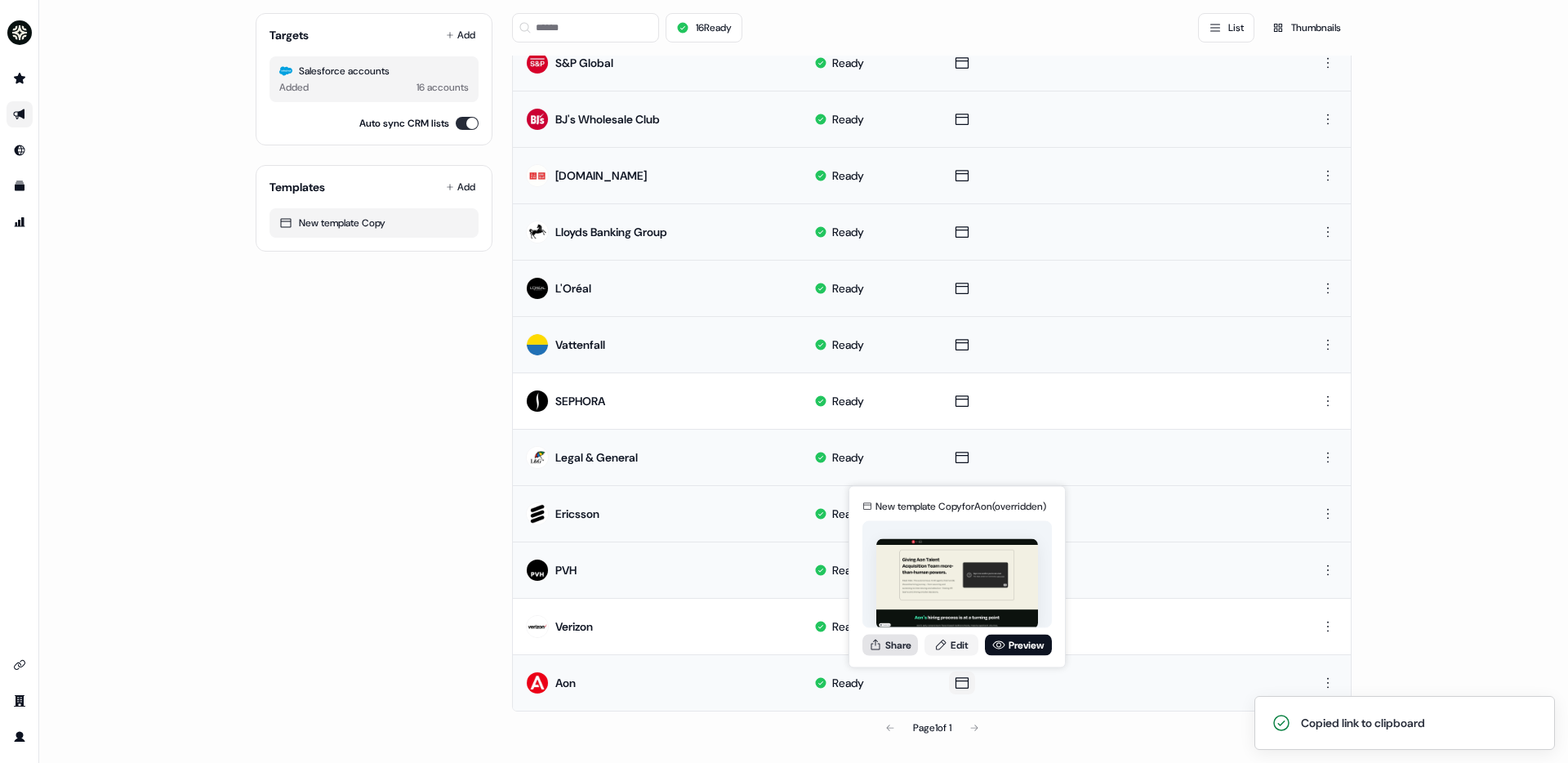
click at [899, 646] on button "Share" at bounding box center [889, 644] width 55 height 21
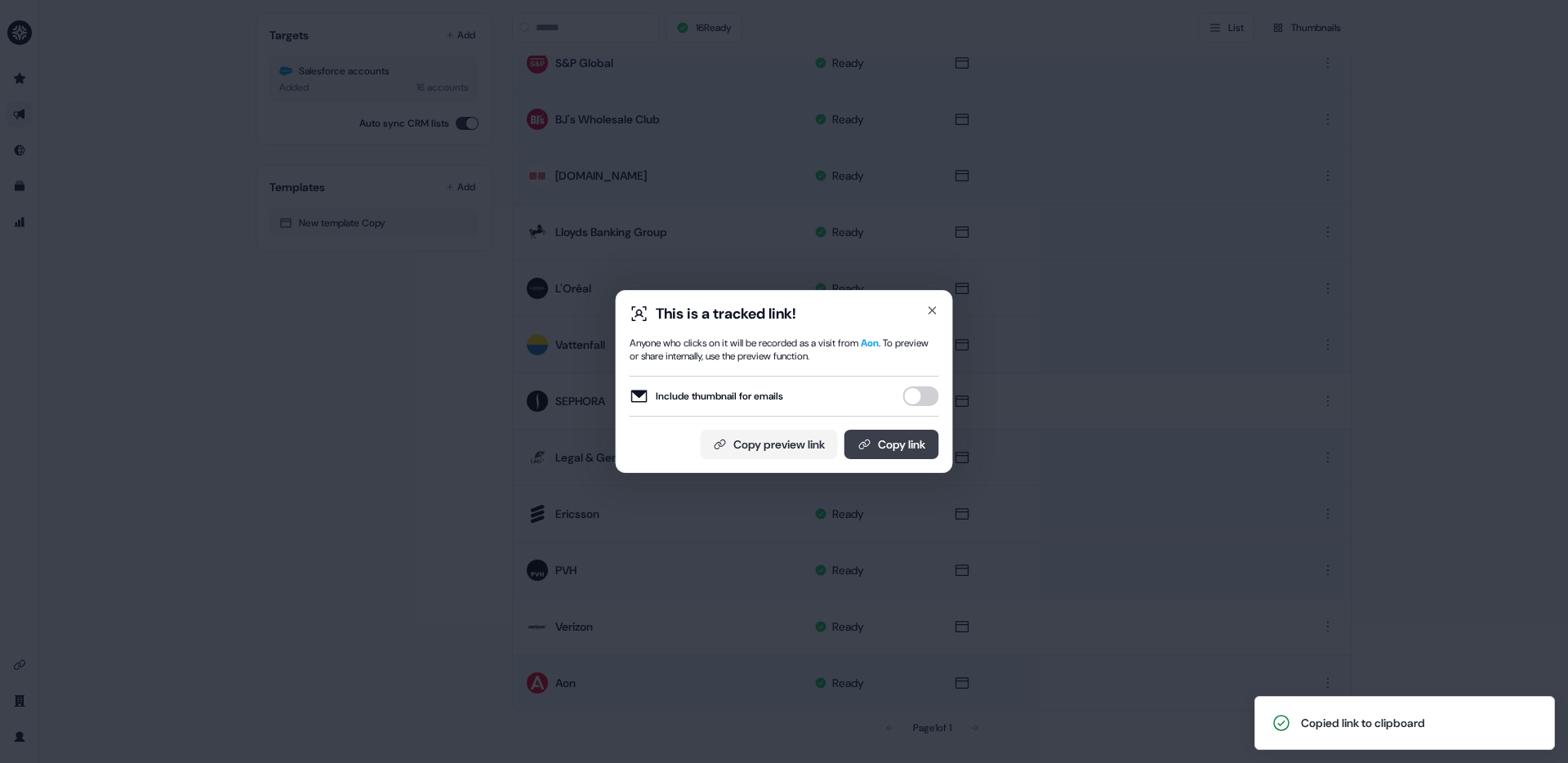
click at [906, 437] on button "Copy link" at bounding box center [892, 444] width 95 height 30
click at [928, 311] on icon "button" at bounding box center [932, 310] width 13 height 13
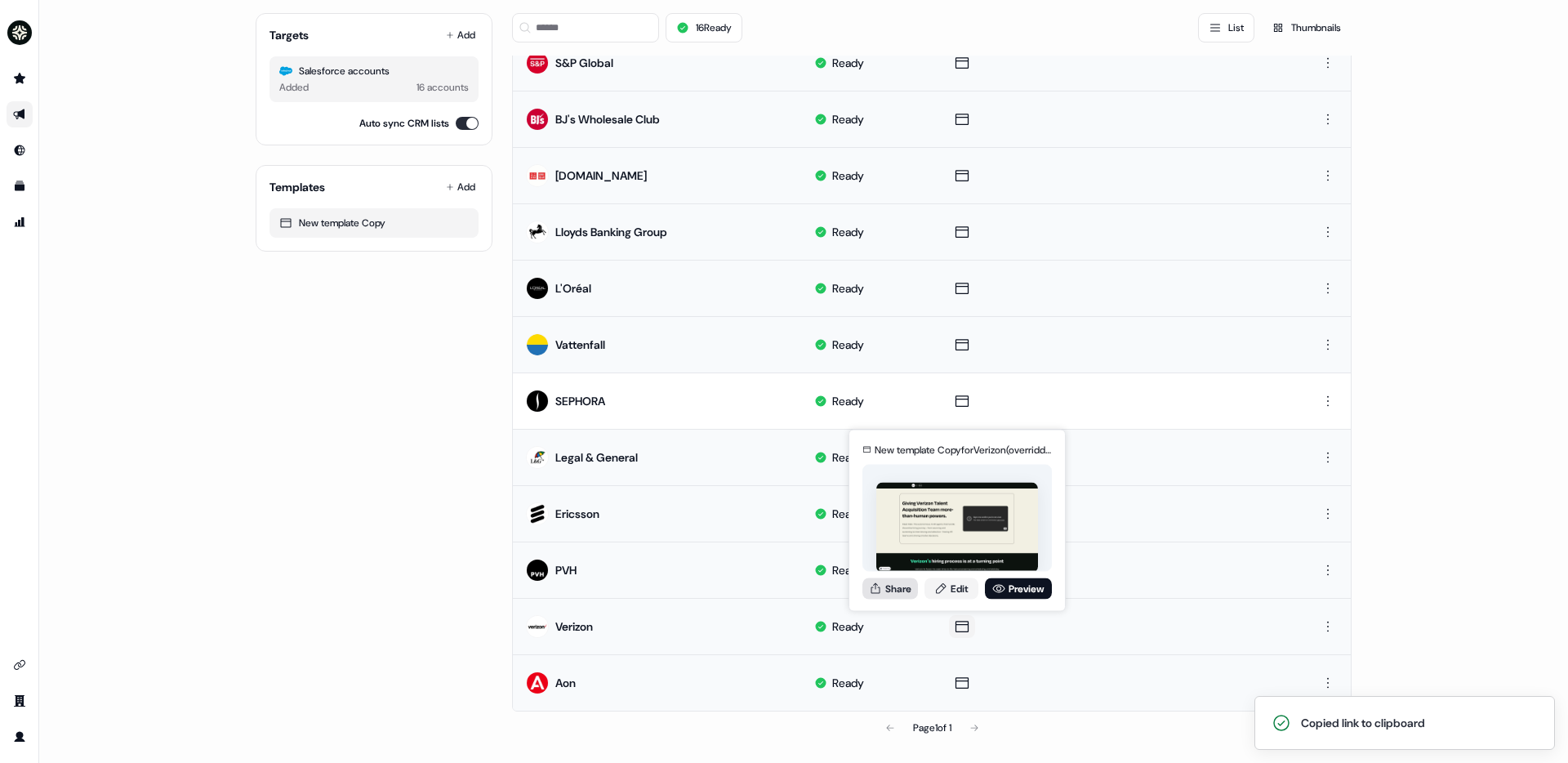
click at [904, 589] on button "Share" at bounding box center [889, 587] width 55 height 21
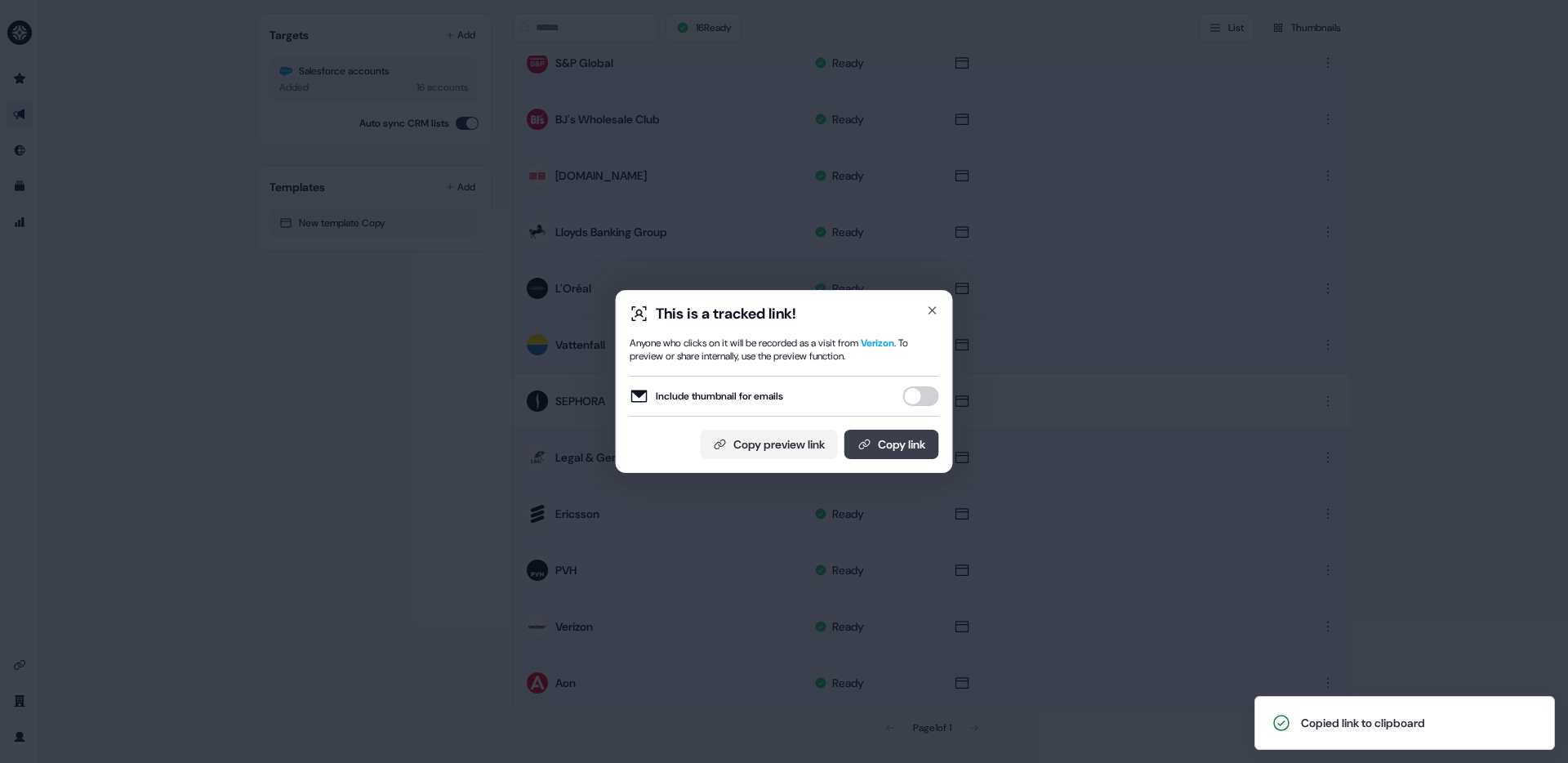
click at [905, 437] on button "Copy link" at bounding box center [892, 444] width 95 height 30
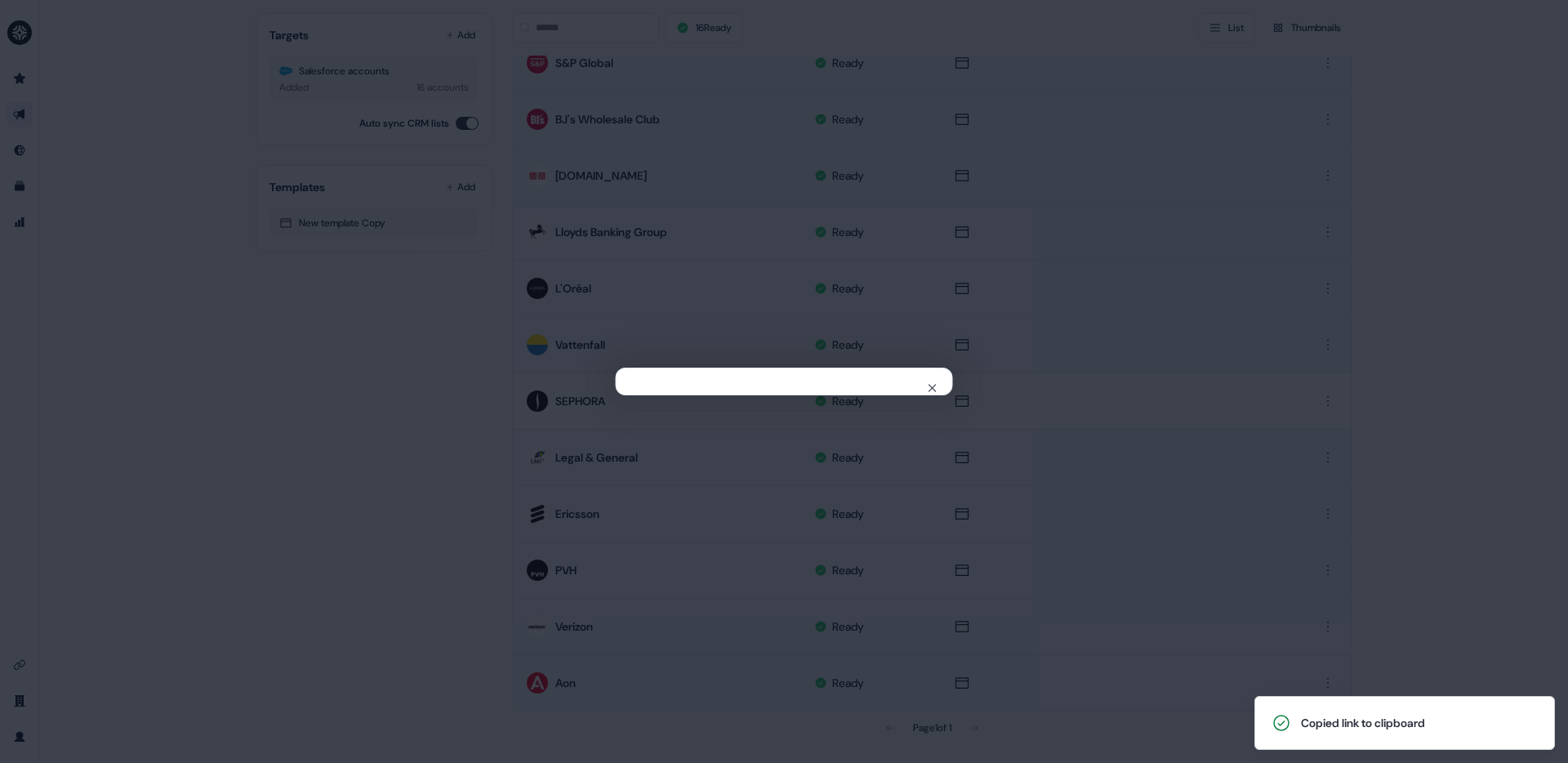
click at [201, 483] on div "Close" at bounding box center [784, 381] width 1568 height 763
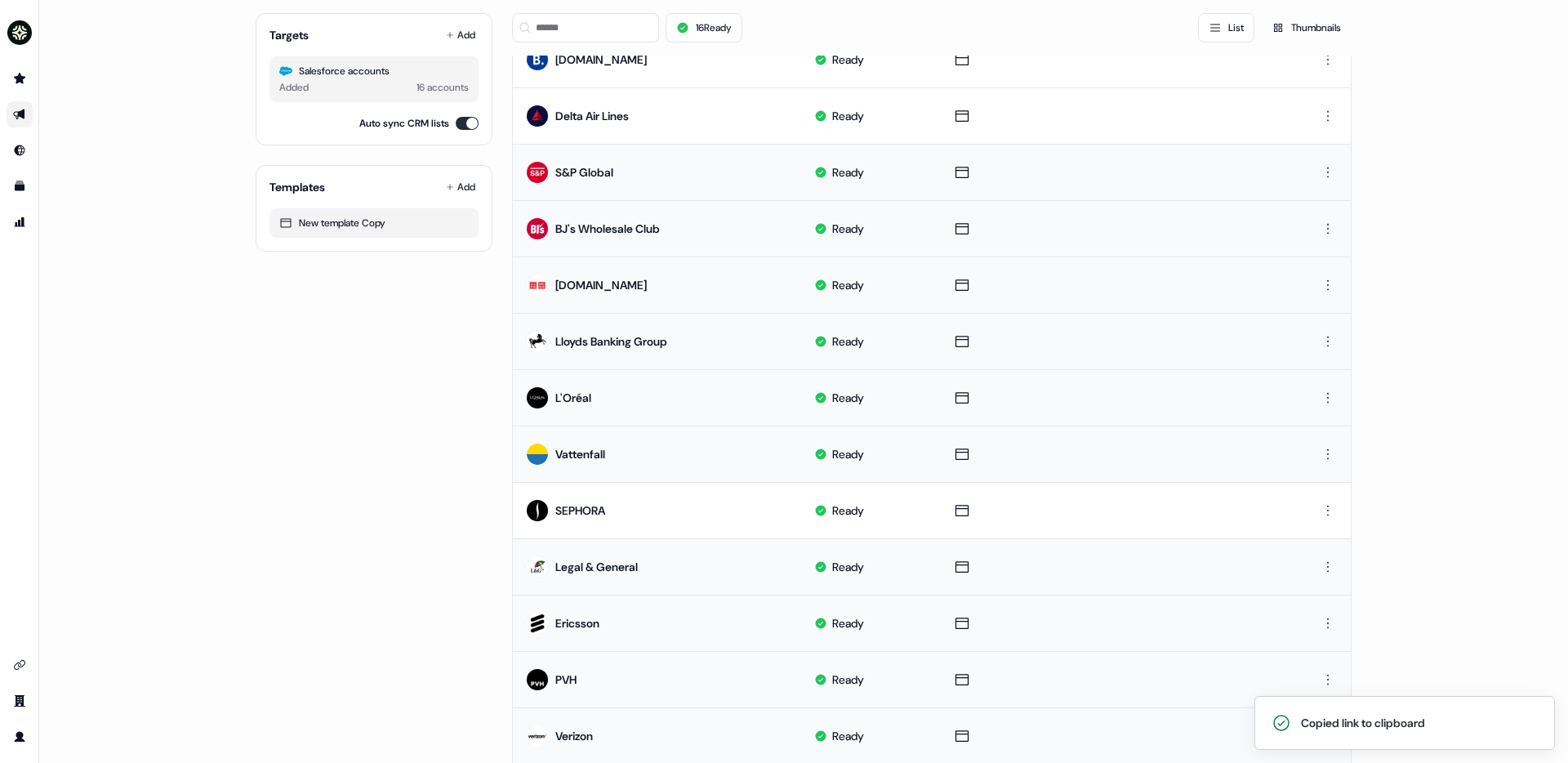
scroll to position [120, 0]
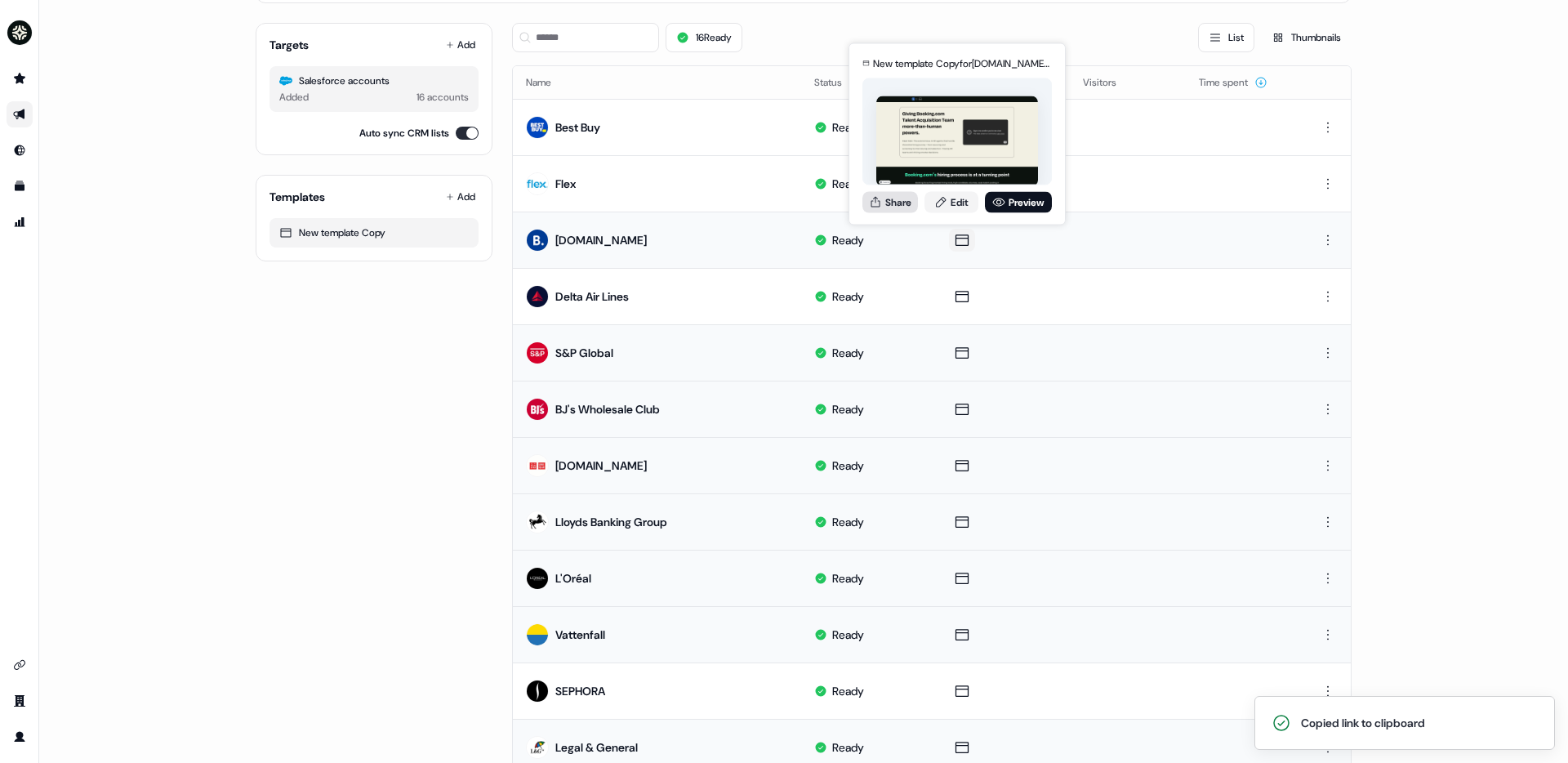
click at [894, 196] on button "Share" at bounding box center [889, 201] width 55 height 21
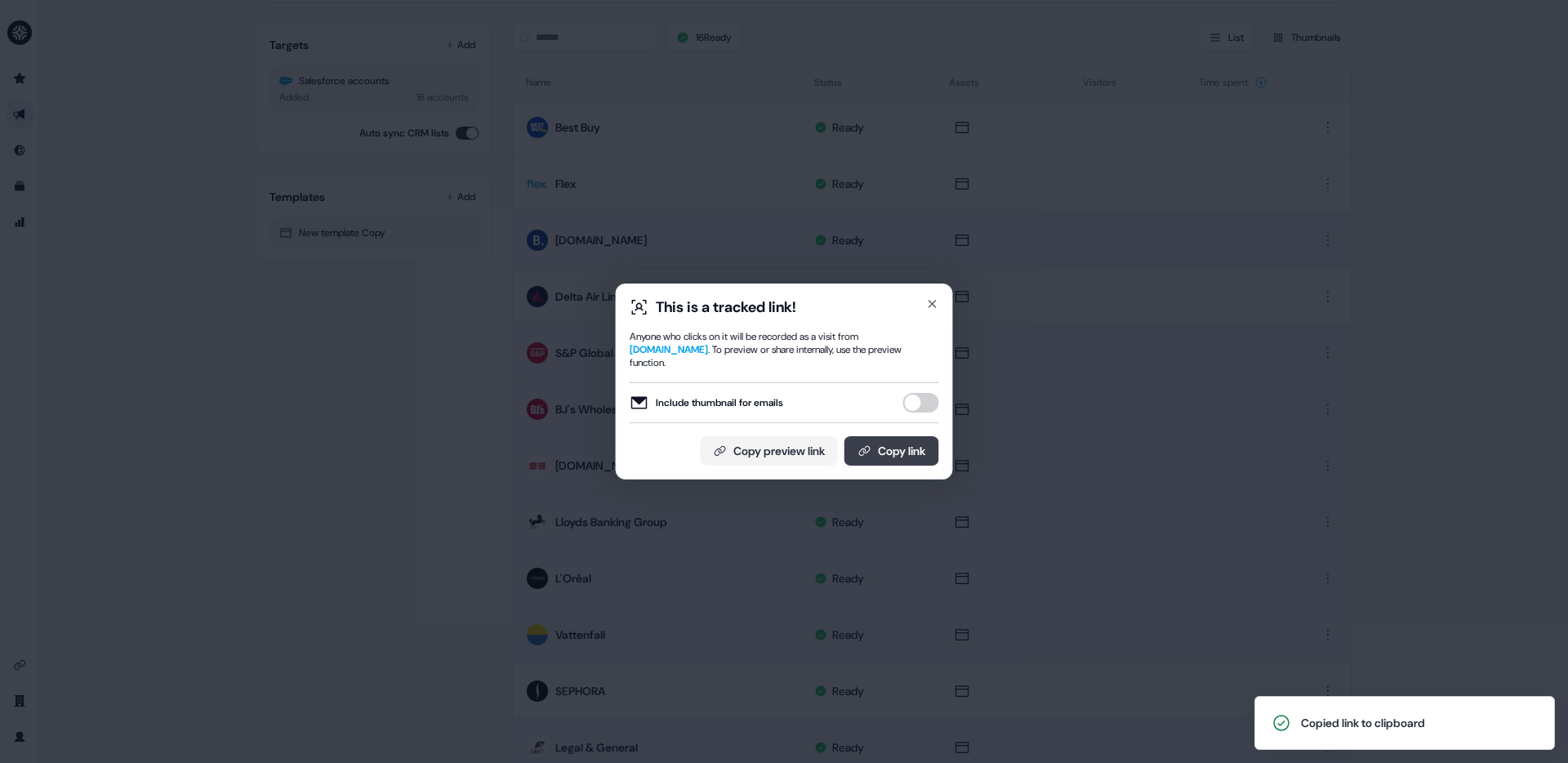
click at [913, 462] on button "Copy link" at bounding box center [892, 451] width 95 height 30
click at [940, 299] on div "This is a tracked link! Anyone who clicks on it will be recorded as a visit fro…" at bounding box center [785, 381] width 338 height 196
click at [941, 295] on div "This is a tracked link! Anyone who clicks on it will be recorded as a visit fro…" at bounding box center [785, 381] width 338 height 196
click at [932, 298] on icon "button" at bounding box center [932, 303] width 13 height 13
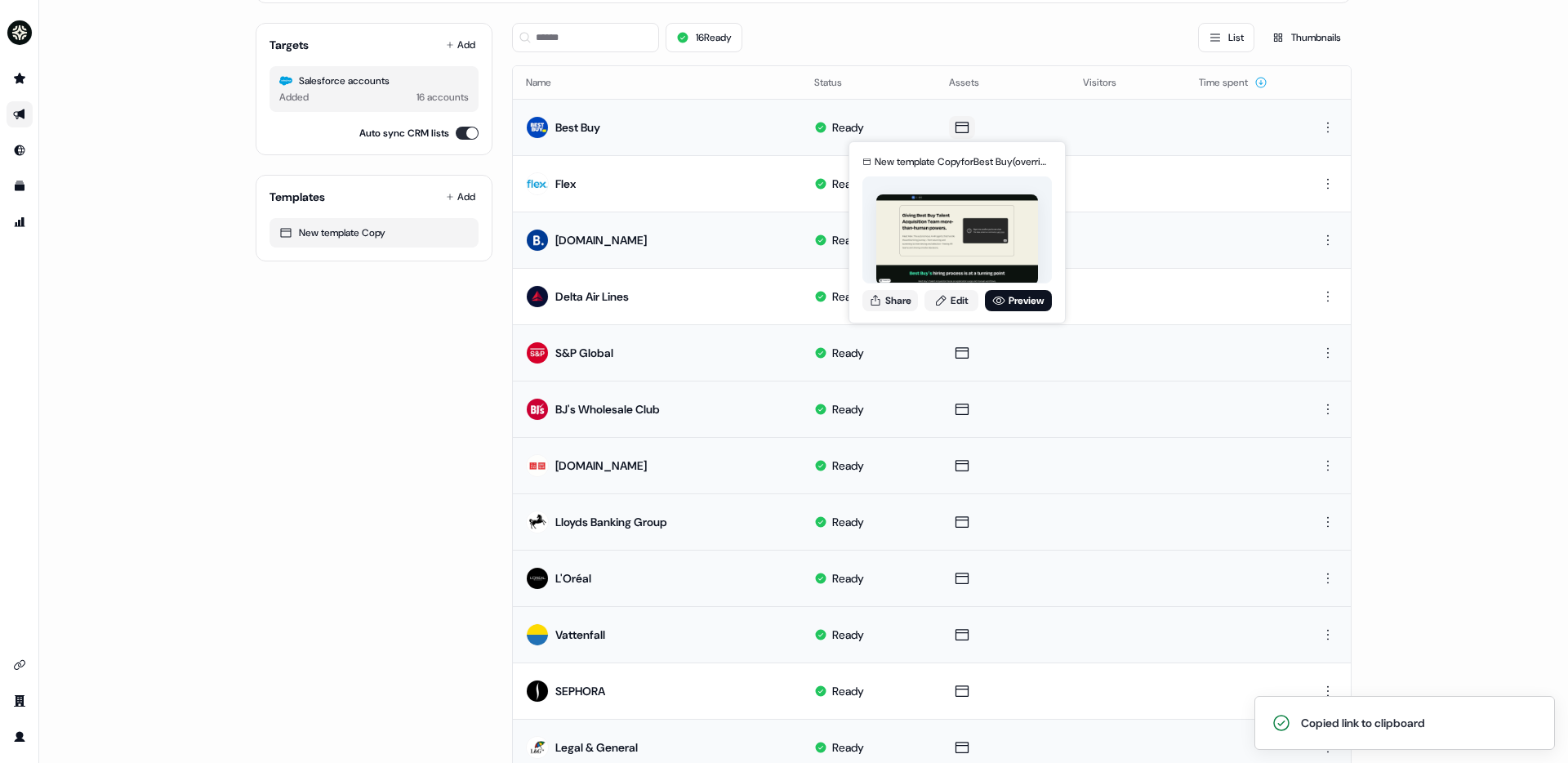
click at [955, 127] on icon at bounding box center [961, 126] width 13 height 11
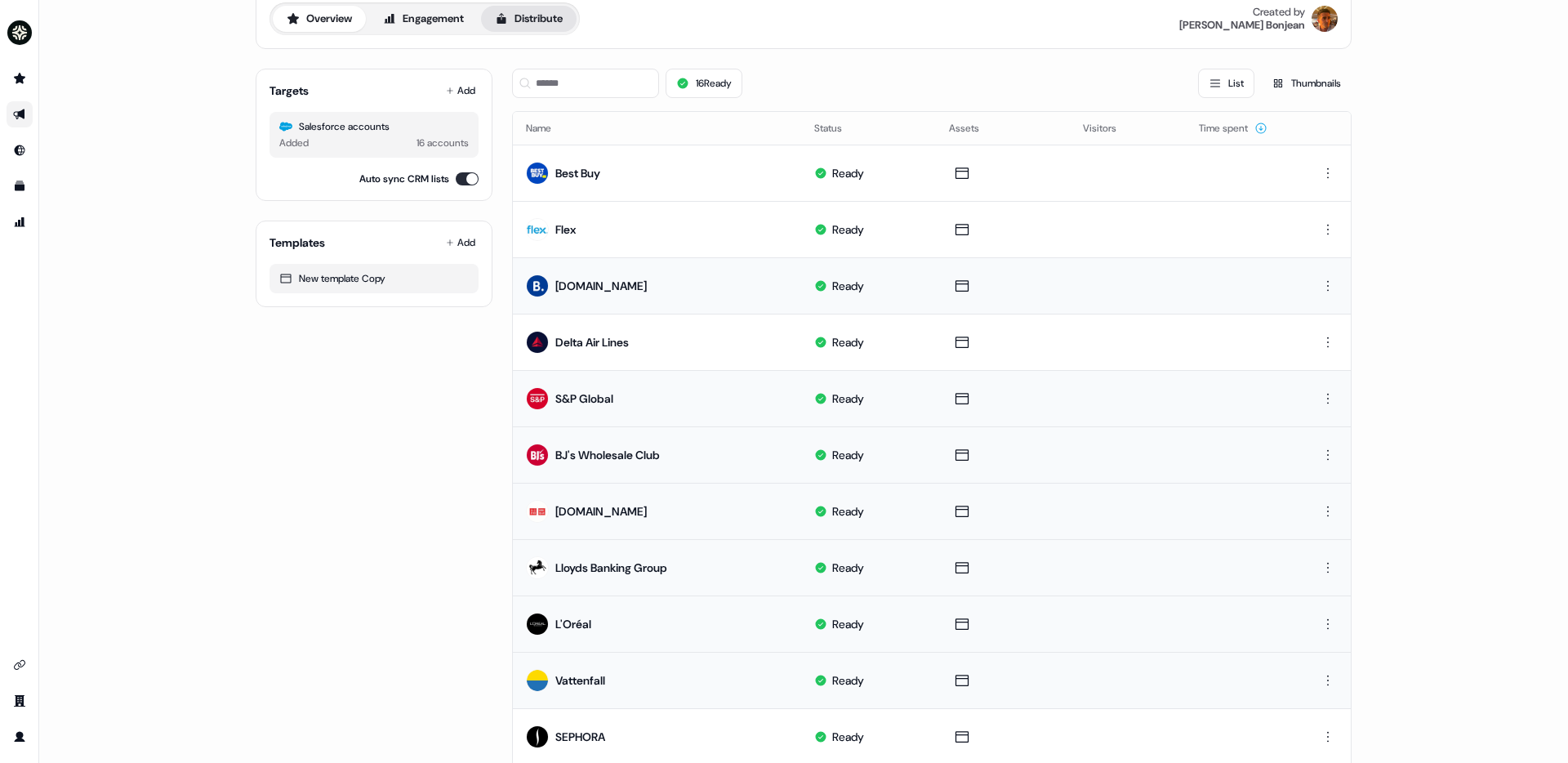
scroll to position [0, 0]
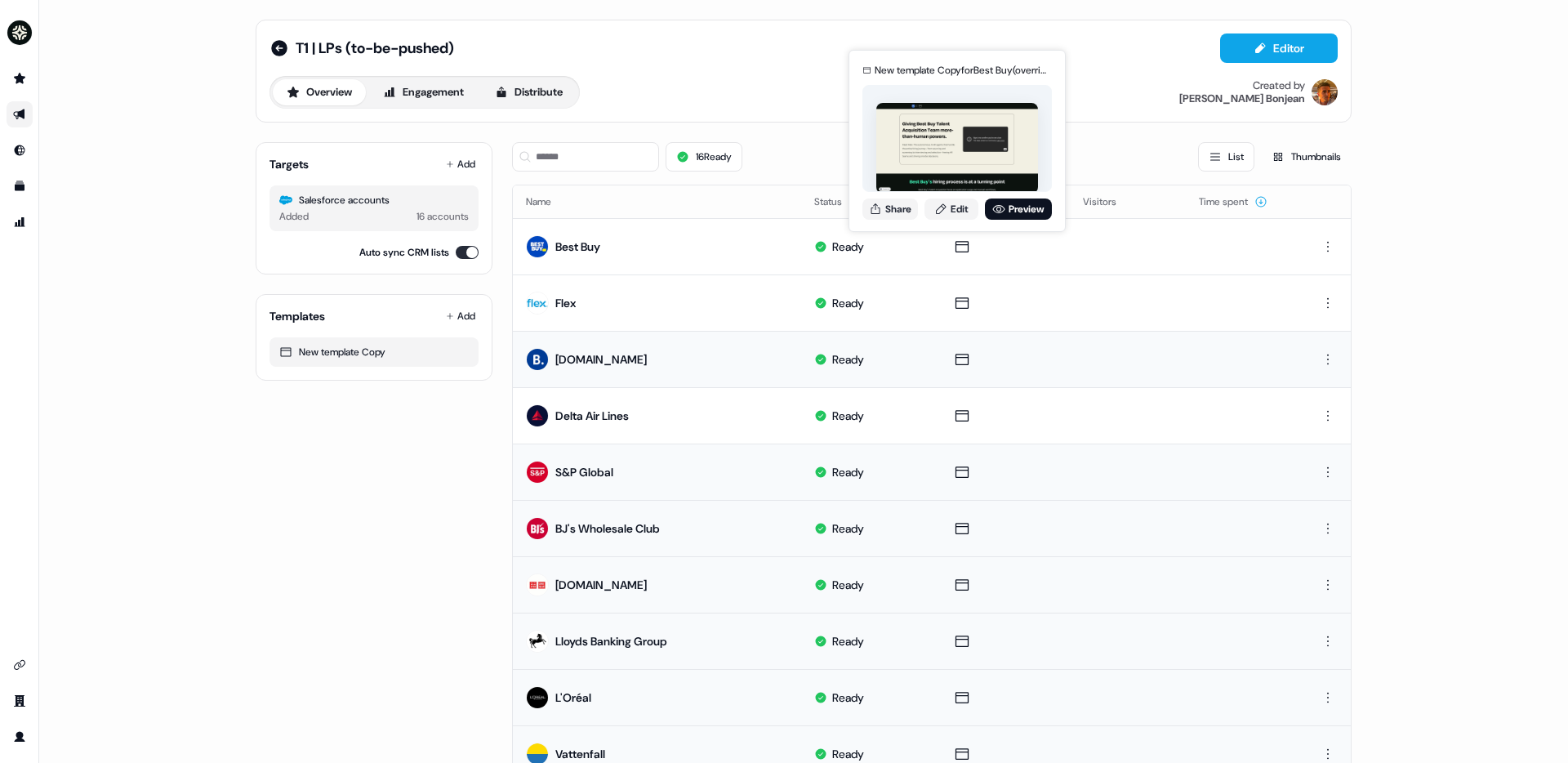
click at [746, 81] on div "Overview Engagement Distribute Created by Vincent Bonjean" at bounding box center [804, 93] width 1068 height 32
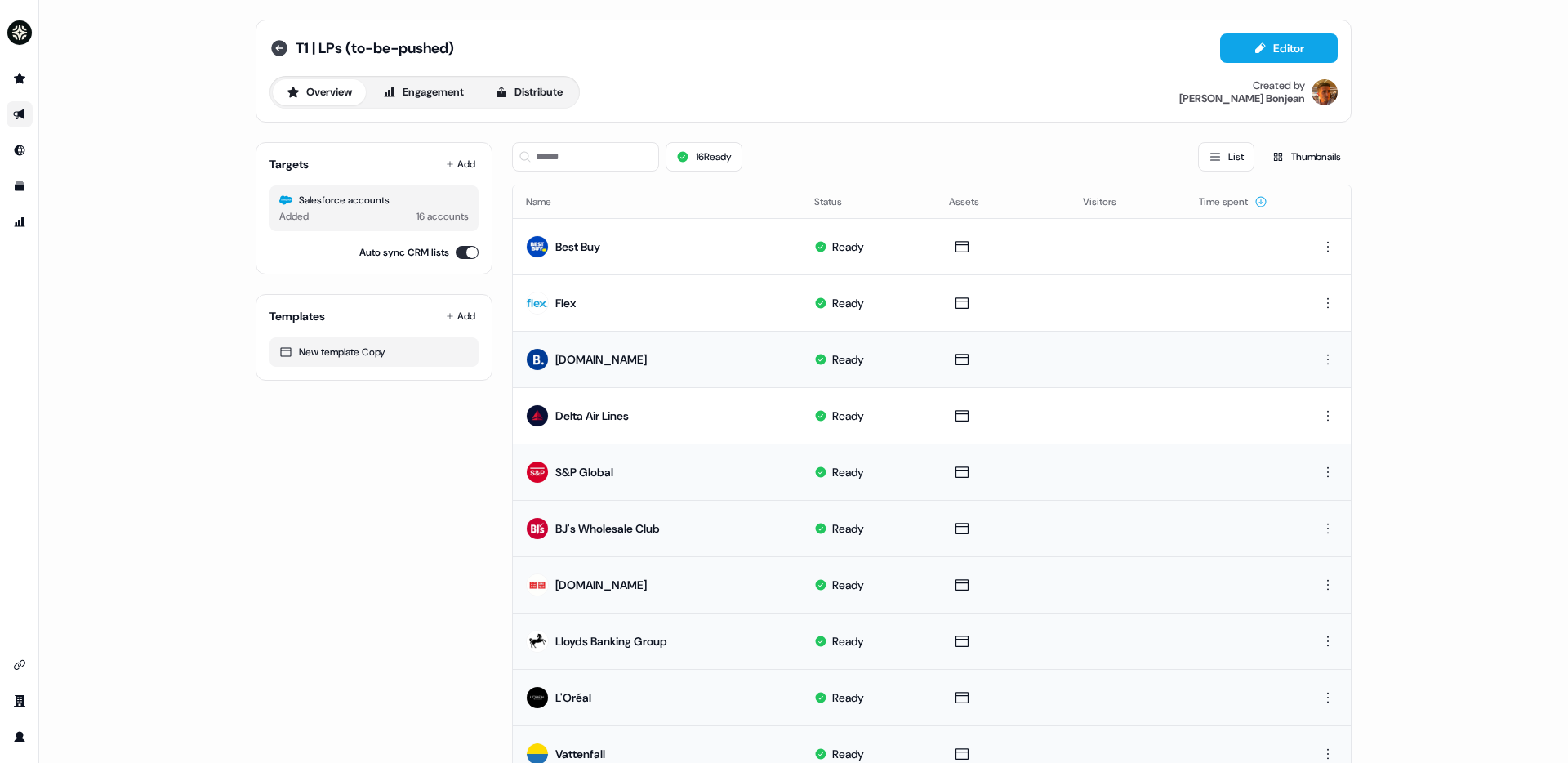
click at [270, 48] on icon at bounding box center [279, 48] width 20 height 20
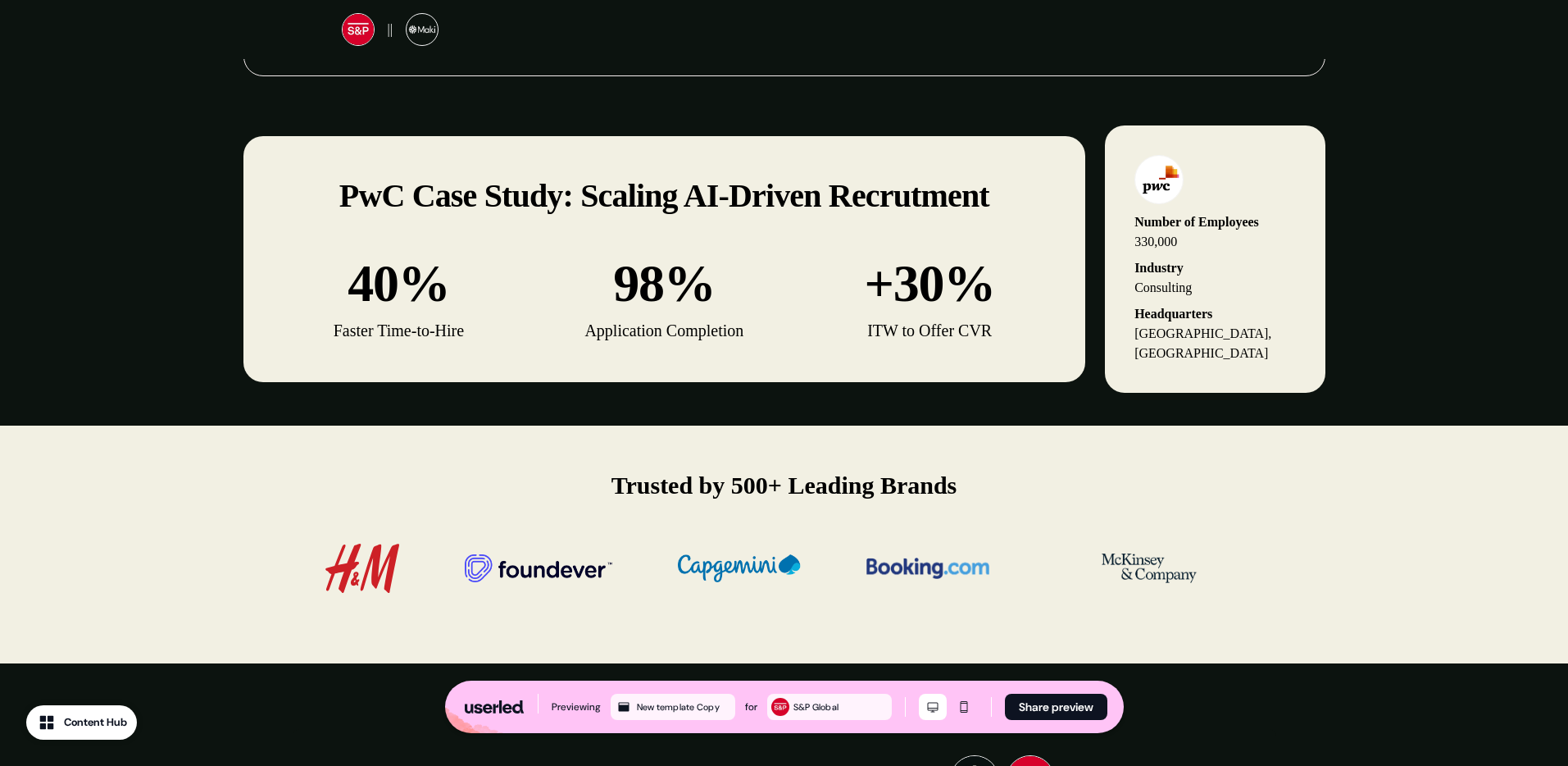
scroll to position [2464, 0]
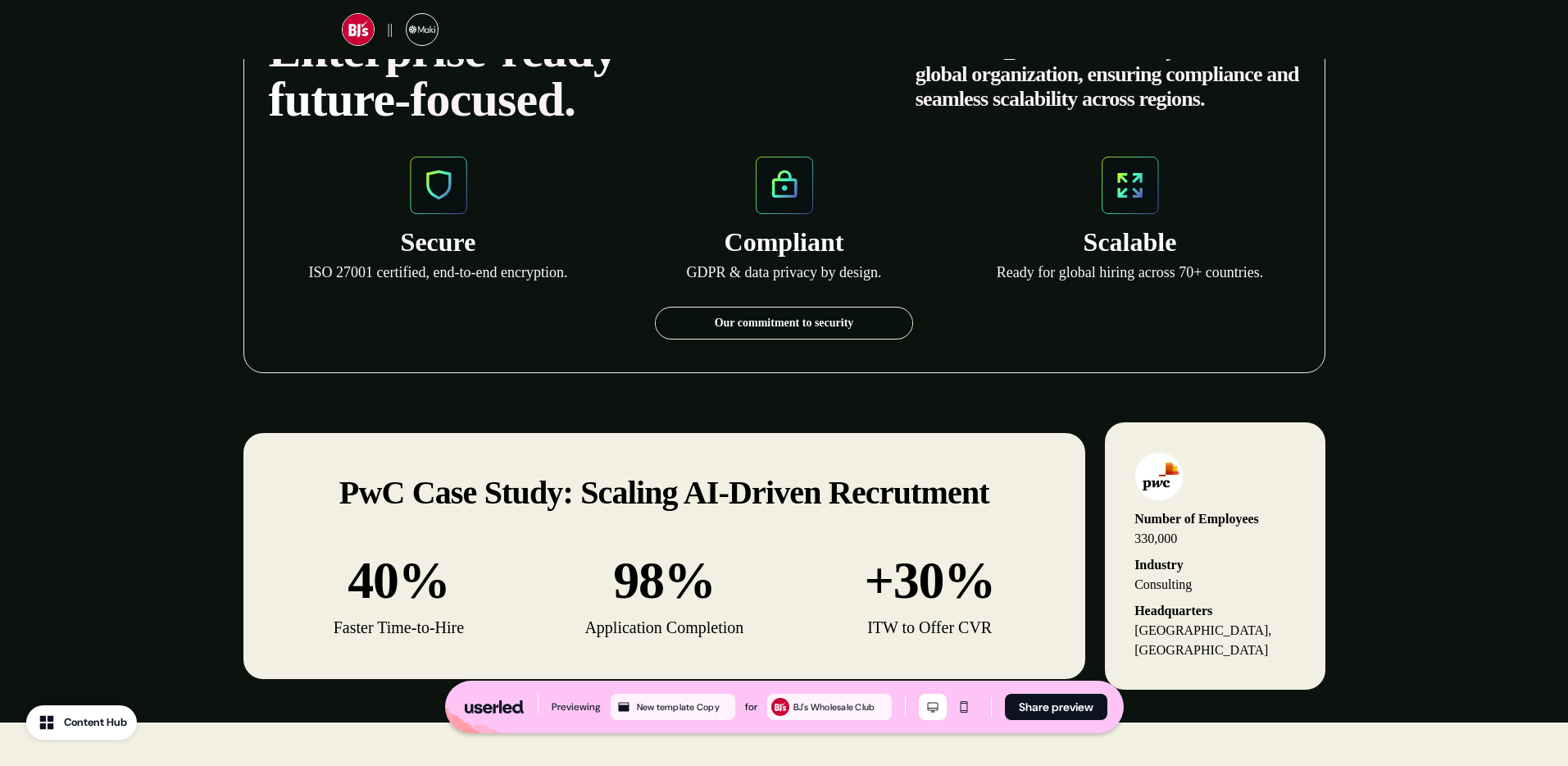
scroll to position [2224, 0]
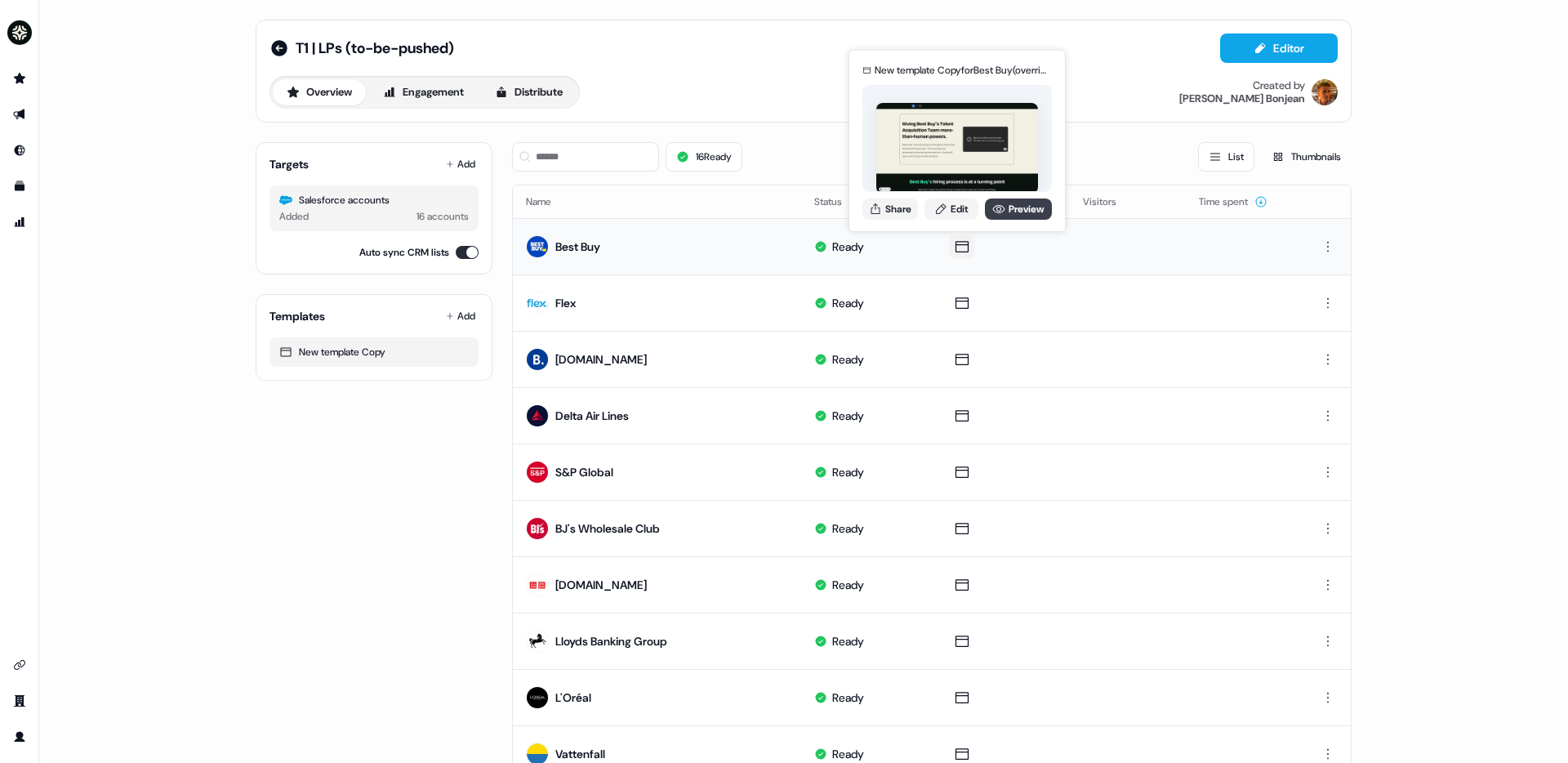
click at [1018, 205] on link "Preview" at bounding box center [1018, 209] width 67 height 21
